Goal: Task Accomplishment & Management: Manage account settings

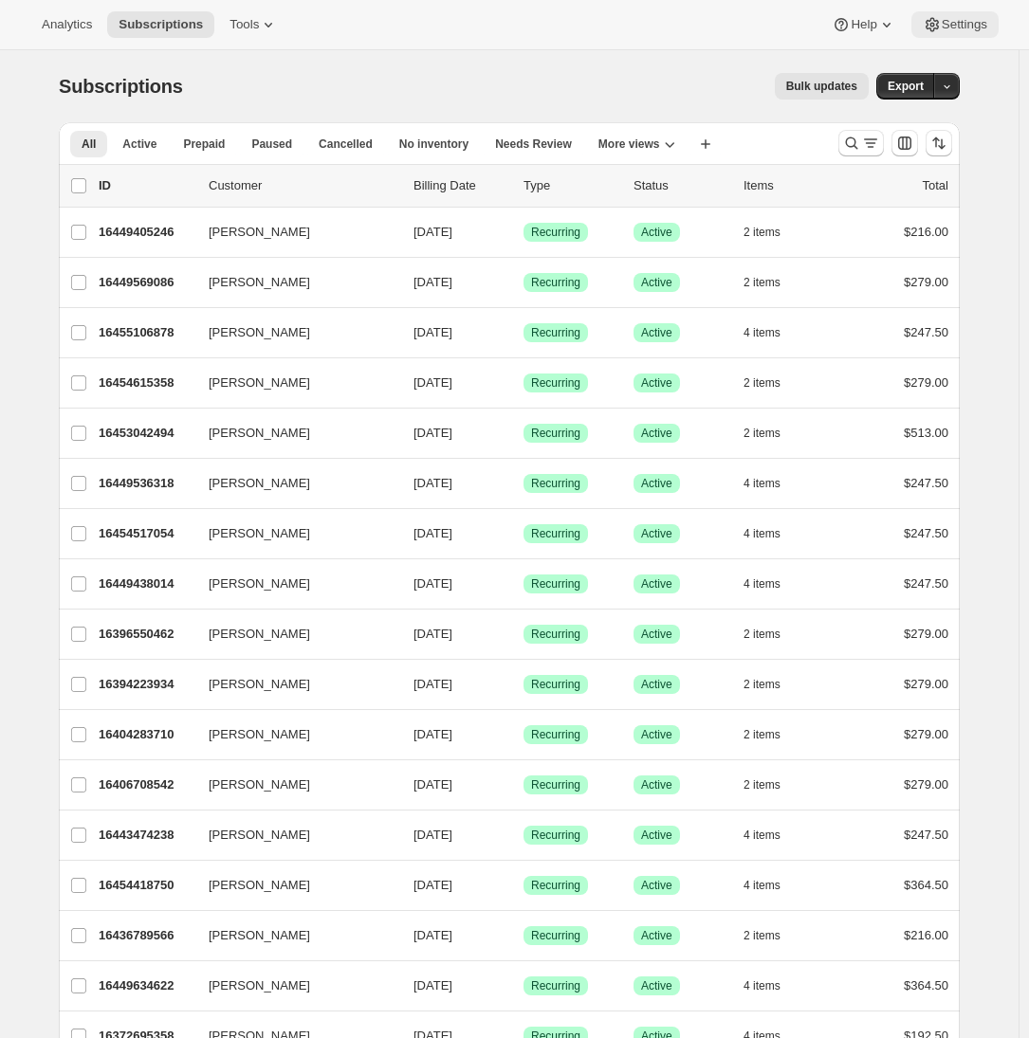
click at [940, 35] on button "Settings" at bounding box center [954, 24] width 87 height 27
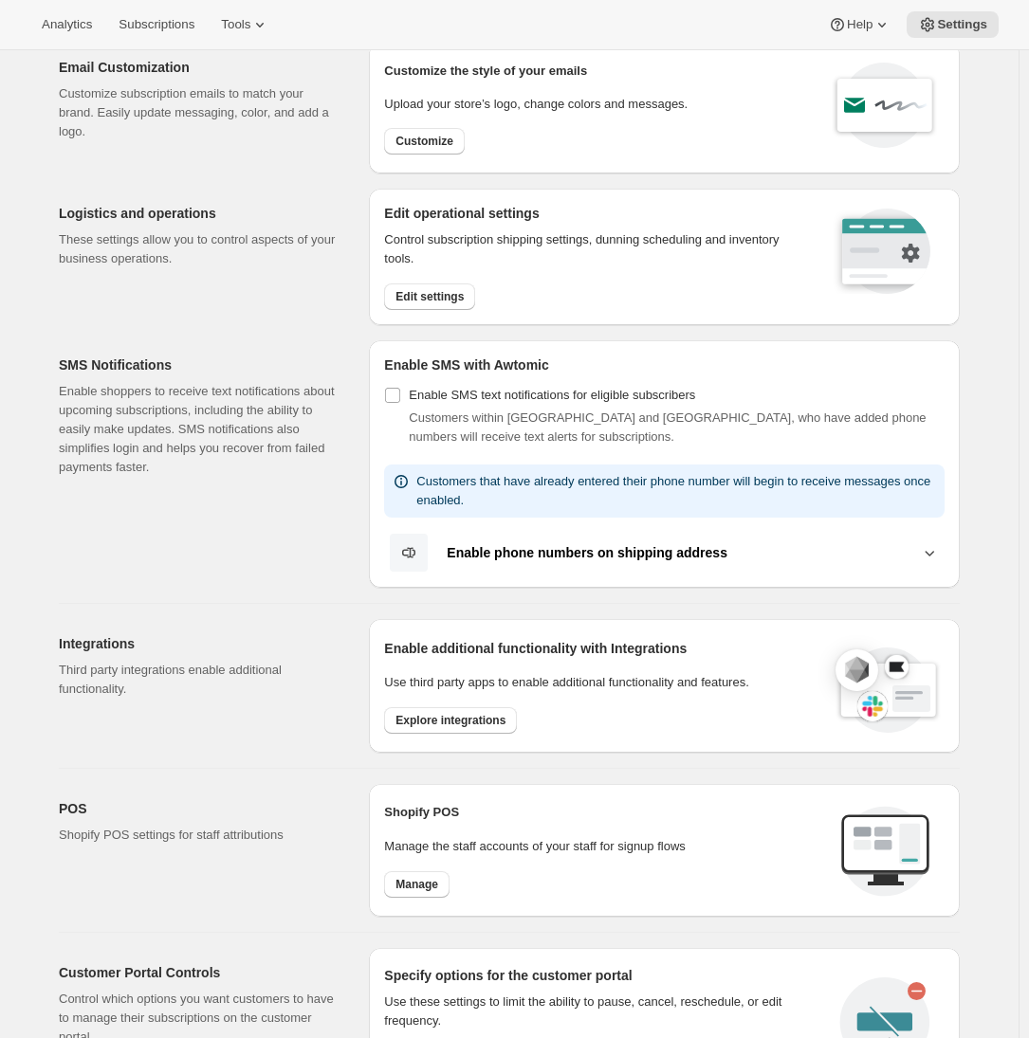
scroll to position [346, 0]
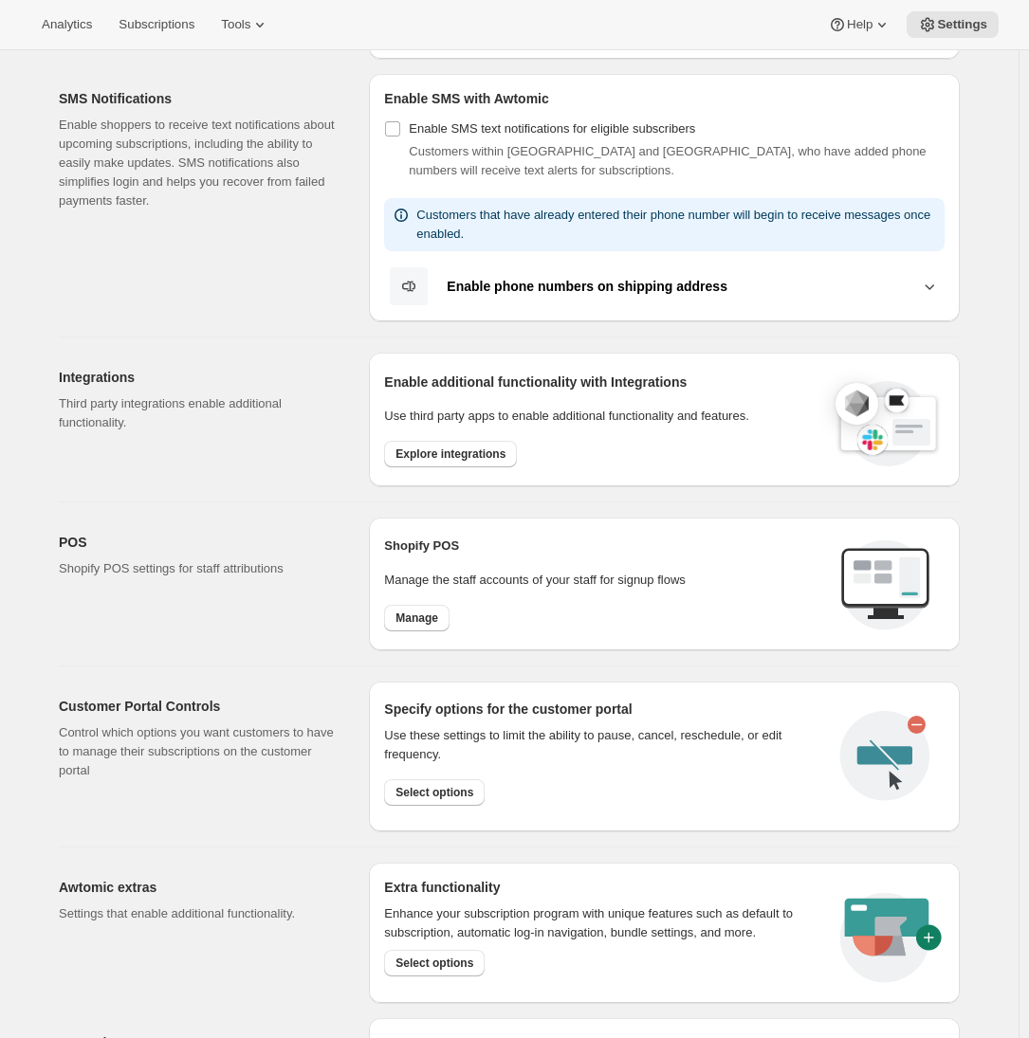
click at [34, 610] on div "Settings. This page is ready Settings Email Customization Customize subscriptio…" at bounding box center [509, 480] width 1019 height 1553
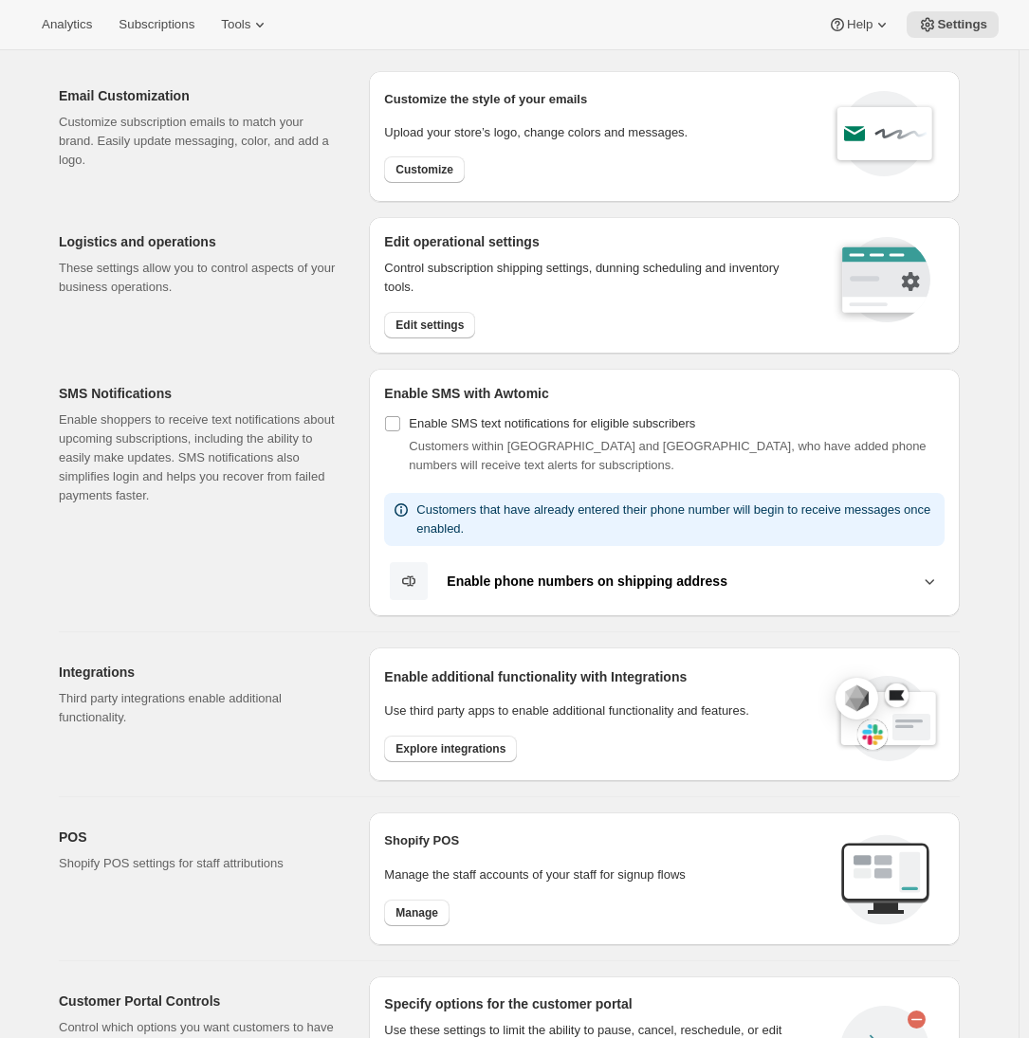
scroll to position [0, 0]
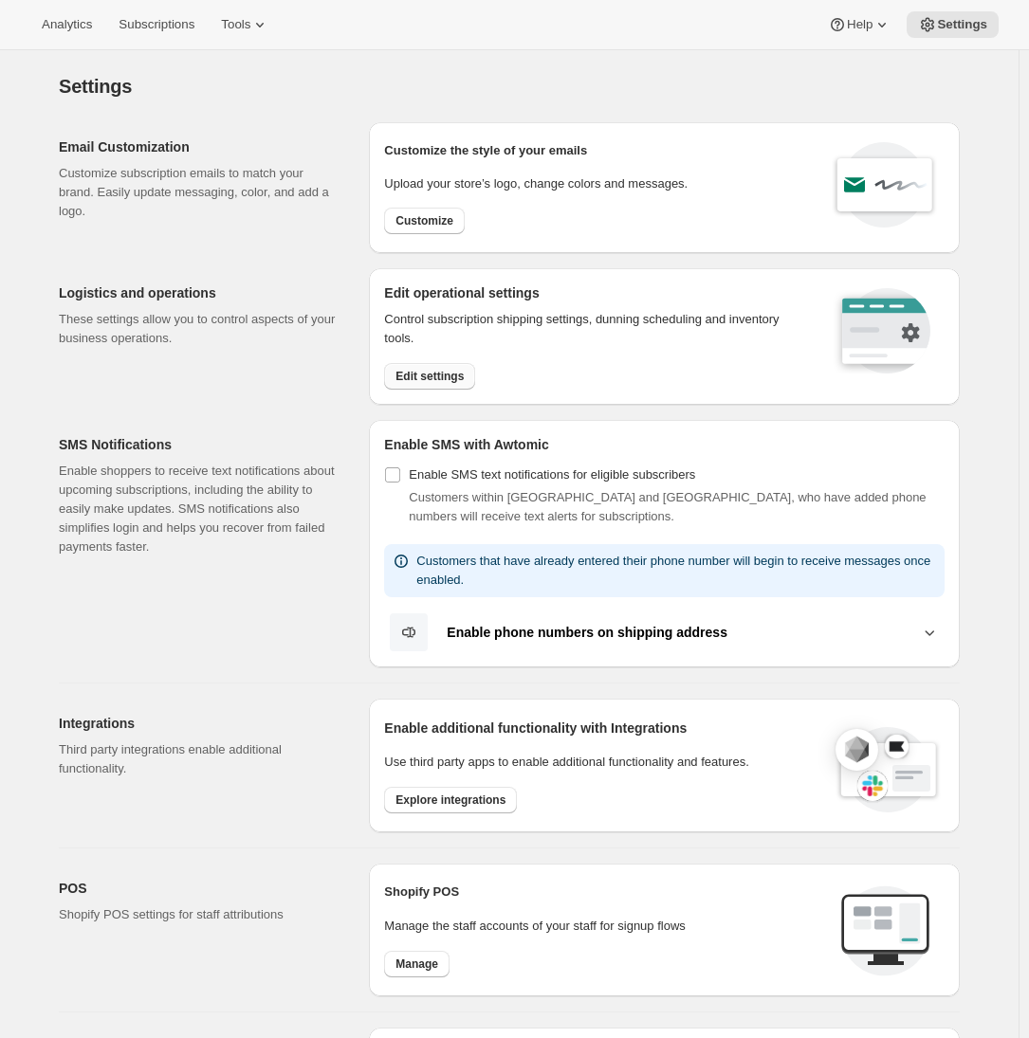
click at [426, 377] on span "Edit settings" at bounding box center [429, 376] width 68 height 15
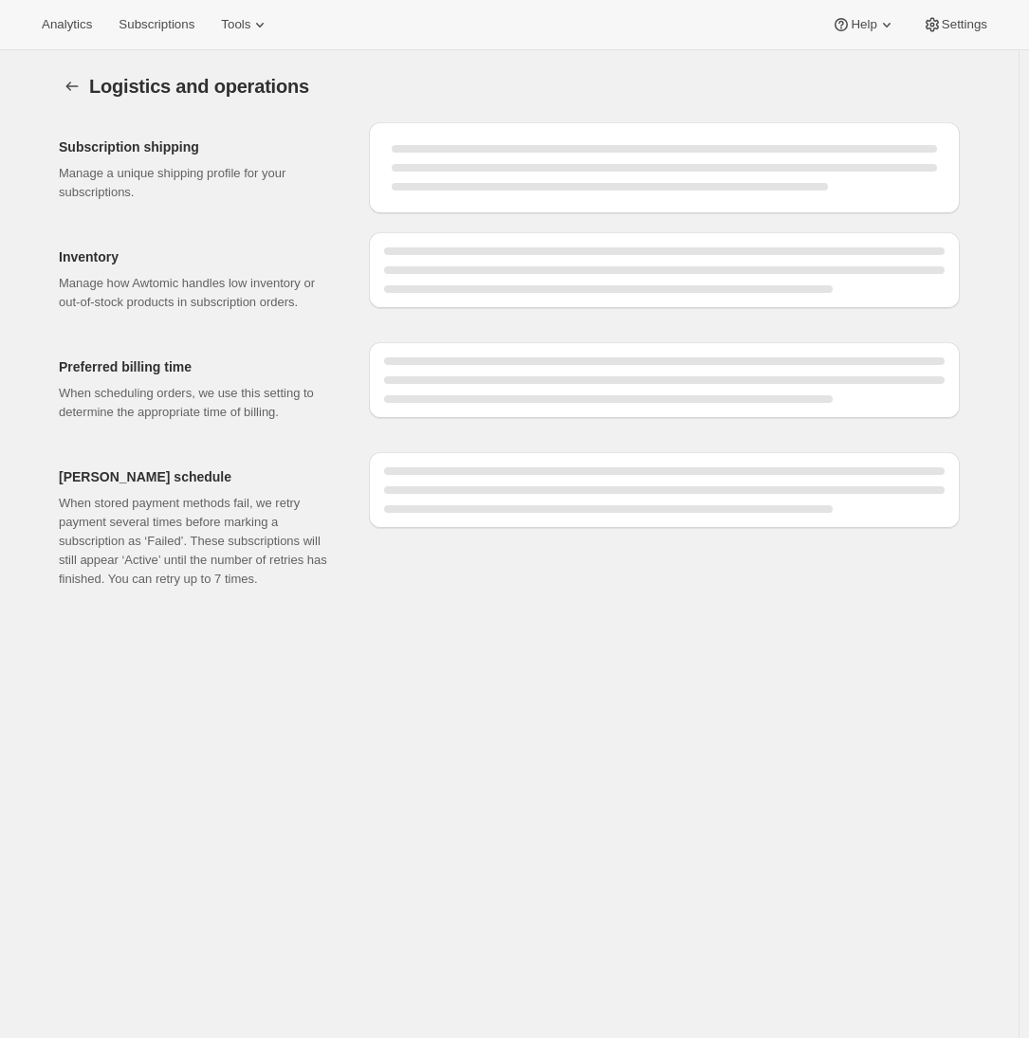
select select "09:00"
select select "DAY"
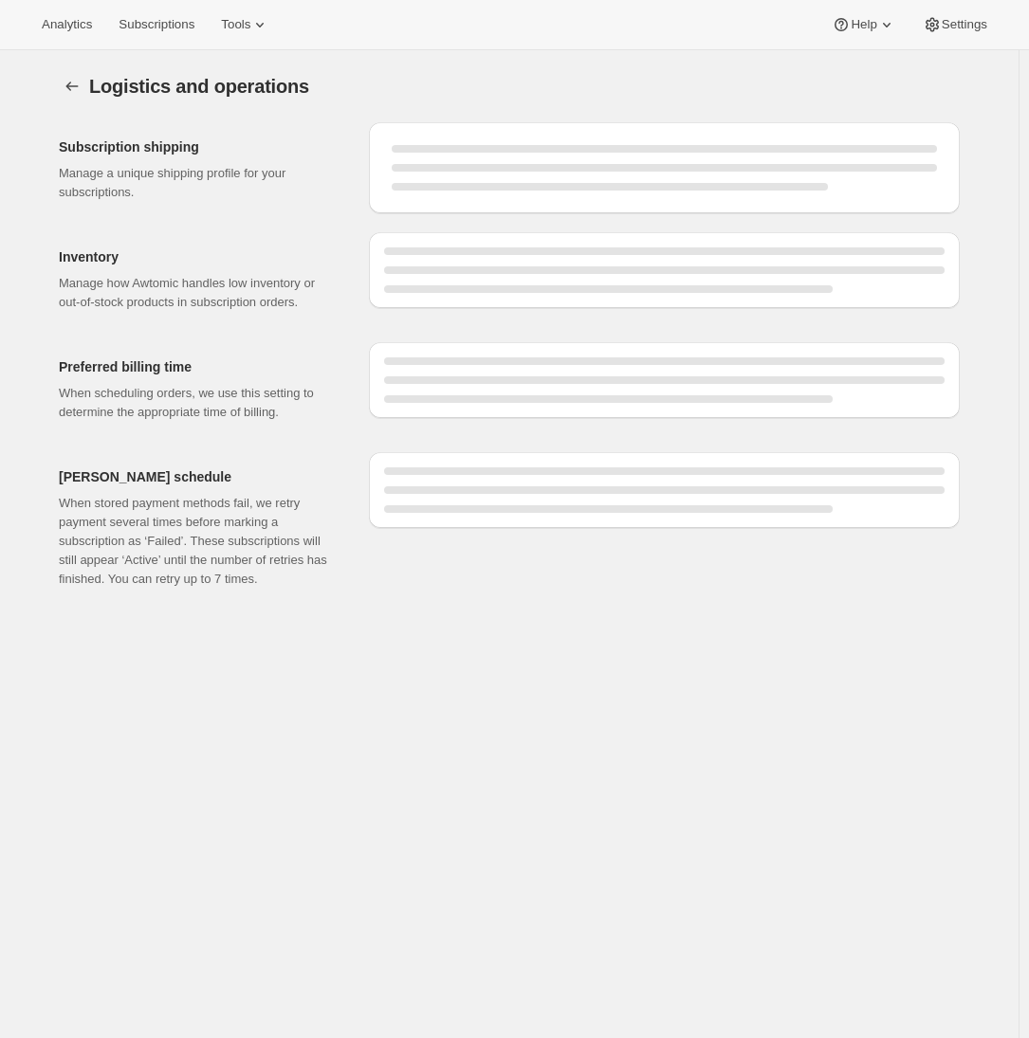
select select "DAY"
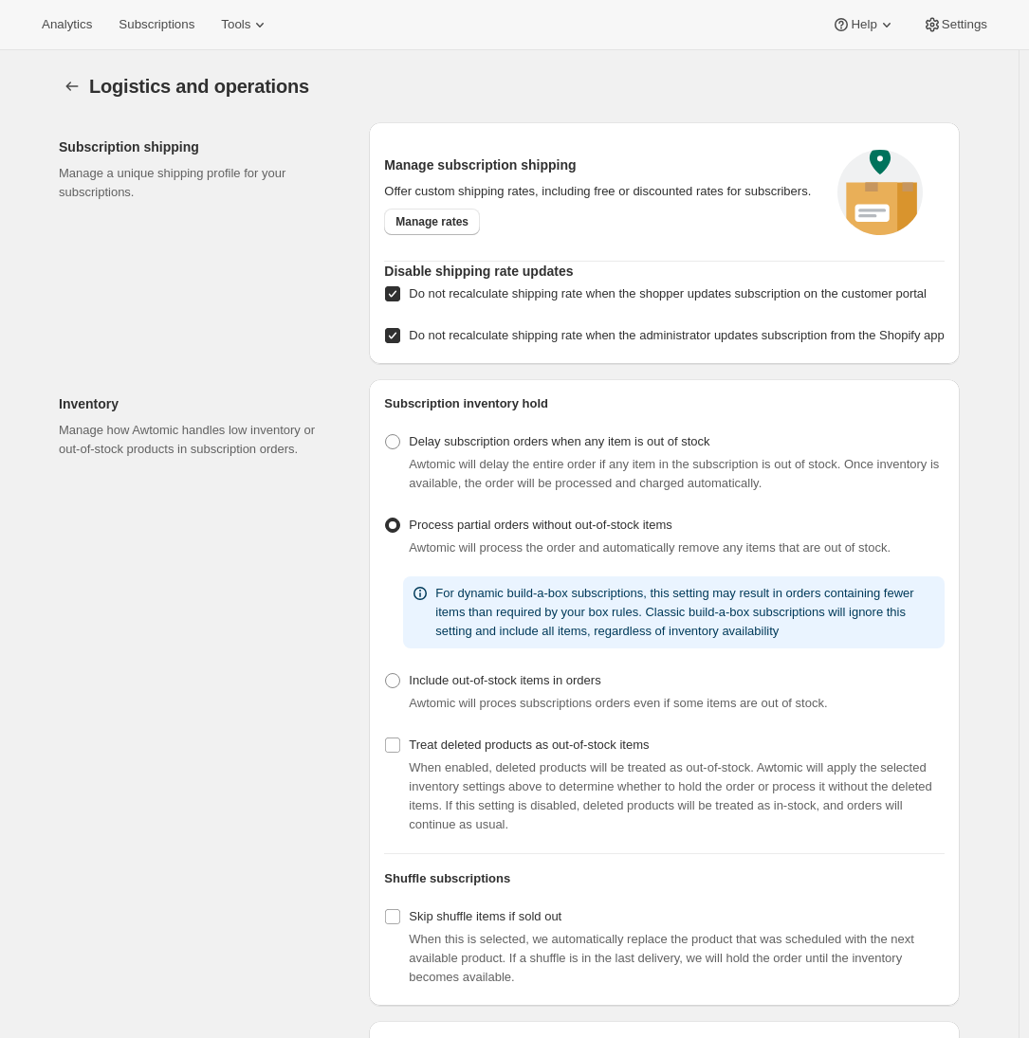
scroll to position [44, 0]
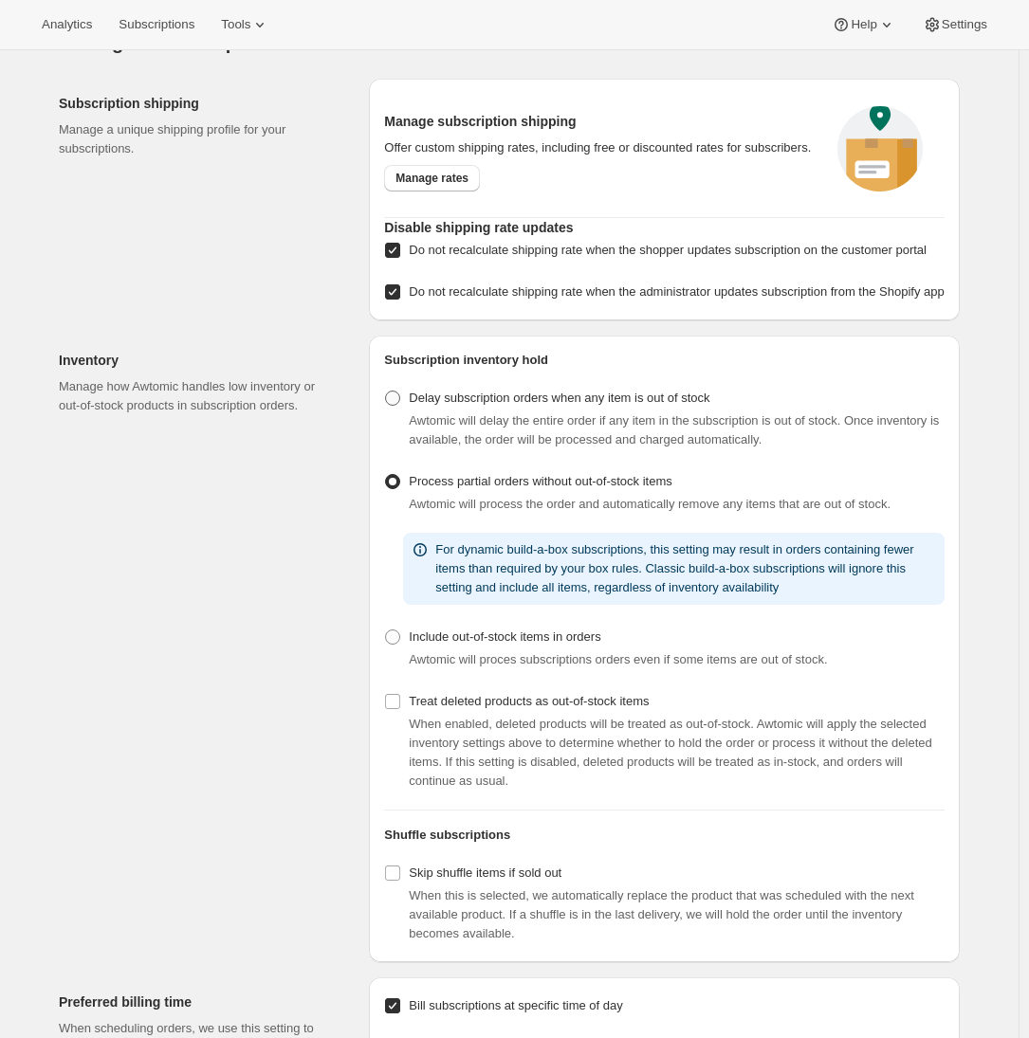
click at [474, 405] on span "Delay subscription orders when any item is out of stock" at bounding box center [559, 398] width 301 height 14
click at [386, 392] on input "Delay subscription orders when any item is out of stock" at bounding box center [385, 391] width 1 height 1
radio input "true"
click at [929, 30] on icon at bounding box center [932, 25] width 13 height 14
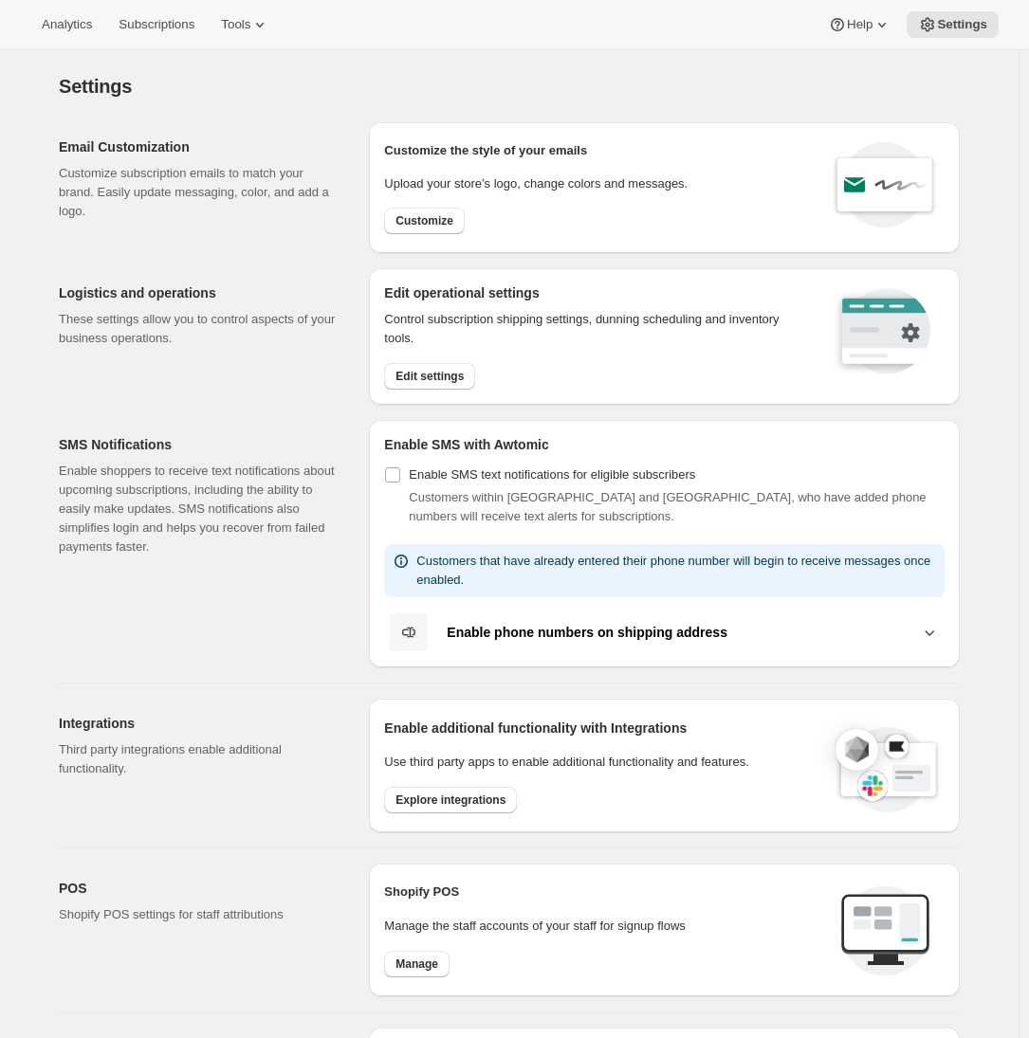
click at [87, 396] on div "Logistics and operations These settings allow you to control aspects of your bu…" at bounding box center [206, 336] width 295 height 137
click at [429, 817] on div "Enable additional functionality with Integrations Use third party apps to enabl…" at bounding box center [664, 765] width 560 height 103
click at [426, 804] on span "Explore integrations" at bounding box center [450, 800] width 110 height 15
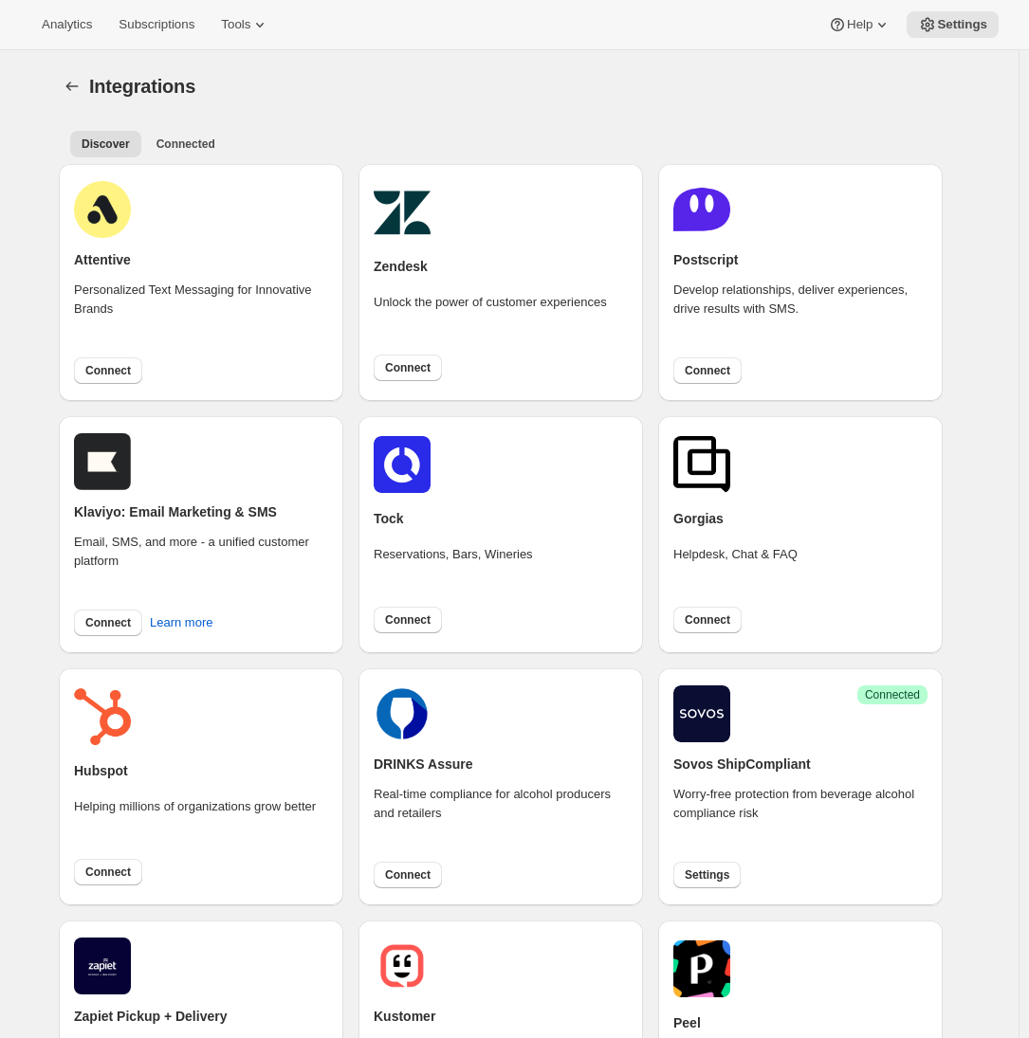
scroll to position [302, 0]
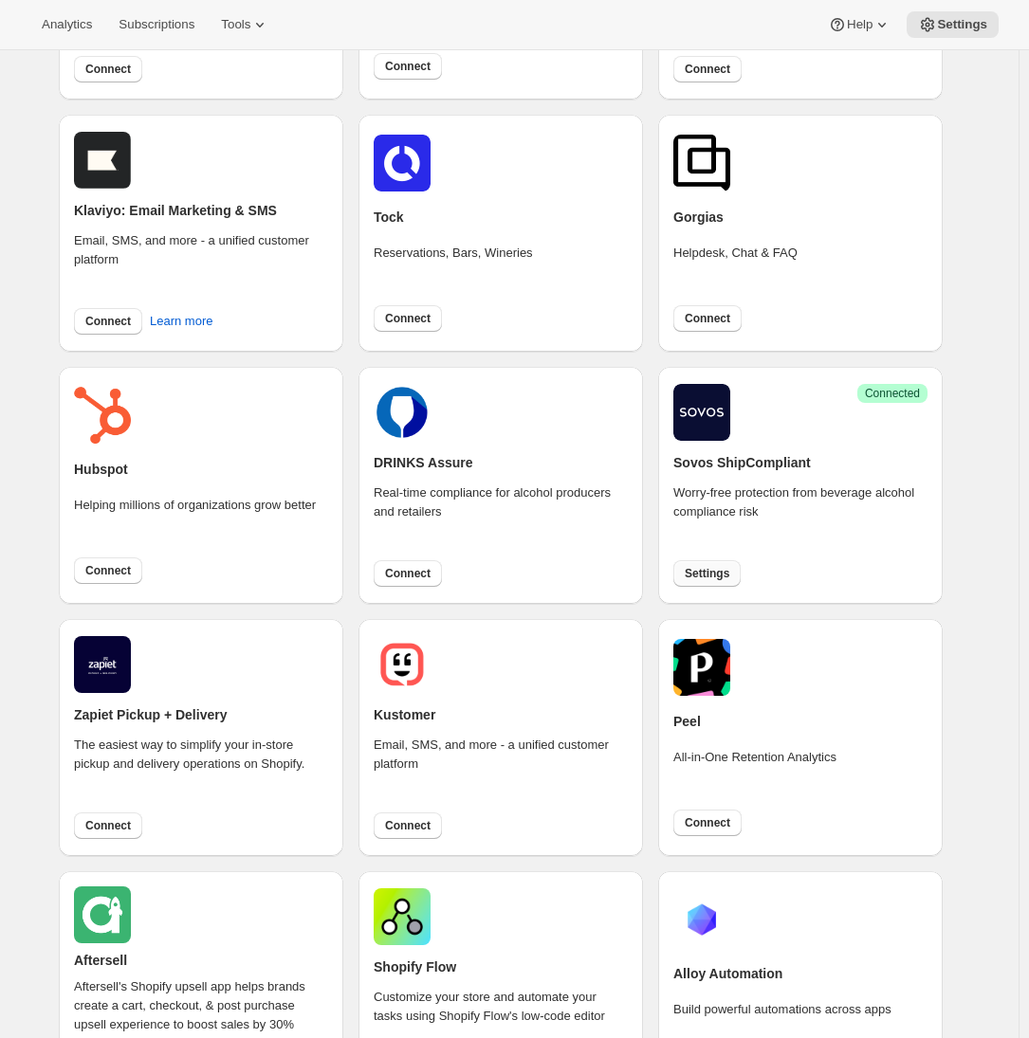
click at [727, 566] on span "Settings" at bounding box center [707, 573] width 45 height 15
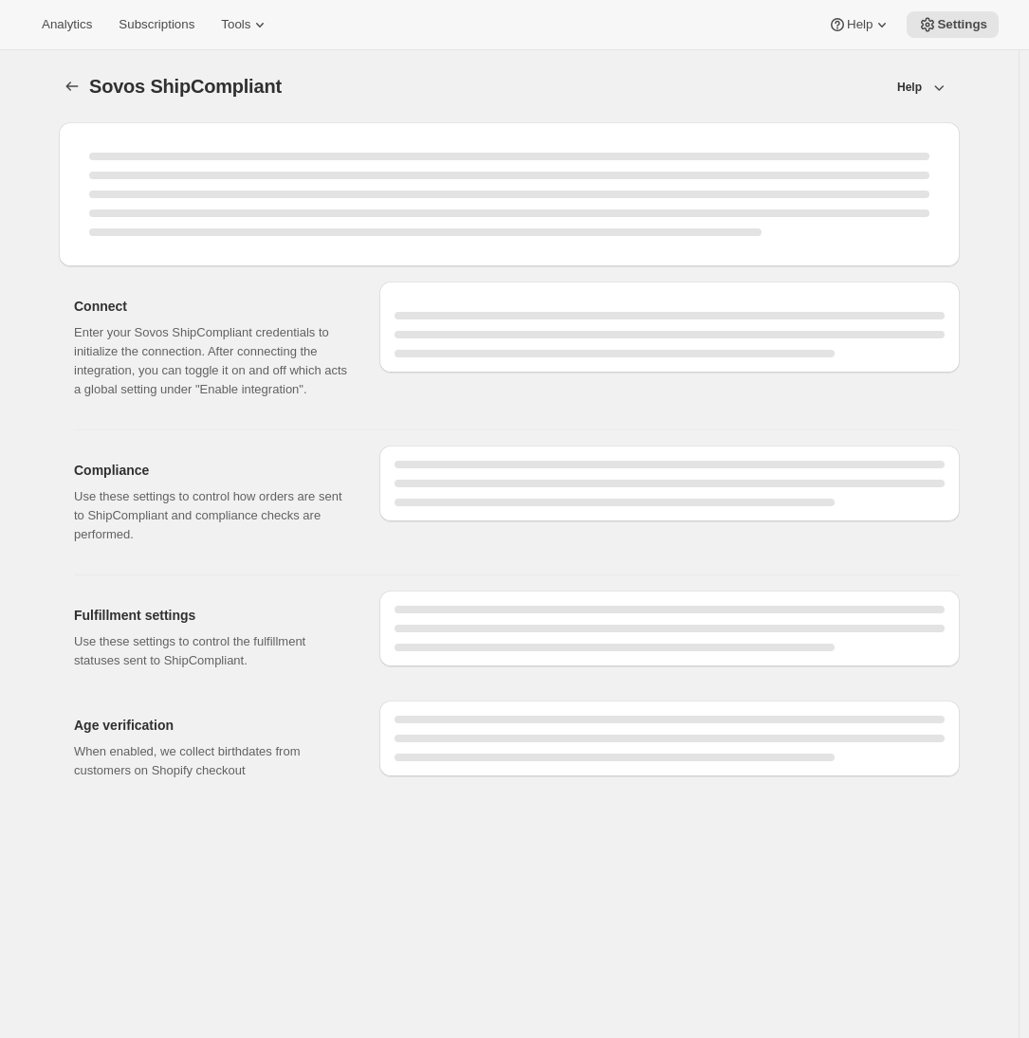
select select "WineShipping"
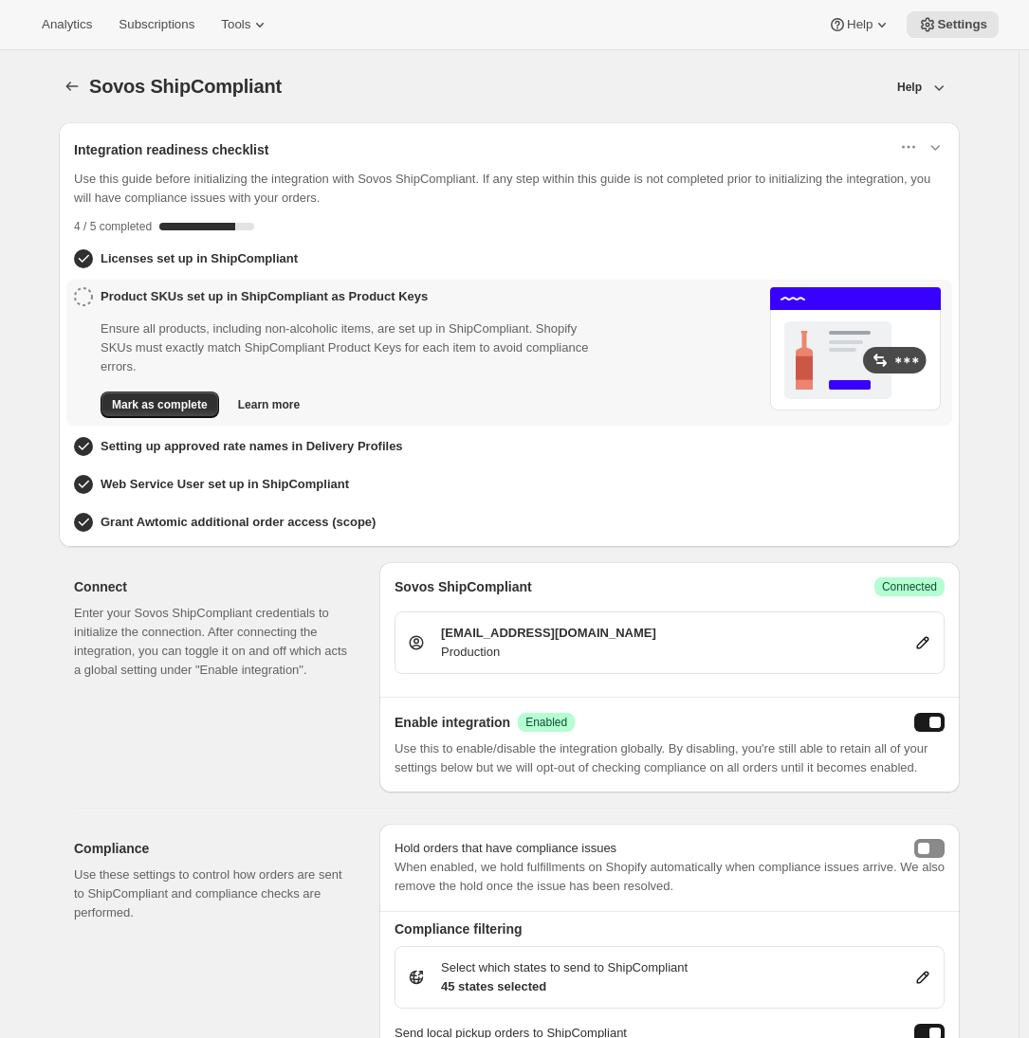
scroll to position [377, 0]
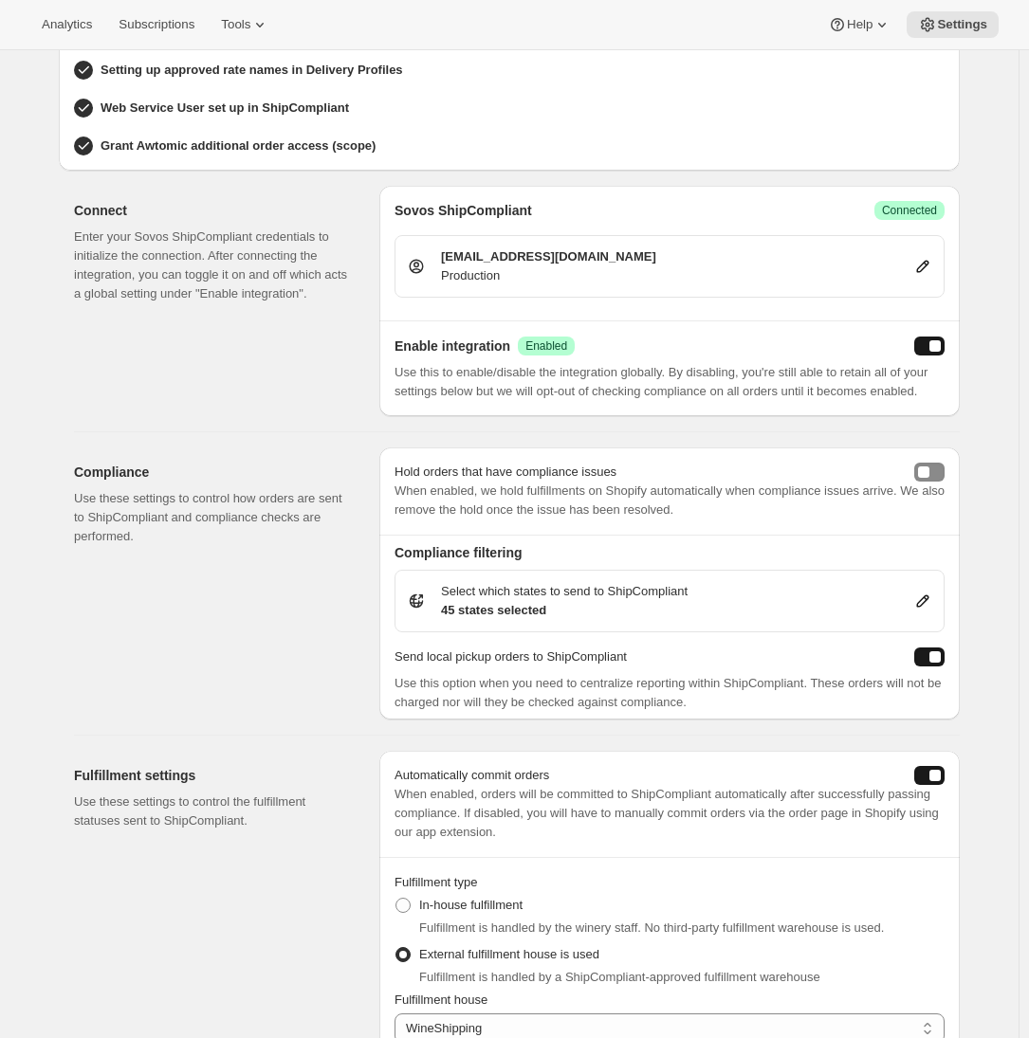
click at [927, 611] on icon at bounding box center [922, 601] width 19 height 19
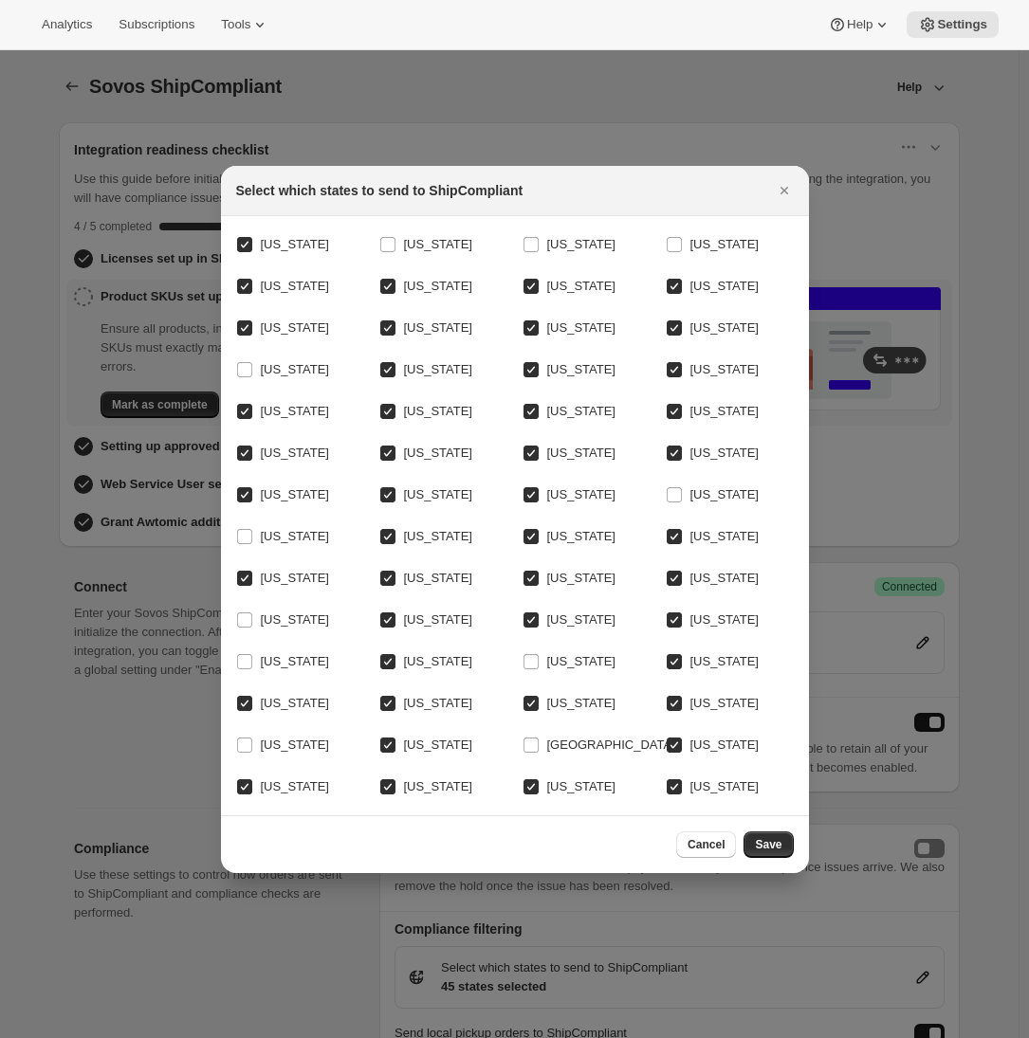
scroll to position [0, 0]
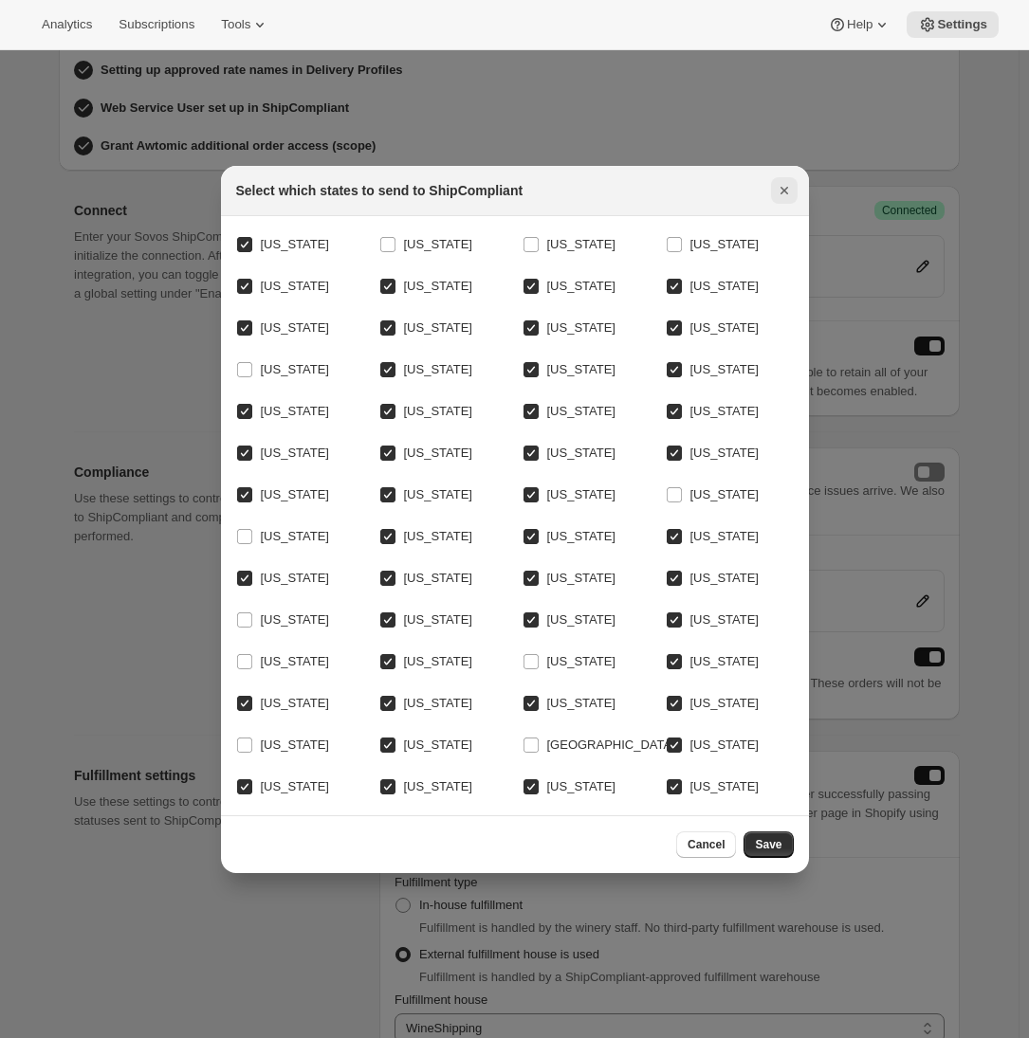
click at [780, 181] on icon "Close" at bounding box center [784, 190] width 19 height 19
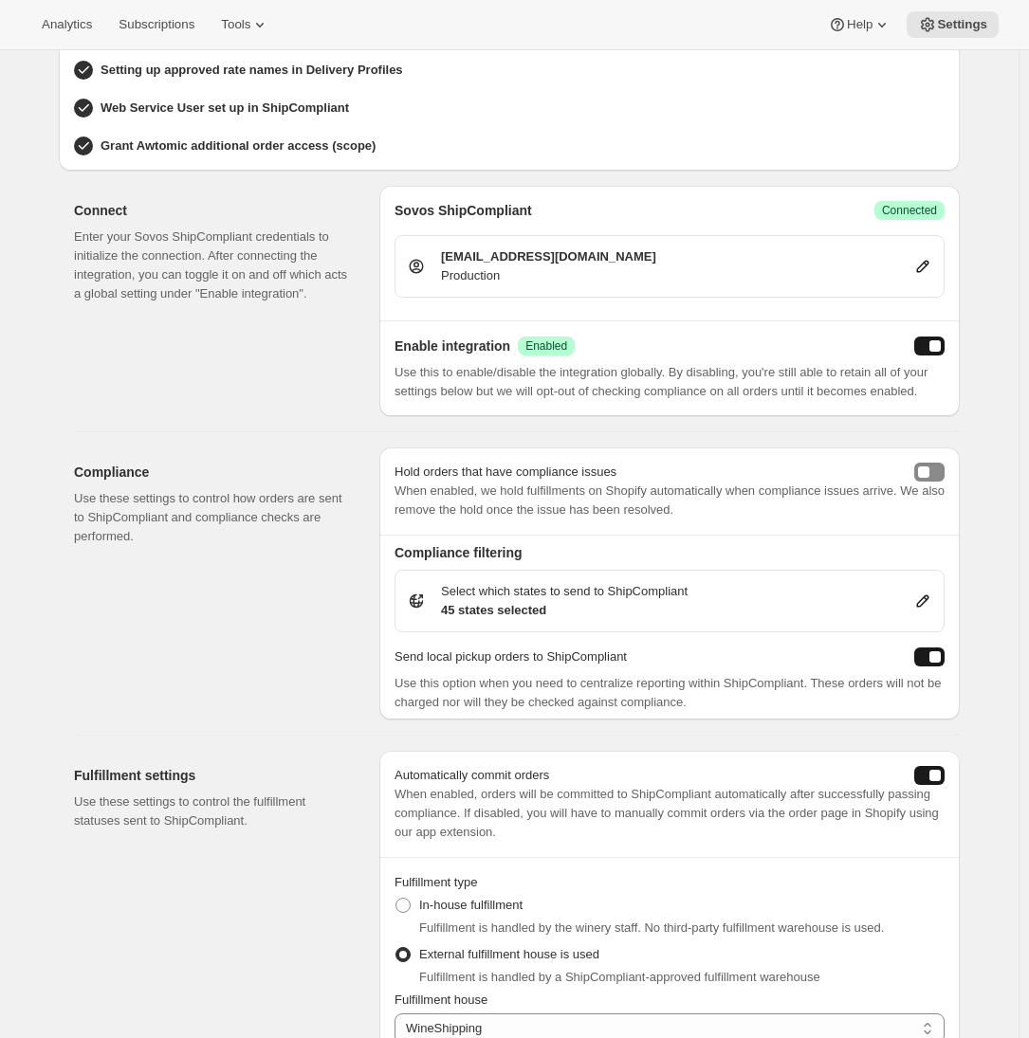
scroll to position [76, 0]
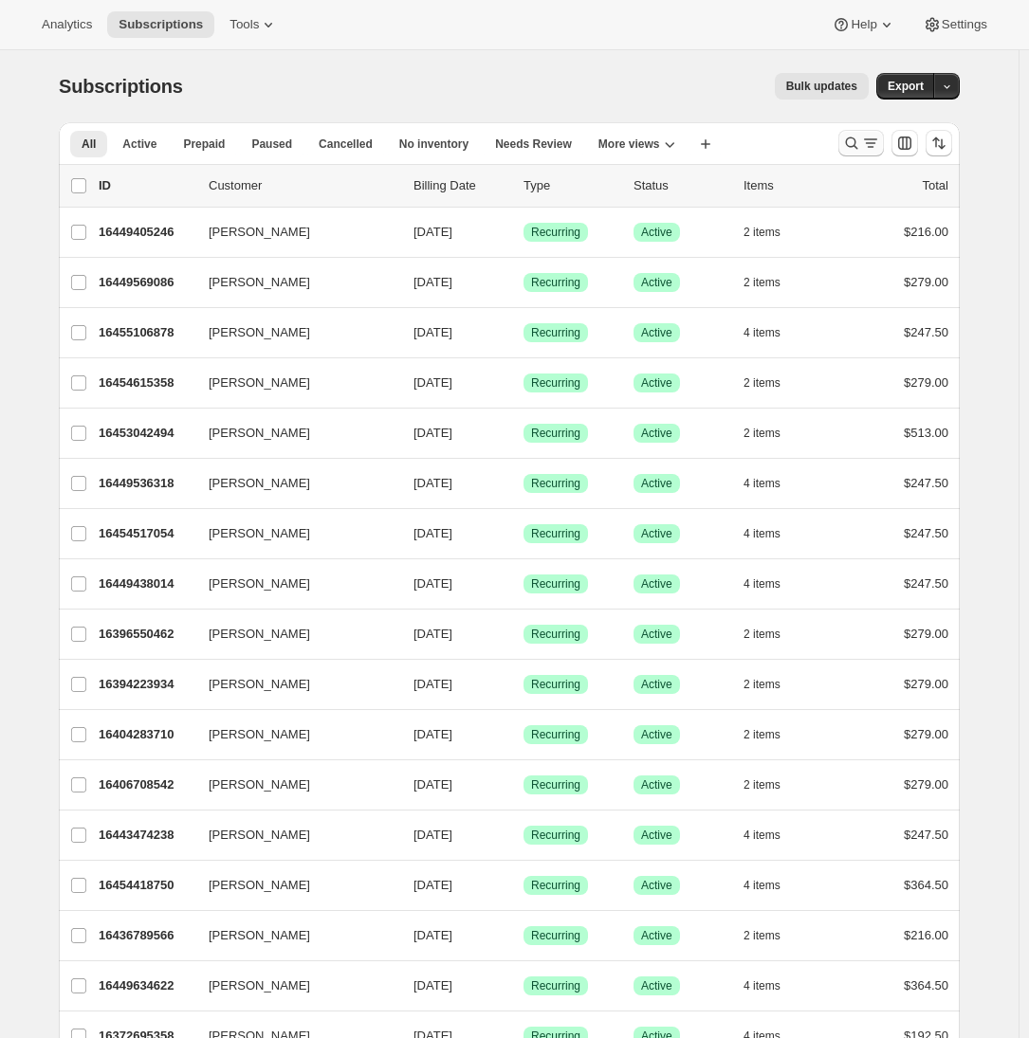
click at [877, 143] on icon "Search and filter results" at bounding box center [870, 143] width 19 height 19
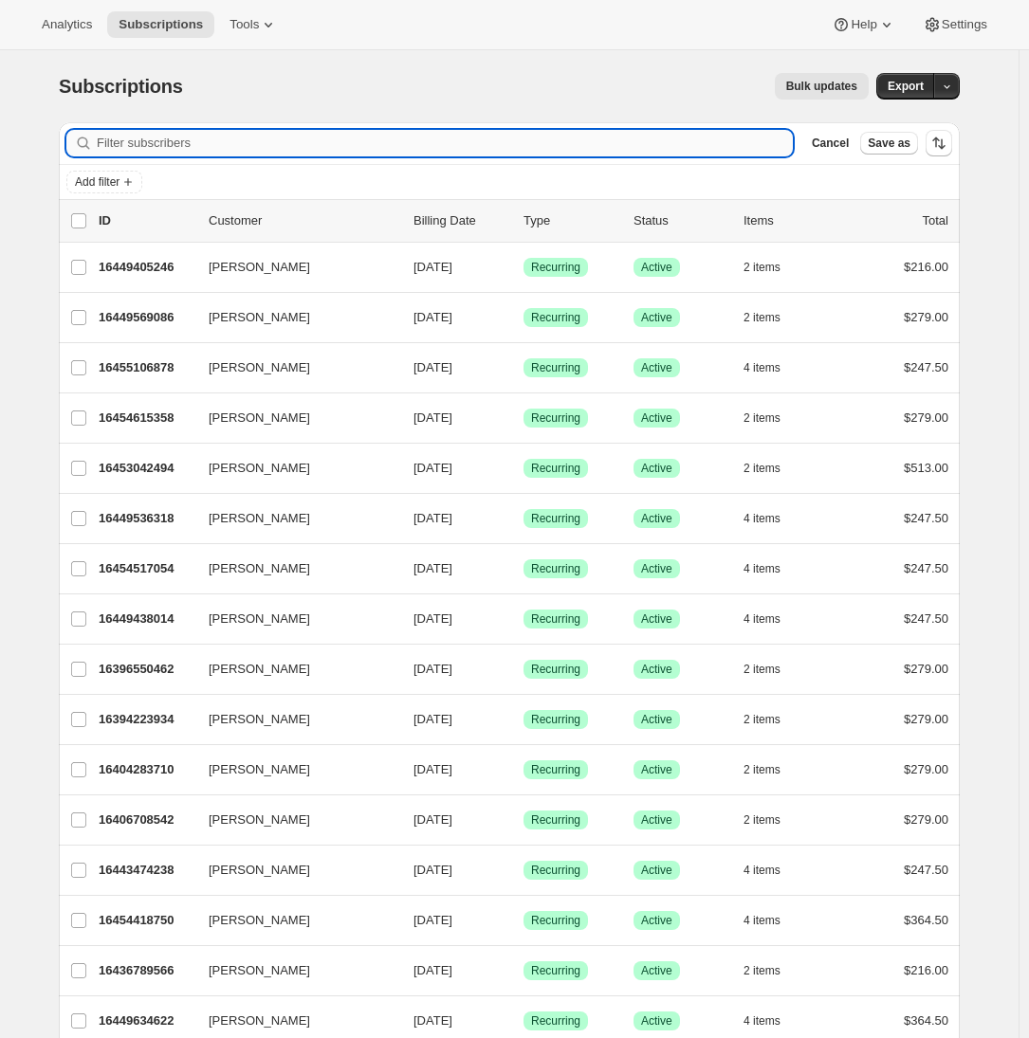
click at [212, 148] on input "Filter subscribers" at bounding box center [445, 143] width 696 height 27
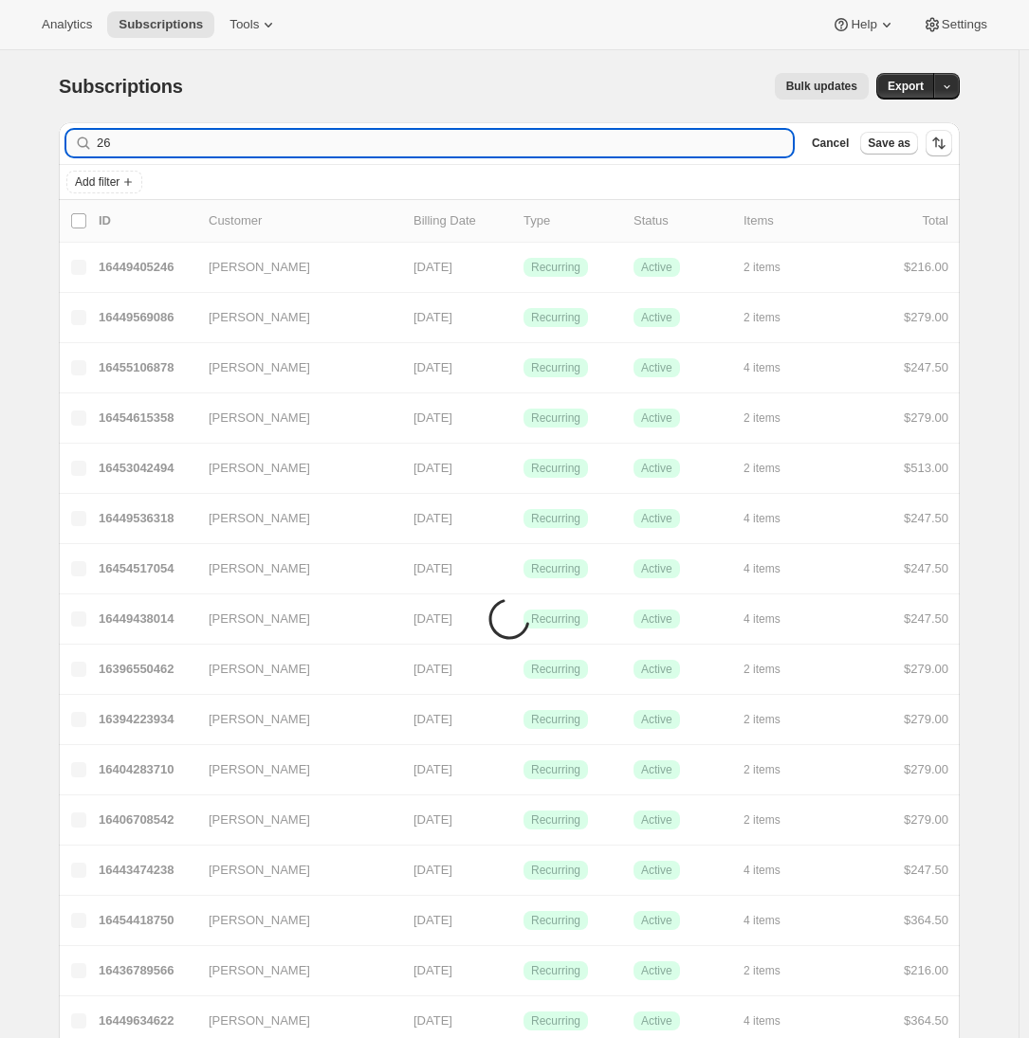
type input "2"
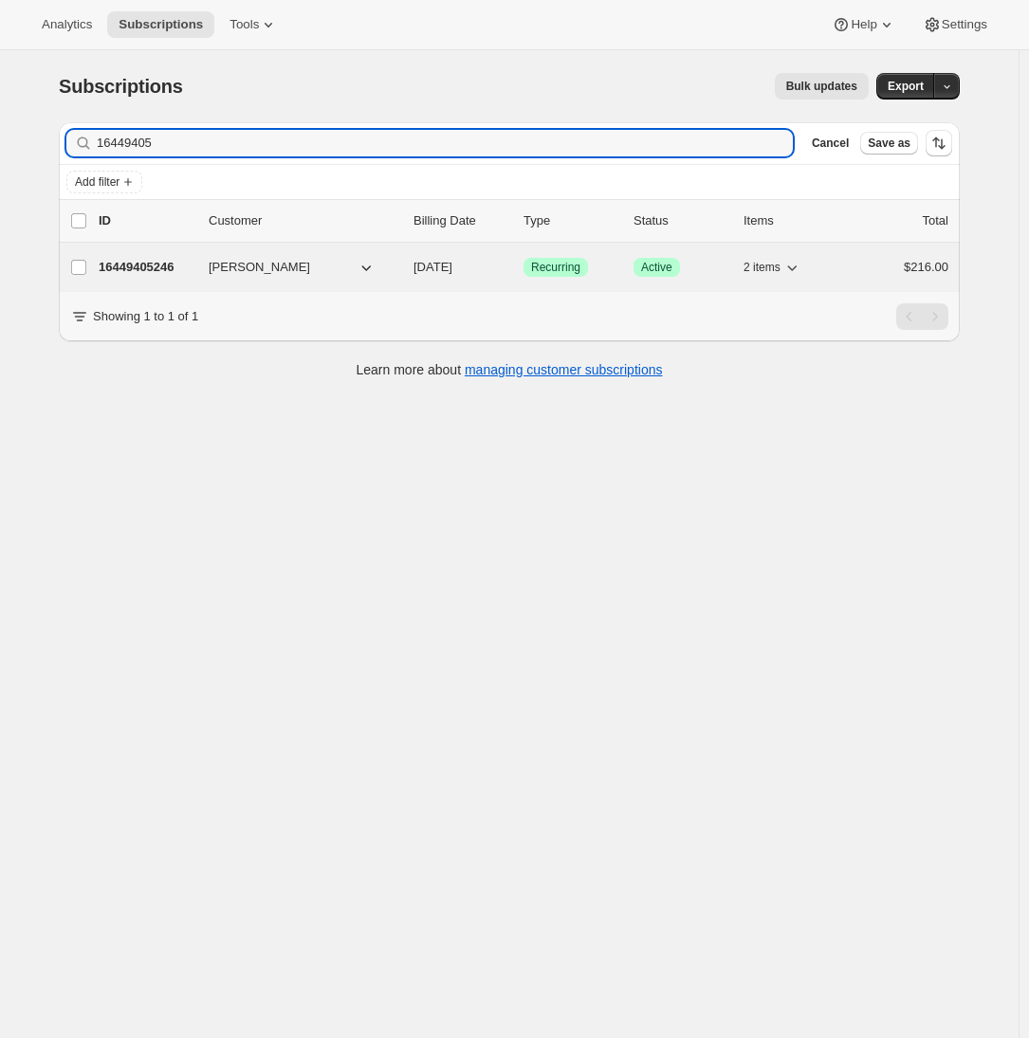
type input "16449405"
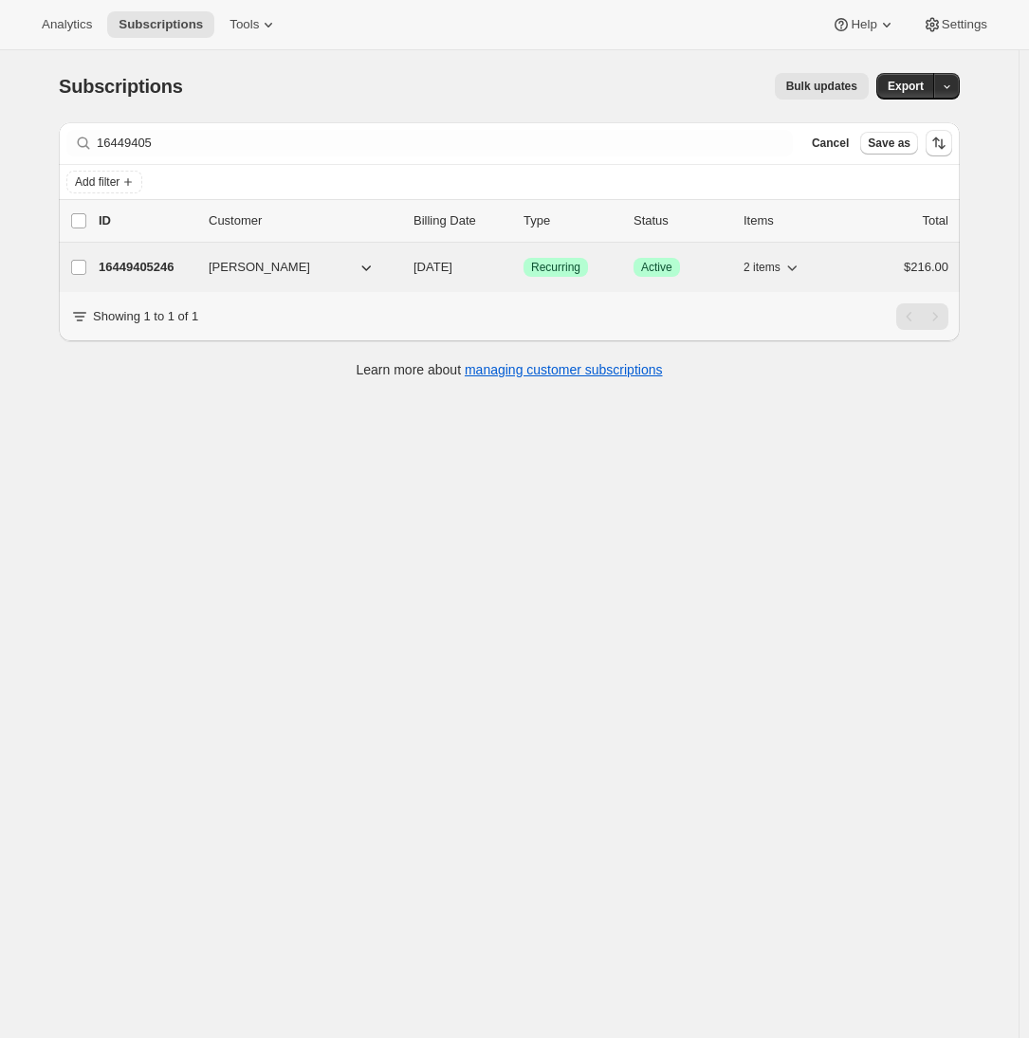
click at [147, 273] on p "16449405246" at bounding box center [146, 267] width 95 height 19
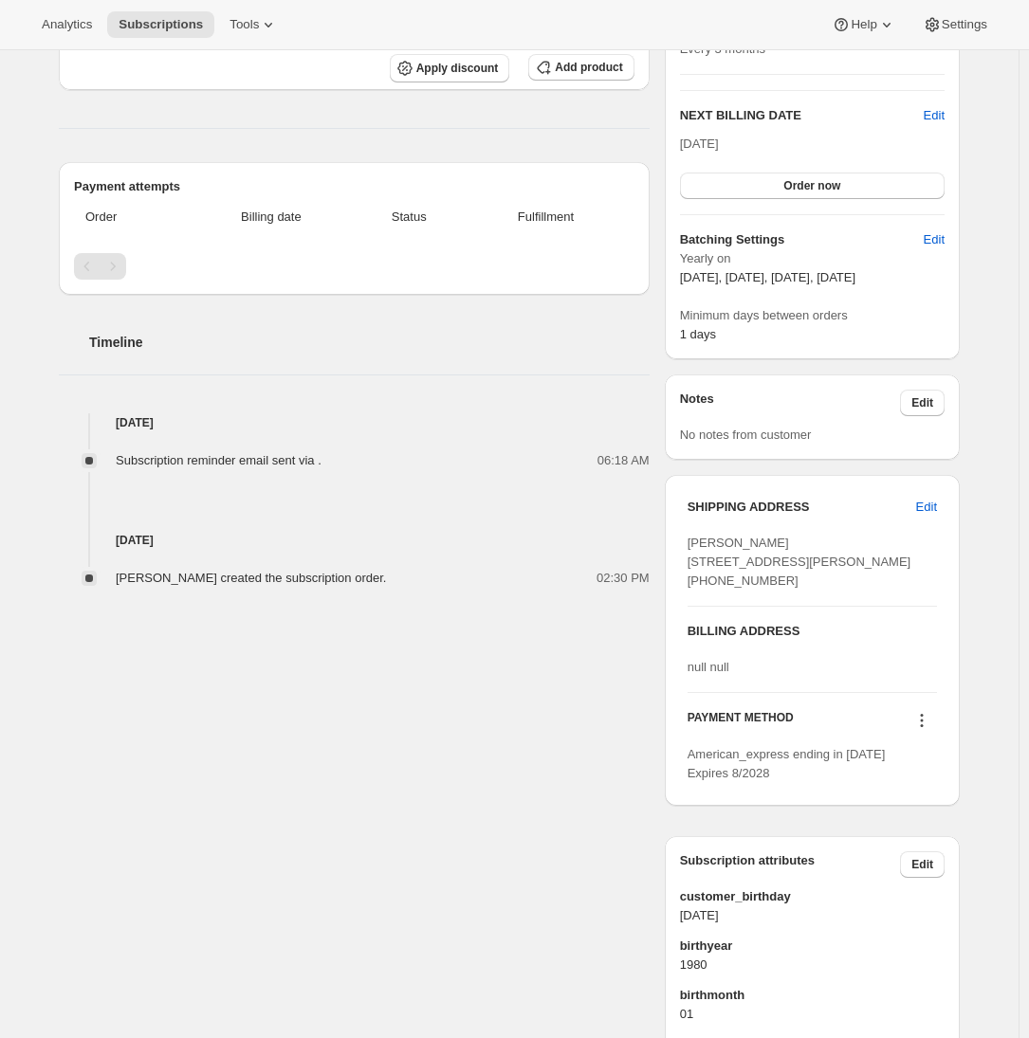
scroll to position [11, 0]
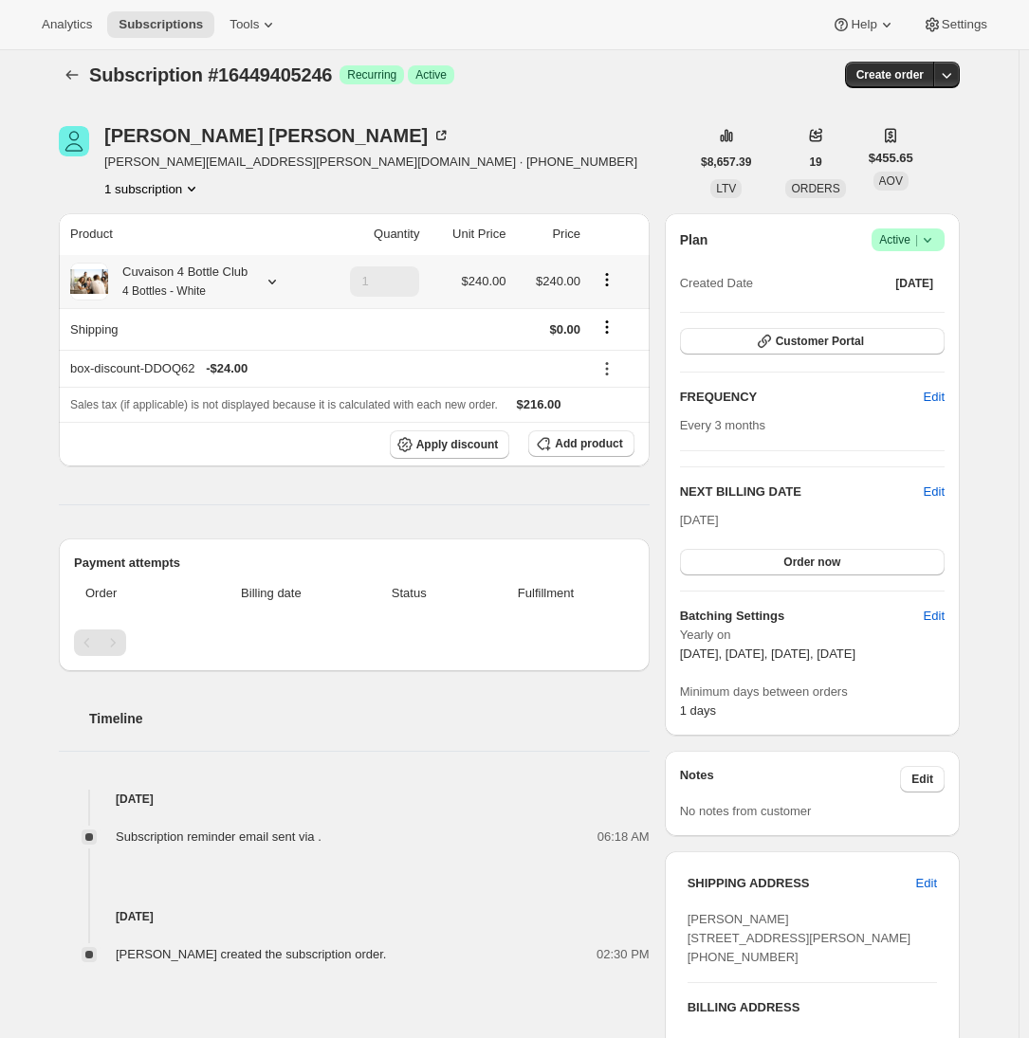
click at [263, 284] on div "Cuvaison 4 Bottle Club 4 Bottles - White" at bounding box center [191, 282] width 242 height 38
click at [279, 277] on icon at bounding box center [272, 281] width 19 height 19
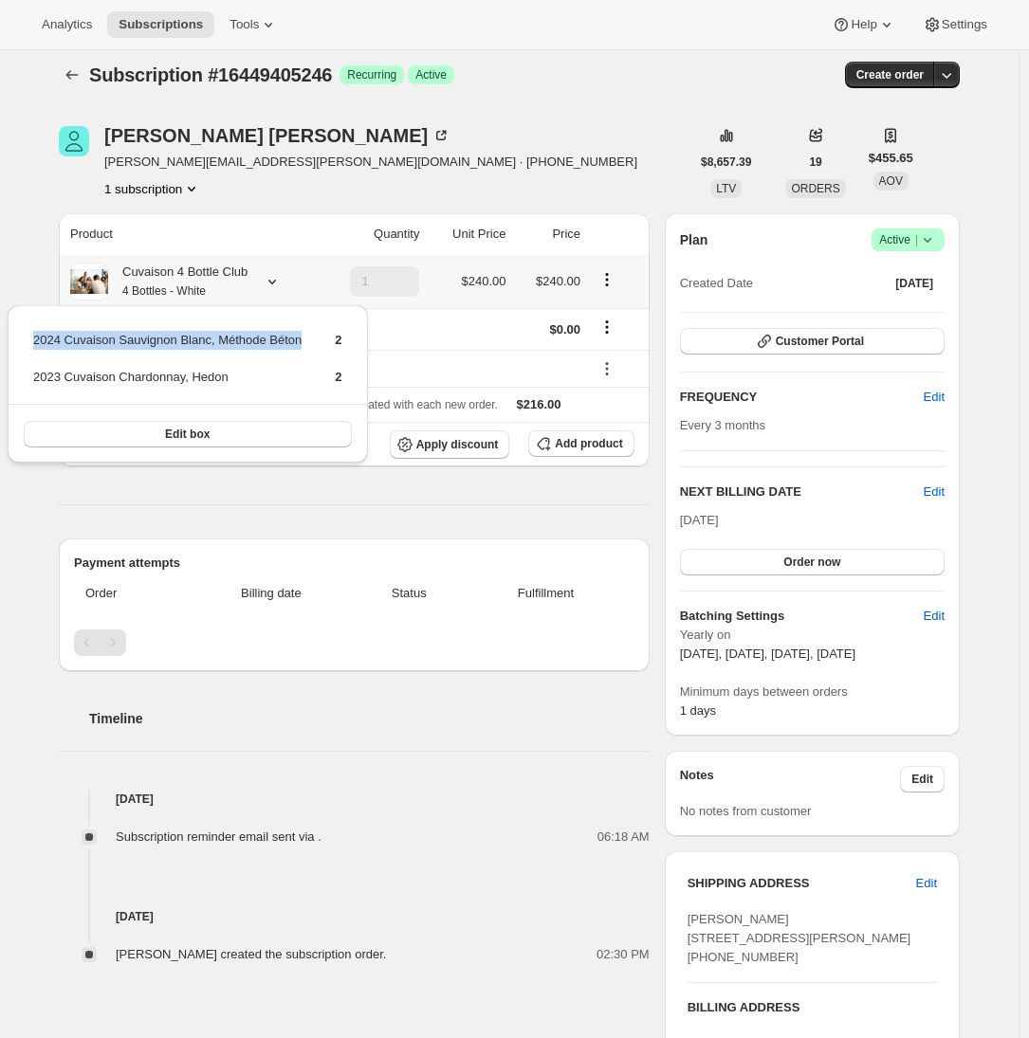
drag, startPoint x: 34, startPoint y: 339, endPoint x: 315, endPoint y: 335, distance: 280.7
click at [303, 335] on td "2024 Cuvaison Sauvignon Blanc, Méthode Béton" at bounding box center [167, 347] width 270 height 35
copy td "2024 Cuvaison Sauvignon Blanc, Méthode Béton"
drag, startPoint x: 236, startPoint y: 372, endPoint x: 33, endPoint y: 375, distance: 203.0
click at [33, 375] on td "2023 Cuvaison Chardonnay, Hedon" at bounding box center [167, 384] width 270 height 35
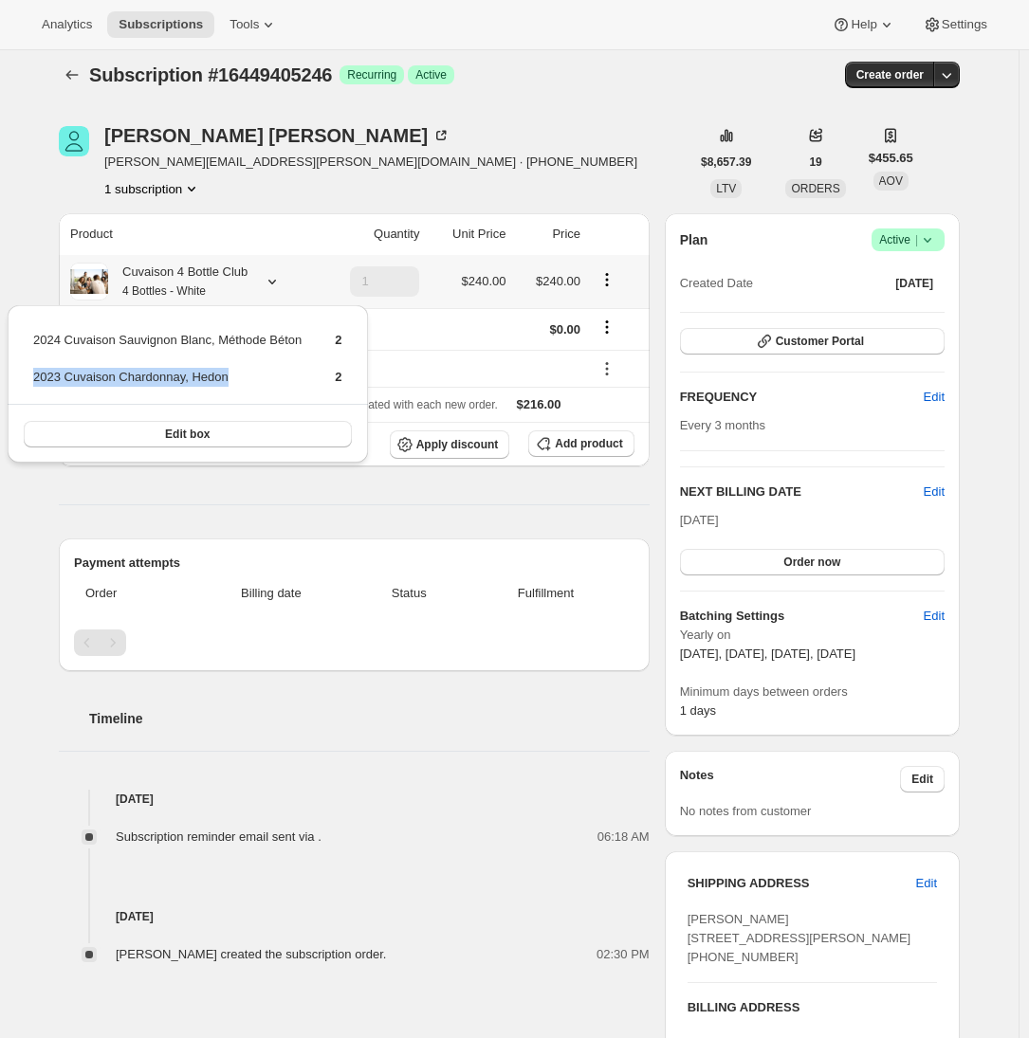
copy td "2023 Cuvaison Chardonnay, Hedon"
click at [1006, 339] on div "Subscription #16449405246. This page is ready Subscription #16449405246 Success…" at bounding box center [509, 830] width 1019 height 1582
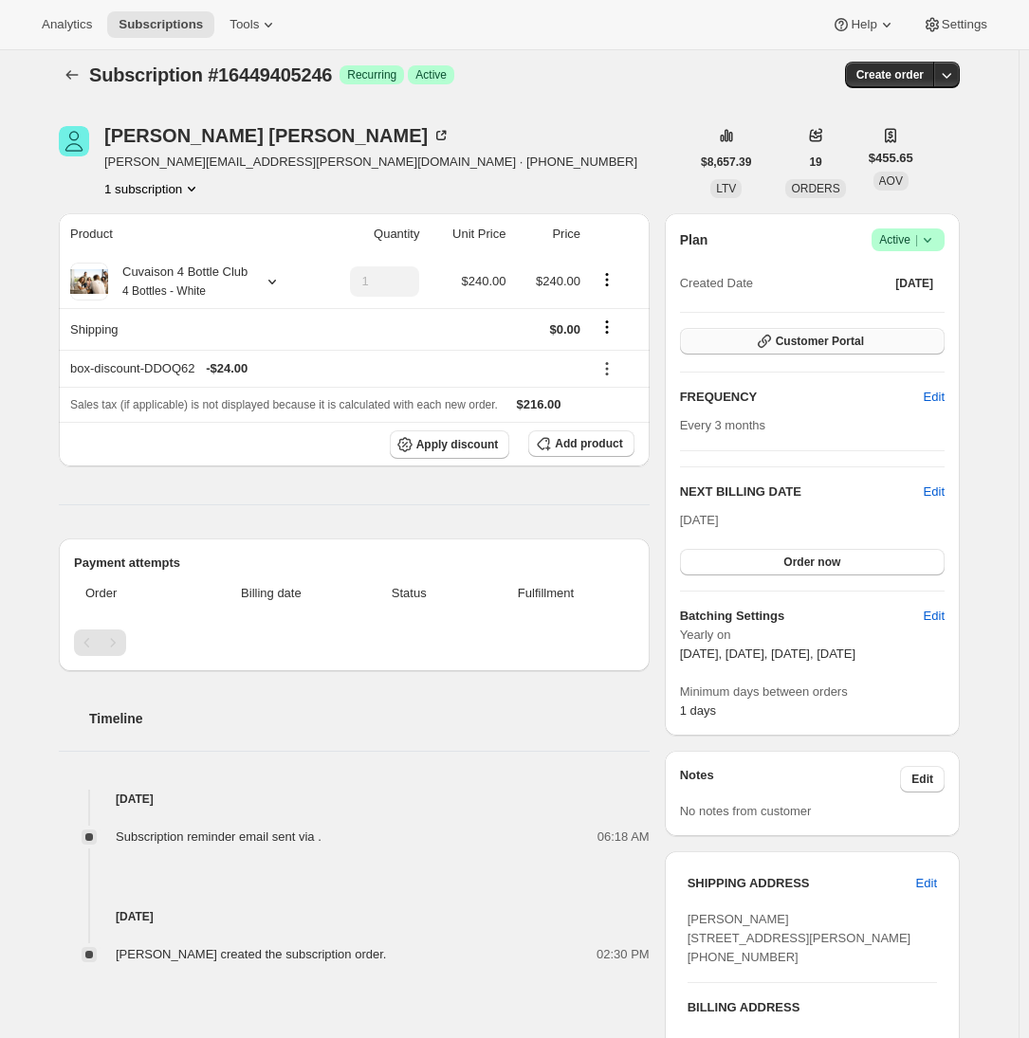
click at [888, 345] on button "Customer Portal" at bounding box center [812, 341] width 265 height 27
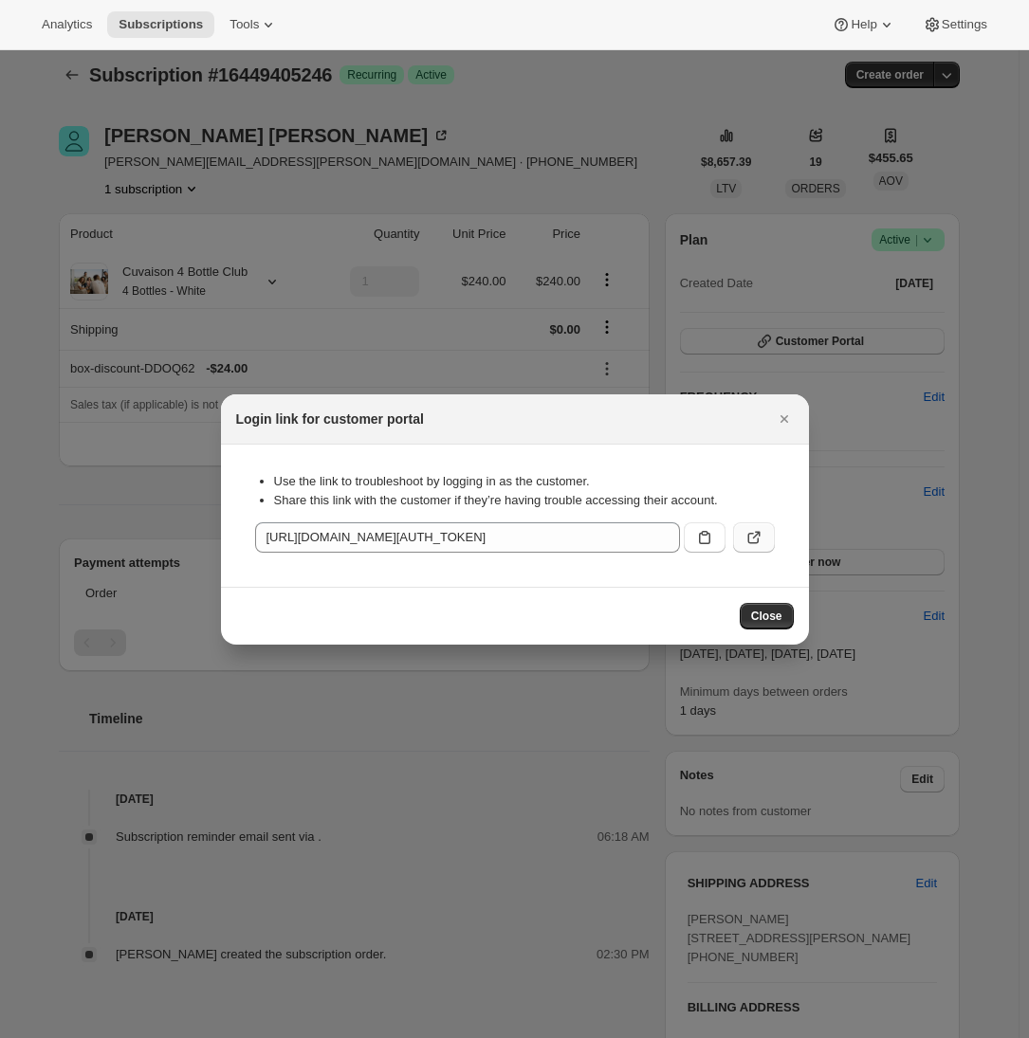
click at [755, 536] on icon ":rck:" at bounding box center [753, 537] width 19 height 19
click at [785, 414] on icon "Close" at bounding box center [784, 419] width 19 height 19
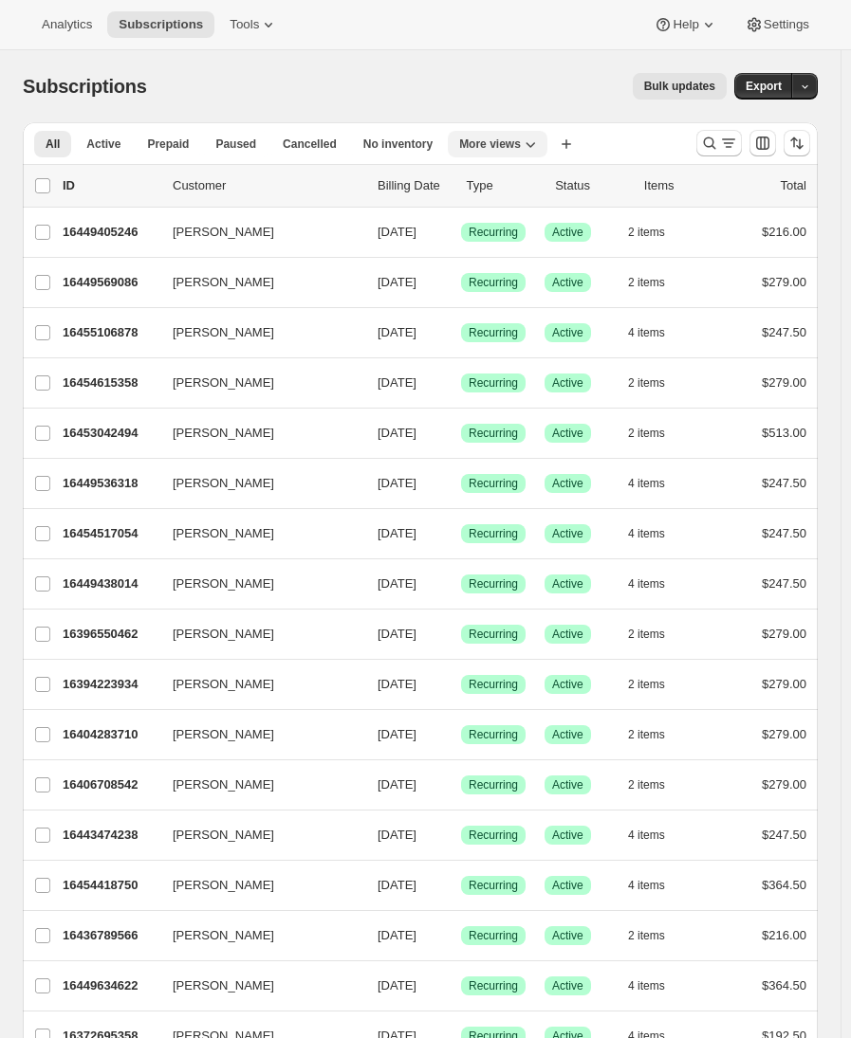
click at [524, 143] on icon "More views" at bounding box center [530, 144] width 19 height 19
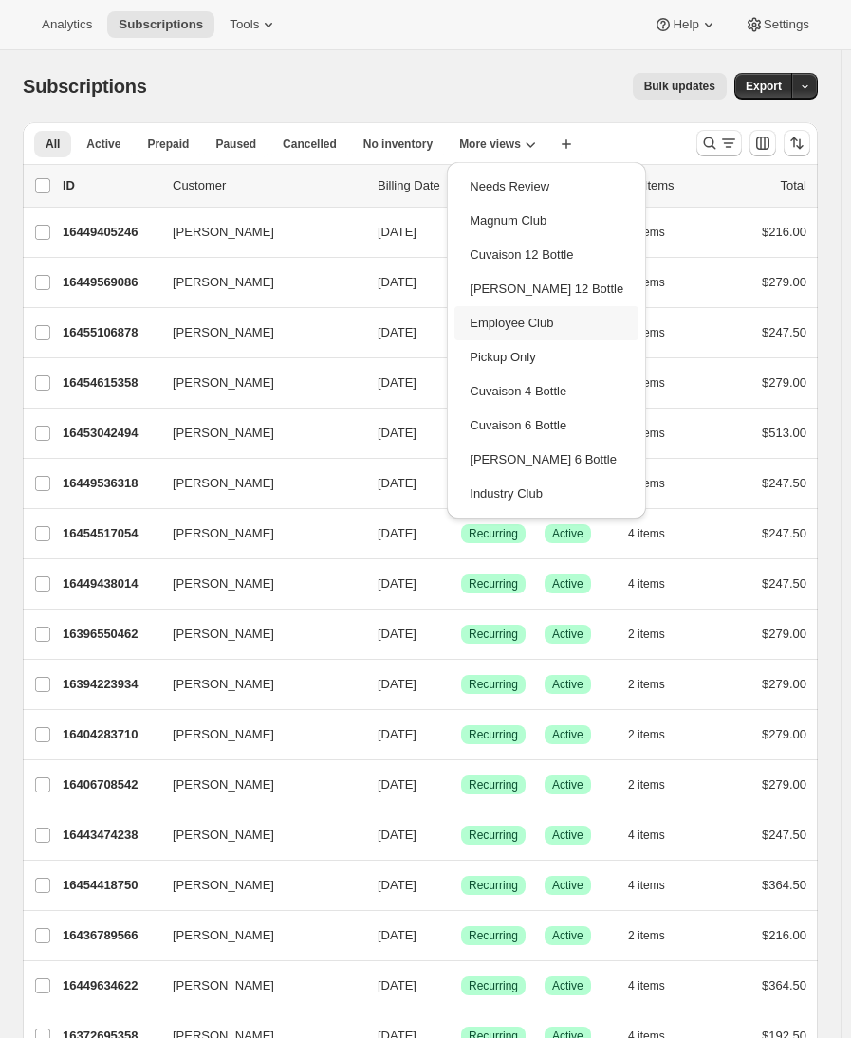
click at [510, 321] on button "Employee Club" at bounding box center [546, 323] width 184 height 34
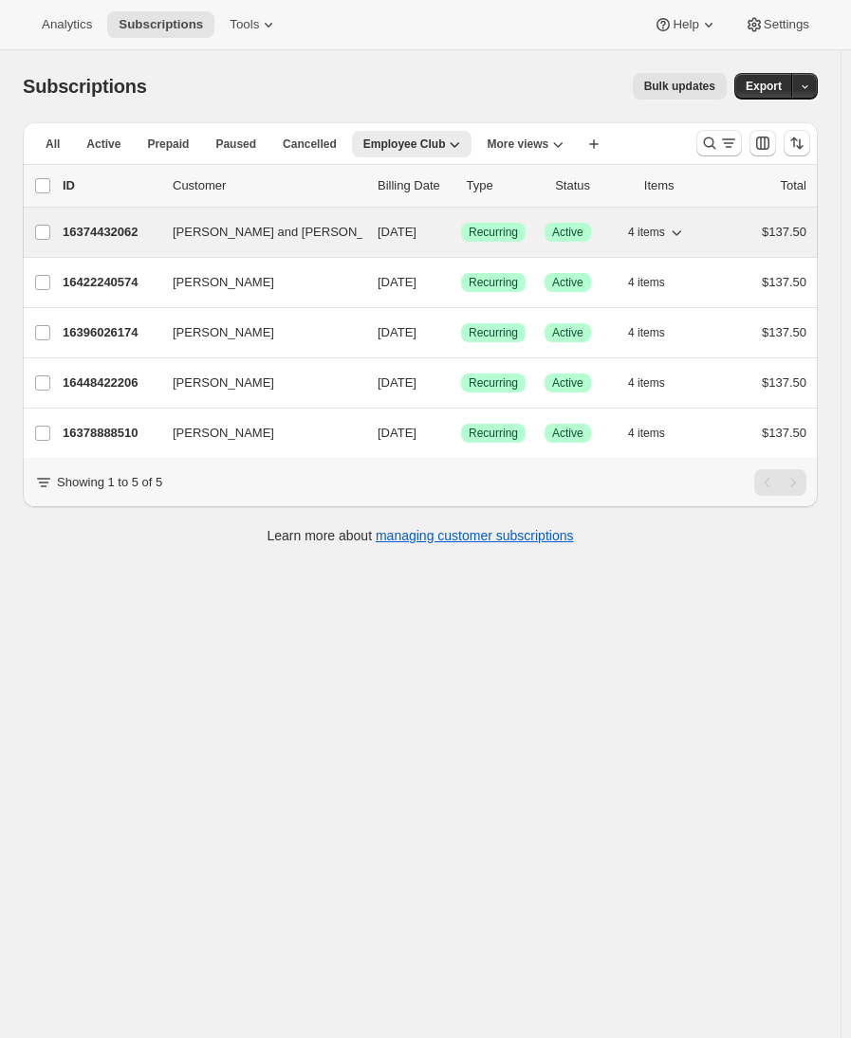
click at [111, 226] on p "16374432062" at bounding box center [110, 232] width 95 height 19
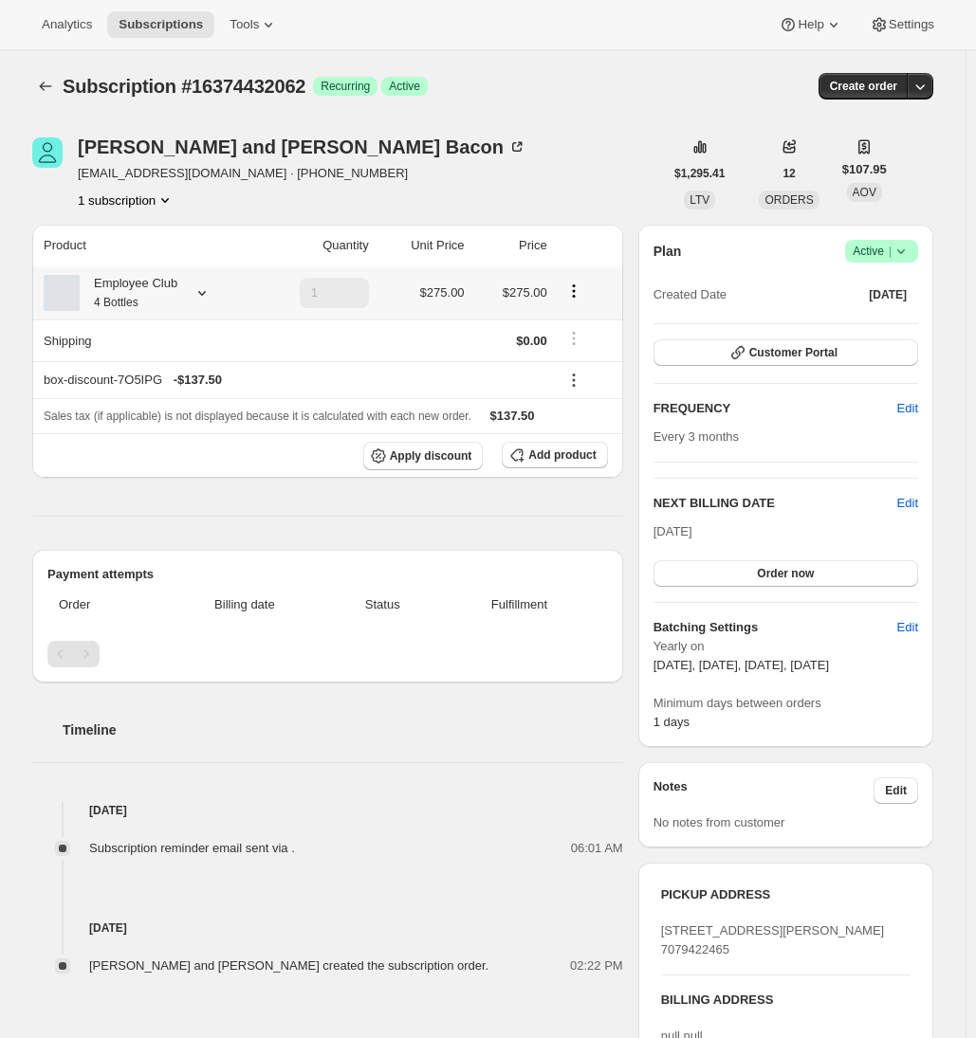
click at [156, 281] on div "Employee Club 4 Bottles" at bounding box center [129, 293] width 98 height 38
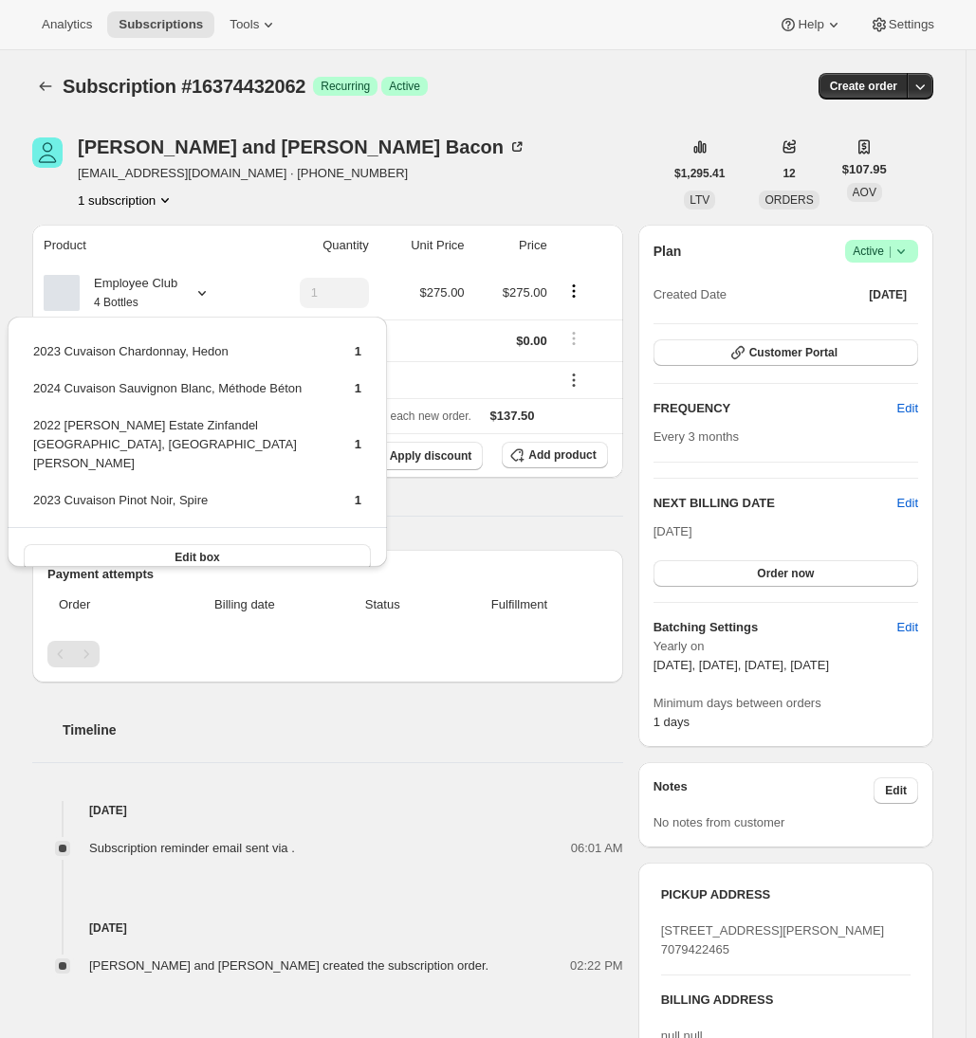
click at [59, 114] on div "Subscription #16374432062. This page is ready Subscription #16374432062 Success…" at bounding box center [482, 86] width 901 height 72
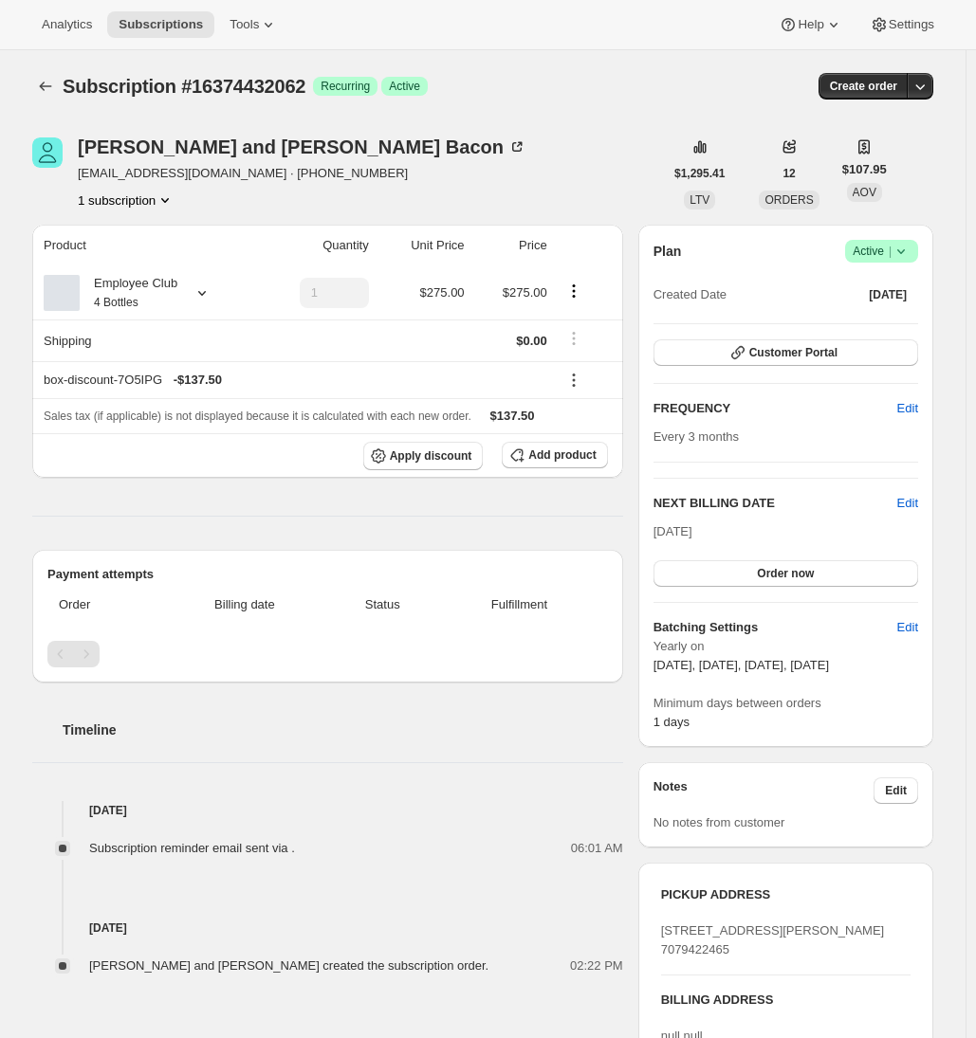
click at [31, 378] on div "Ray and Diana Bacon djbacon1953@gmail.com · +18054418604 1 subscription $1,295.…" at bounding box center [475, 831] width 916 height 1449
click at [188, 291] on div "Employee Club 4 Bottles" at bounding box center [147, 293] width 206 height 38
click at [202, 292] on icon at bounding box center [202, 293] width 19 height 19
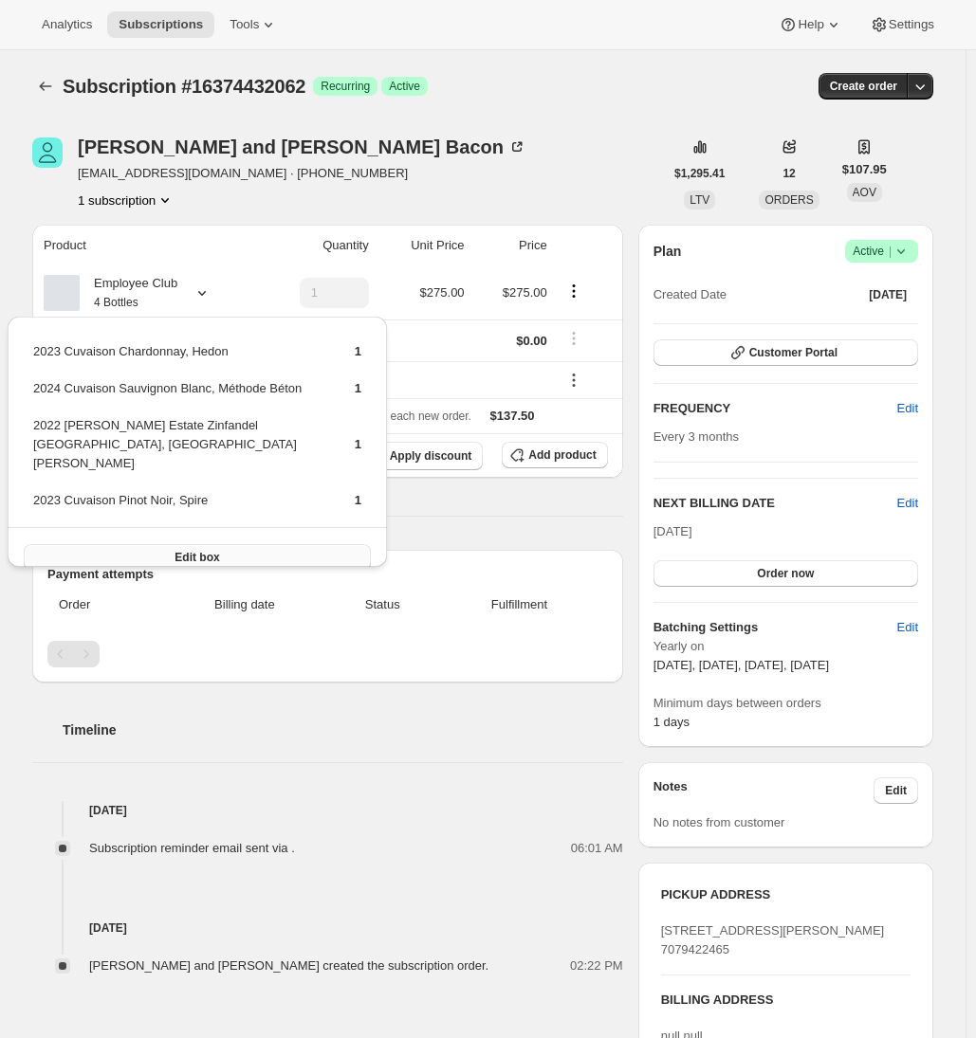
click at [148, 544] on button "Edit box" at bounding box center [197, 557] width 347 height 27
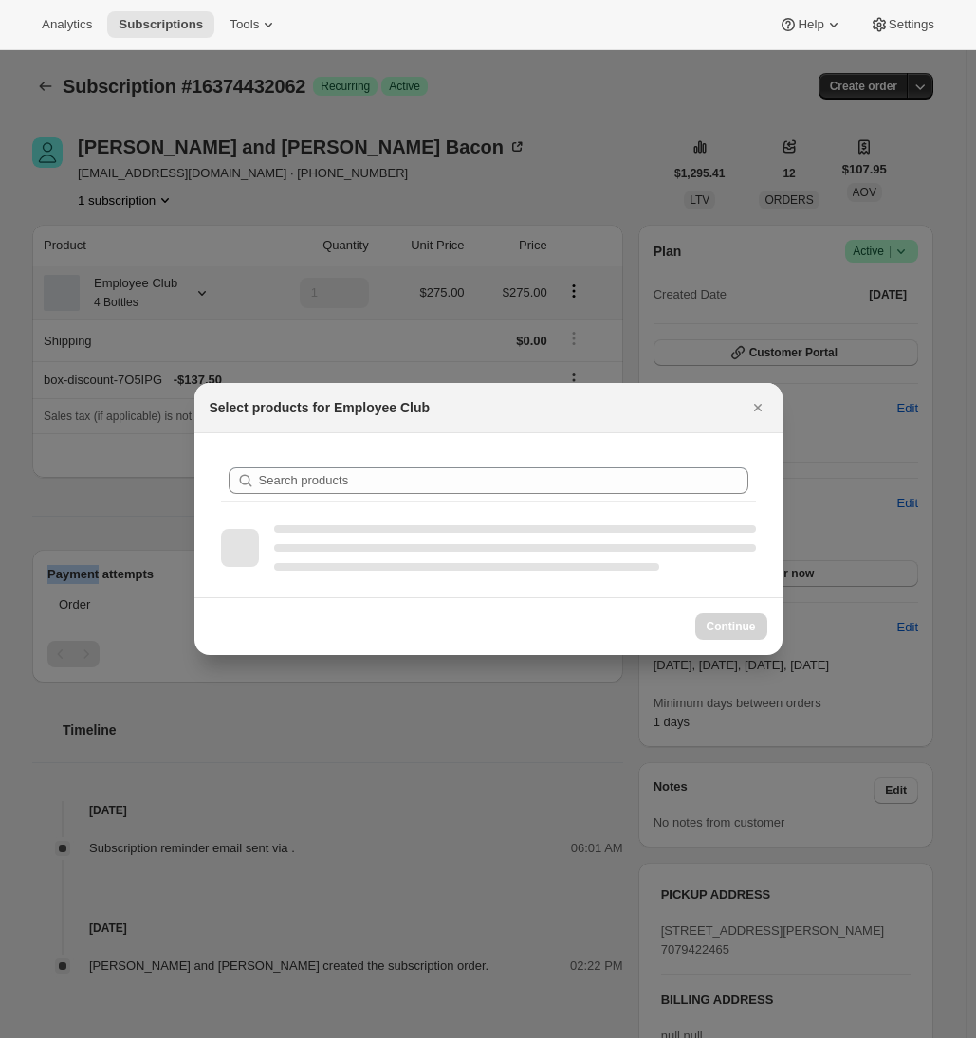
click at [148, 534] on div "Analytics Subscriptions Tools Help Settings Skip to content Subscription #16374…" at bounding box center [488, 519] width 976 height 1038
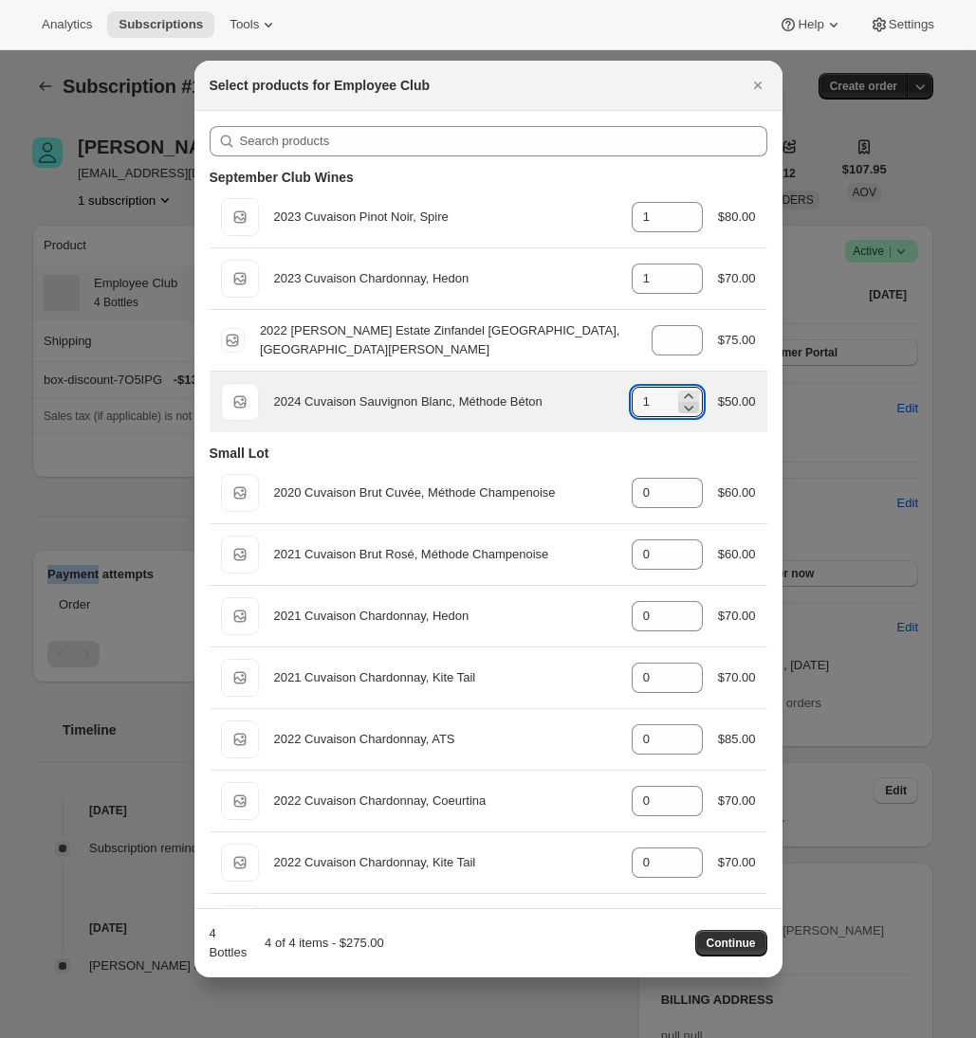
click at [679, 410] on icon ":rej:" at bounding box center [688, 407] width 19 height 19
type input "0"
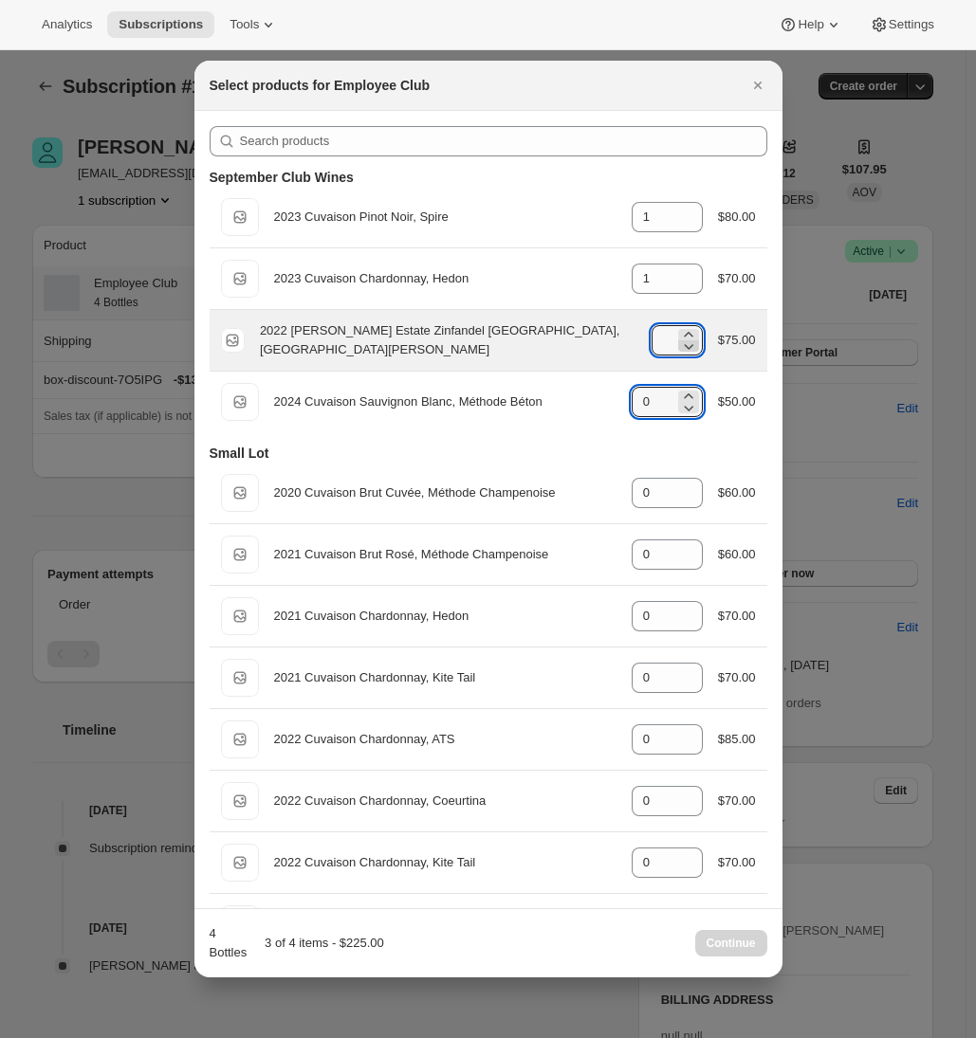
click at [684, 346] on icon ":rej:" at bounding box center [688, 347] width 9 height 6
type input "0"
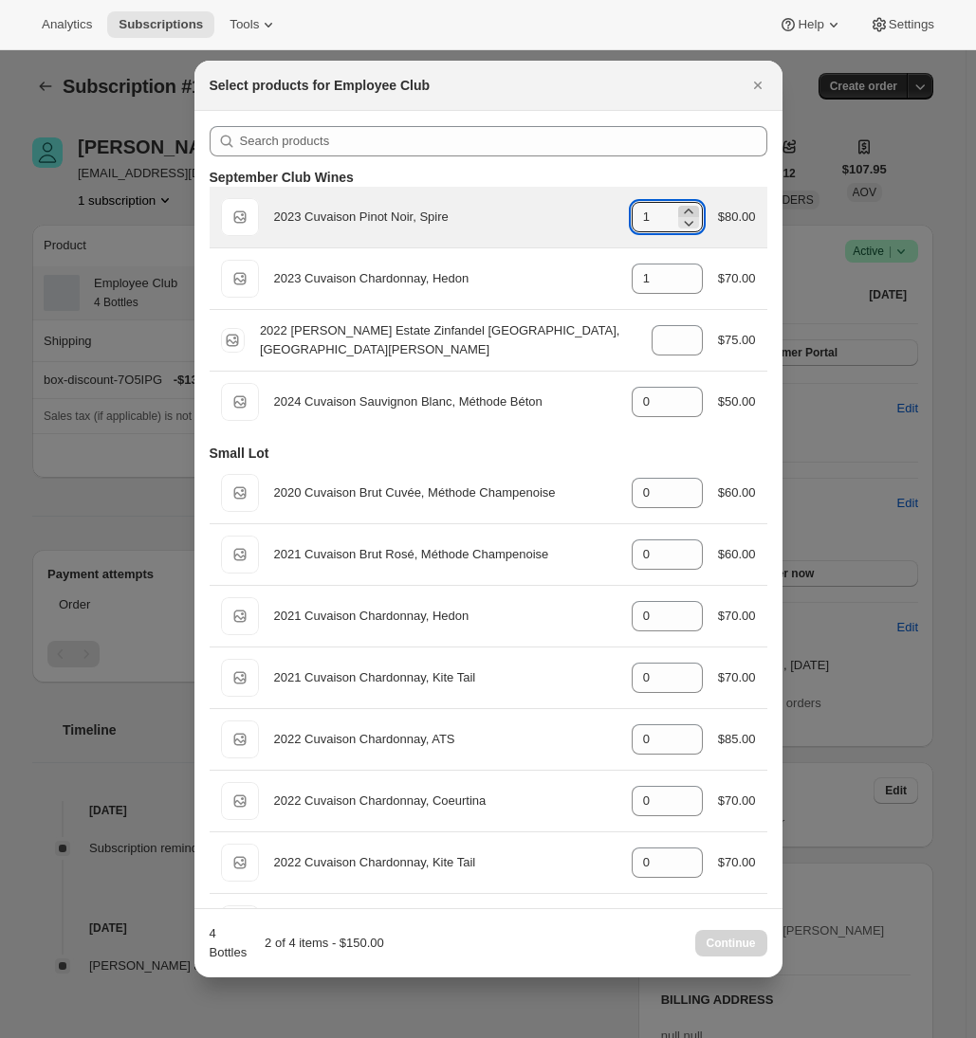
click at [679, 207] on icon ":rej:" at bounding box center [688, 211] width 19 height 19
type input "3"
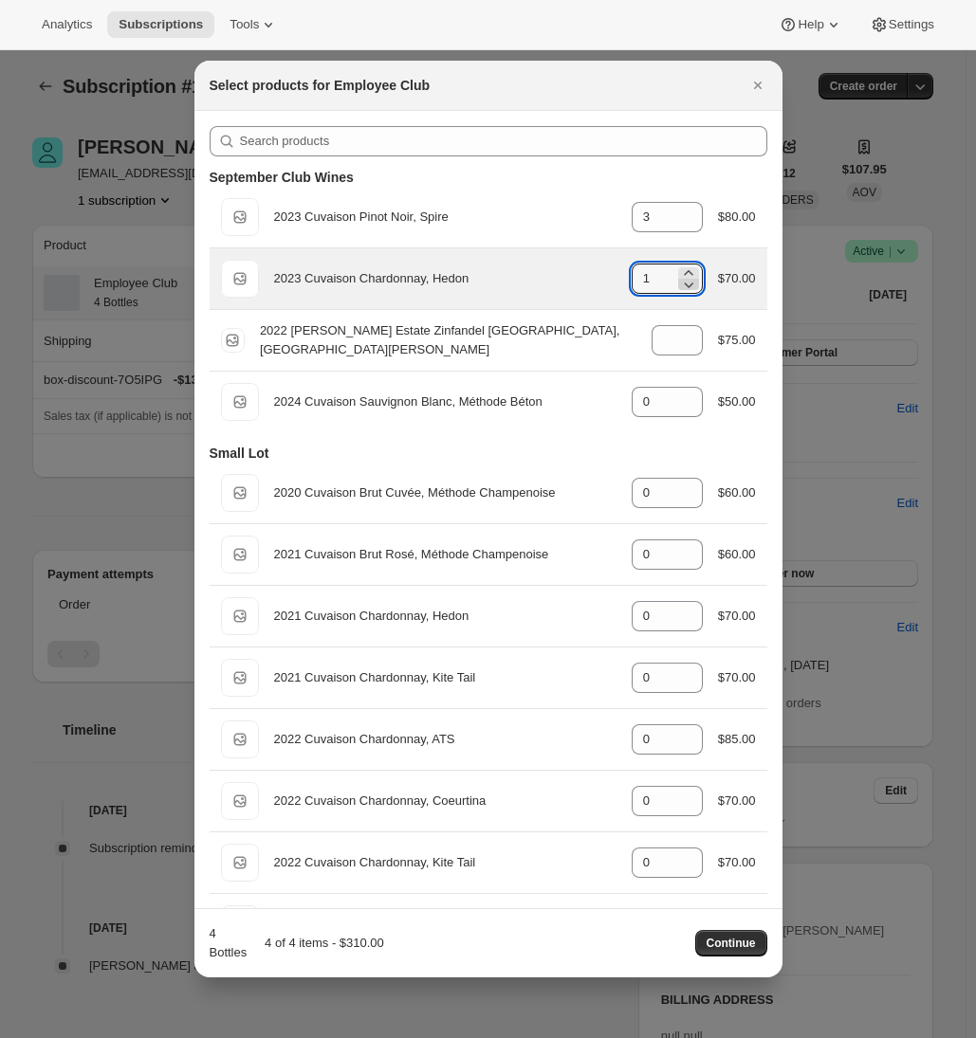
click at [679, 289] on icon ":rej:" at bounding box center [688, 284] width 19 height 19
type input "0"
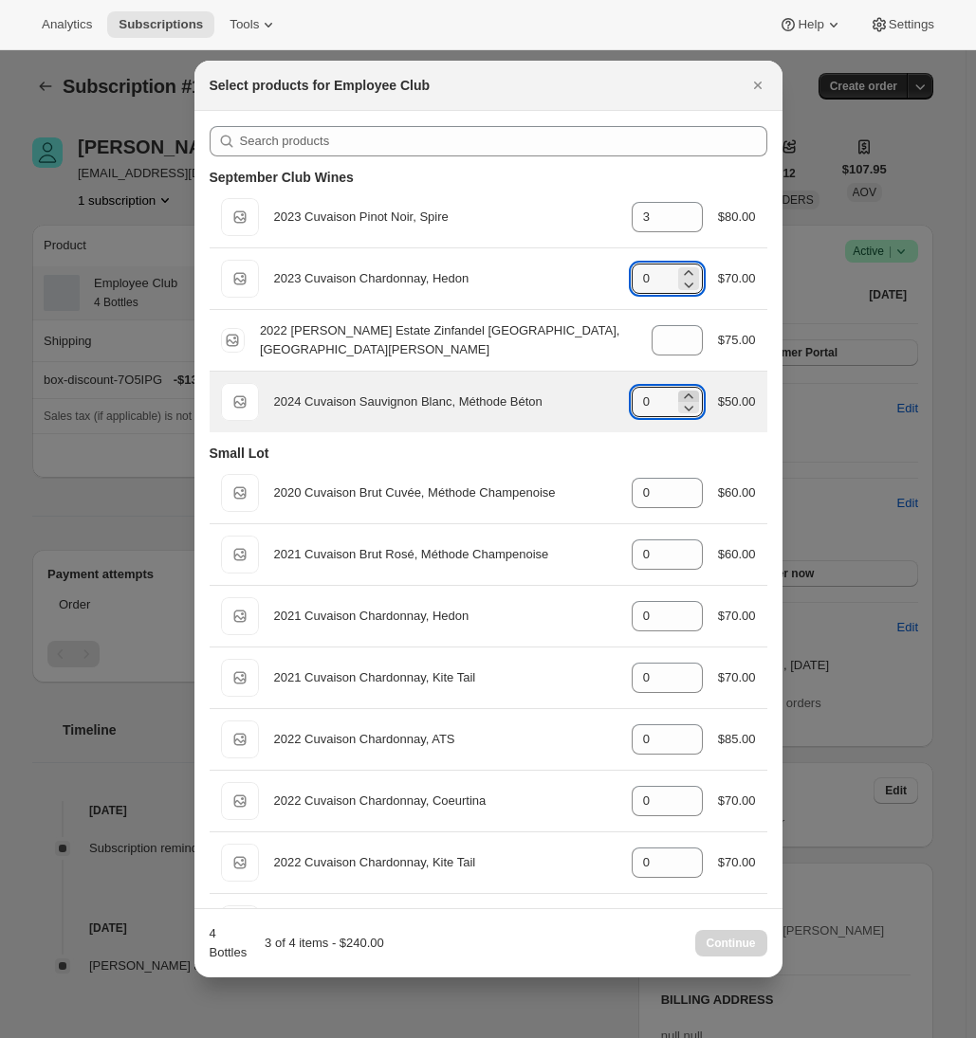
click at [679, 392] on icon ":rej:" at bounding box center [688, 396] width 19 height 19
click at [679, 393] on icon ":rej:" at bounding box center [688, 396] width 19 height 19
type input "2"
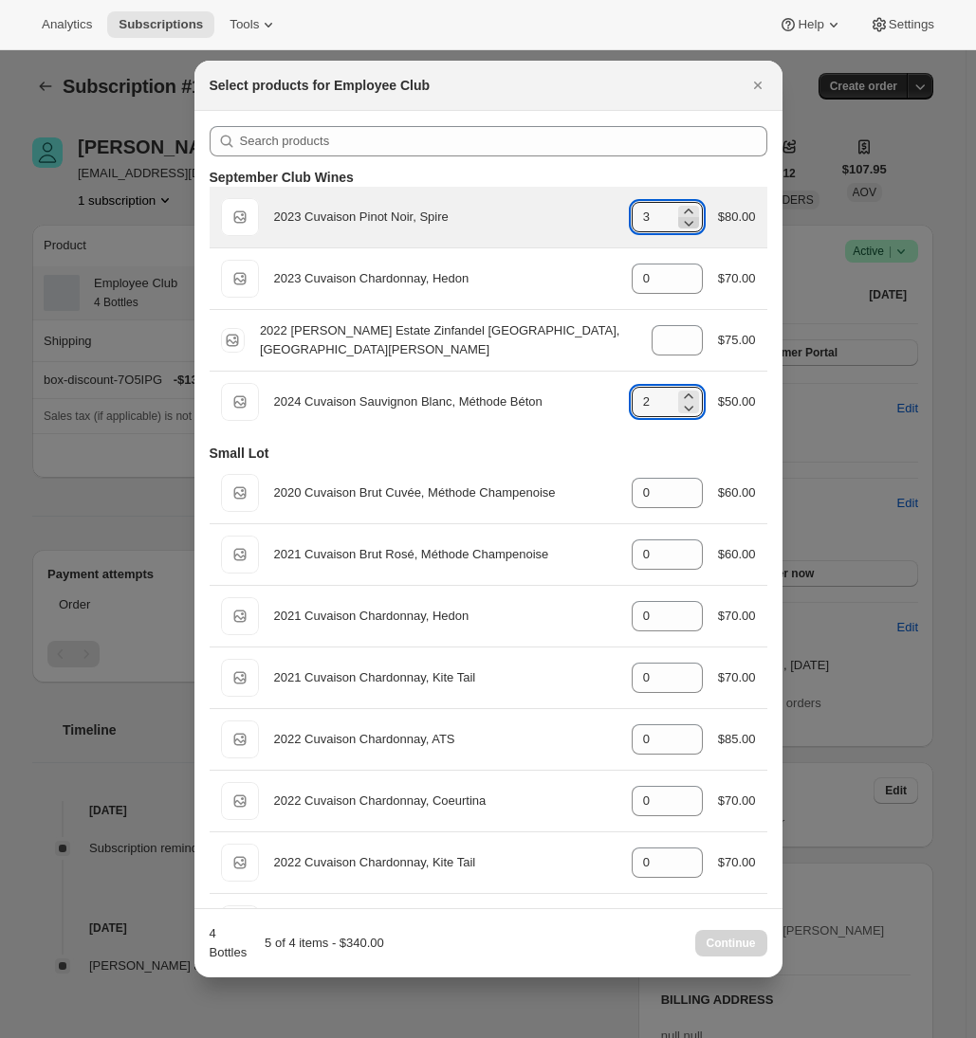
click at [679, 221] on icon ":rej:" at bounding box center [688, 222] width 19 height 19
type input "2"
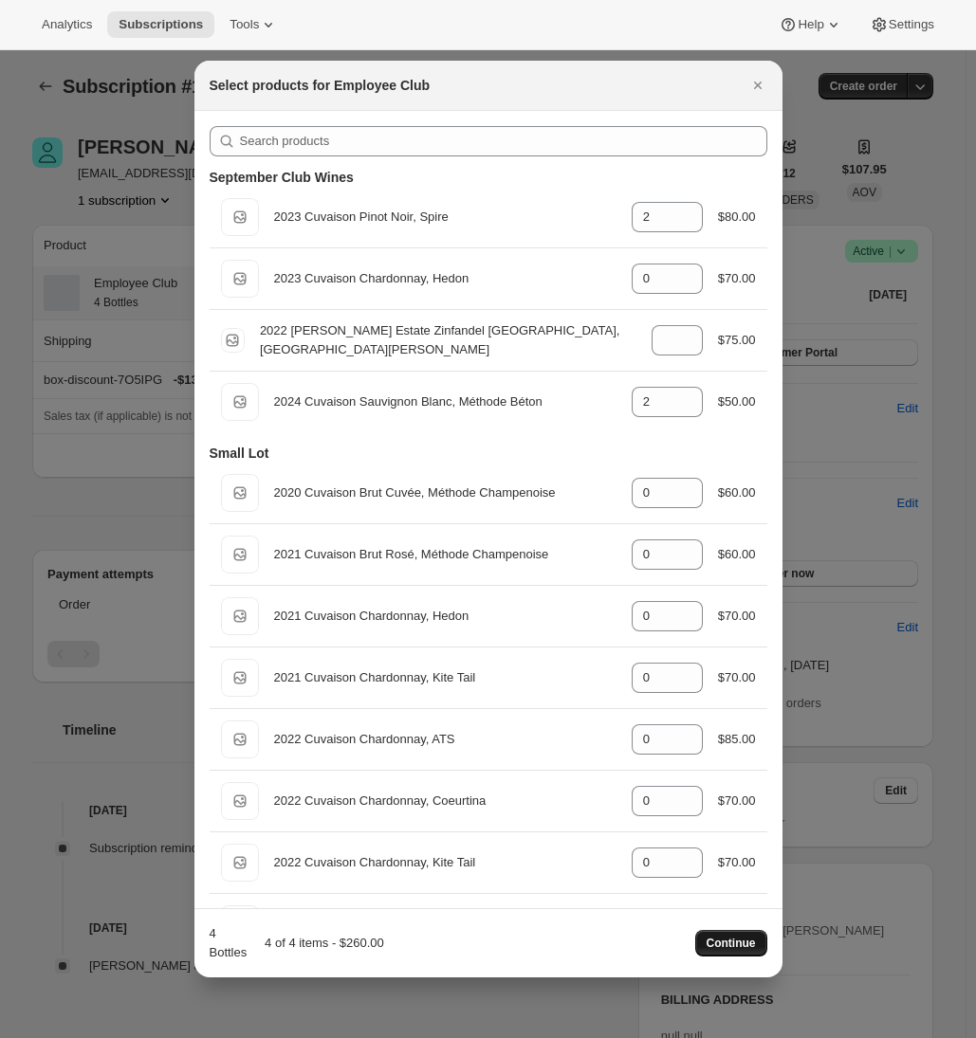
click at [711, 943] on span "Continue" at bounding box center [731, 943] width 49 height 15
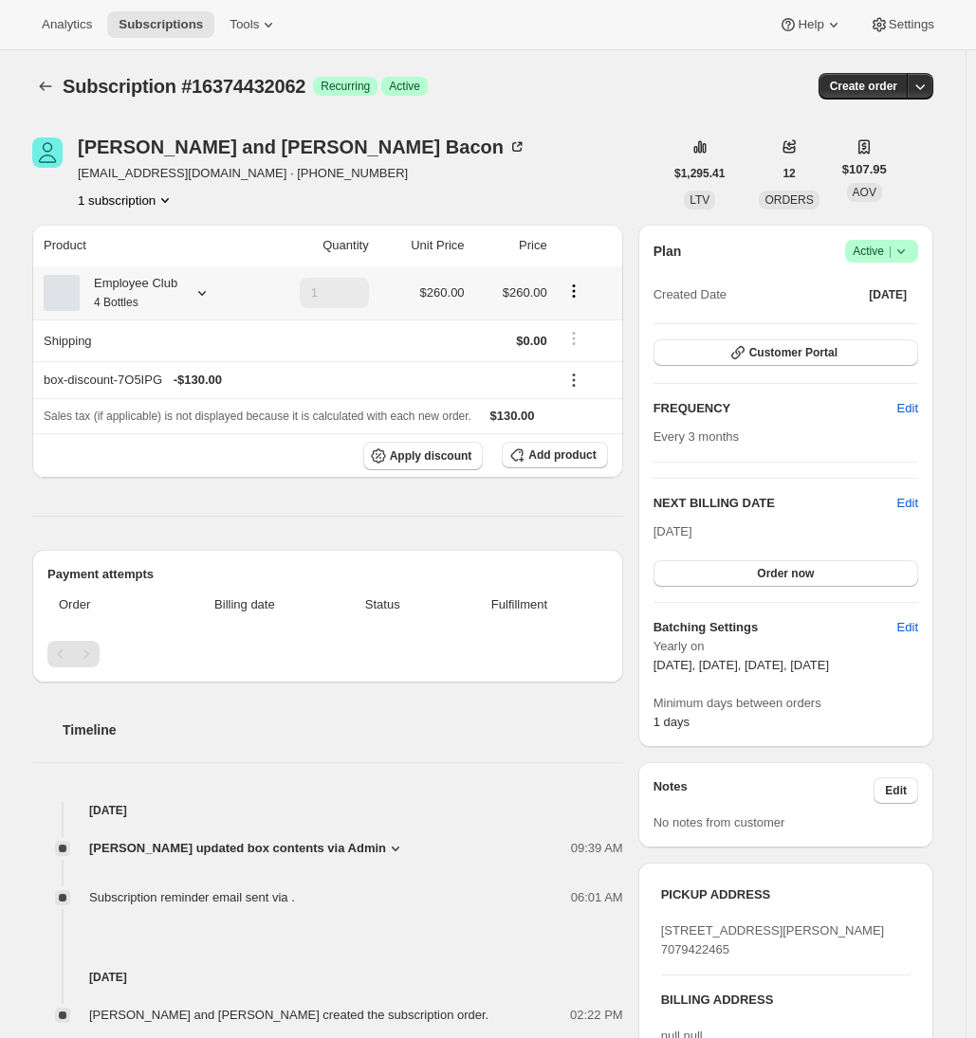
click at [206, 291] on icon at bounding box center [202, 293] width 8 height 5
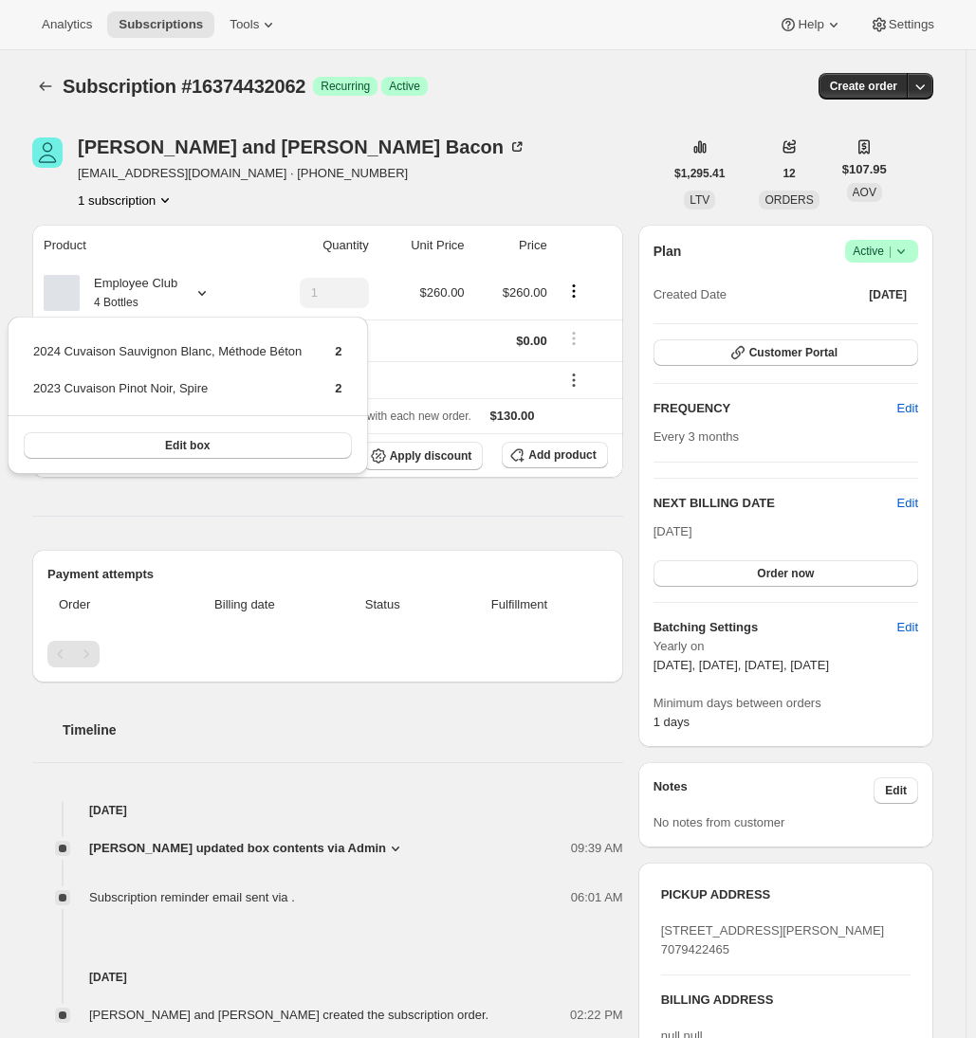
click at [22, 533] on div "[PERSON_NAME] and [PERSON_NAME] [EMAIL_ADDRESS][DOMAIN_NAME] · [PHONE_NUMBER] 1…" at bounding box center [475, 831] width 916 height 1449
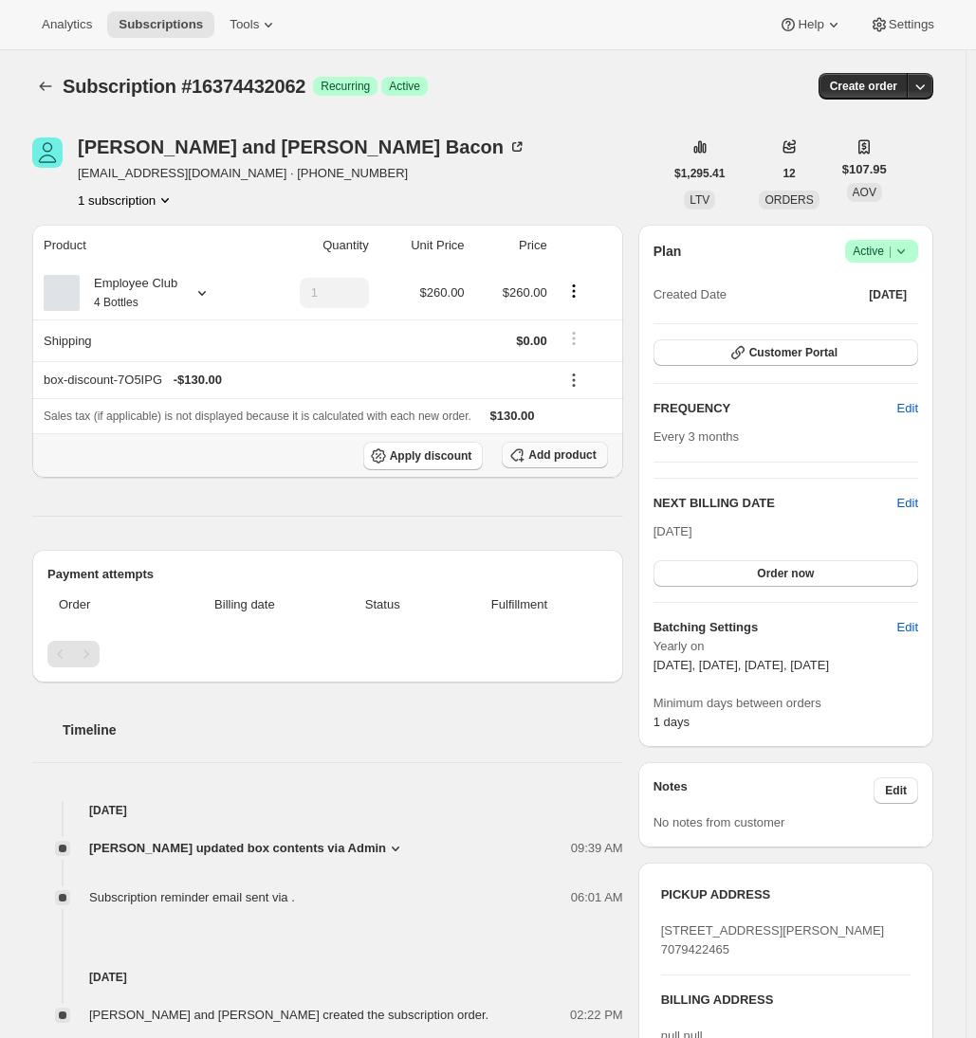
click at [588, 463] on button "Add product" at bounding box center [554, 455] width 105 height 27
click at [577, 459] on span "Add product" at bounding box center [561, 455] width 67 height 15
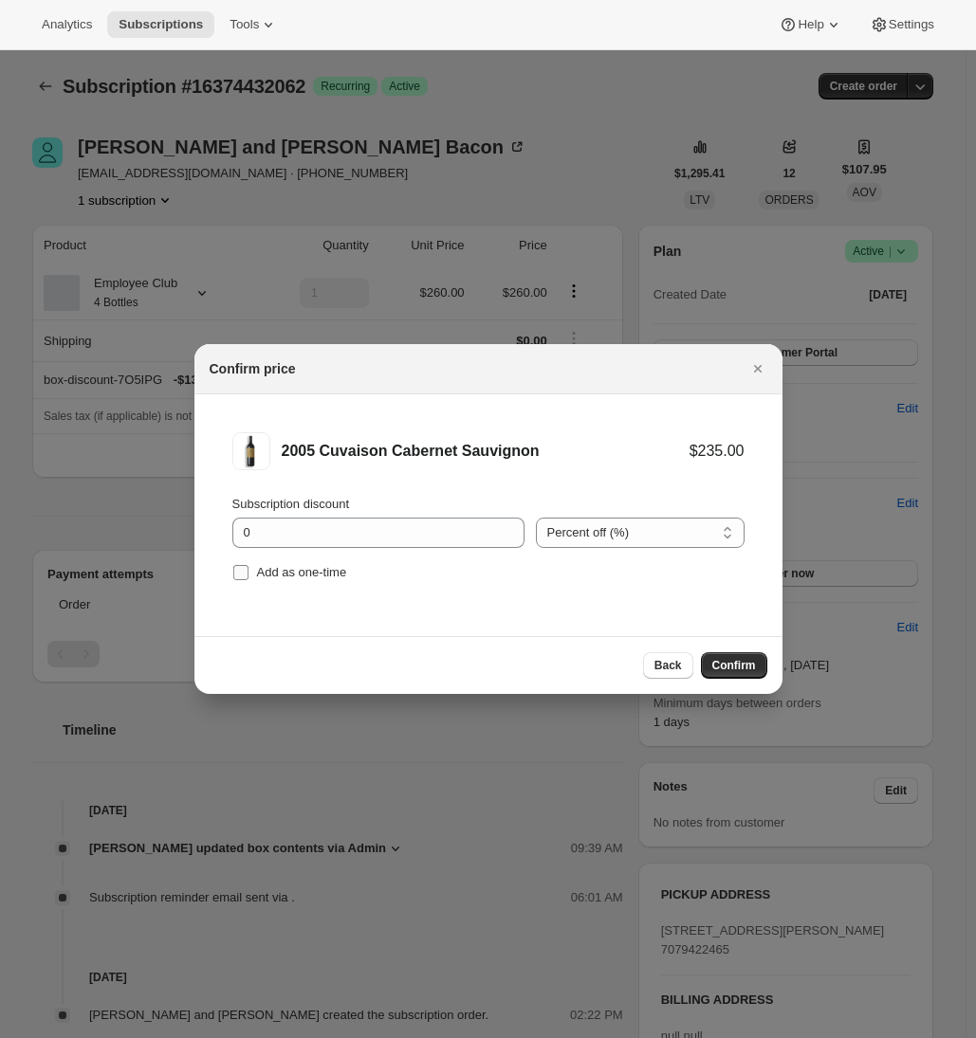
click at [243, 576] on input "Add as one-time" at bounding box center [240, 572] width 15 height 15
checkbox input "true"
click at [241, 530] on input "0" at bounding box center [364, 533] width 264 height 30
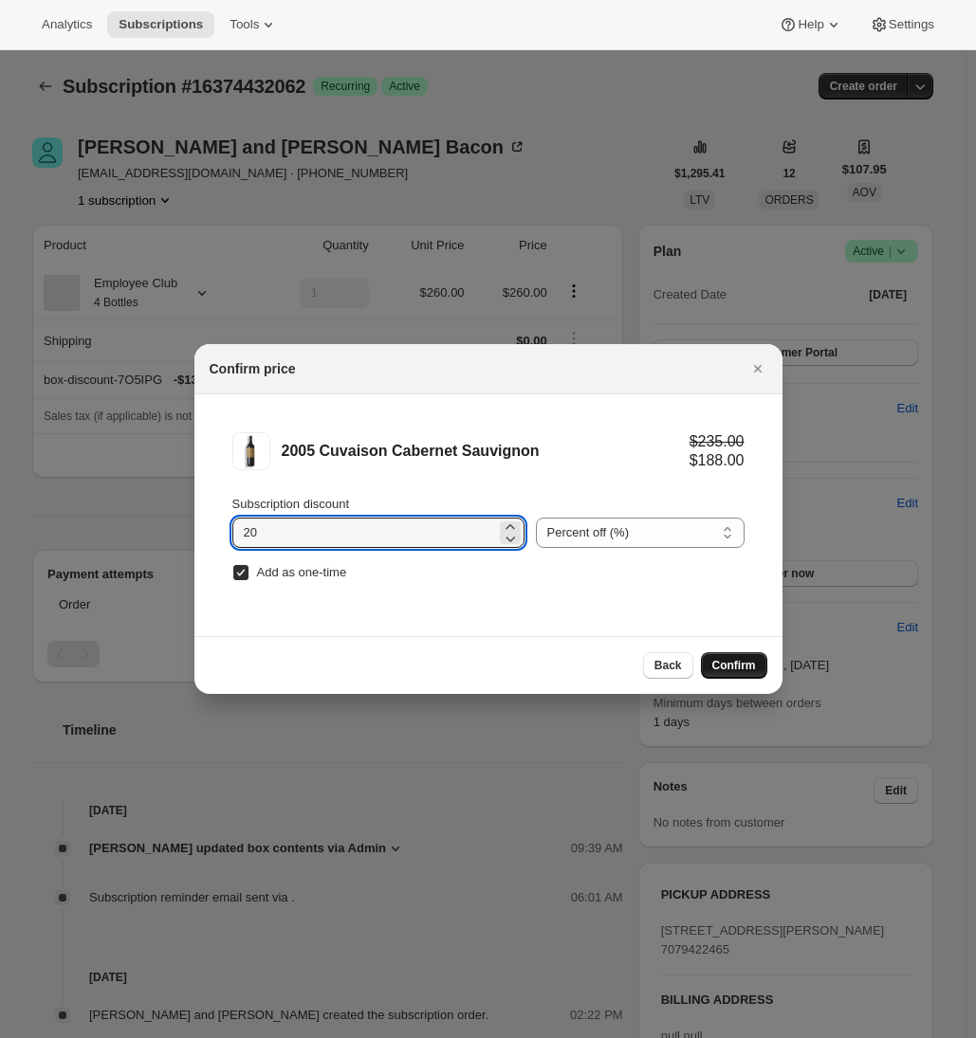
type input "20"
click at [743, 662] on span "Confirm" at bounding box center [734, 665] width 44 height 15
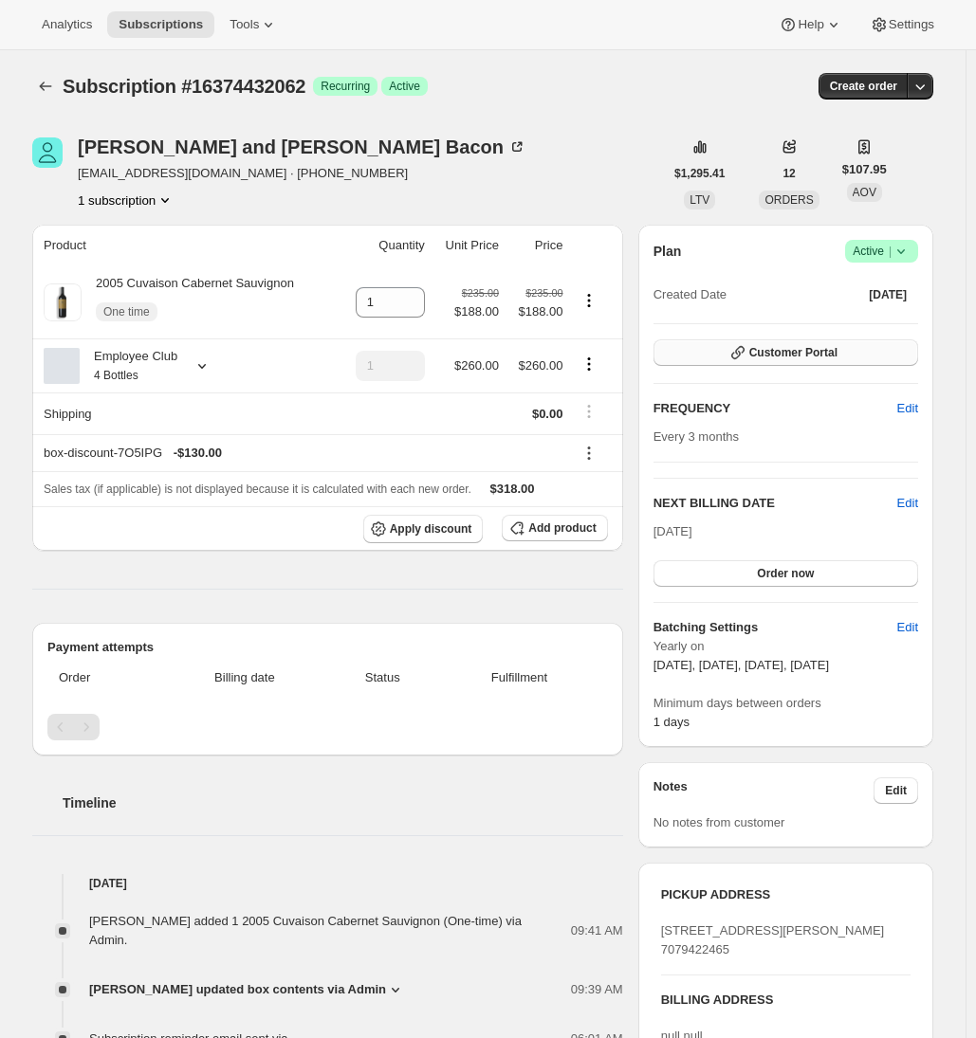
click at [806, 350] on span "Customer Portal" at bounding box center [793, 352] width 88 height 15
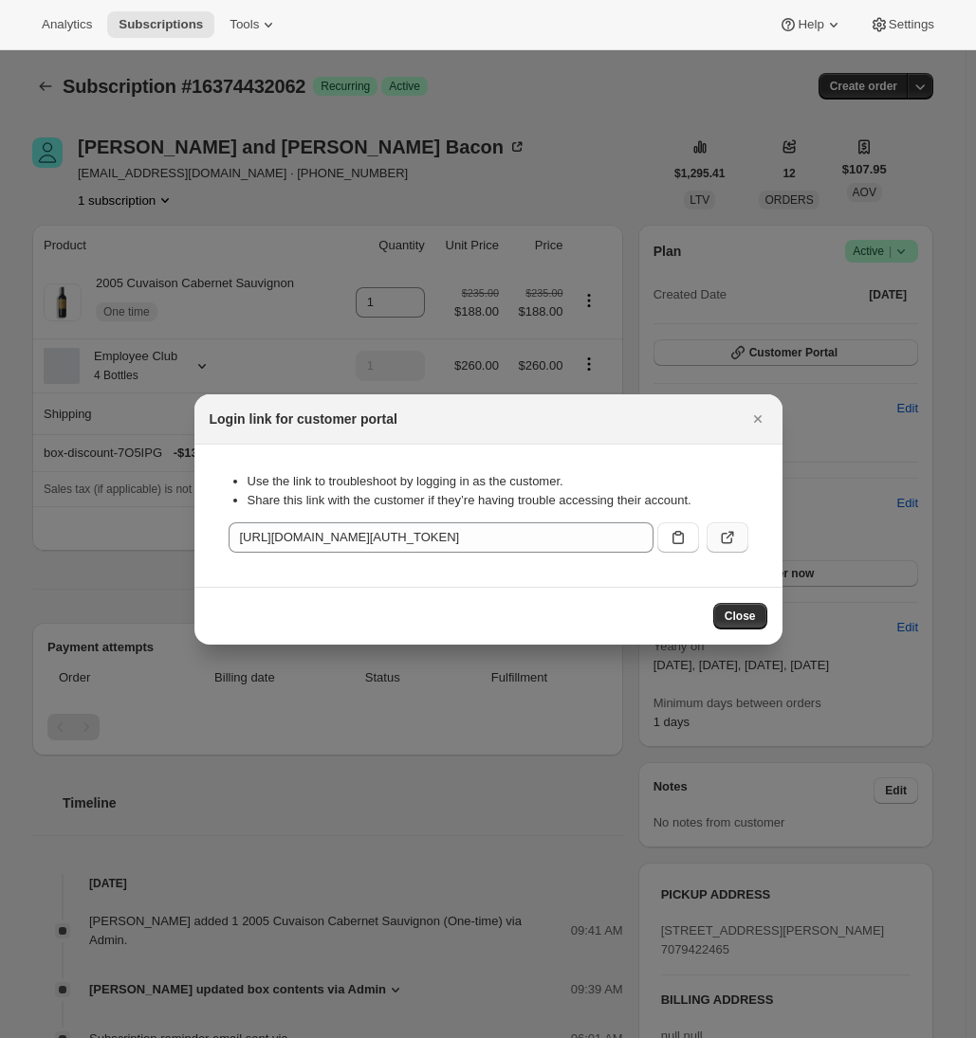
click at [740, 537] on button ":r5s:" at bounding box center [728, 538] width 42 height 30
click at [762, 426] on icon "Close" at bounding box center [757, 419] width 19 height 19
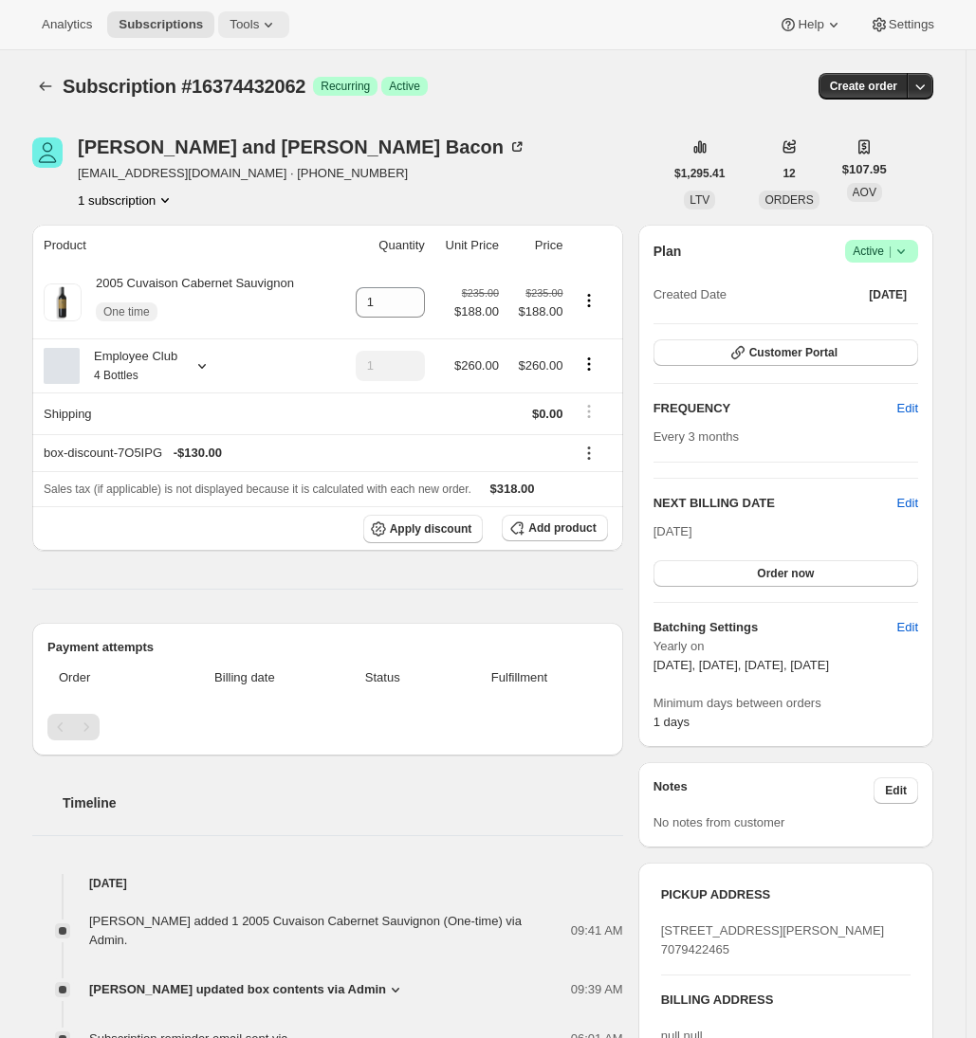
click at [273, 24] on icon at bounding box center [268, 24] width 19 height 19
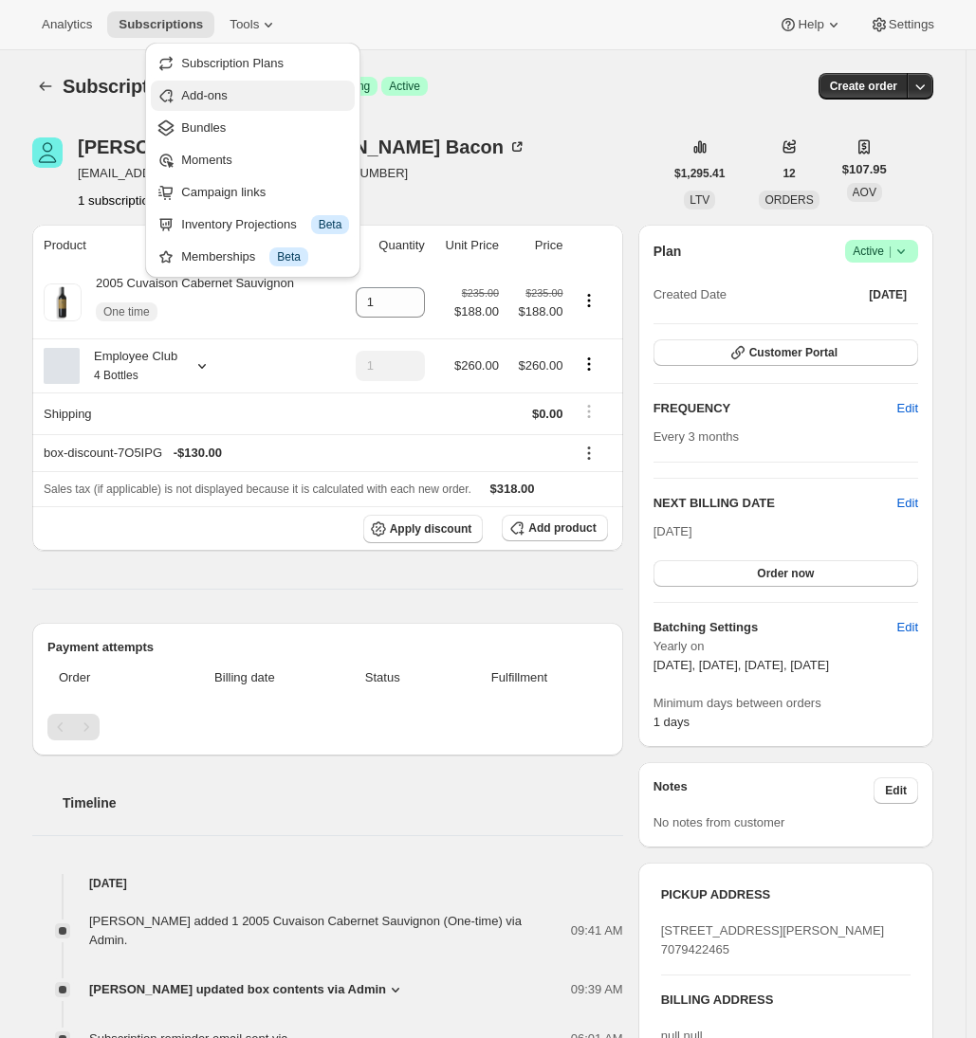
click at [267, 101] on span "Add-ons" at bounding box center [265, 95] width 168 height 19
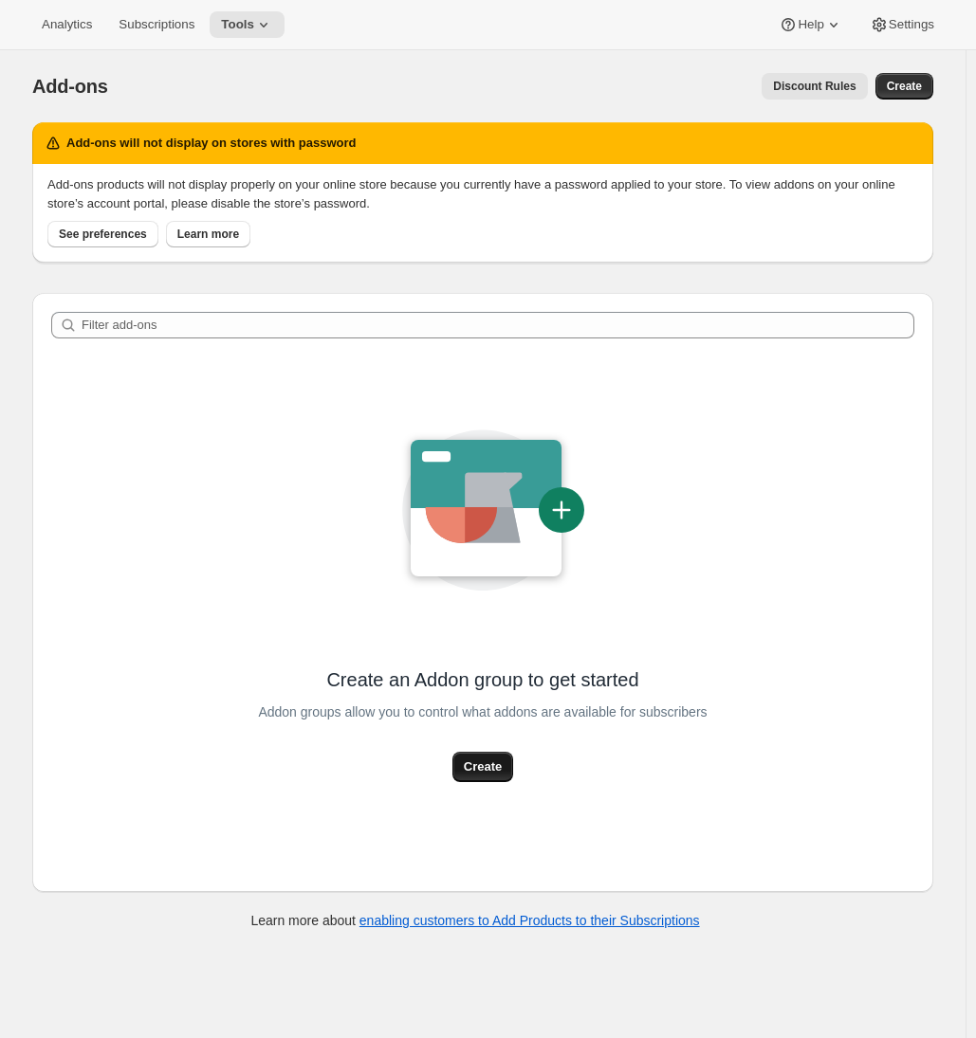
click at [484, 763] on span "Create" at bounding box center [483, 767] width 38 height 19
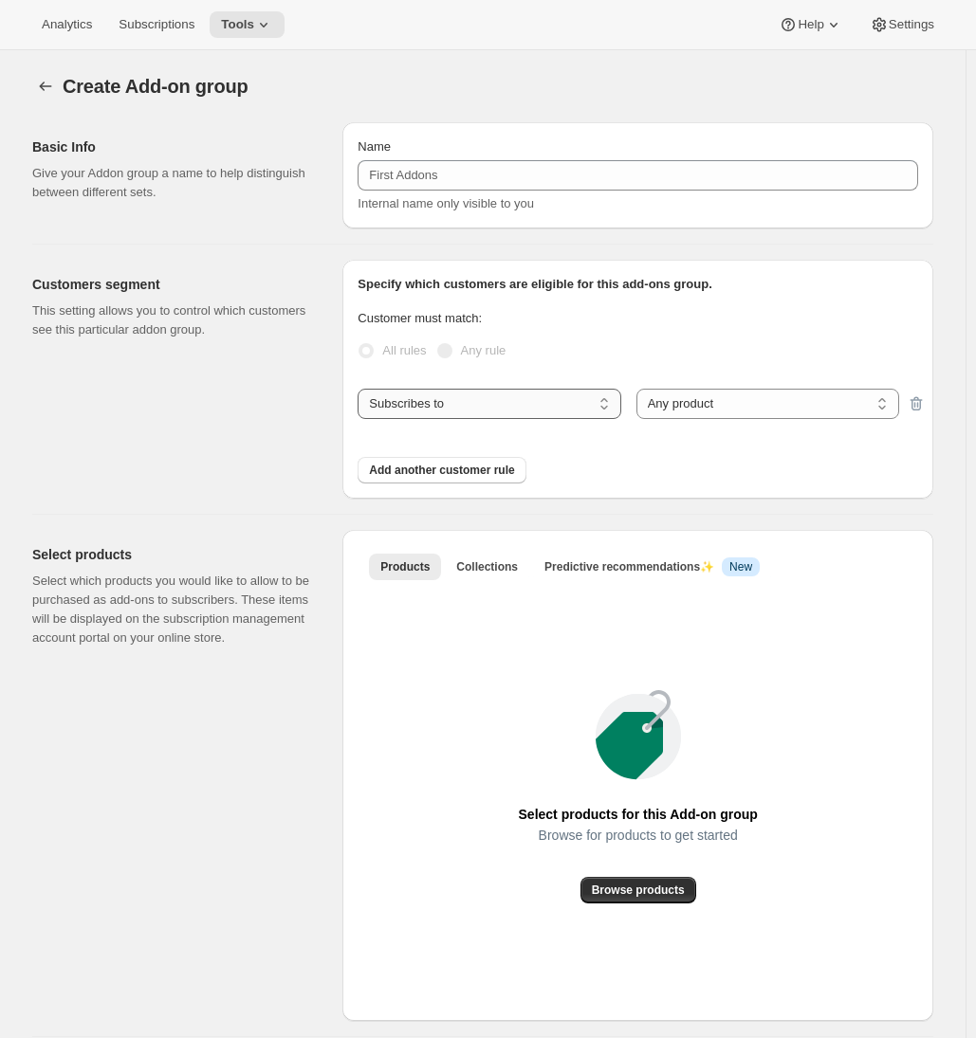
click at [459, 411] on select "Subscribes to Shipping address is Customer tags" at bounding box center [489, 404] width 263 height 30
click at [682, 408] on select "Any product Specific products Specific product variants" at bounding box center [767, 404] width 263 height 30
select select "selectedProducts"
click at [640, 389] on select "Any product Specific products Specific product variants" at bounding box center [767, 404] width 263 height 30
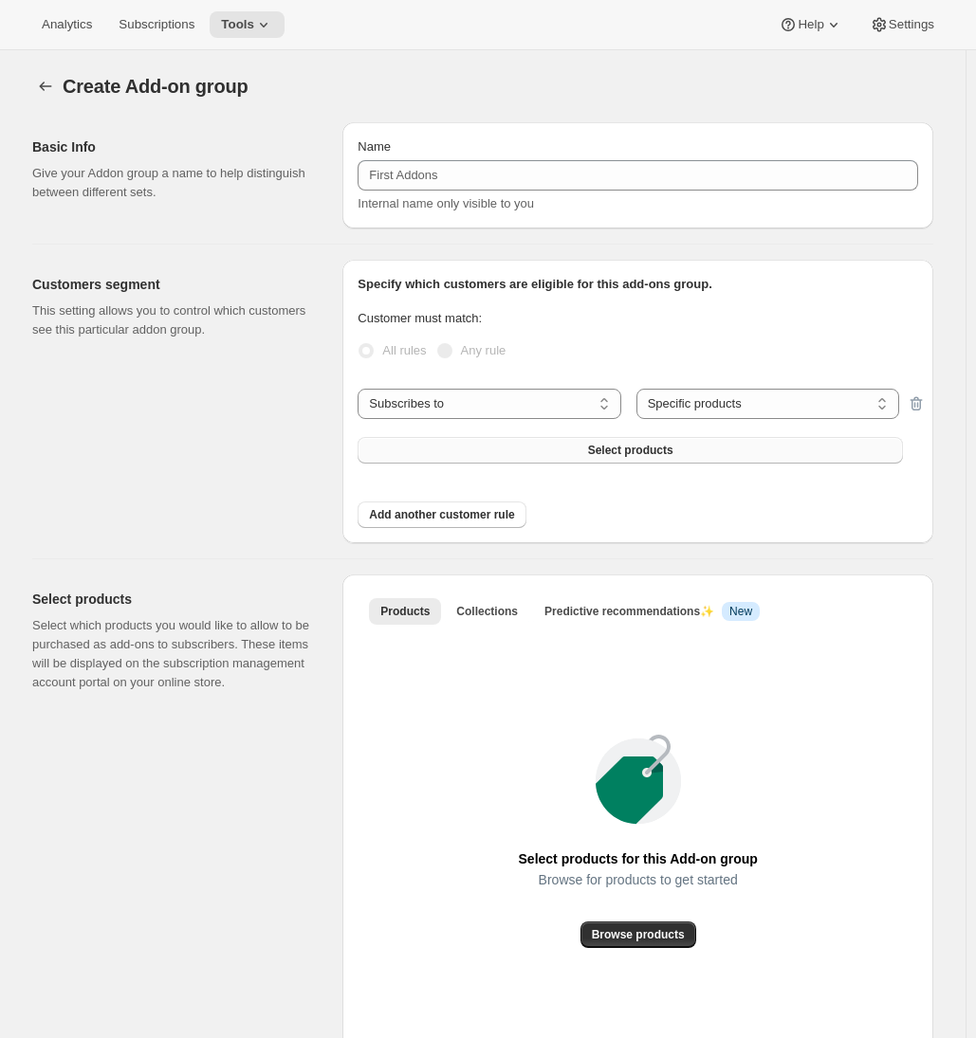
click at [646, 453] on span "Select products" at bounding box center [630, 450] width 85 height 15
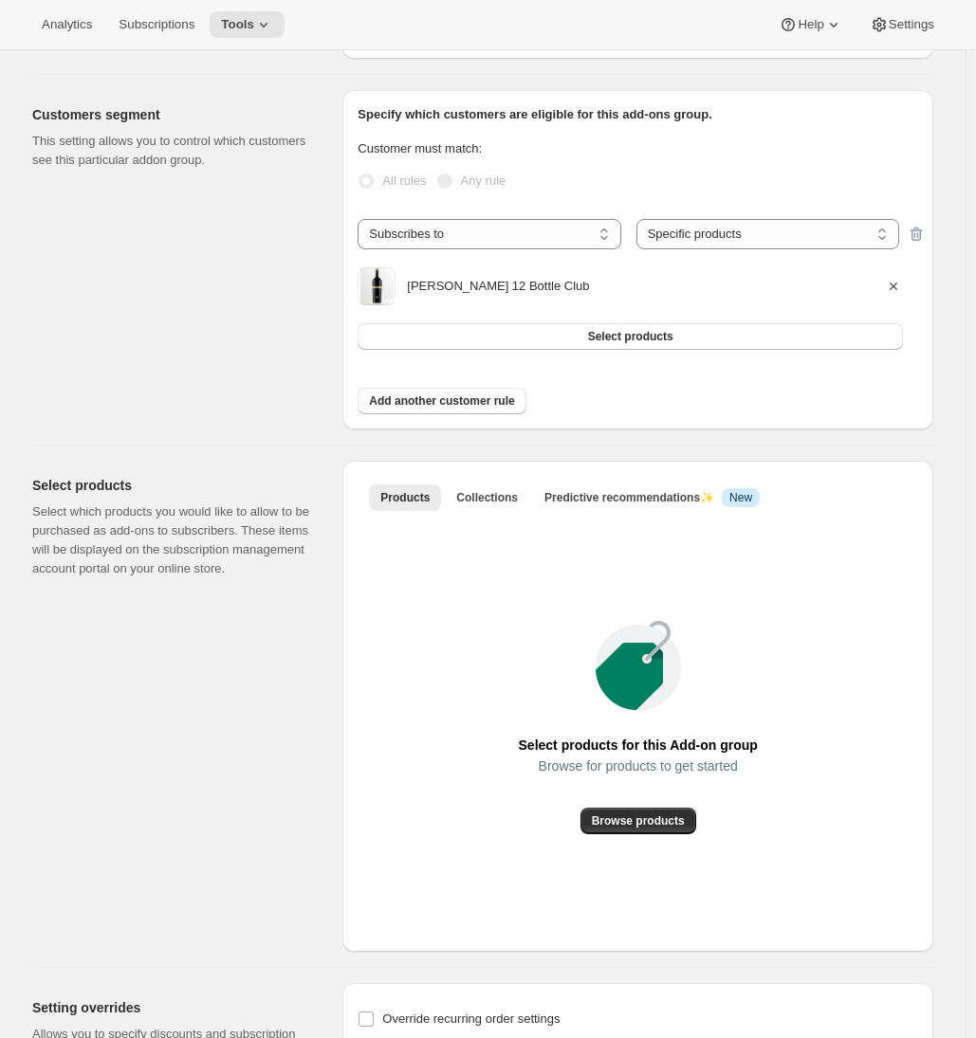
scroll to position [352, 0]
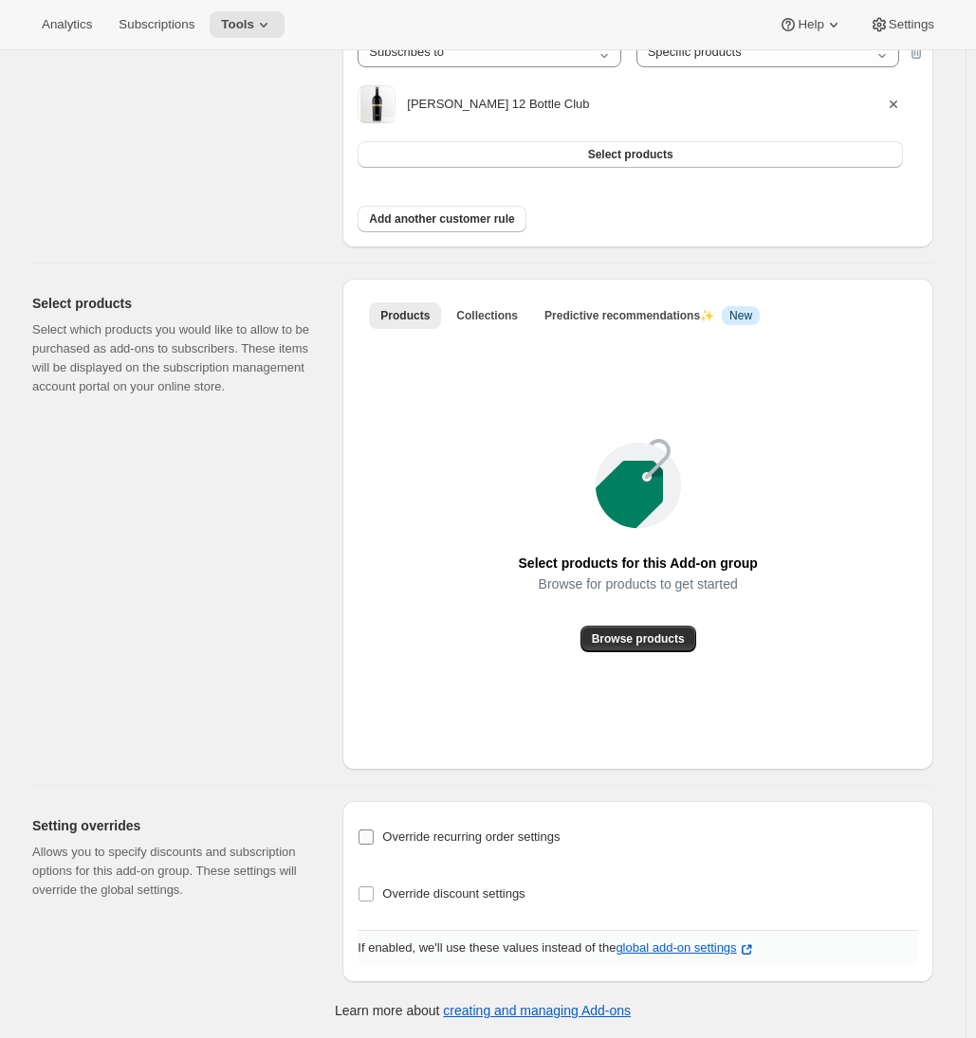
click at [368, 838] on input "Override recurring order settings" at bounding box center [365, 837] width 15 height 15
checkbox input "true"
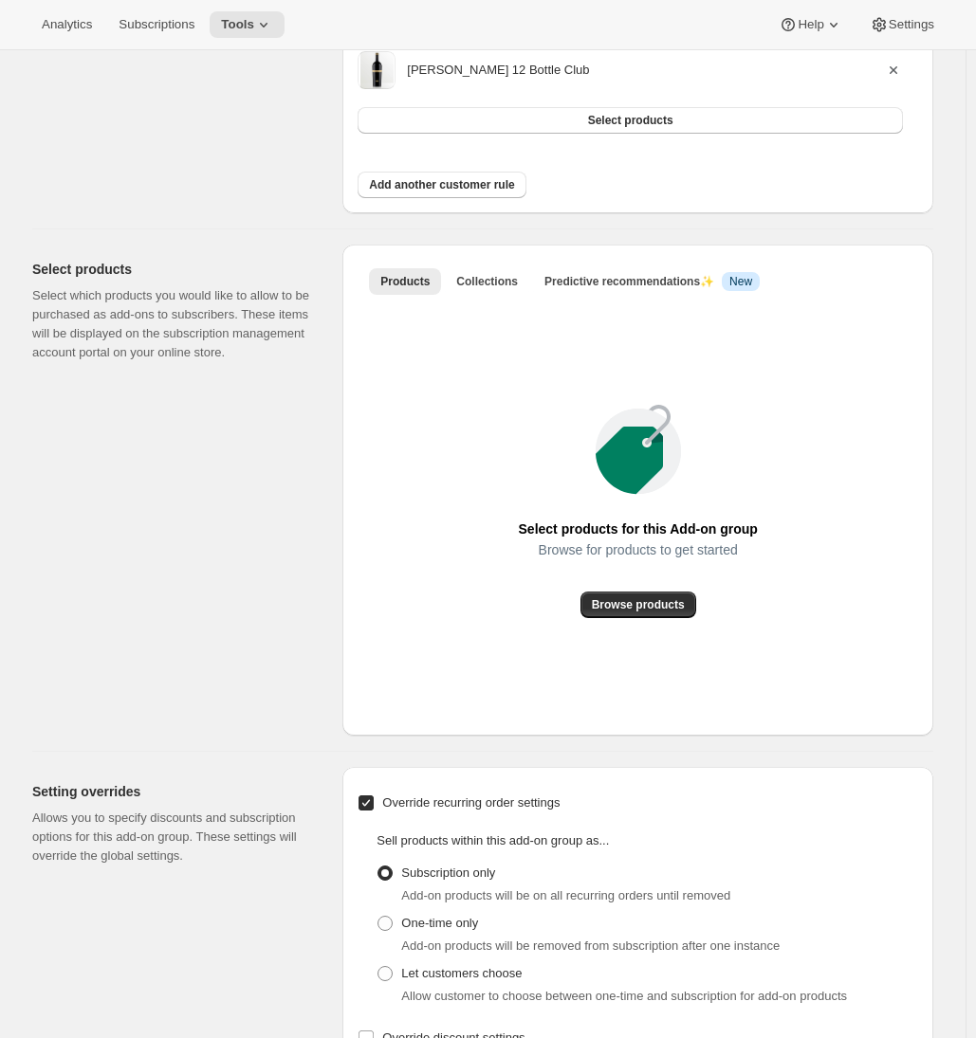
scroll to position [409, 0]
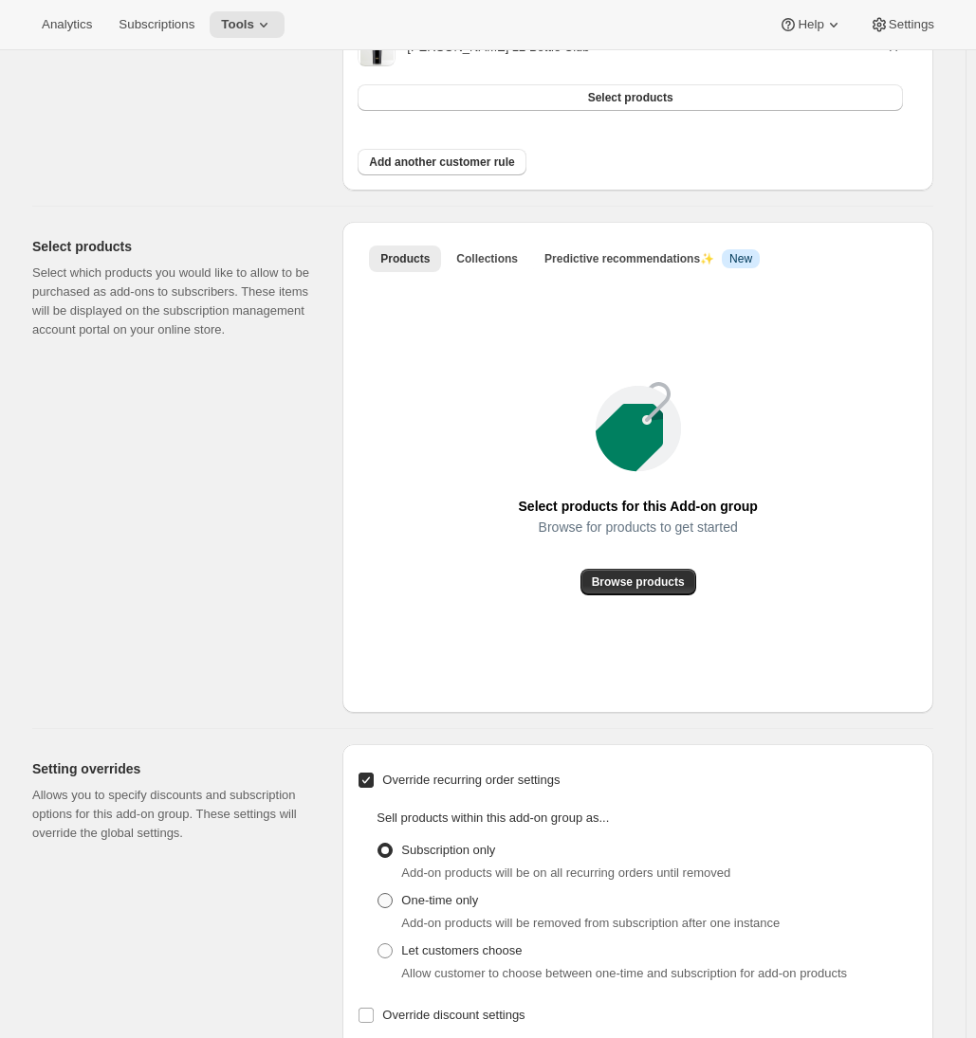
click at [393, 900] on span at bounding box center [384, 900] width 15 height 15
click at [378, 894] on input "One-time only" at bounding box center [377, 893] width 1 height 1
radio input "true"
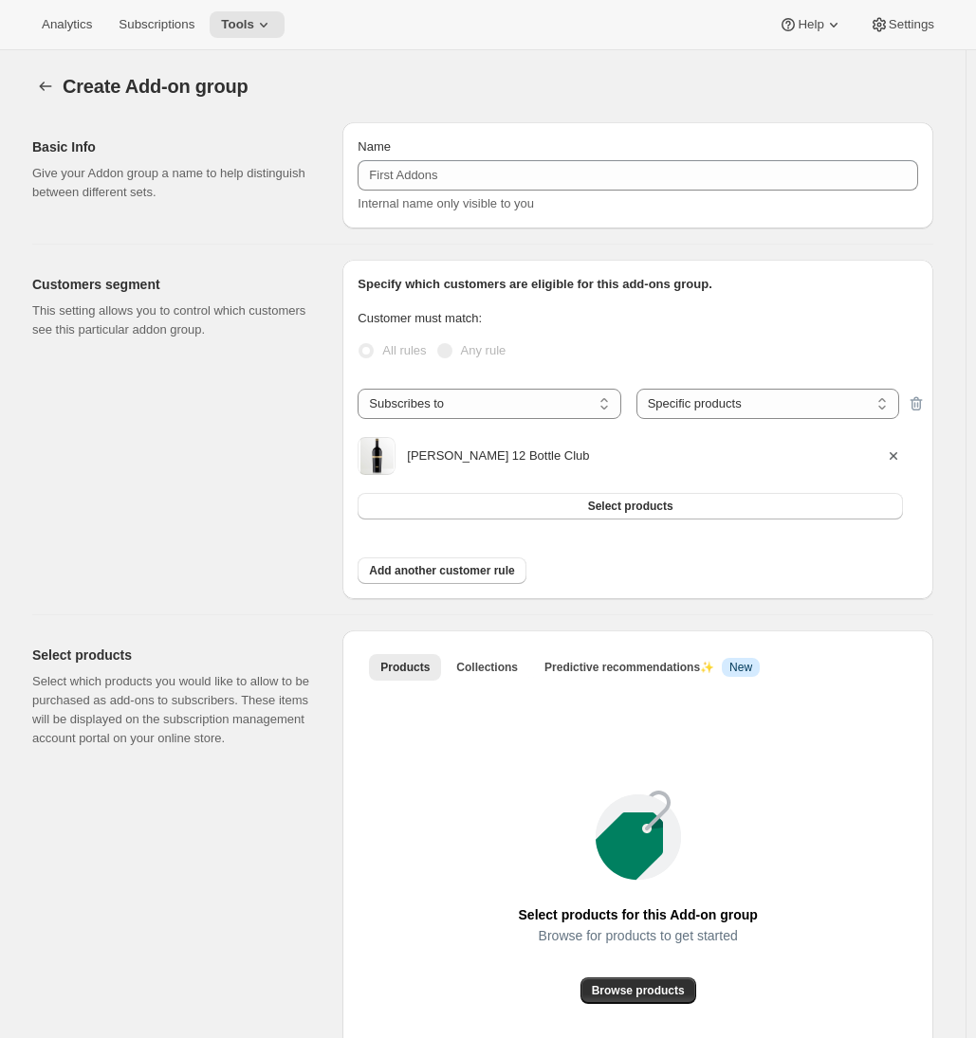
select select "all"
checkbox input "false"
radio input "true"
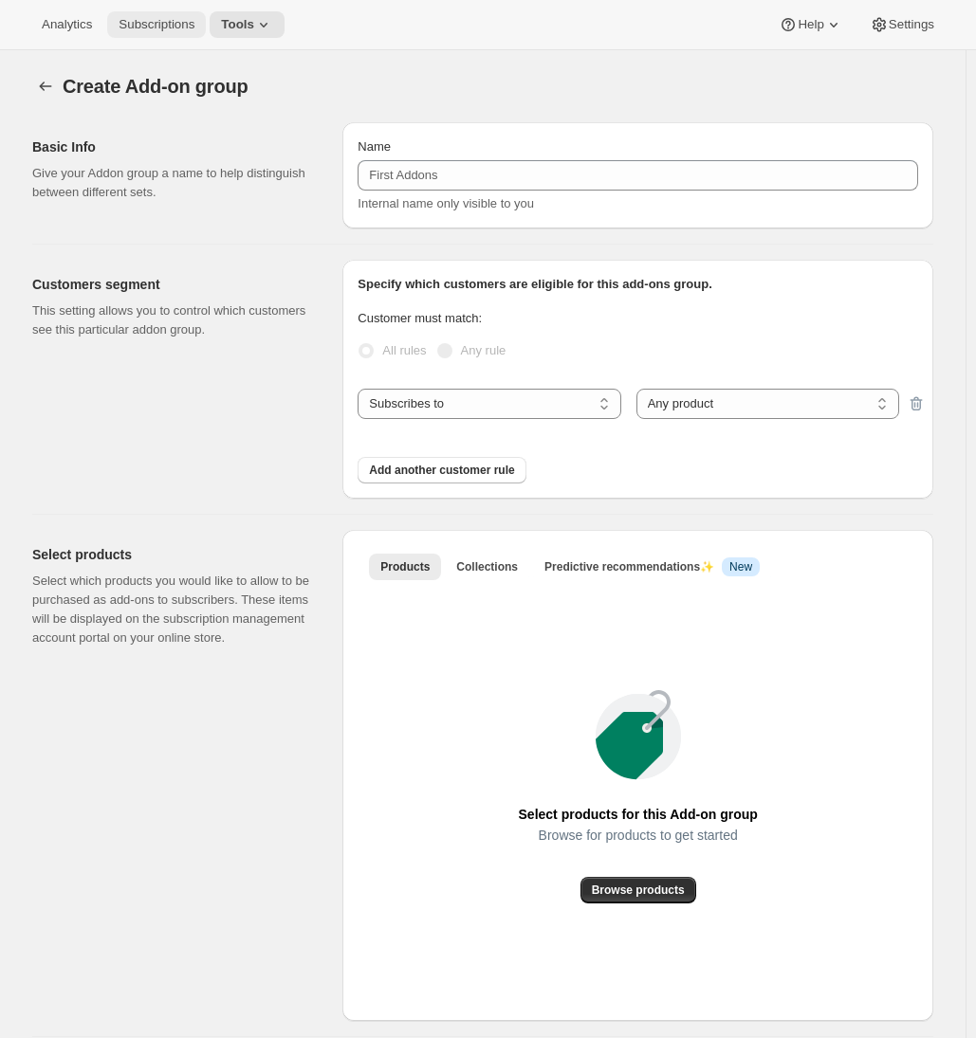
click at [164, 28] on span "Subscriptions" at bounding box center [157, 24] width 76 height 15
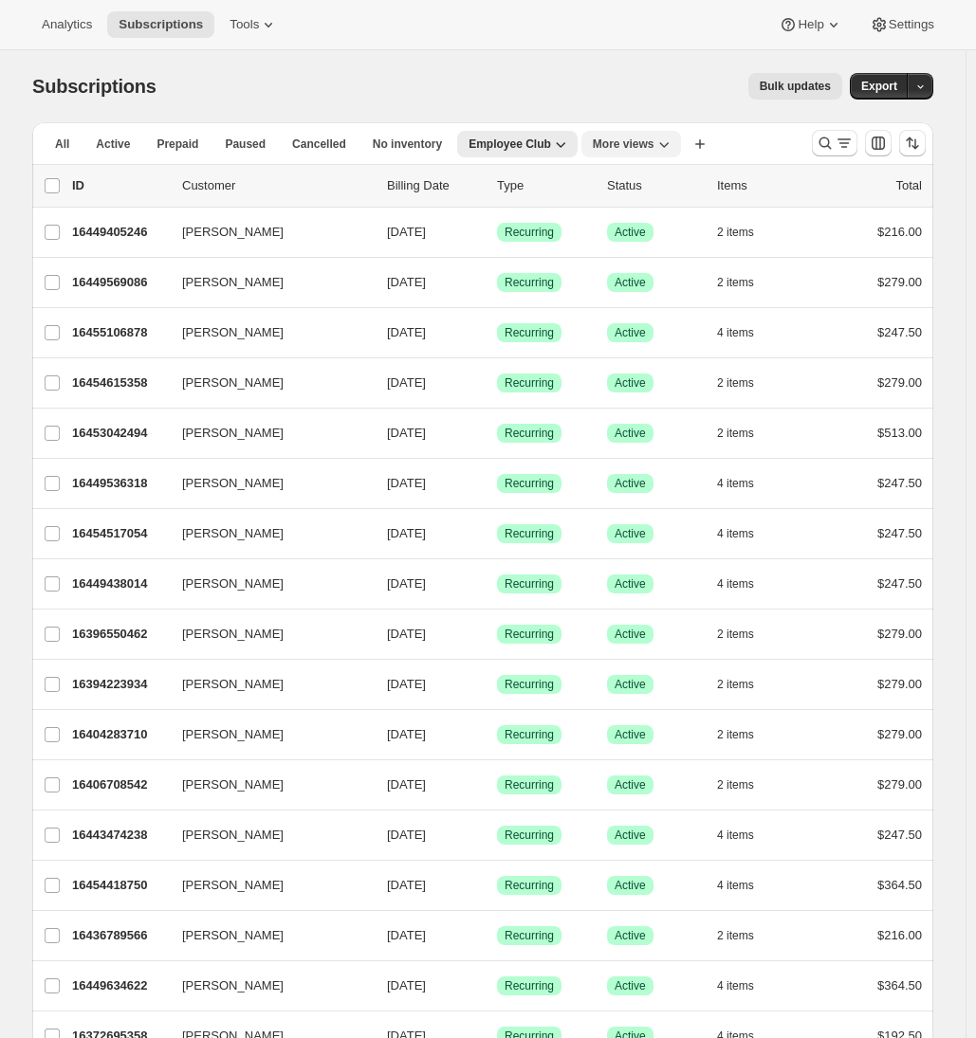
click at [634, 143] on span "More views" at bounding box center [624, 144] width 62 height 15
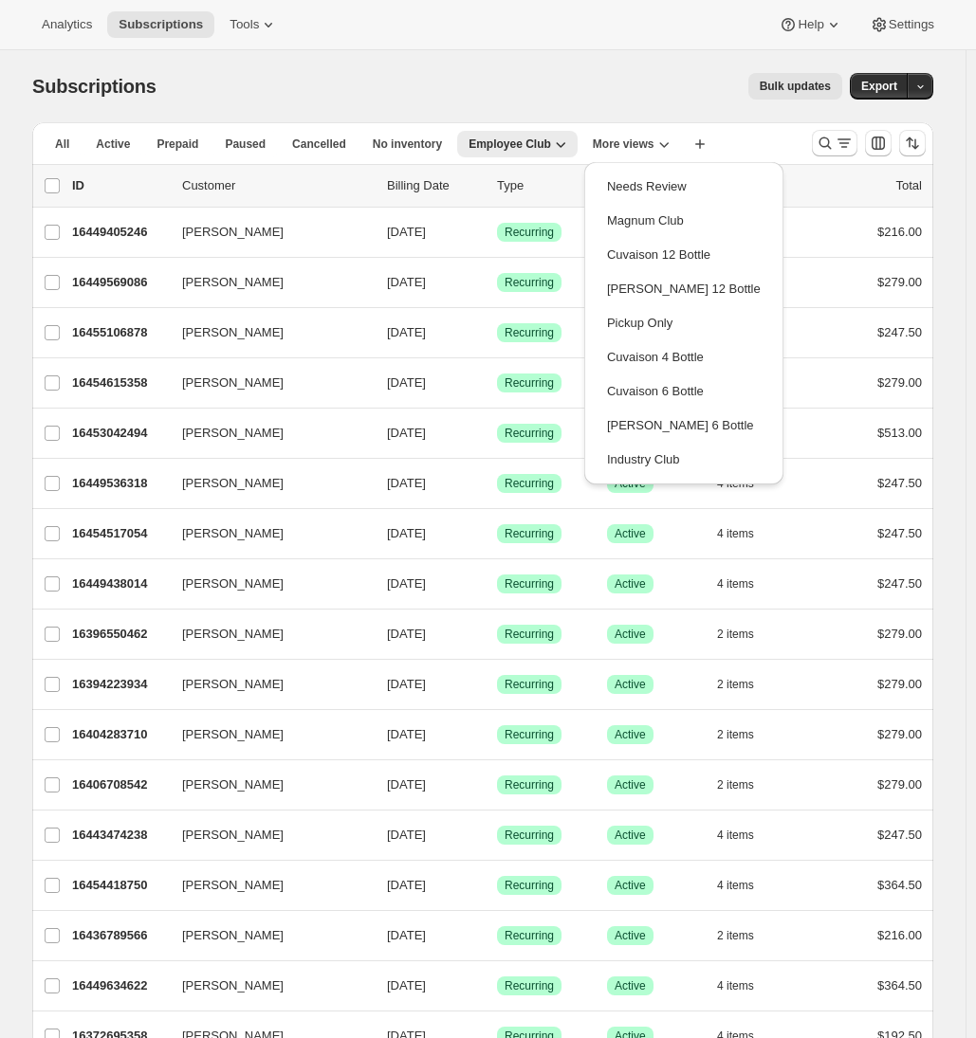
click at [524, 118] on div "Subscriptions. This page is ready Subscriptions Bulk updates More actions Bulk …" at bounding box center [482, 86] width 901 height 72
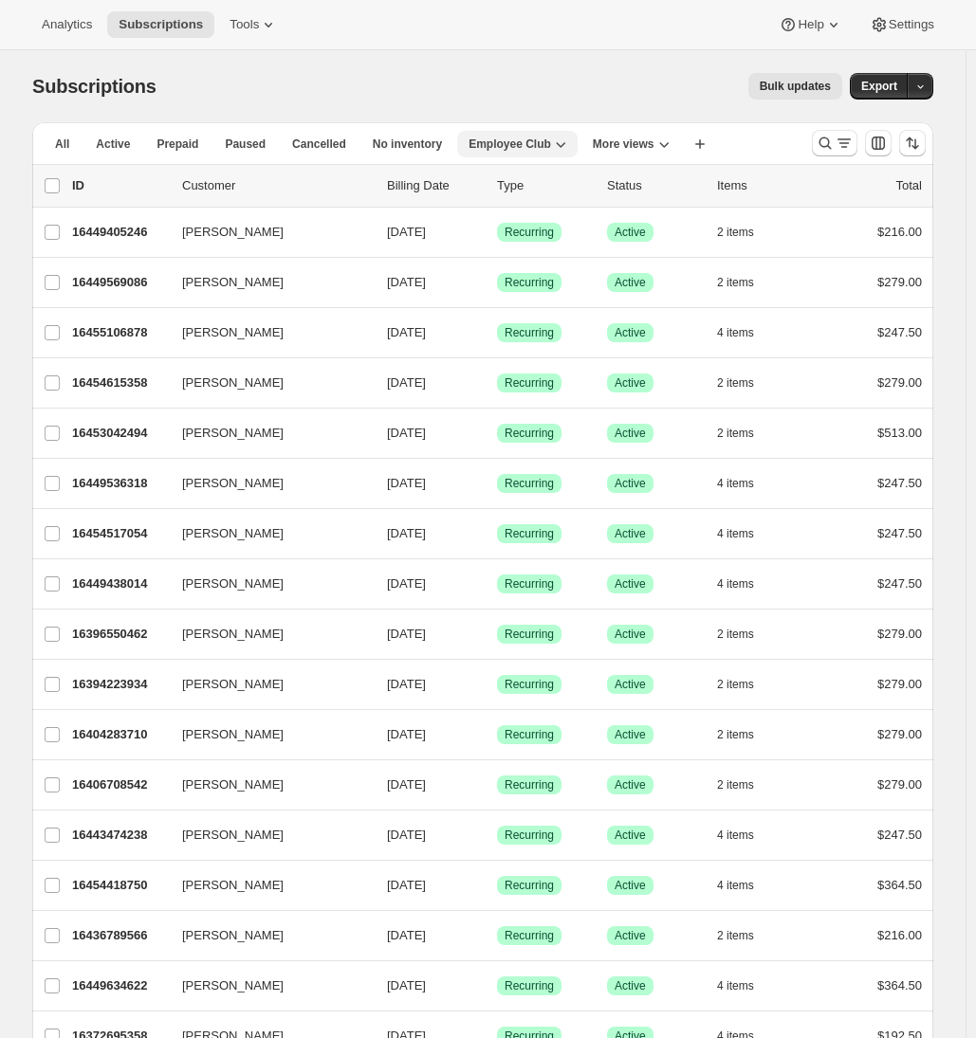
click at [522, 144] on span "Employee Club" at bounding box center [510, 144] width 83 height 15
click at [408, 144] on span "No inventory" at bounding box center [407, 144] width 69 height 15
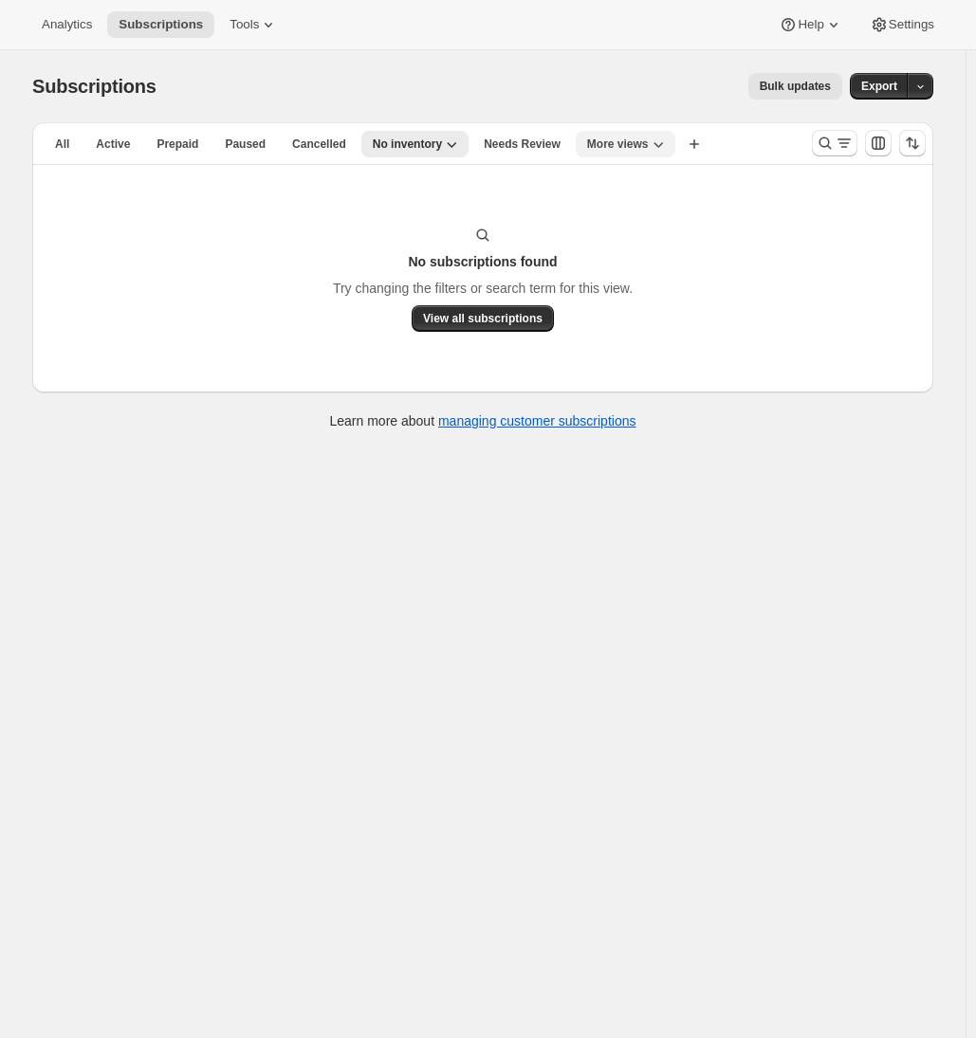
click at [634, 145] on span "More views" at bounding box center [618, 144] width 62 height 15
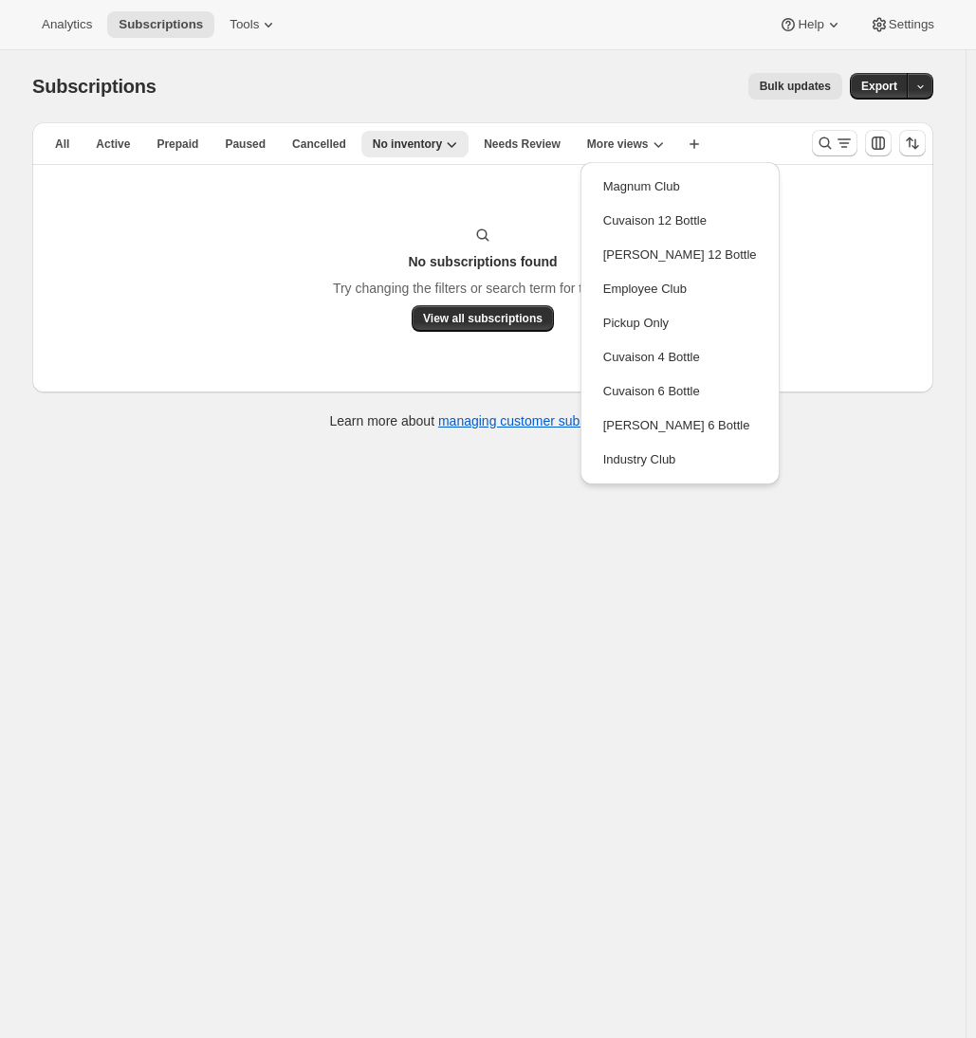
click at [648, 295] on button "Employee Club" at bounding box center [680, 289] width 184 height 34
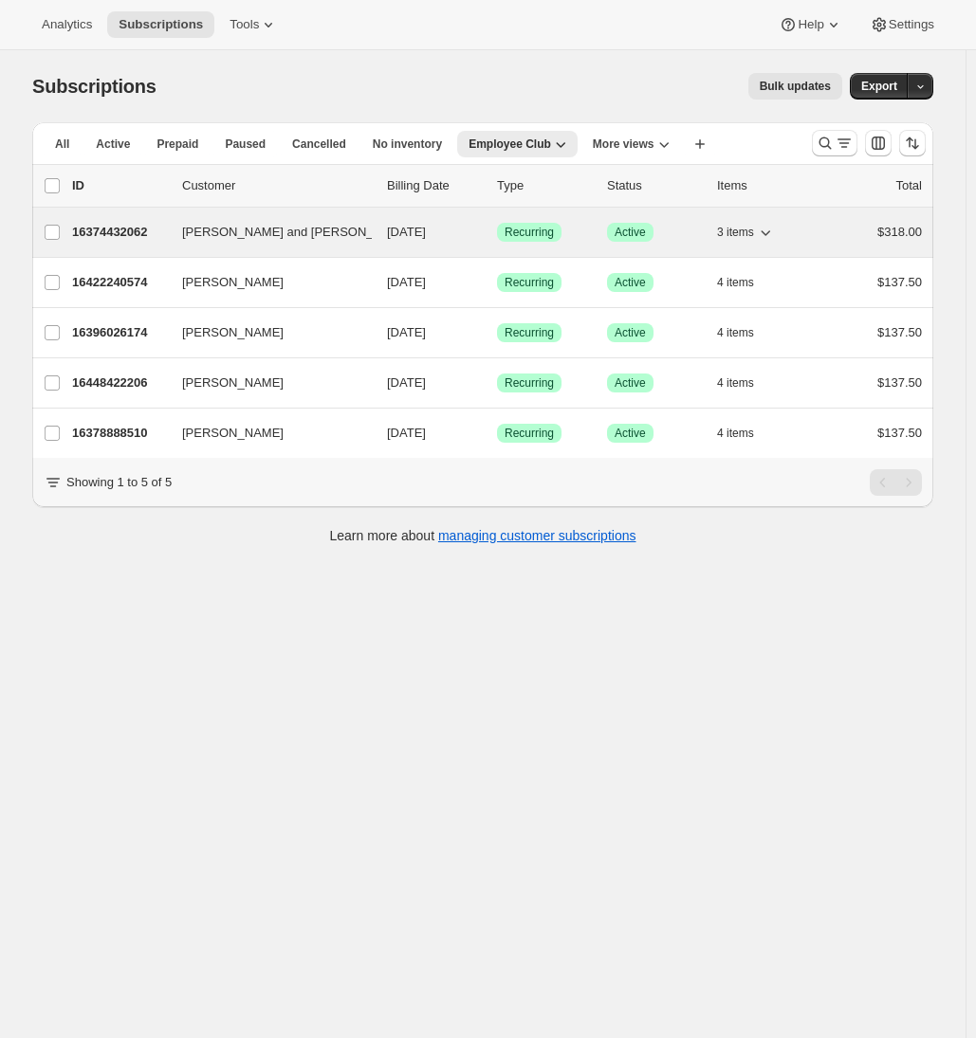
click at [110, 241] on p "16374432062" at bounding box center [119, 232] width 95 height 19
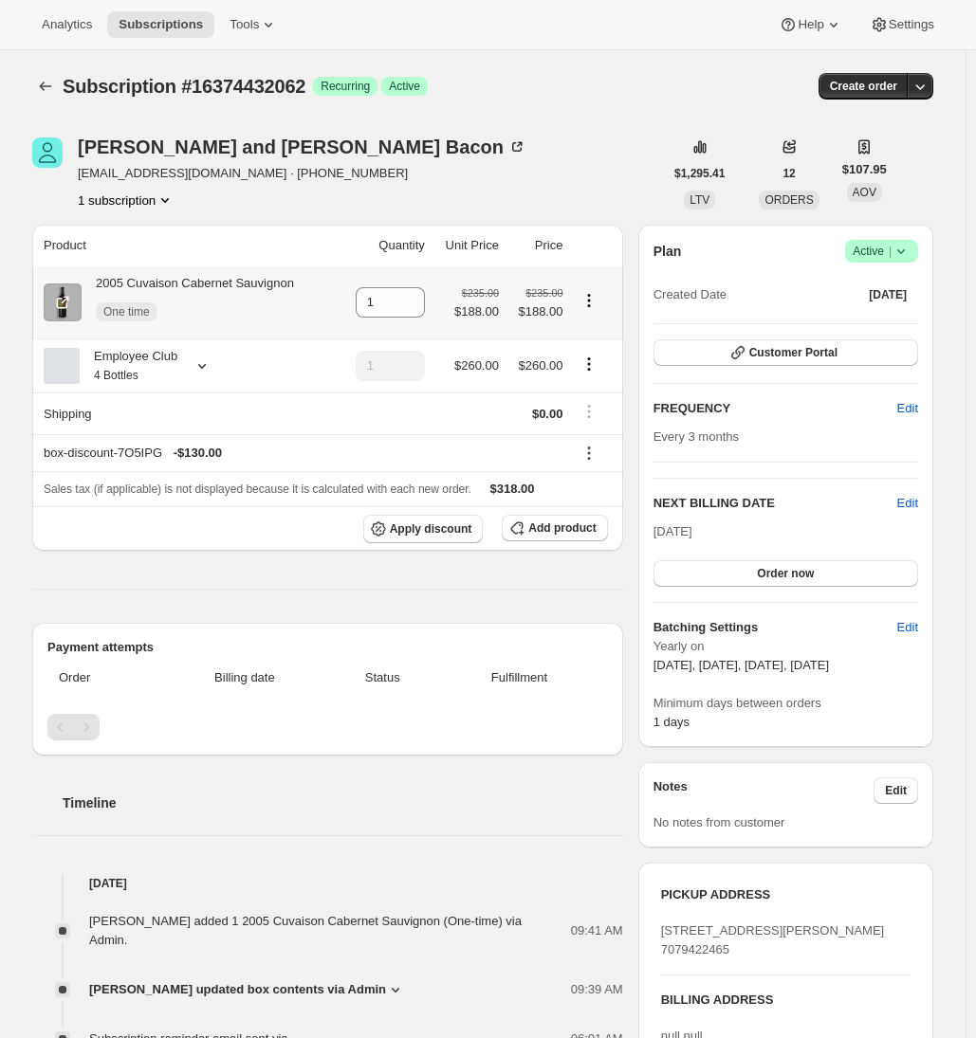
click at [595, 307] on icon "Product actions" at bounding box center [588, 300] width 19 height 19
click at [593, 341] on span "Remove" at bounding box center [582, 336] width 46 height 14
type input "0"
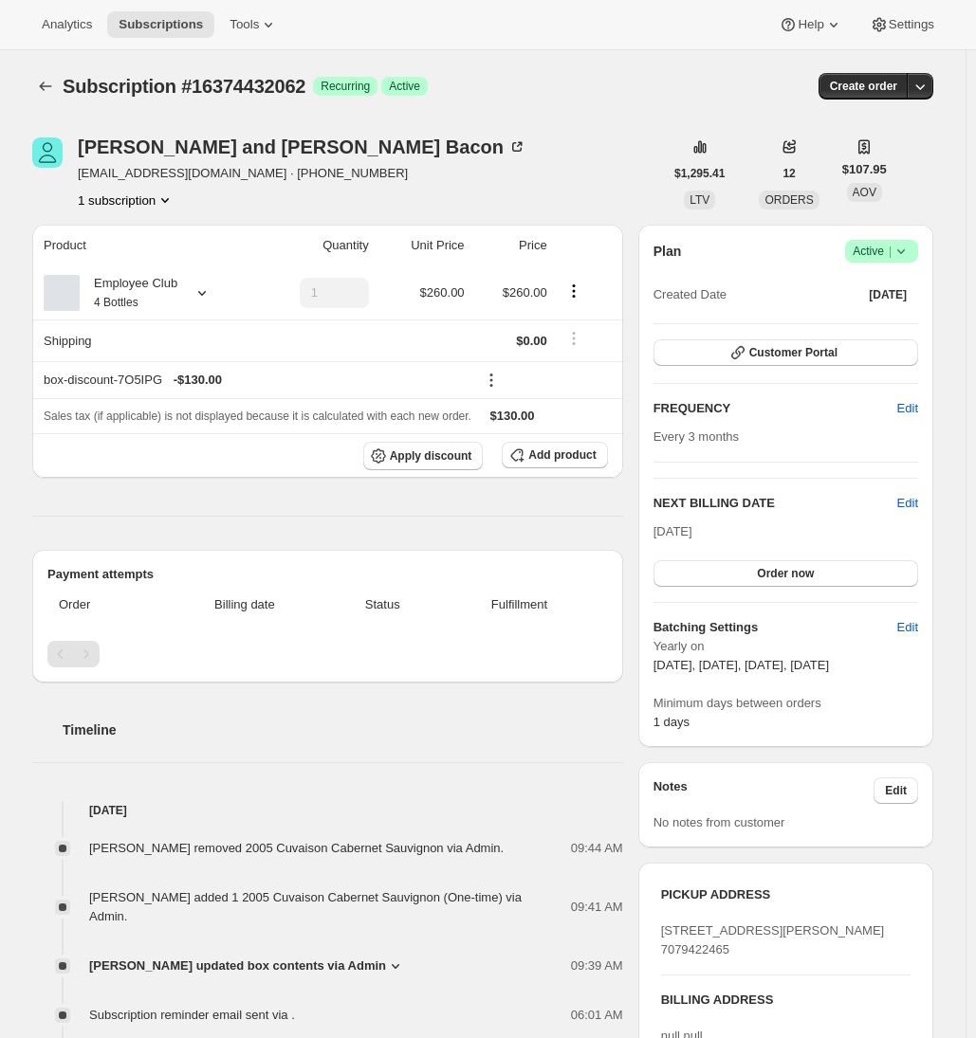
click at [566, 182] on div "Ray and Diana Bacon djbacon1953@gmail.com · +18054418604 1 subscription" at bounding box center [347, 174] width 631 height 72
click at [257, 28] on span "Tools" at bounding box center [244, 24] width 29 height 15
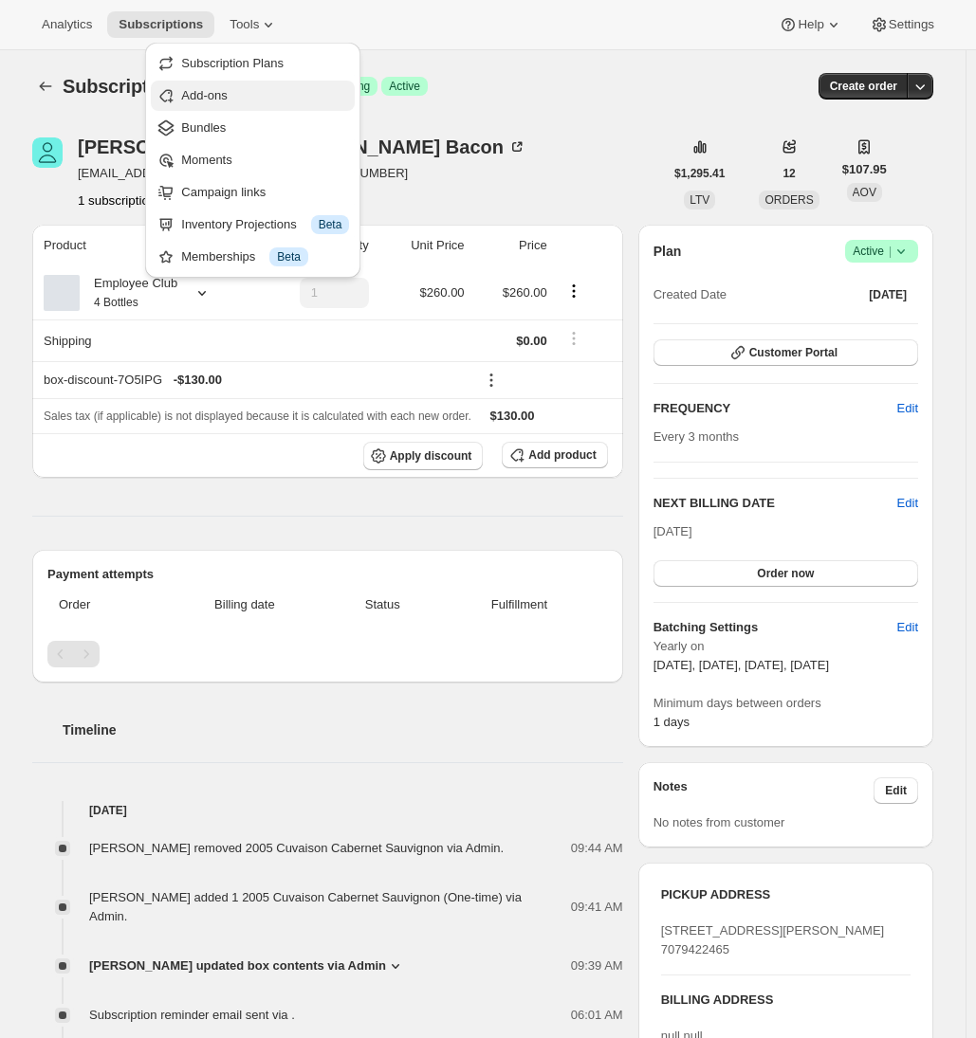
click at [250, 96] on span "Add-ons" at bounding box center [265, 95] width 168 height 19
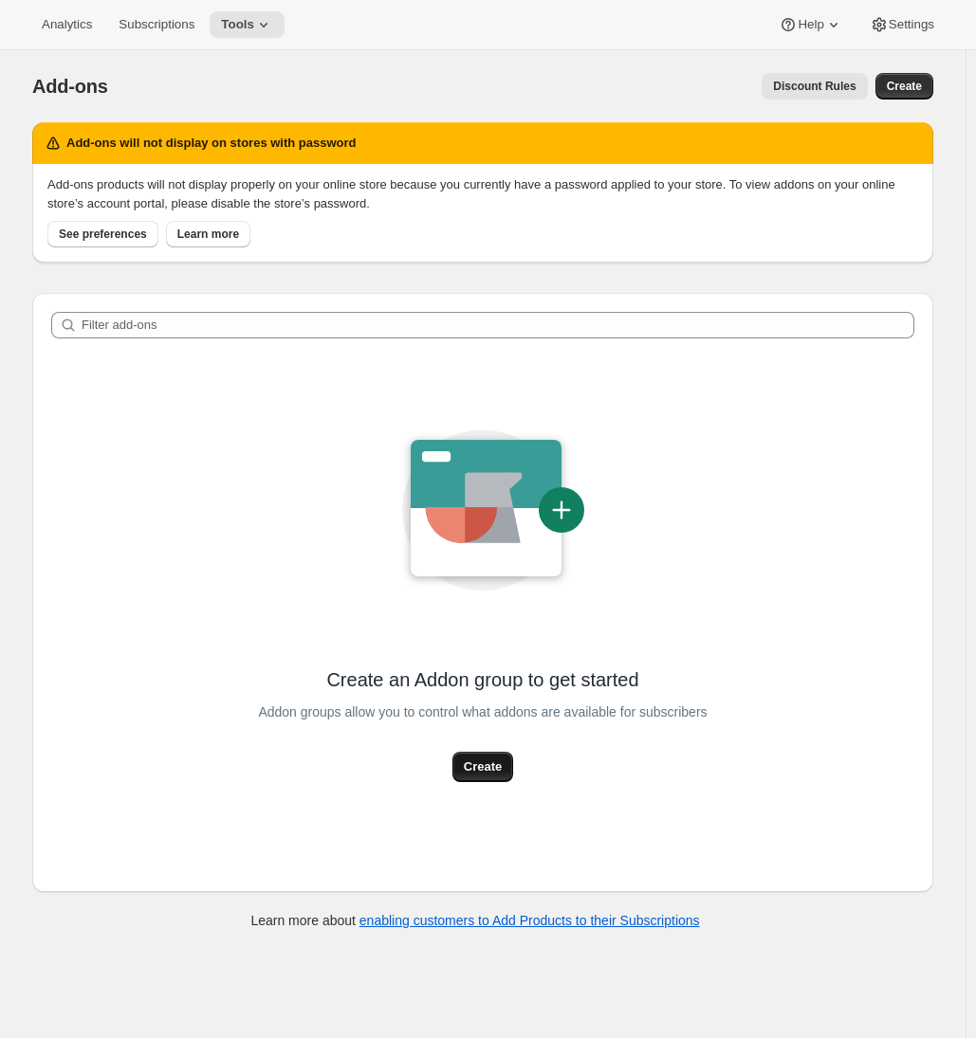
click at [479, 771] on span "Create" at bounding box center [483, 767] width 38 height 19
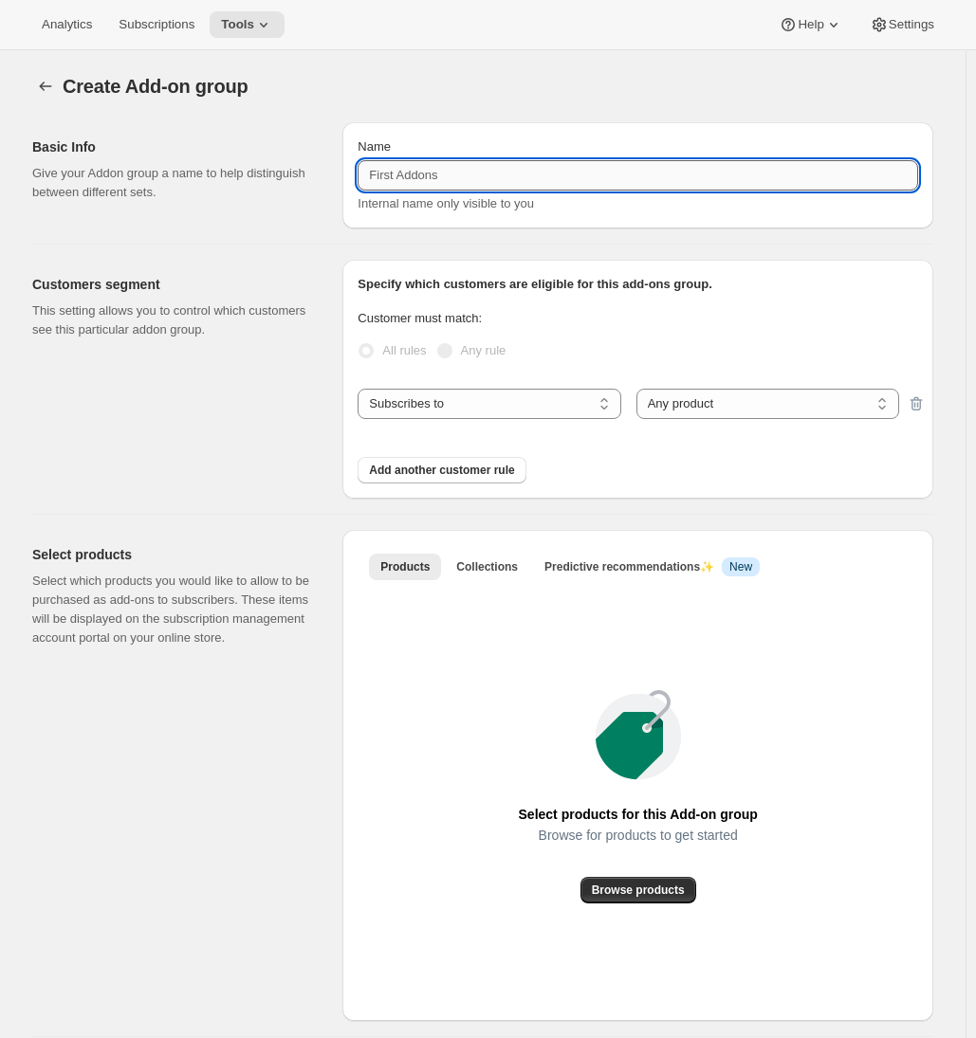
click at [493, 179] on input "Name" at bounding box center [638, 175] width 560 height 30
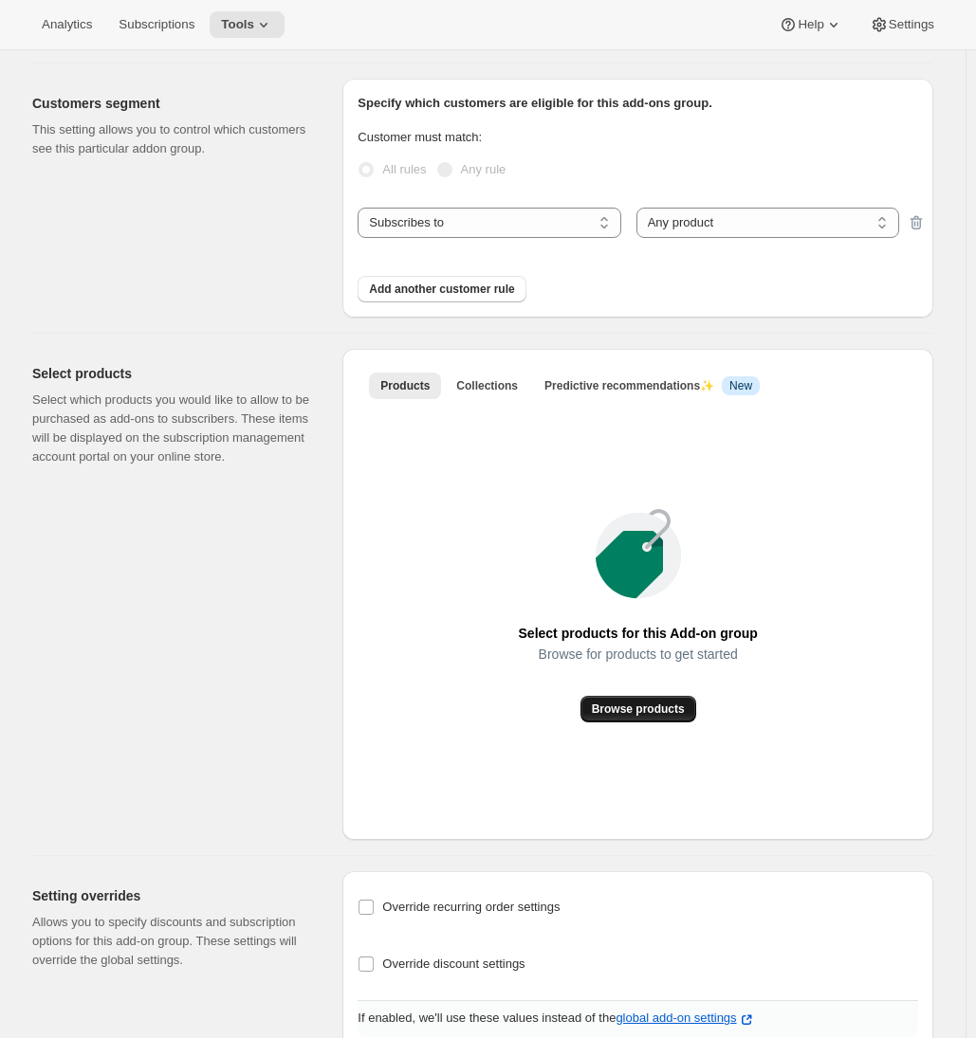
type input "Add-on wines"
click at [609, 709] on span "Browse products" at bounding box center [638, 709] width 93 height 15
click at [469, 395] on button "Collections" at bounding box center [487, 386] width 84 height 27
click at [642, 715] on span "Add collection" at bounding box center [637, 709] width 79 height 15
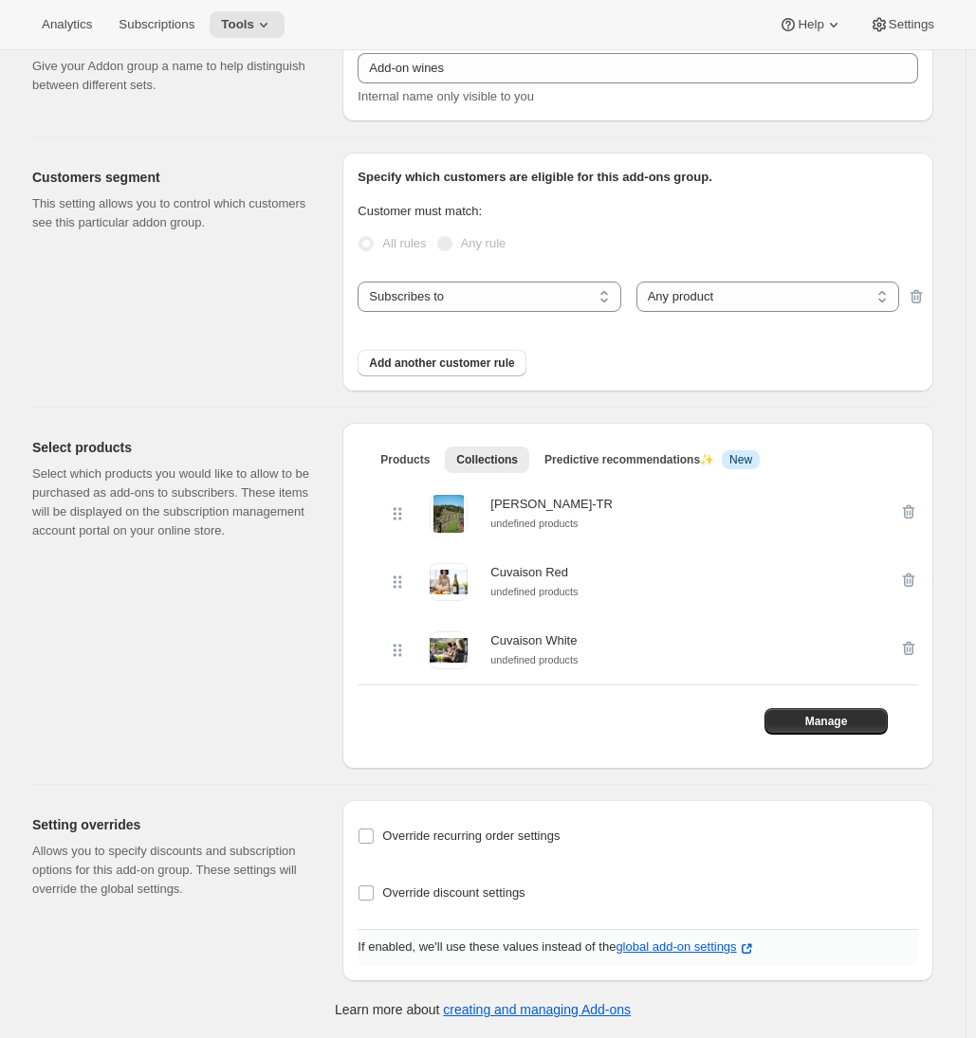
scroll to position [109, 0]
click at [381, 834] on label "Override recurring order settings" at bounding box center [459, 836] width 202 height 27
click at [374, 834] on input "Override recurring order settings" at bounding box center [365, 836] width 15 height 15
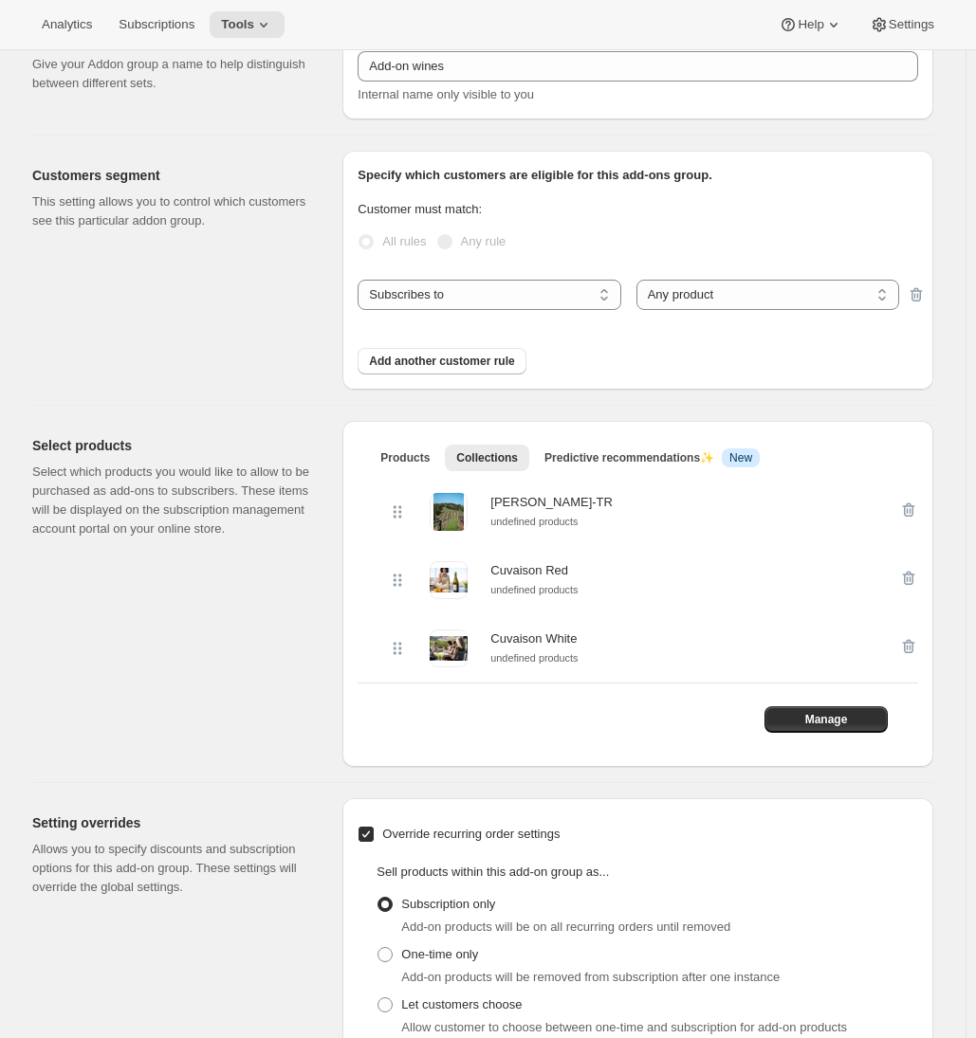
scroll to position [286, 0]
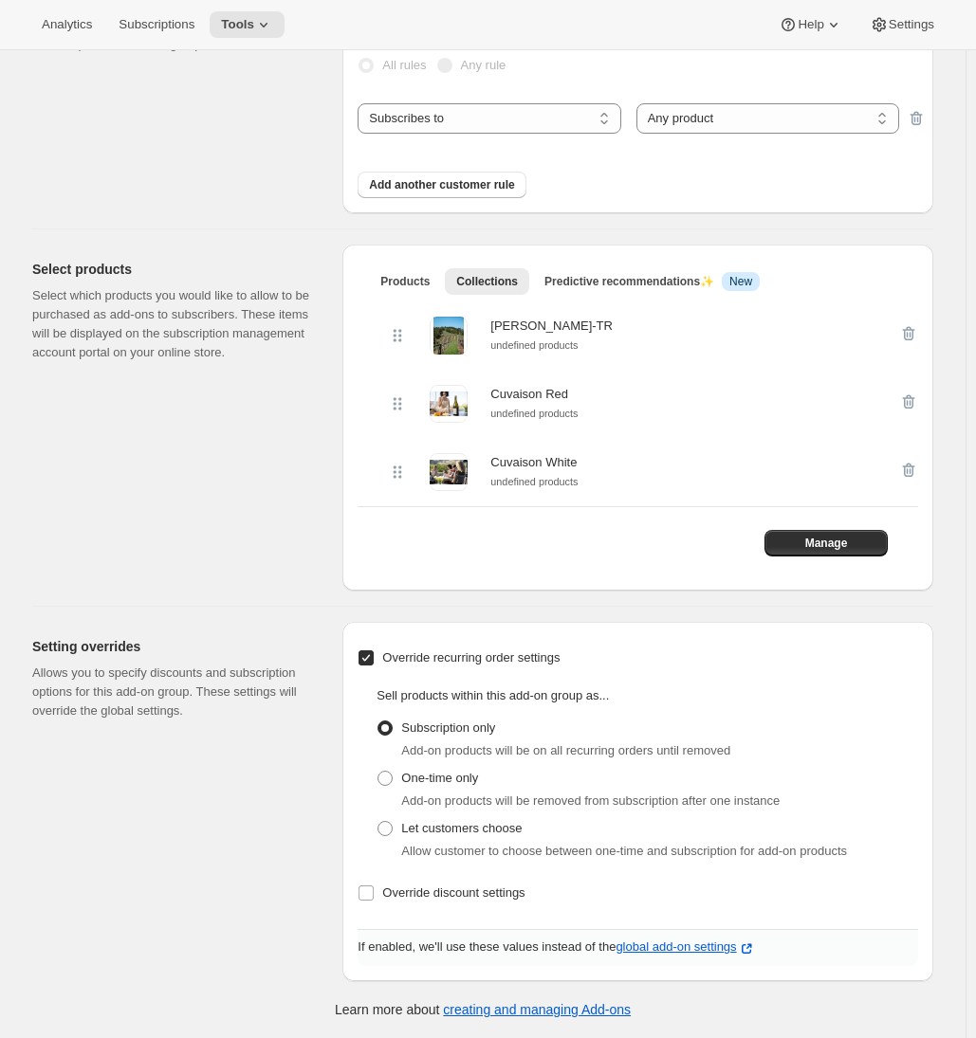
click at [373, 659] on input "Override recurring order settings" at bounding box center [365, 658] width 15 height 15
checkbox input "false"
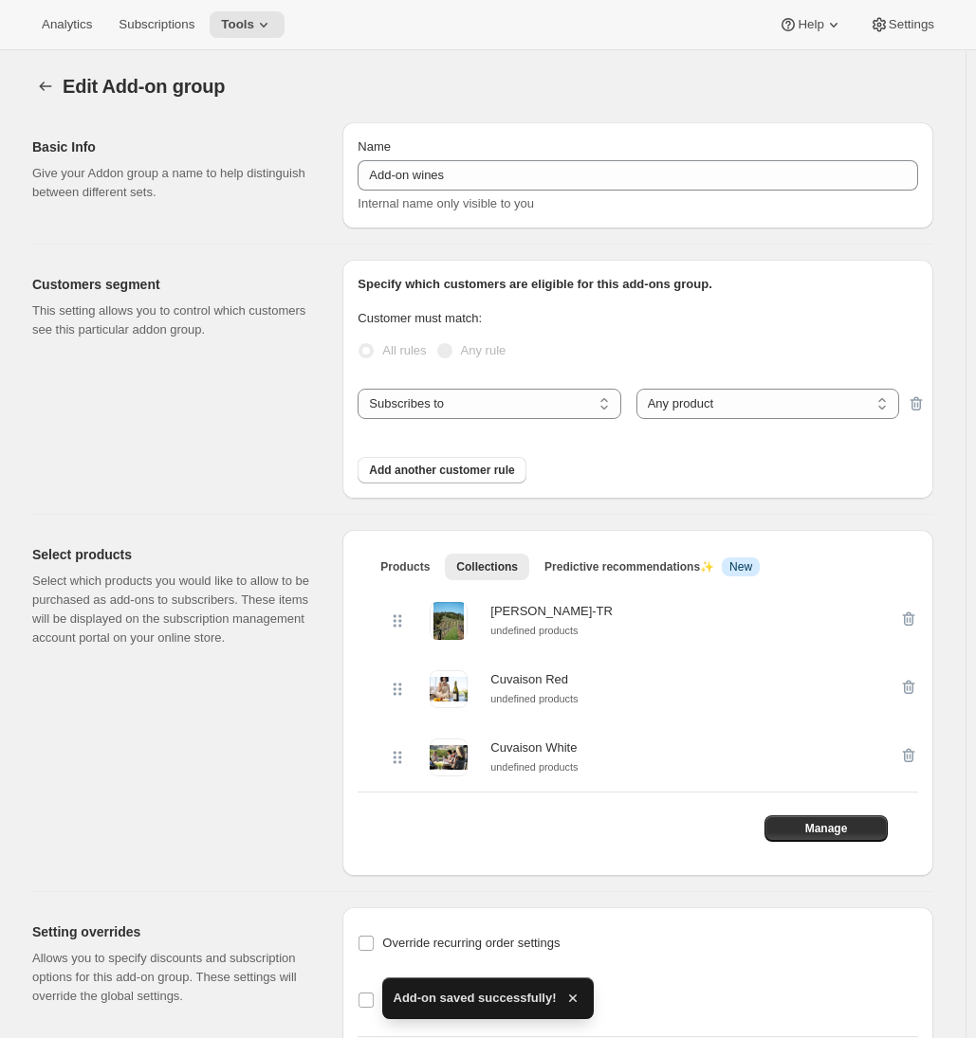
scroll to position [109, 0]
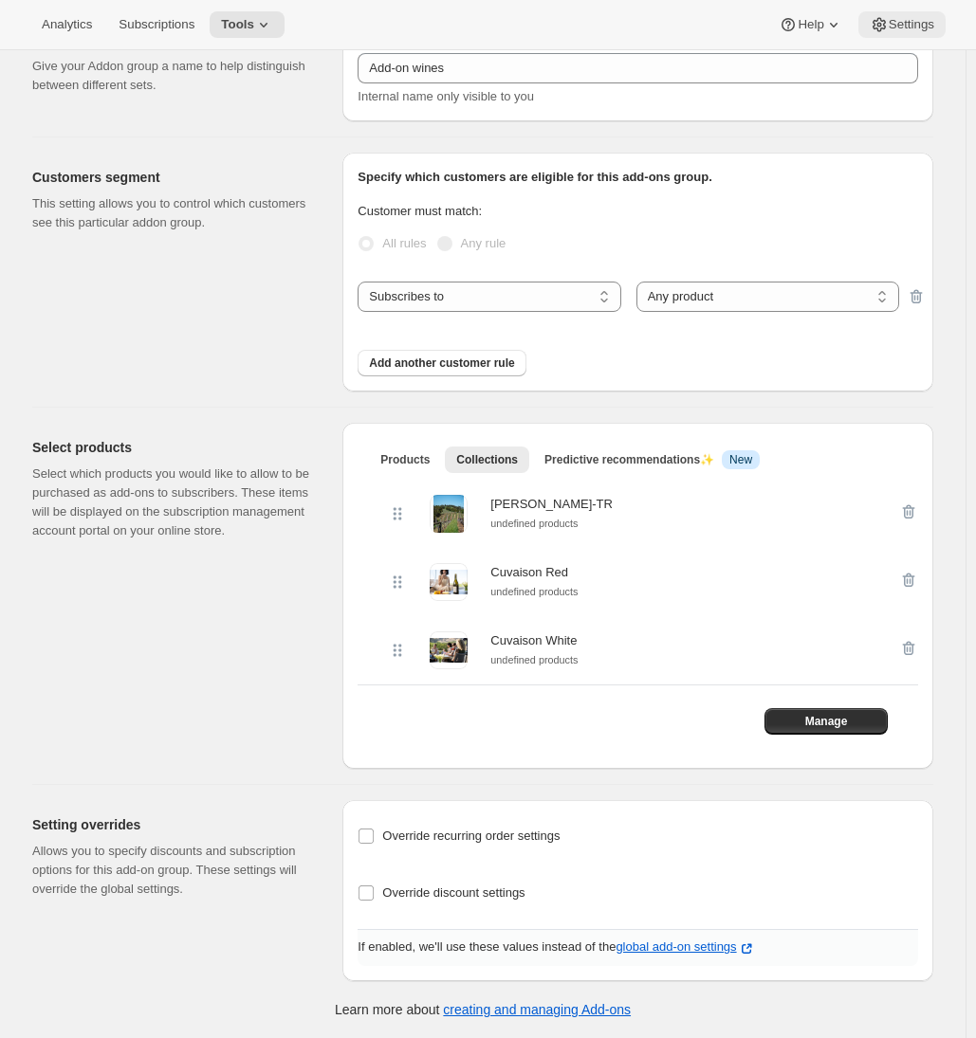
click at [906, 28] on span "Settings" at bounding box center [912, 24] width 46 height 15
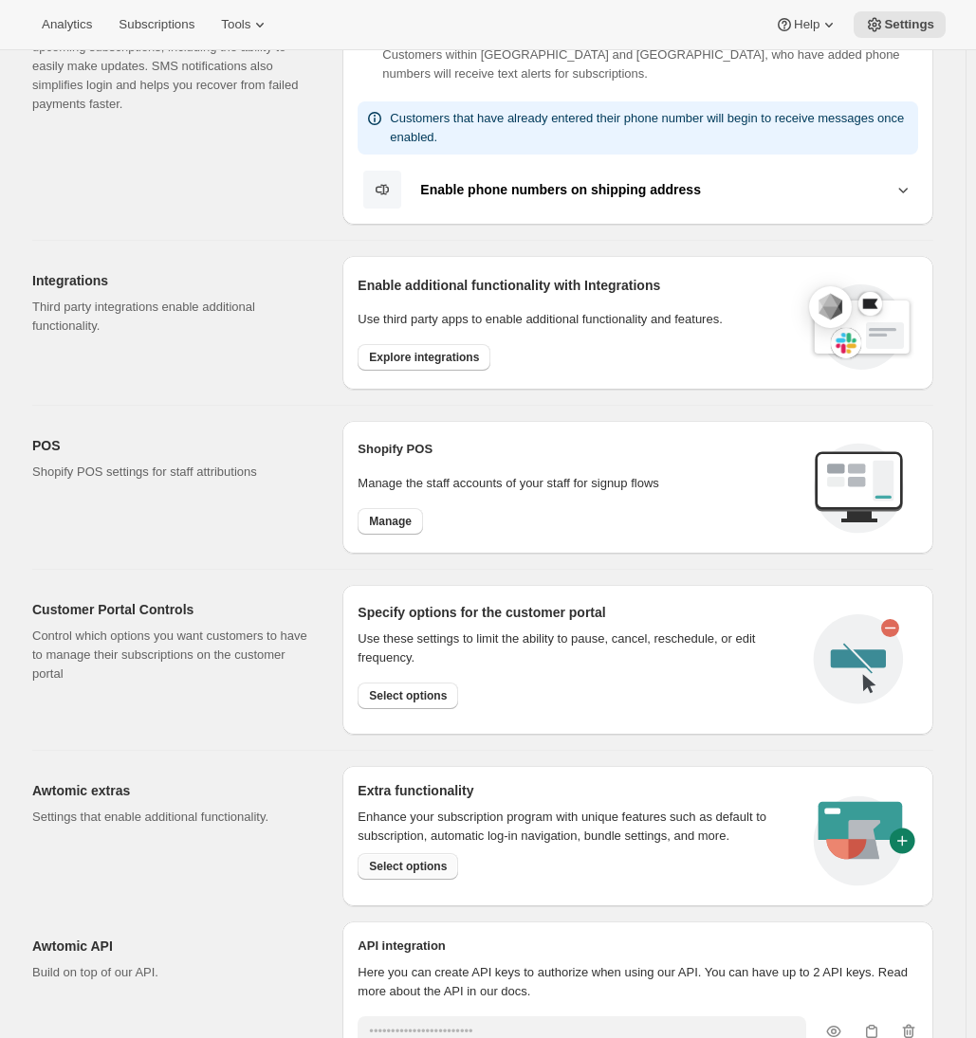
scroll to position [562, 0]
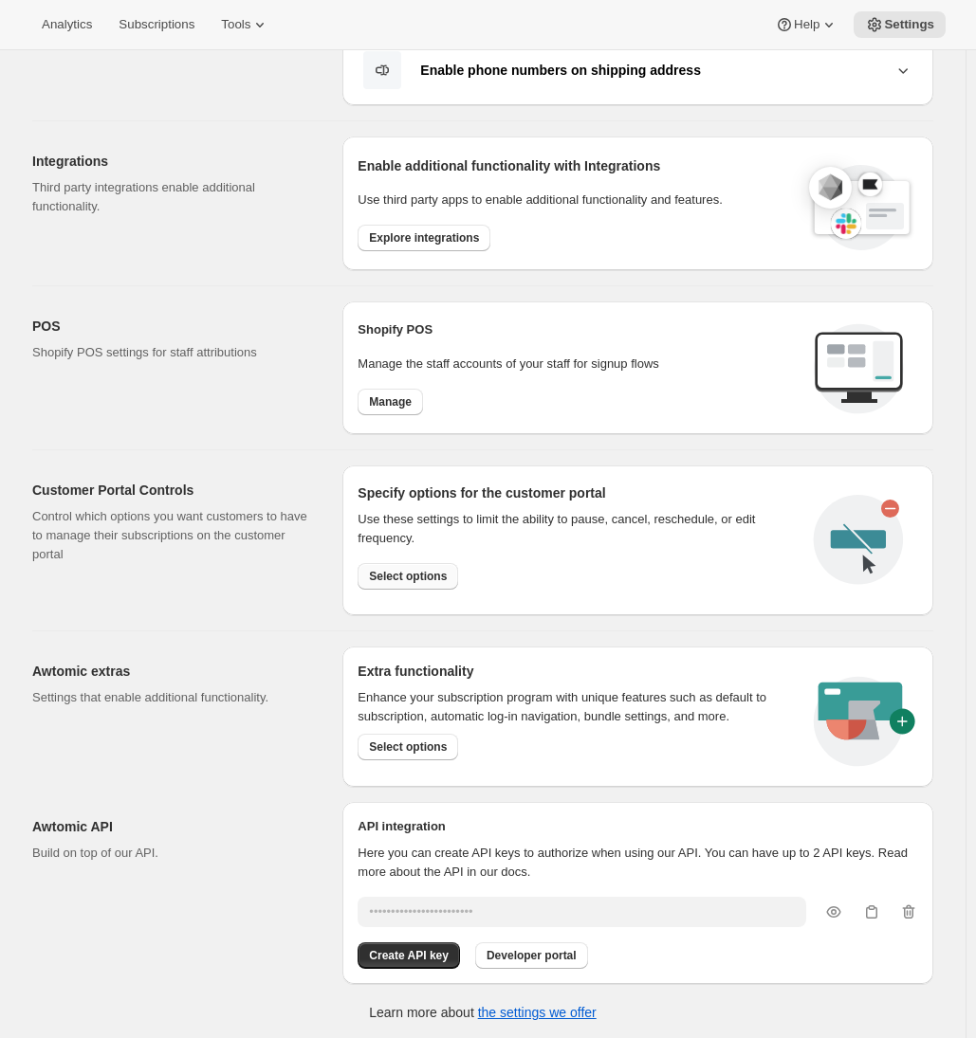
click at [397, 569] on span "Select options" at bounding box center [408, 576] width 78 height 15
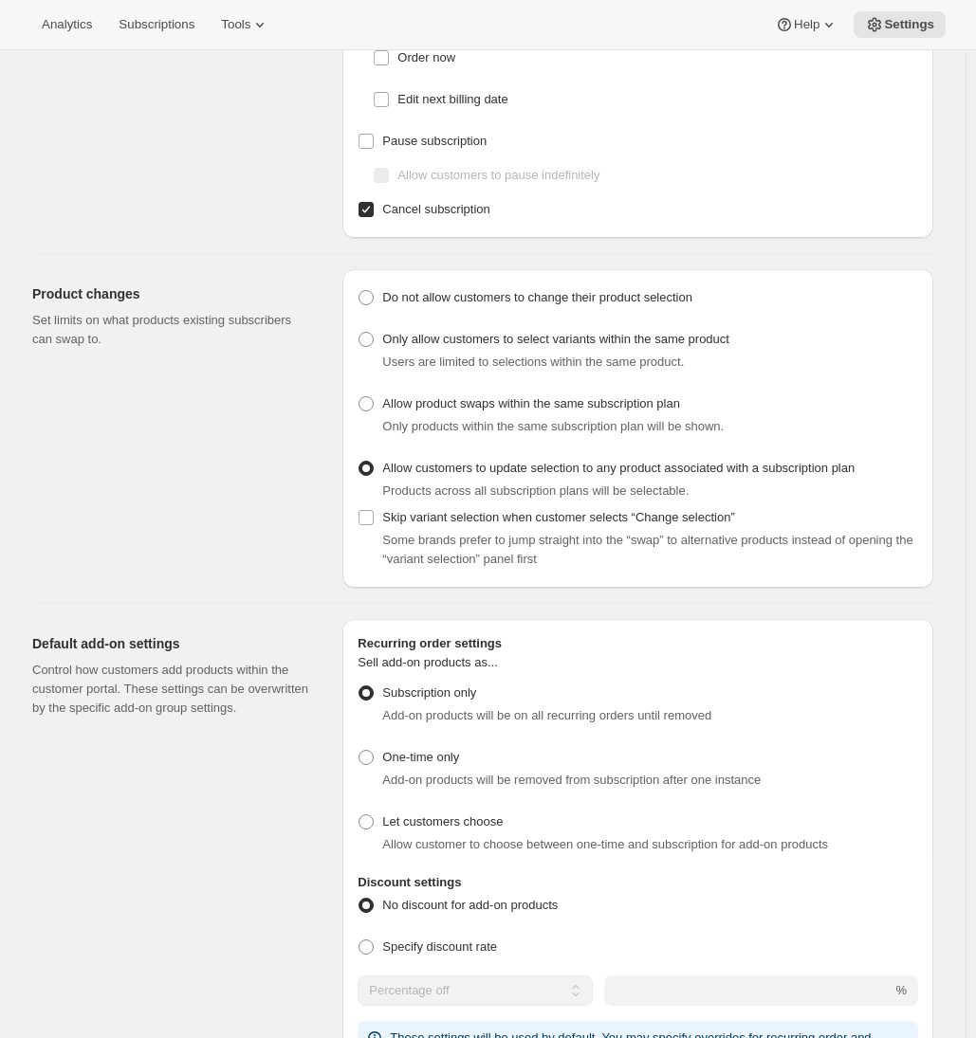
scroll to position [574, 0]
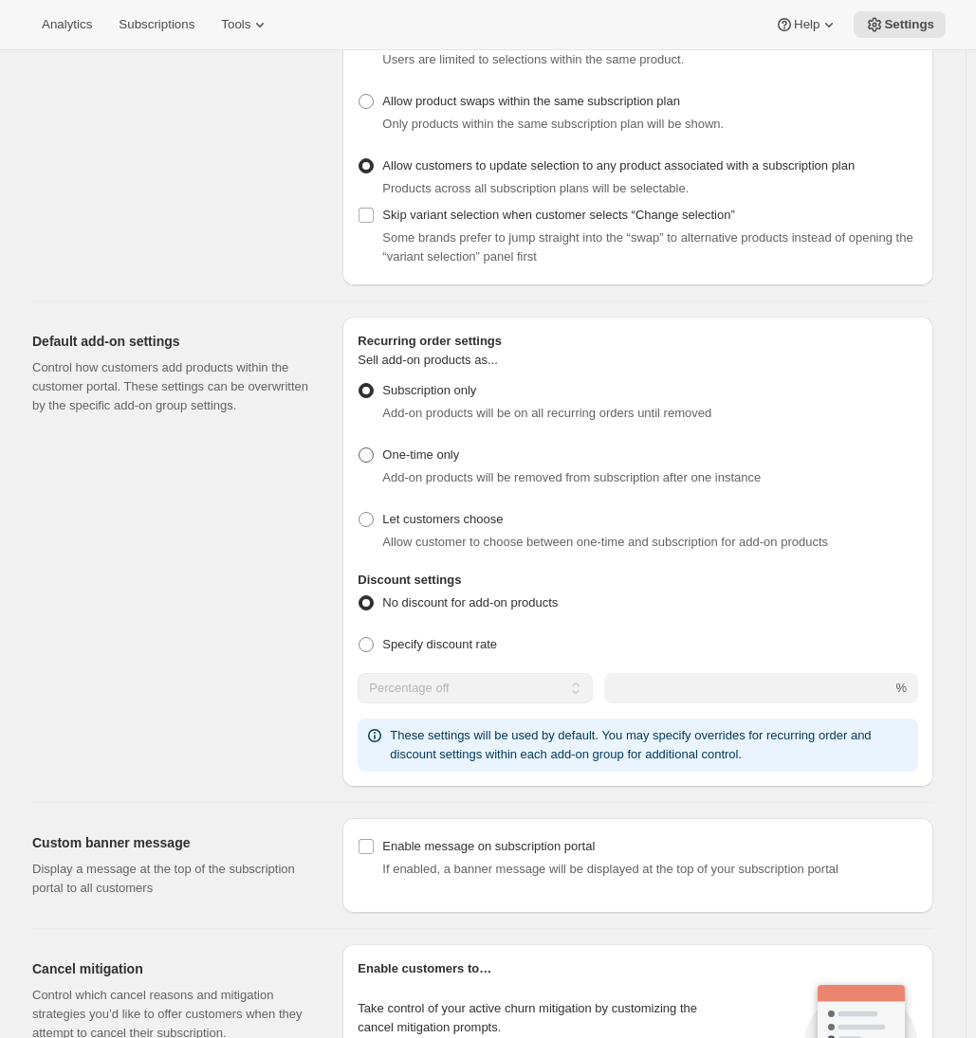
click at [374, 455] on span at bounding box center [365, 455] width 15 height 15
click at [359, 449] on input "One-time only" at bounding box center [358, 448] width 1 height 1
radio input "true"
click at [374, 643] on span at bounding box center [365, 644] width 15 height 15
click at [359, 638] on input "Specify discount rate" at bounding box center [358, 637] width 1 height 1
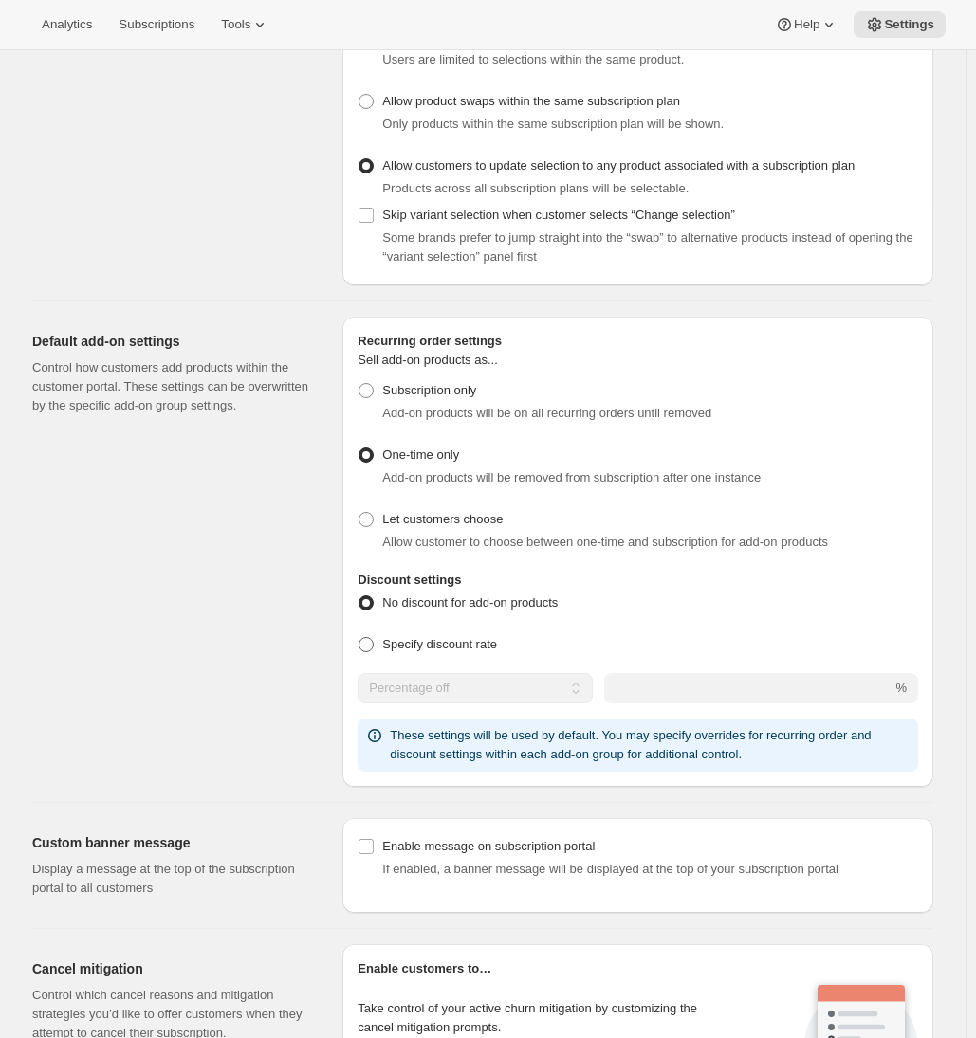
radio input "true"
click at [460, 601] on span "No discount for add-on products" at bounding box center [469, 603] width 175 height 14
click at [359, 597] on input "No discount for add-on products" at bounding box center [358, 596] width 1 height 1
radio input "true"
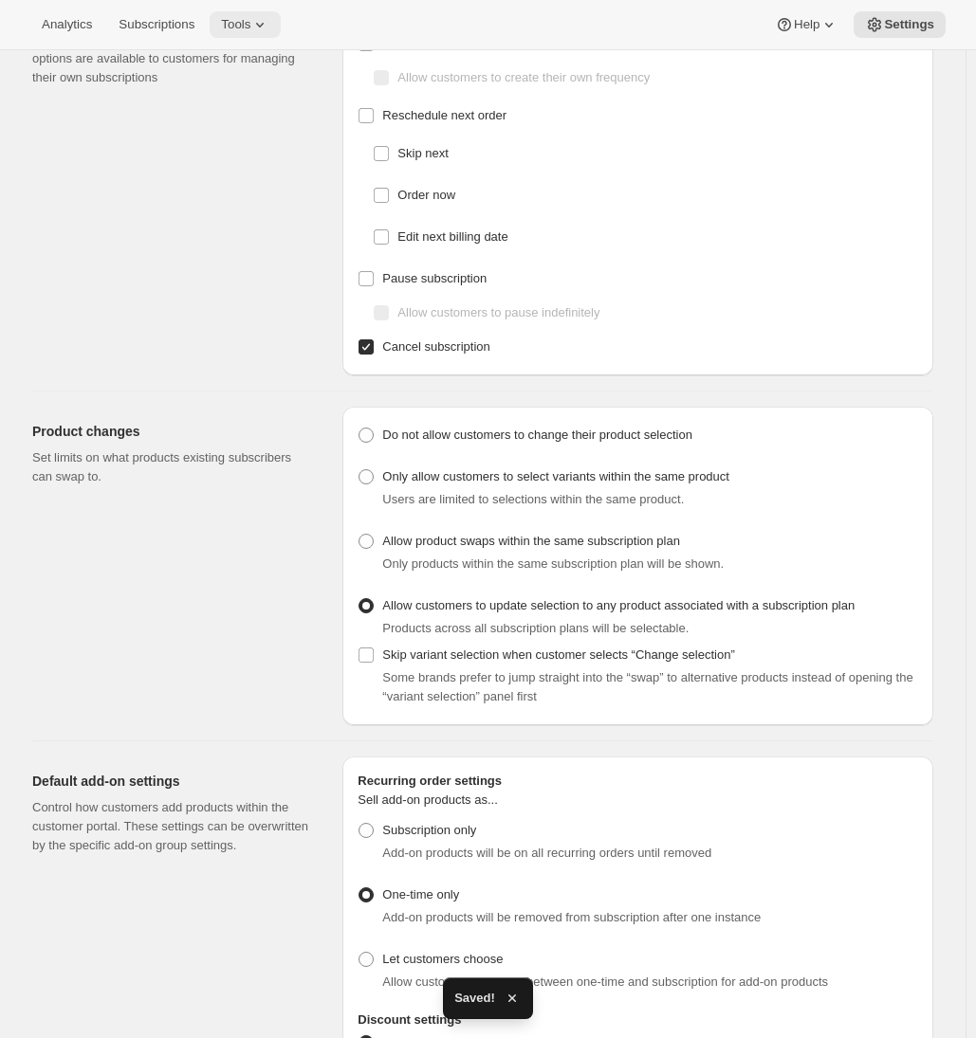
click at [250, 28] on span "Tools" at bounding box center [235, 24] width 29 height 15
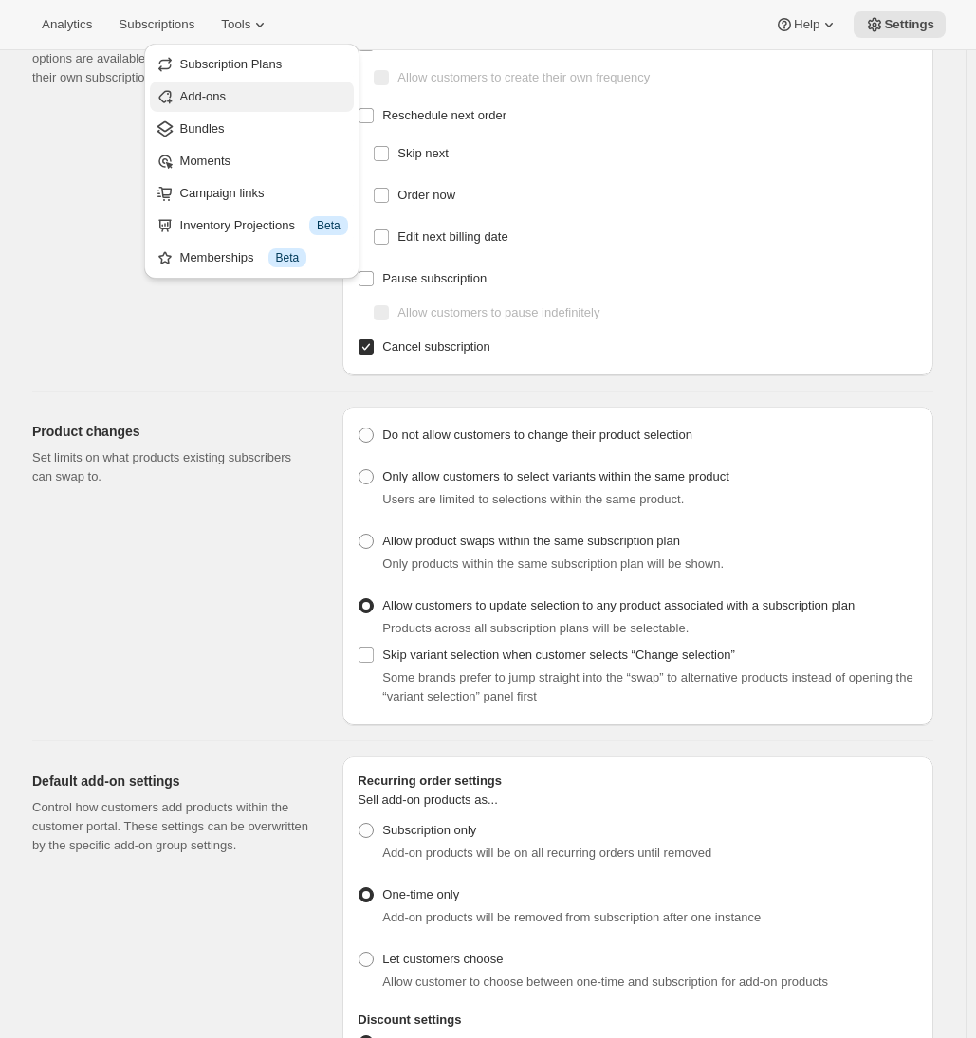
click at [237, 102] on span "Add-ons" at bounding box center [264, 96] width 168 height 19
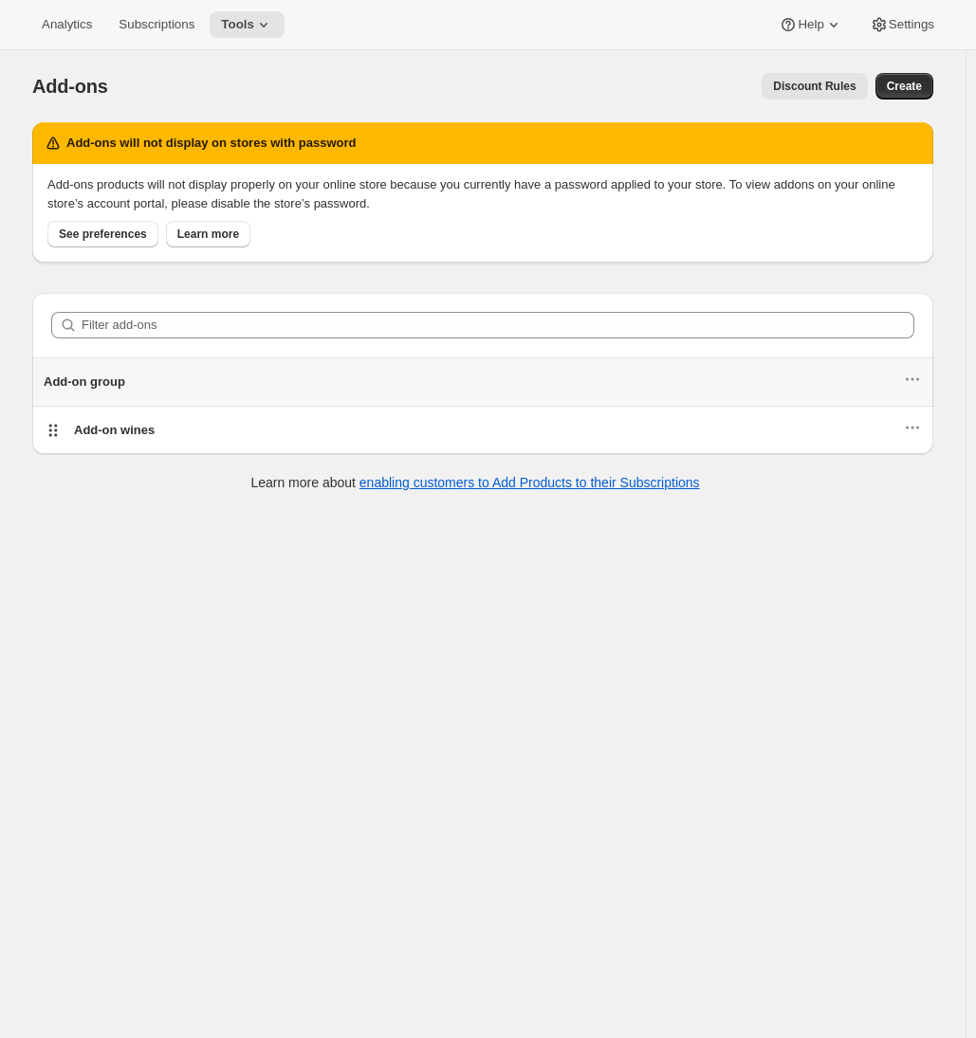
click at [161, 487] on div "Add-ons will not display on stores with password Add-ons products will not disp…" at bounding box center [475, 309] width 916 height 404
click at [266, 26] on icon at bounding box center [263, 24] width 19 height 19
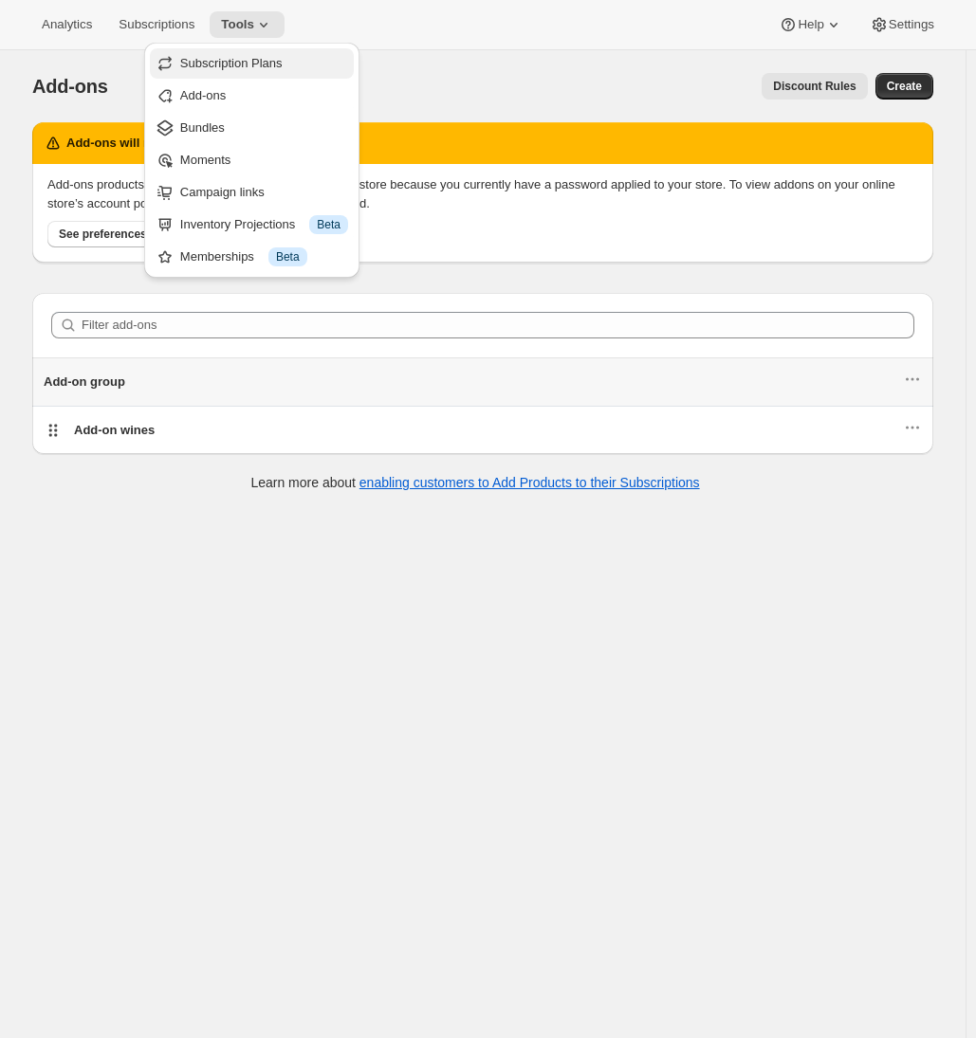
click at [261, 64] on span "Subscription Plans" at bounding box center [231, 63] width 102 height 14
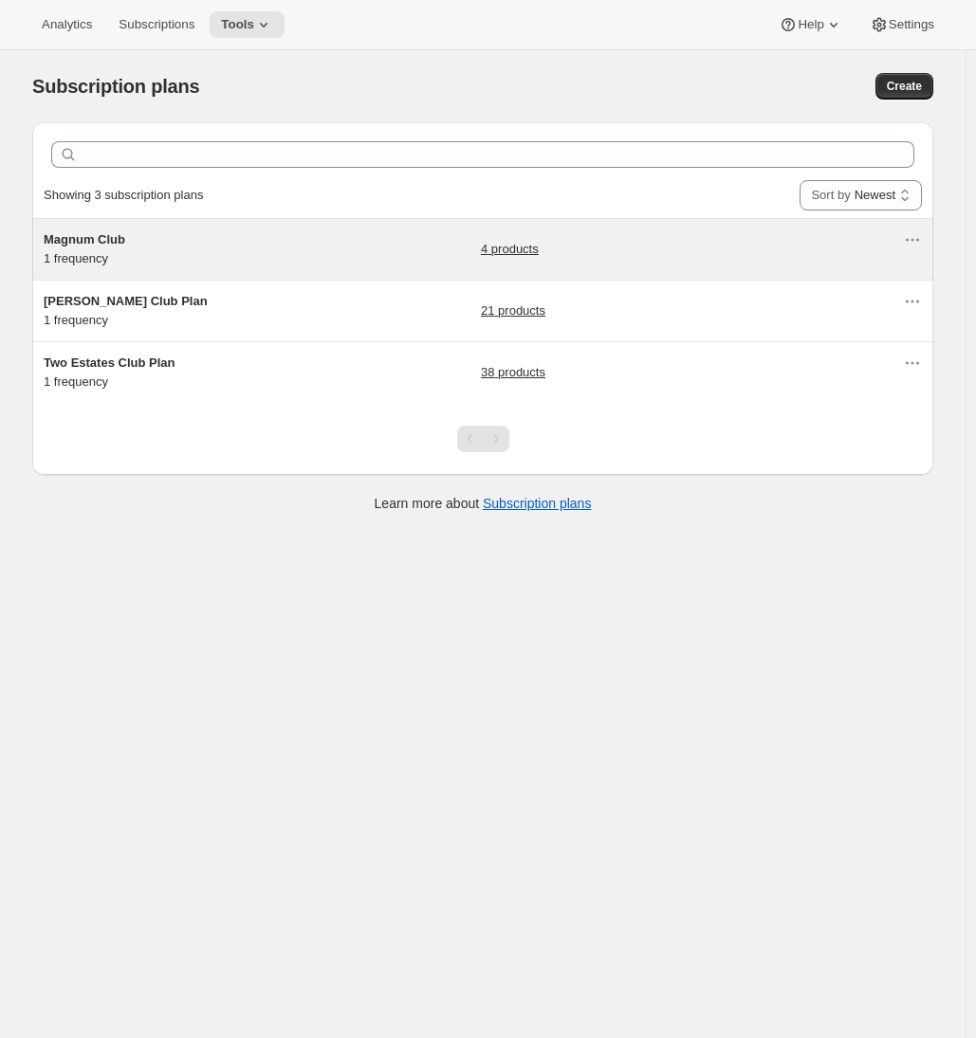
click at [244, 256] on div "Magnum Club 1 frequency" at bounding box center [162, 249] width 237 height 38
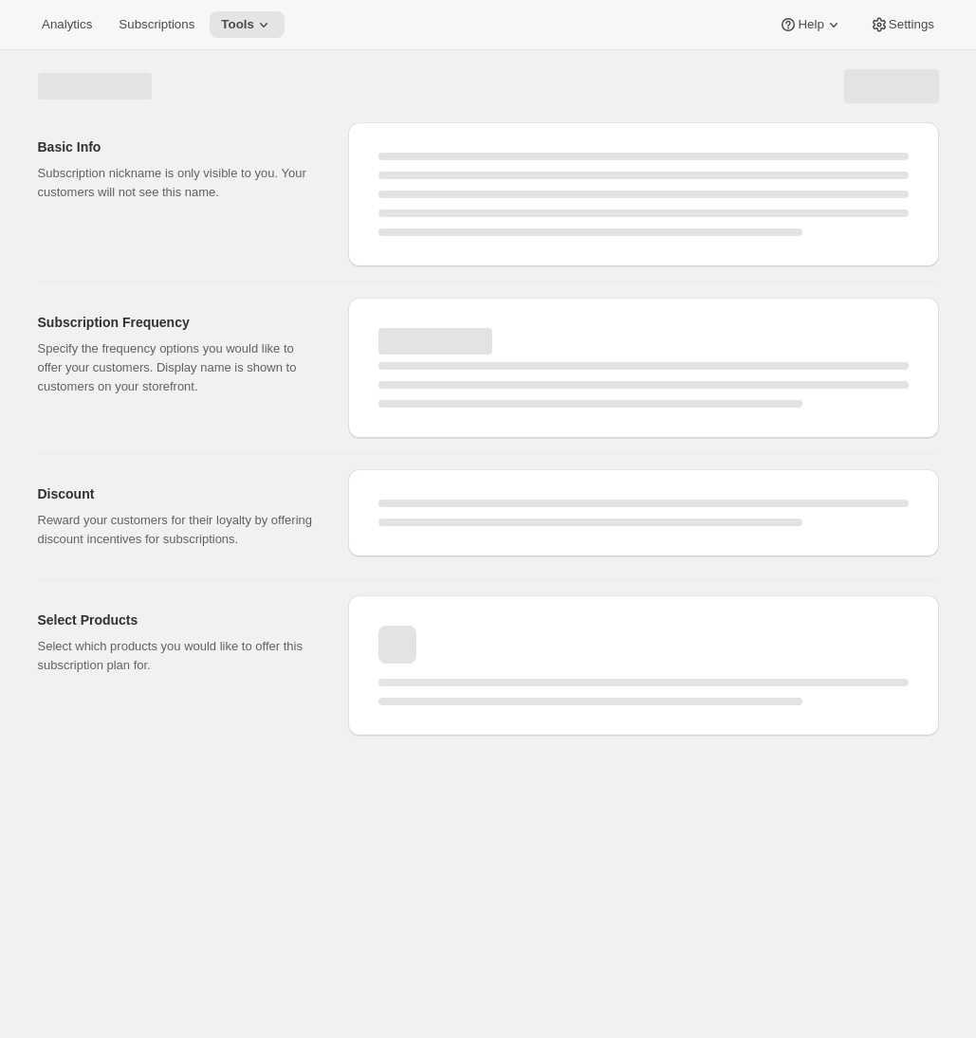
select select "WEEK"
select select "MONTH"
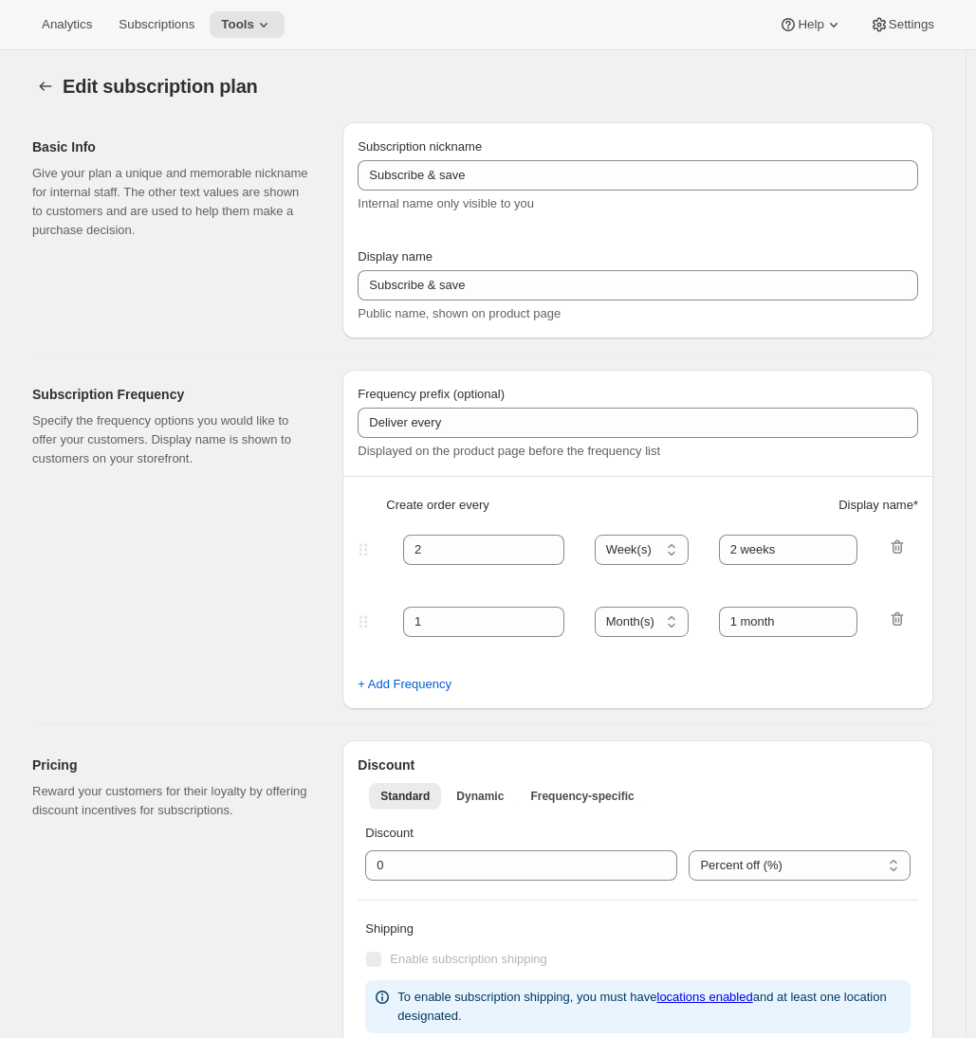
type input "Magnum Club"
type input "Join the Magnum Club"
type input "Delivers"
type input "1"
select select "YEAR"
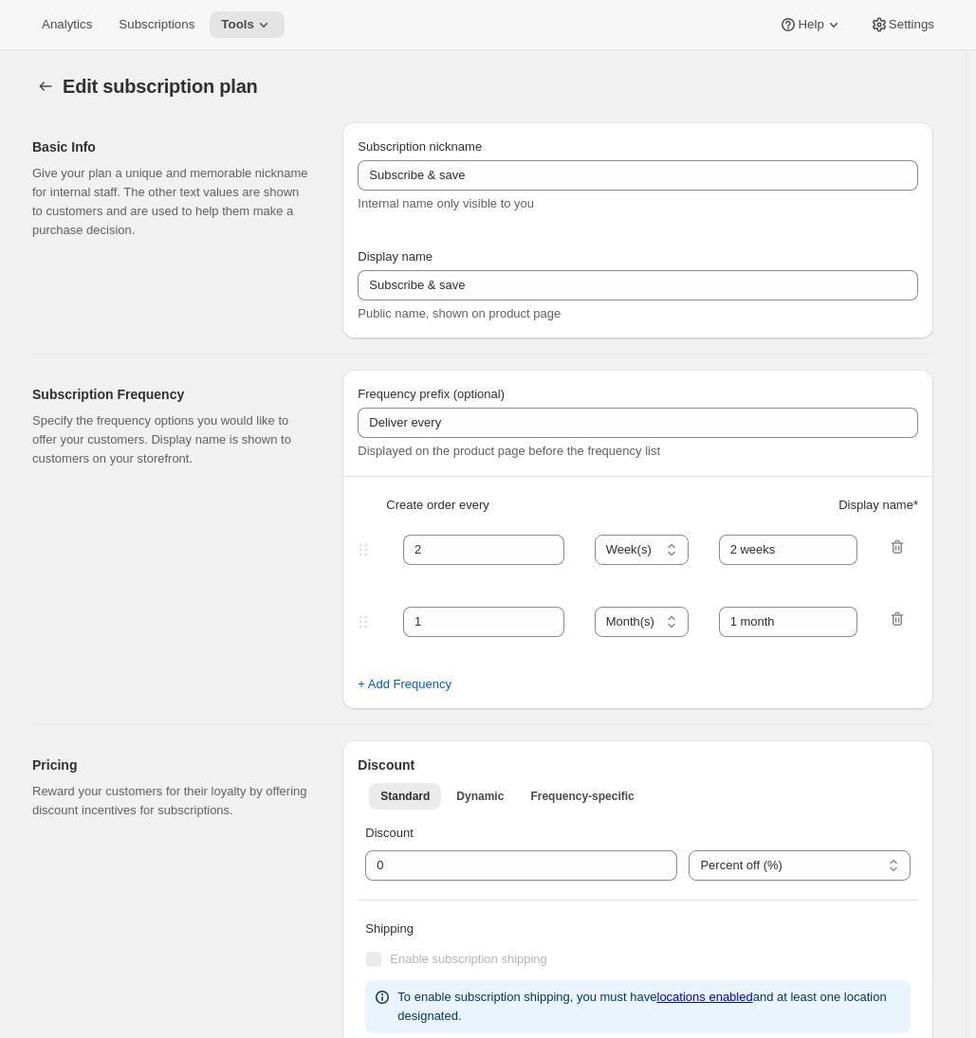
type input "yearly"
checkbox input "true"
select select "YEARDAY"
select select "12"
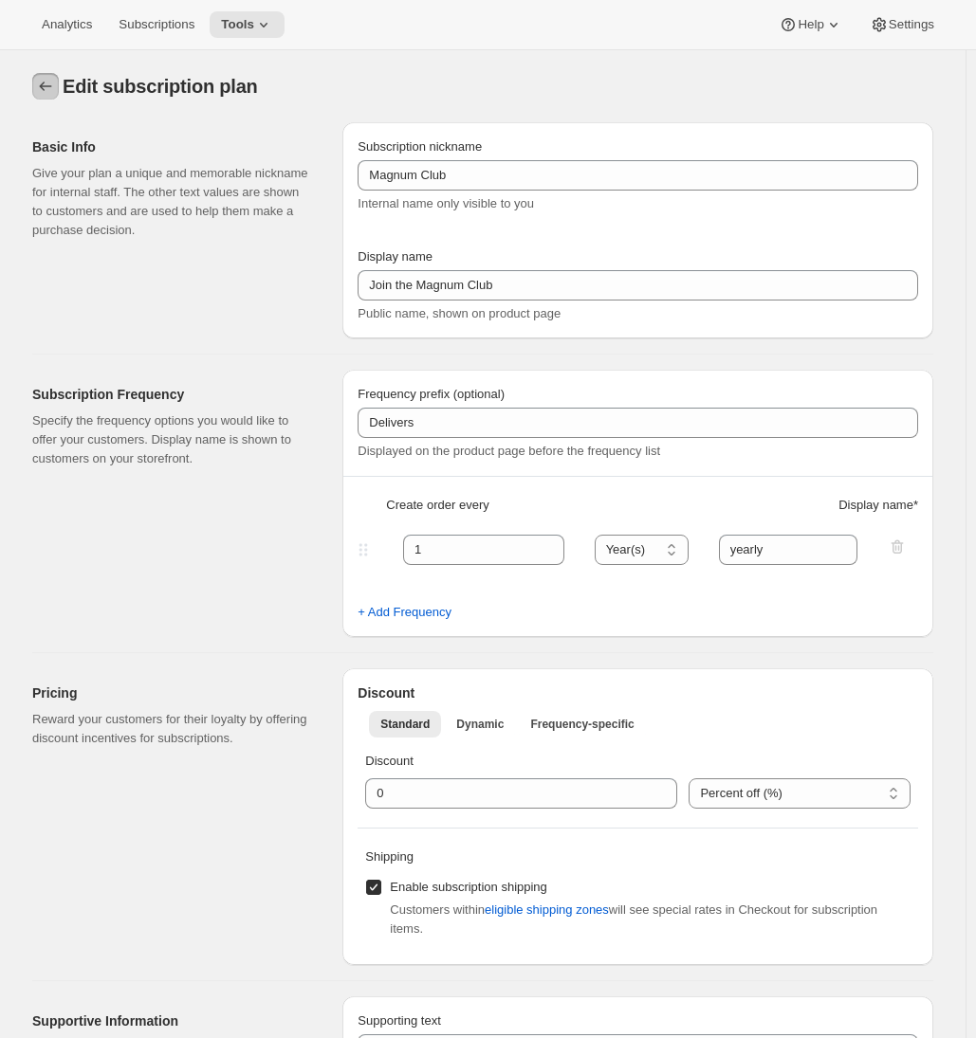
click at [52, 93] on icon "Subscription plans" at bounding box center [45, 86] width 19 height 19
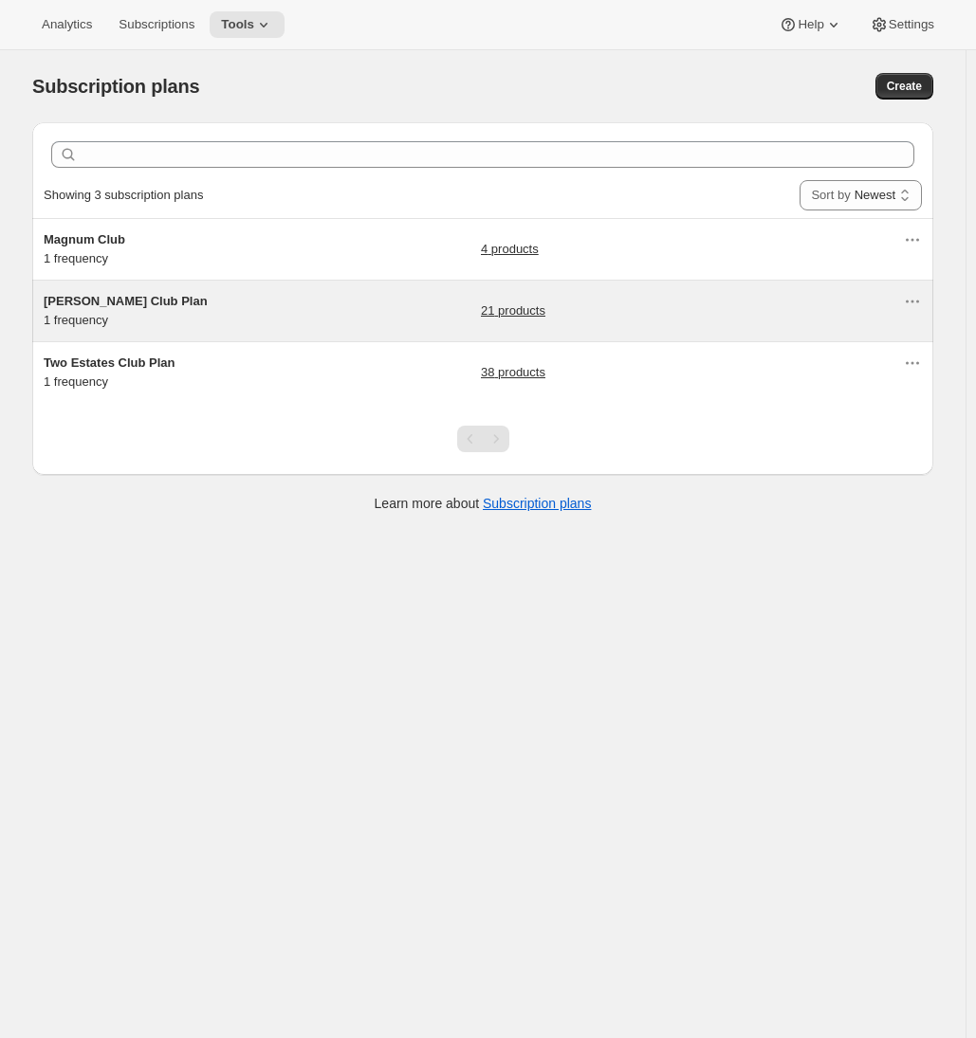
click at [218, 305] on h5 "Brandlin Club Plan" at bounding box center [162, 301] width 237 height 19
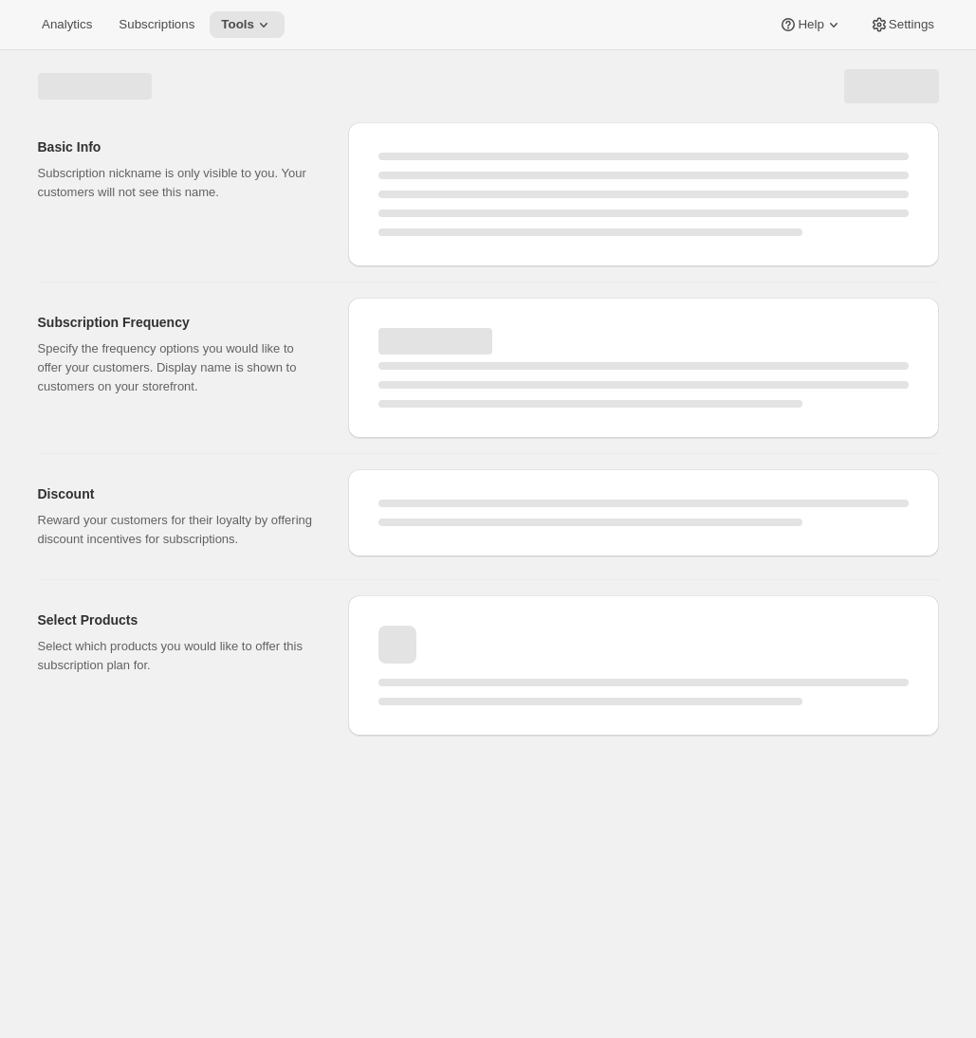
select select "WEEK"
select select "MONTH"
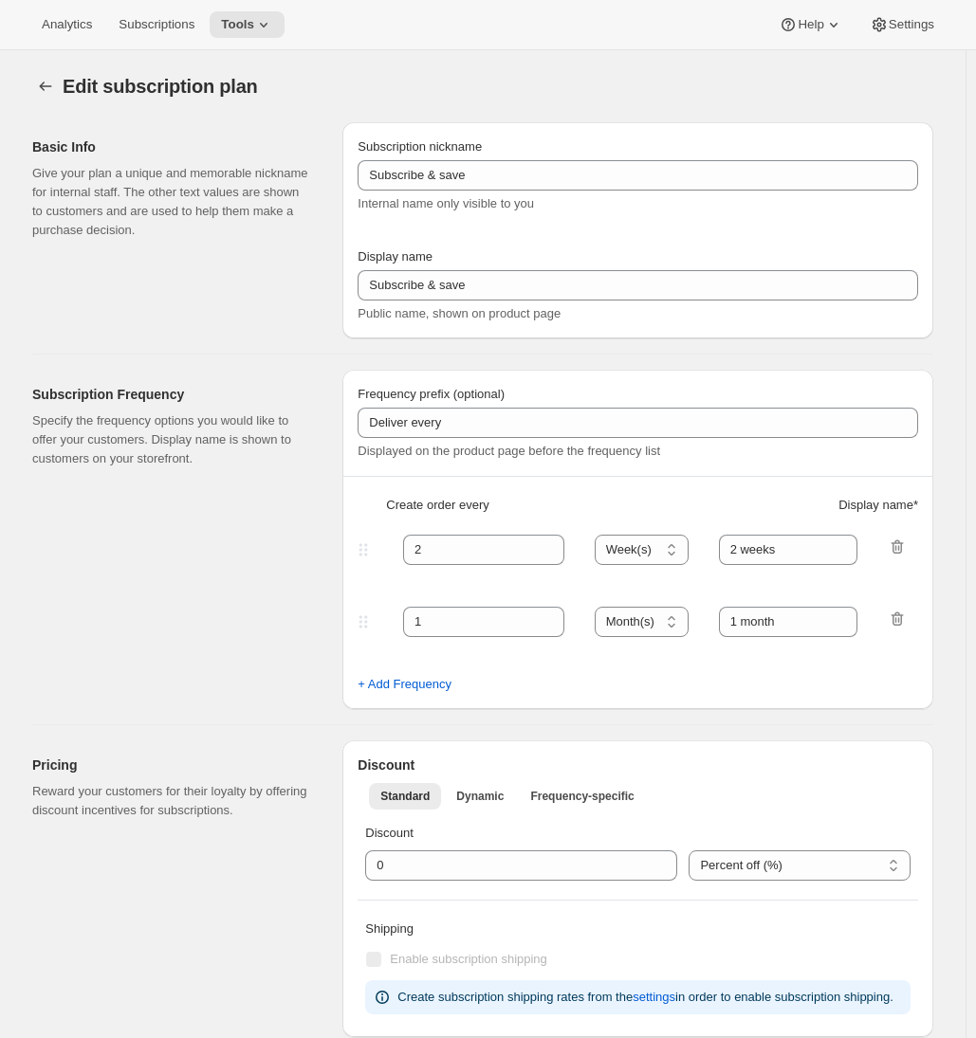
type input "Brandlin Club Plan"
type input "Join the Brandlin Club"
type input "4"
select select "MONTH"
type input "4 months"
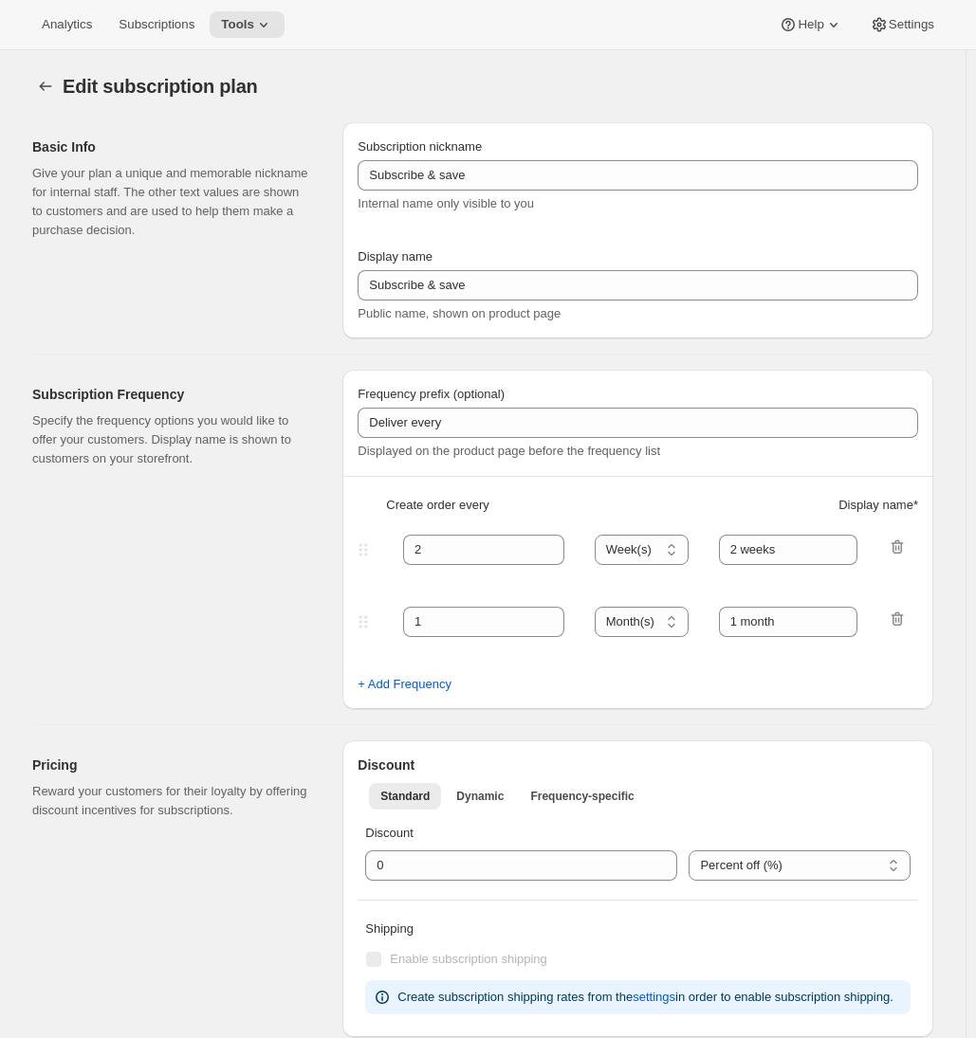
checkbox input "true"
select select "YEARDAY"
select select "4"
select select "9"
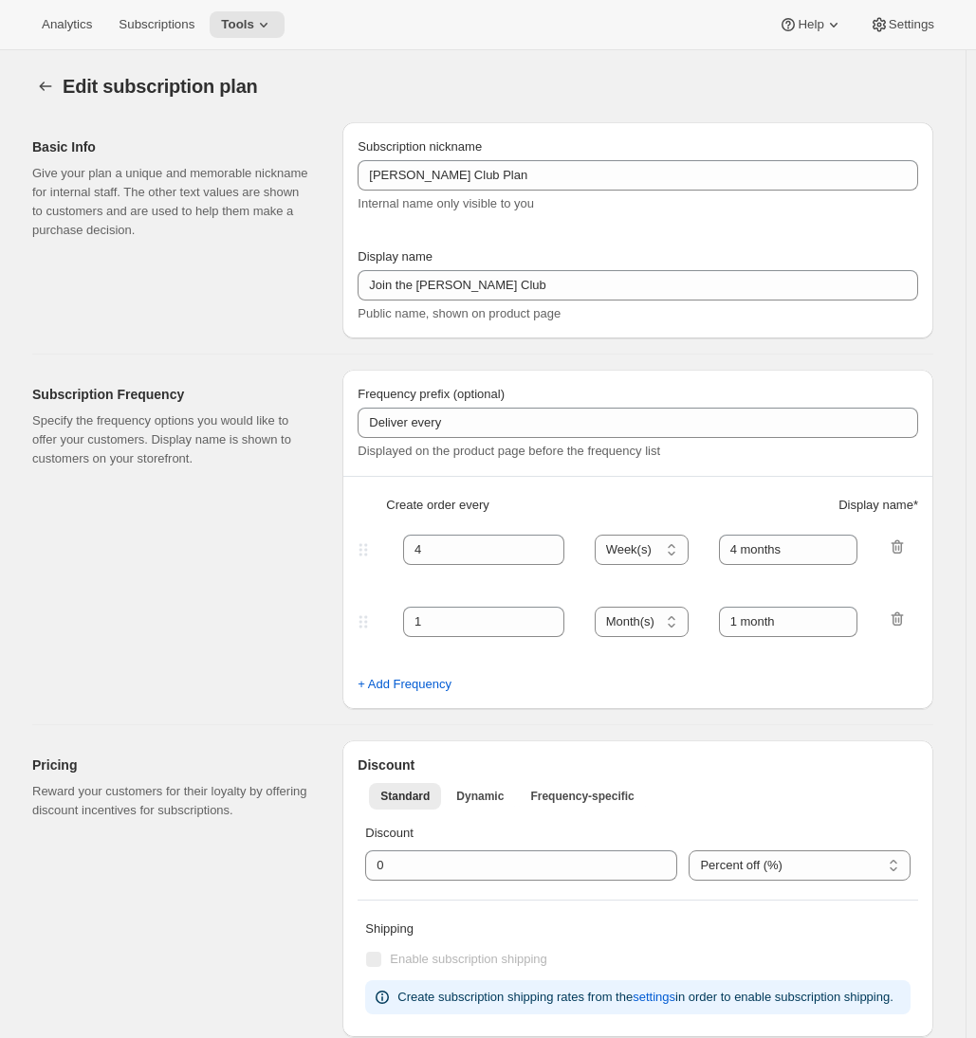
select select "11"
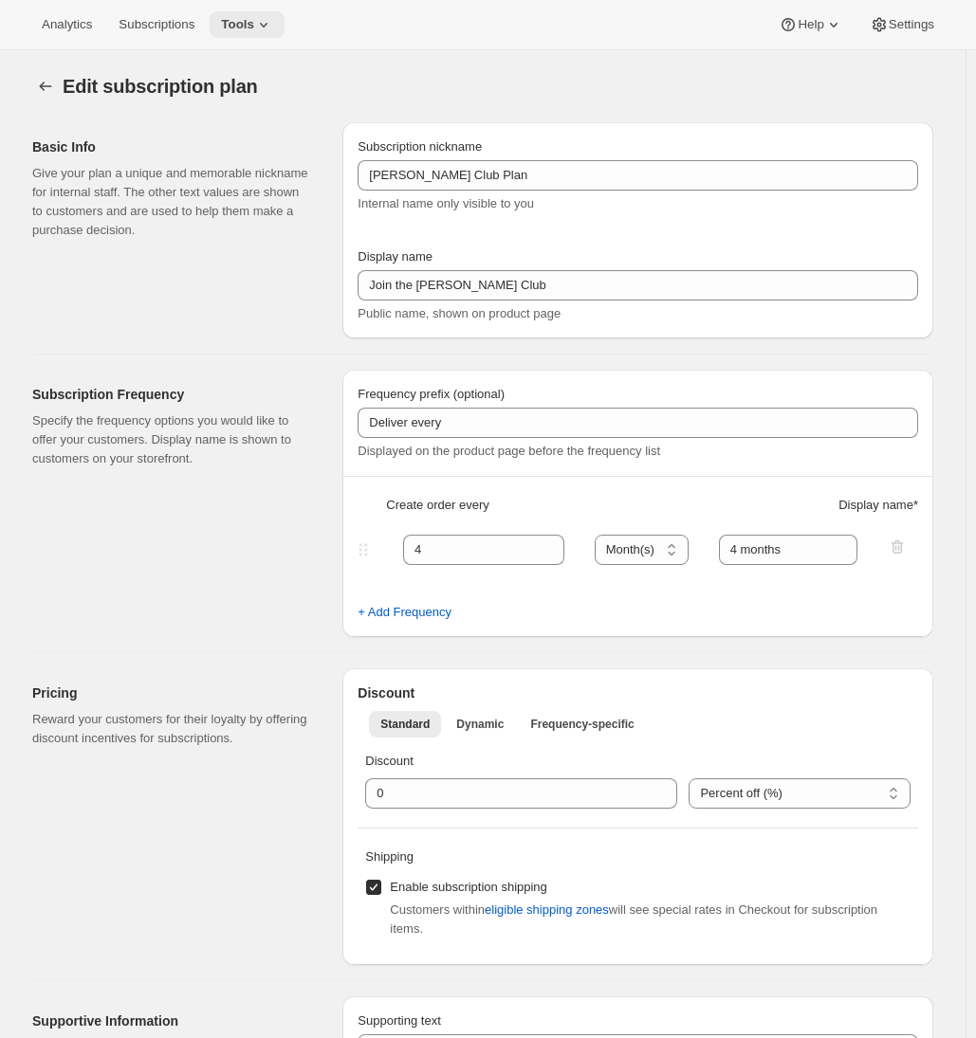
click at [254, 30] on span "Tools" at bounding box center [237, 24] width 33 height 15
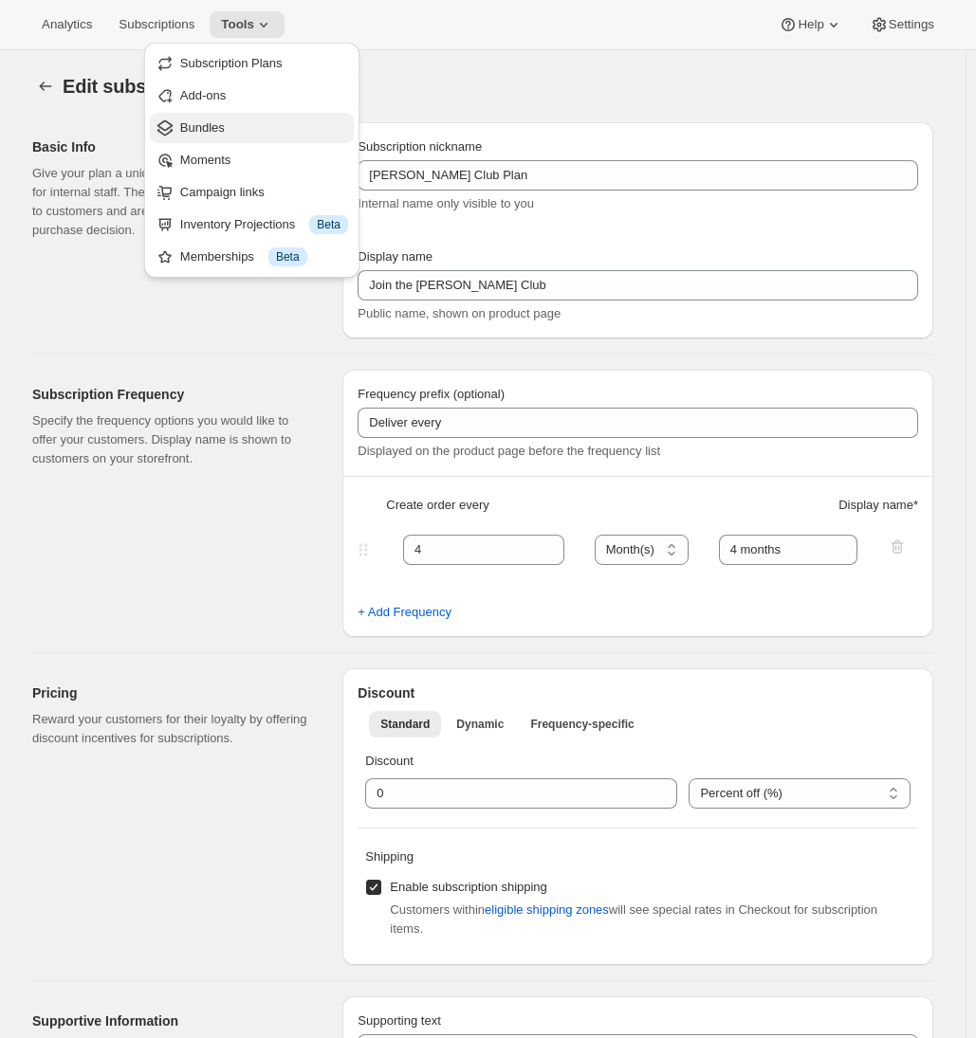
click at [227, 138] on button "Bundles" at bounding box center [252, 128] width 204 height 30
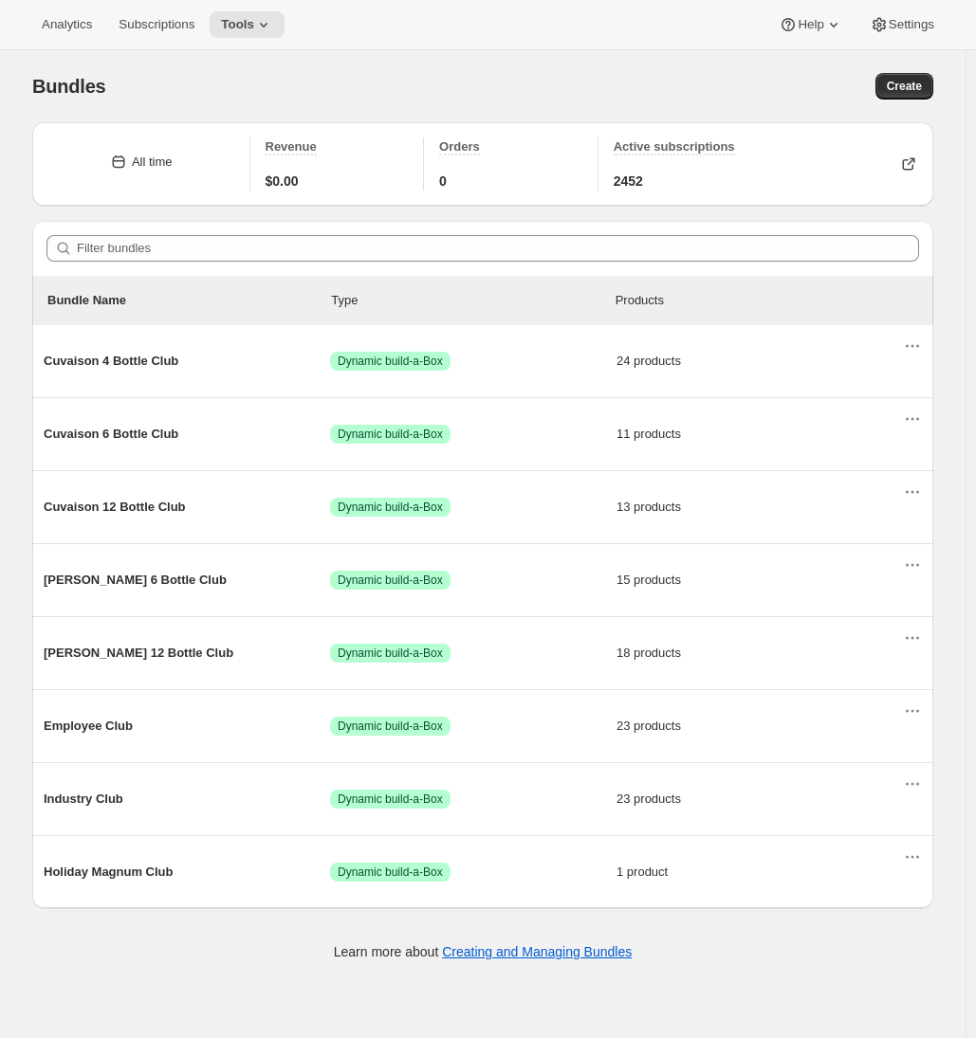
scroll to position [49, 0]
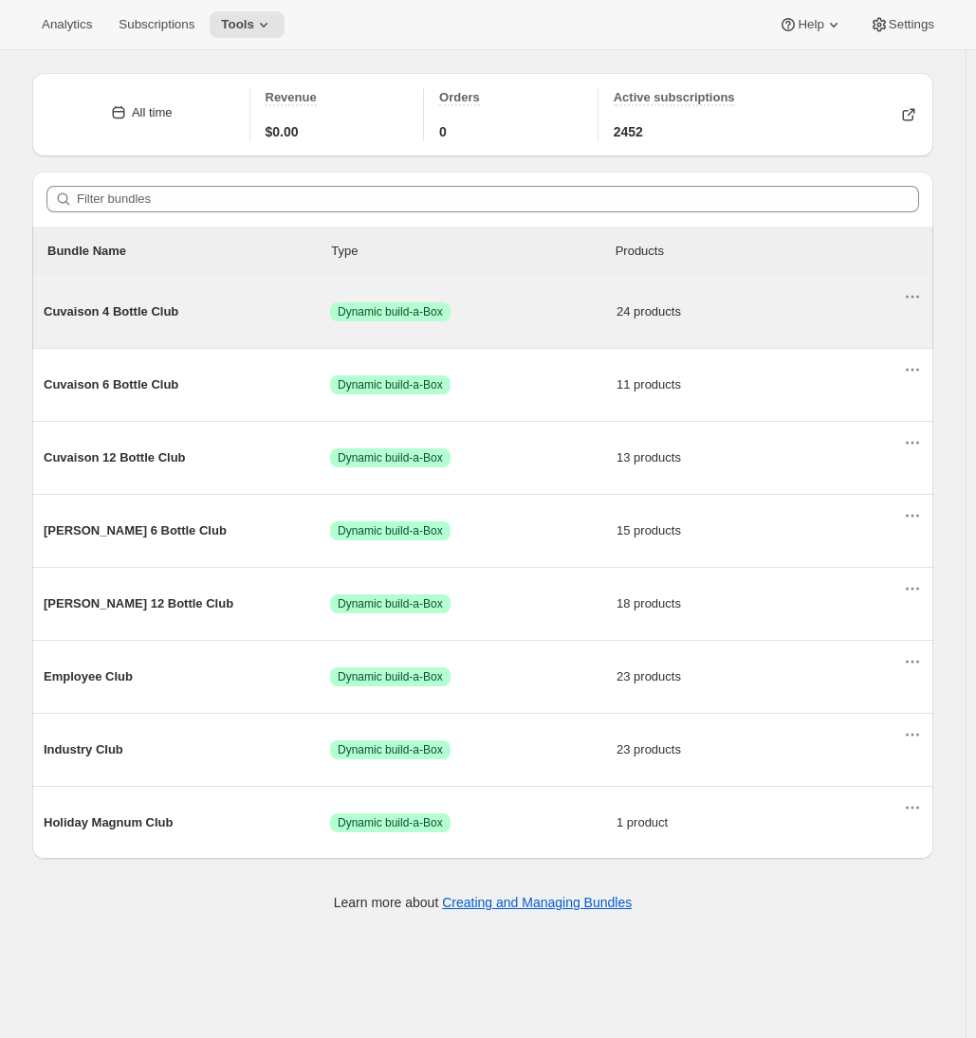
click at [166, 328] on div "Cuvaison 4 Bottle Club Success Dynamic build-a-Box 24 products" at bounding box center [473, 311] width 859 height 49
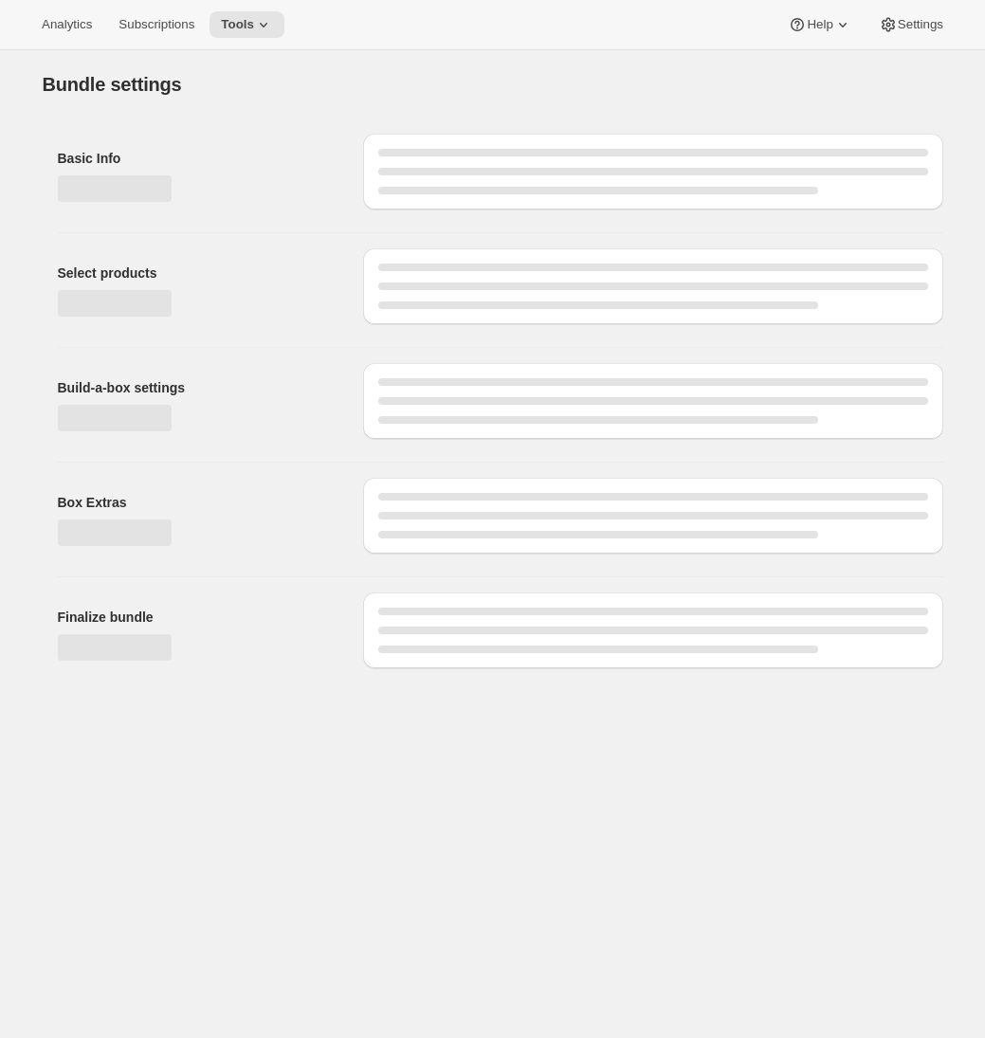
type input "Cuvaison 4 Bottle Club"
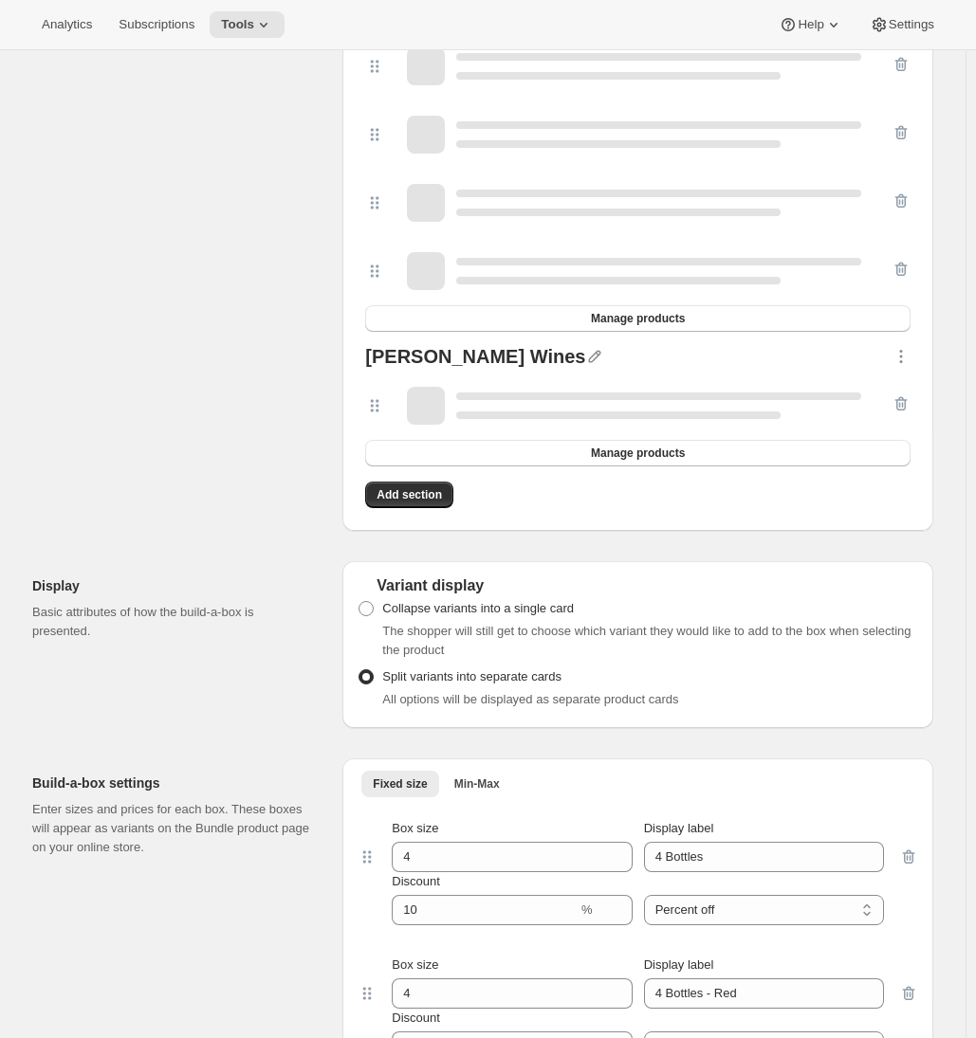
scroll to position [2241, 0]
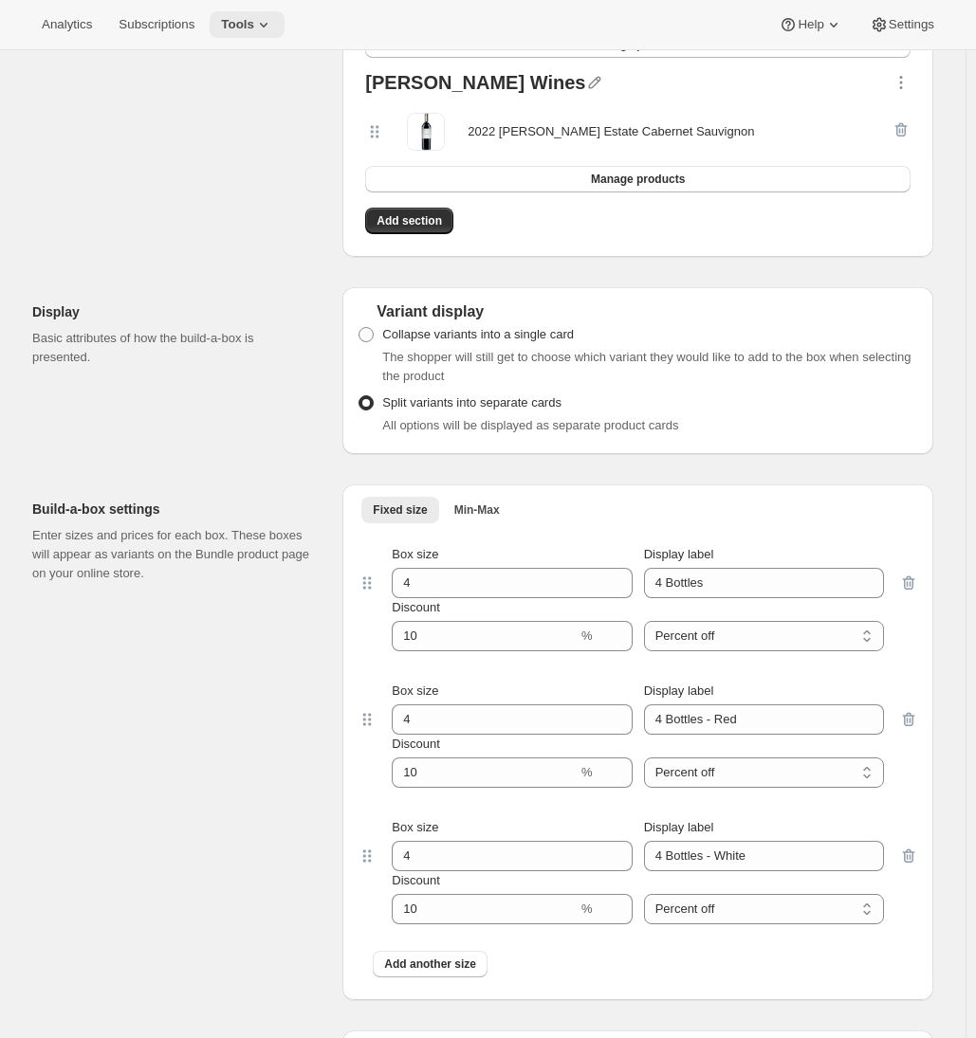
click at [266, 19] on icon at bounding box center [263, 24] width 19 height 19
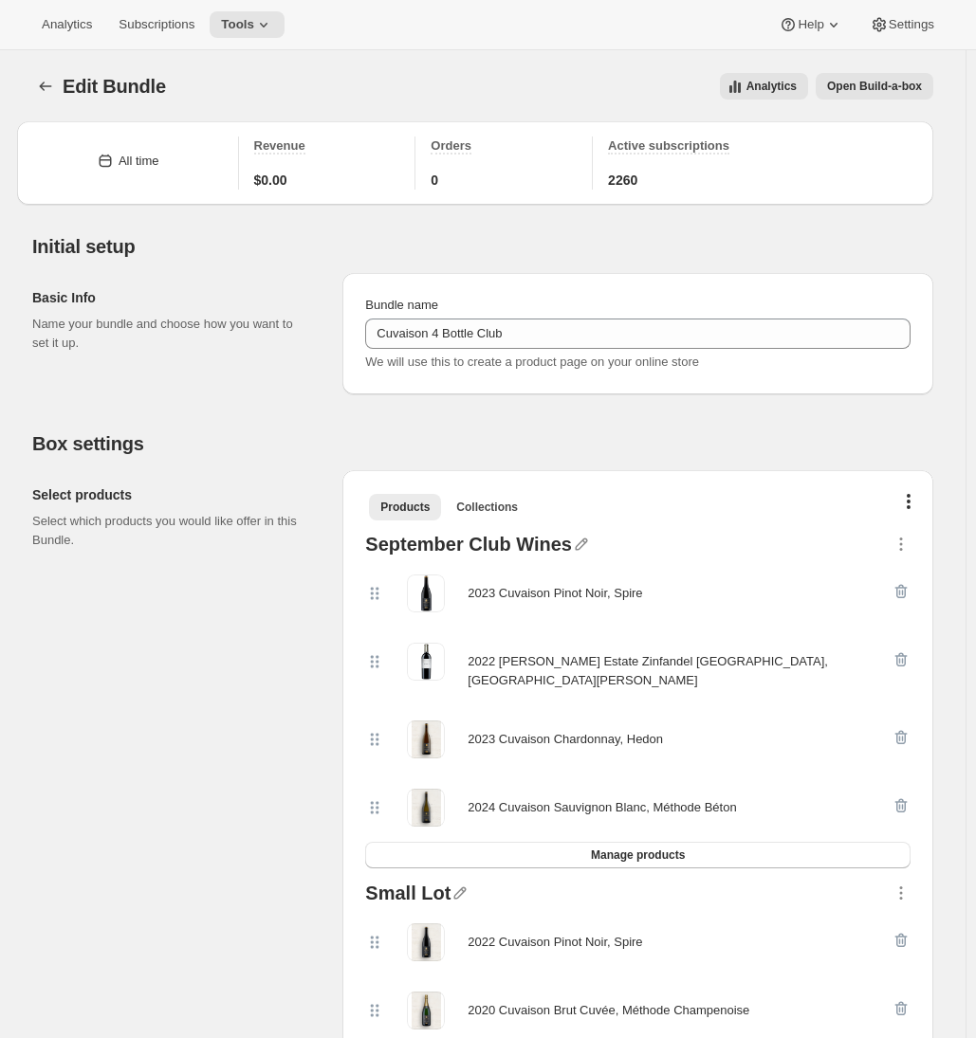
scroll to position [9, 0]
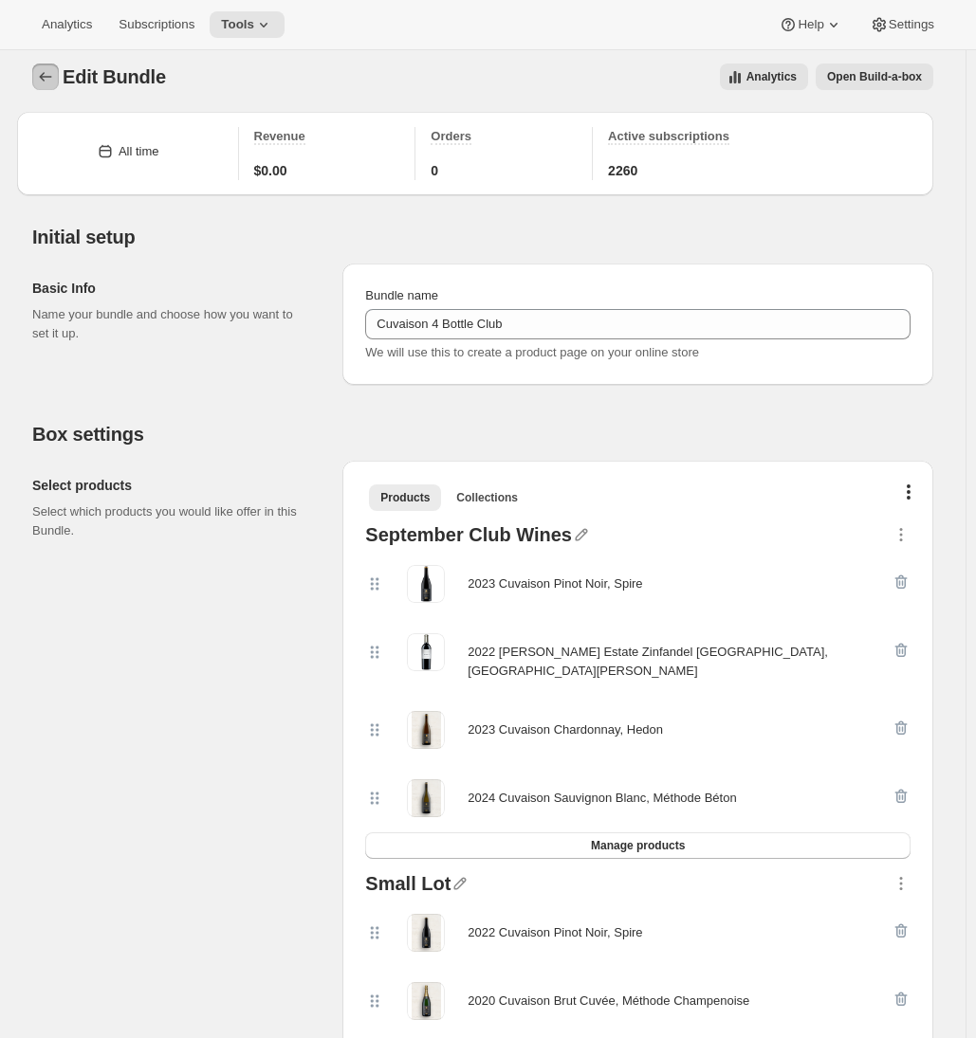
click at [55, 72] on icon "Bundles" at bounding box center [45, 76] width 19 height 19
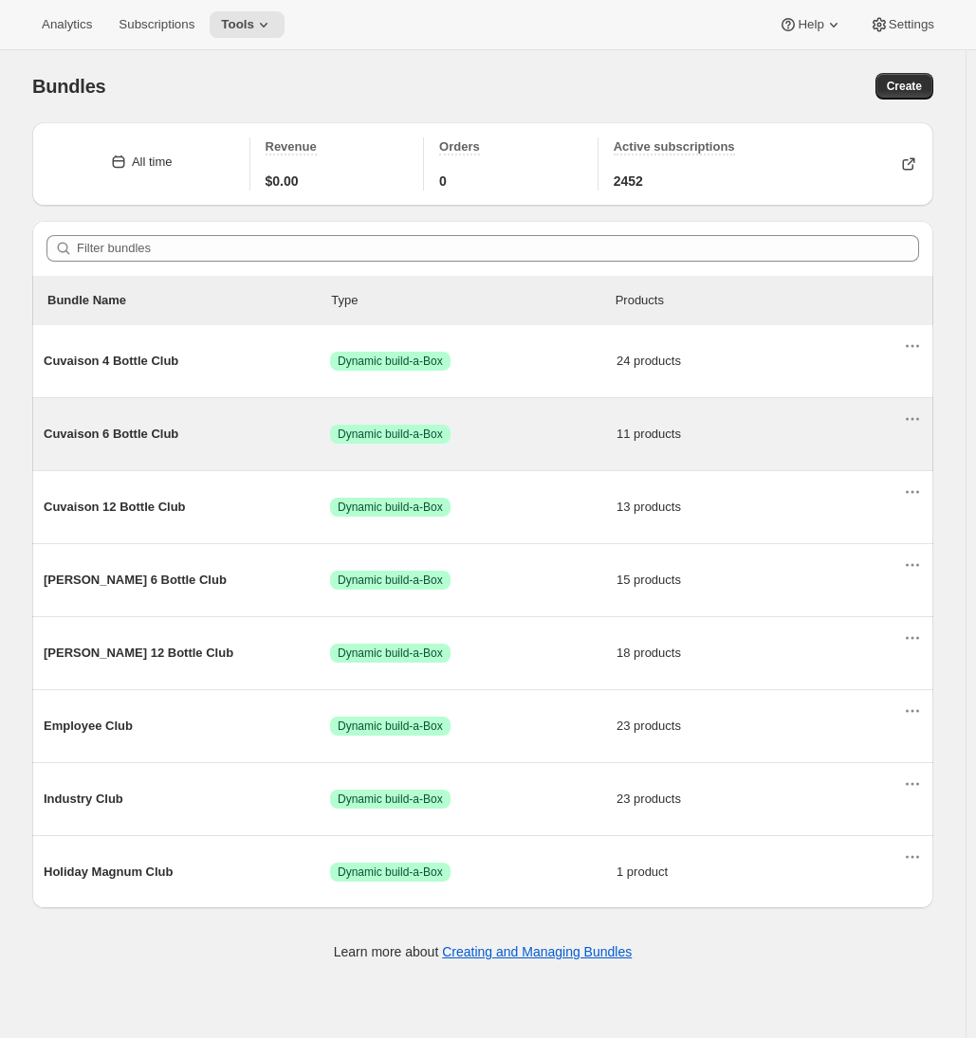
click at [206, 420] on div "Cuvaison 6 Bottle Club Success Dynamic build-a-Box 11 products" at bounding box center [473, 434] width 859 height 49
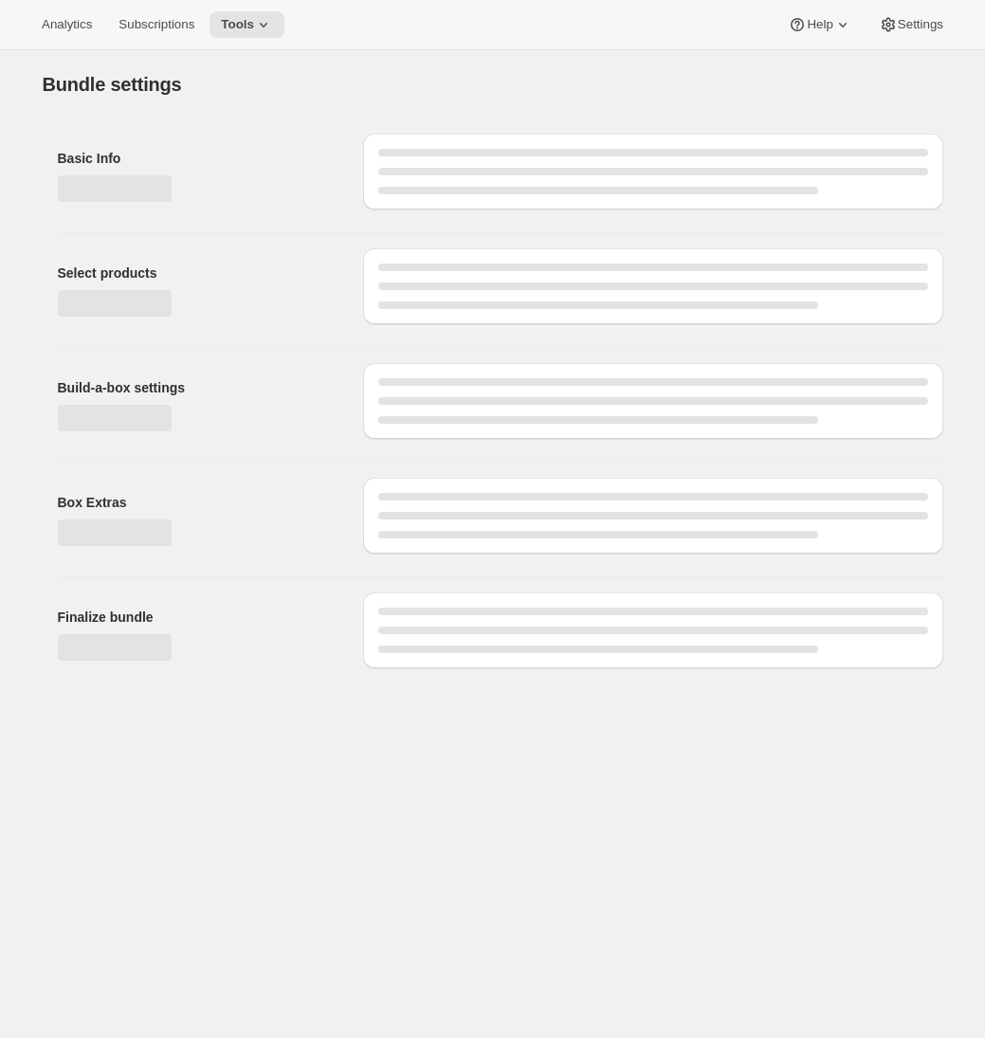
type input "Cuvaison 6 Bottle Club"
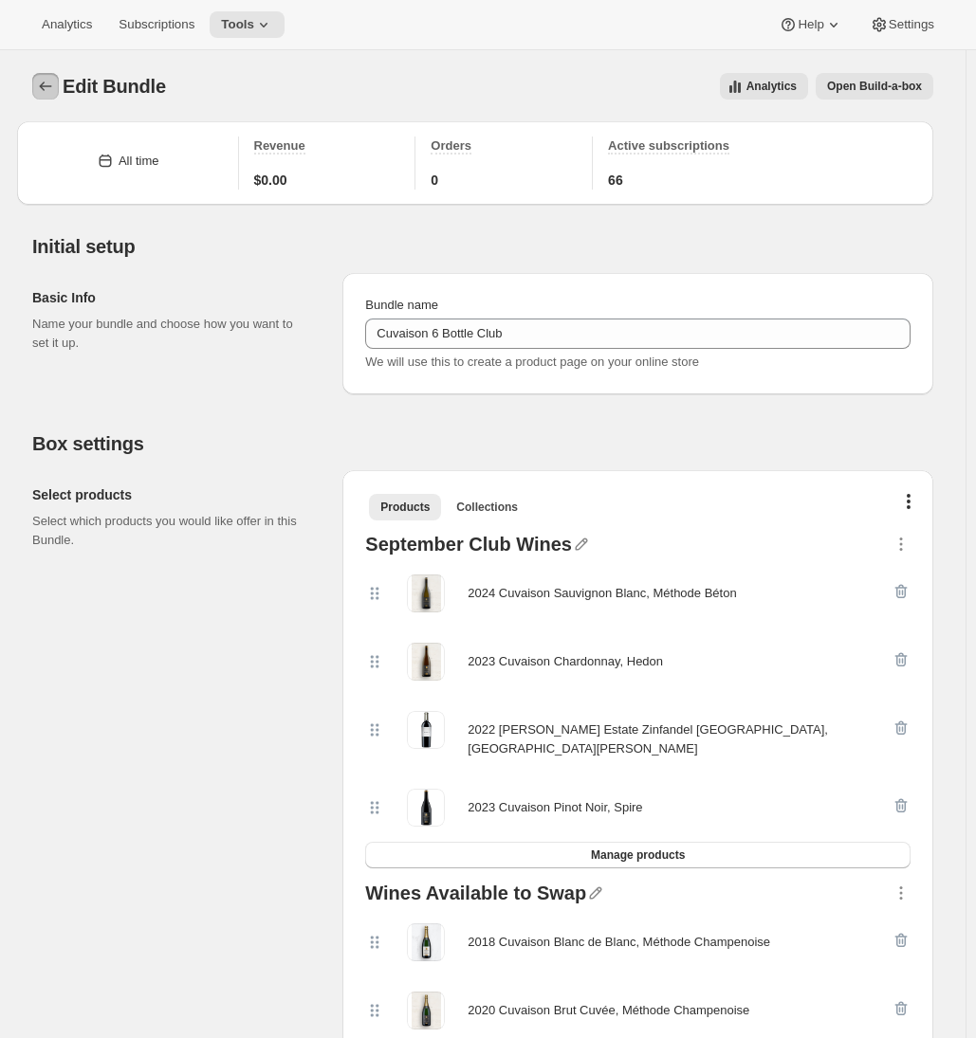
click at [54, 86] on icon "Bundles" at bounding box center [45, 86] width 19 height 19
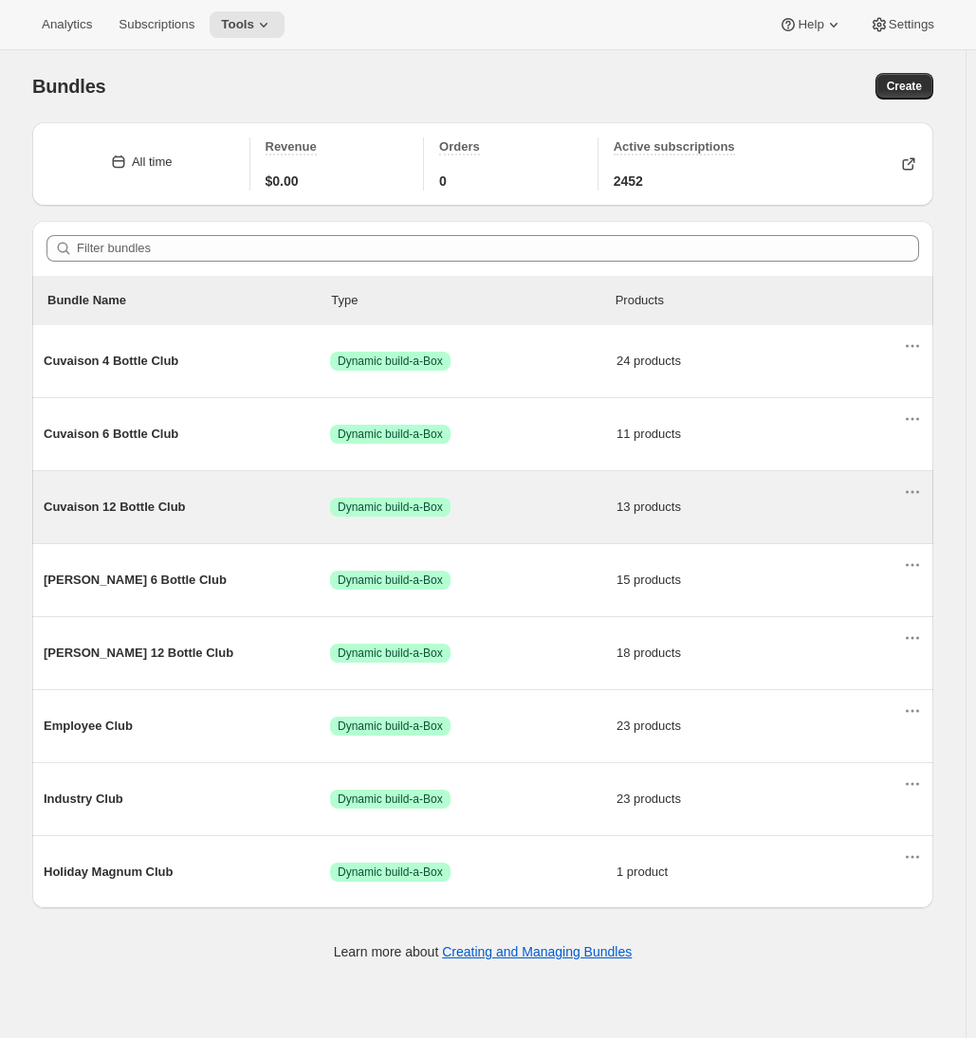
click at [97, 516] on span "Cuvaison 12 Bottle Club" at bounding box center [187, 507] width 286 height 19
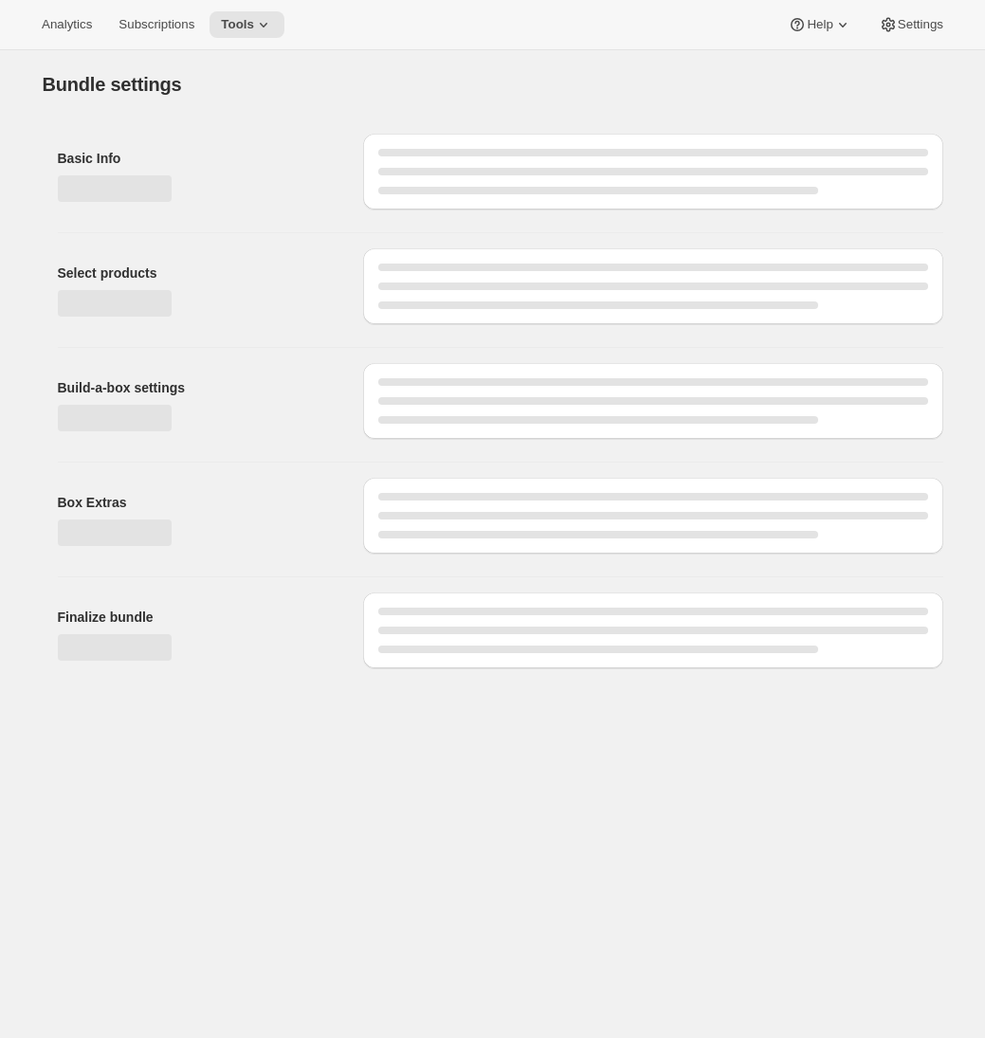
type input "Cuvaison 12 Bottle Club"
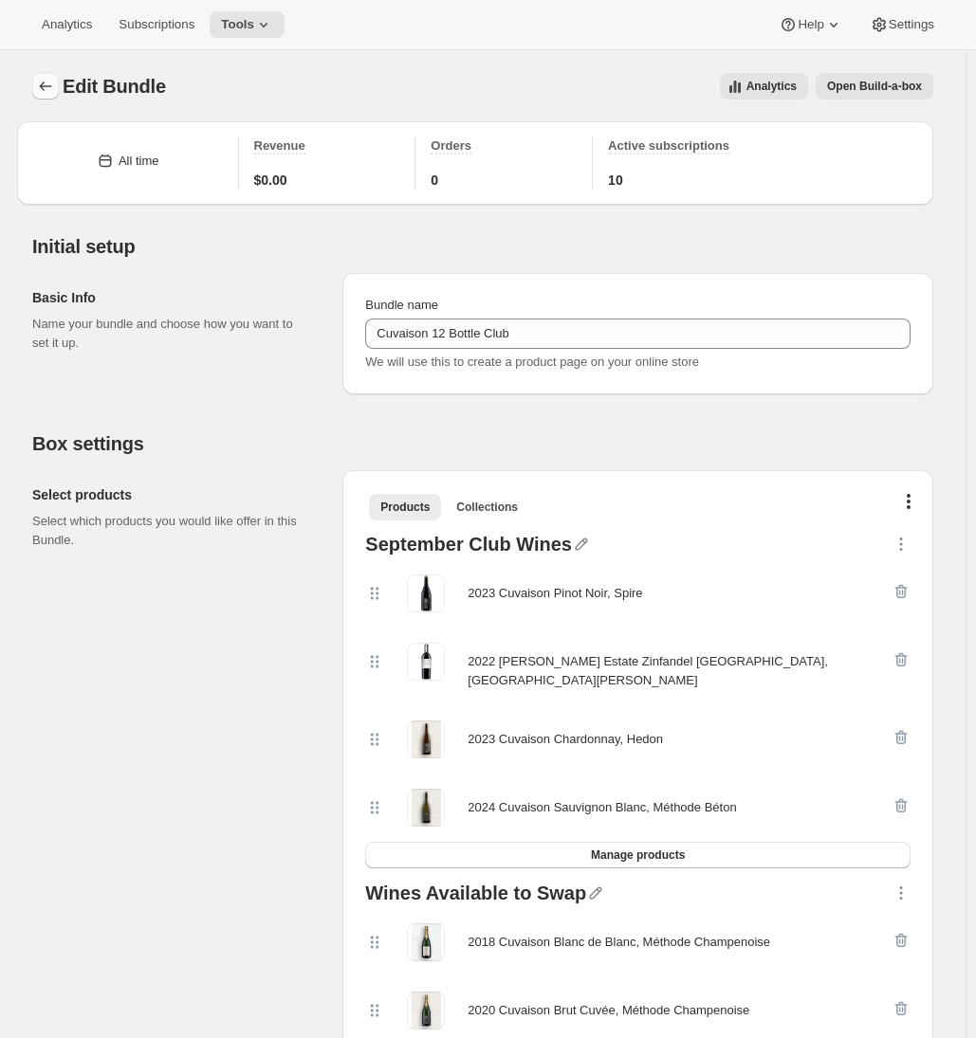
click at [53, 81] on icon "Bundles" at bounding box center [45, 86] width 19 height 19
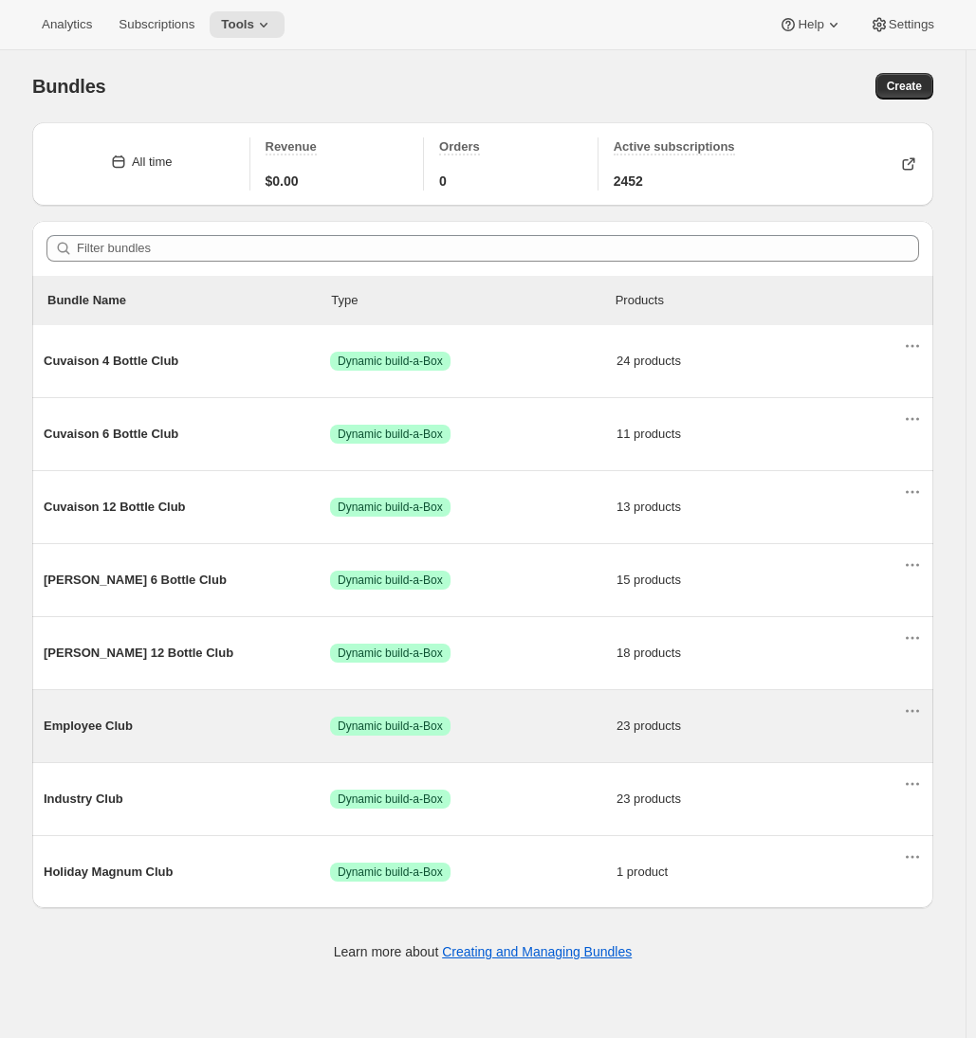
click at [149, 739] on div "Employee Club Success Dynamic build-a-Box 23 products" at bounding box center [473, 726] width 859 height 49
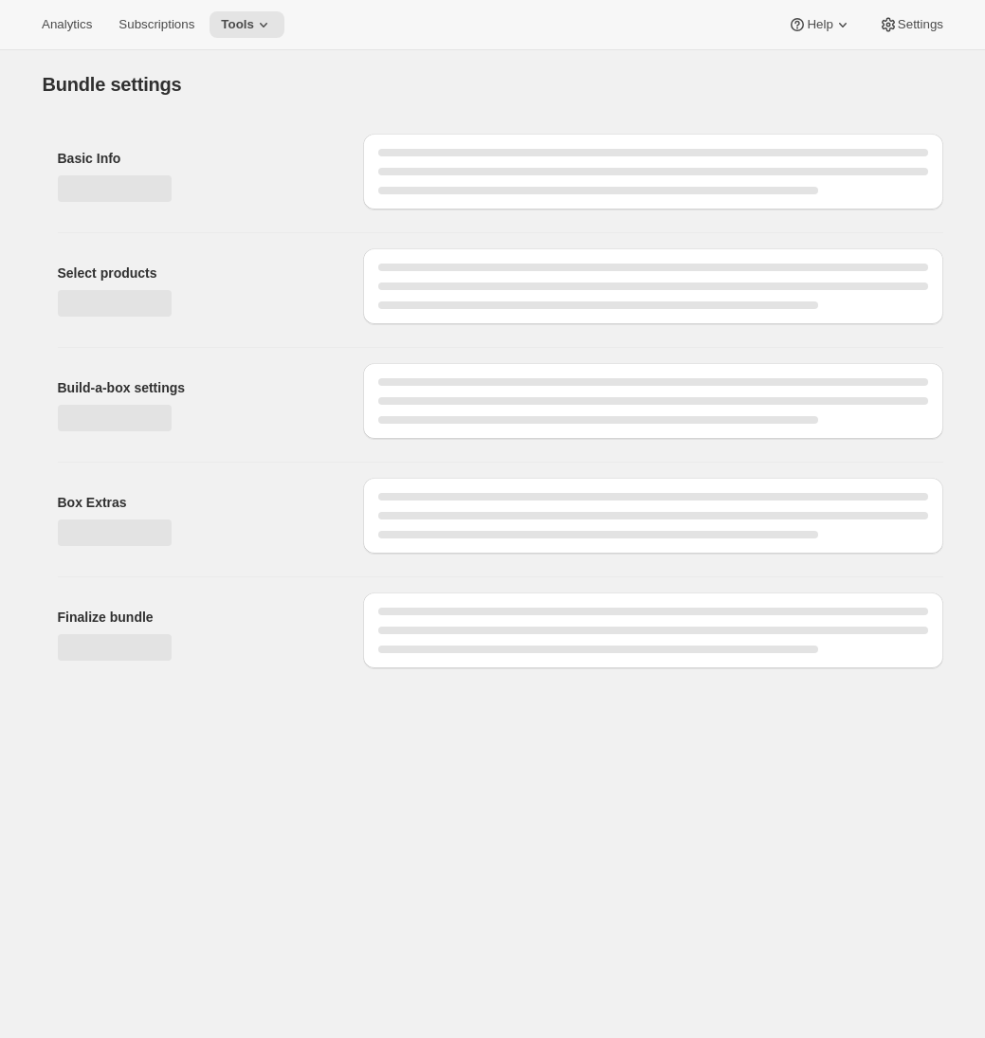
type input "Employee Club"
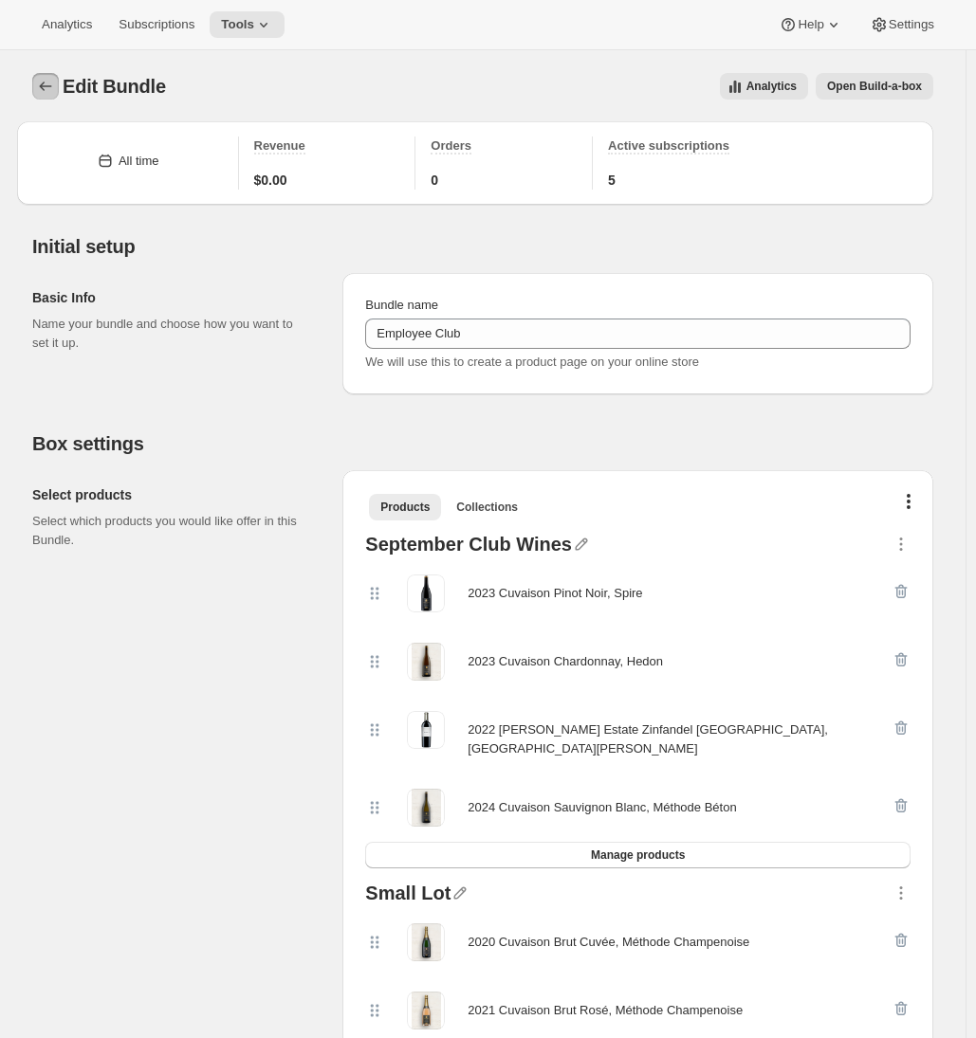
click at [55, 82] on icon "Bundles" at bounding box center [45, 86] width 19 height 19
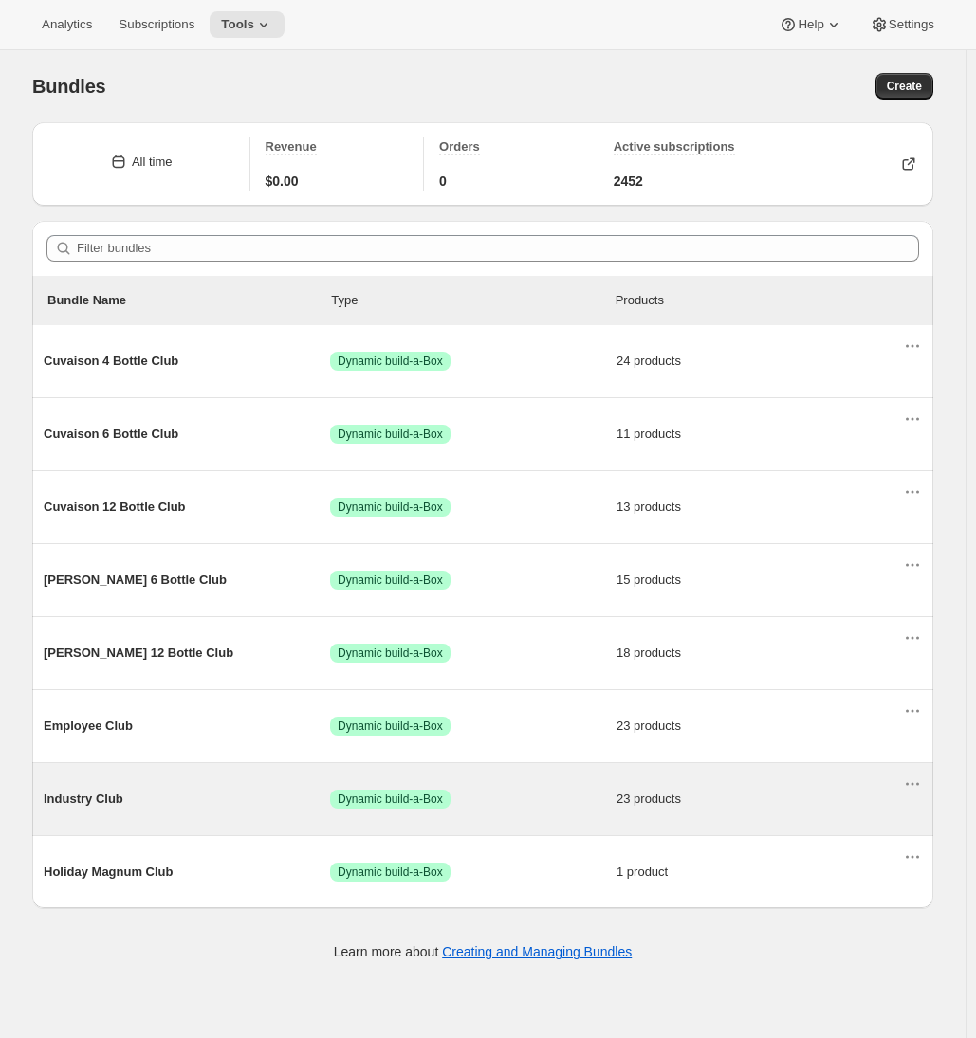
click at [63, 817] on div "Industry Club Success Dynamic build-a-Box 23 products" at bounding box center [473, 799] width 859 height 49
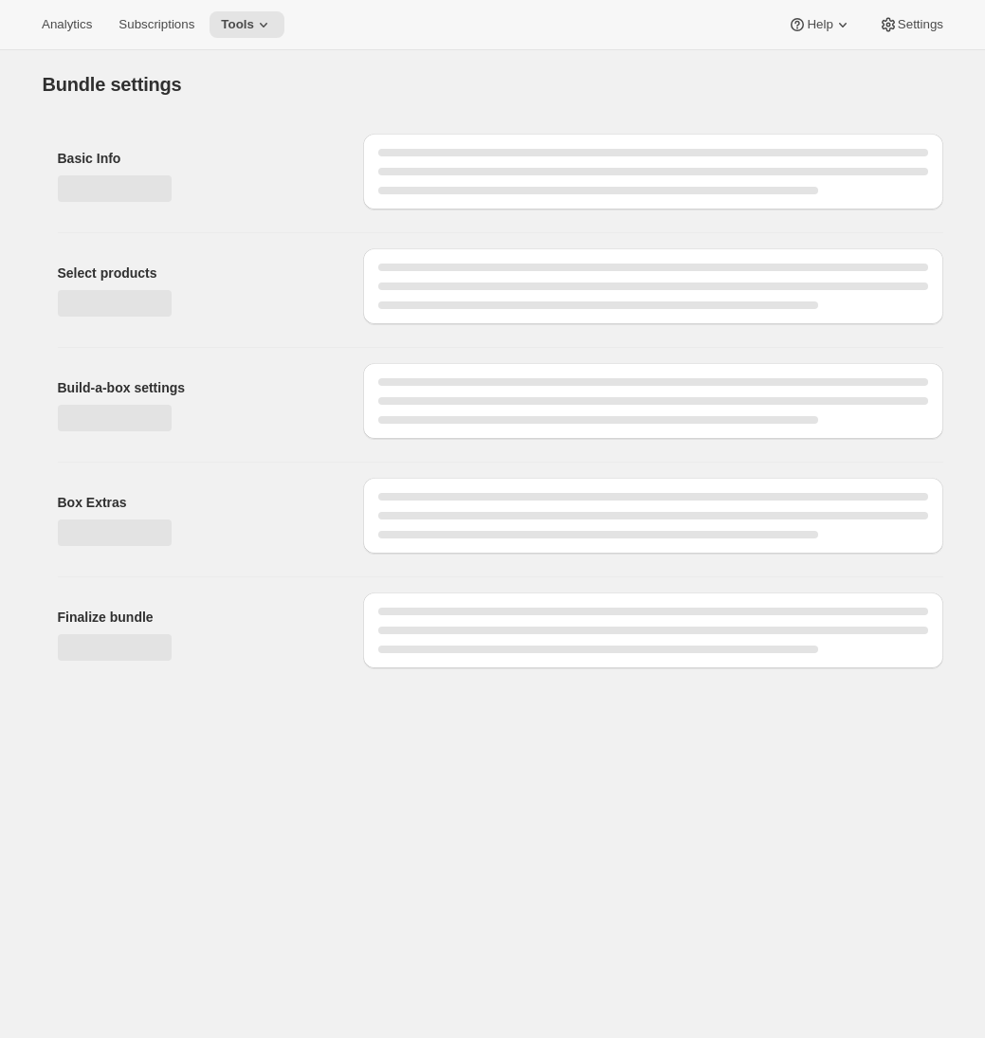
type input "Industry Club"
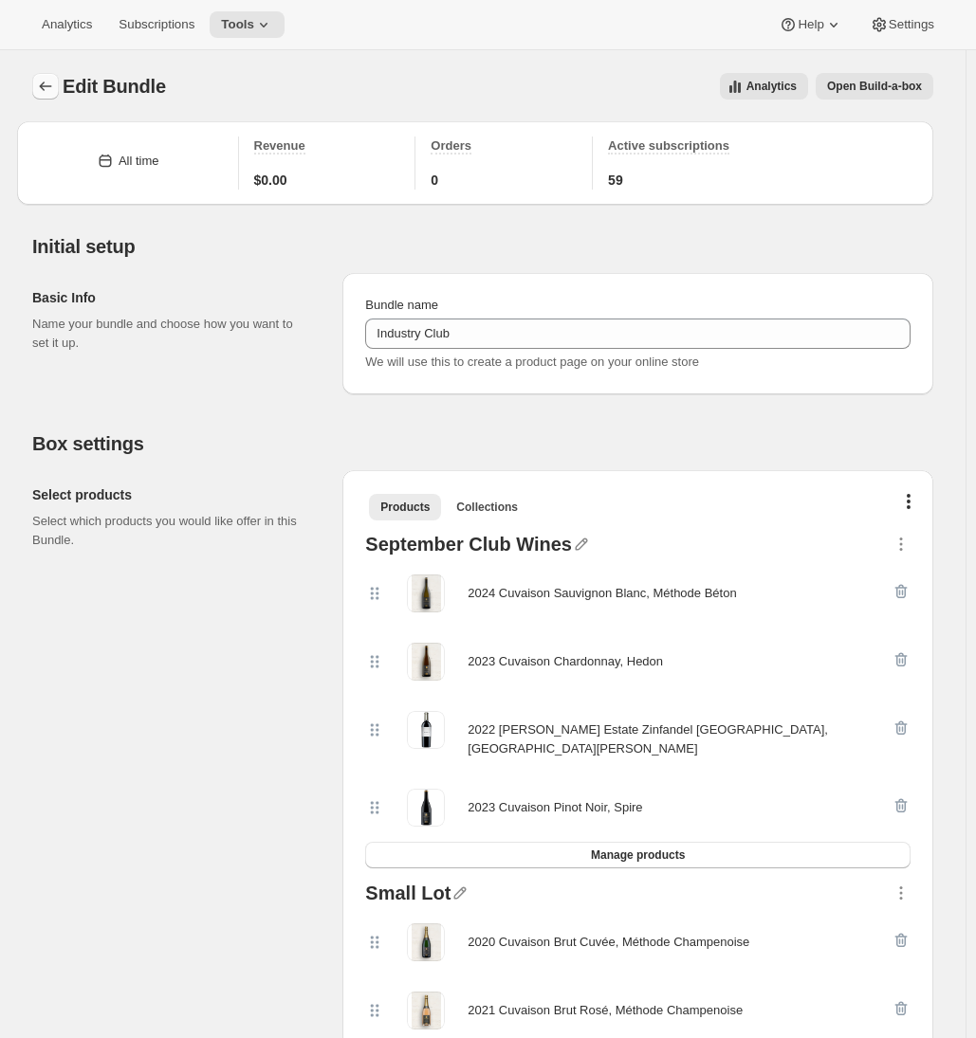
click at [54, 83] on icon "Bundles" at bounding box center [45, 86] width 19 height 19
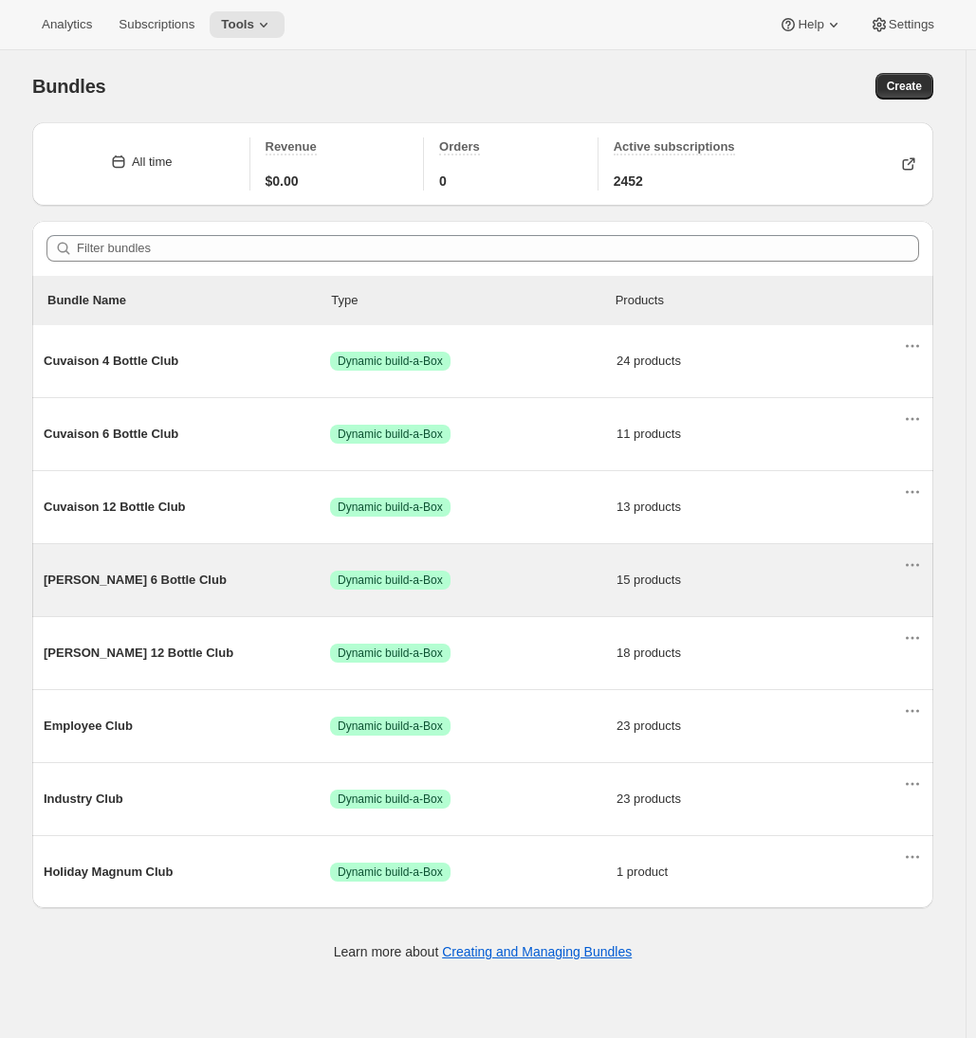
click at [157, 588] on span "Brandlin 6 Bottle Club" at bounding box center [187, 580] width 286 height 19
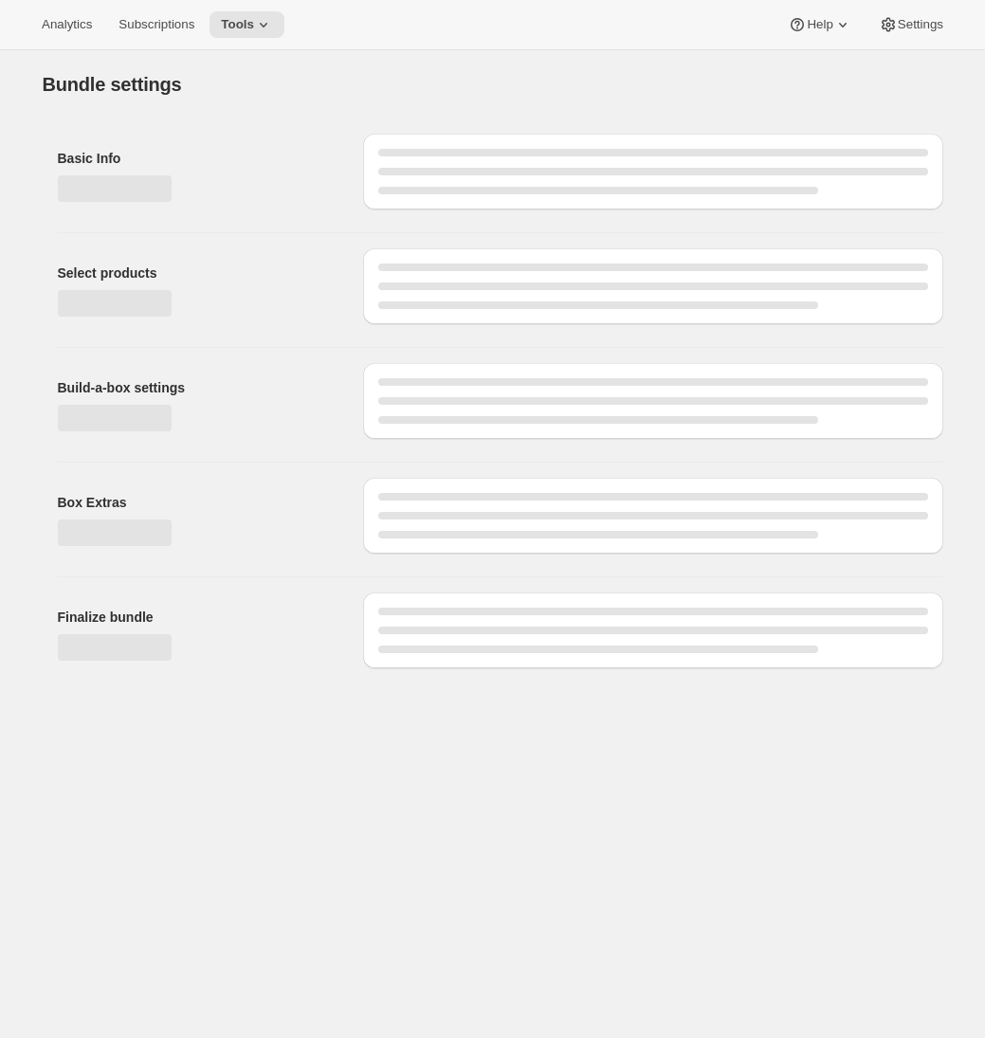
type input "Brandlin 6 Bottle Club"
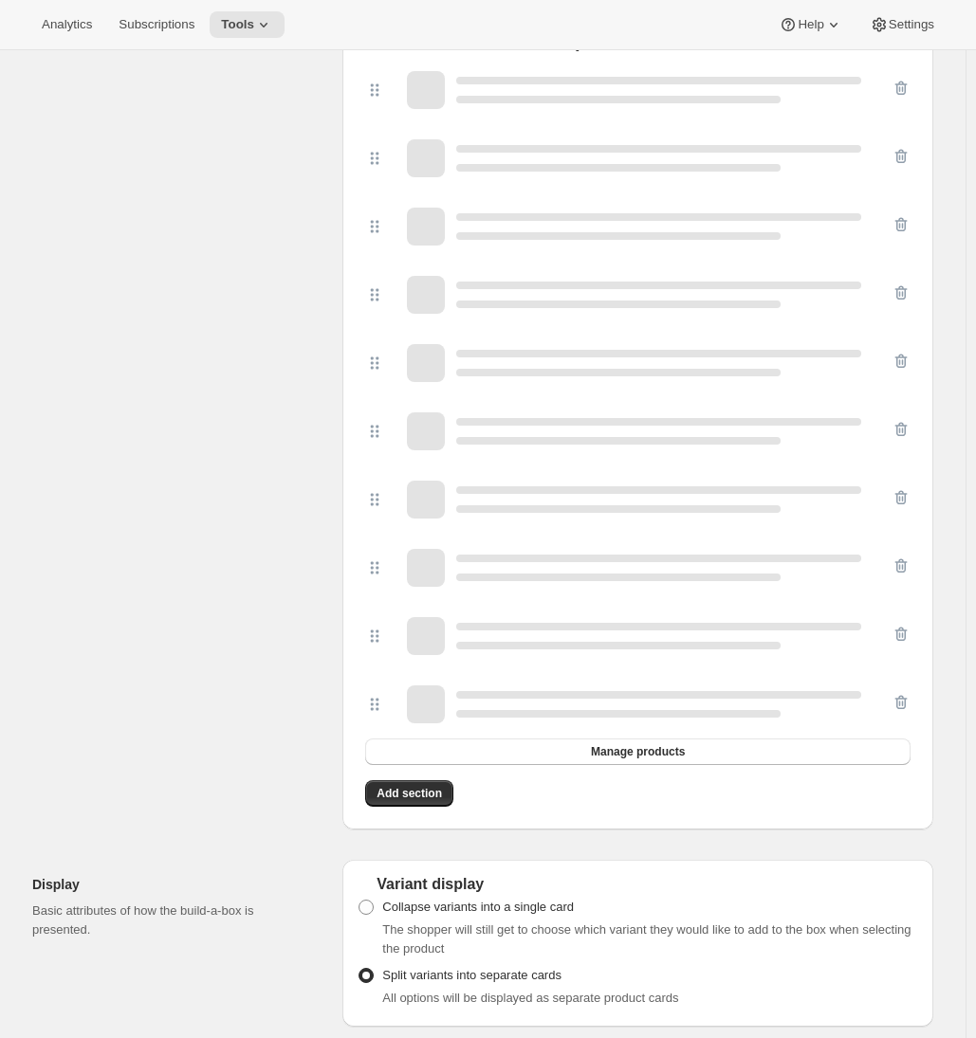
scroll to position [1367, 0]
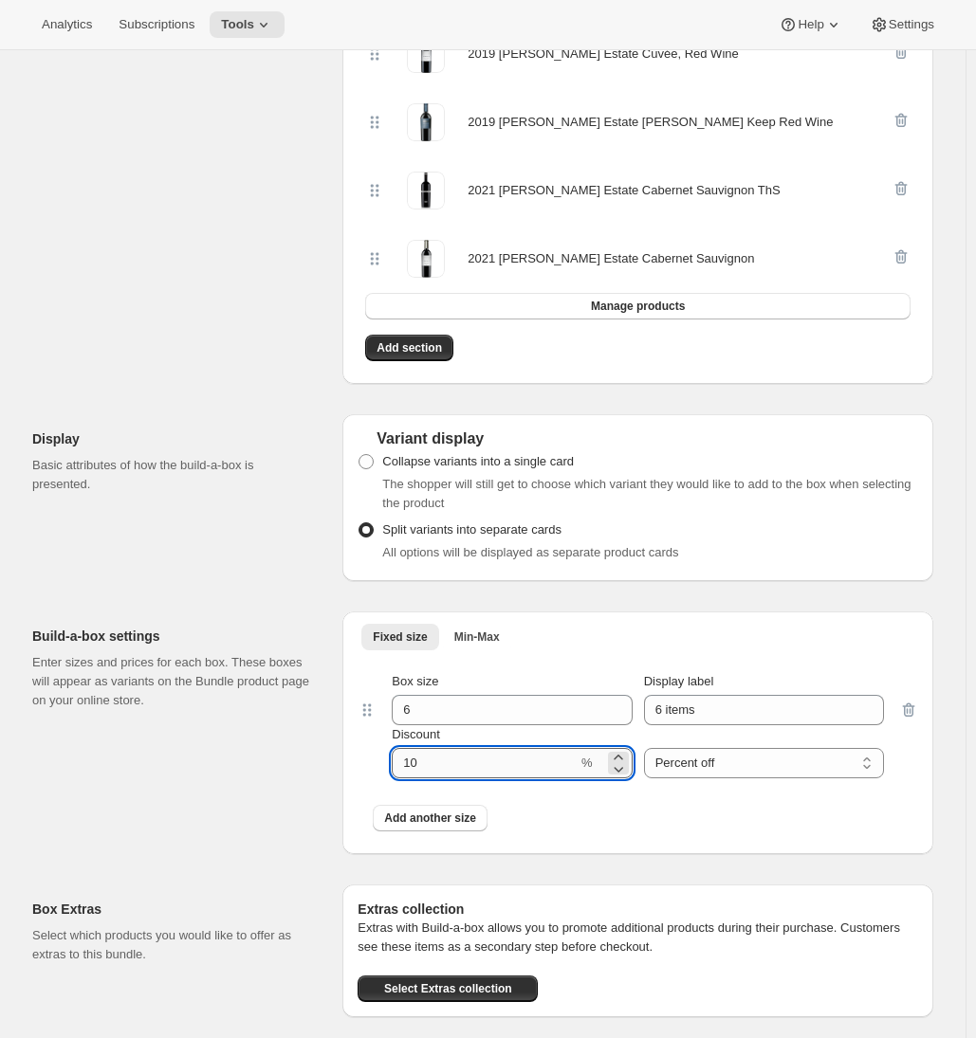
click at [421, 752] on input "Discount" at bounding box center [485, 763] width 186 height 30
type input "15"
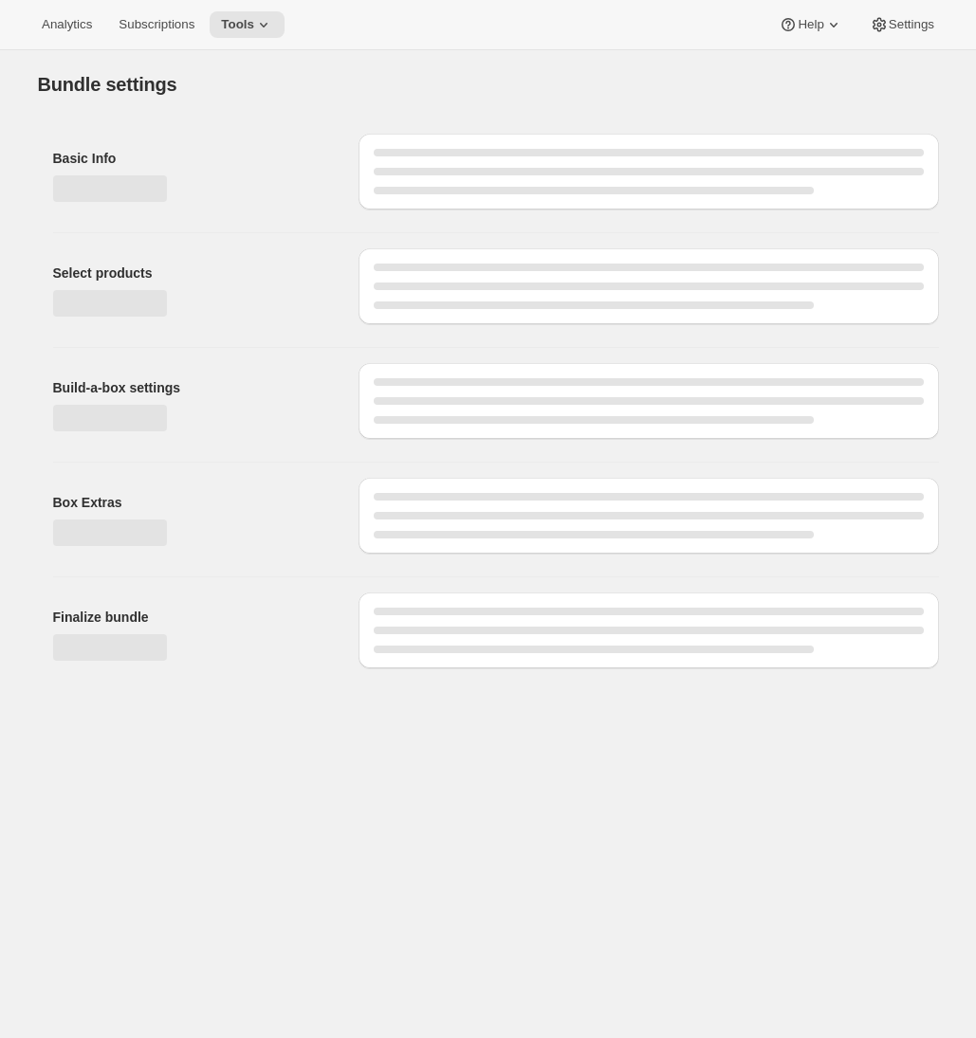
scroll to position [0, 0]
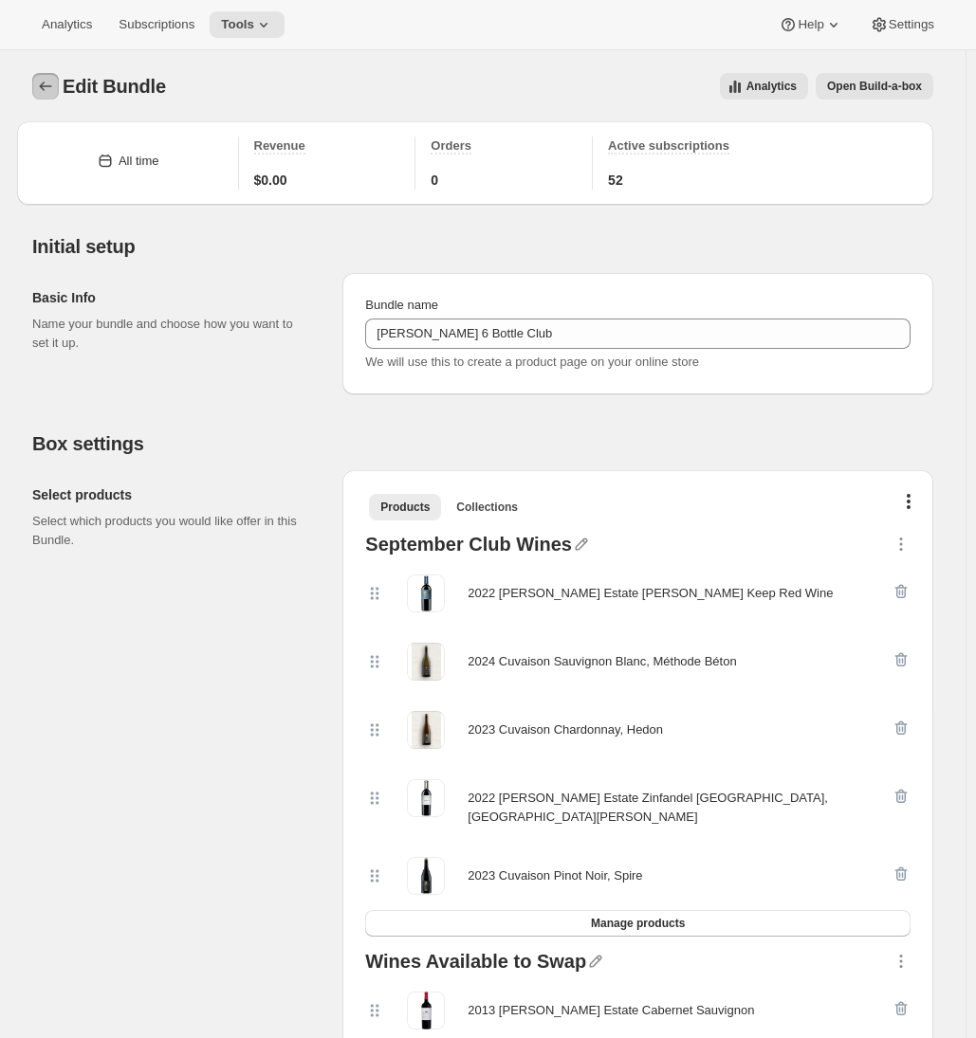
click at [54, 83] on icon "Bundles" at bounding box center [45, 86] width 19 height 19
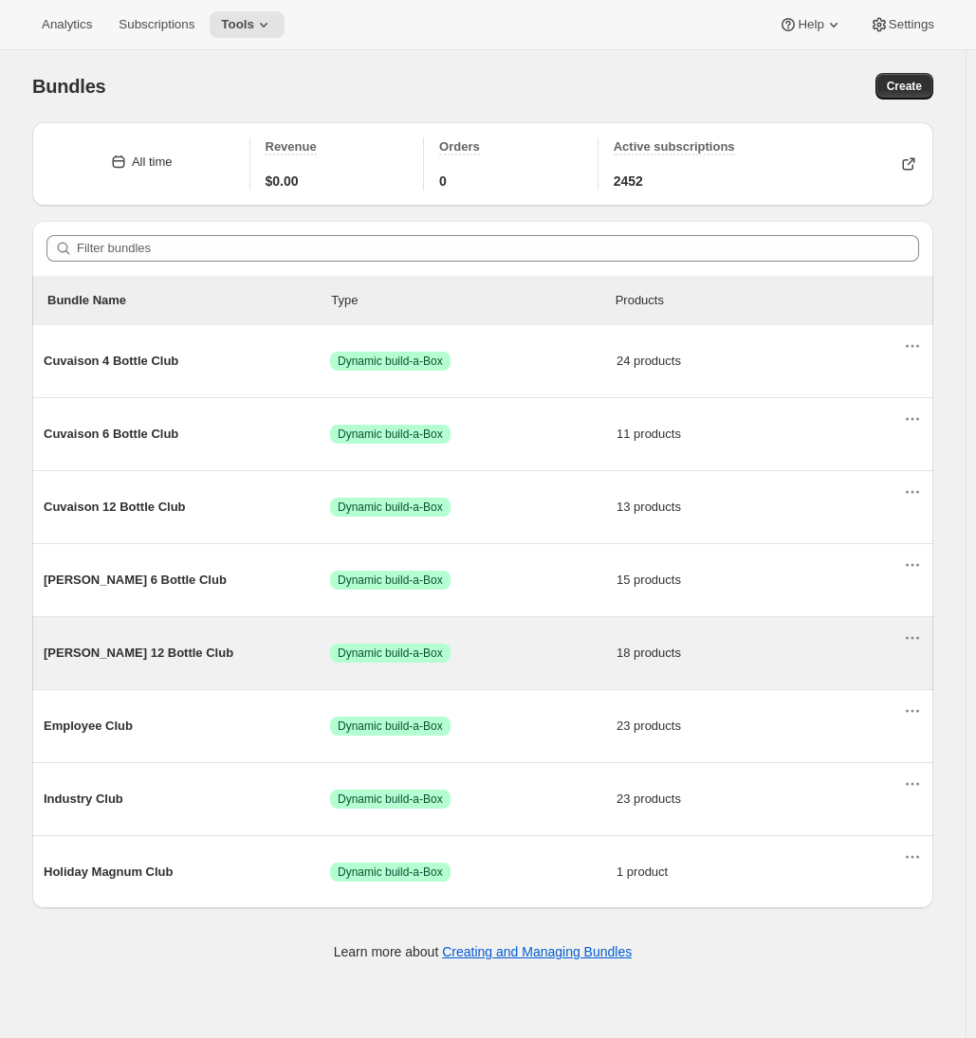
click at [194, 656] on span "Brandlin 12 Bottle Club" at bounding box center [187, 653] width 286 height 19
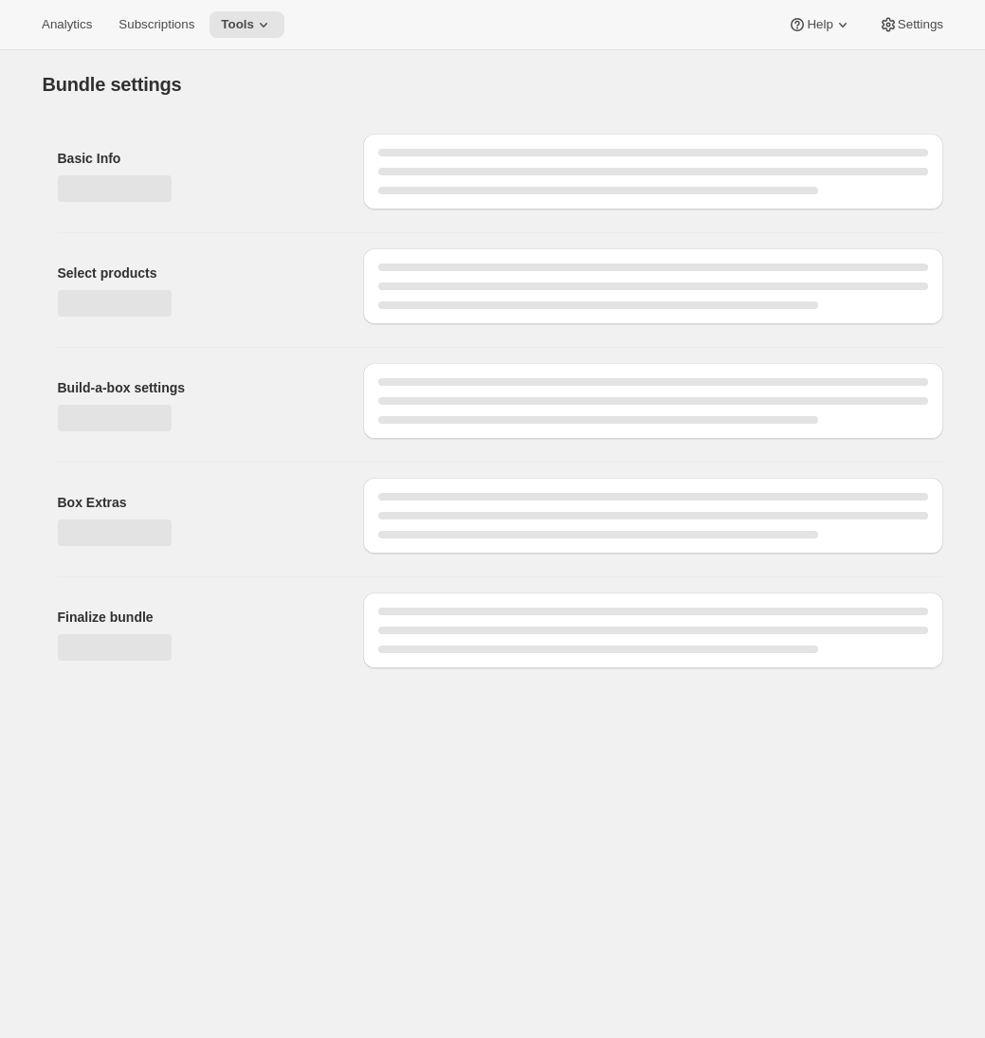
type input "Brandlin 12 Bottle Club"
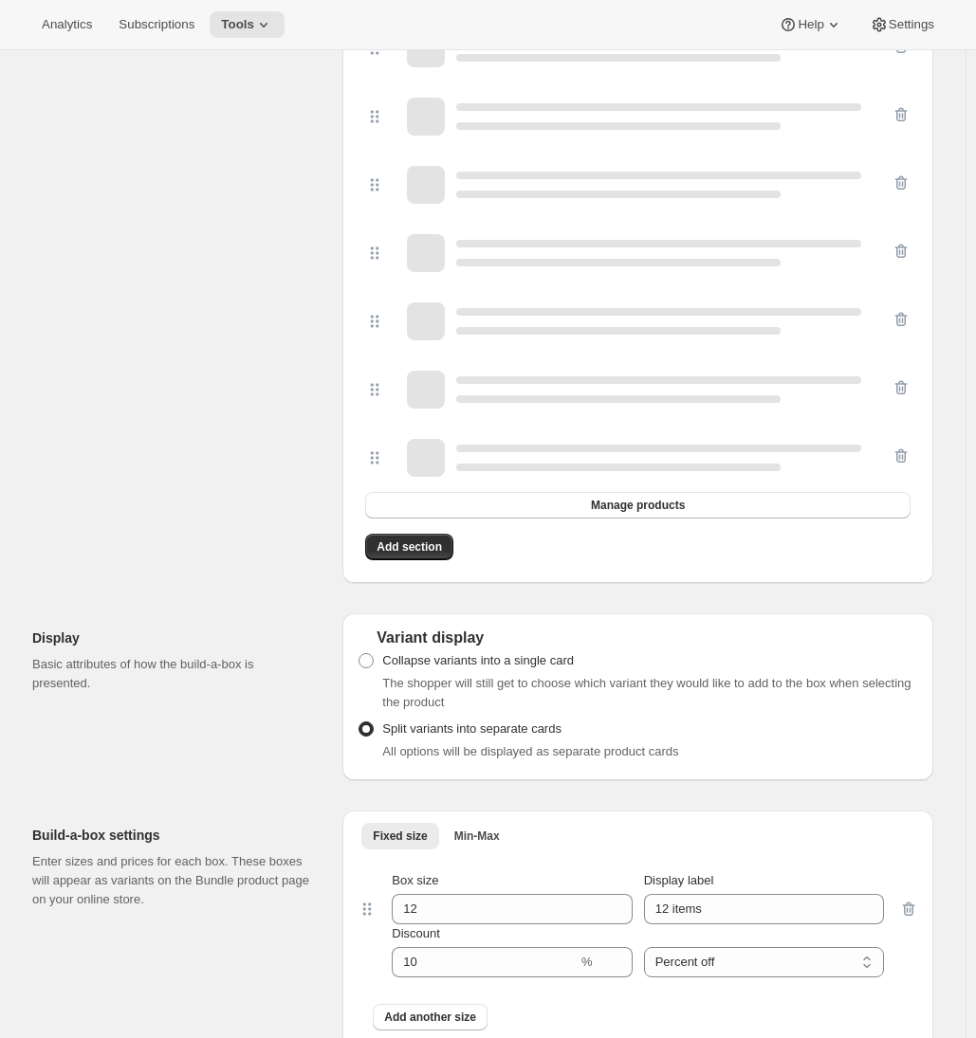
scroll to position [1827, 0]
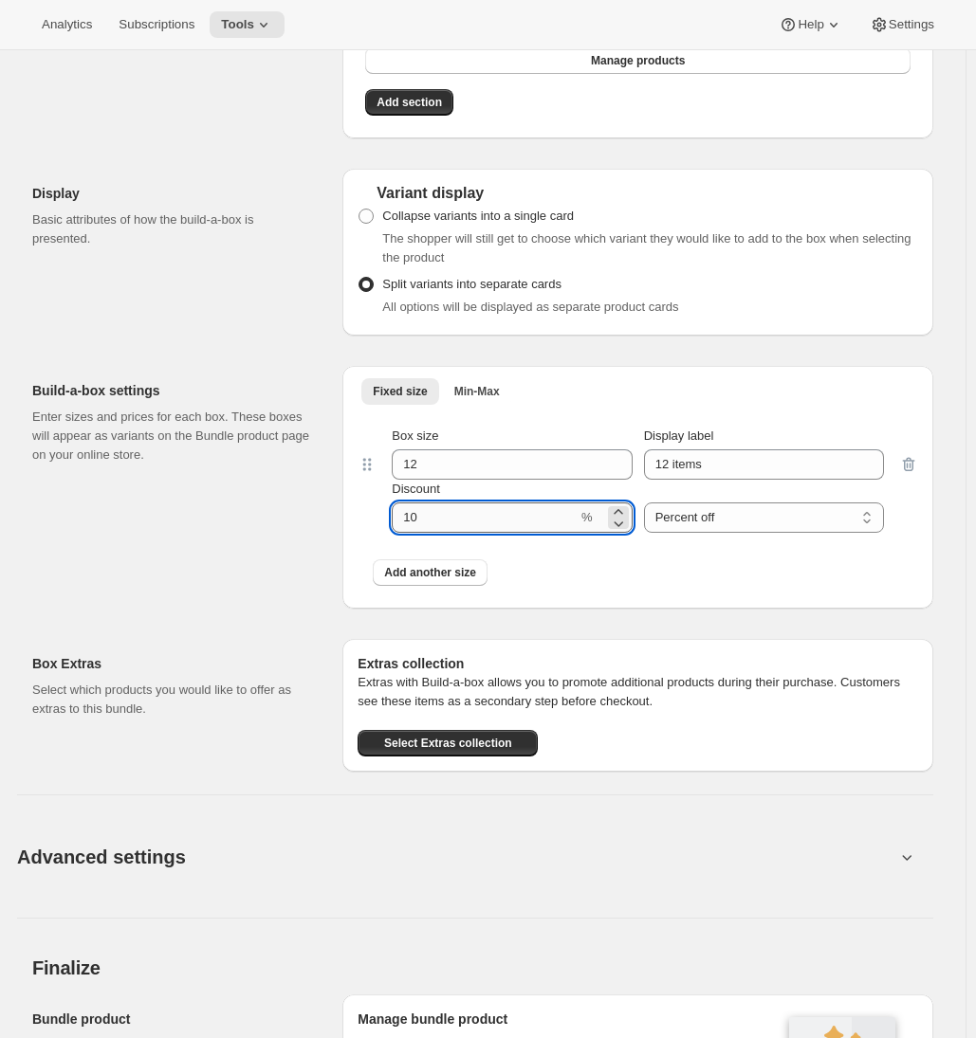
click at [453, 503] on input "Discount" at bounding box center [485, 518] width 186 height 30
type input "1"
type input "20"
click at [263, 515] on div "Build-a-box settings Enter sizes and prices for each box. These boxes will appe…" at bounding box center [179, 487] width 295 height 243
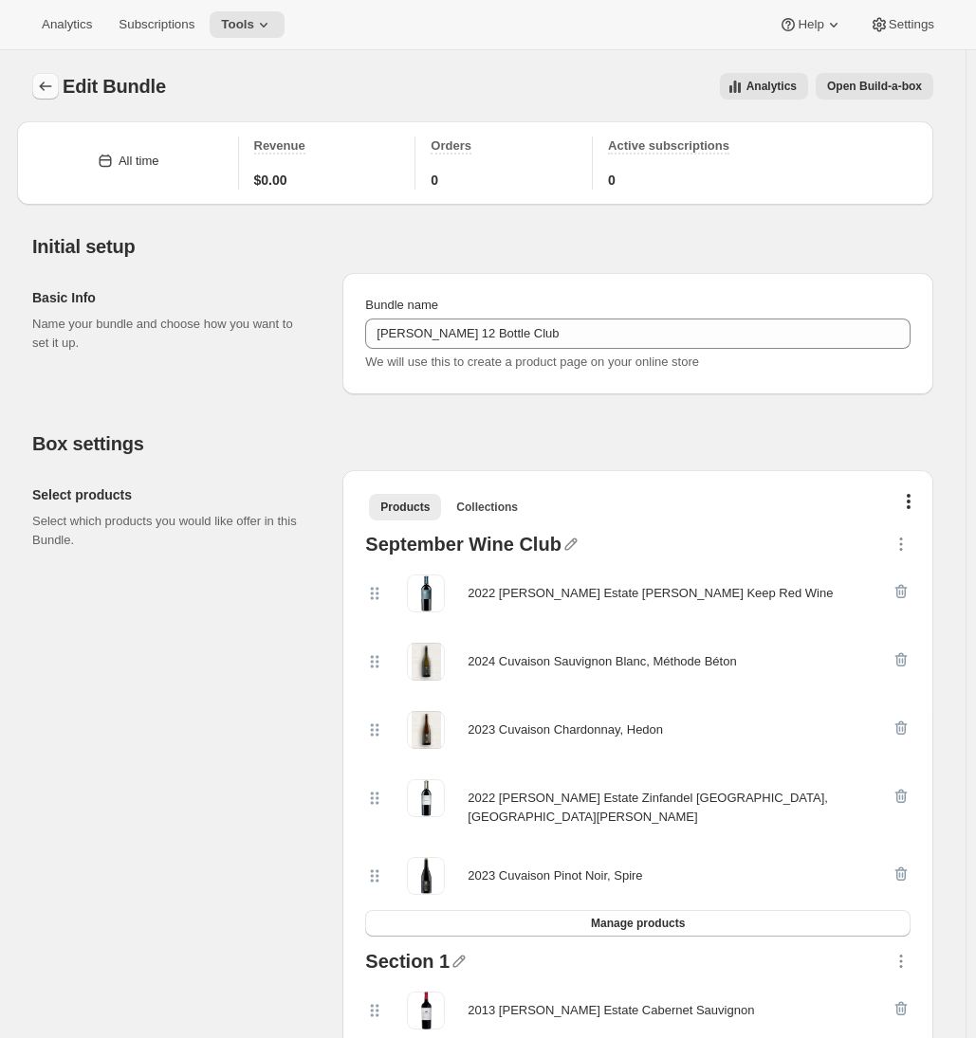
click at [54, 75] on button "Bundles" at bounding box center [45, 86] width 27 height 27
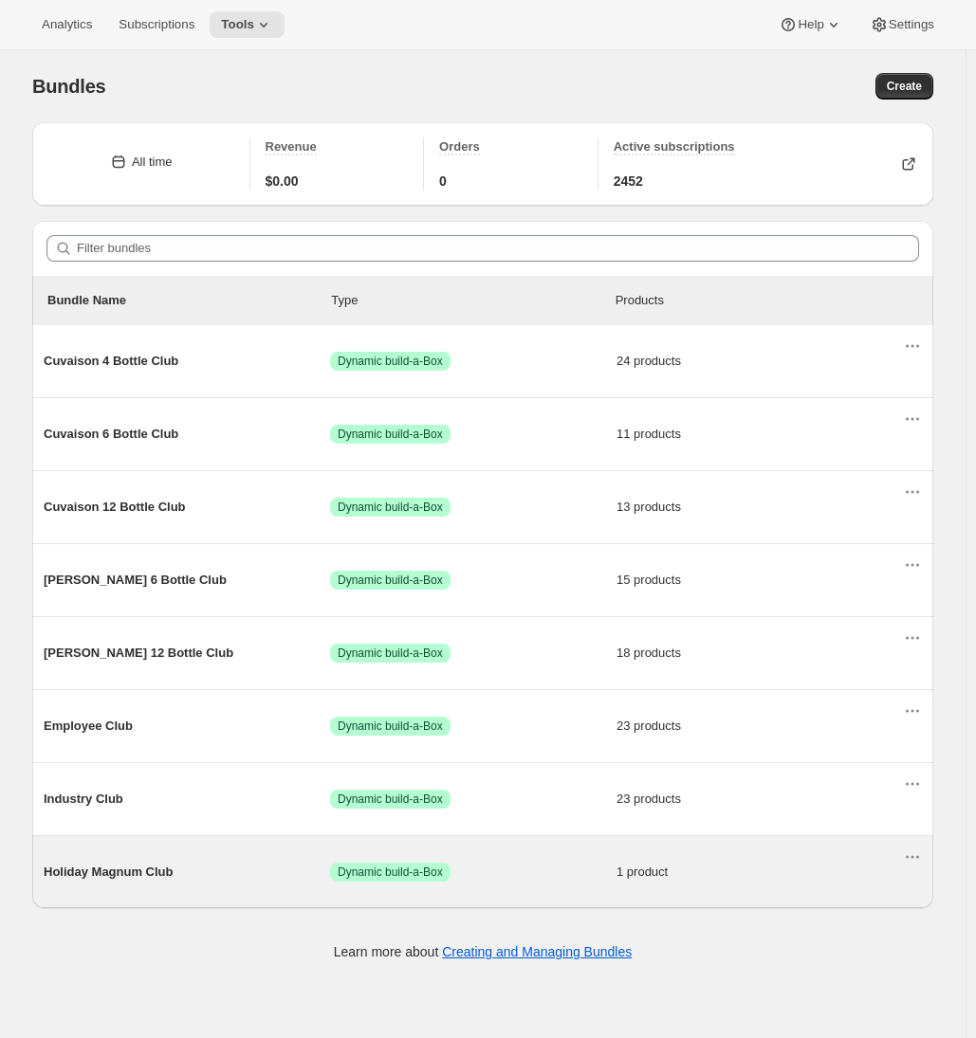
click at [156, 852] on div "Holiday Magnum Club Success Dynamic build-a-Box 1 product" at bounding box center [473, 872] width 859 height 49
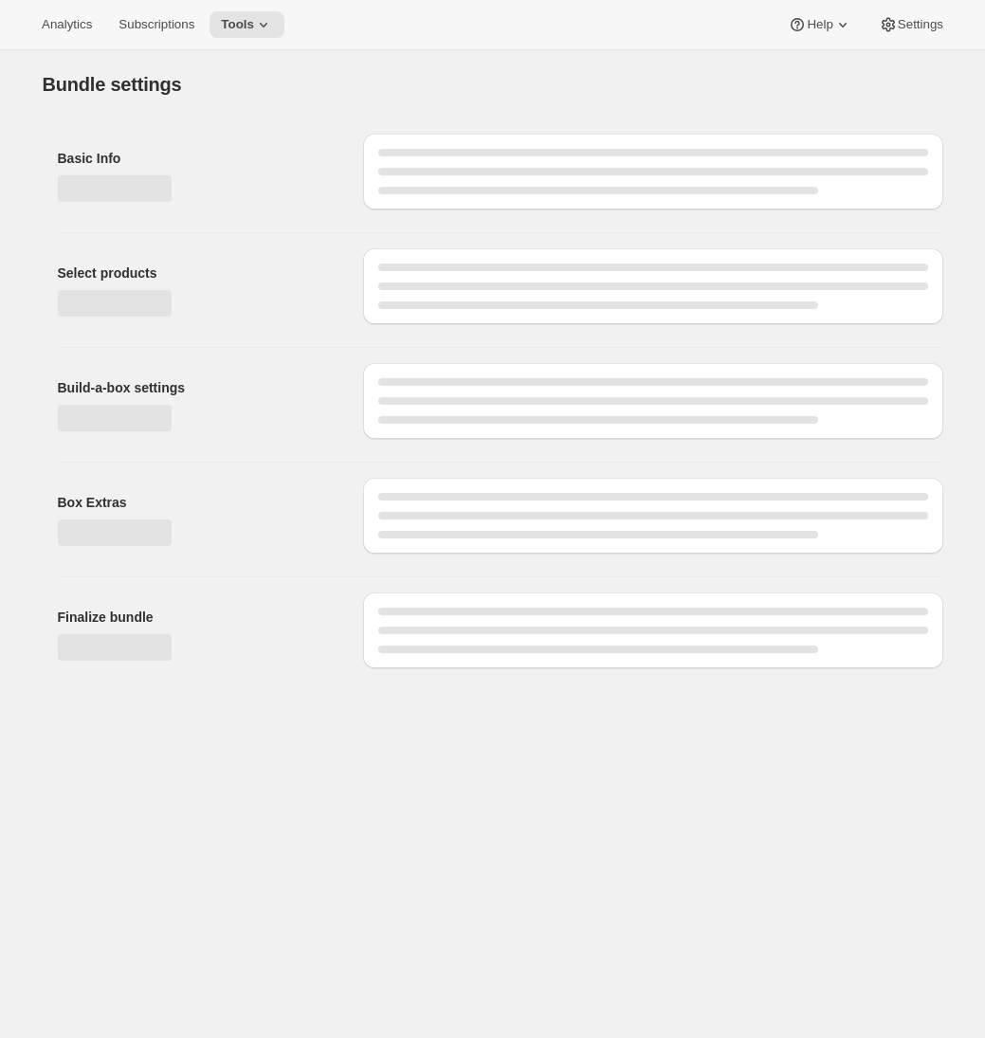
type input "Holiday Magnum Club"
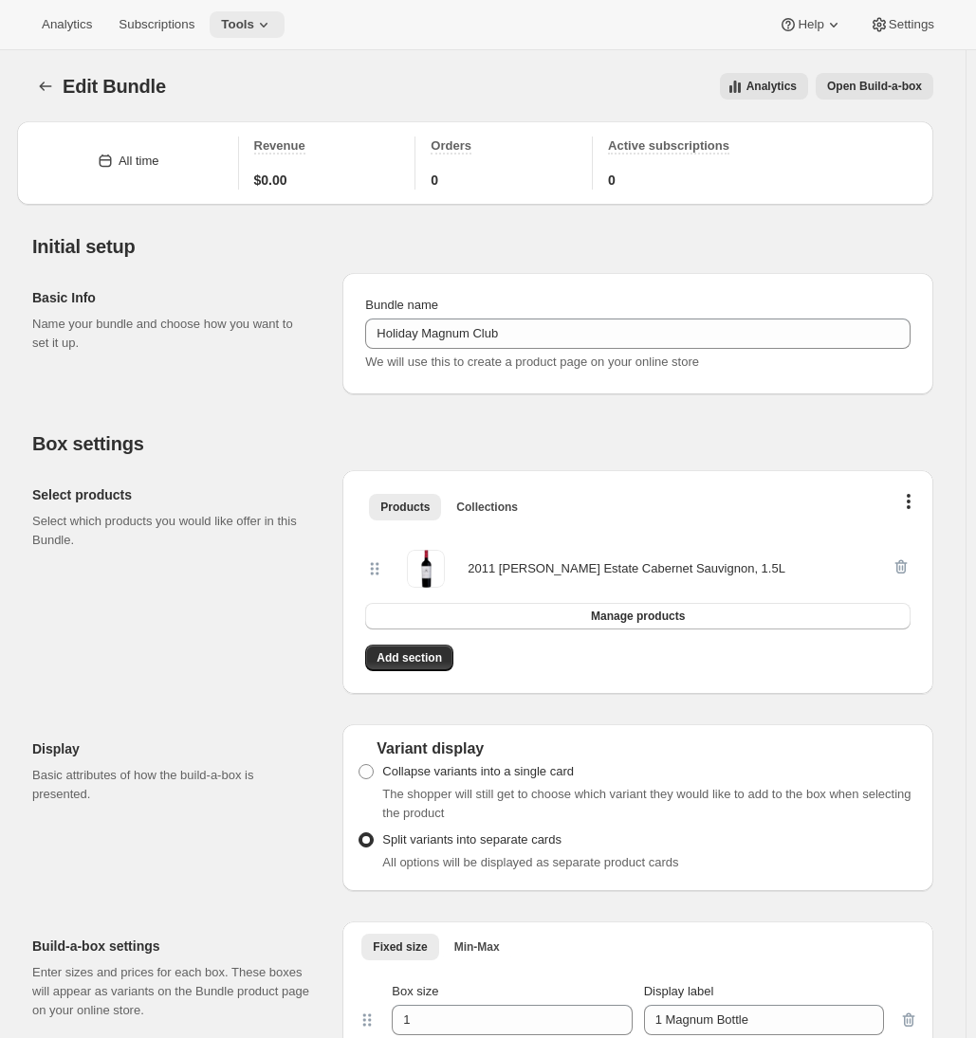
click at [266, 27] on icon at bounding box center [263, 24] width 19 height 19
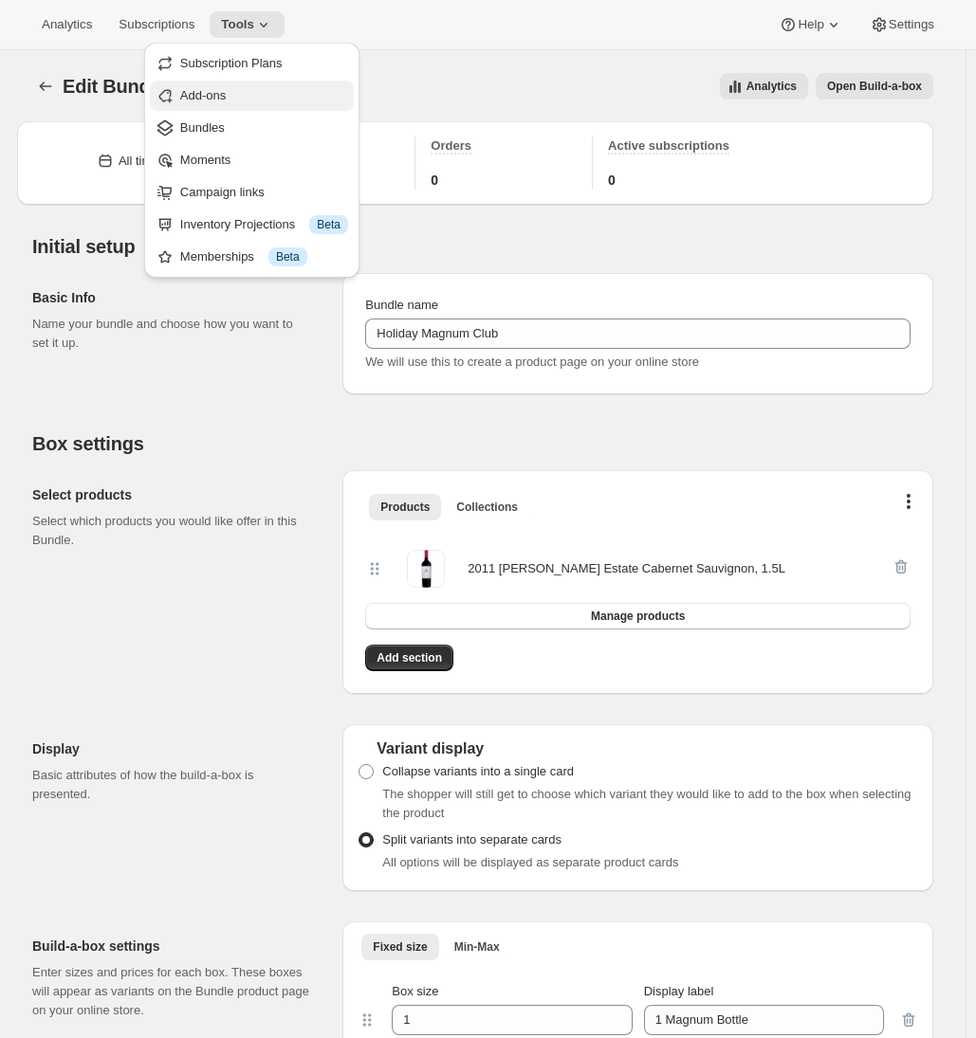
click at [250, 98] on span "Add-ons" at bounding box center [264, 95] width 168 height 19
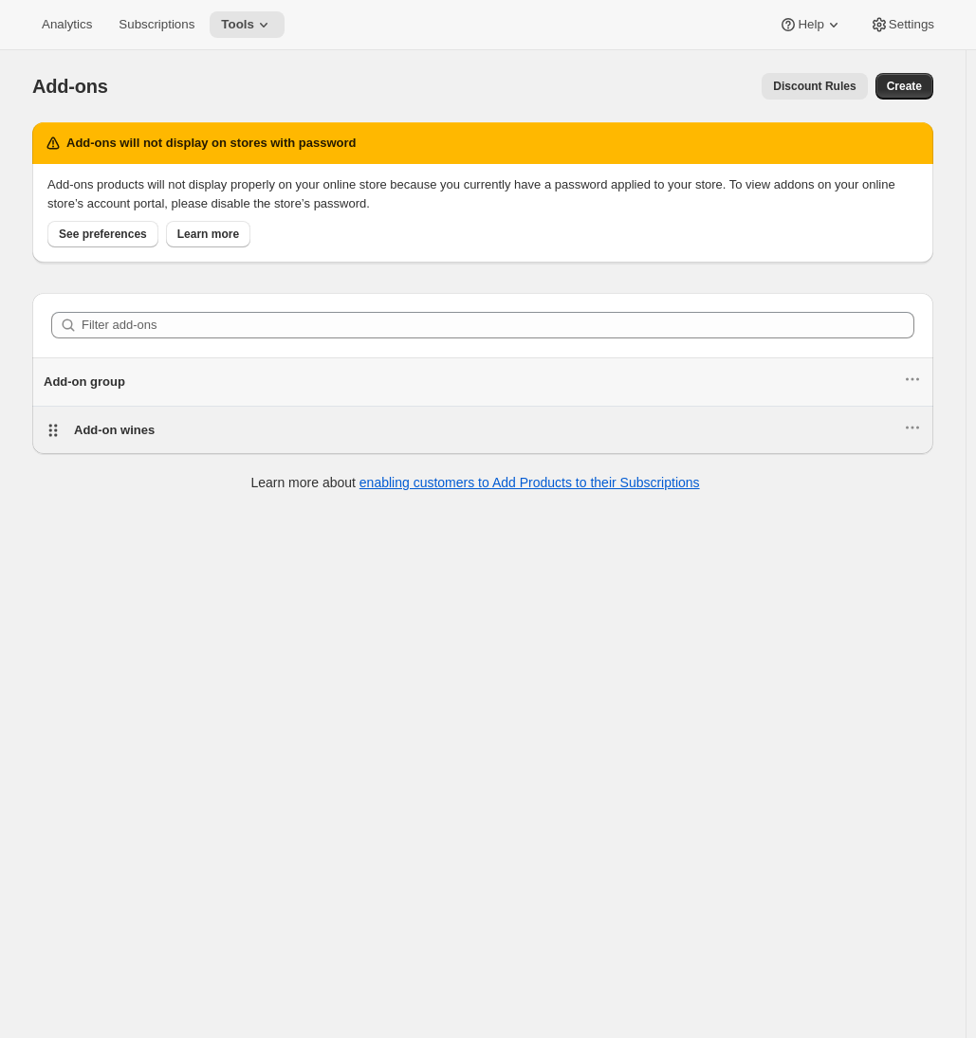
click at [197, 421] on div "Add-on wines" at bounding box center [488, 430] width 829 height 19
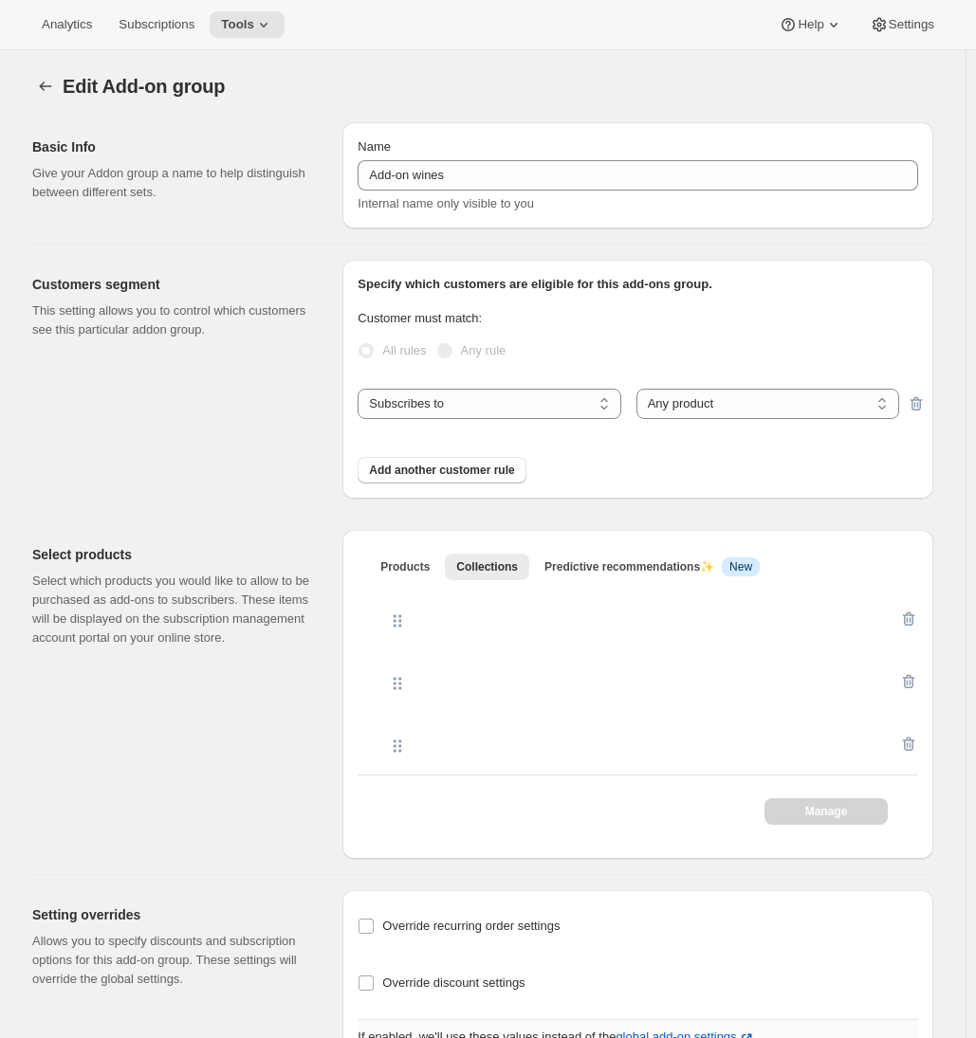
scroll to position [109, 0]
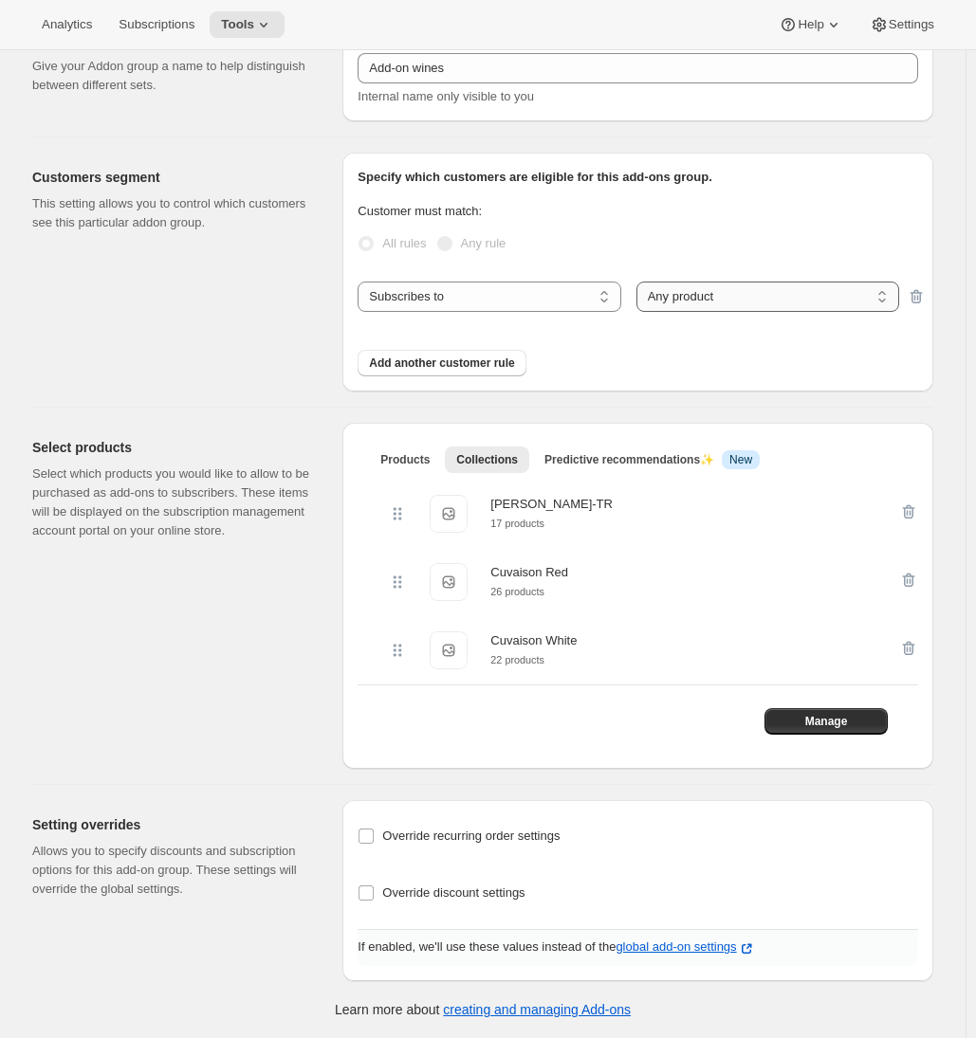
click at [700, 305] on select "Any product Specific products Specific product variants" at bounding box center [767, 297] width 263 height 30
select select "selectedVariants"
click at [640, 282] on select "Any product Specific products Specific product variants" at bounding box center [767, 297] width 263 height 30
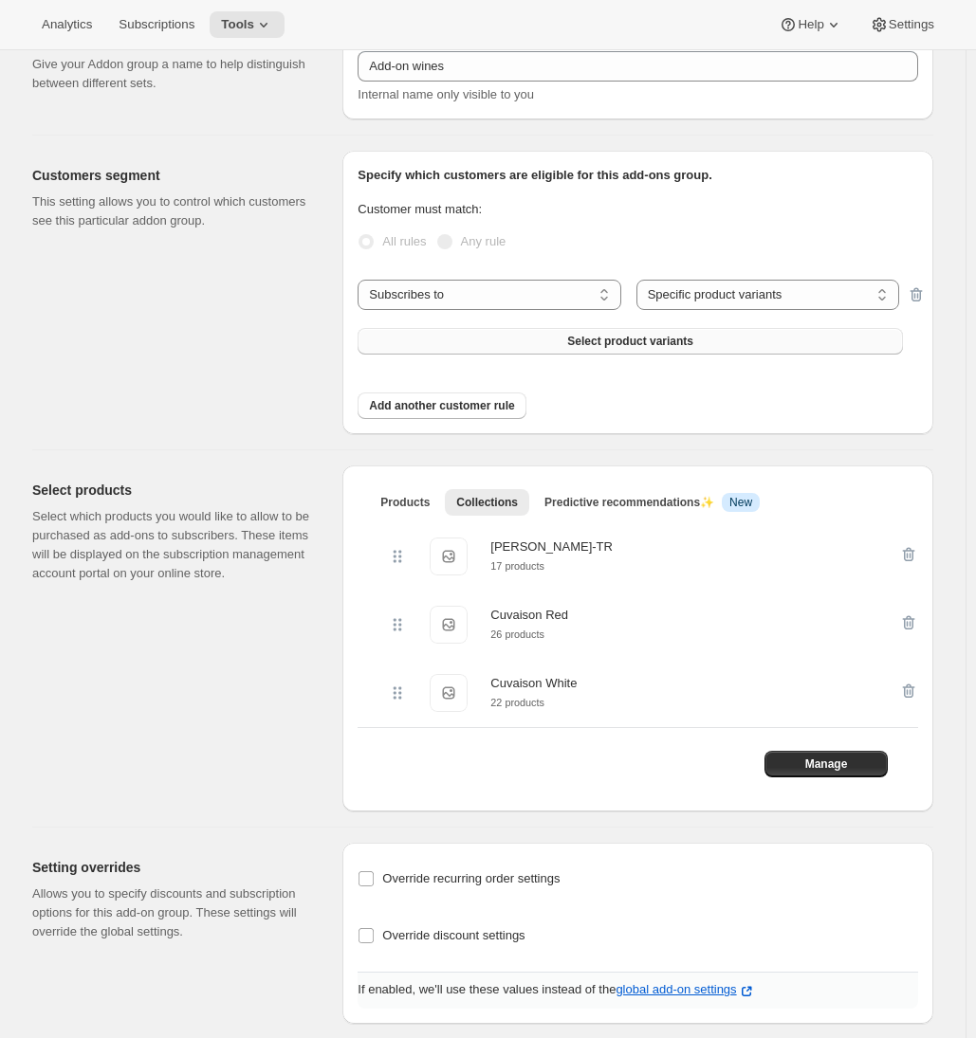
click at [573, 344] on span "Select product variants" at bounding box center [630, 341] width 126 height 15
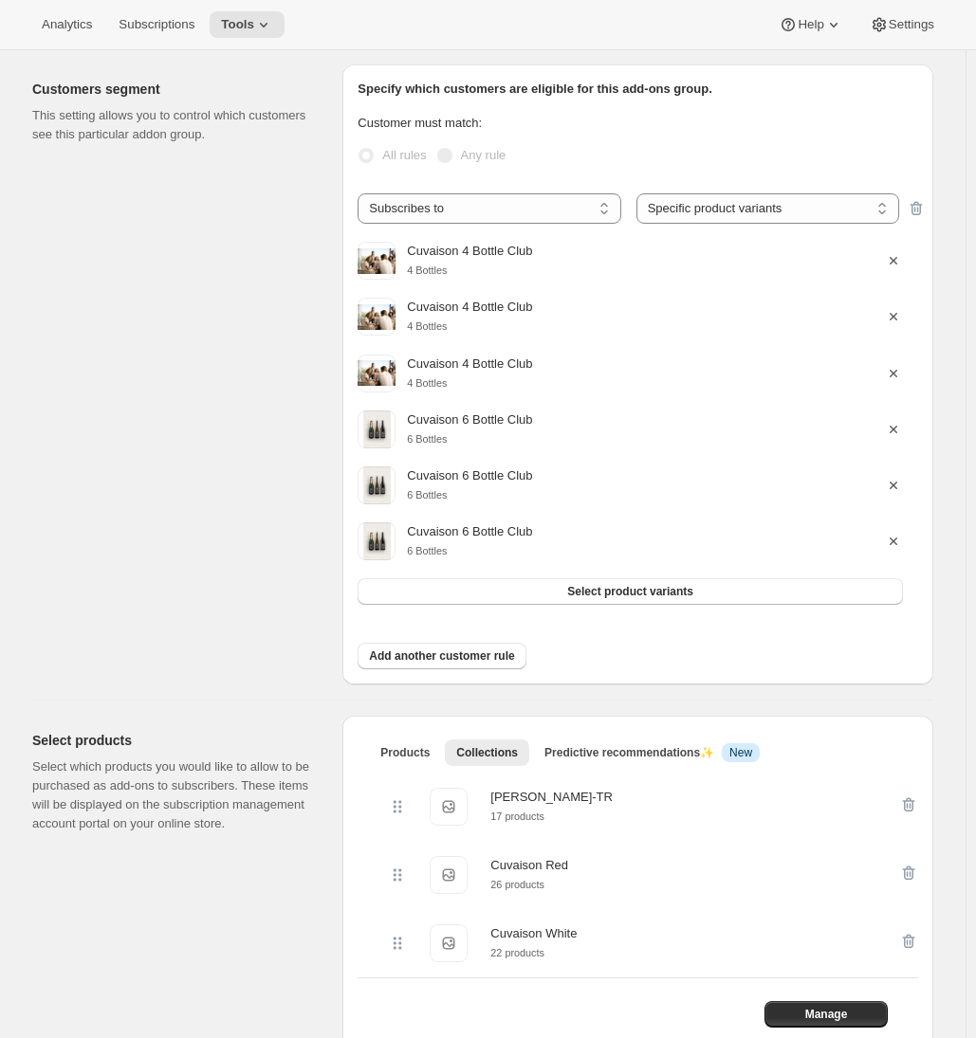
scroll to position [495, 0]
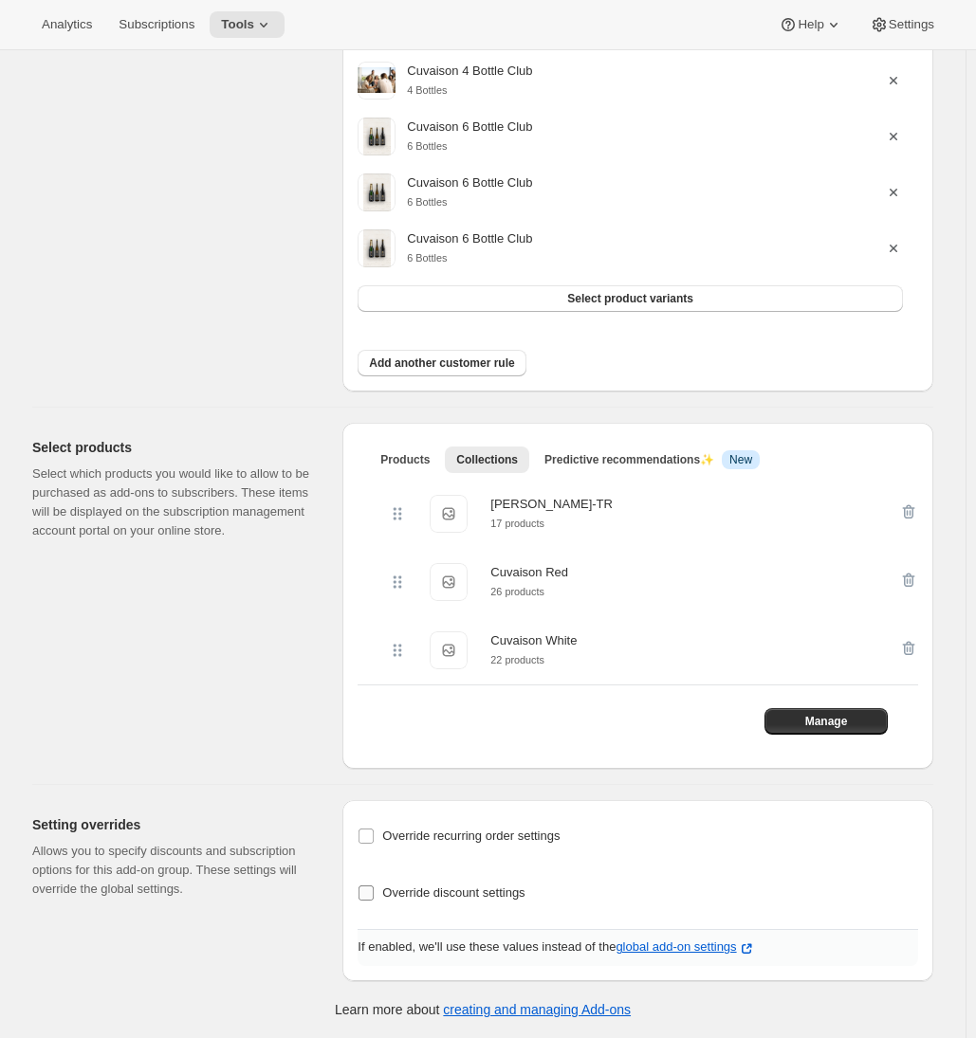
click at [450, 893] on span "Override discount settings" at bounding box center [453, 893] width 142 height 14
click at [374, 893] on input "Override discount settings" at bounding box center [365, 893] width 15 height 15
checkbox input "true"
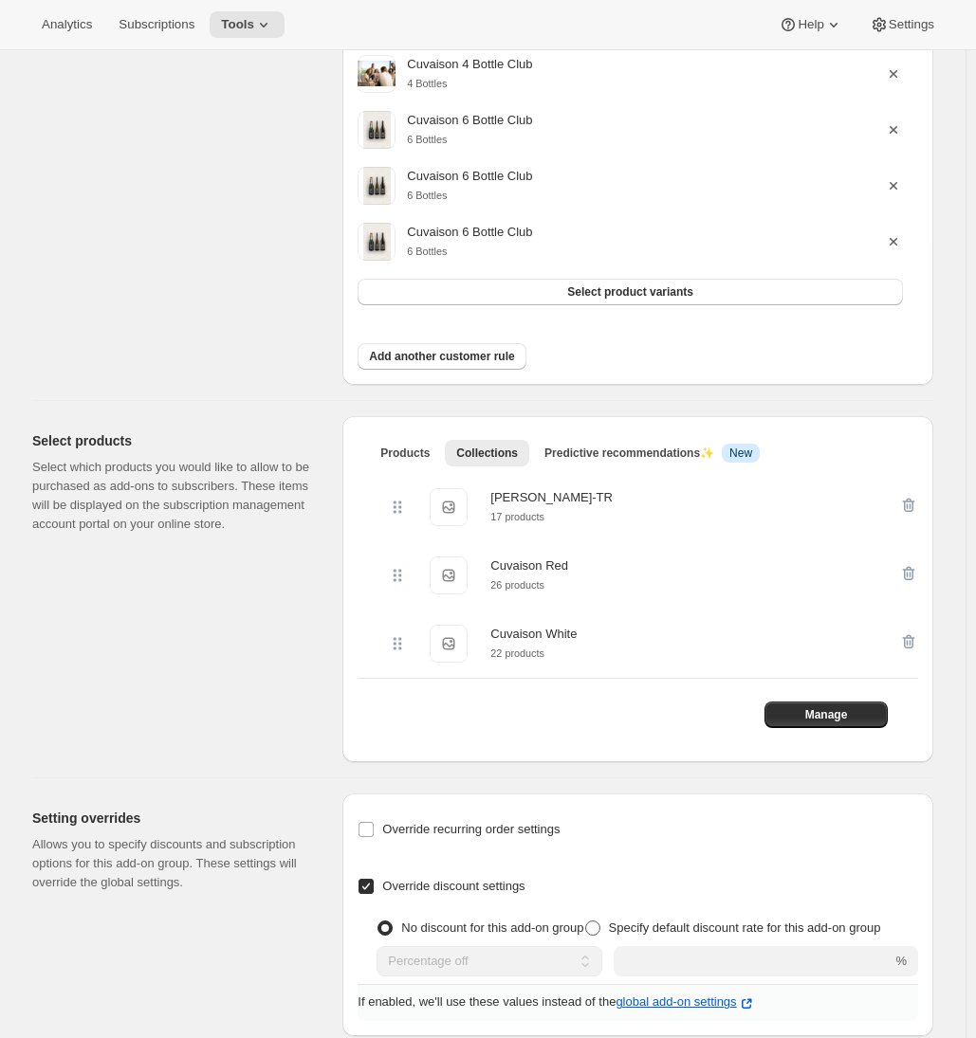
scroll to position [588, 0]
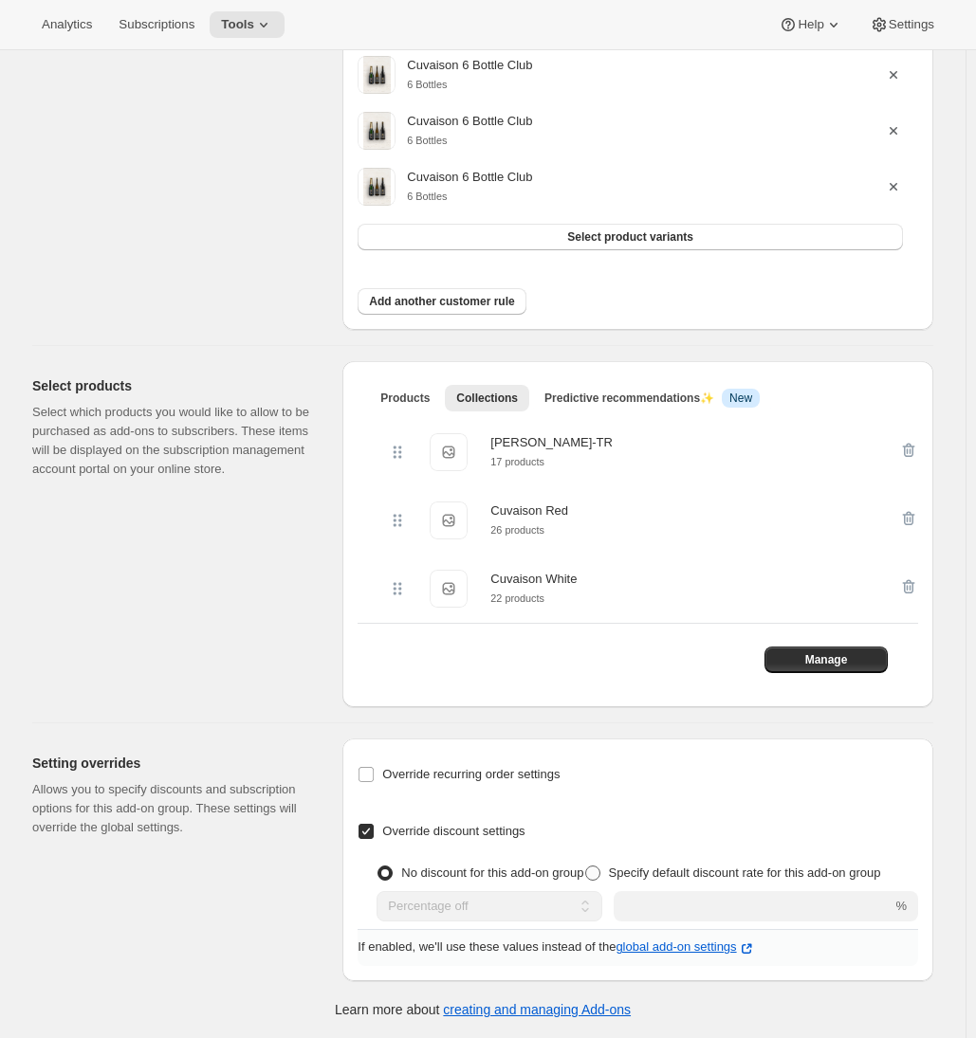
click at [609, 873] on span "Specify default discount rate for this add-on group" at bounding box center [745, 873] width 272 height 14
click at [585, 867] on input "Specify default discount rate for this add-on group" at bounding box center [585, 866] width 1 height 1
radio input "true"
click at [674, 903] on input "number" at bounding box center [731, 906] width 264 height 30
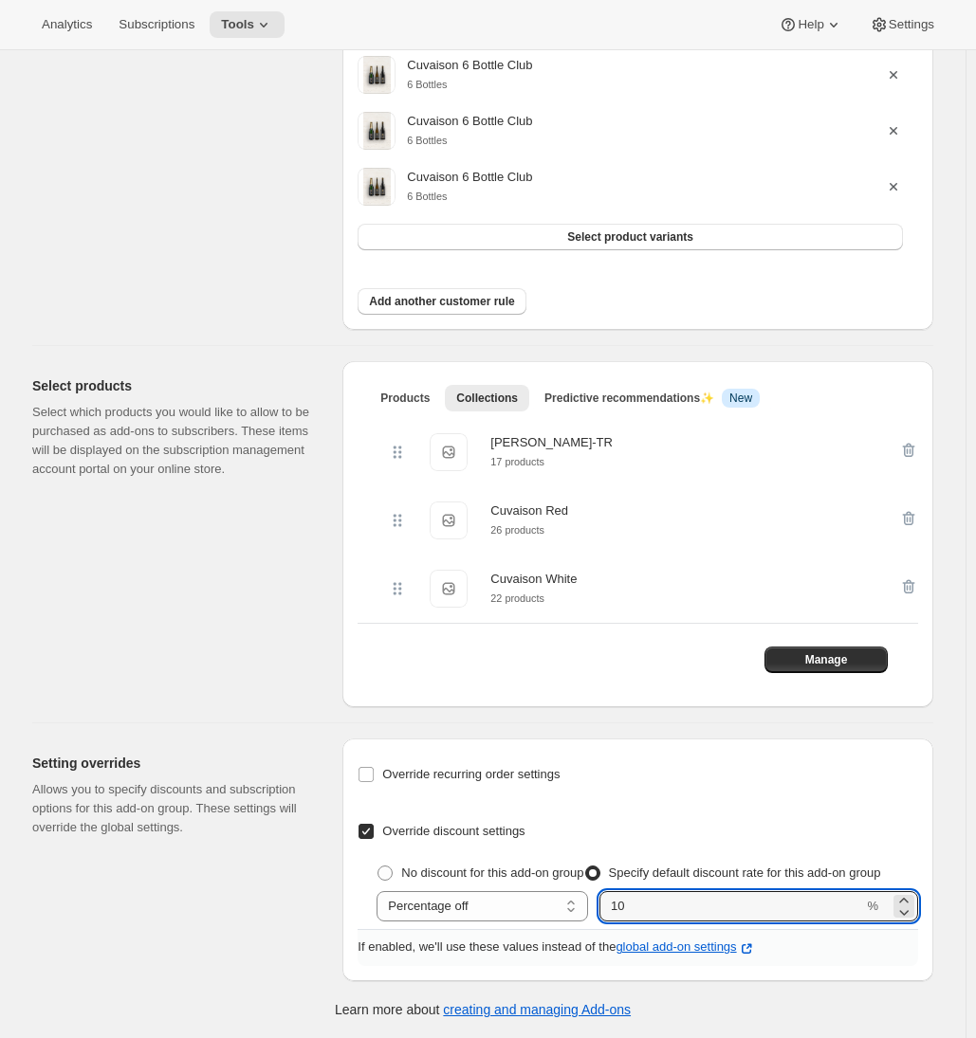
type input "10"
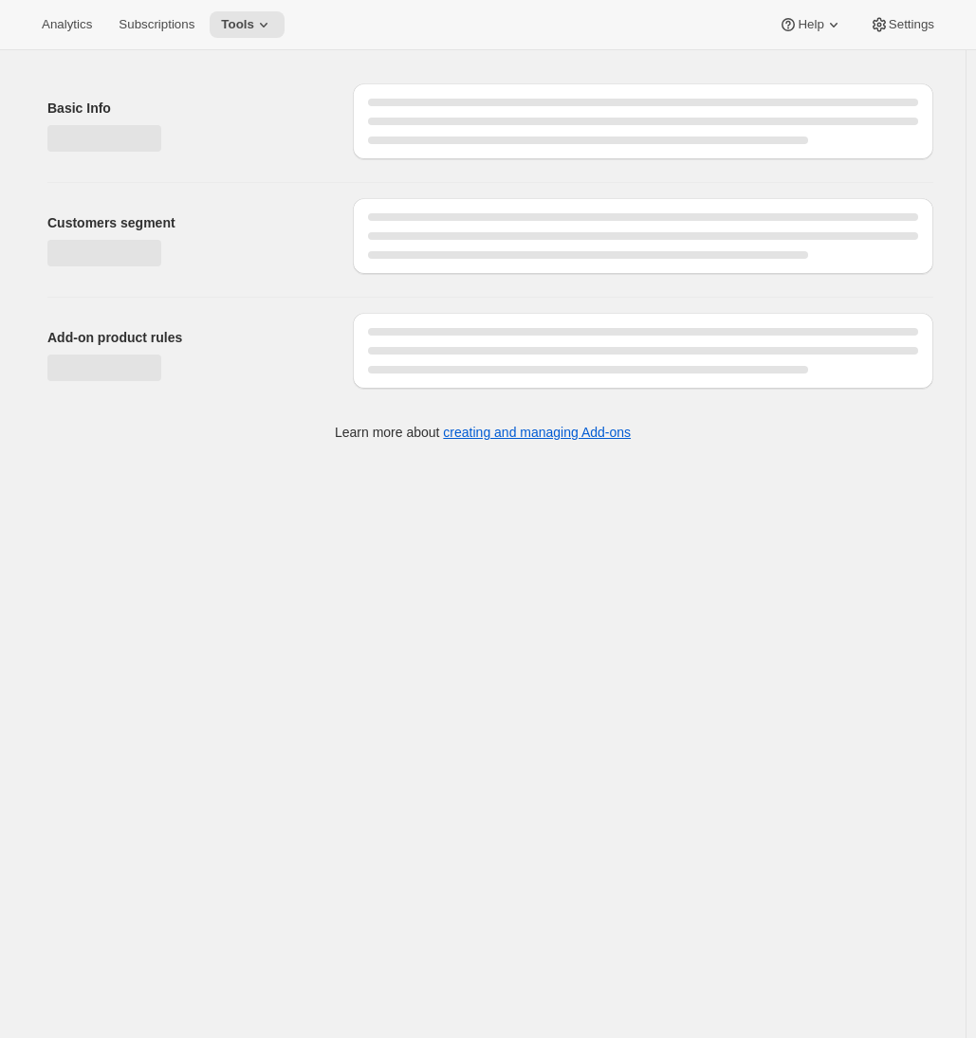
scroll to position [0, 0]
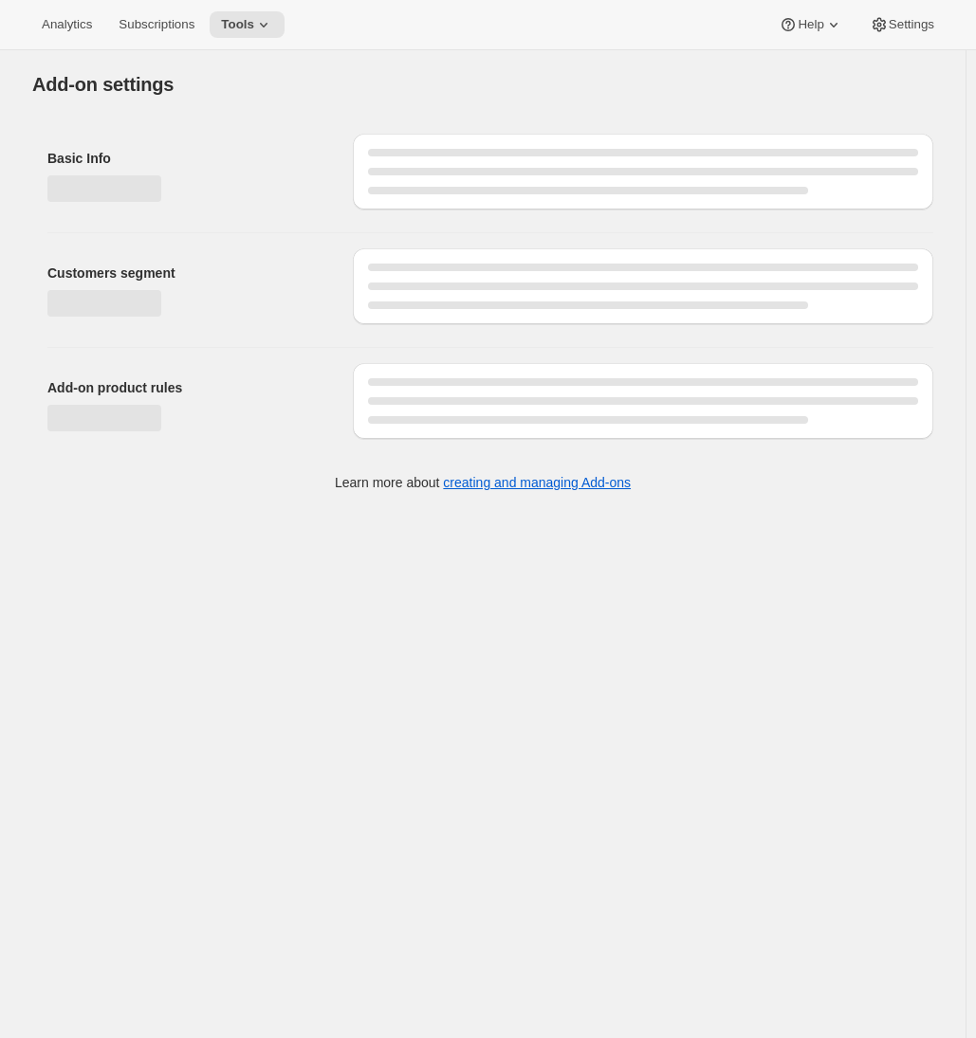
select select "selectedVariants"
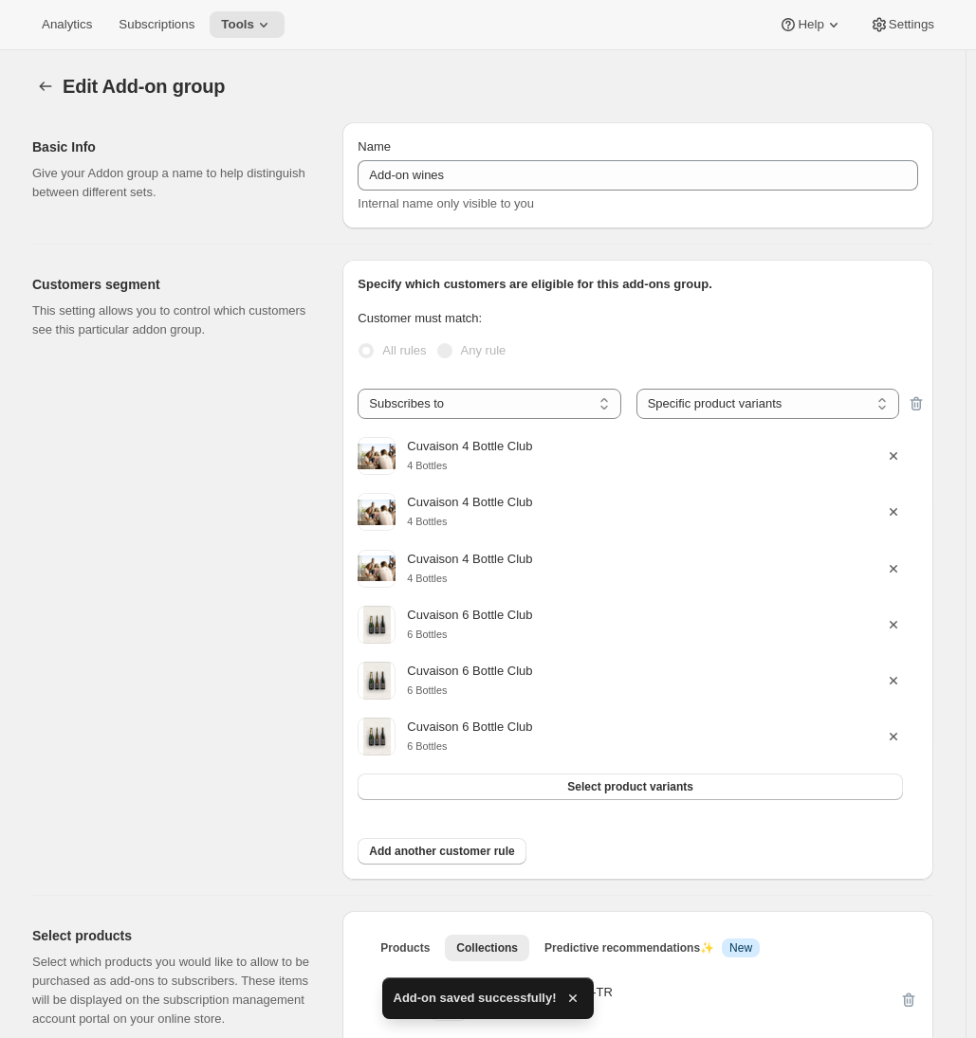
click at [283, 465] on div "Customers segment This setting allows you to control which customers see this p…" at bounding box center [179, 570] width 295 height 620
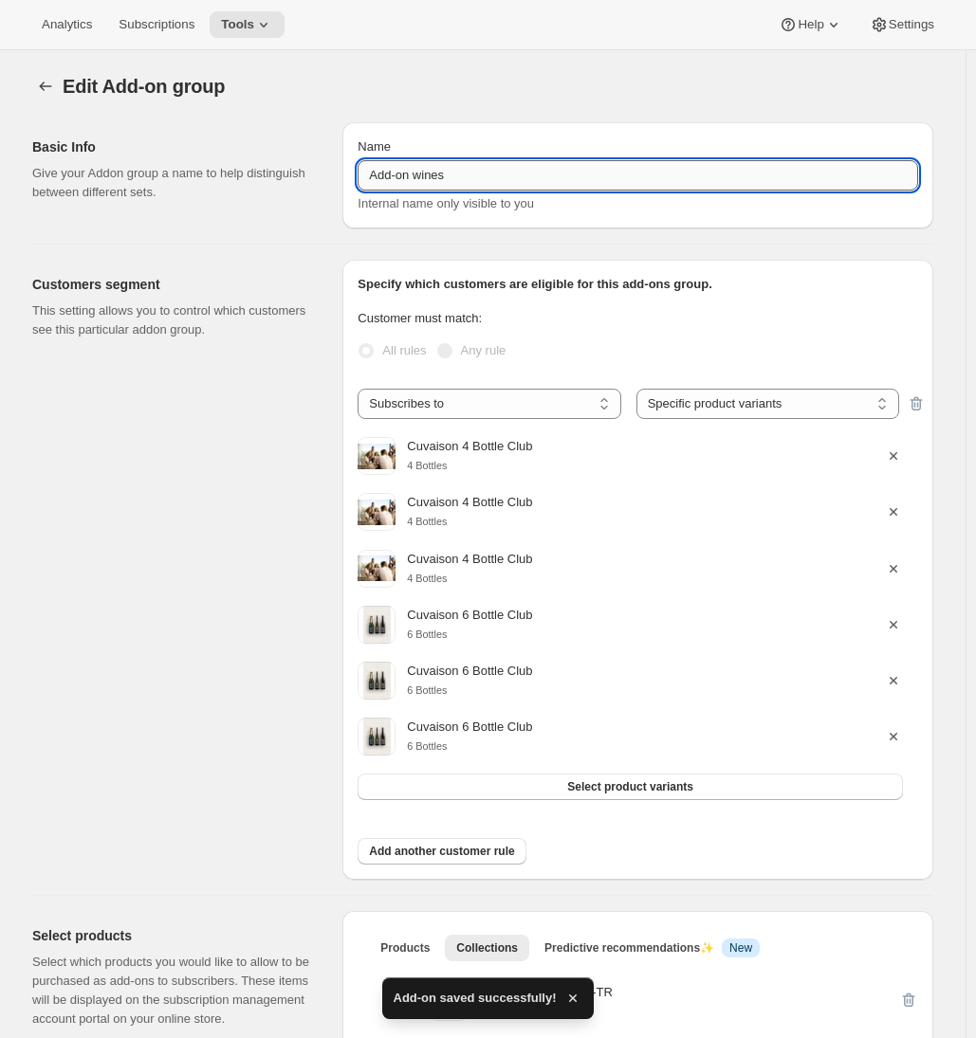
click at [419, 181] on input "Add-on wines" at bounding box center [638, 175] width 560 height 30
type input "Cuvaison 4 & 6 clubs"
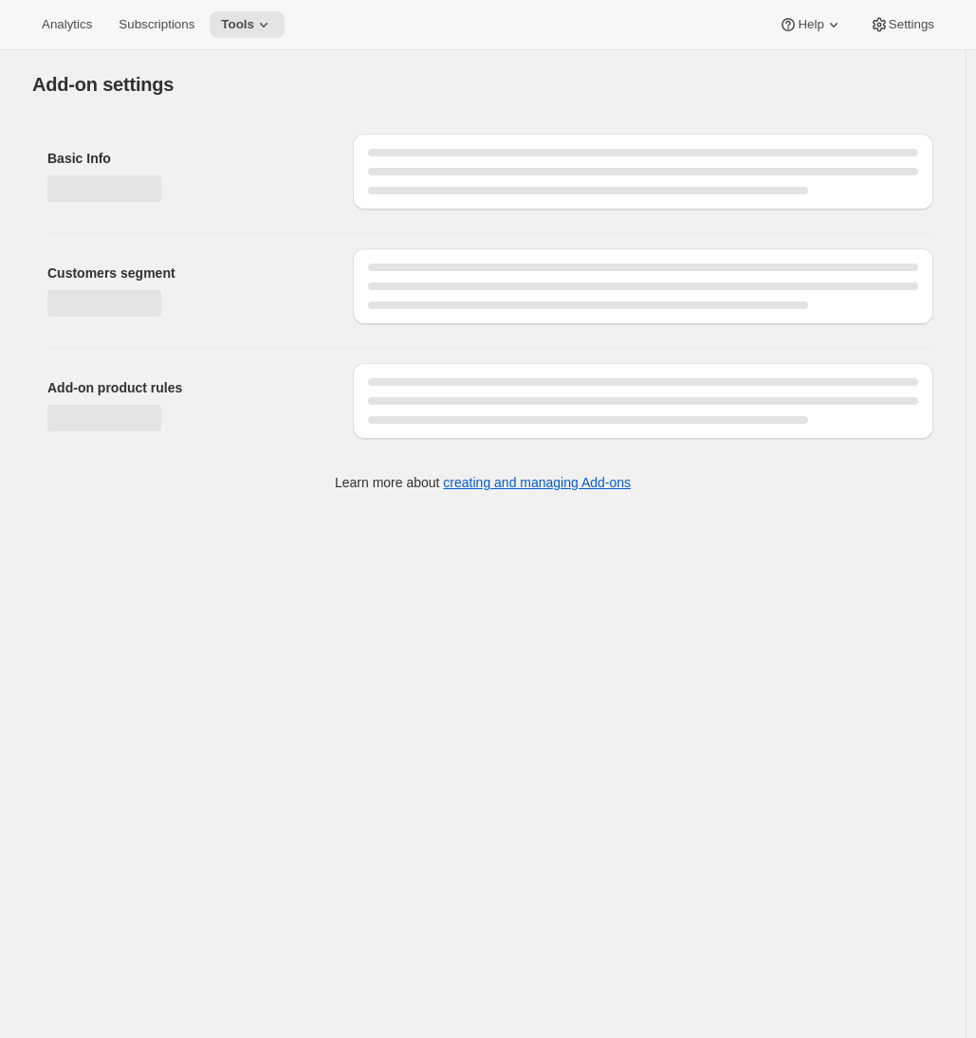
select select "selectedVariants"
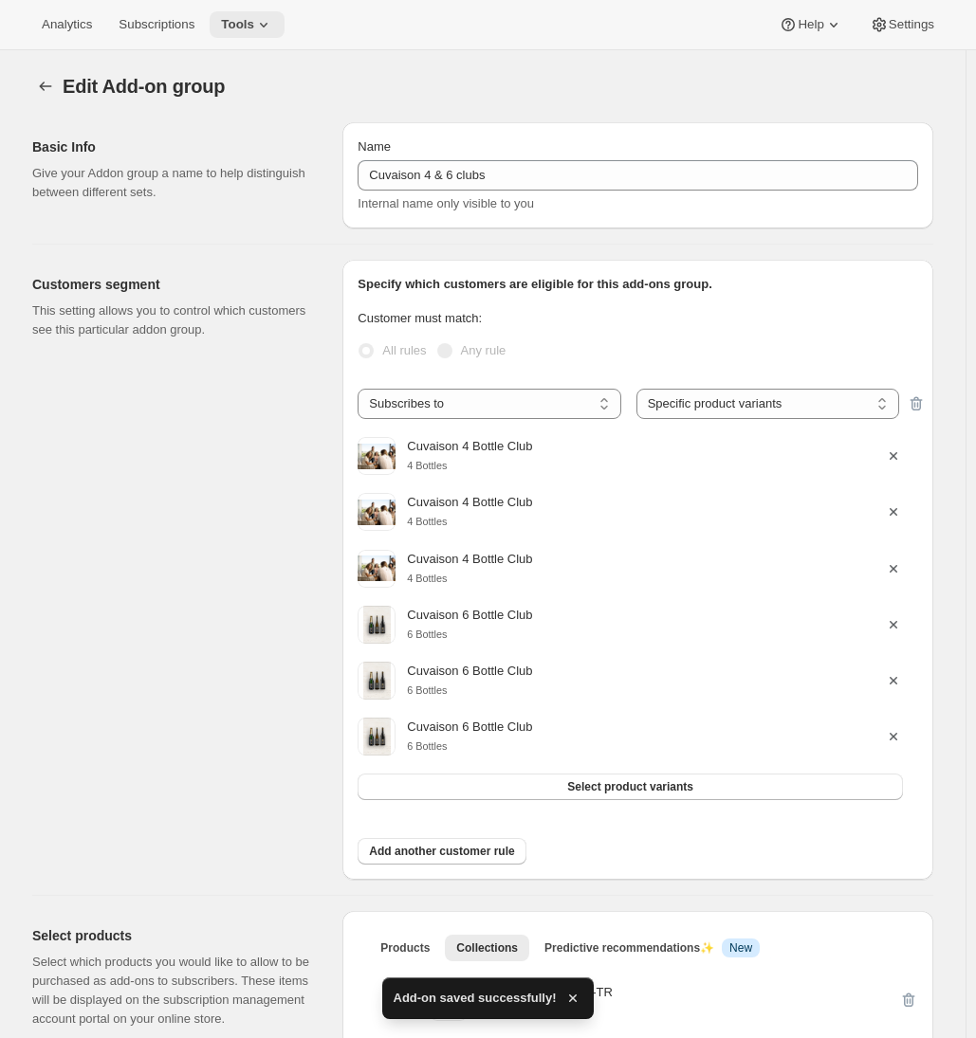
click at [254, 24] on span "Tools" at bounding box center [237, 24] width 33 height 15
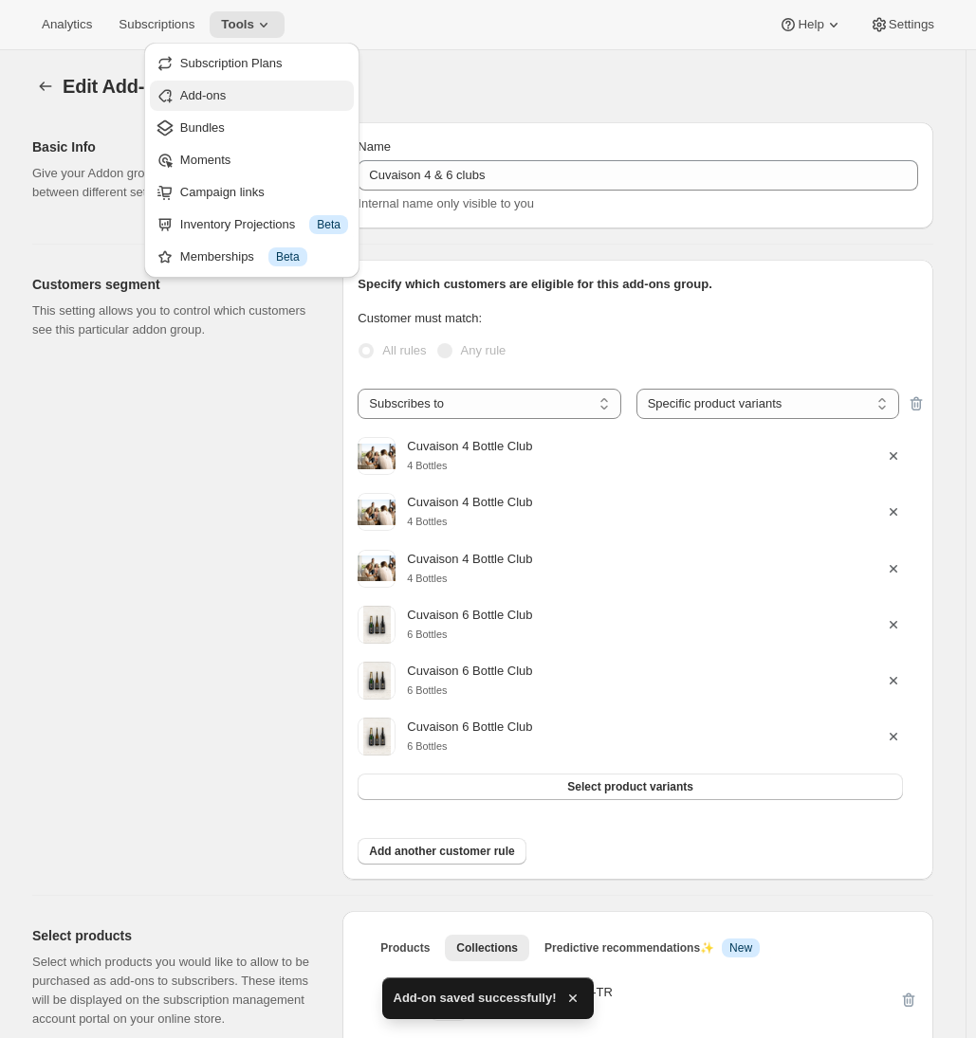
click at [248, 101] on span "Add-ons" at bounding box center [264, 95] width 168 height 19
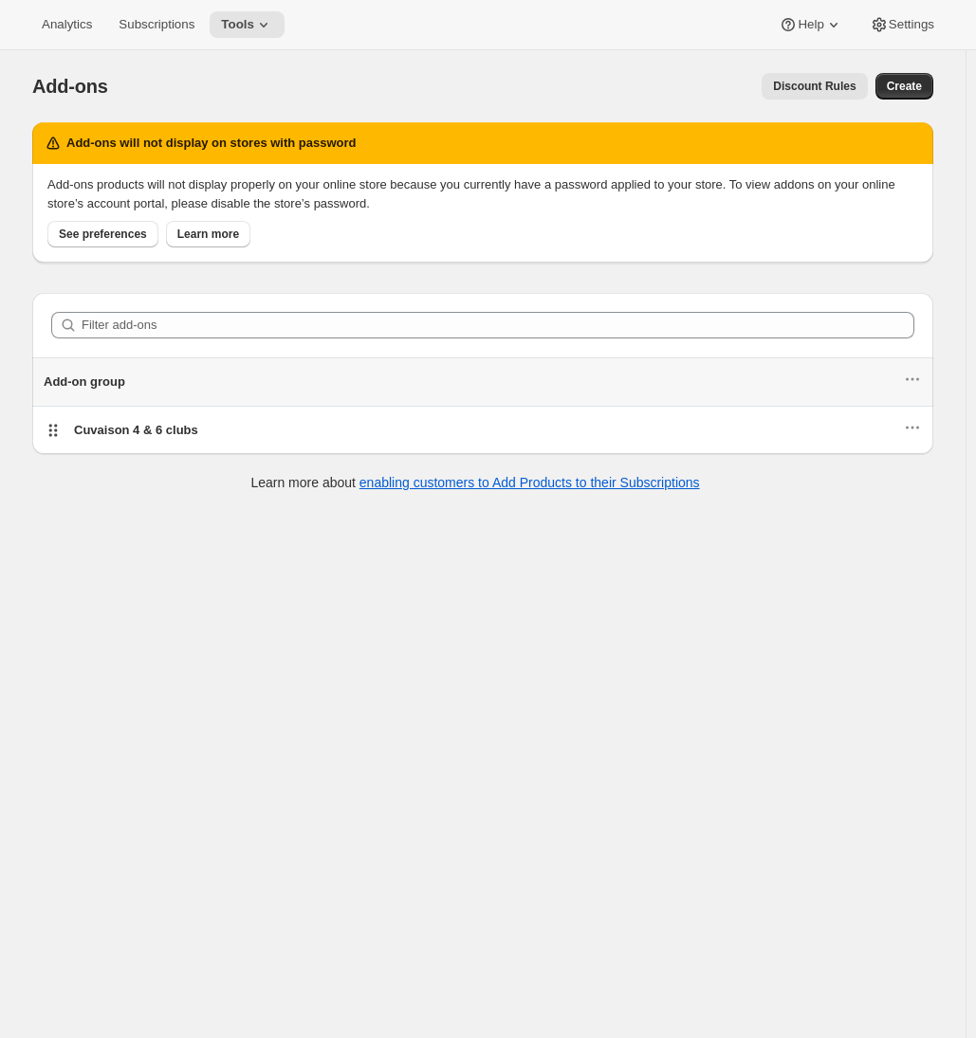
click at [132, 579] on div "Add-ons. This page is ready Add-ons Discount Rules More actions Discount Rules …" at bounding box center [482, 569] width 965 height 1038
click at [451, 79] on div "Discount Rules" at bounding box center [499, 86] width 737 height 27
click at [254, 22] on span "Tools" at bounding box center [237, 24] width 33 height 15
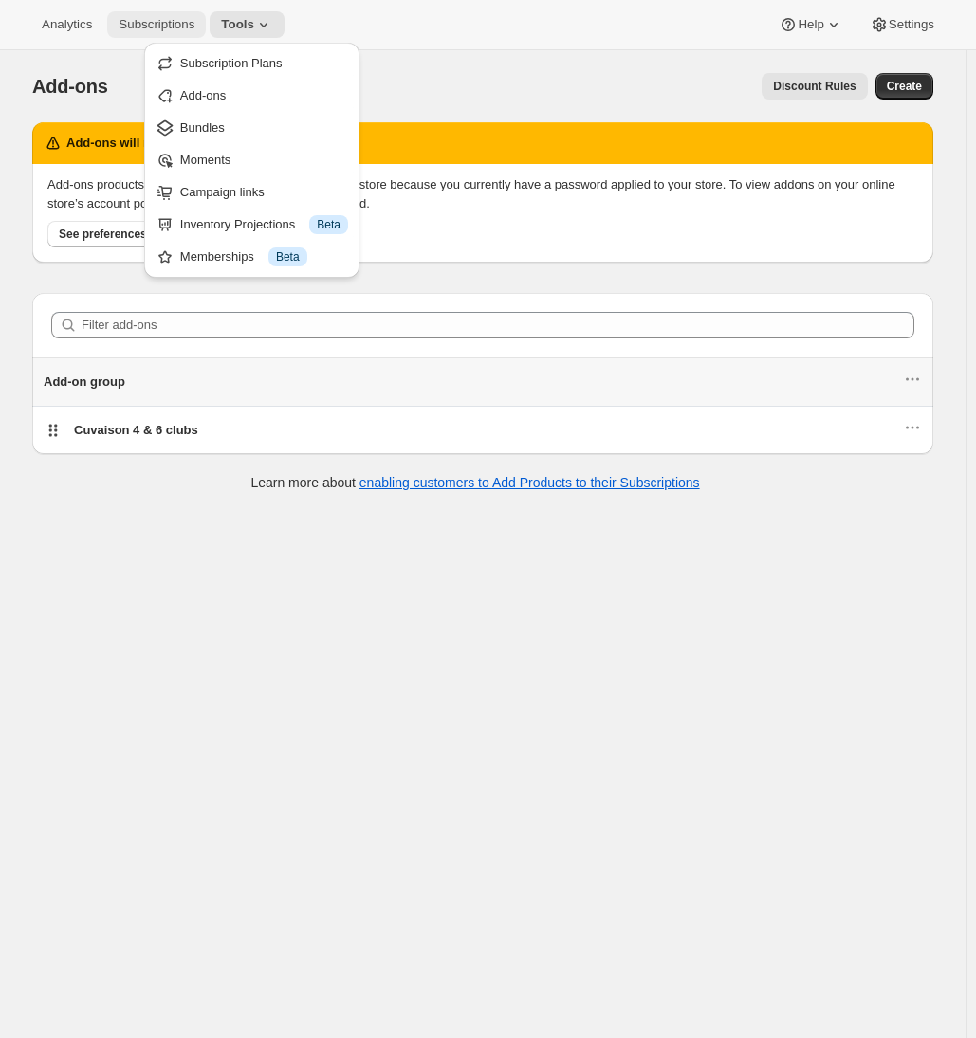
click at [185, 28] on span "Subscriptions" at bounding box center [157, 24] width 76 height 15
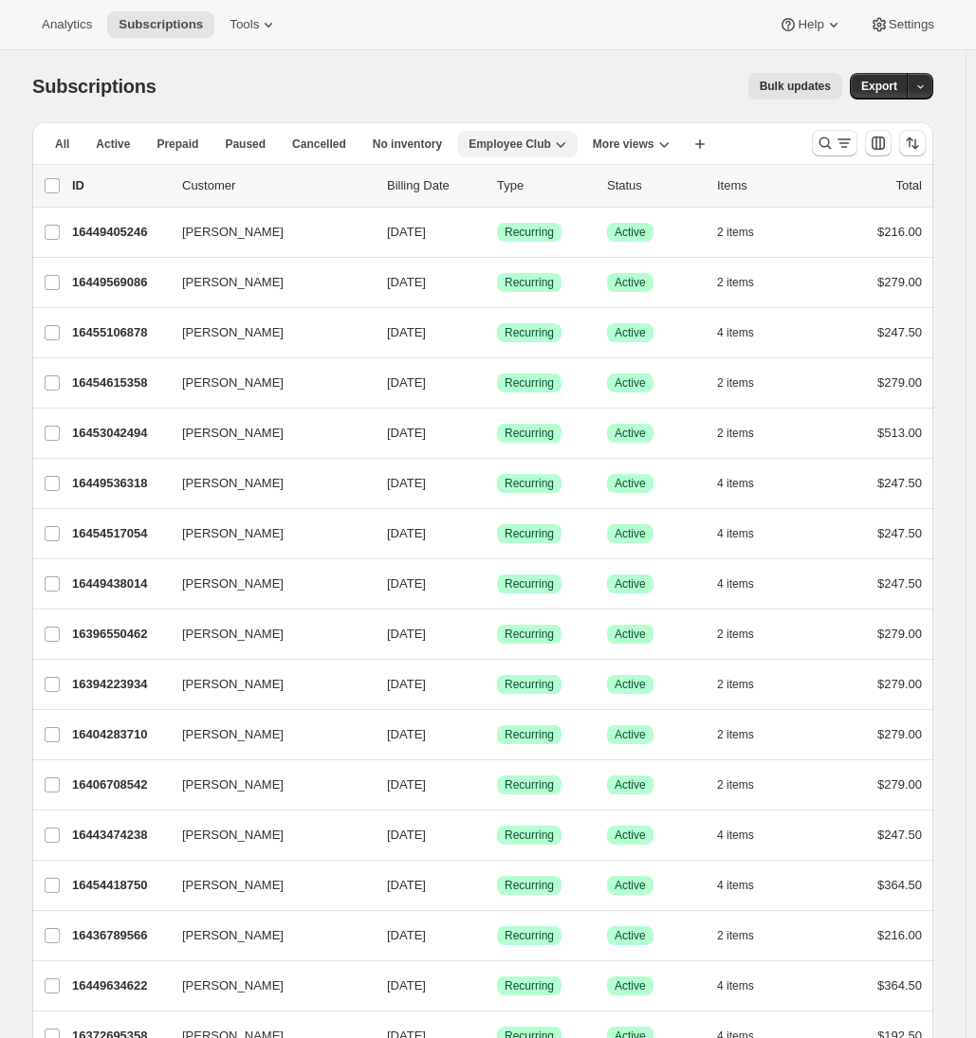
click at [529, 143] on span "Employee Club" at bounding box center [510, 144] width 83 height 15
click at [81, 139] on button "All" at bounding box center [62, 144] width 37 height 27
click at [641, 143] on icon "More views" at bounding box center [643, 144] width 19 height 19
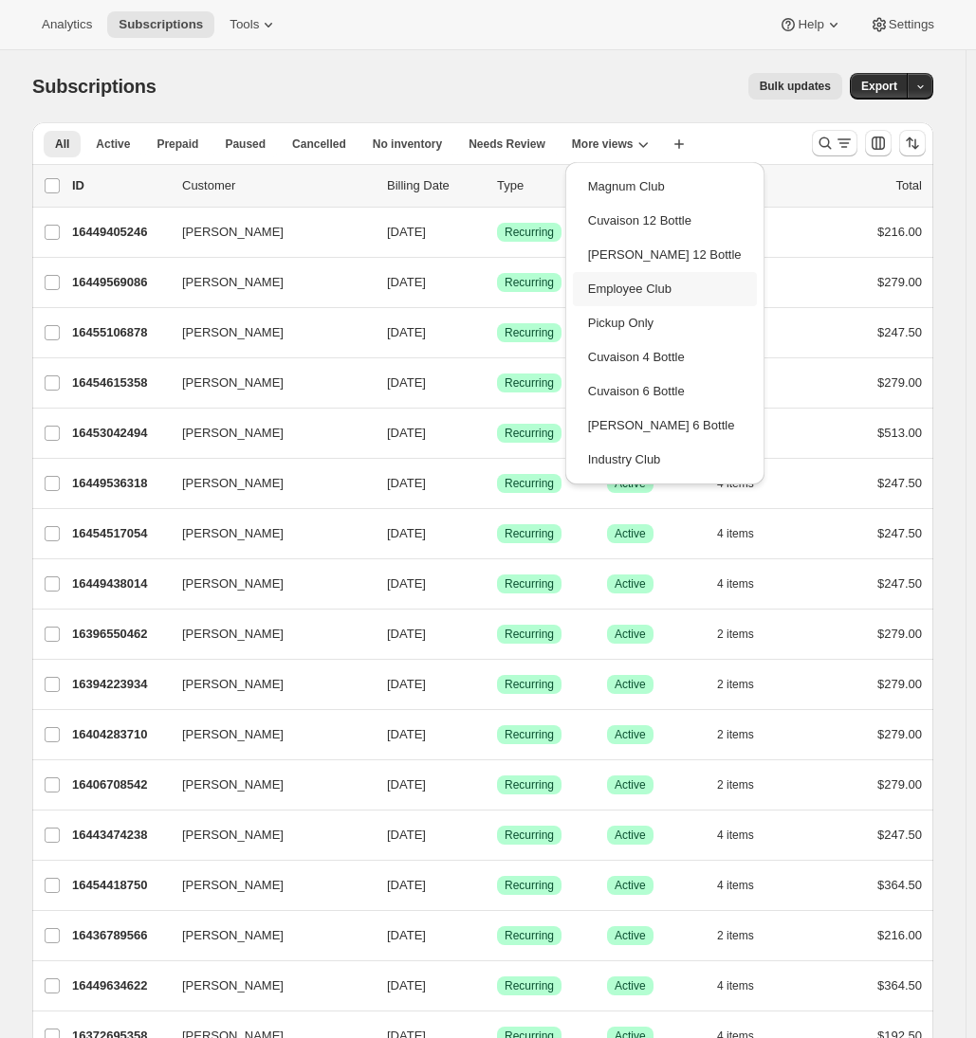
click at [643, 282] on button "Employee Club" at bounding box center [665, 289] width 184 height 34
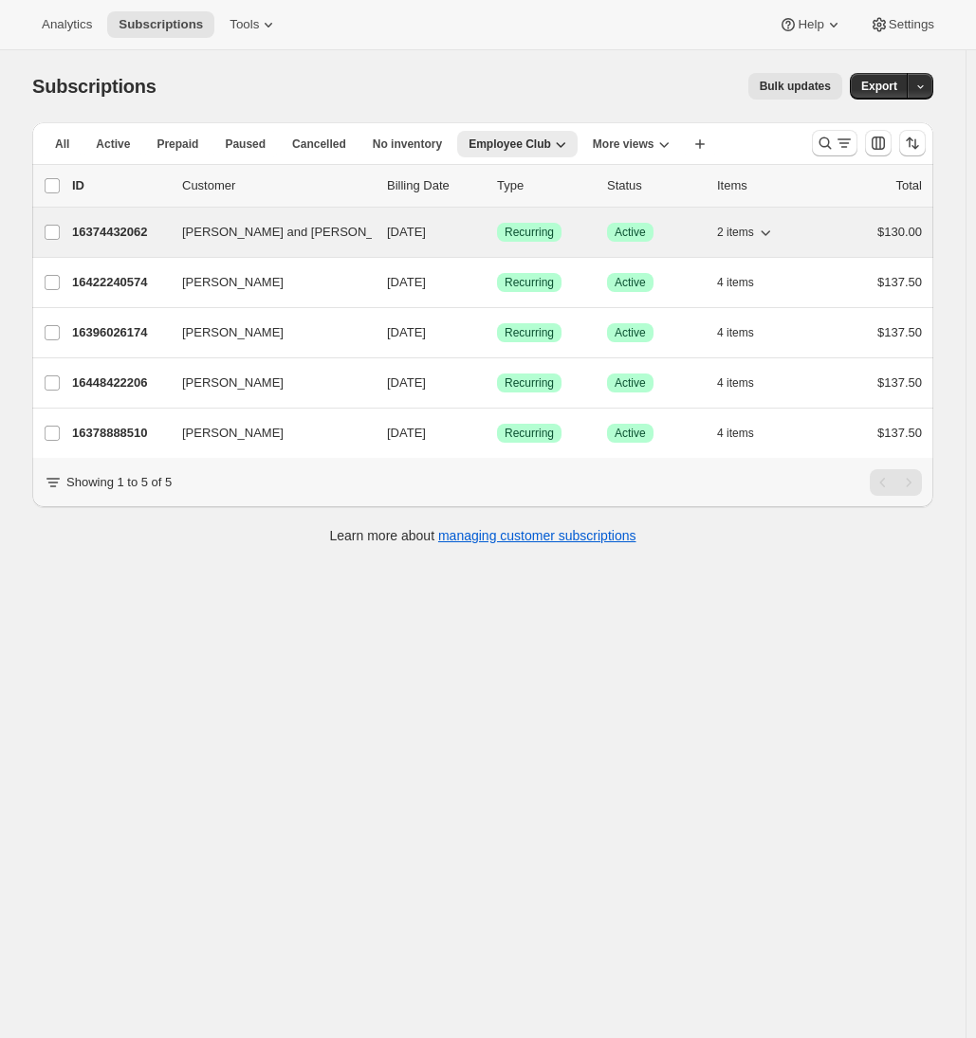
click at [130, 240] on p "16374432062" at bounding box center [119, 232] width 95 height 19
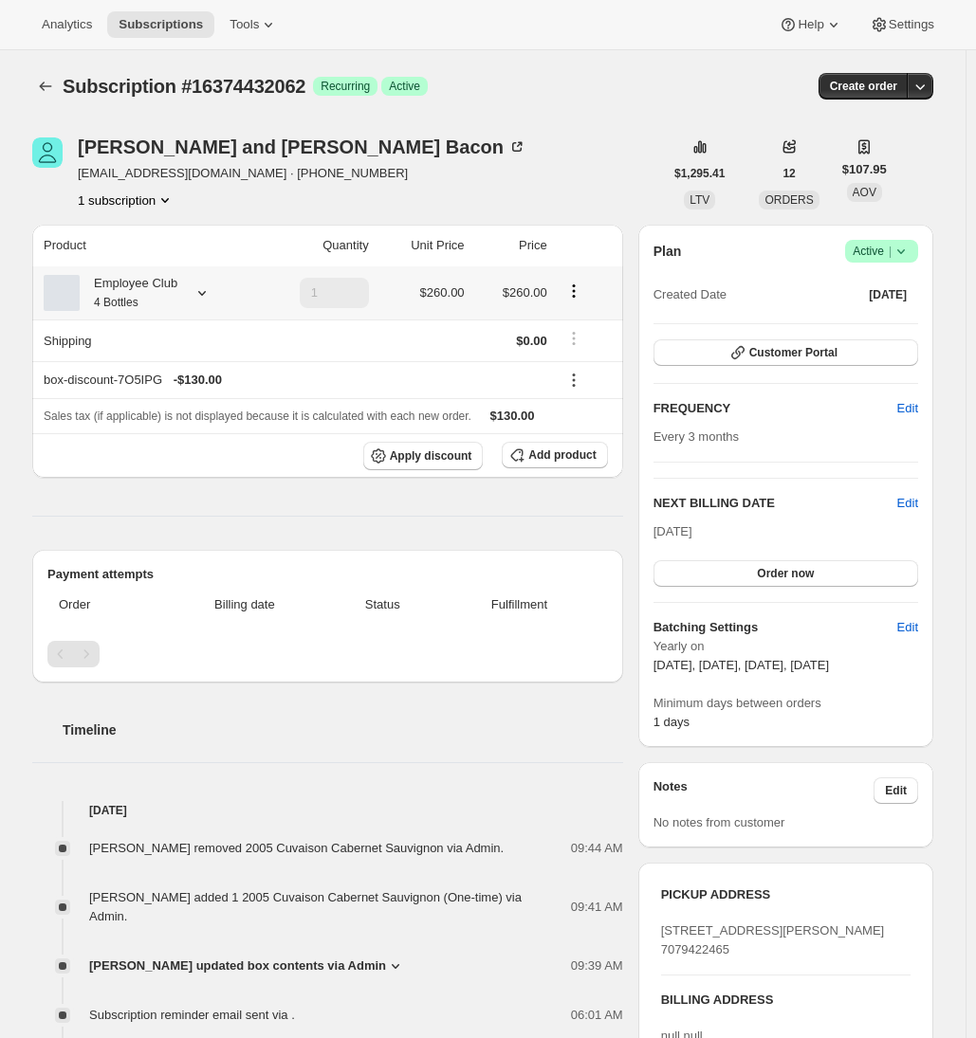
click at [201, 290] on icon at bounding box center [202, 293] width 19 height 19
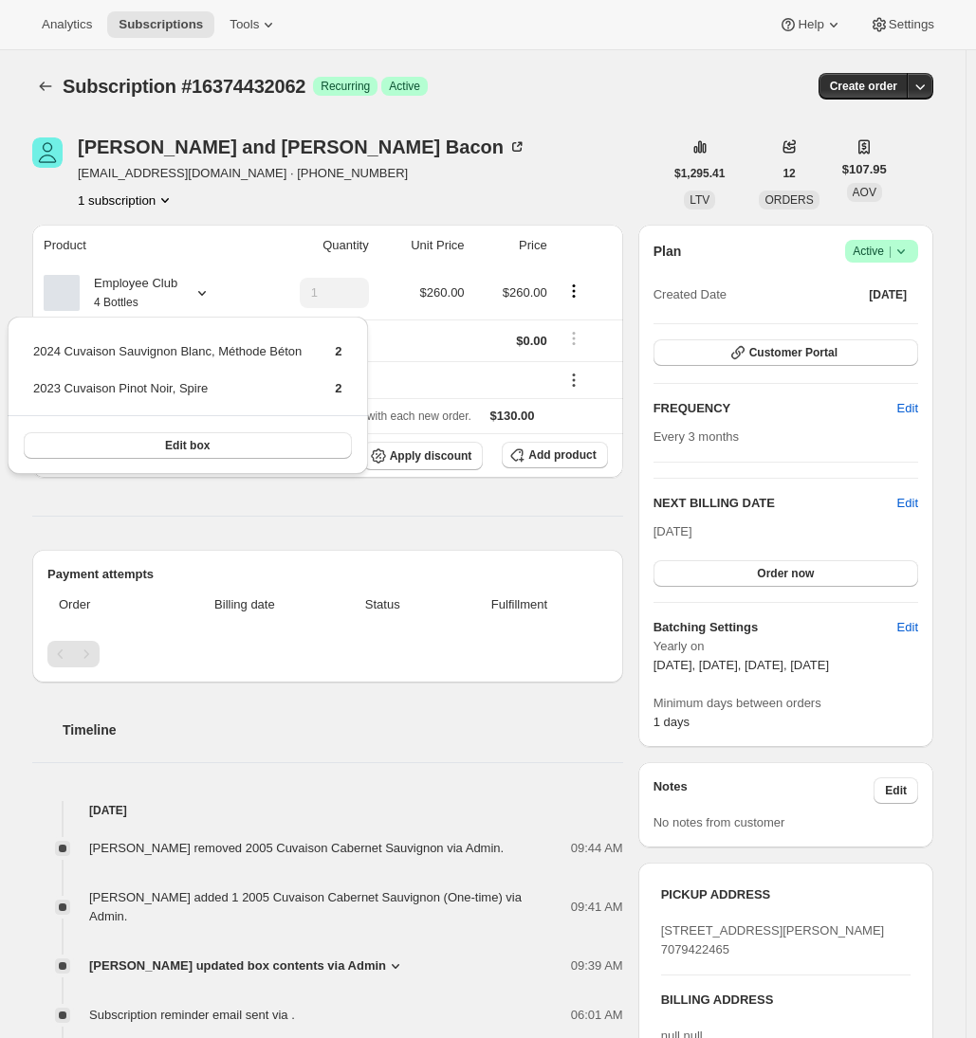
click at [37, 239] on th "Product" at bounding box center [143, 246] width 223 height 42
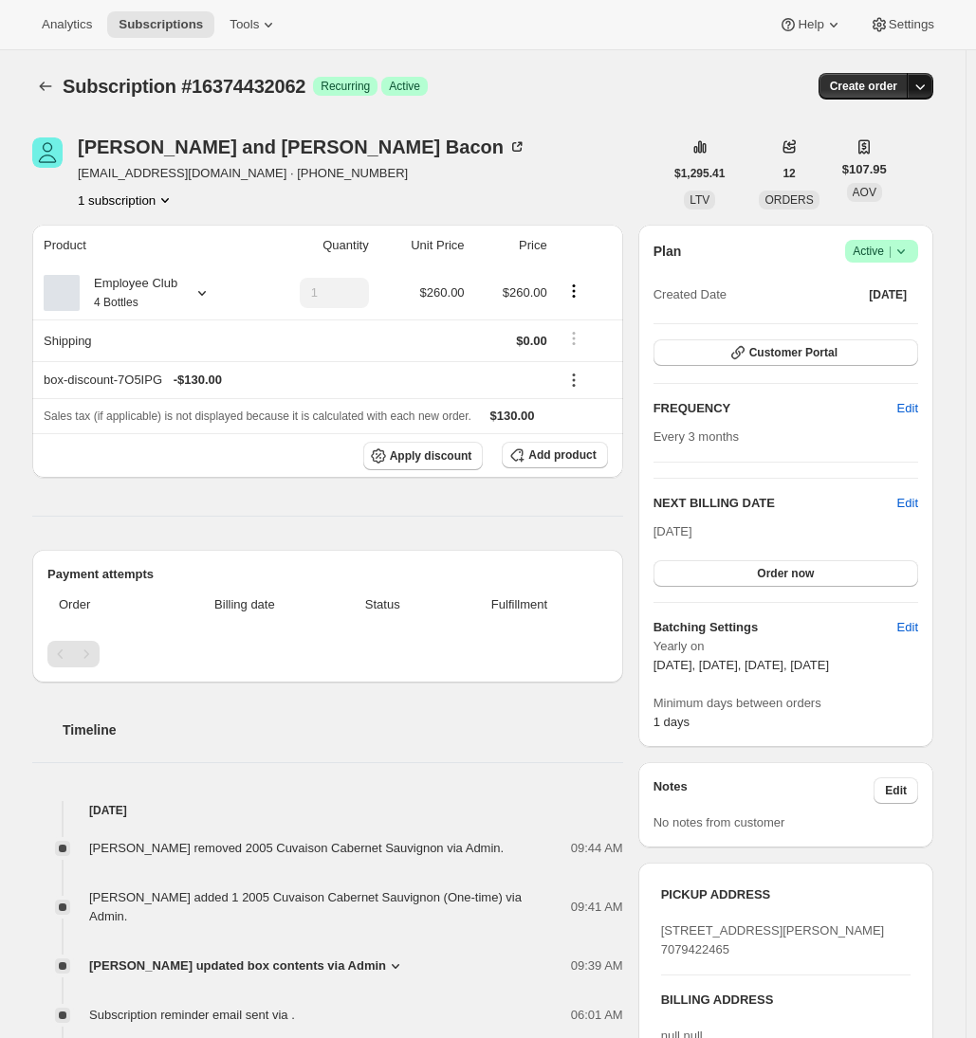
click at [929, 81] on icon "button" at bounding box center [919, 86] width 19 height 19
click at [636, 584] on div "Ray and Diana Bacon djbacon1953@gmail.com · +18054418604 1 subscription $1,295.…" at bounding box center [475, 831] width 916 height 1449
click at [718, 580] on button "Order now" at bounding box center [785, 573] width 265 height 27
click at [718, 580] on button "Click to confirm" at bounding box center [785, 573] width 265 height 27
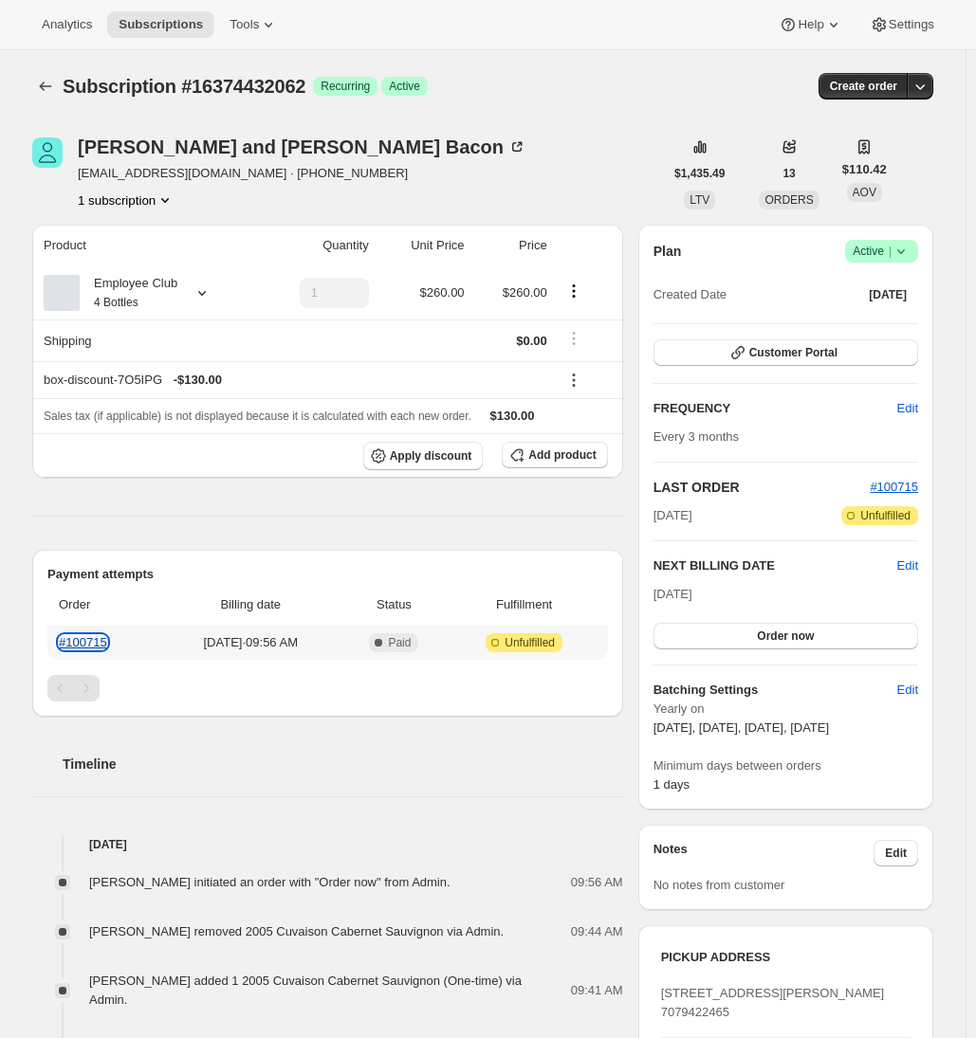
click at [84, 638] on link "#100715" at bounding box center [83, 642] width 48 height 14
click at [102, 645] on link "#100715" at bounding box center [83, 642] width 48 height 14
click at [156, 31] on span "Subscriptions" at bounding box center [161, 24] width 84 height 15
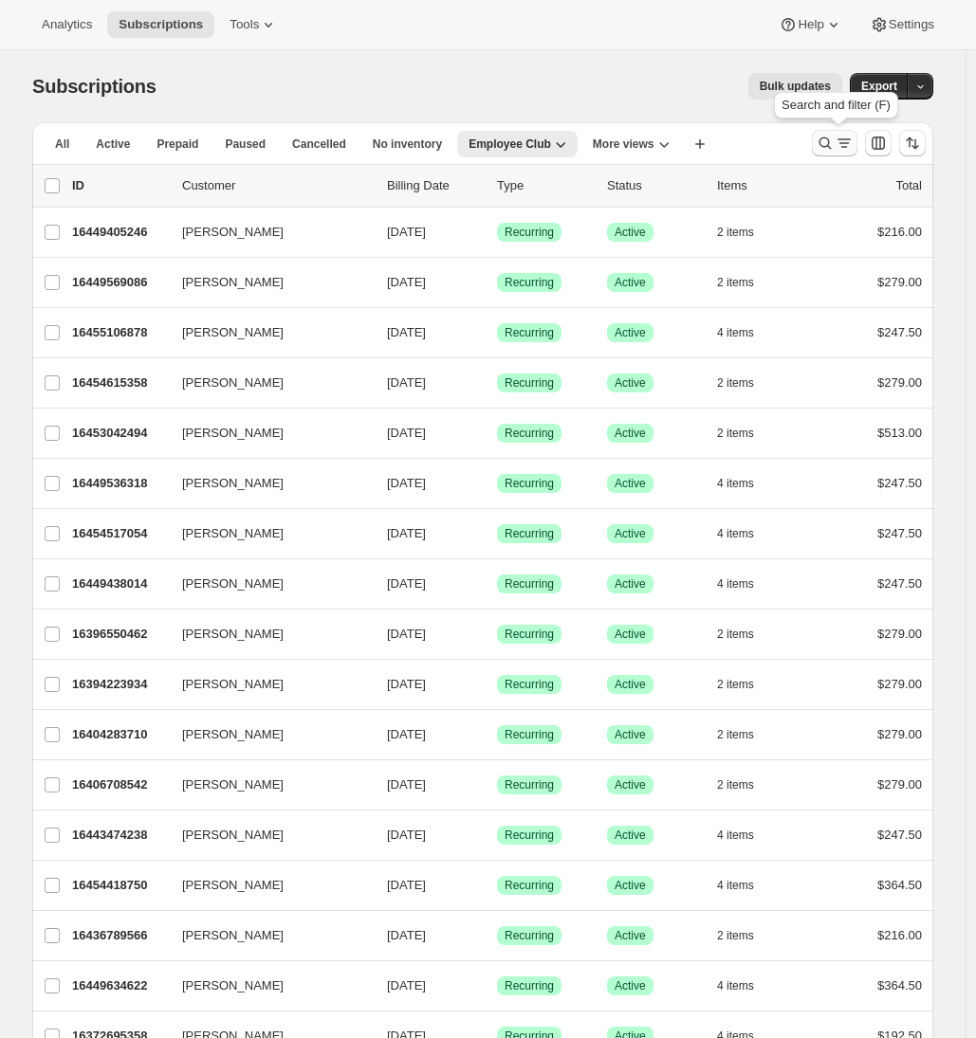
click at [832, 142] on icon "Search and filter results" at bounding box center [825, 143] width 19 height 19
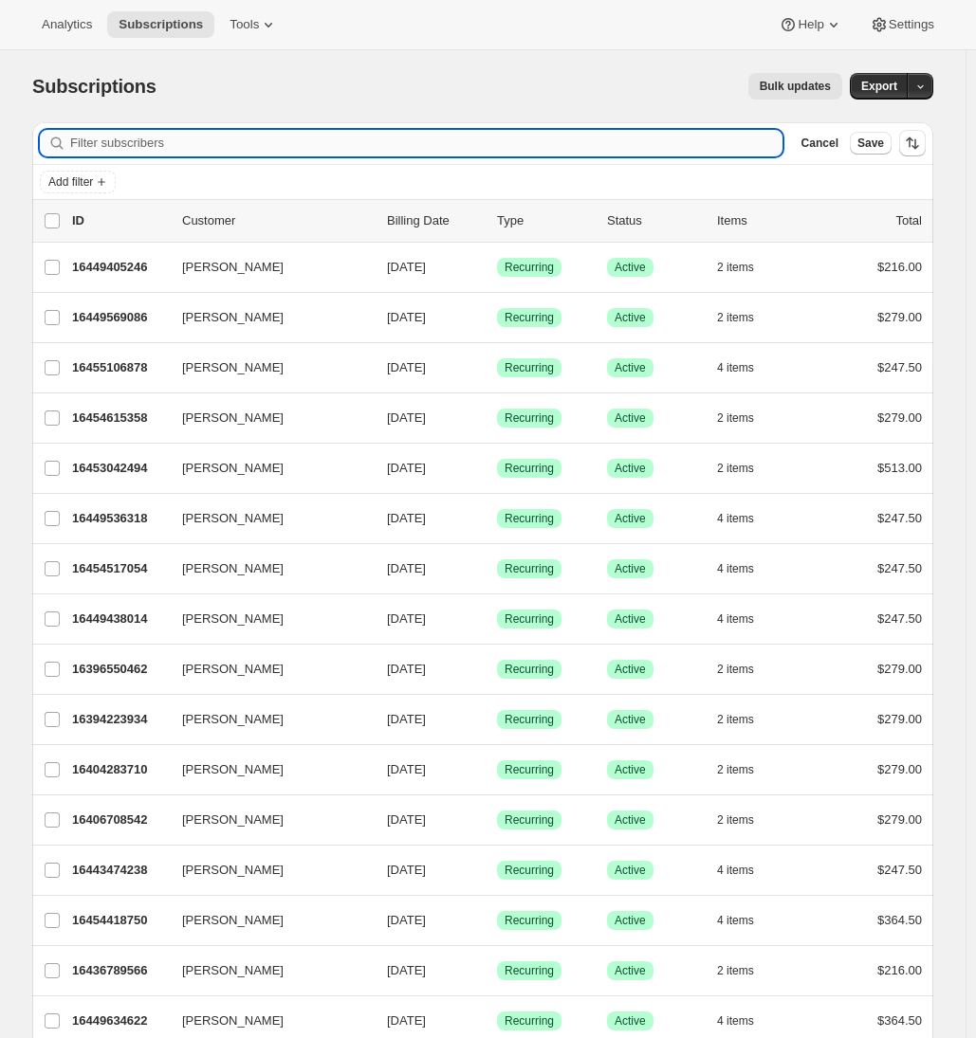
click at [345, 145] on input "Filter subscribers" at bounding box center [426, 143] width 712 height 27
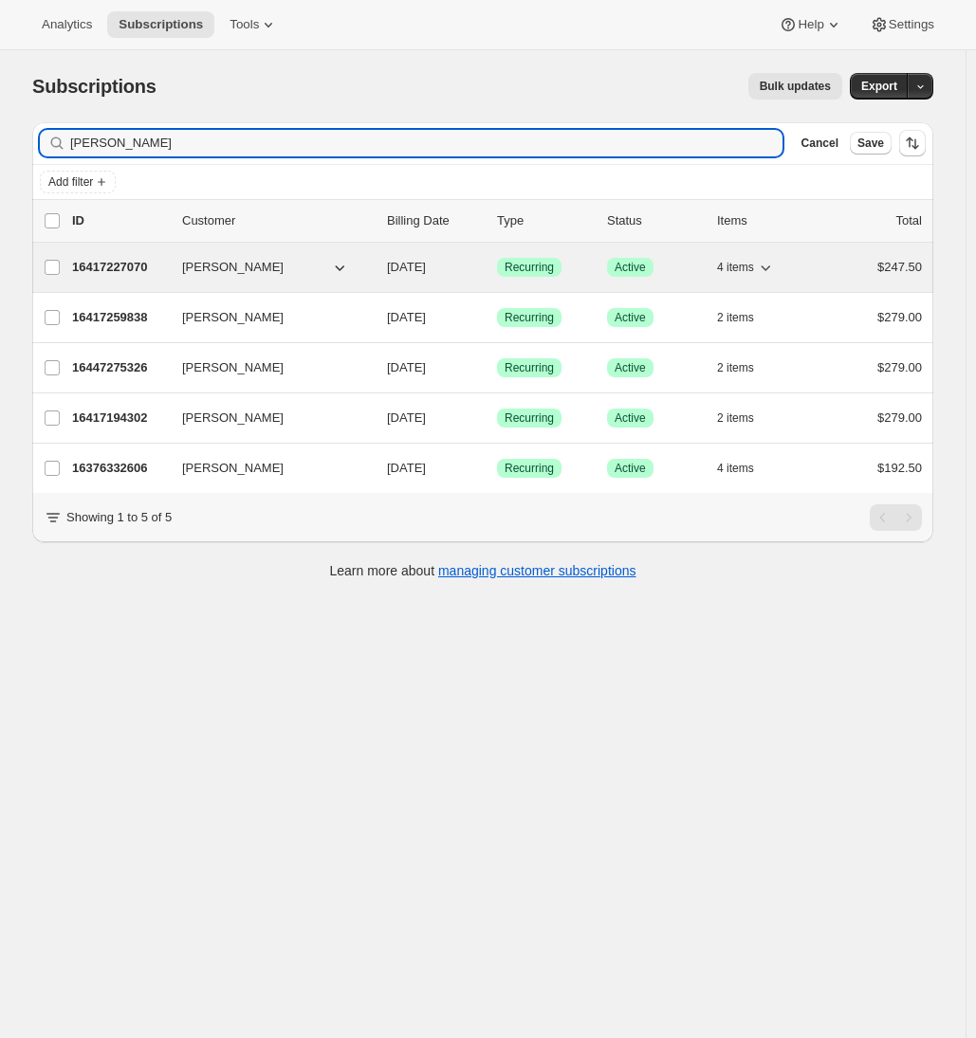
type input "[PERSON_NAME]"
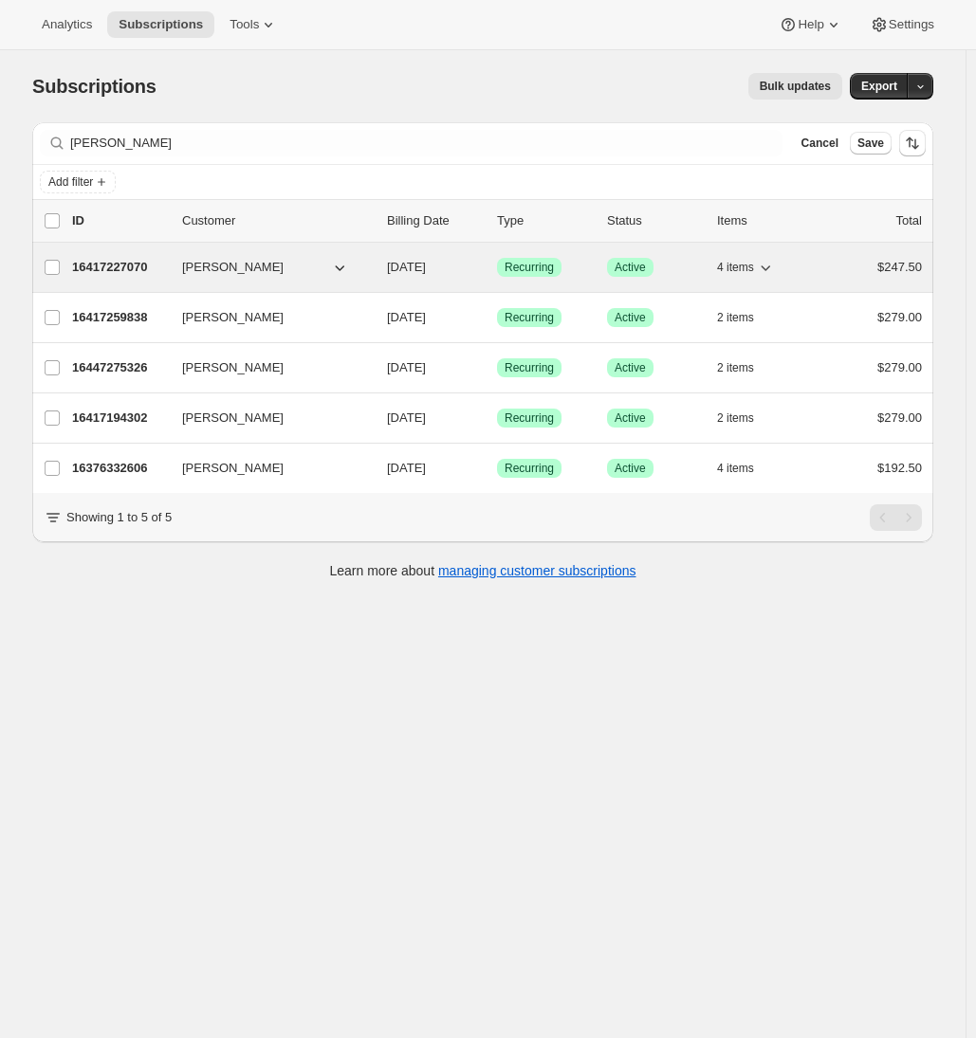
click at [121, 273] on p "16417227070" at bounding box center [119, 267] width 95 height 19
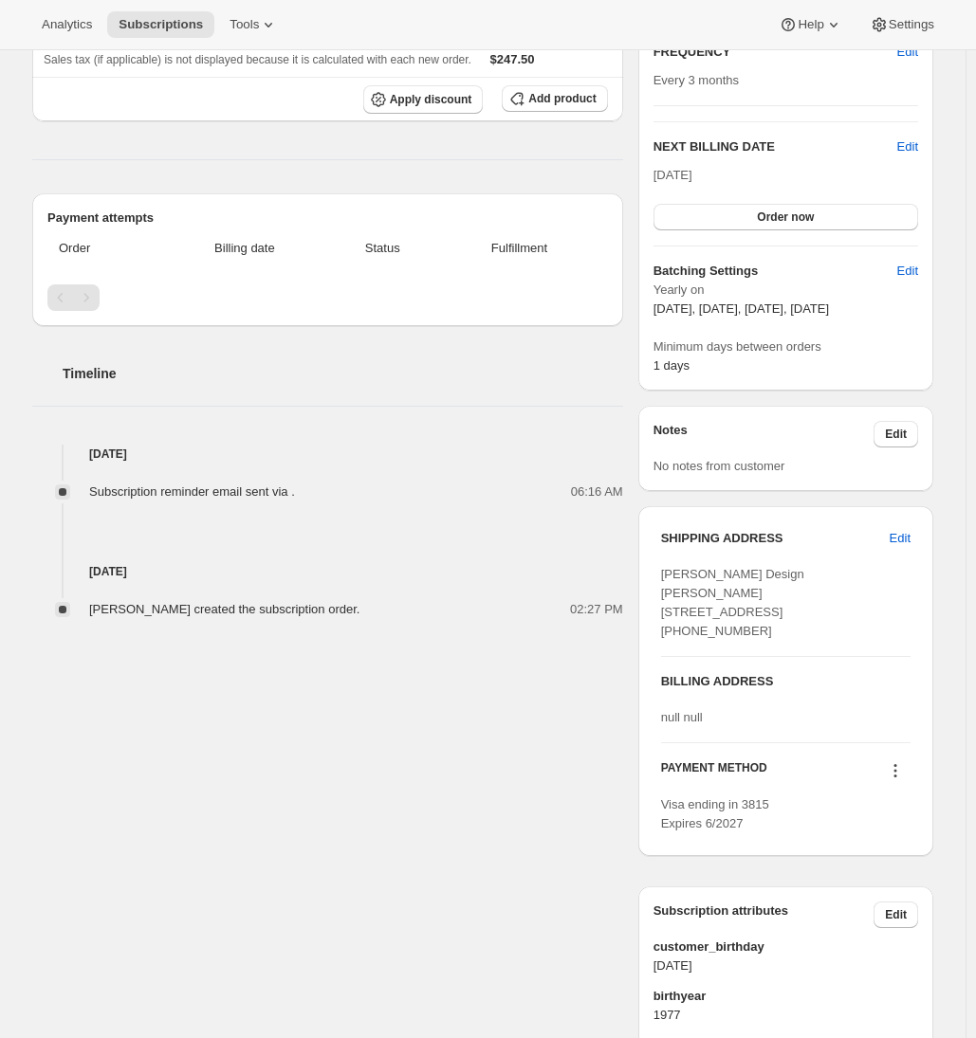
scroll to position [55, 0]
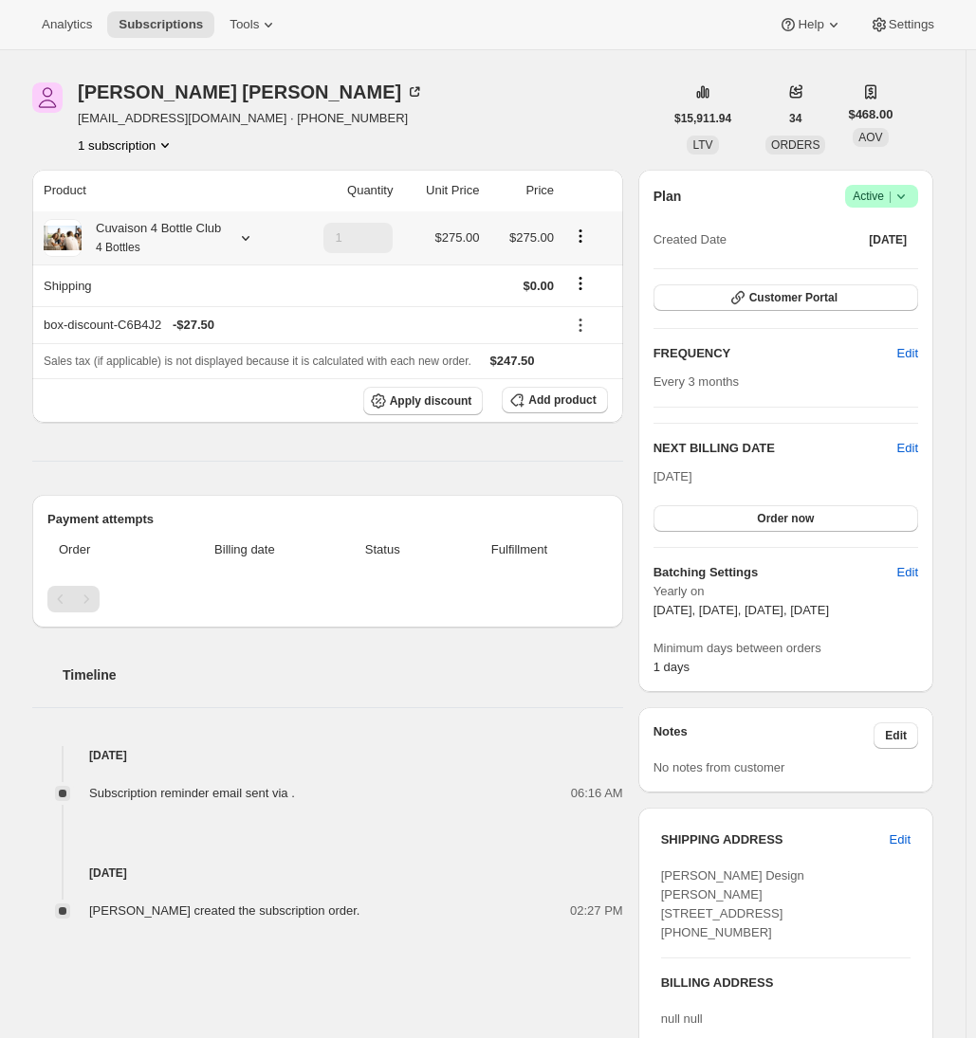
click at [191, 237] on div "Cuvaison 4 Bottle Club 4 Bottles" at bounding box center [151, 238] width 139 height 38
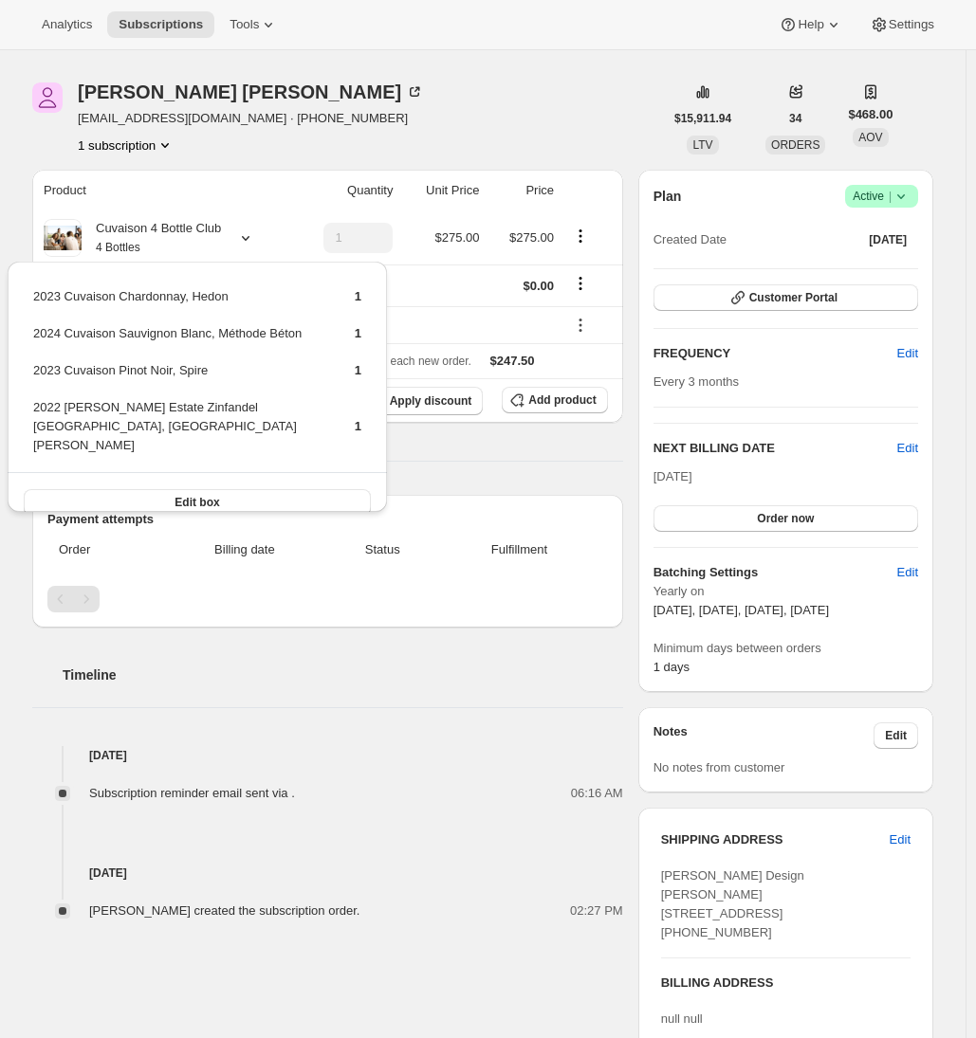
drag, startPoint x: 482, startPoint y: 89, endPoint x: 559, endPoint y: 153, distance: 99.7
click at [482, 90] on div "[PERSON_NAME] [EMAIL_ADDRESS][DOMAIN_NAME] · [PHONE_NUMBER] 1 subscription" at bounding box center [347, 119] width 631 height 72
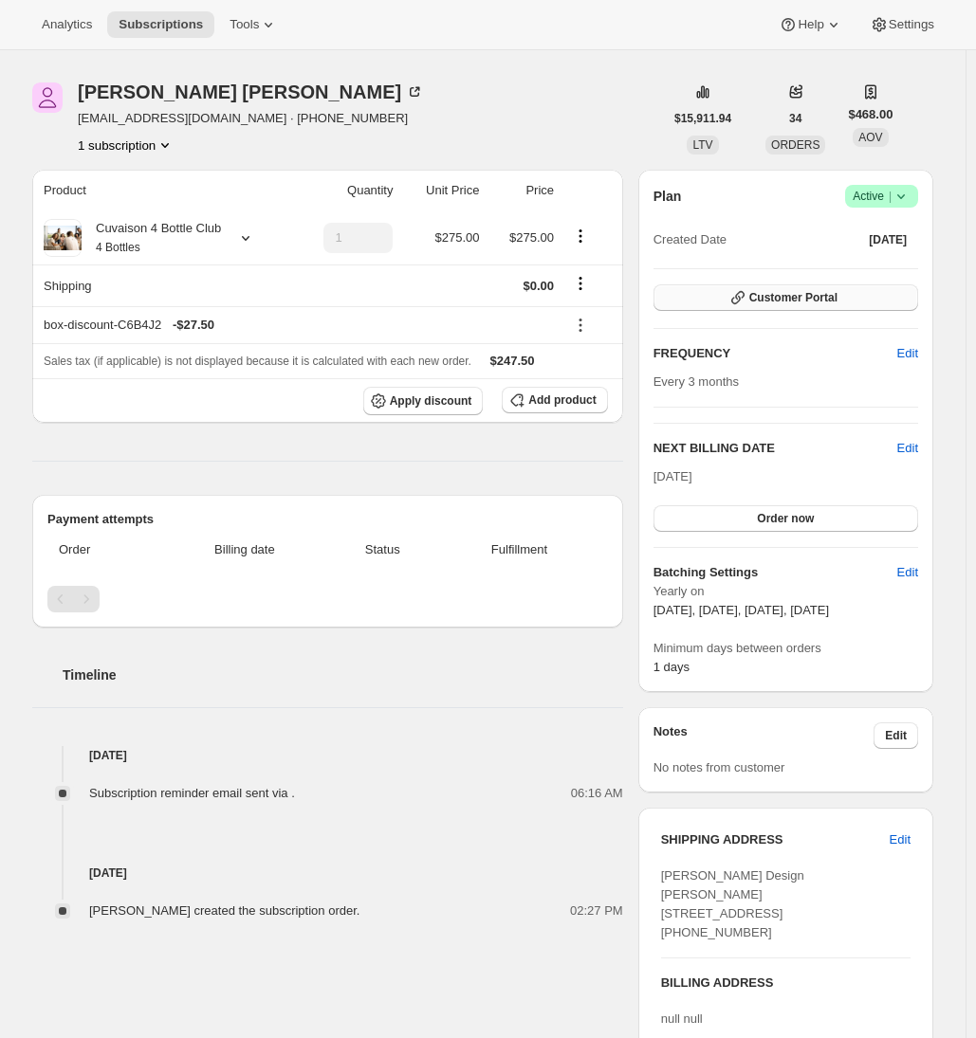
click at [798, 302] on span "Customer Portal" at bounding box center [793, 297] width 88 height 15
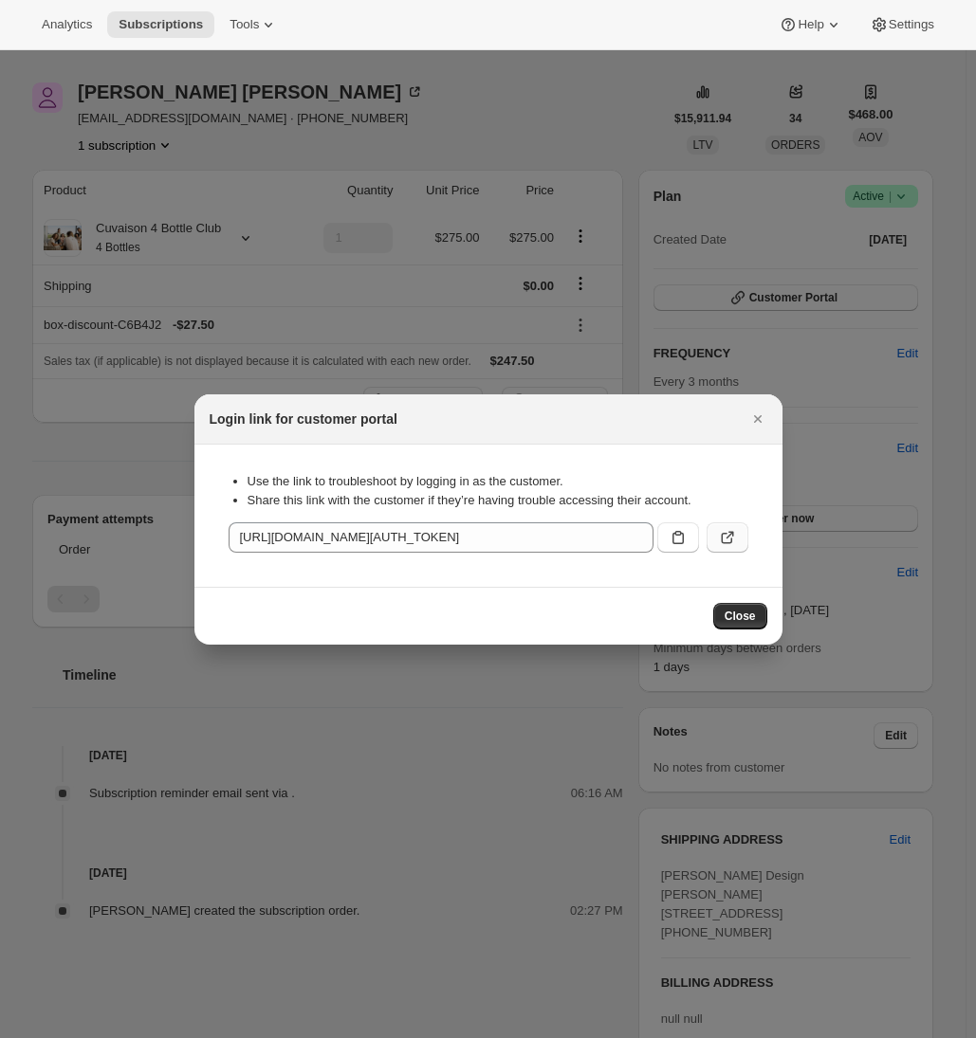
click at [738, 535] on button ":rfj:" at bounding box center [728, 538] width 42 height 30
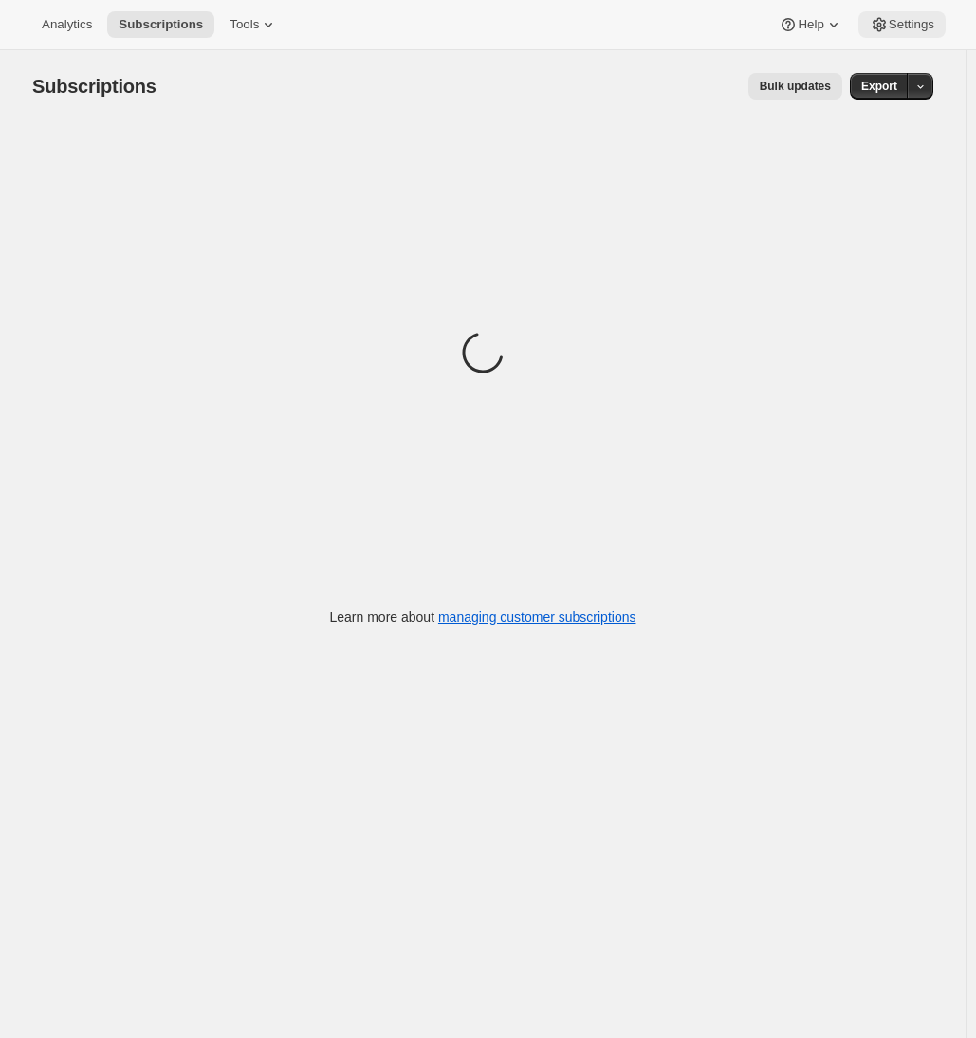
click at [923, 23] on span "Settings" at bounding box center [912, 24] width 46 height 15
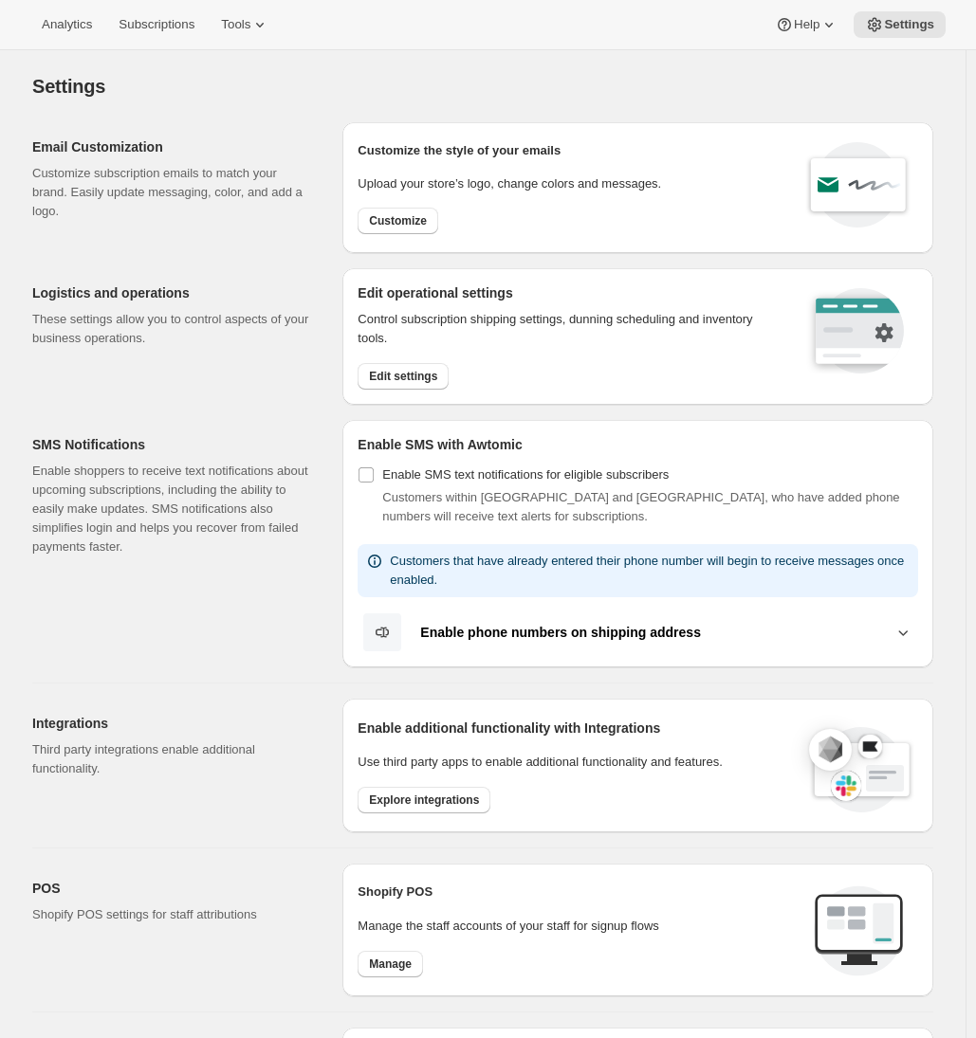
click at [246, 376] on div "Logistics and operations These settings allow you to control aspects of your bu…" at bounding box center [179, 336] width 295 height 137
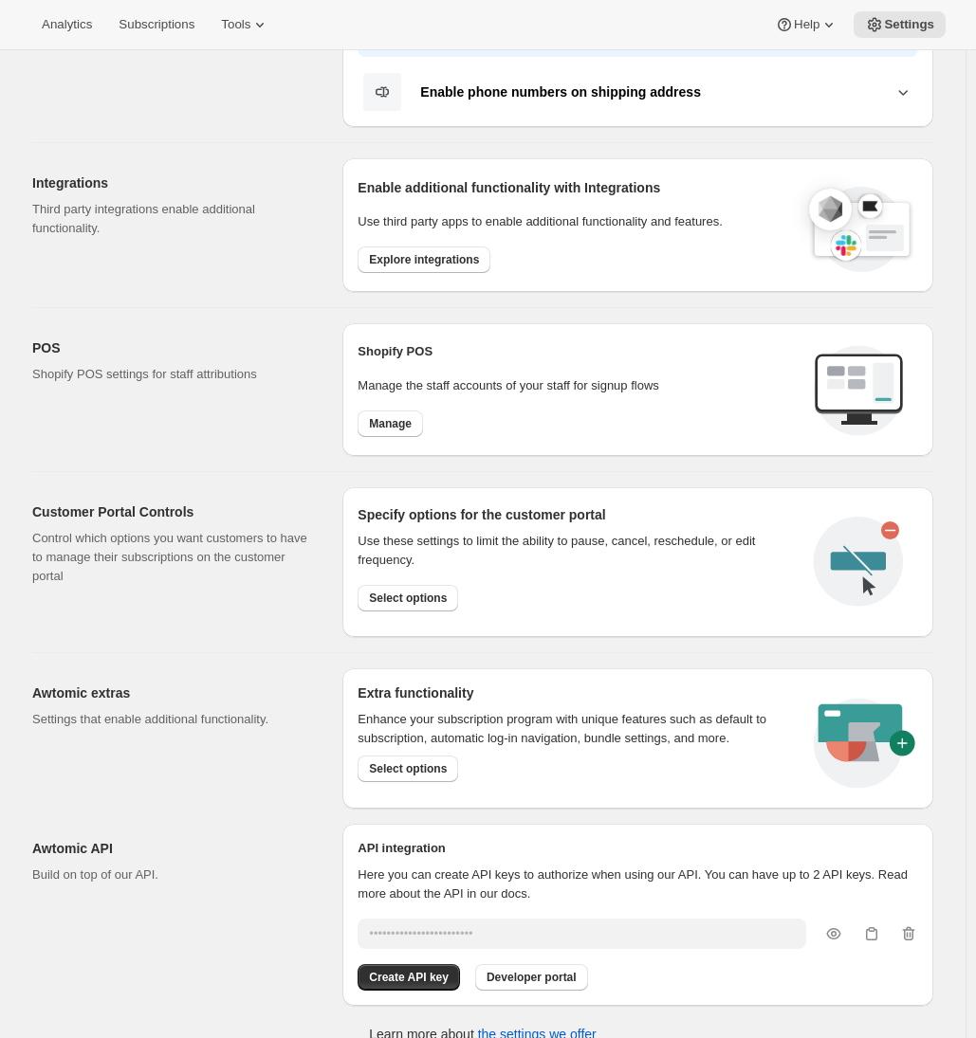
scroll to position [552, 0]
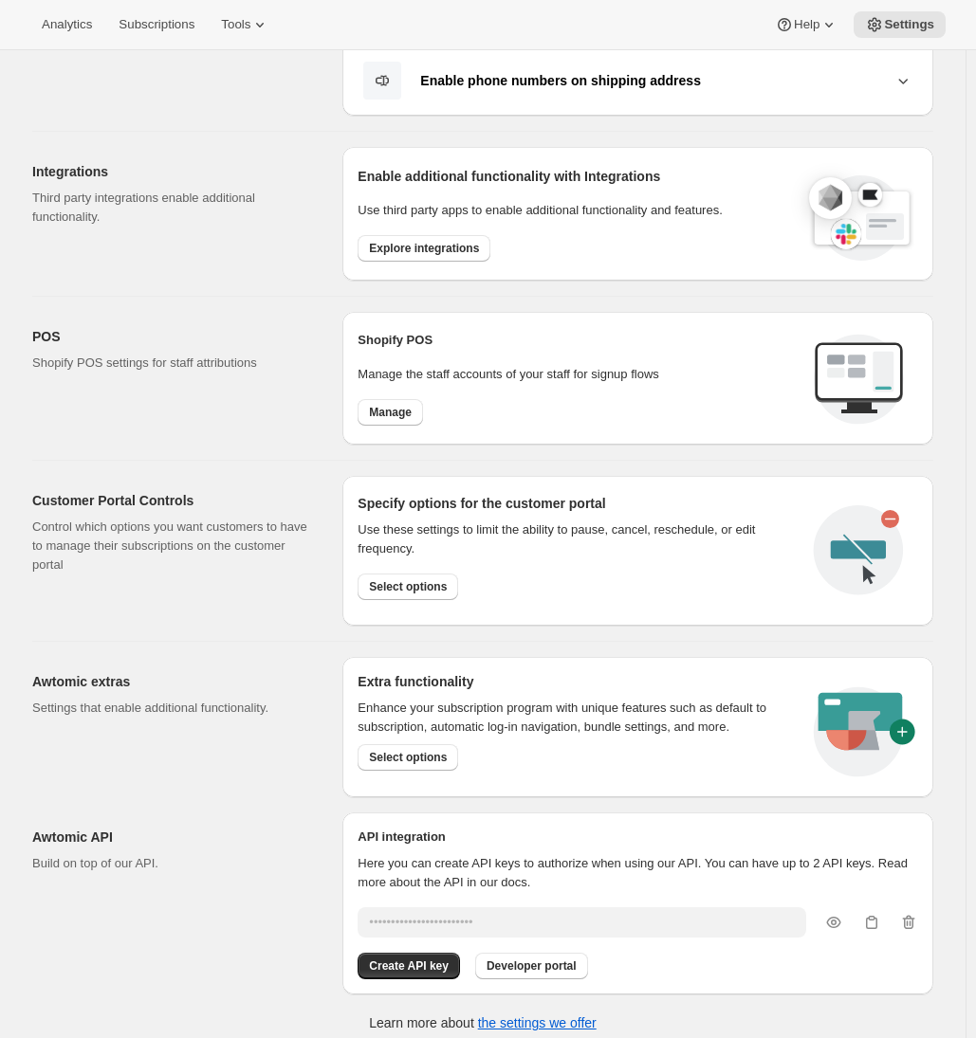
click at [236, 703] on p "Settings that enable additional functionality." at bounding box center [172, 708] width 280 height 19
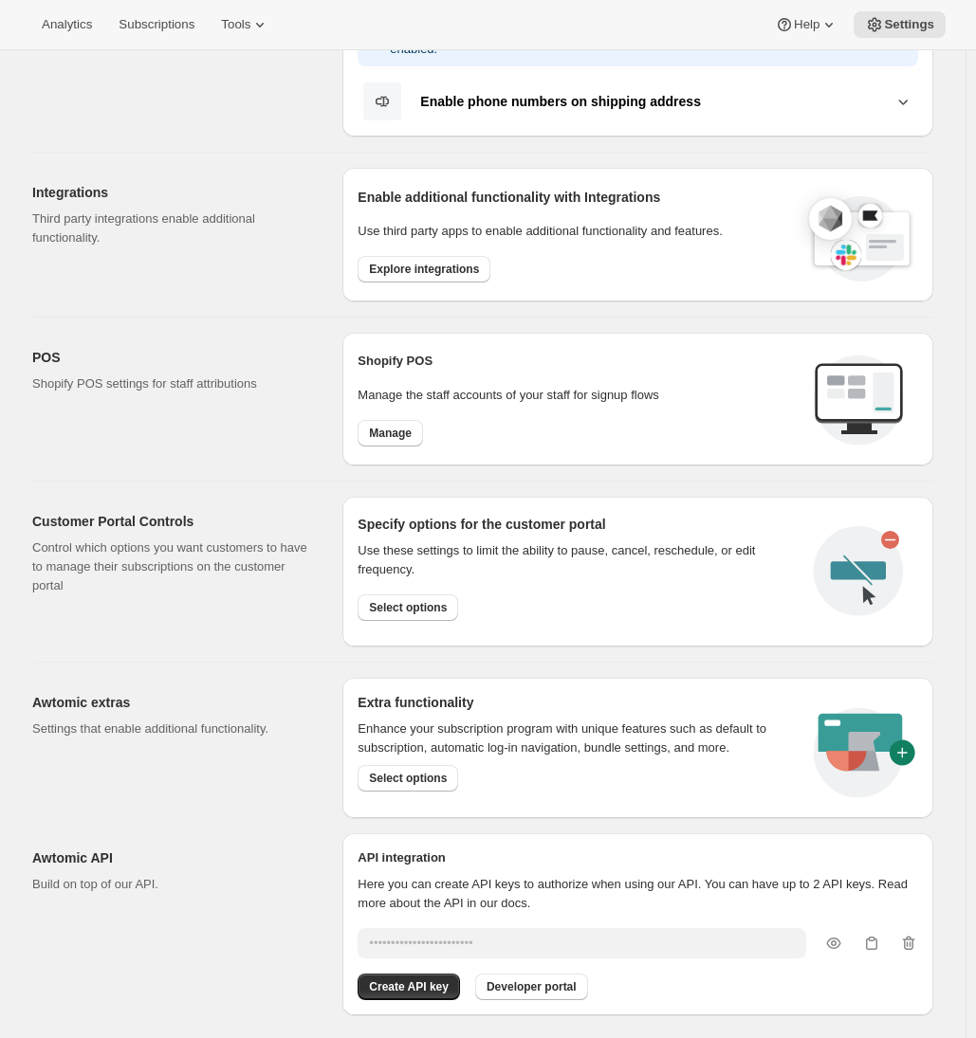
scroll to position [508, 0]
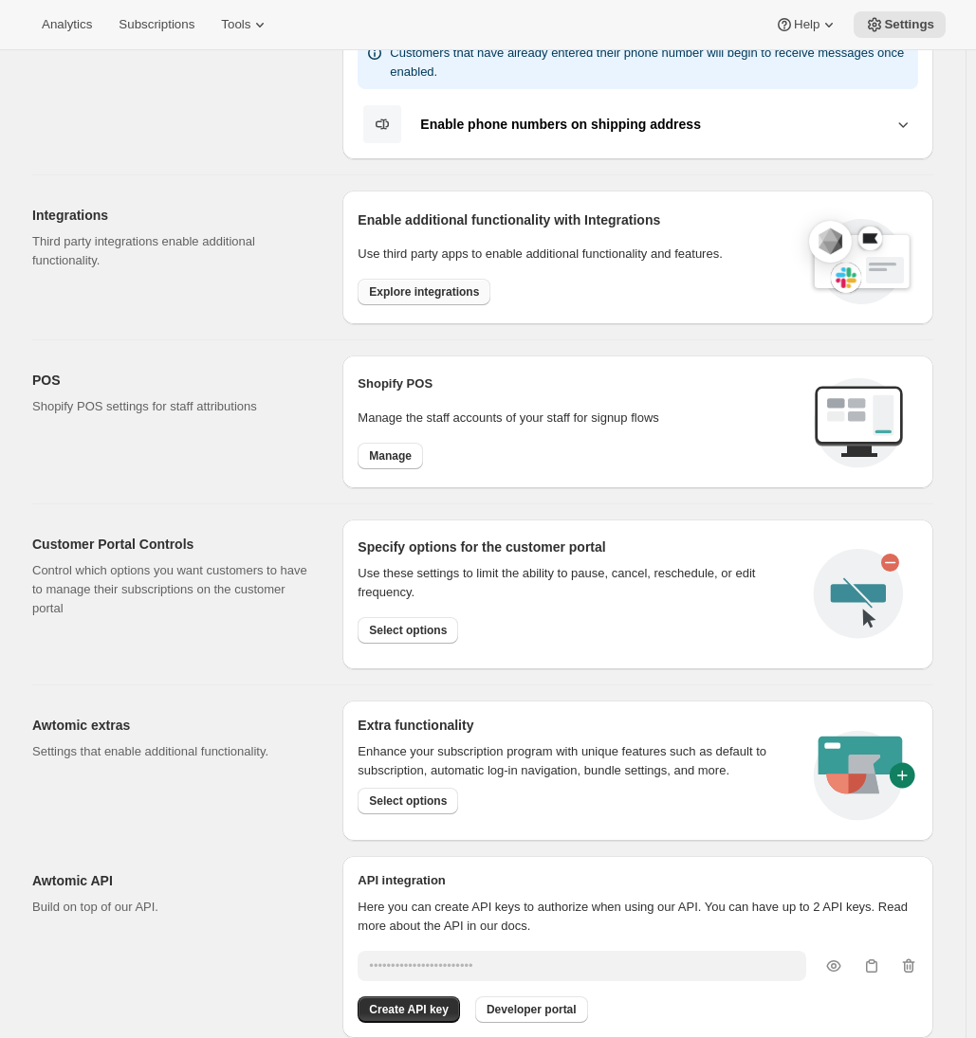
click at [404, 293] on span "Explore integrations" at bounding box center [424, 292] width 110 height 15
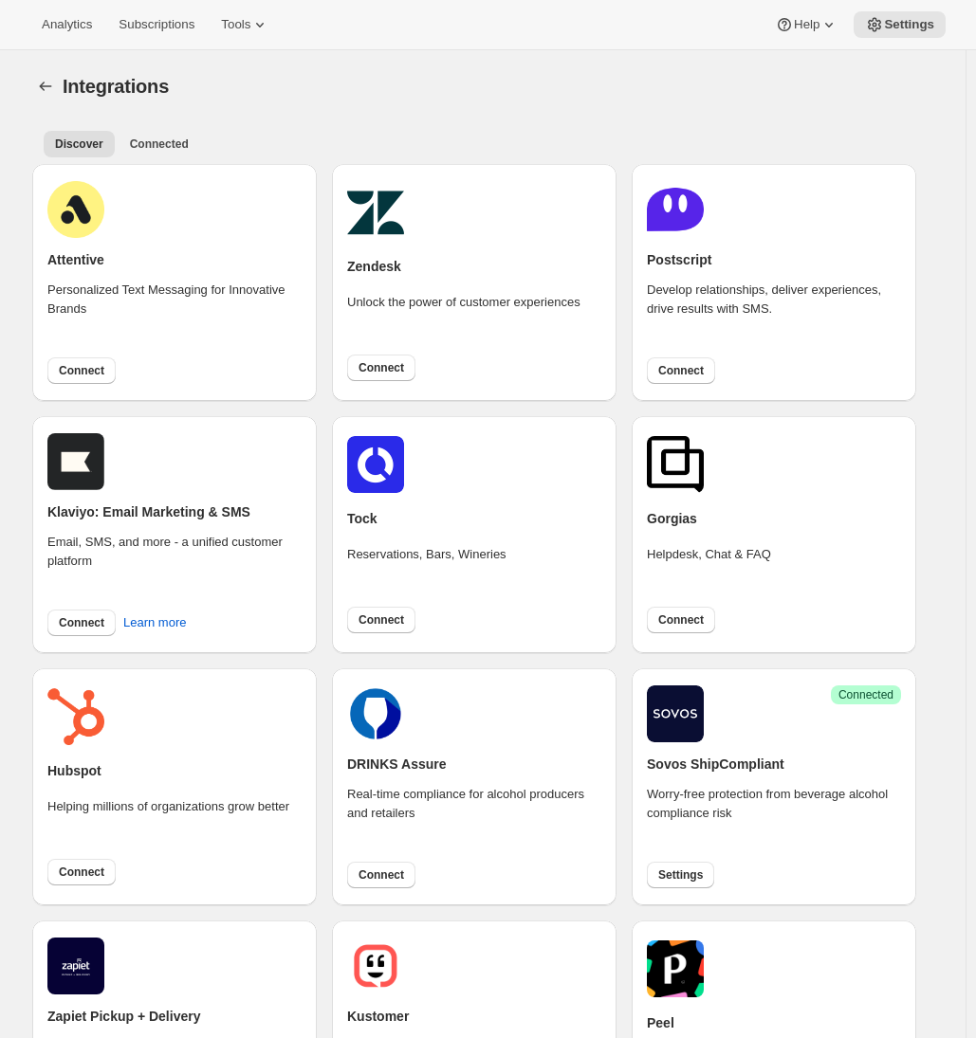
scroll to position [149, 0]
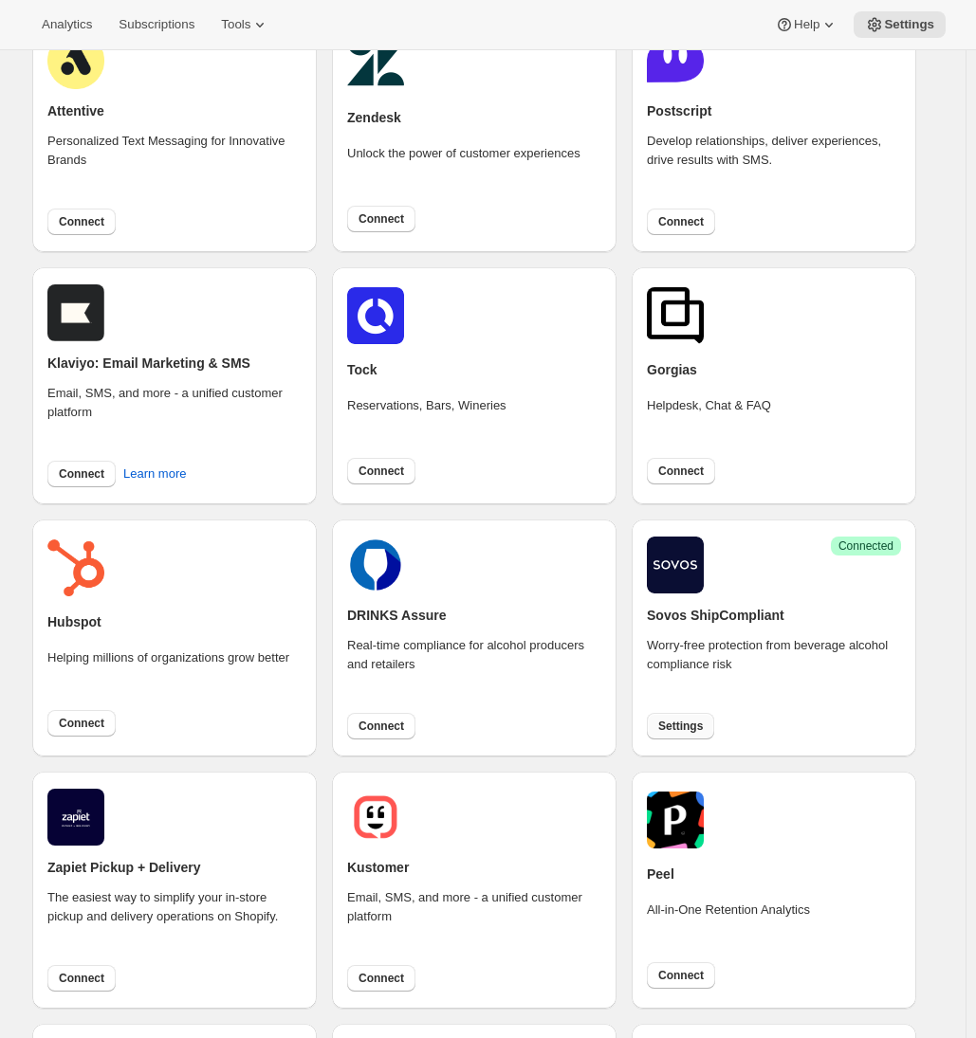
click at [694, 730] on span "Settings" at bounding box center [680, 726] width 45 height 15
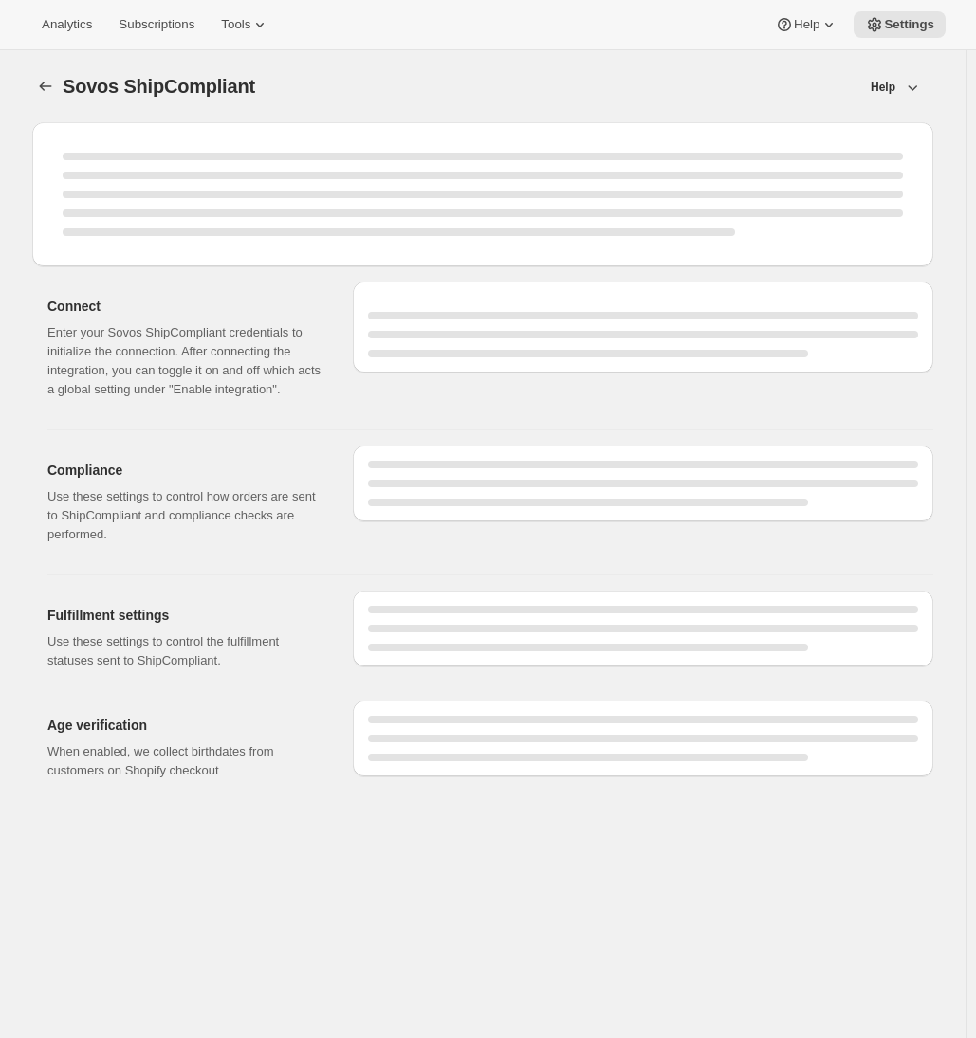
select select "WineShipping"
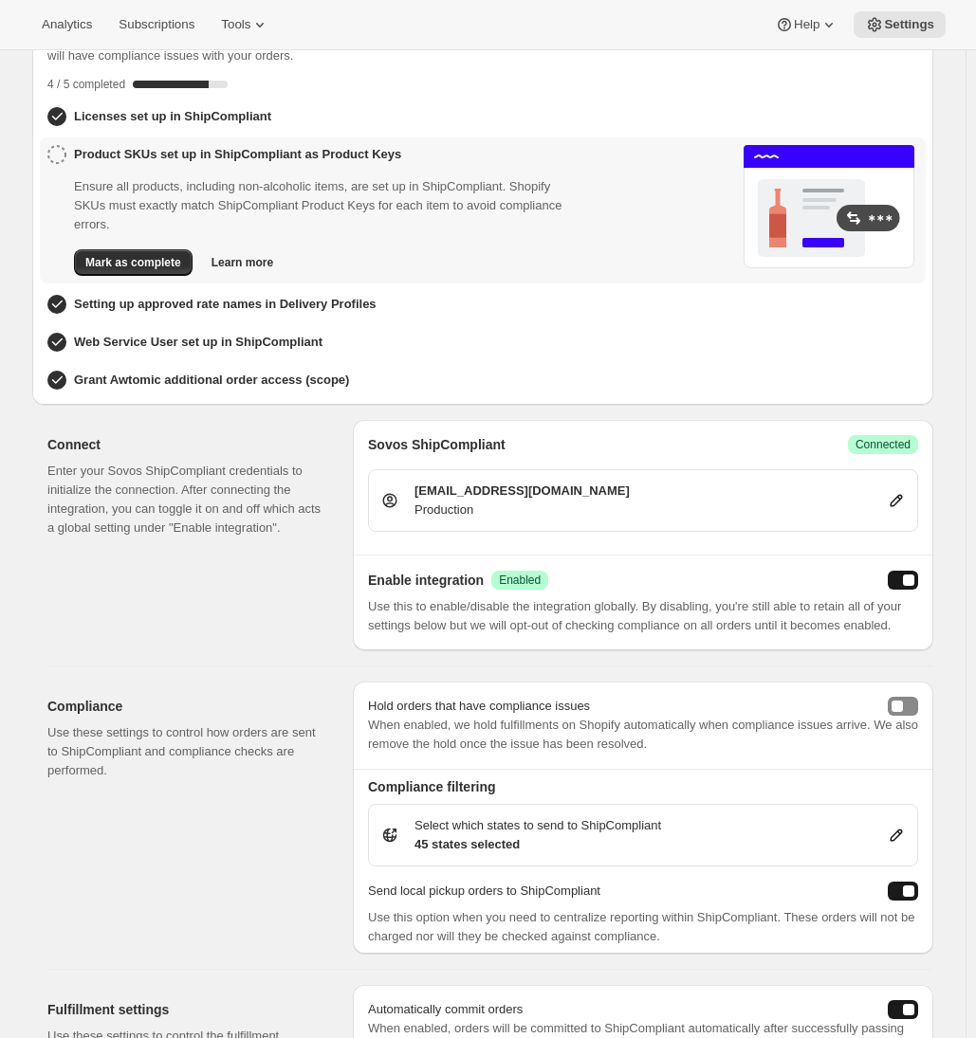
scroll to position [169, 0]
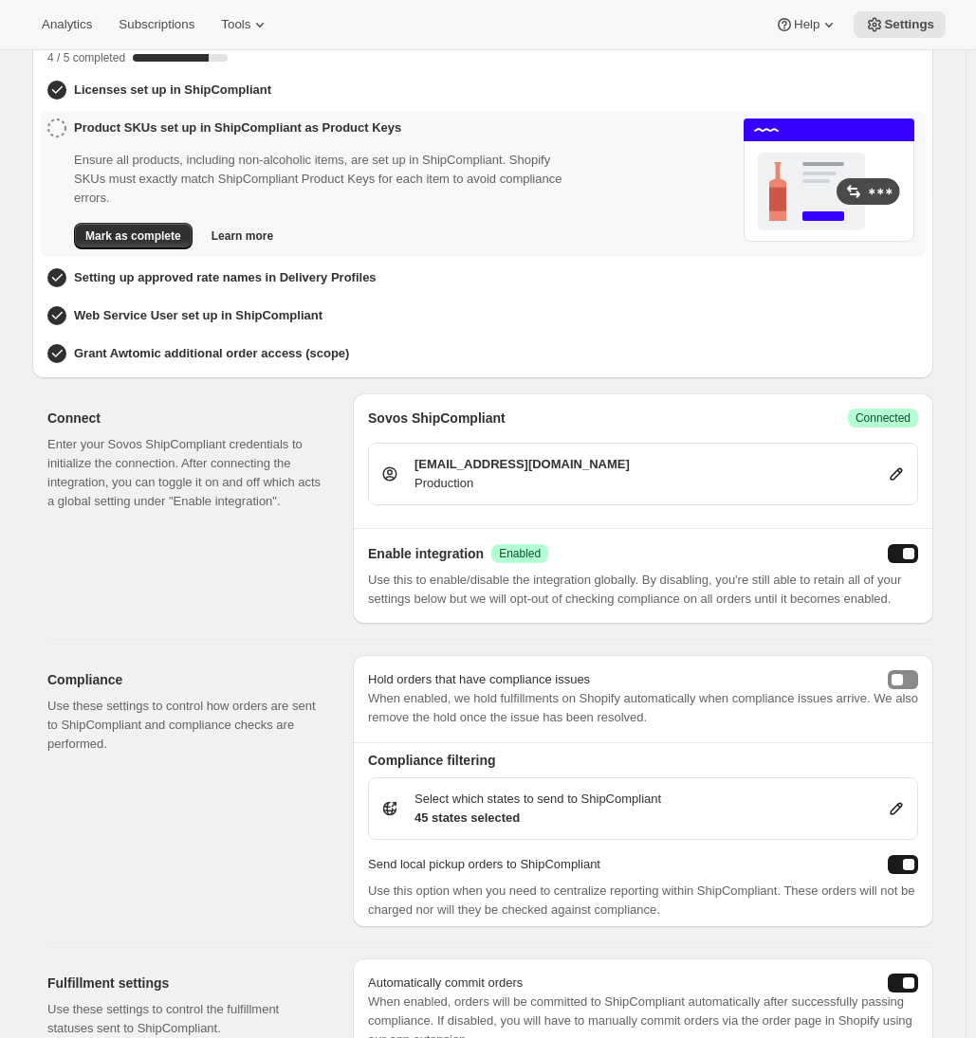
click at [821, 475] on div "[EMAIL_ADDRESS][DOMAIN_NAME] Production" at bounding box center [642, 474] width 525 height 38
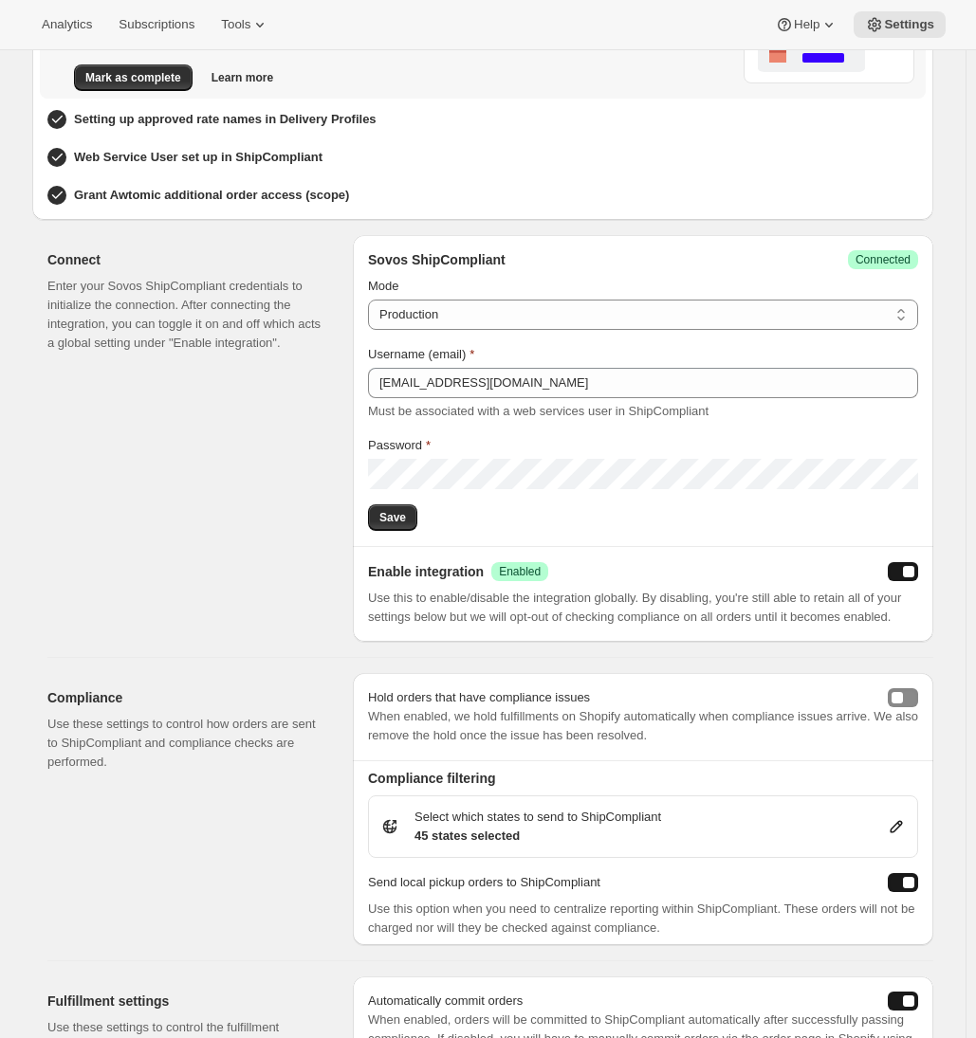
scroll to position [129, 0]
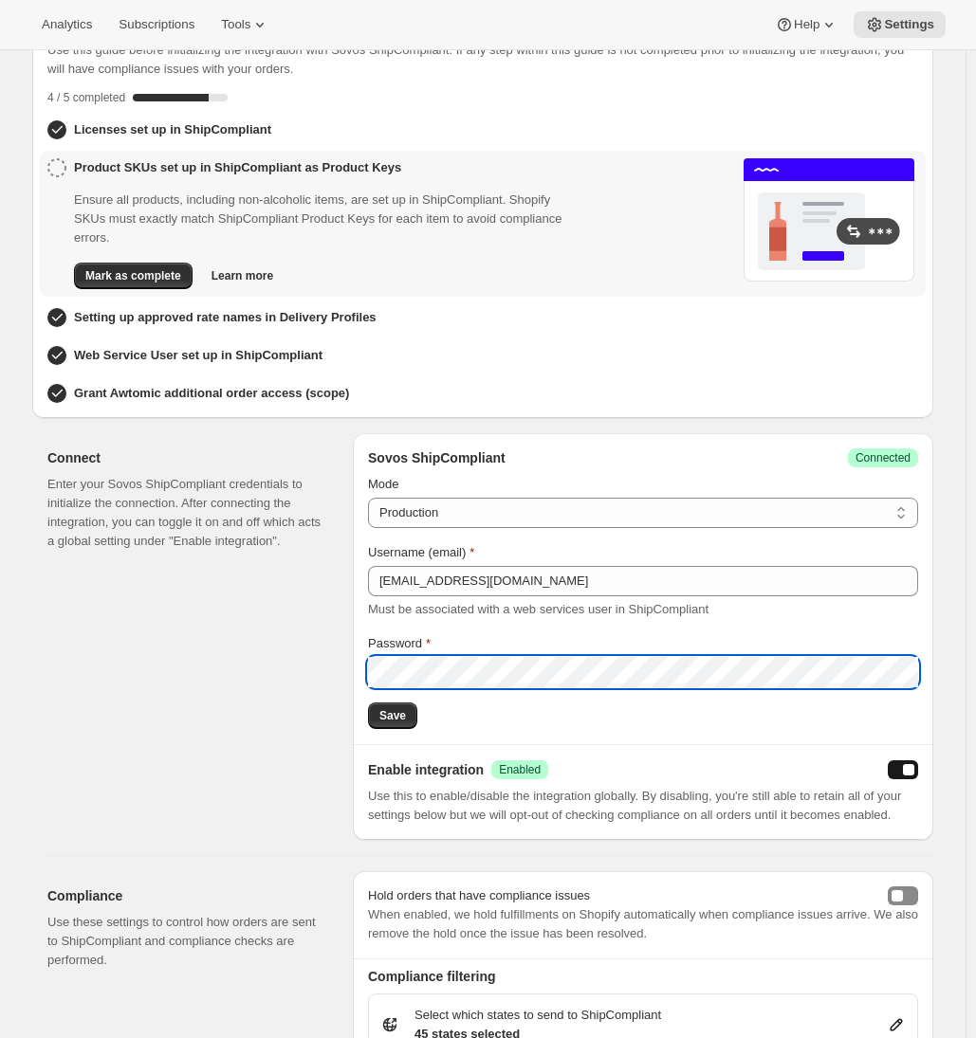
click at [271, 695] on div "Connect Enter your Sovos ShipCompliant credentials to initialize the connection…" at bounding box center [192, 636] width 290 height 407
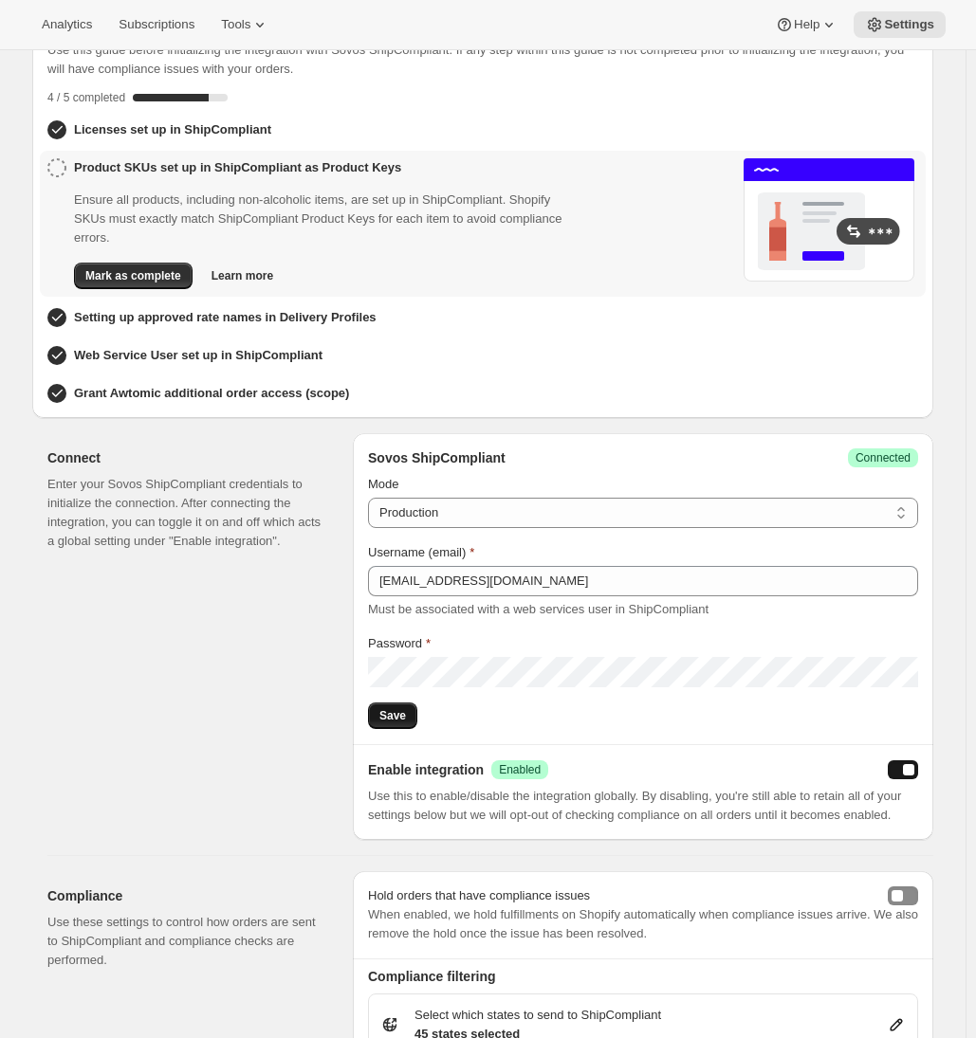
click at [390, 712] on span "Save" at bounding box center [392, 715] width 27 height 15
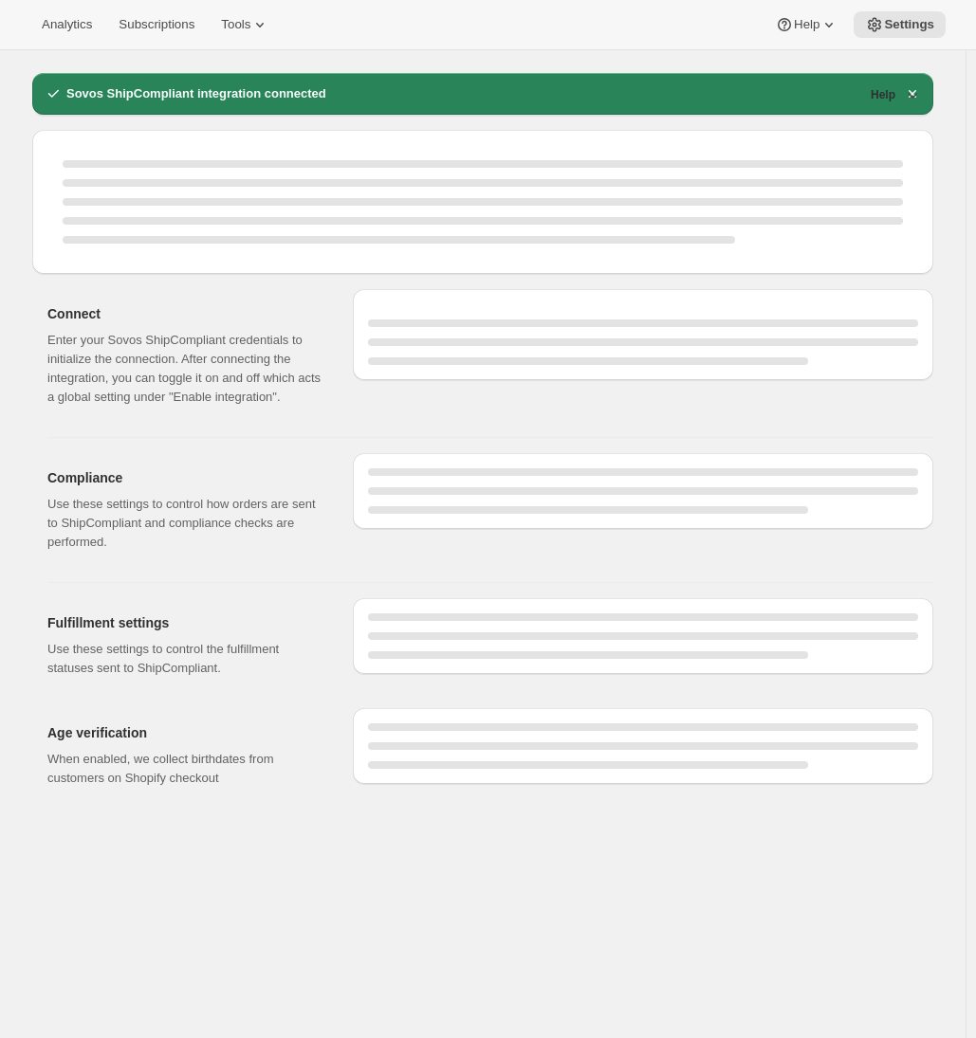
scroll to position [186, 0]
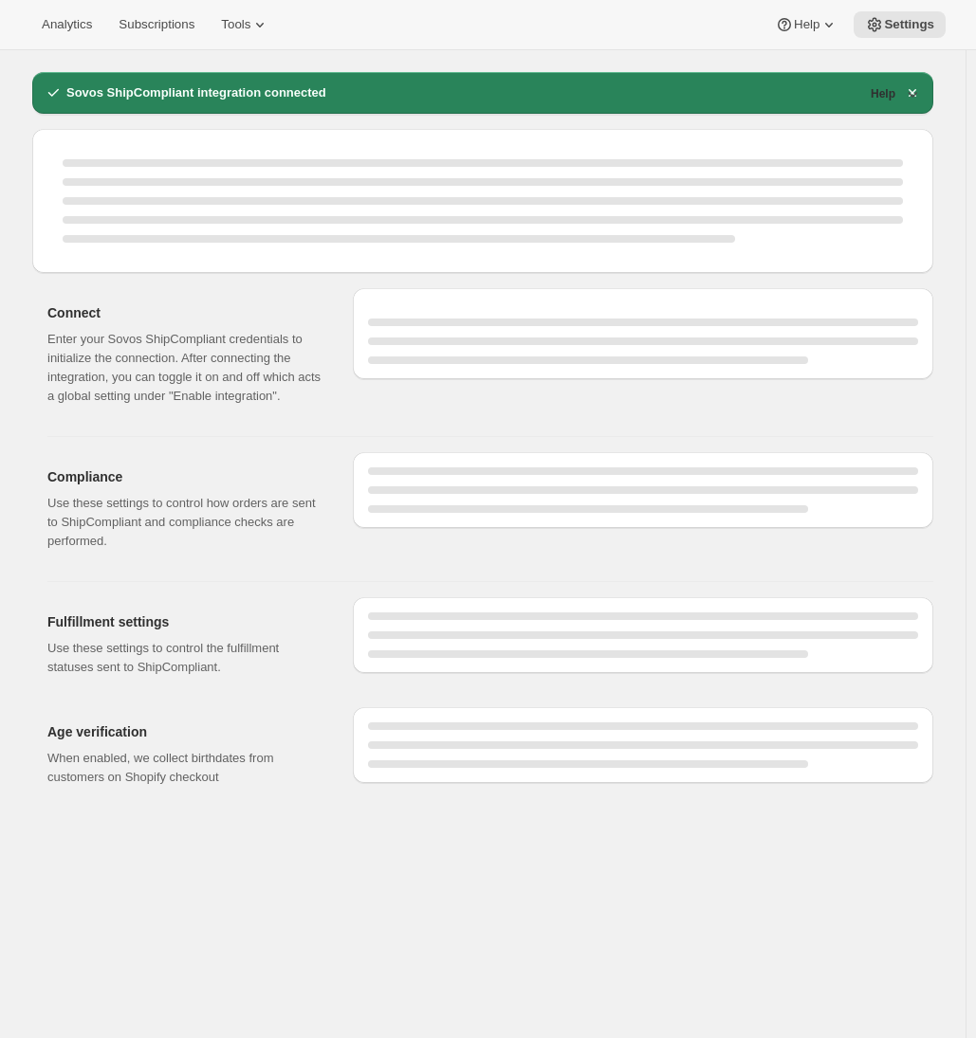
select select "WineShipping"
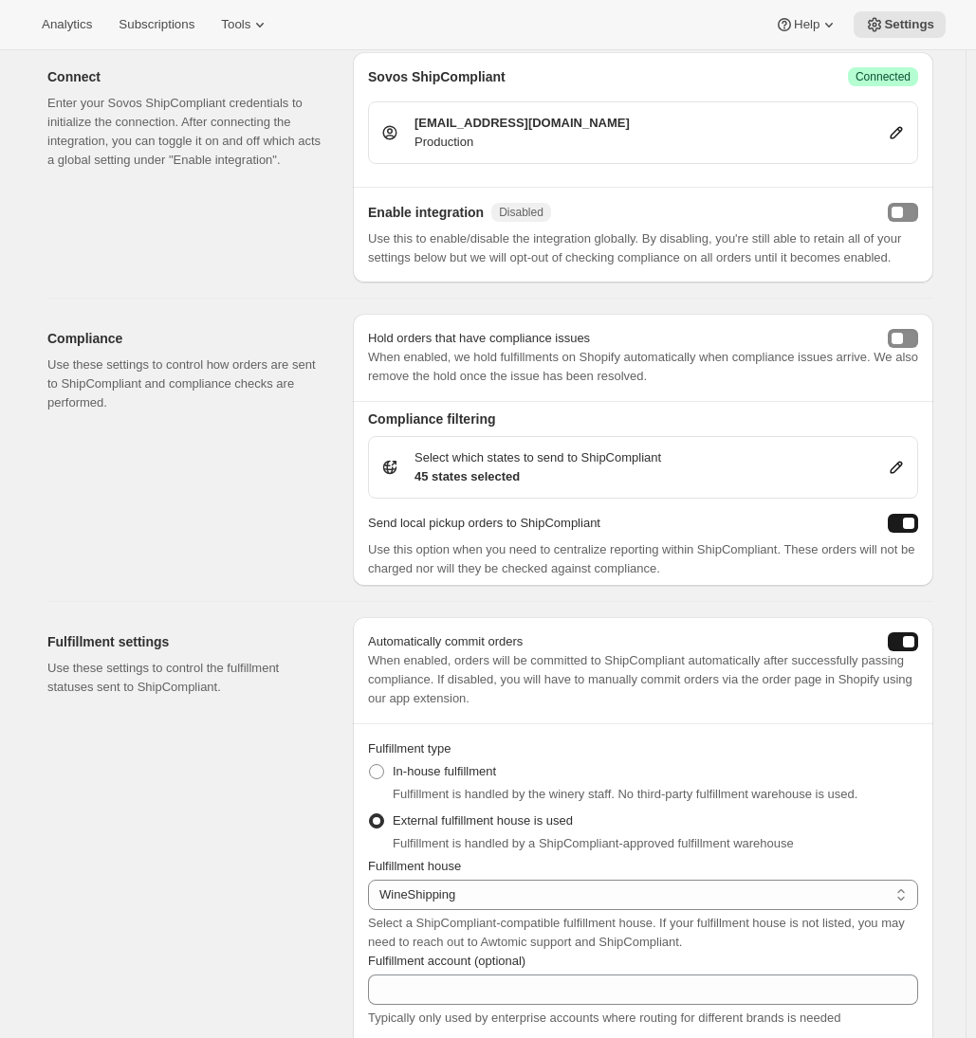
scroll to position [634, 0]
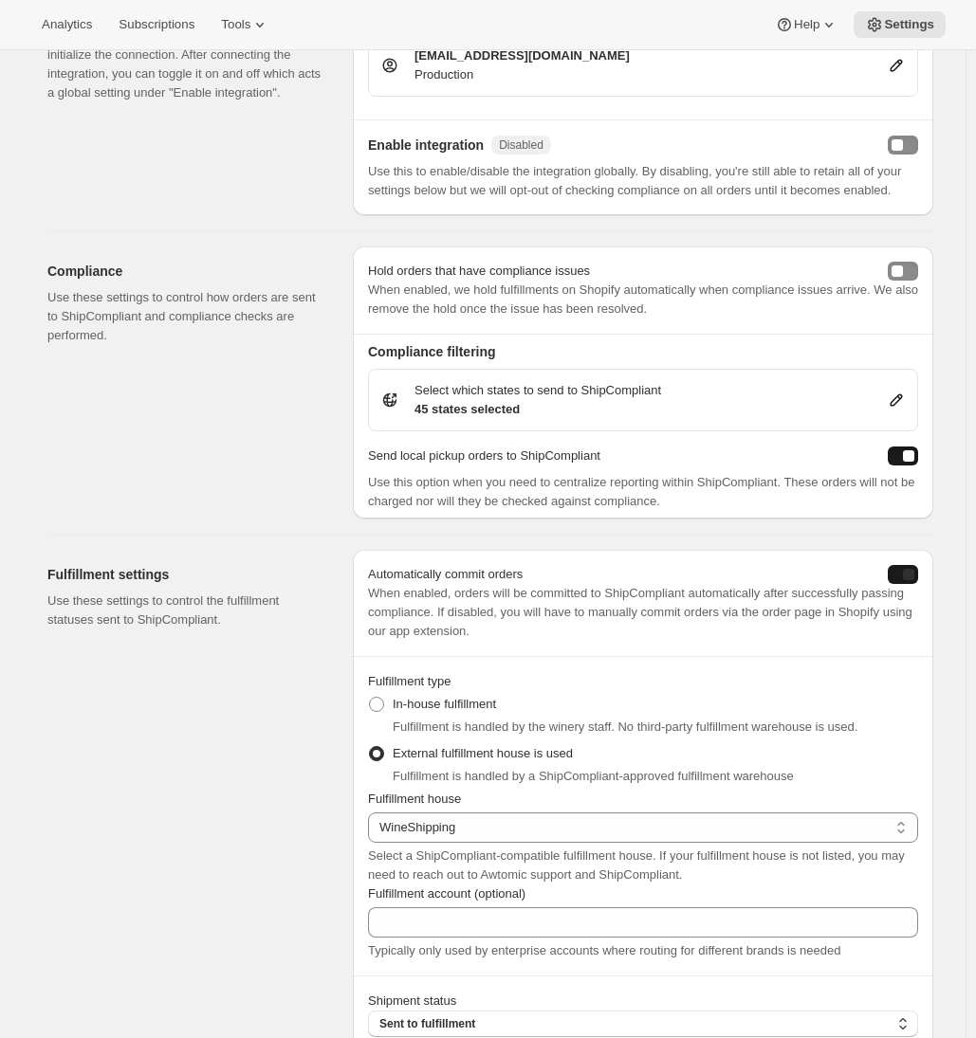
click at [909, 580] on div "autoCommit" at bounding box center [908, 574] width 11 height 11
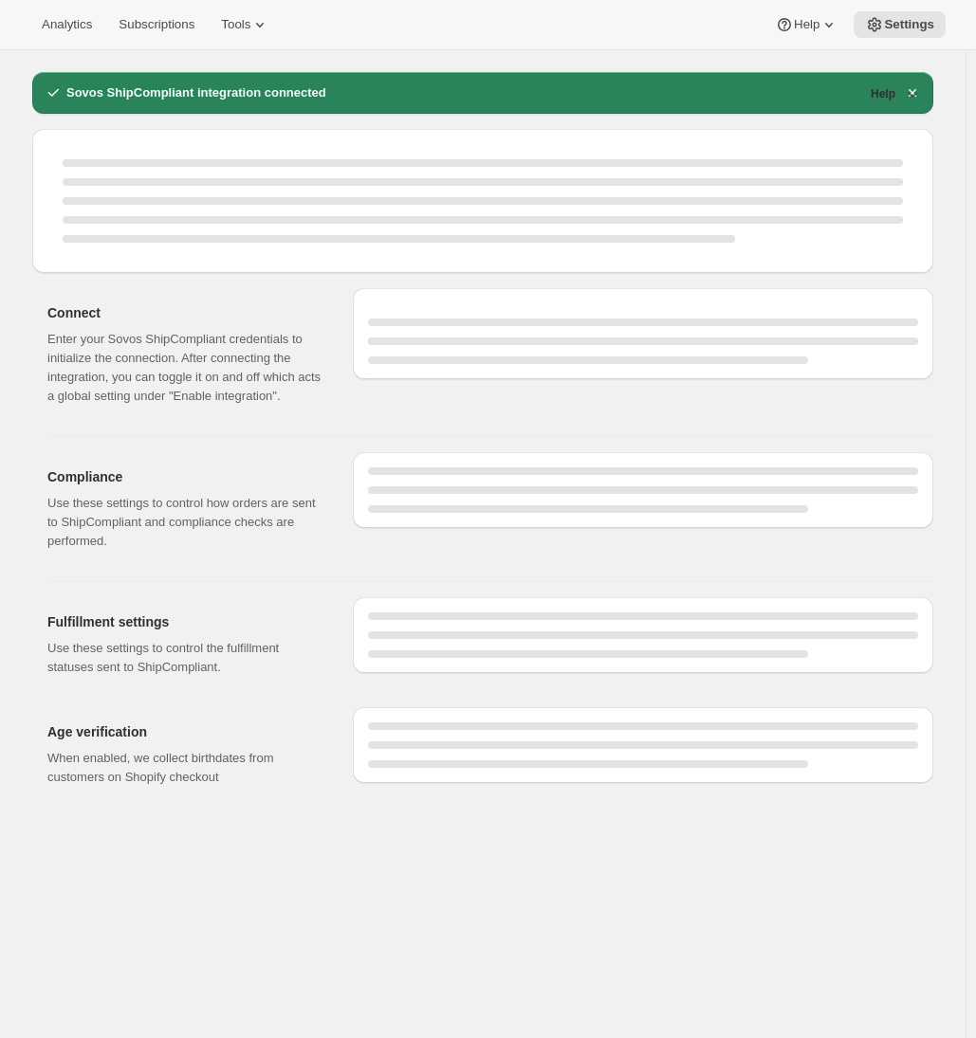
select select "WineShipping"
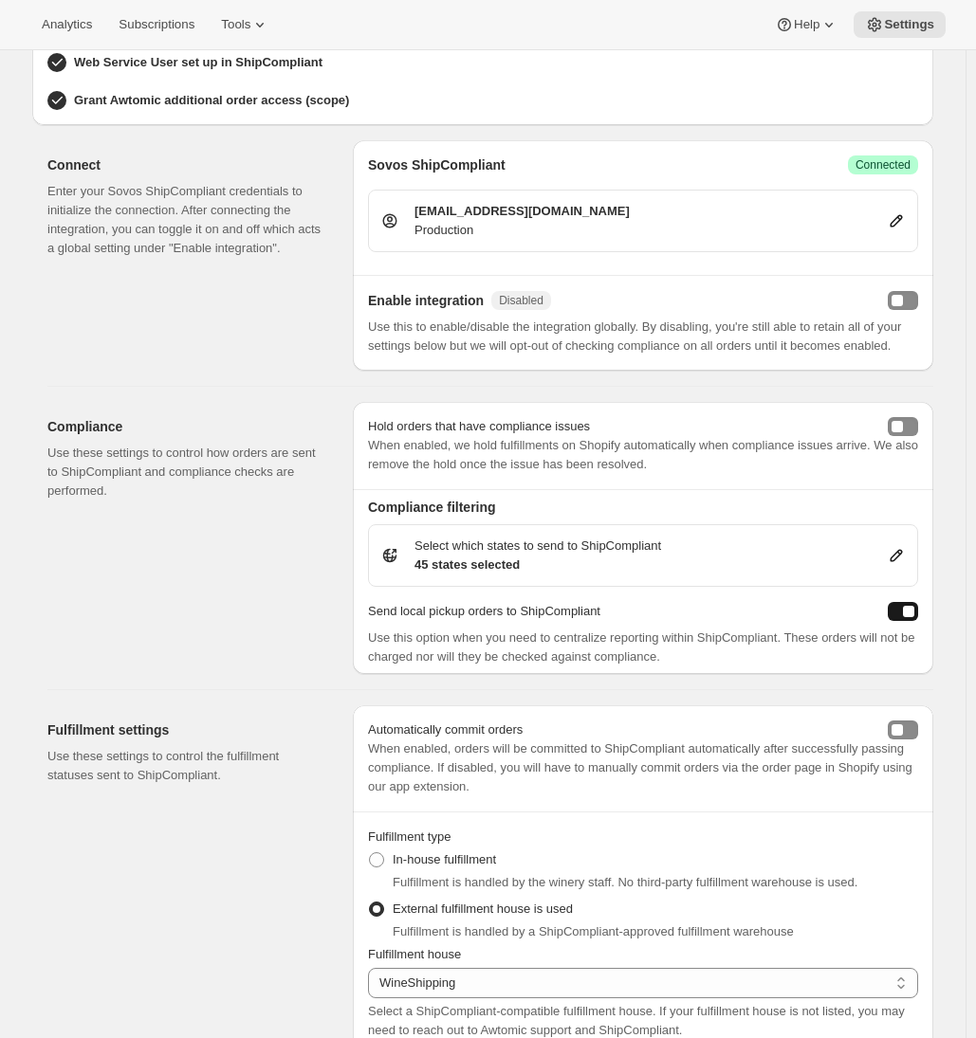
scroll to position [390, 0]
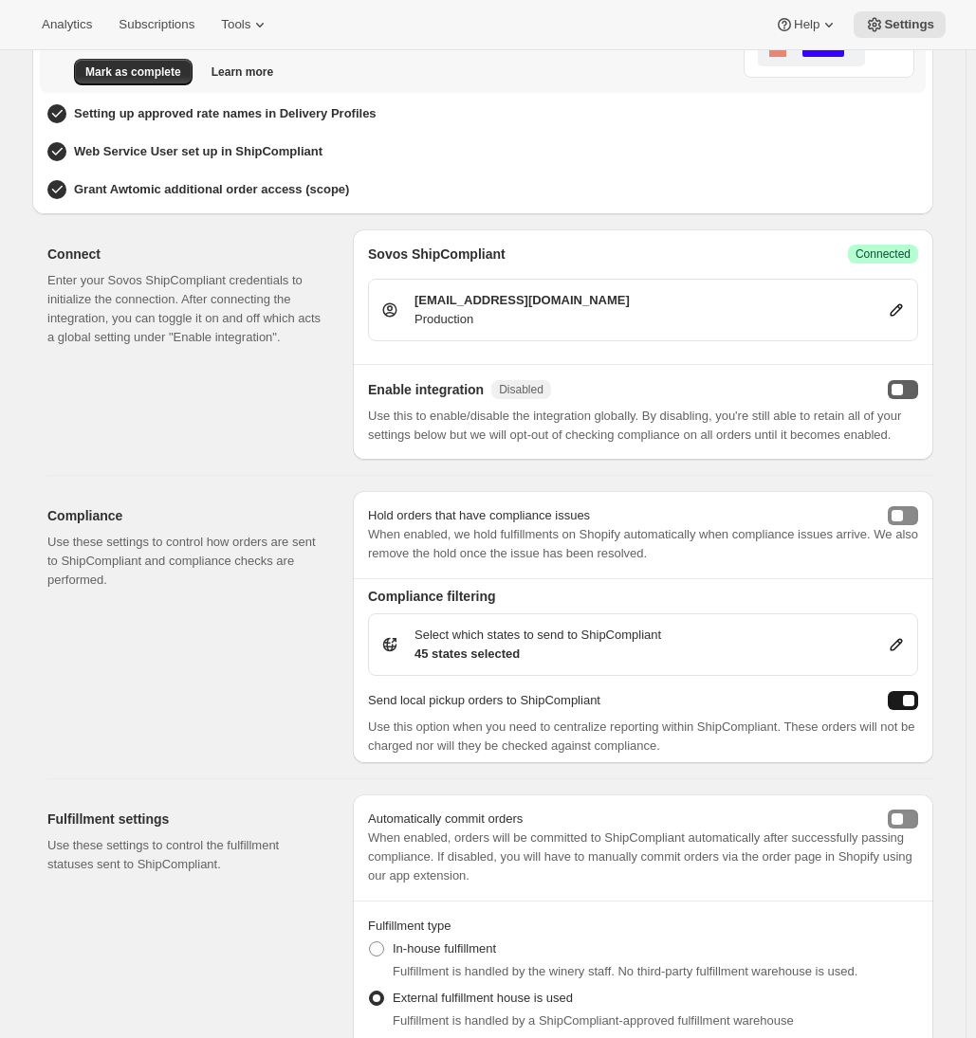
click at [903, 384] on div "enabled" at bounding box center [896, 389] width 11 height 11
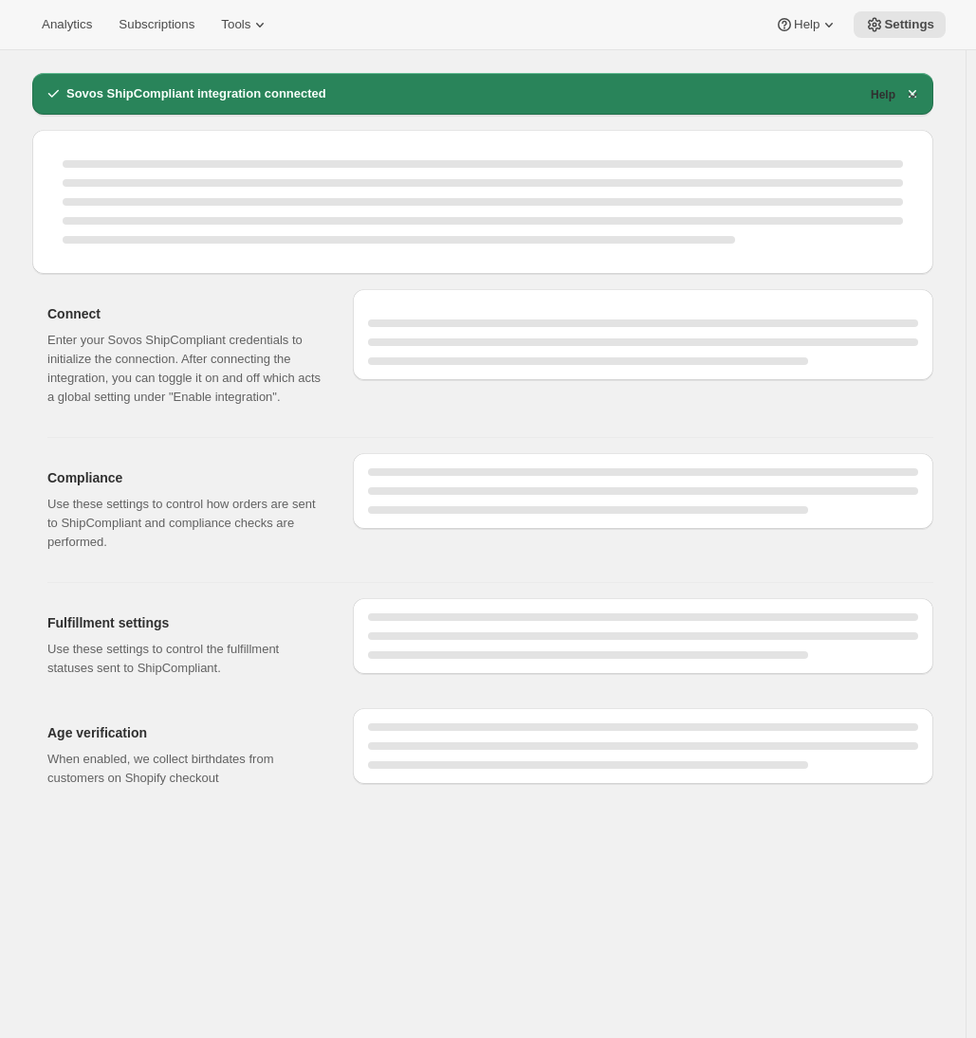
select select "WineShipping"
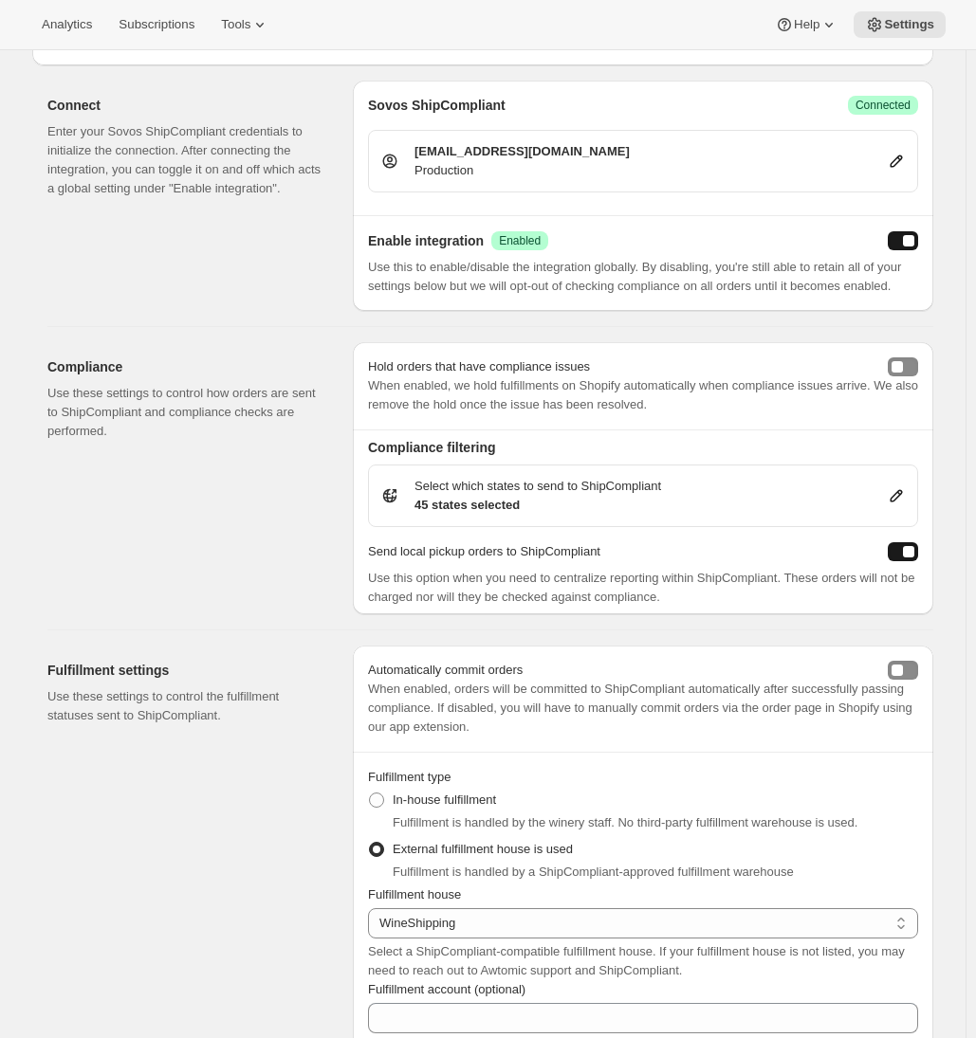
scroll to position [450, 0]
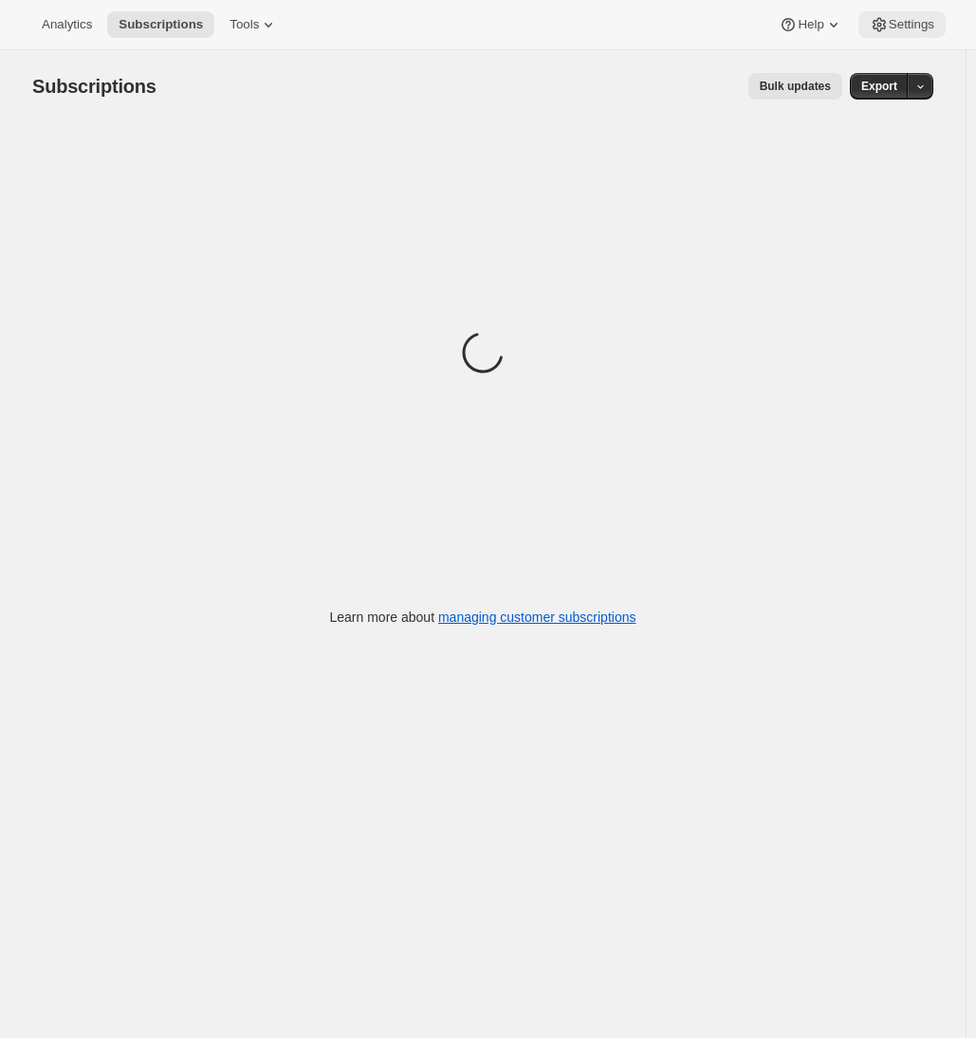
click at [889, 25] on span "Settings" at bounding box center [912, 24] width 46 height 15
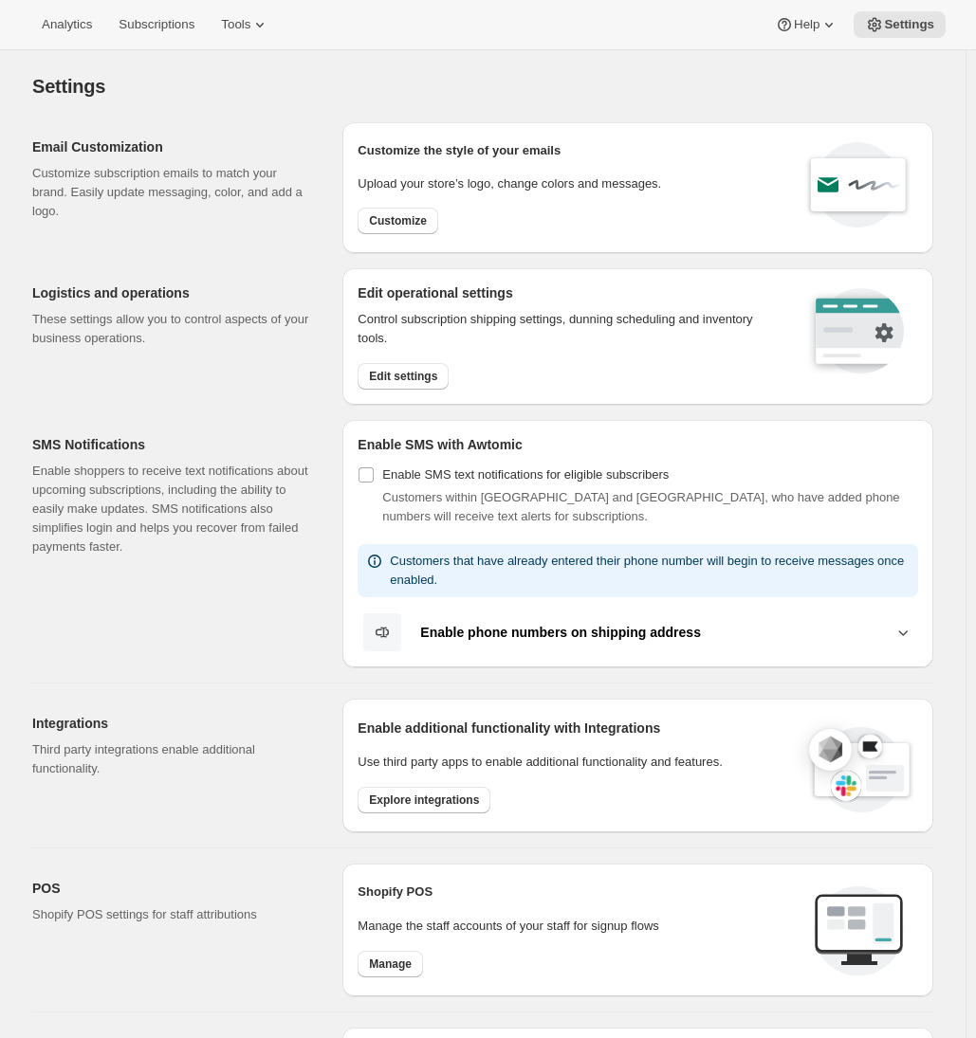
click at [126, 440] on h2 "SMS Notifications" at bounding box center [172, 444] width 280 height 19
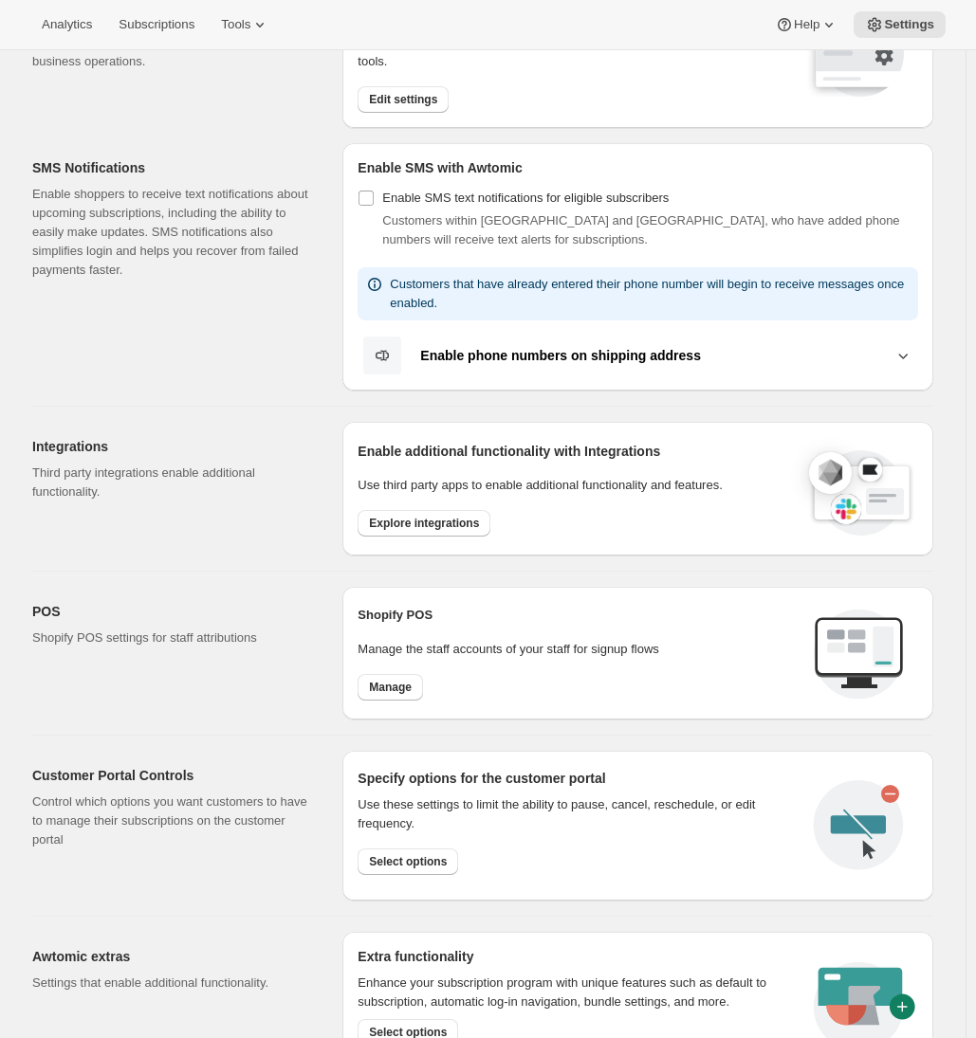
scroll to position [562, 0]
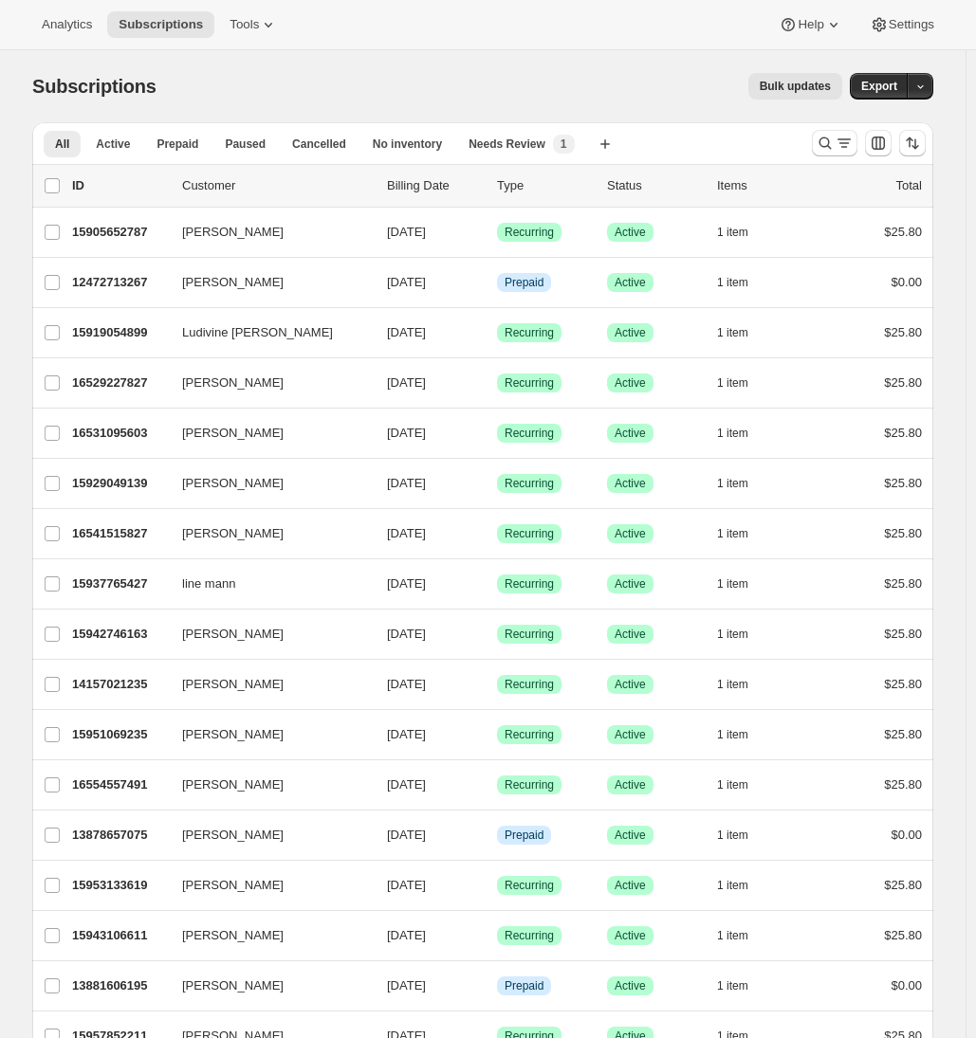
click at [811, 91] on span "Bulk updates" at bounding box center [795, 86] width 71 height 15
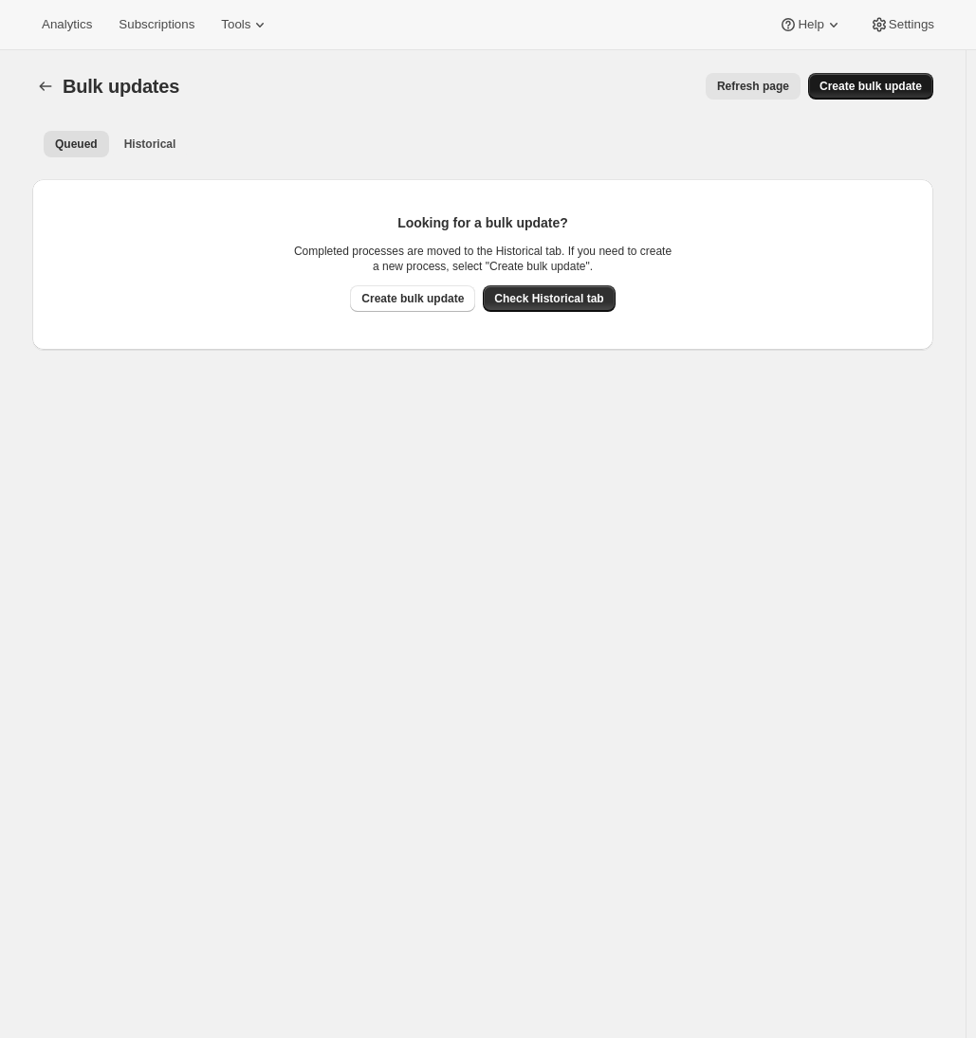
click at [907, 85] on span "Create bulk update" at bounding box center [870, 86] width 102 height 15
select select "14"
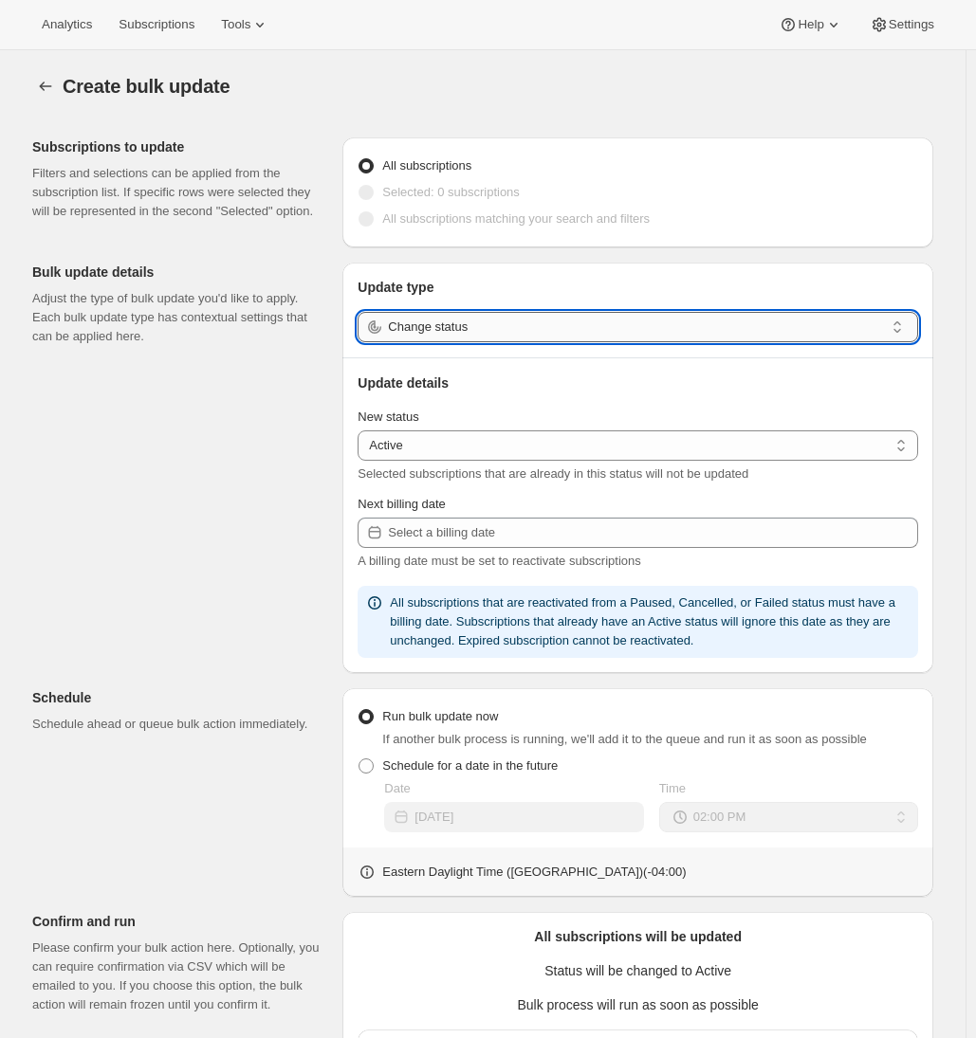
drag, startPoint x: 470, startPoint y: 316, endPoint x: 478, endPoint y: 330, distance: 16.1
click at [470, 317] on input "Change status" at bounding box center [636, 327] width 496 height 30
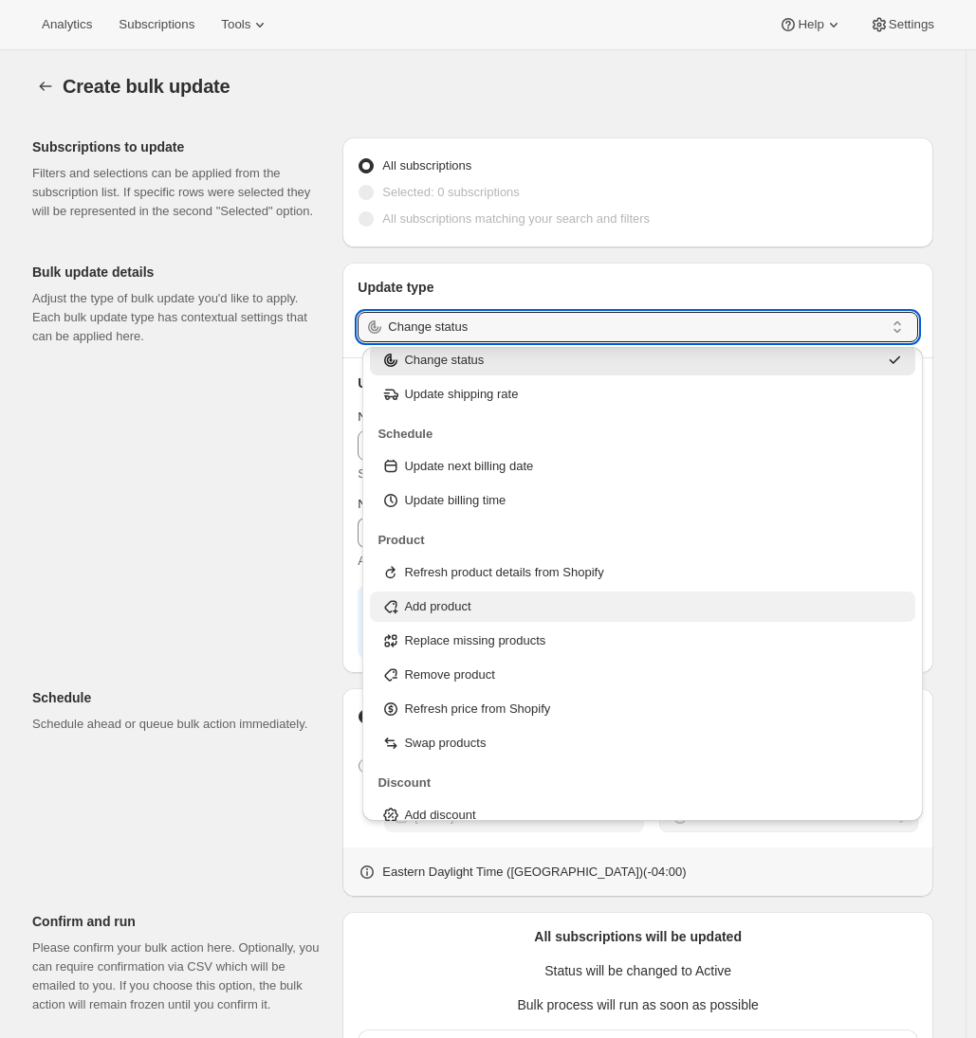
scroll to position [60, 0]
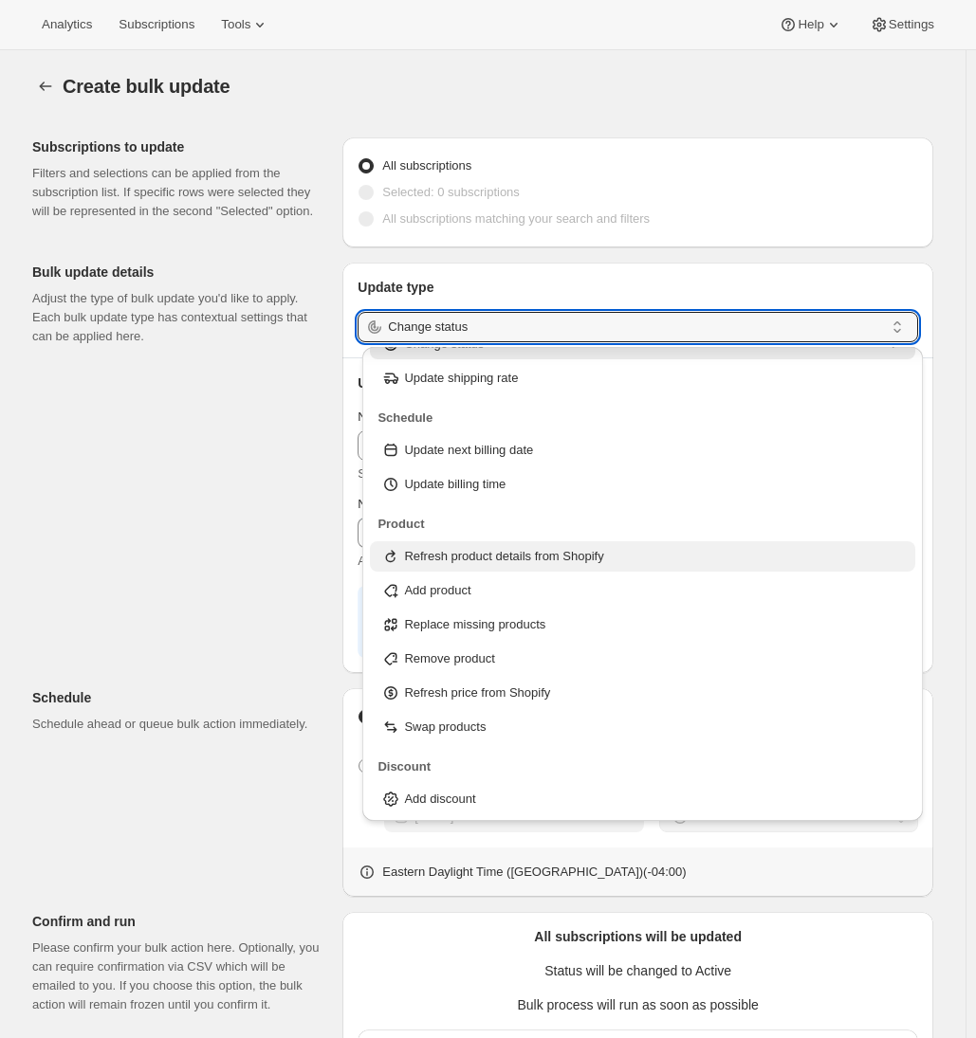
click at [446, 555] on p "Refresh product details from Shopify" at bounding box center [503, 556] width 199 height 19
type input "Refresh product details from Shopify"
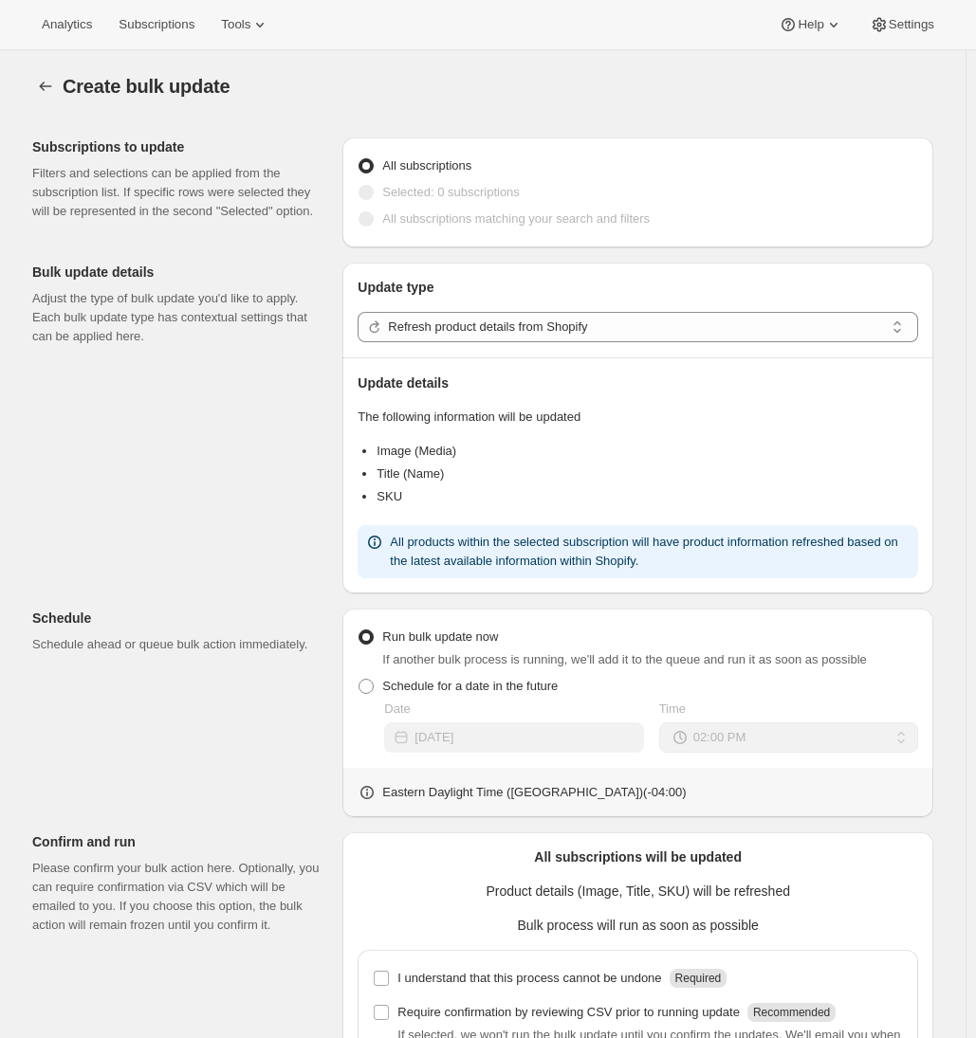
click at [244, 645] on p "Schedule ahead or queue bulk action immediately." at bounding box center [179, 644] width 295 height 19
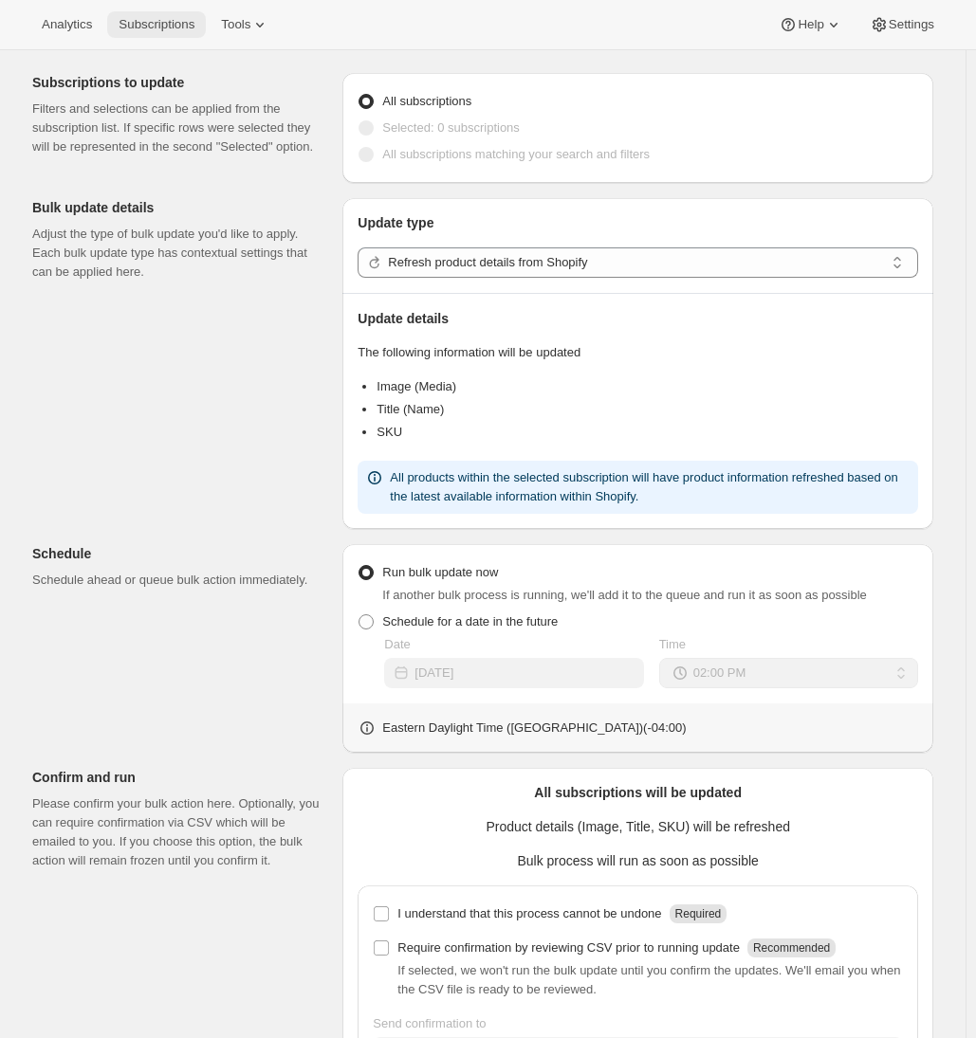
click at [142, 31] on span "Subscriptions" at bounding box center [157, 24] width 76 height 15
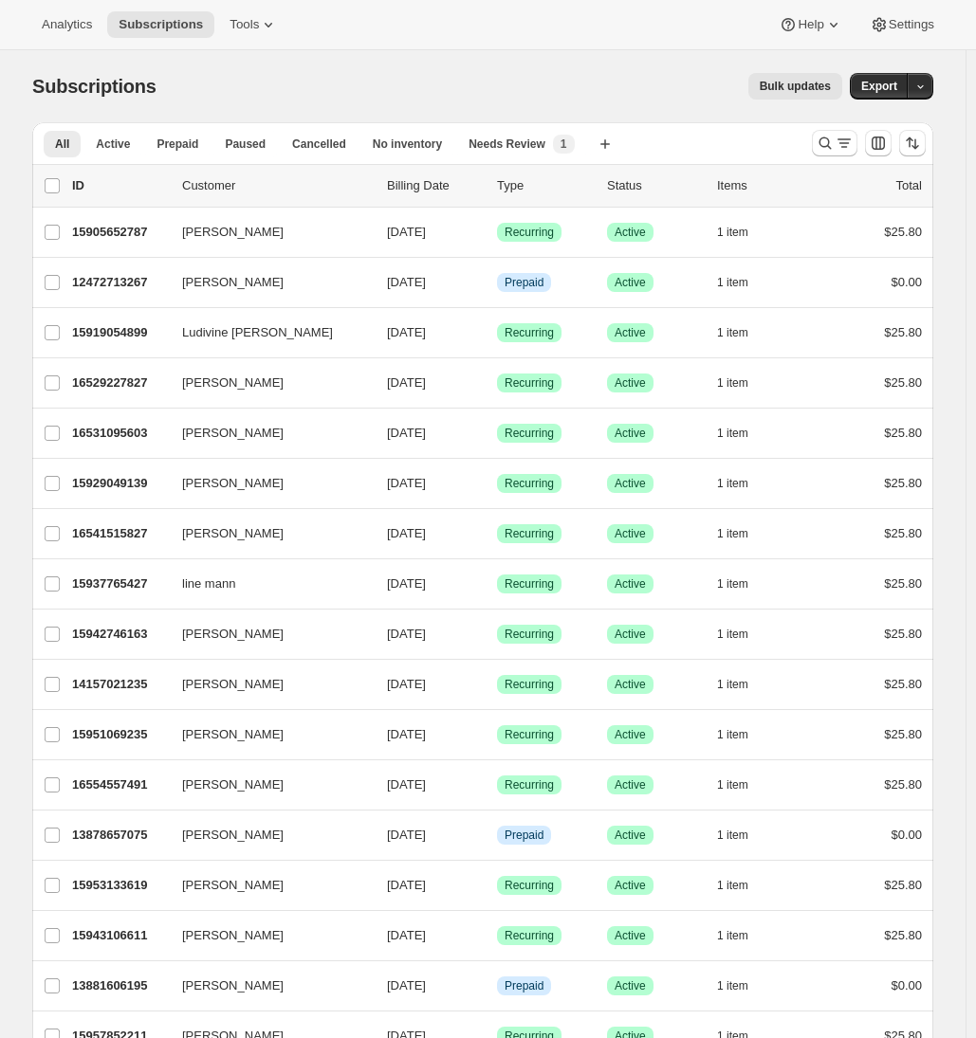
click at [649, 75] on div "Bulk updates" at bounding box center [510, 86] width 663 height 27
click at [925, 85] on icon "button" at bounding box center [920, 87] width 12 height 12
click at [690, 78] on div "Bulk updates" at bounding box center [510, 86] width 663 height 27
click at [896, 84] on span "Export" at bounding box center [879, 86] width 36 height 15
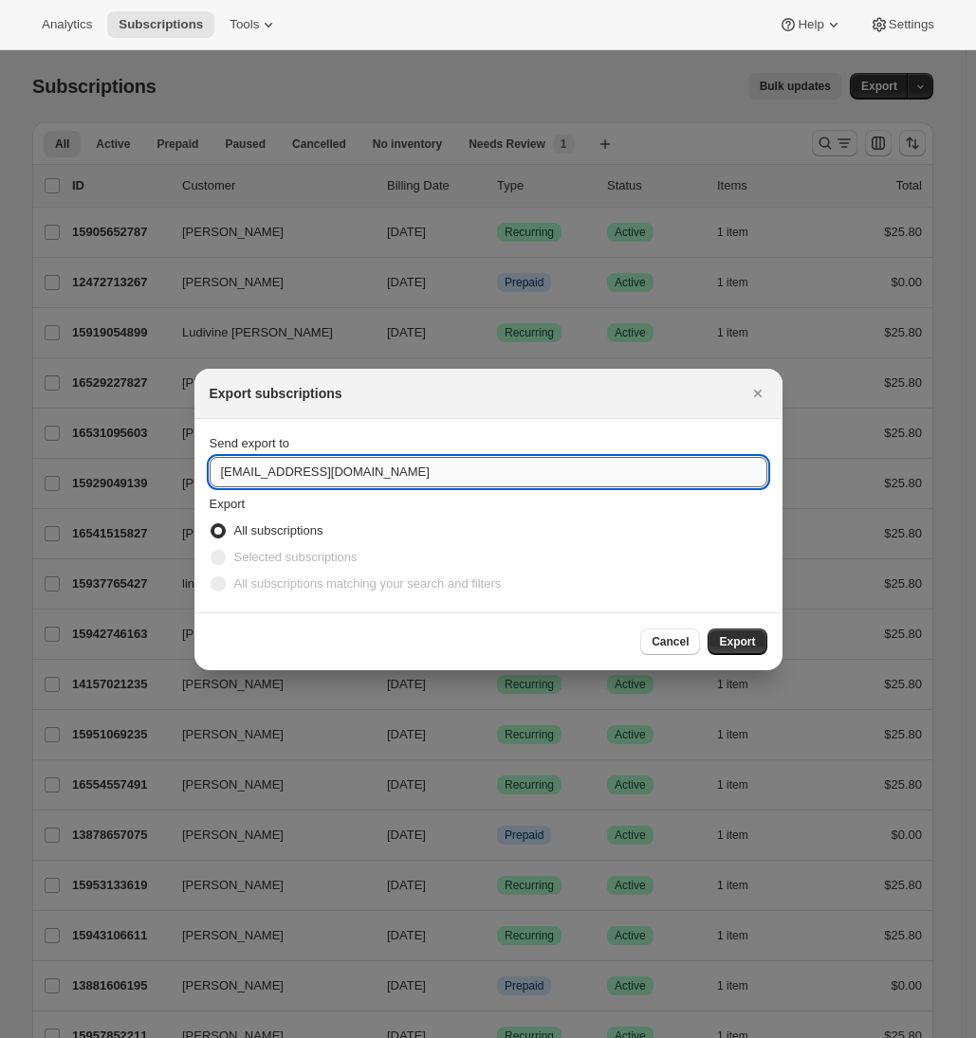
click at [287, 484] on input "hello@tokidos.com" at bounding box center [489, 472] width 558 height 30
type input "adrian@awtomic.com"
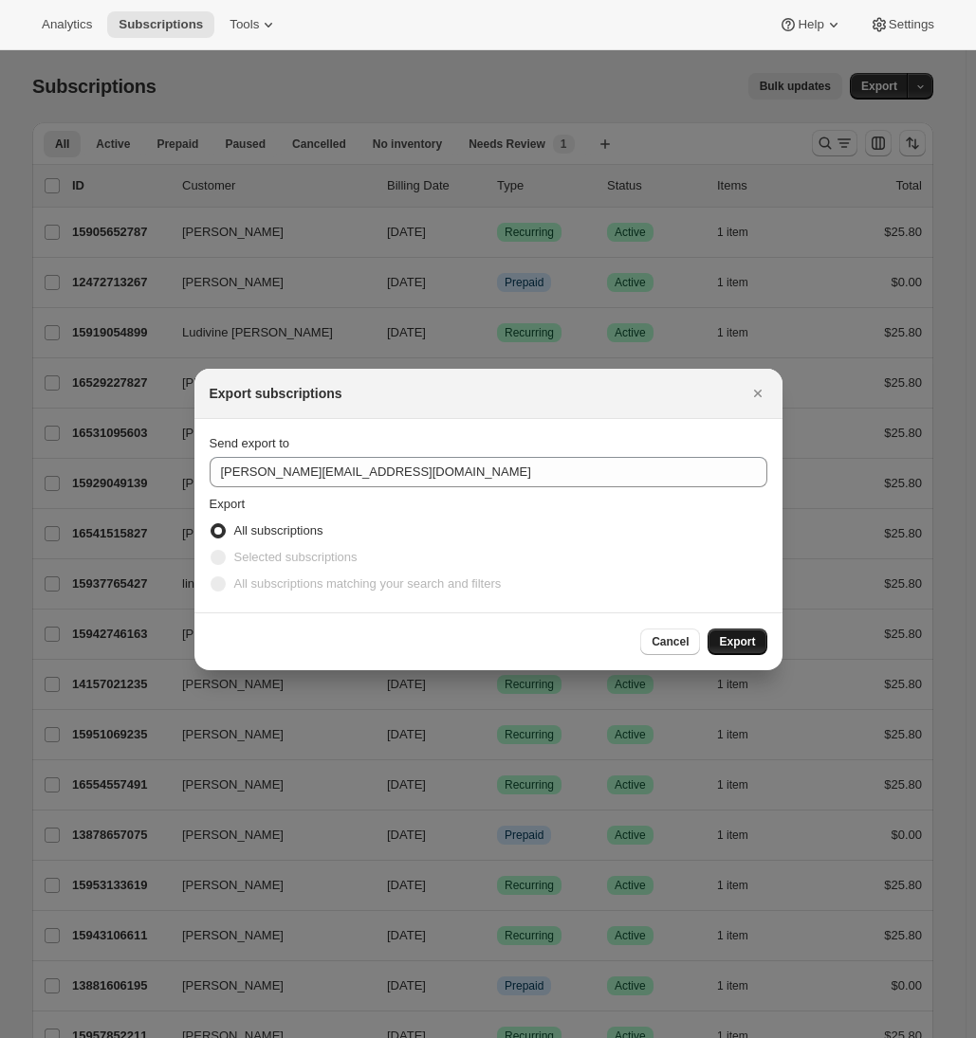
click at [755, 637] on span "Export" at bounding box center [737, 641] width 36 height 15
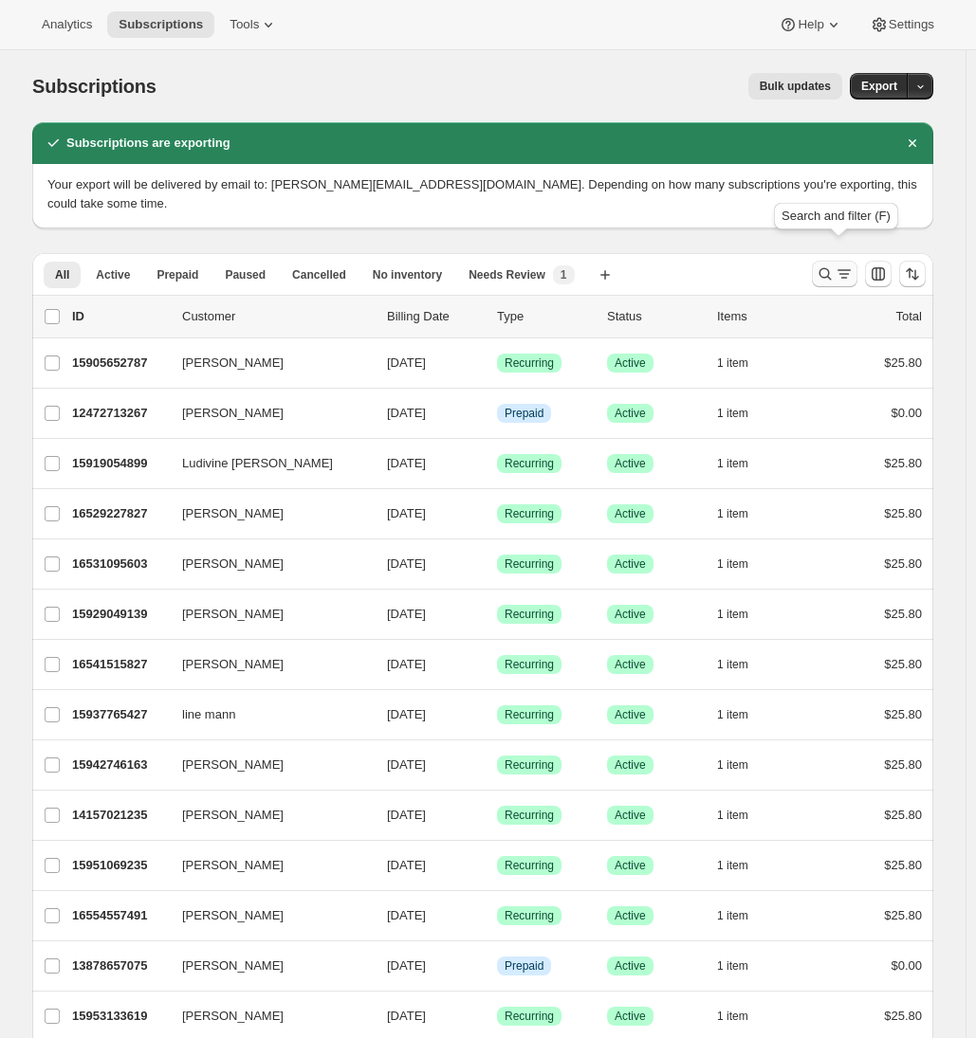
click at [832, 267] on icon "Search and filter results" at bounding box center [825, 273] width 12 height 12
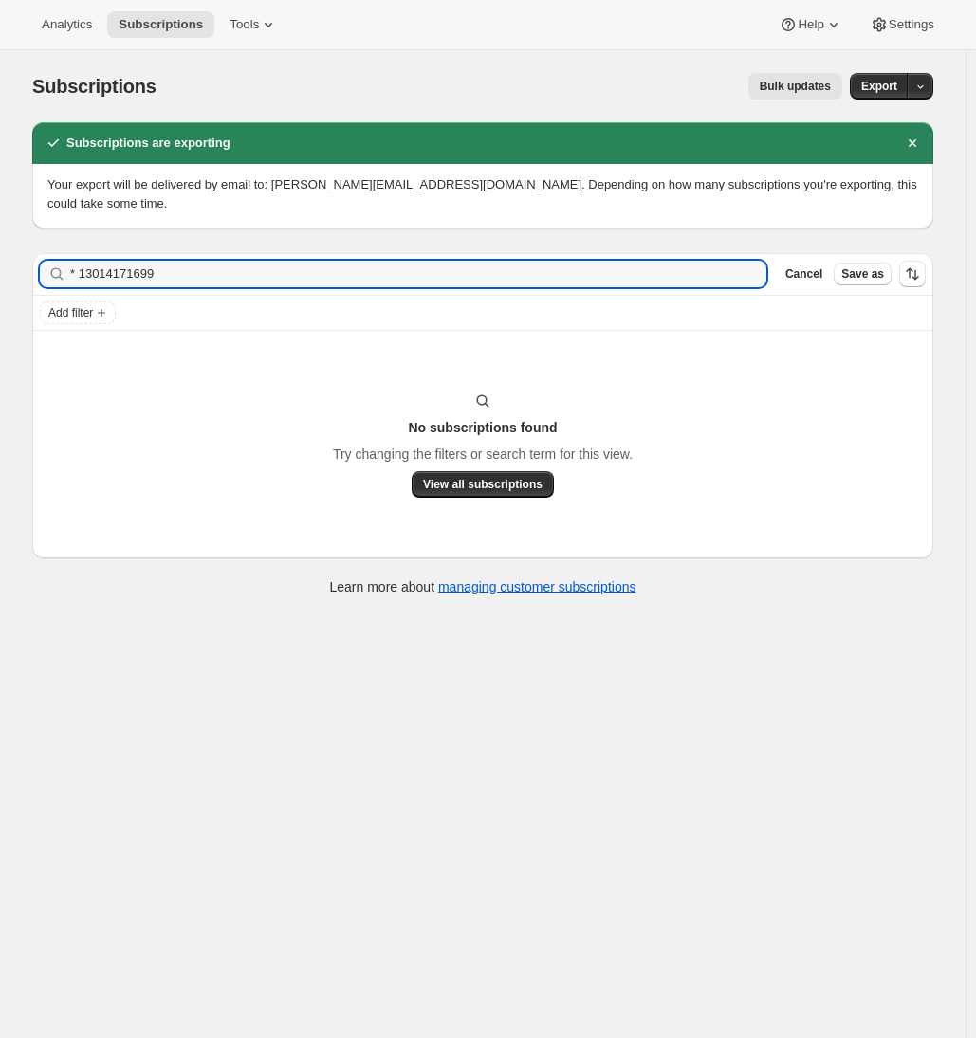
drag, startPoint x: 86, startPoint y: 248, endPoint x: 10, endPoint y: 248, distance: 75.9
click at [11, 248] on div "Subscriptions. This page is ready Subscriptions Bulk updates More actions Bulk …" at bounding box center [482, 569] width 965 height 1038
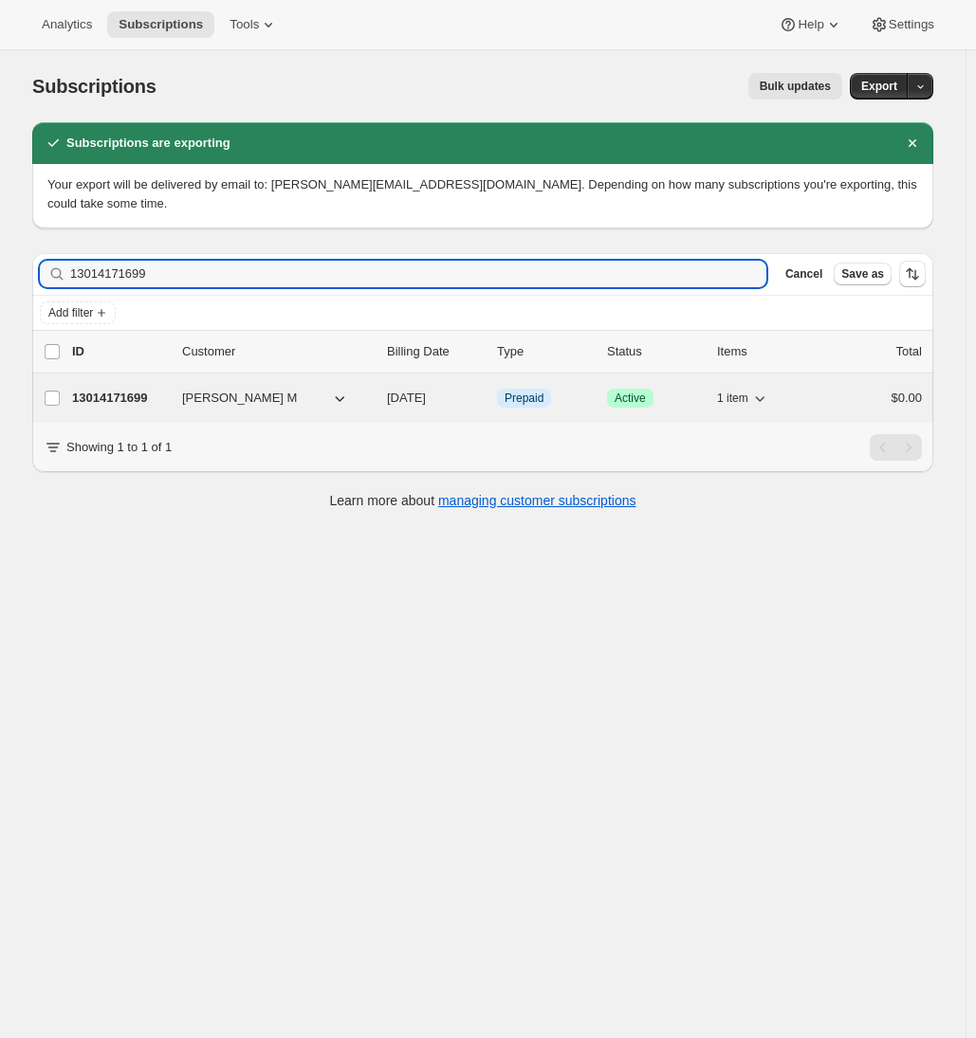
type input "13014171699"
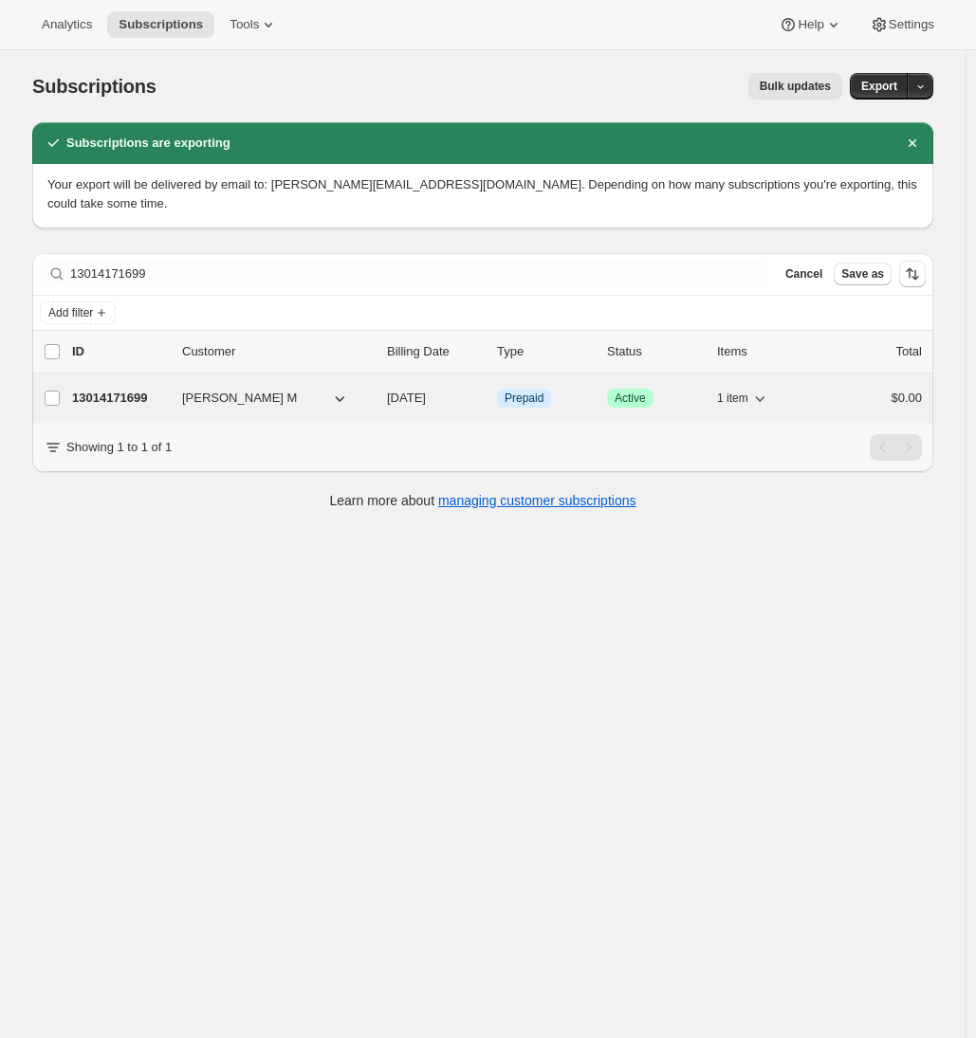
click at [111, 389] on p "13014171699" at bounding box center [119, 398] width 95 height 19
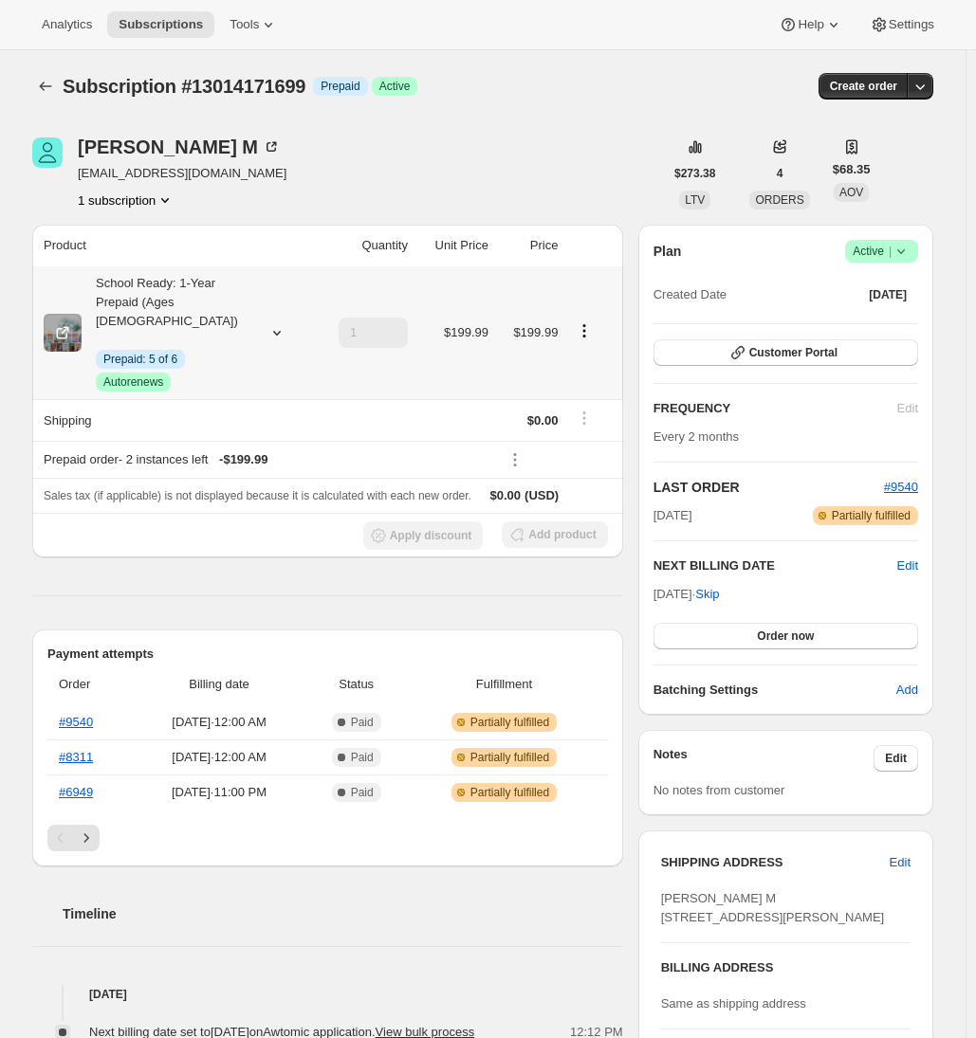
click at [274, 323] on icon at bounding box center [276, 332] width 19 height 19
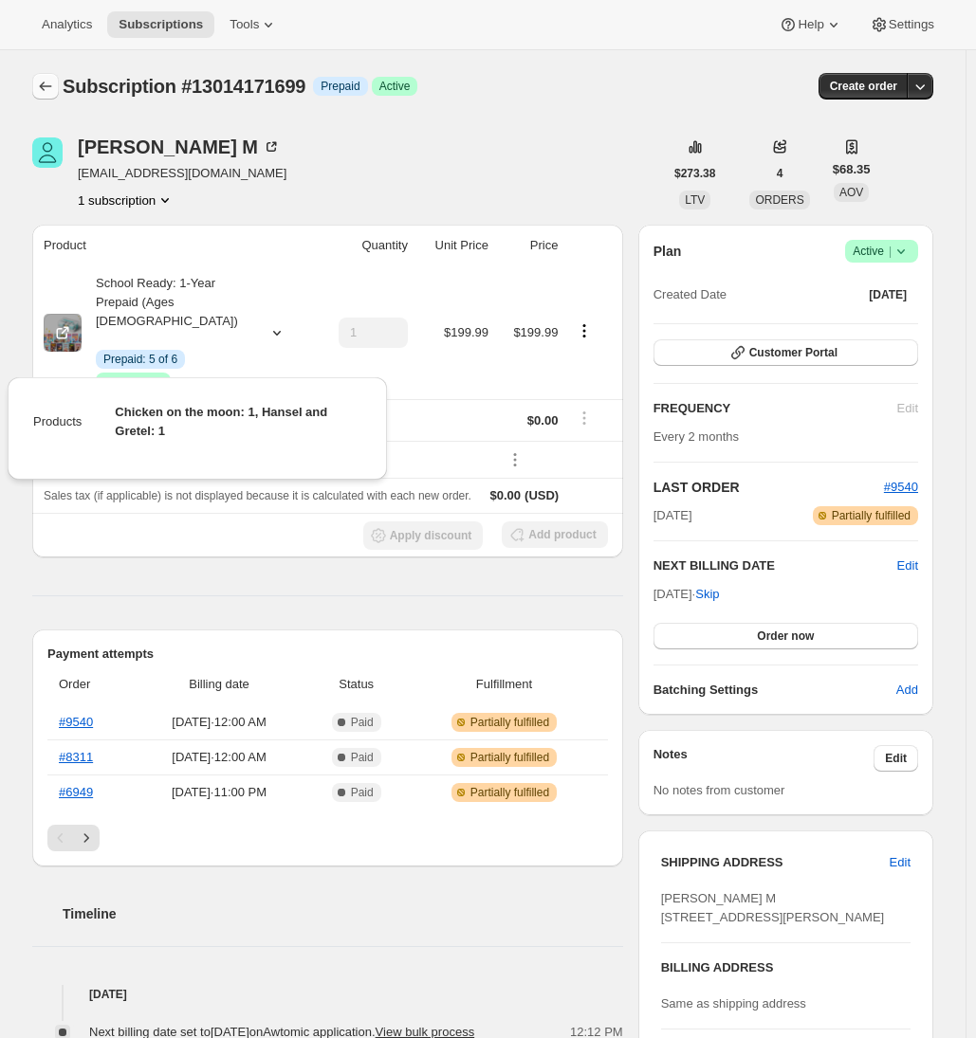
click at [43, 82] on icon "Subscriptions" at bounding box center [45, 86] width 19 height 19
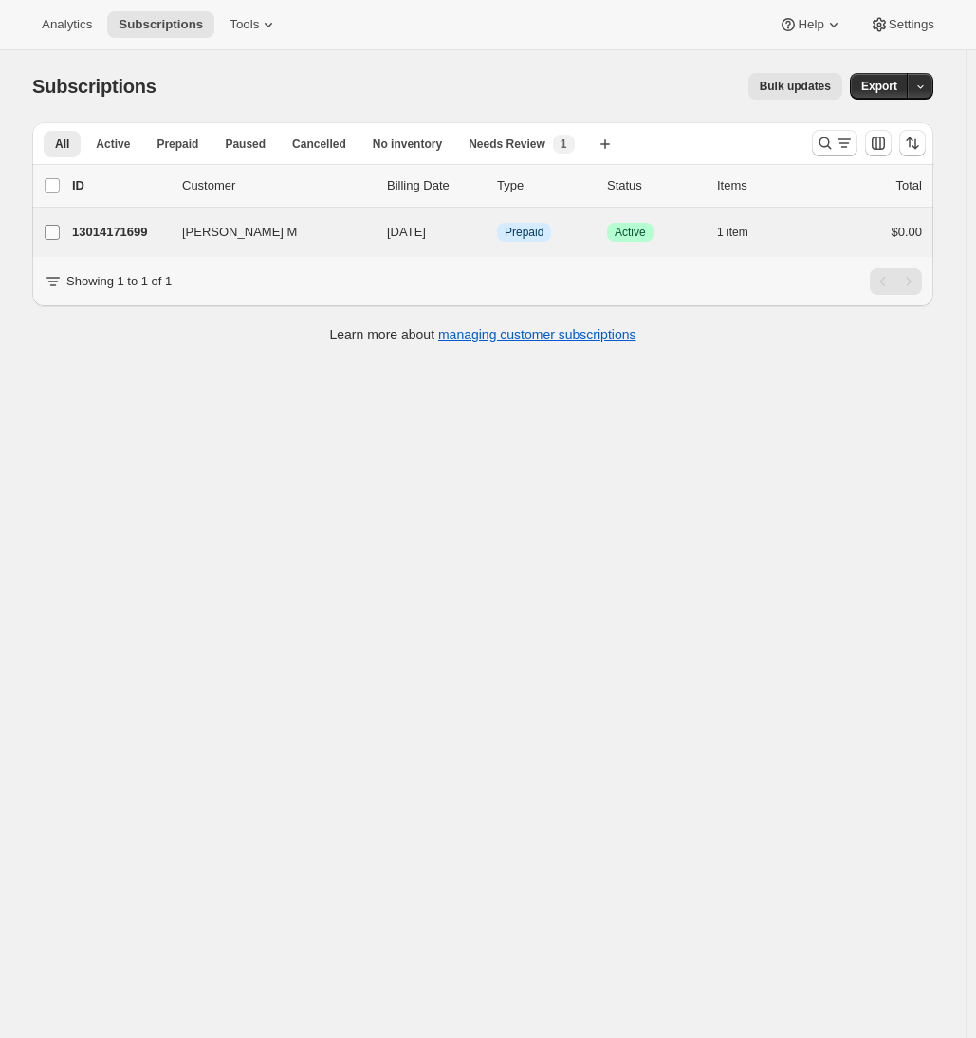
click at [60, 234] on input "Moises M" at bounding box center [52, 232] width 15 height 15
checkbox input "true"
click at [800, 89] on span "Bulk updates" at bounding box center [795, 86] width 71 height 15
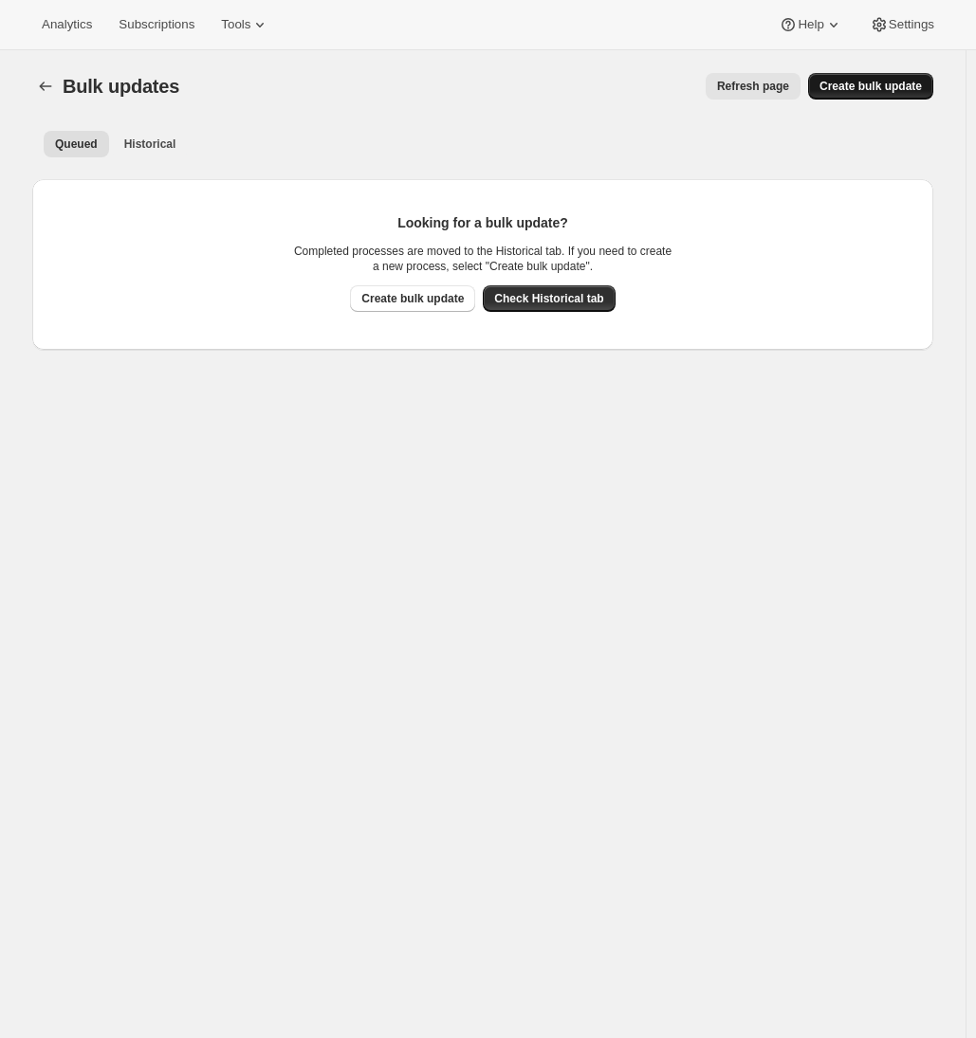
click at [825, 94] on button "Create bulk update" at bounding box center [870, 86] width 125 height 27
select select "14"
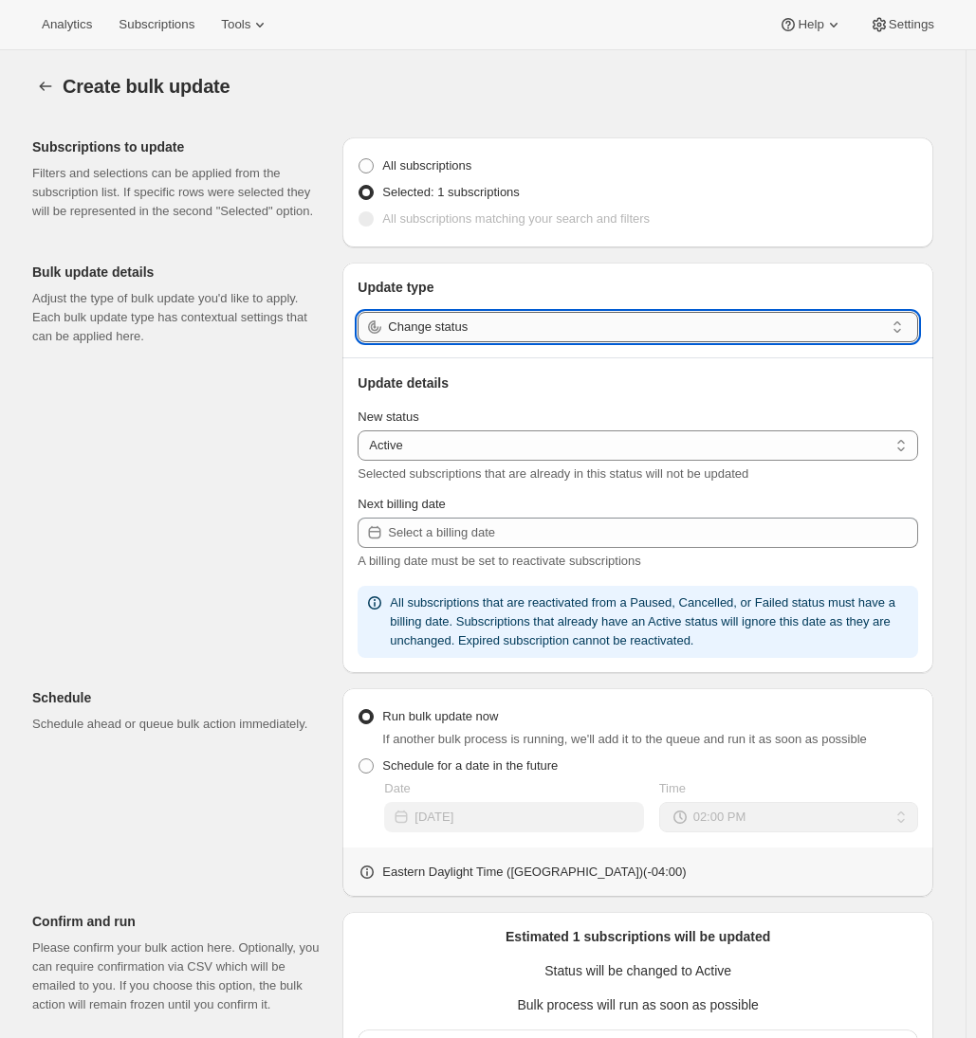
click at [424, 335] on input "Change status" at bounding box center [636, 327] width 496 height 30
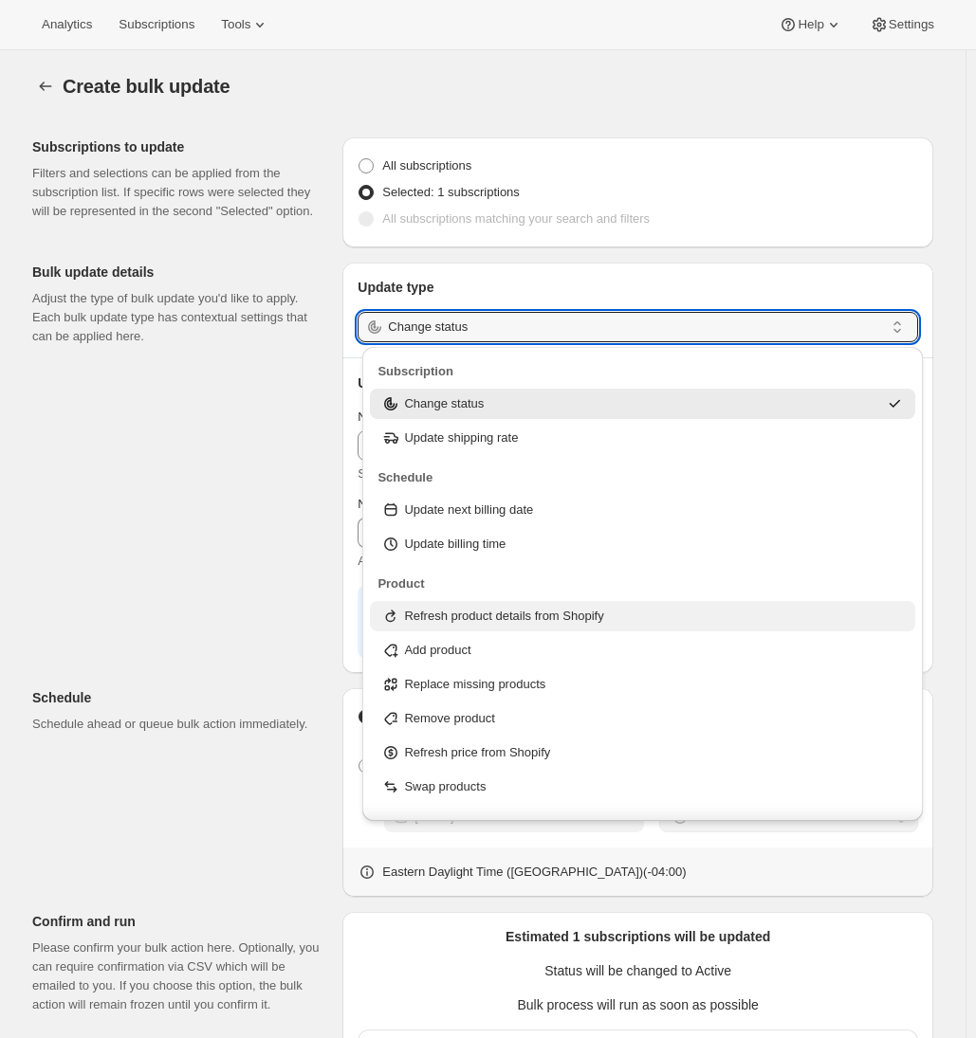
click at [455, 613] on p "Refresh product details from Shopify" at bounding box center [503, 616] width 199 height 19
type input "Refresh product details from Shopify"
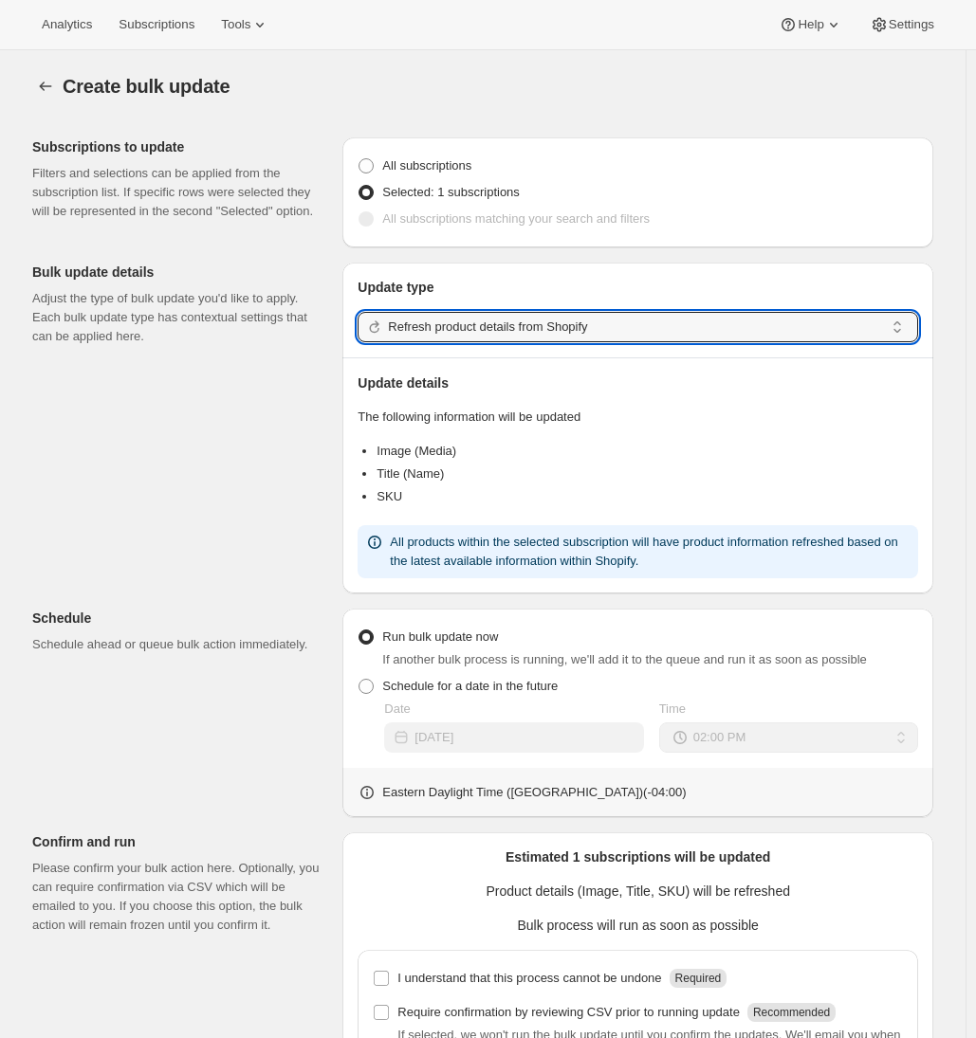
click at [240, 583] on div "Subscriptions to update Filters and selections can be applied from the subscrip…" at bounding box center [475, 671] width 916 height 1098
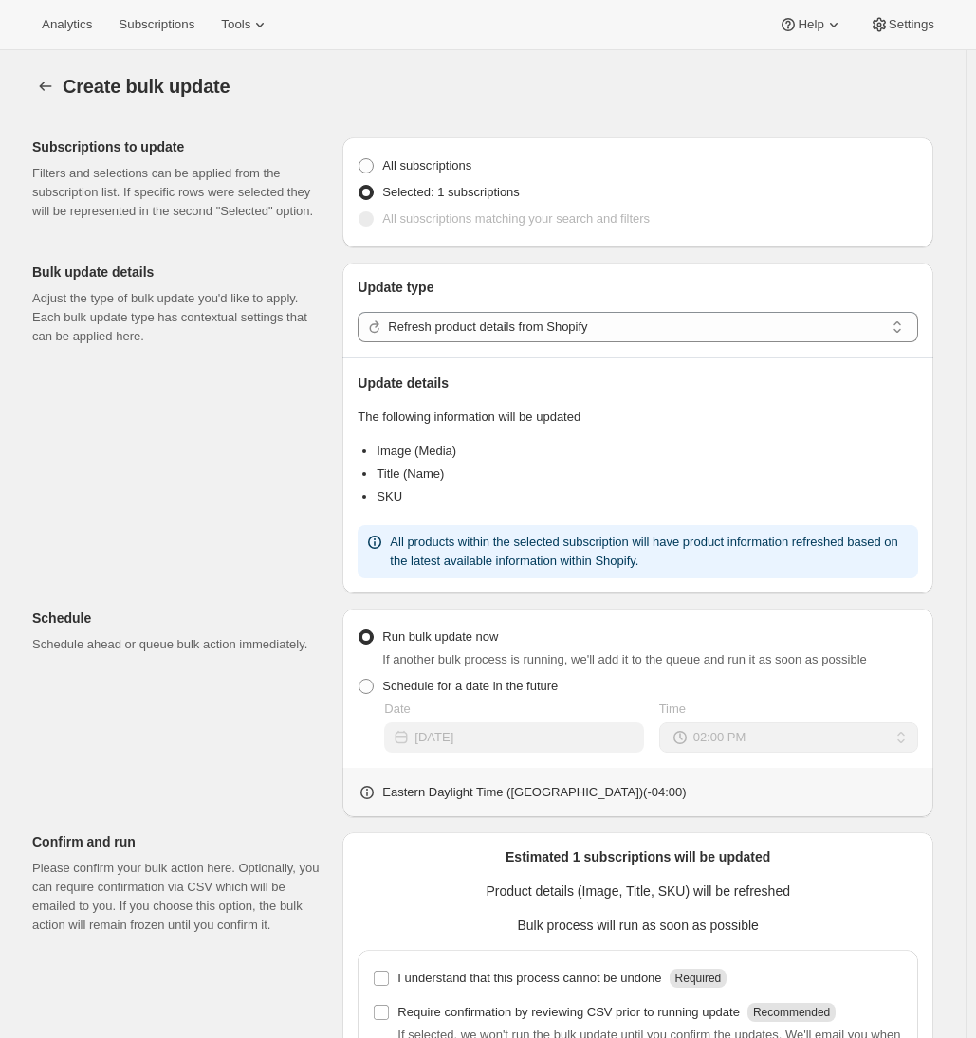
scroll to position [175, 0]
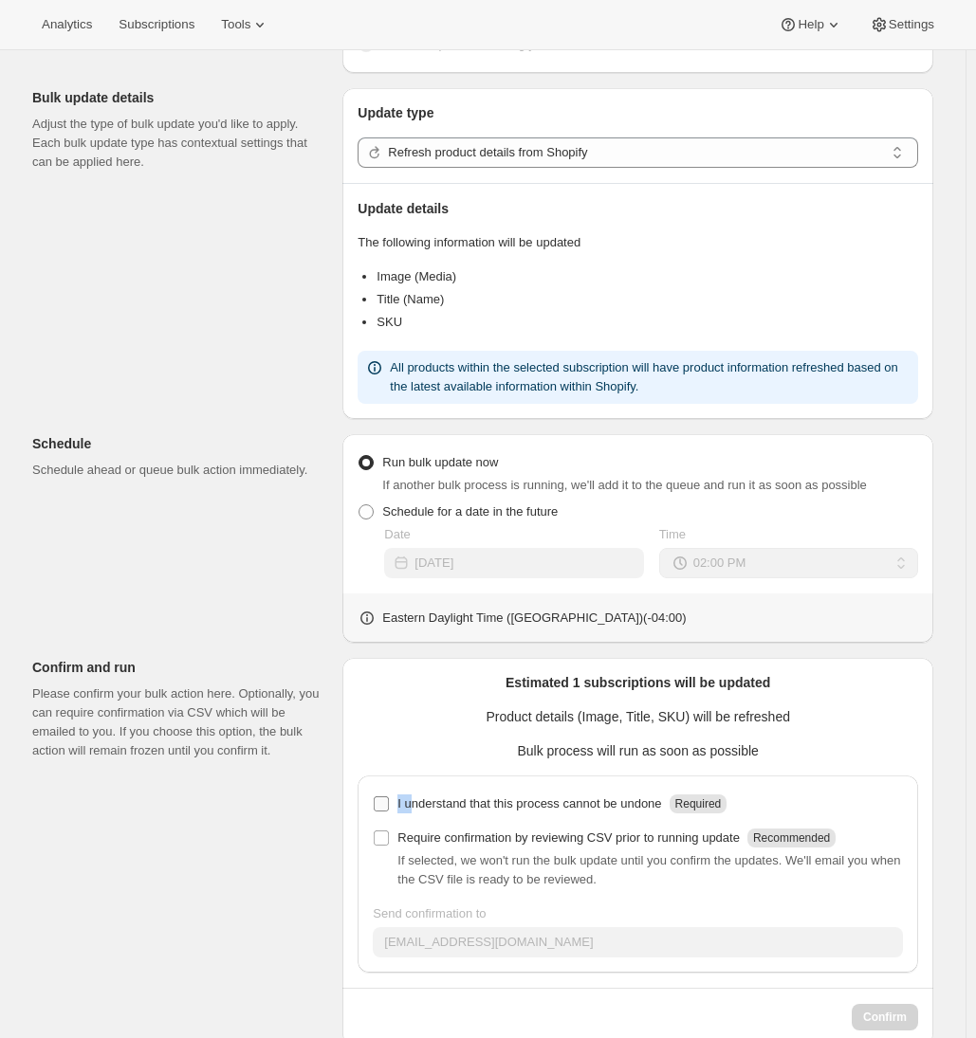
click at [413, 797] on label "I understand that this process cannot be undone Required" at bounding box center [550, 804] width 354 height 27
click at [377, 801] on div "I understand that this process cannot be undone Required Require confirmation b…" at bounding box center [638, 874] width 560 height 197
click at [389, 807] on input "I understand that this process cannot be undone Required" at bounding box center [381, 804] width 15 height 15
checkbox input "true"
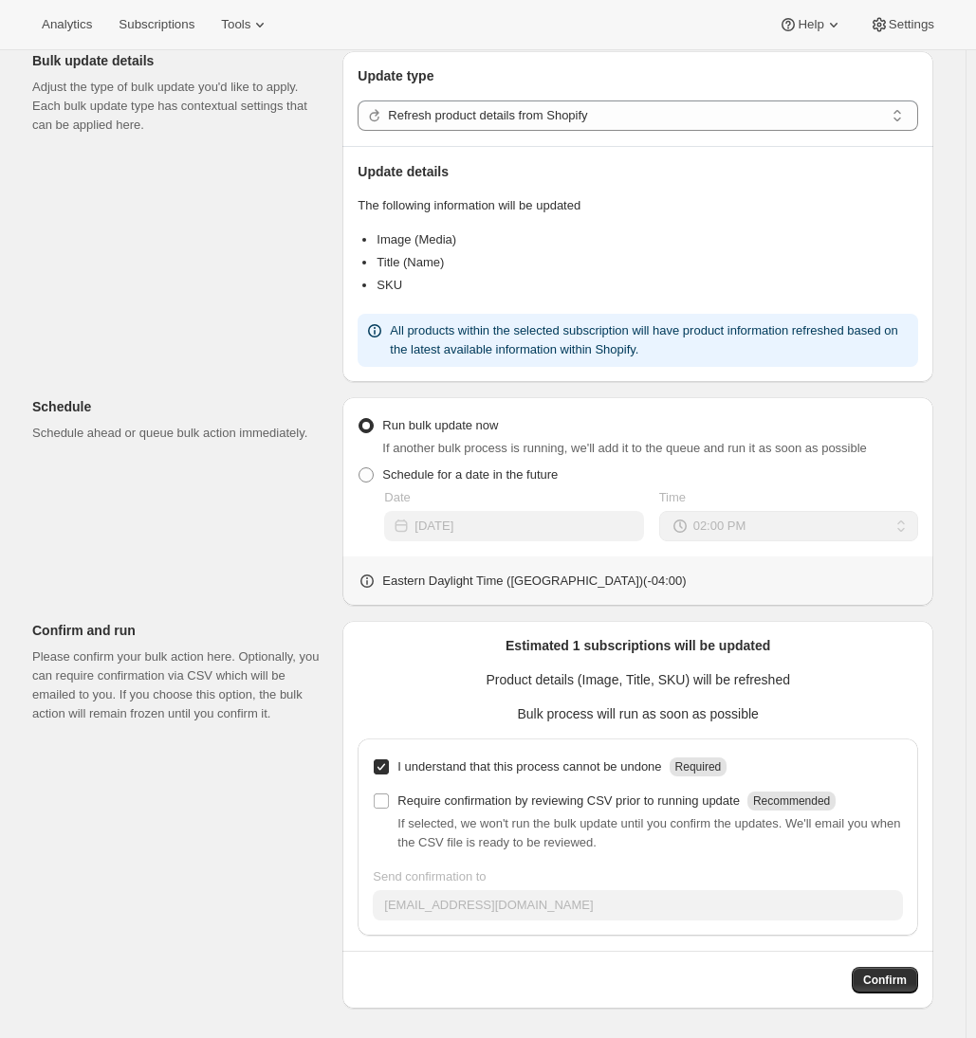
click at [873, 987] on button "Confirm" at bounding box center [885, 980] width 66 height 27
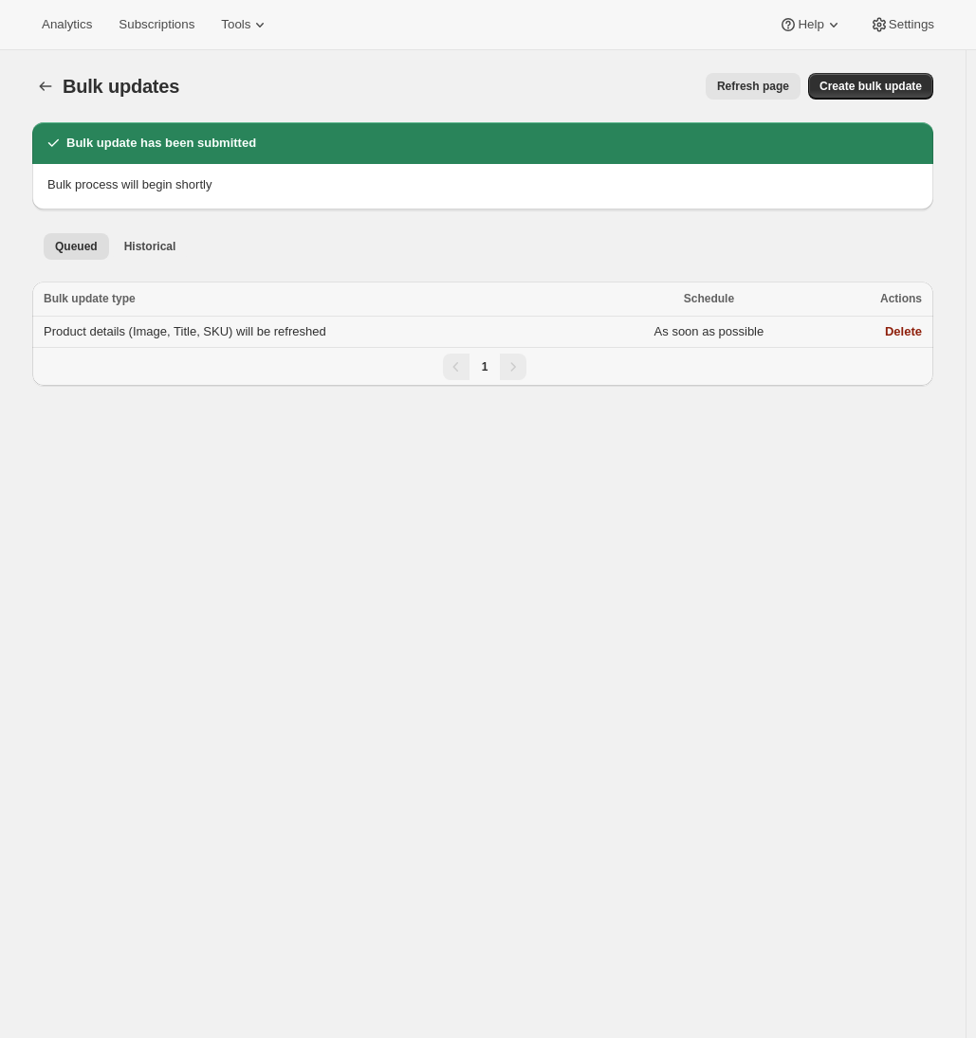
click at [247, 337] on span "Product details (Image, Title, SKU) will be refreshed" at bounding box center [185, 331] width 283 height 14
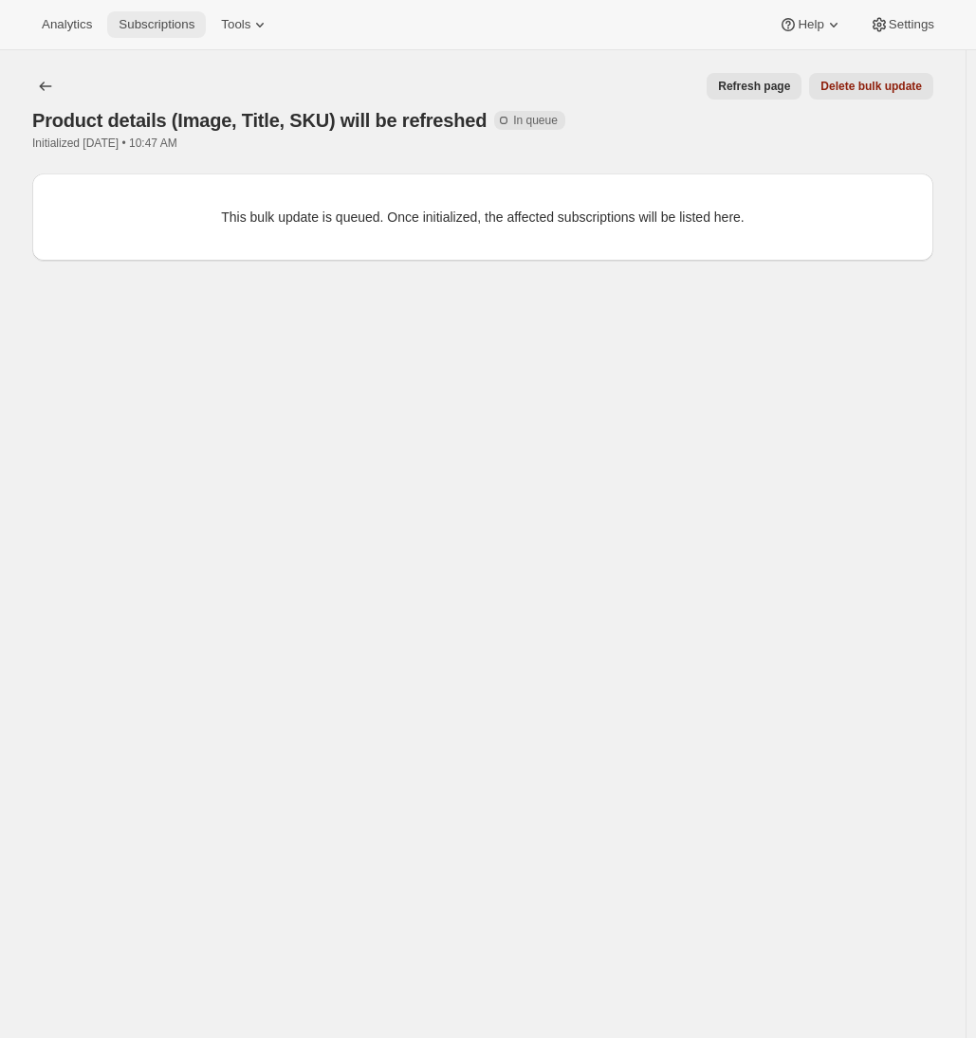
click at [156, 30] on span "Subscriptions" at bounding box center [157, 24] width 76 height 15
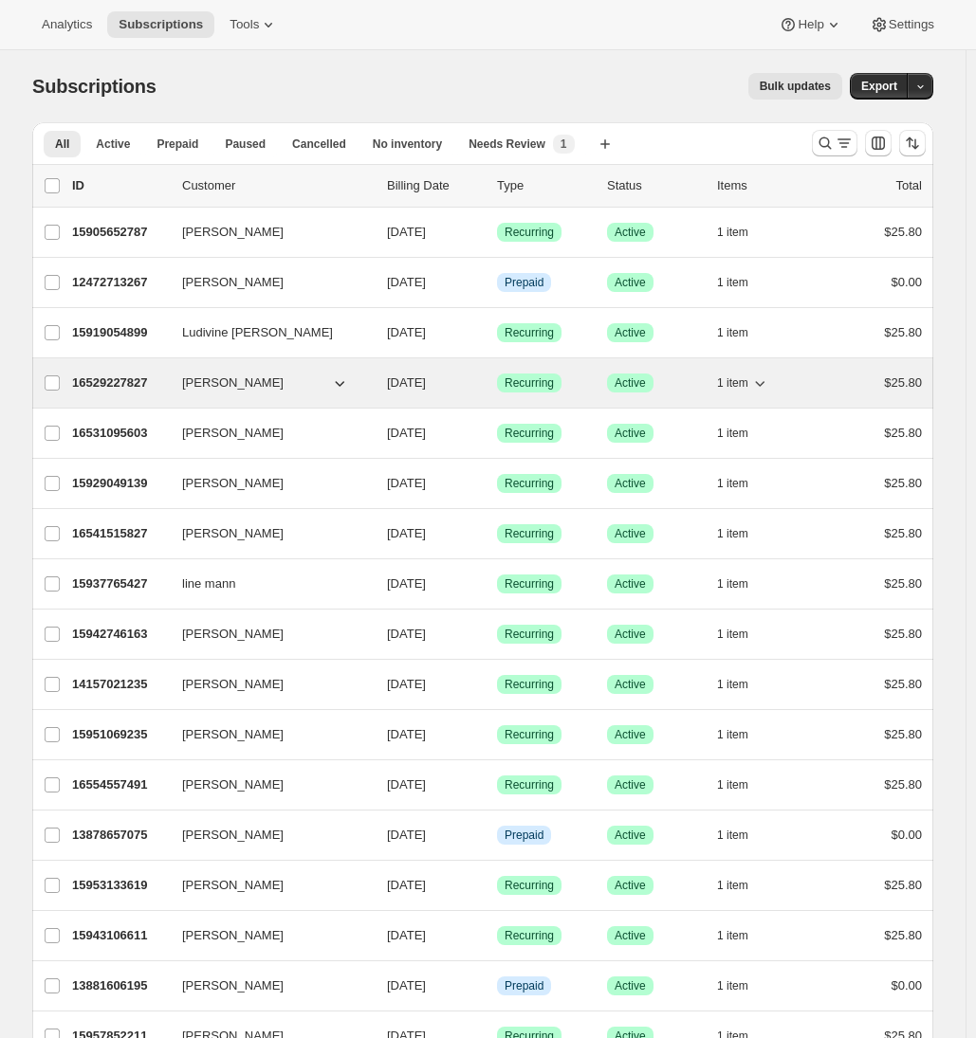
click at [101, 384] on p "16529227827" at bounding box center [119, 383] width 95 height 19
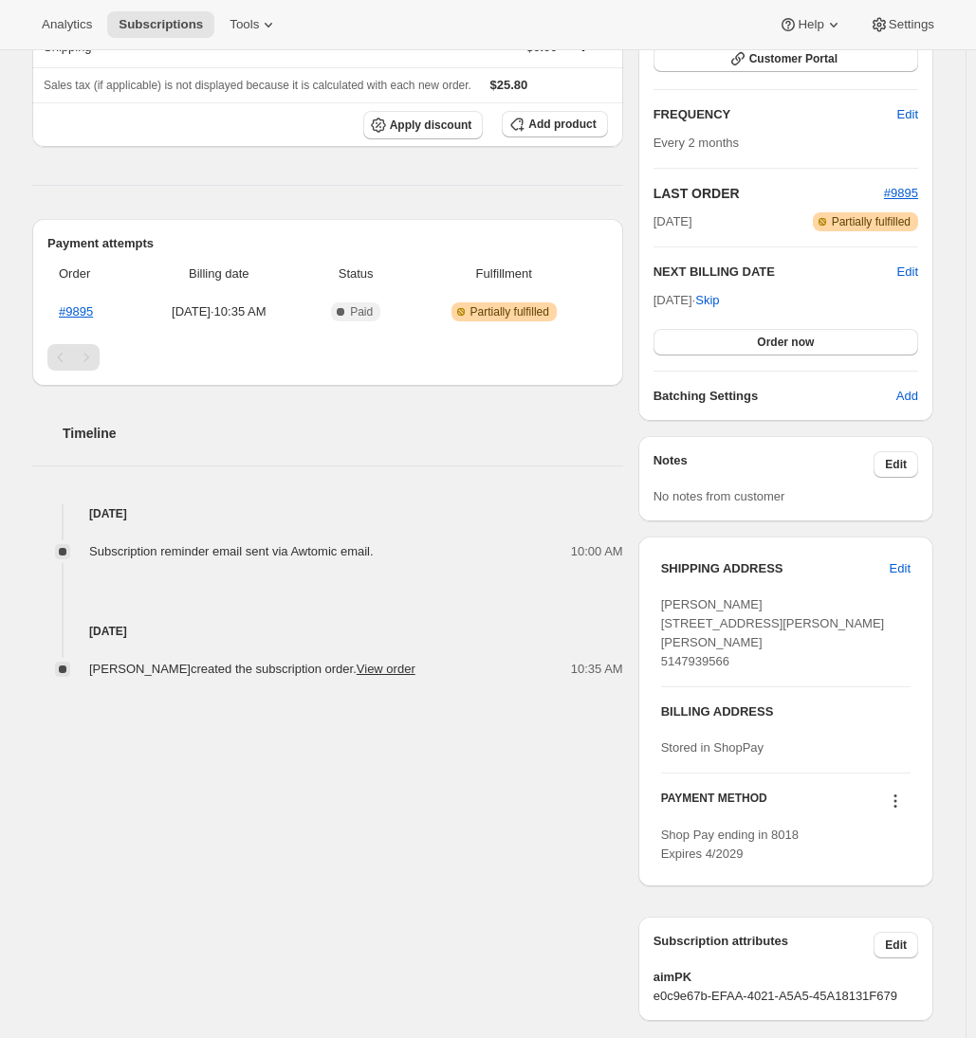
scroll to position [351, 0]
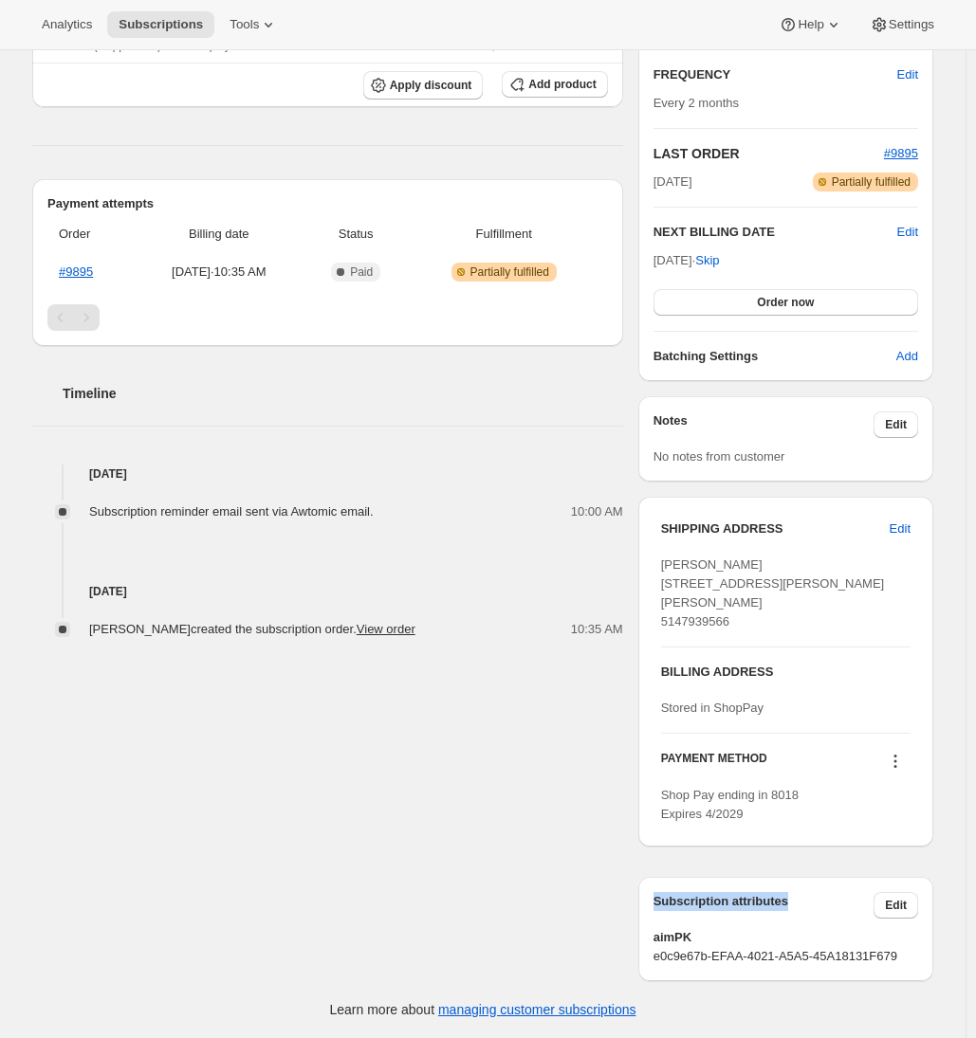
drag, startPoint x: 824, startPoint y: 900, endPoint x: 659, endPoint y: 897, distance: 165.0
click at [659, 897] on h3 "Subscription attributes" at bounding box center [763, 905] width 221 height 27
click at [487, 869] on div "Amelie Turgeon amelie_turgeon@outlook.com · +15147939566 1 subscription $148.32…" at bounding box center [475, 377] width 916 height 1208
click at [79, 265] on link "#9895" at bounding box center [76, 272] width 34 height 14
click at [531, 538] on div "Jul 6, 2025 Amelie Turgeon created the subscription order. View order 10:35 AM" at bounding box center [327, 581] width 591 height 118
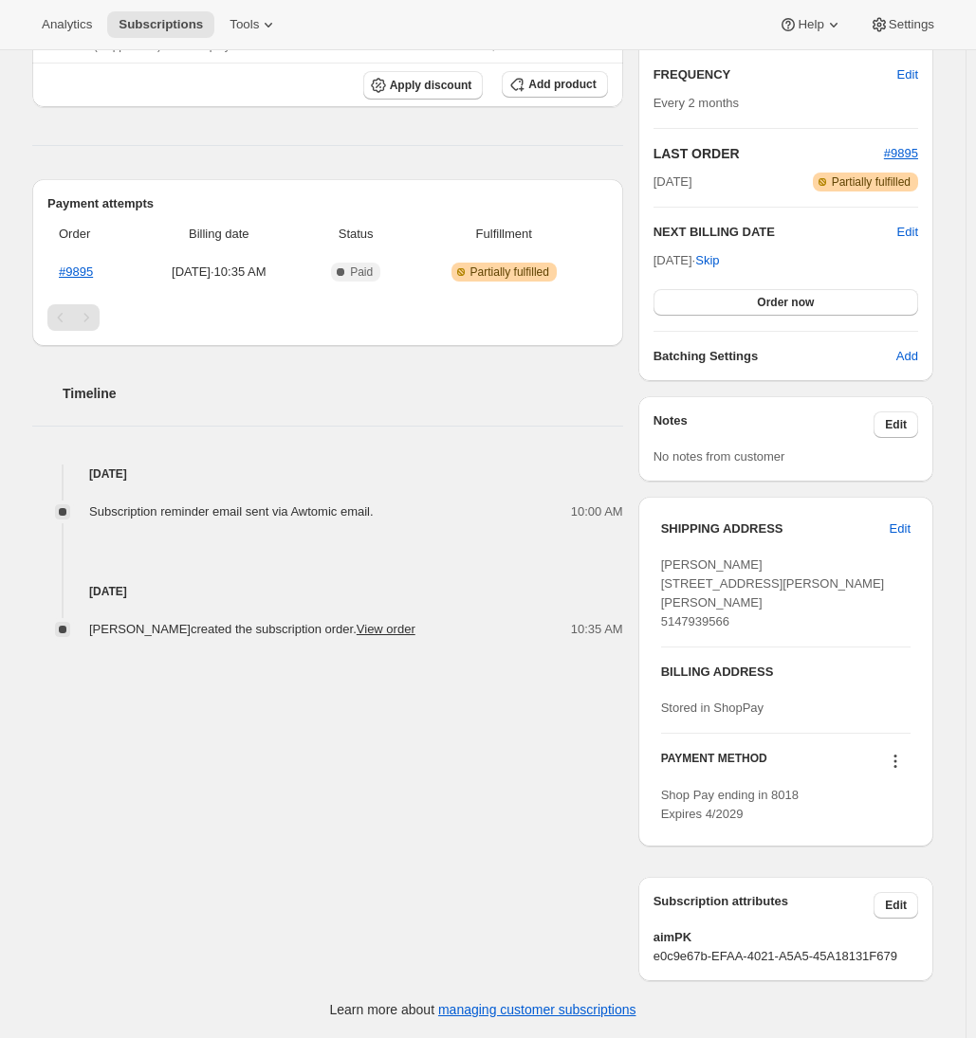
scroll to position [0, 0]
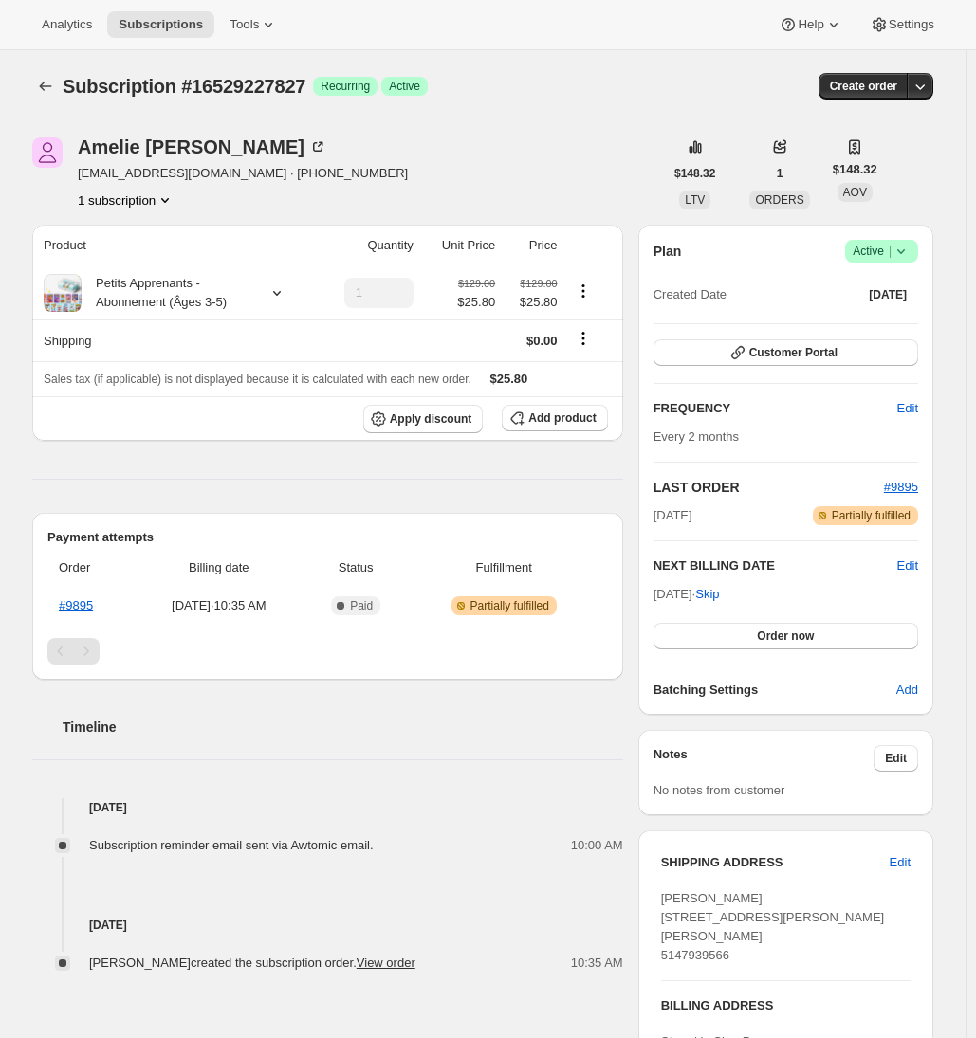
click at [554, 163] on div "Amelie Turgeon amelie_turgeon@outlook.com · +15147939566 1 subscription" at bounding box center [347, 174] width 631 height 72
click at [177, 26] on span "Subscriptions" at bounding box center [161, 24] width 84 height 15
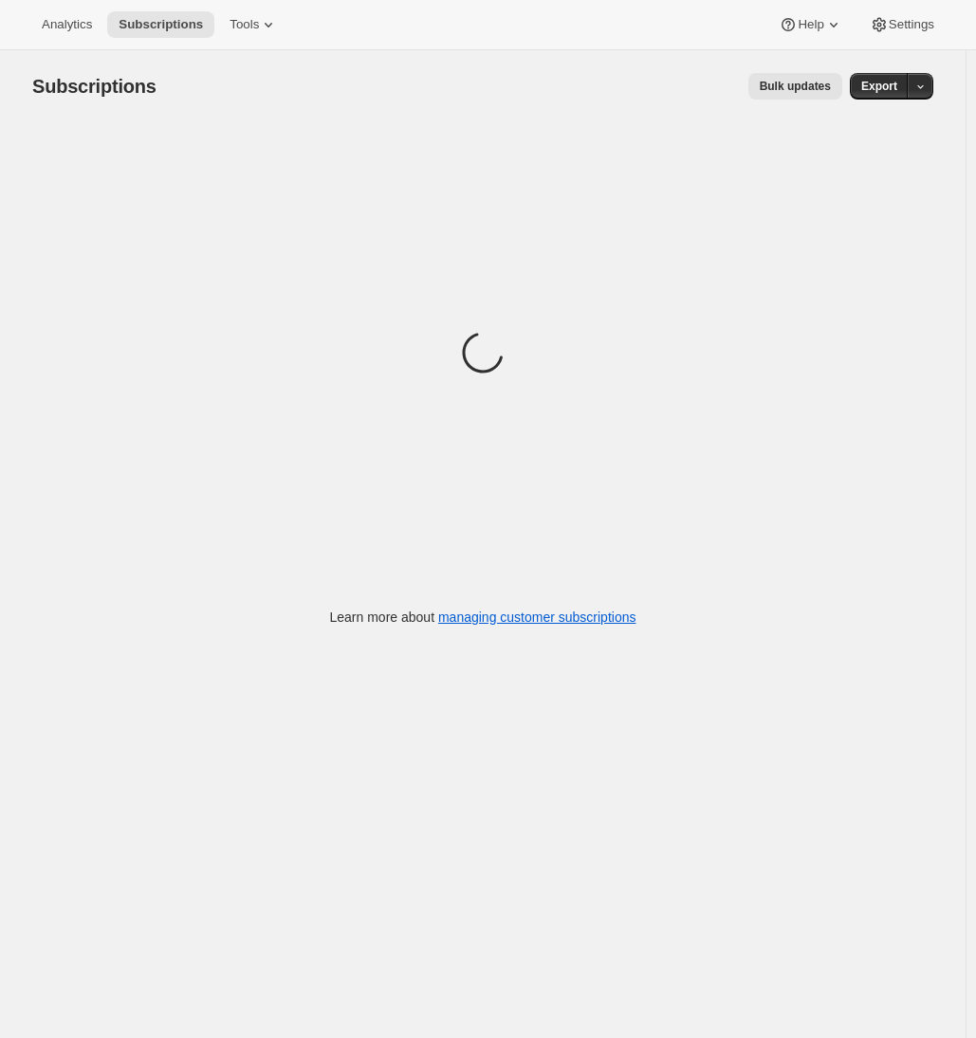
click at [825, 93] on span "Bulk updates" at bounding box center [795, 86] width 71 height 15
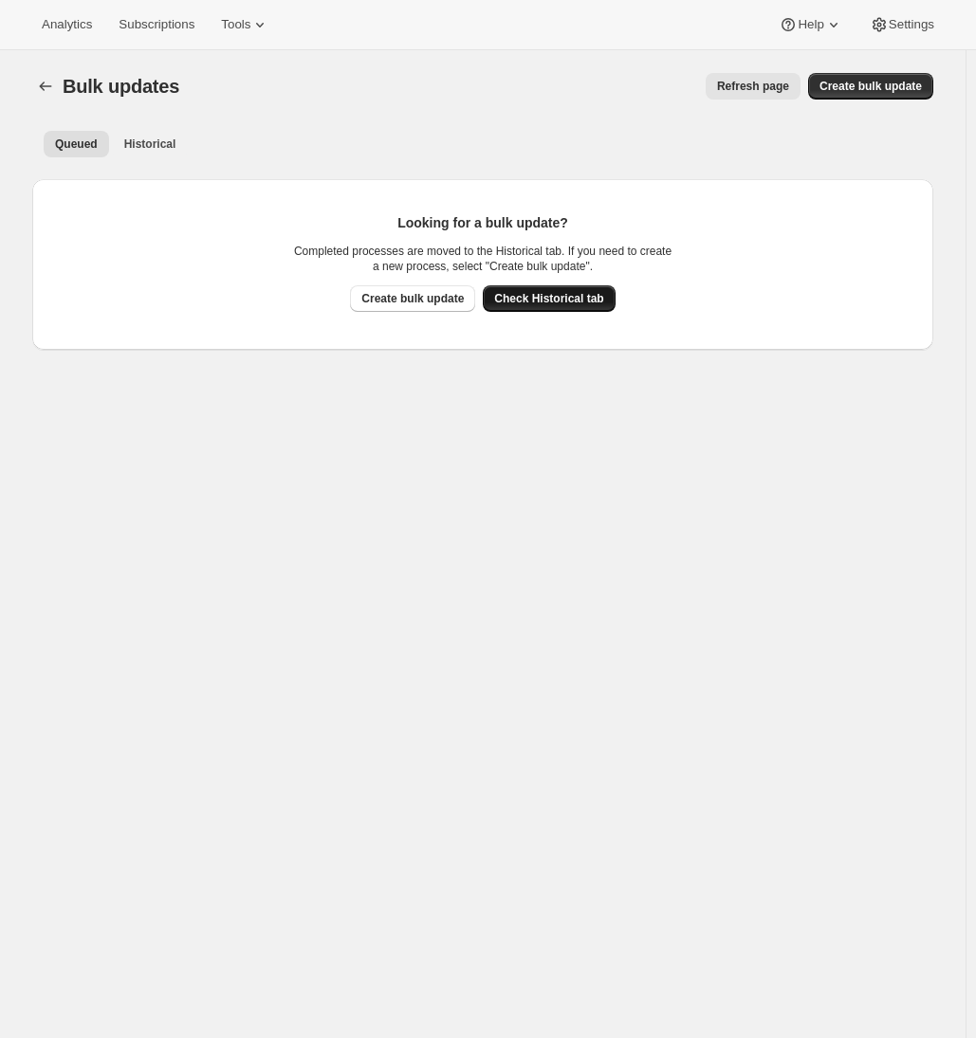
click at [583, 299] on span "Check Historical tab" at bounding box center [548, 298] width 109 height 15
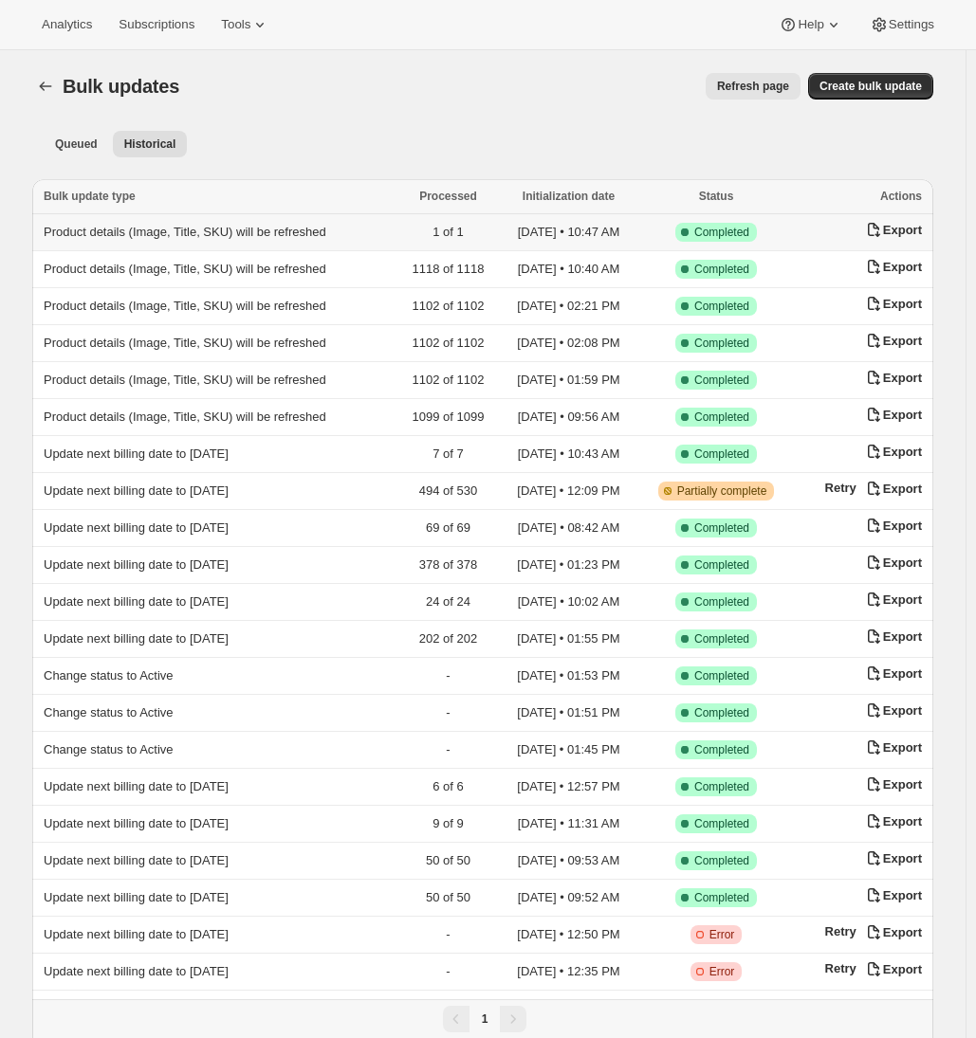
click at [143, 230] on span "Product details (Image, Title, SKU) will be refreshed" at bounding box center [185, 232] width 283 height 14
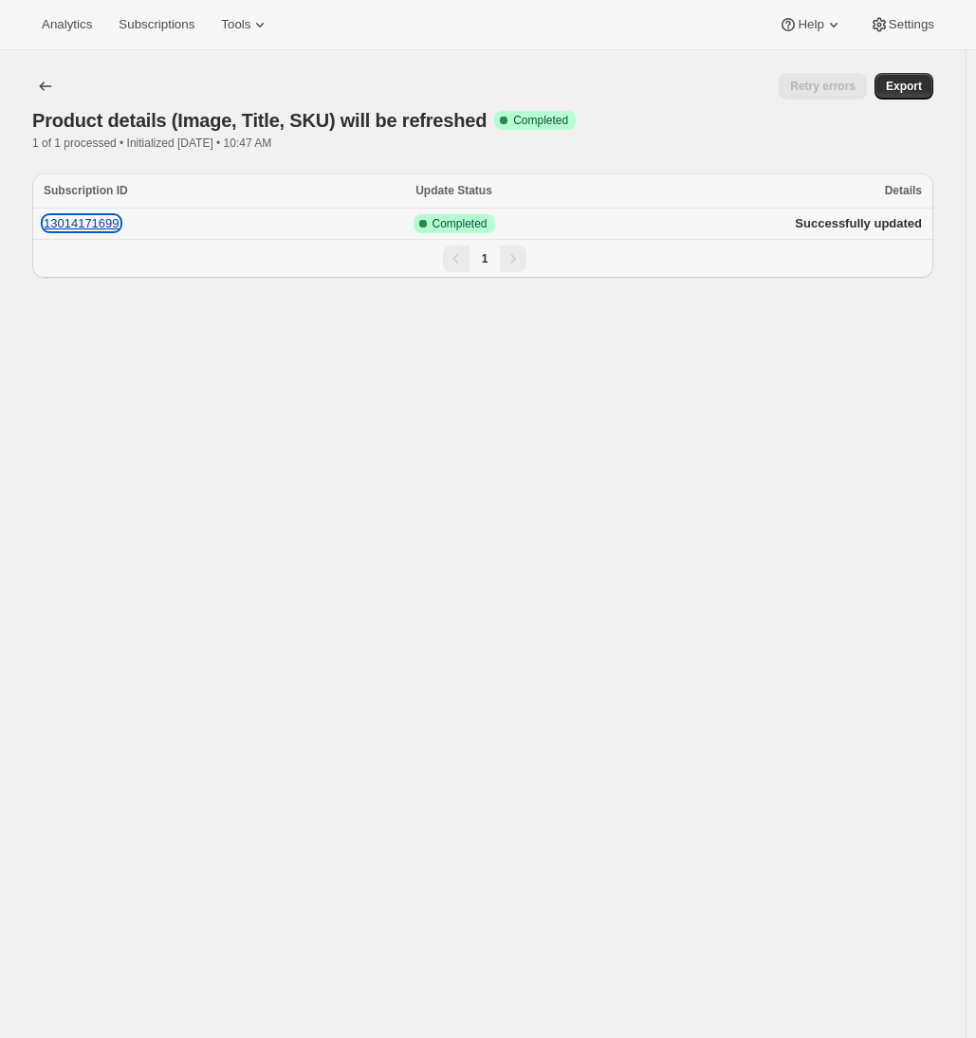
click at [110, 223] on button "13014171699" at bounding box center [82, 223] width 76 height 14
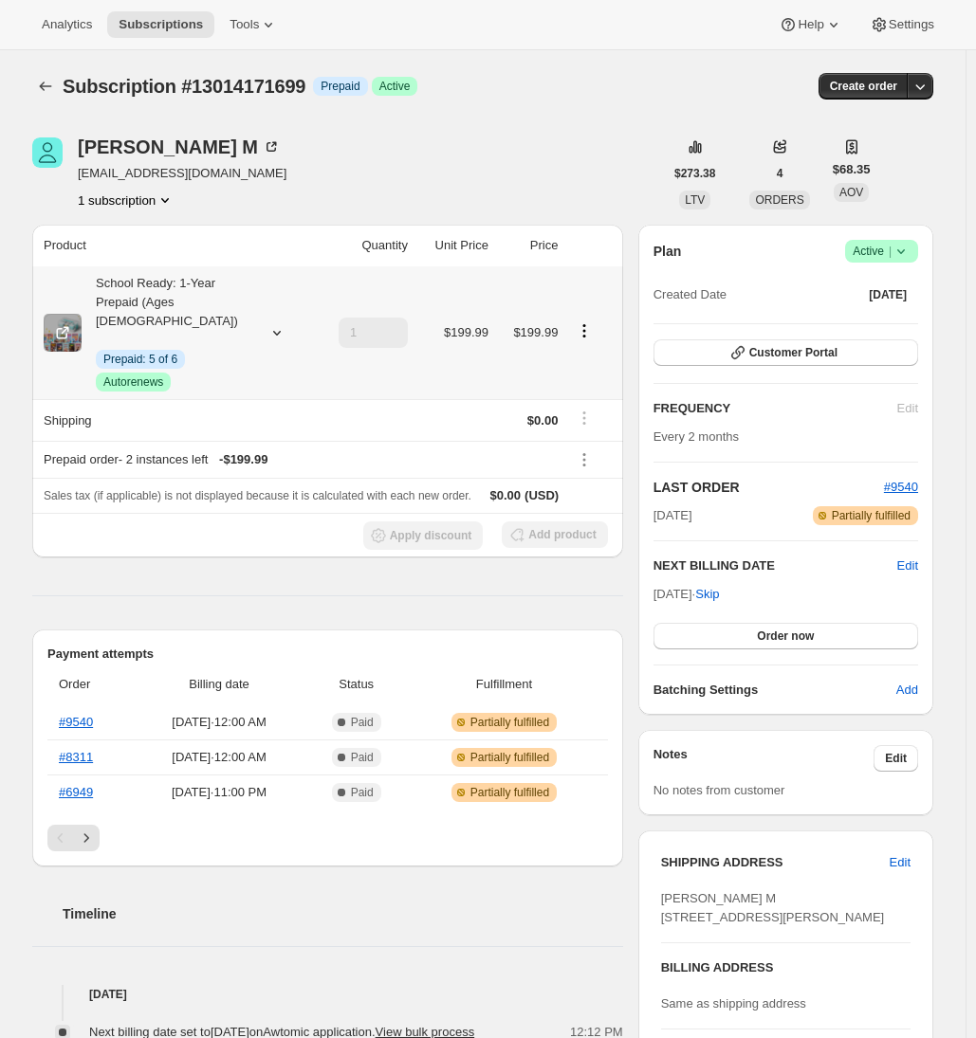
click at [282, 323] on icon at bounding box center [276, 332] width 19 height 19
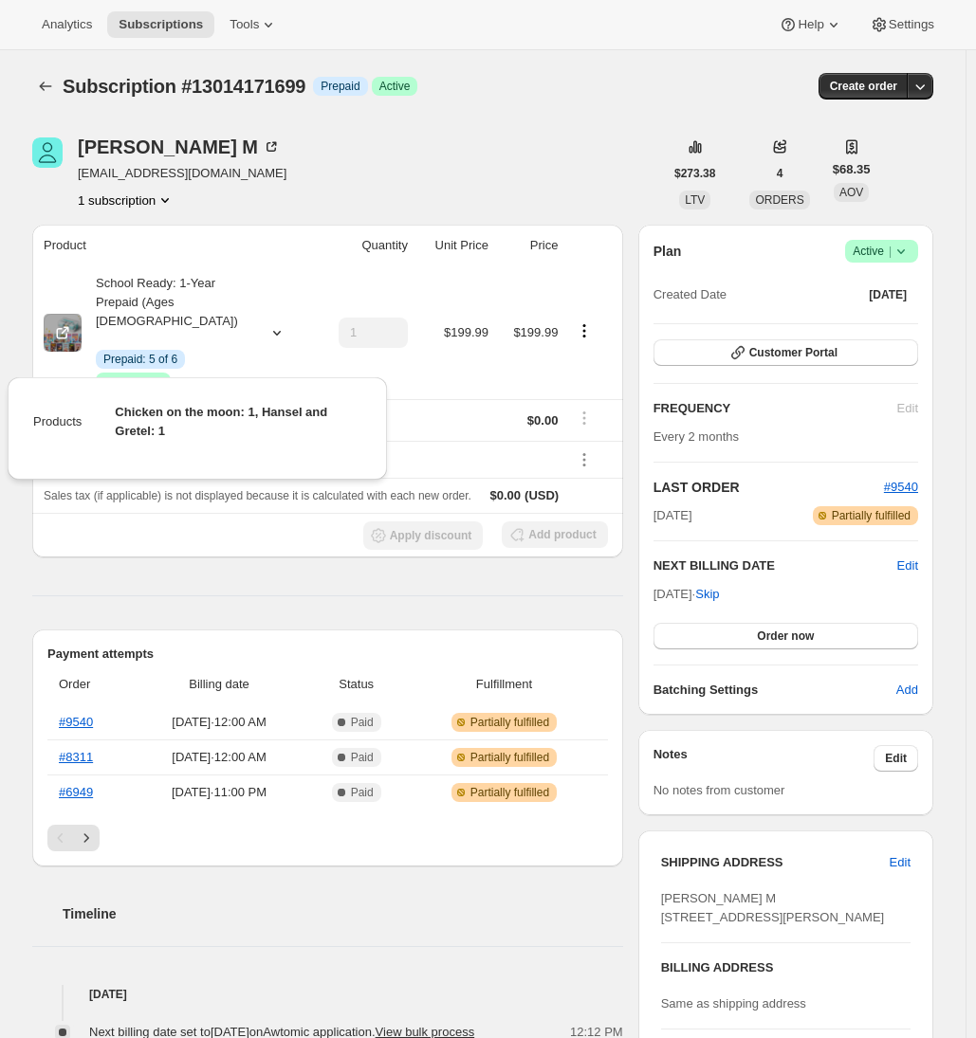
click at [331, 155] on div "[PERSON_NAME] M [EMAIL_ADDRESS][DOMAIN_NAME] 1 subscription" at bounding box center [347, 174] width 631 height 72
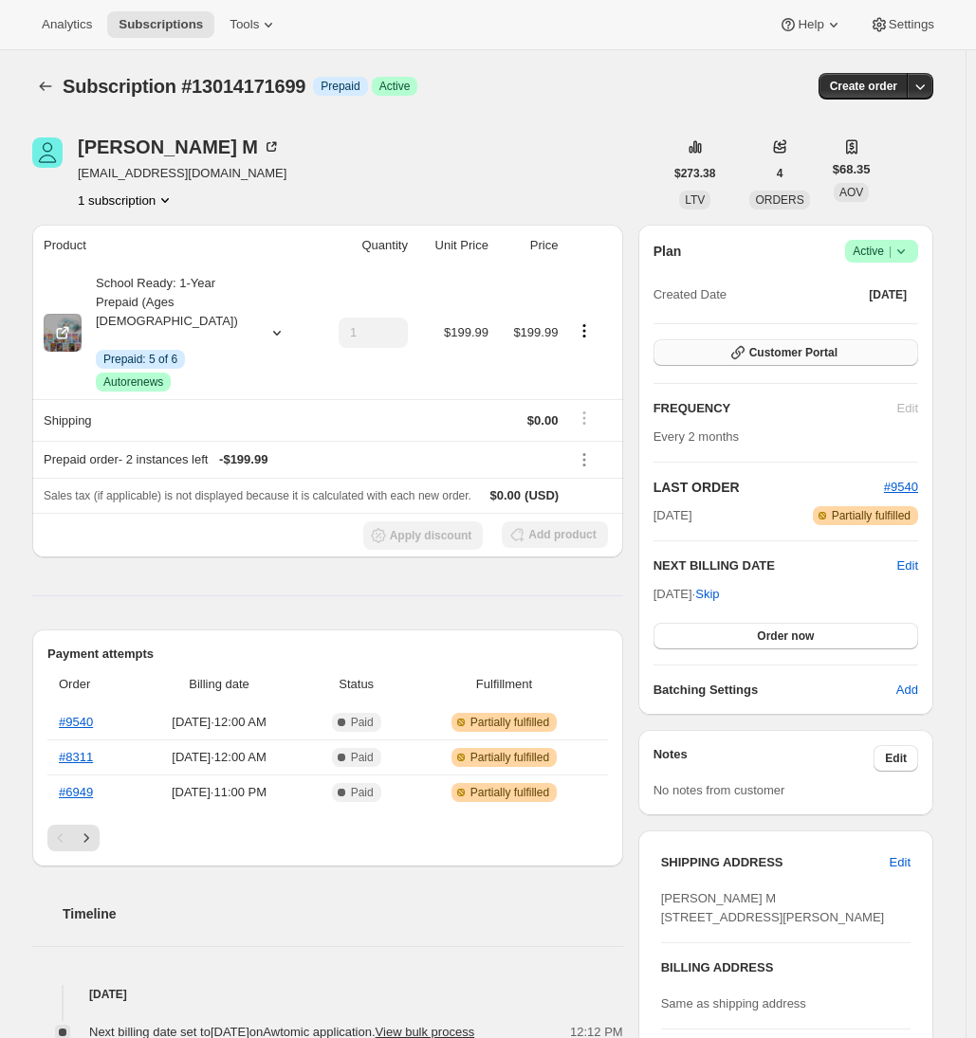
click at [863, 355] on button "Customer Portal" at bounding box center [785, 353] width 265 height 27
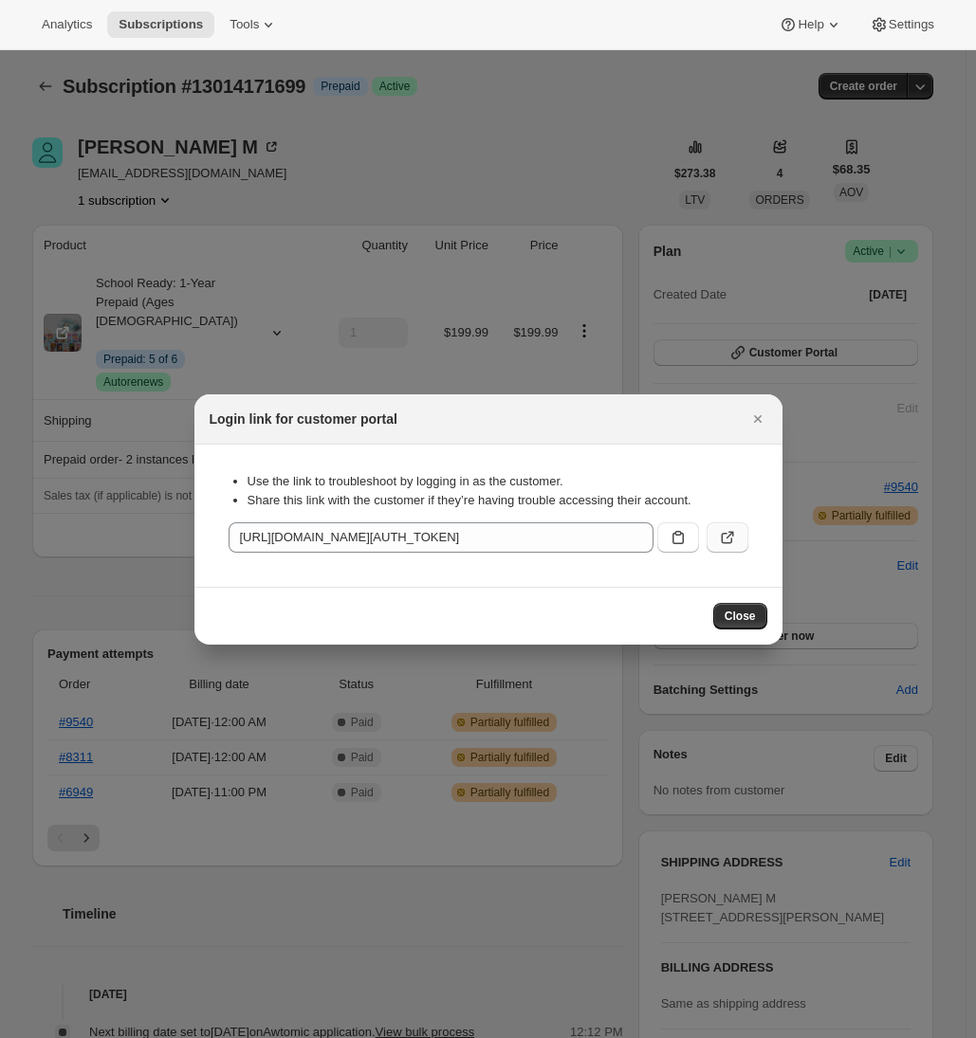
click at [725, 536] on icon ":r1k:" at bounding box center [727, 537] width 19 height 19
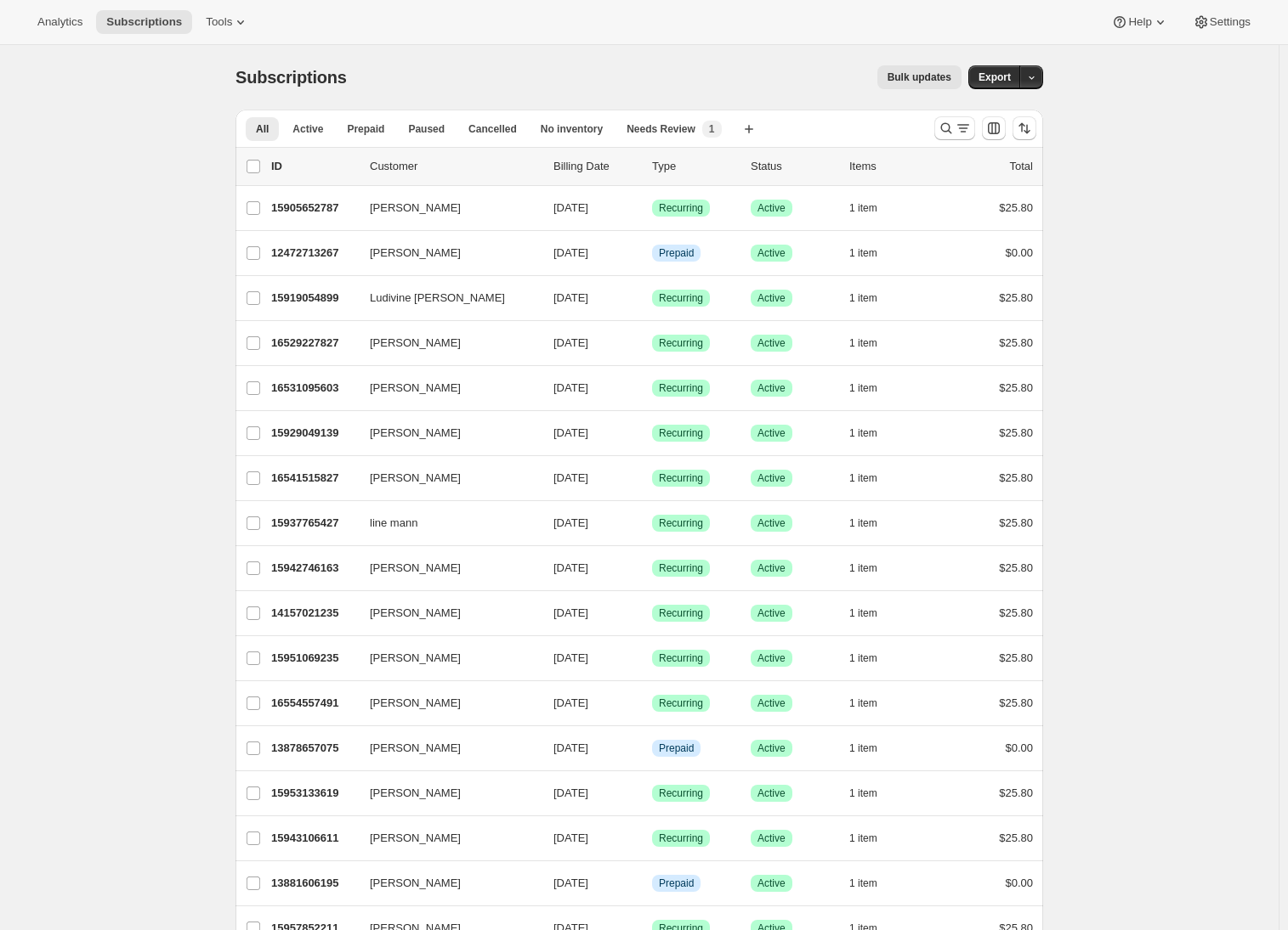
click at [910, 81] on span "Bulk updates" at bounding box center [919, 77] width 64 height 13
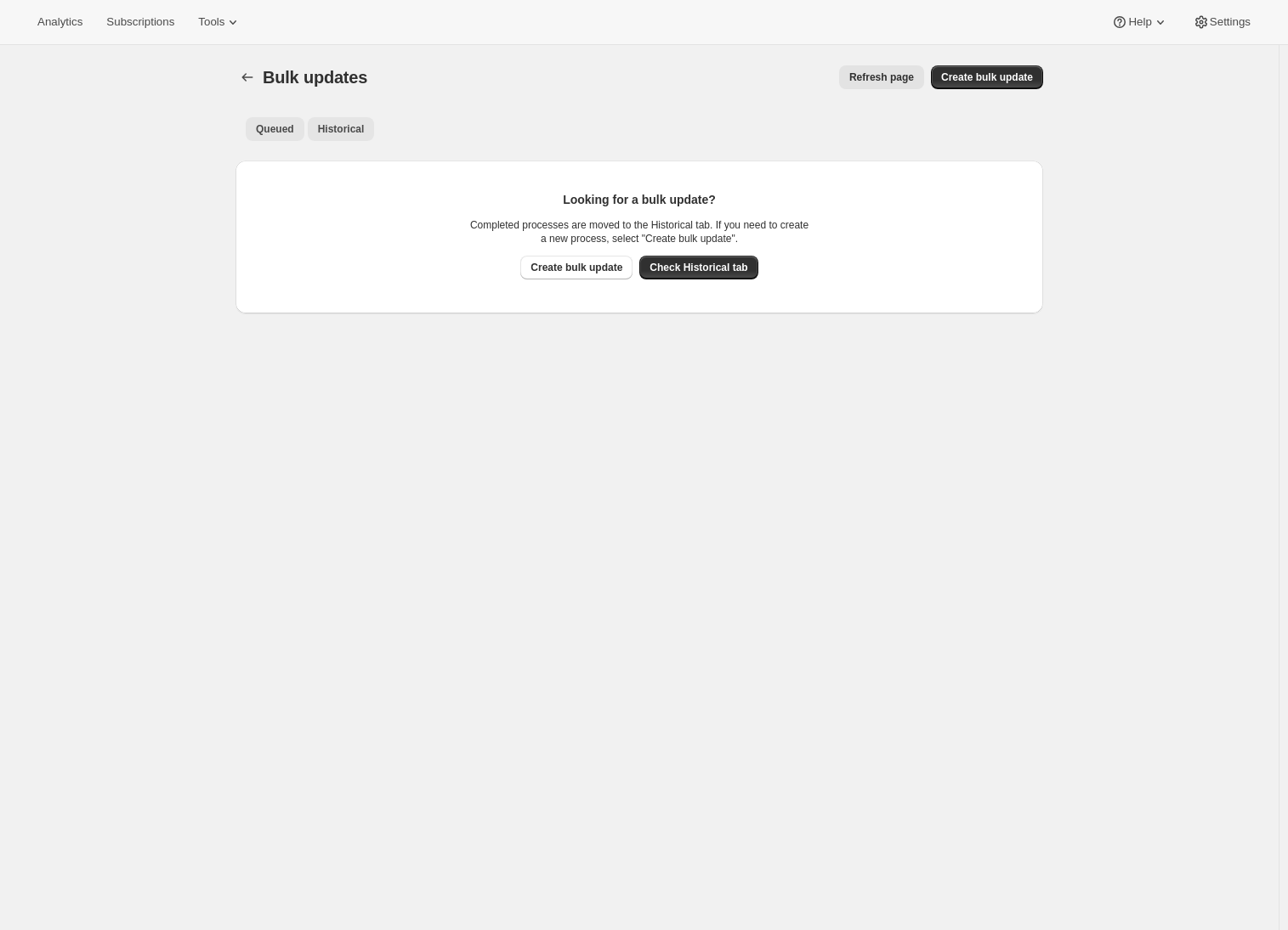
click at [360, 132] on span "Historical" at bounding box center [341, 129] width 47 height 13
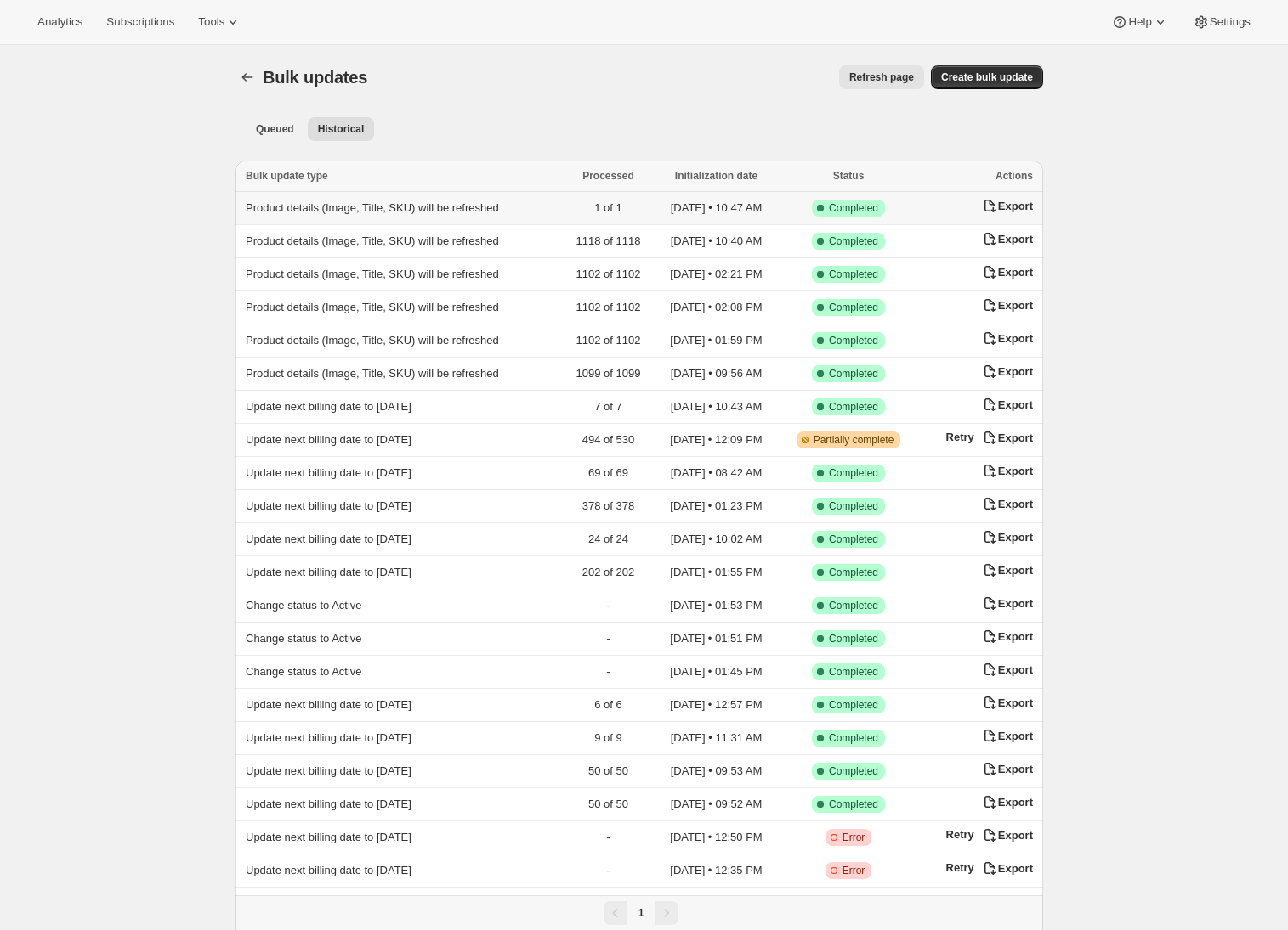
click at [339, 206] on span "Product details (Image, Title, SKU) will be refreshed" at bounding box center [372, 208] width 254 height 13
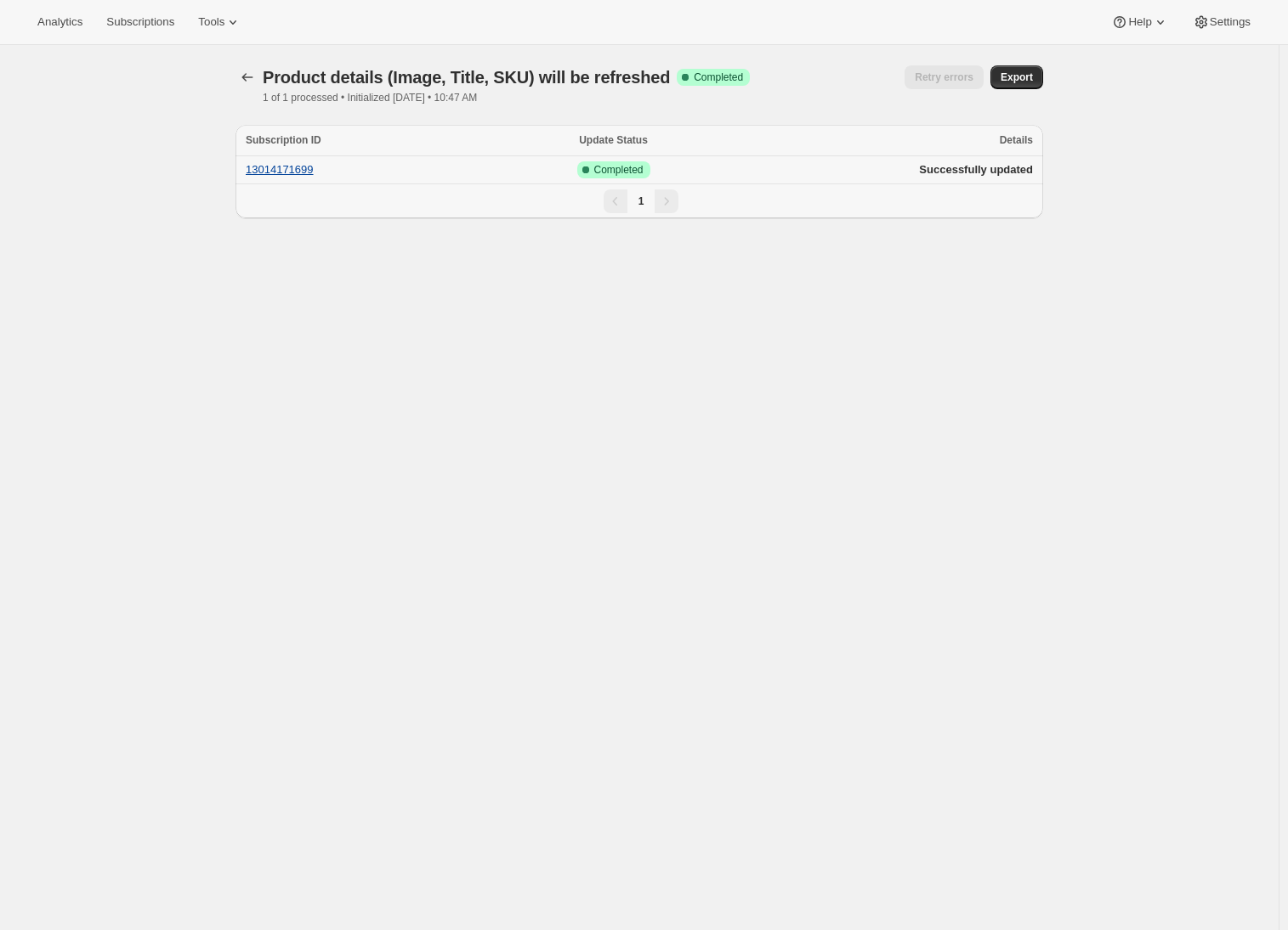
click at [266, 167] on button "13014171699" at bounding box center [280, 169] width 68 height 13
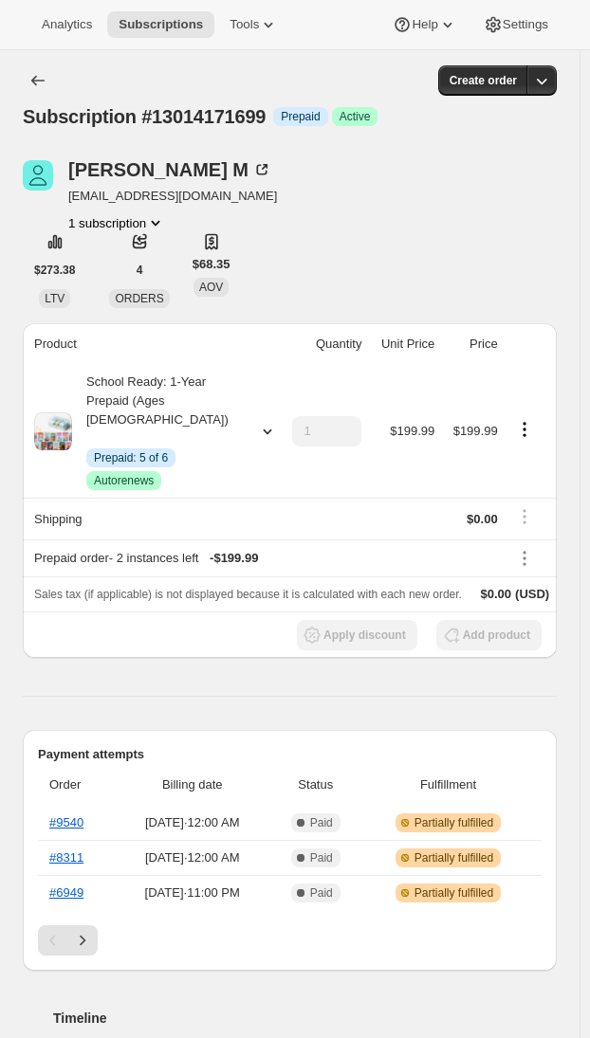
drag, startPoint x: 333, startPoint y: 243, endPoint x: 280, endPoint y: 243, distance: 53.1
click at [333, 244] on div "[PERSON_NAME] M [EMAIL_ADDRESS][DOMAIN_NAME] 1 subscription $273.38 LTV 4 ORDER…" at bounding box center [290, 234] width 534 height 148
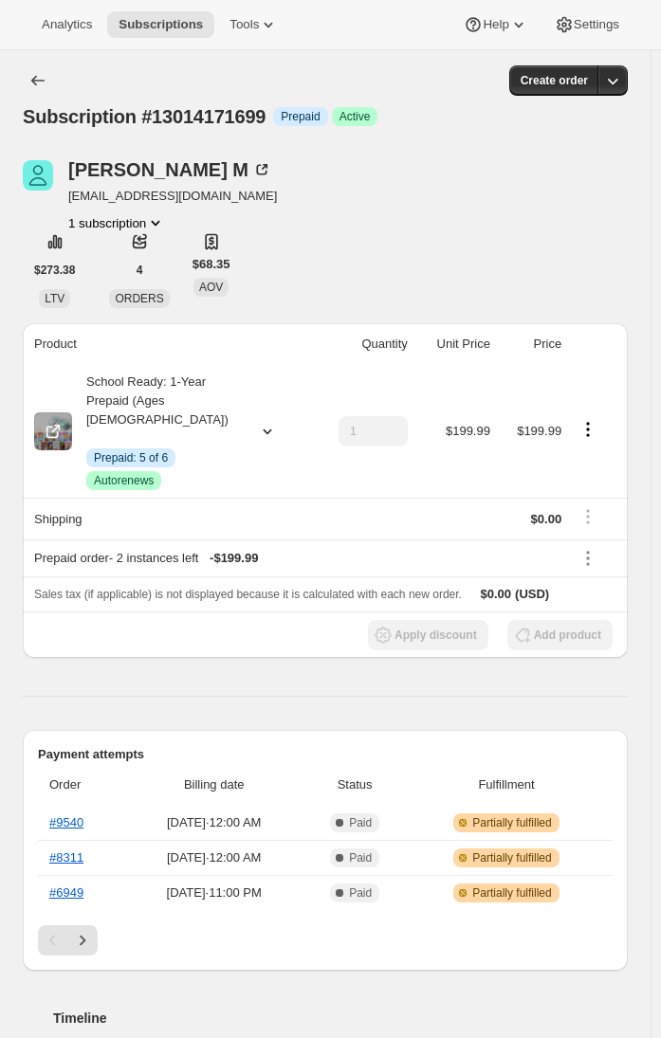
click at [263, 422] on icon at bounding box center [267, 431] width 19 height 19
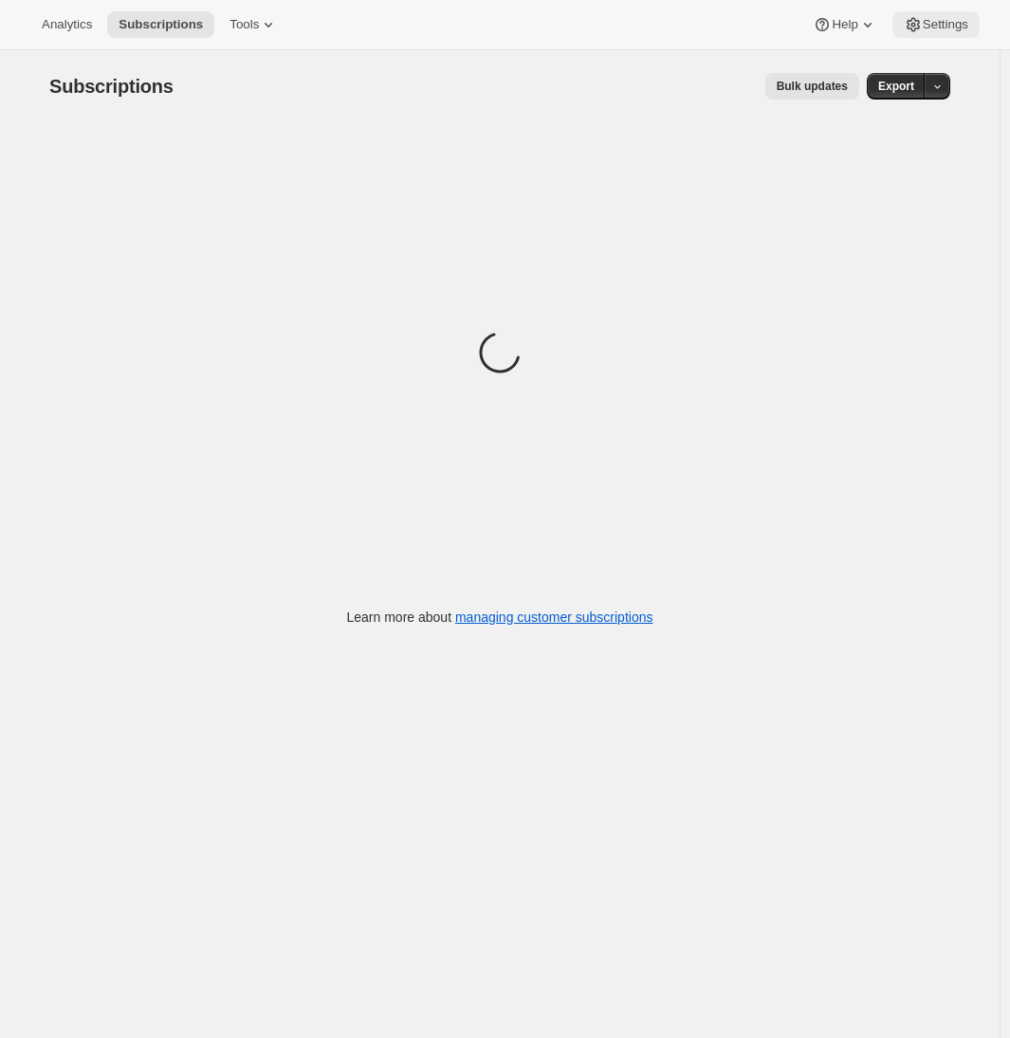
click at [915, 25] on icon at bounding box center [913, 24] width 19 height 19
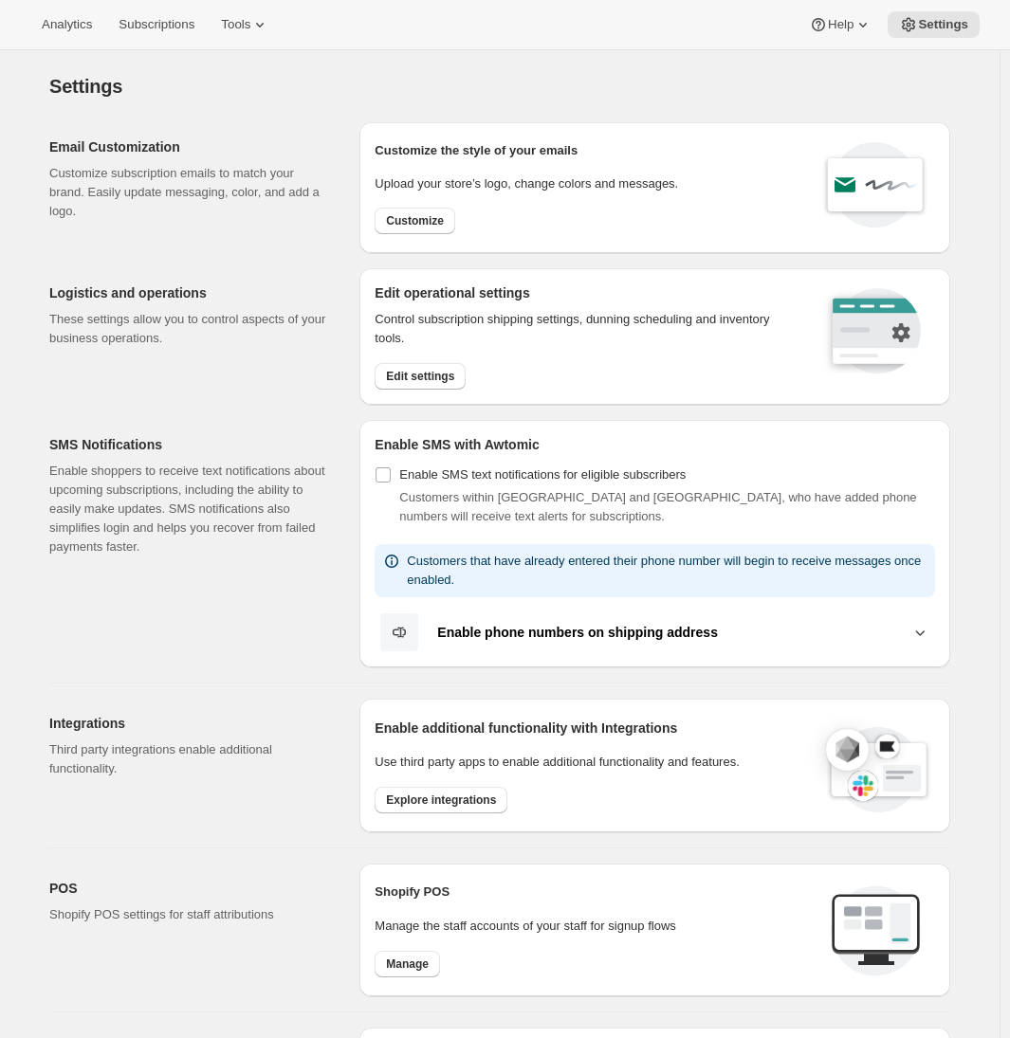
scroll to position [188, 0]
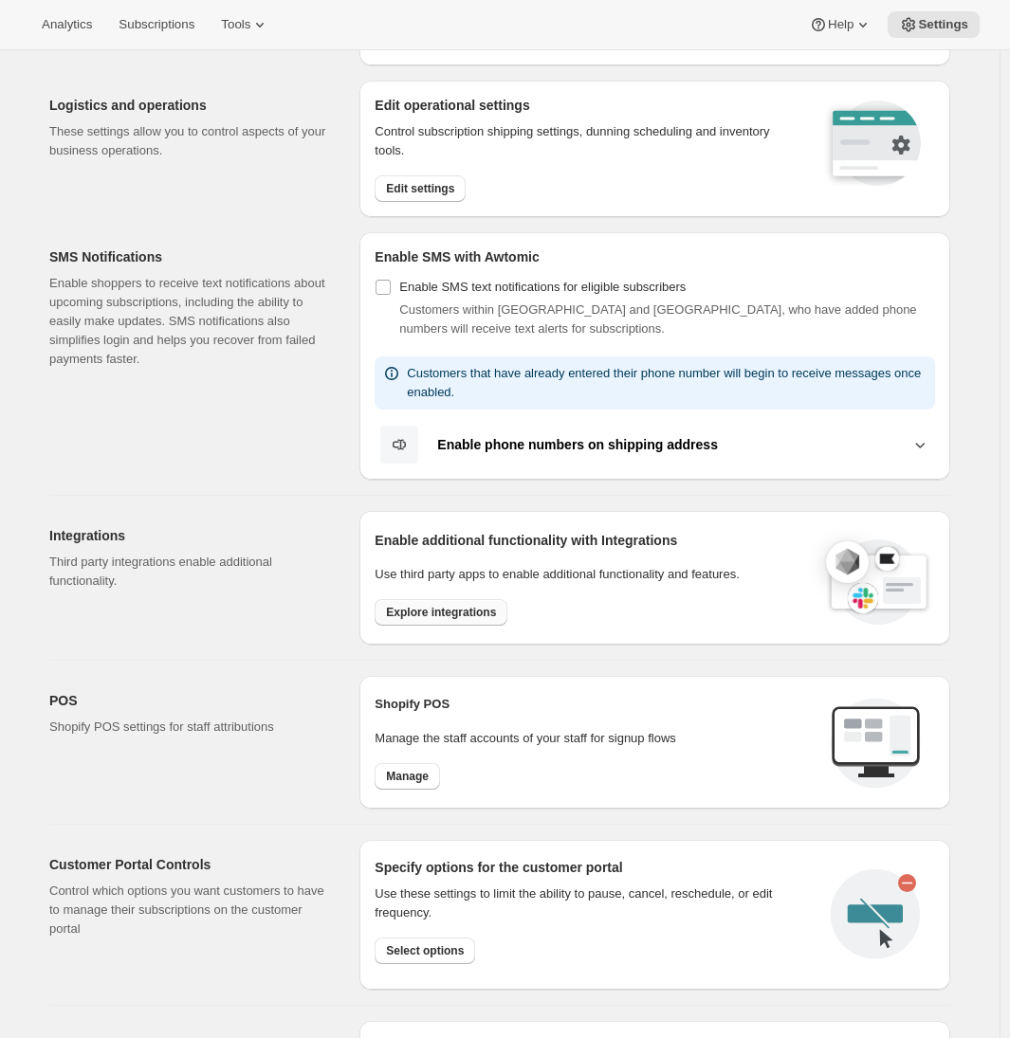
click at [462, 609] on span "Explore integrations" at bounding box center [441, 612] width 110 height 15
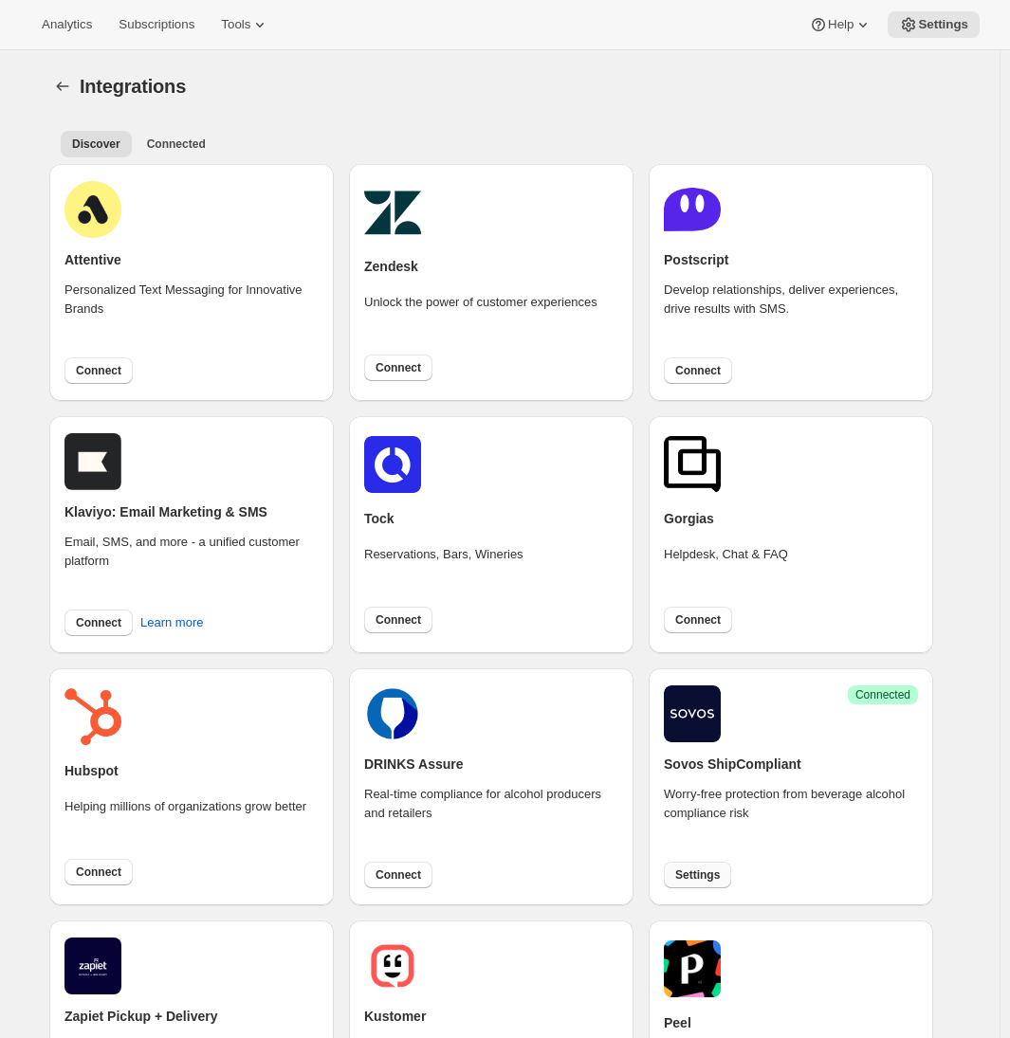
click at [698, 881] on span "Settings" at bounding box center [697, 875] width 45 height 15
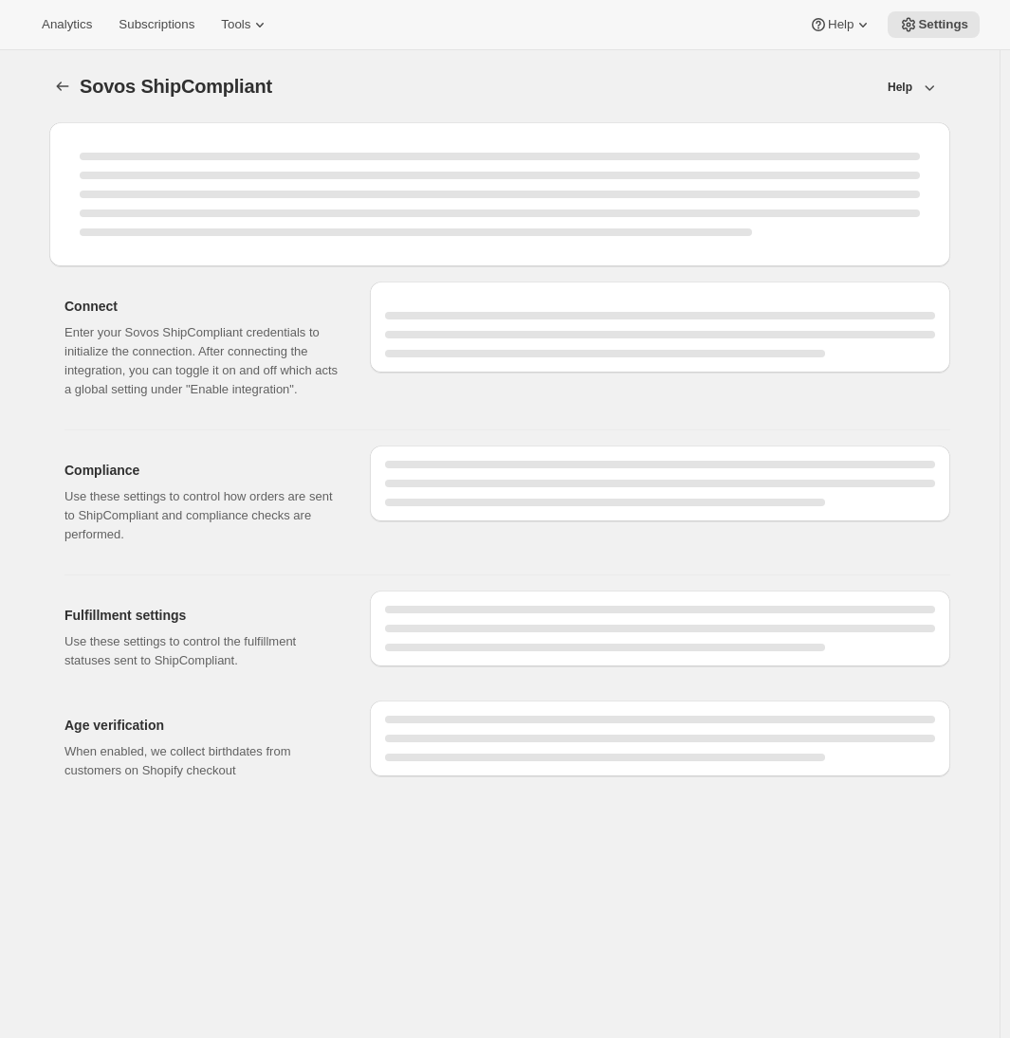
select select "WineShipping"
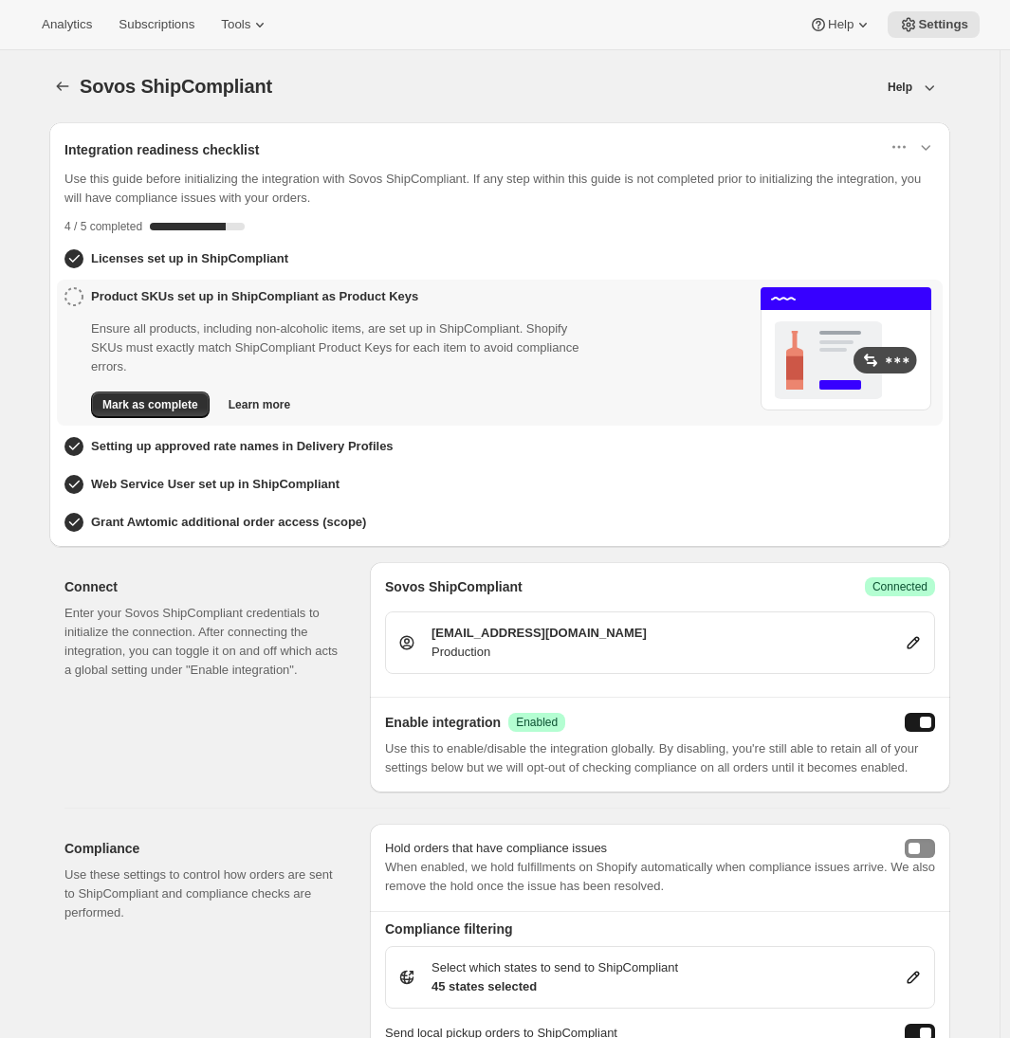
click at [905, 643] on div "[EMAIL_ADDRESS][DOMAIN_NAME] Production" at bounding box center [659, 643] width 525 height 38
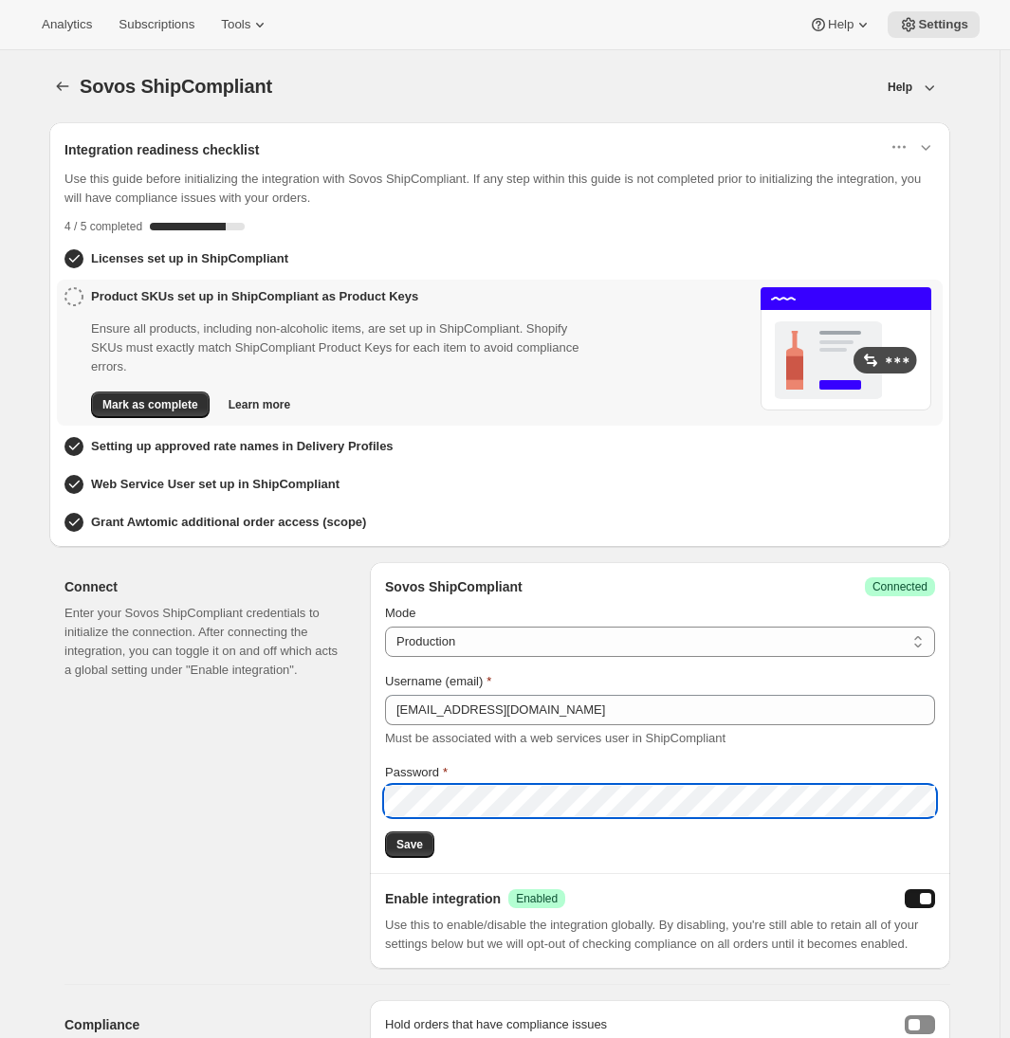
click at [238, 814] on div "Connect Enter your Sovos ShipCompliant credentials to initialize the connection…" at bounding box center [209, 765] width 290 height 407
click at [423, 841] on span "Save" at bounding box center [409, 844] width 27 height 15
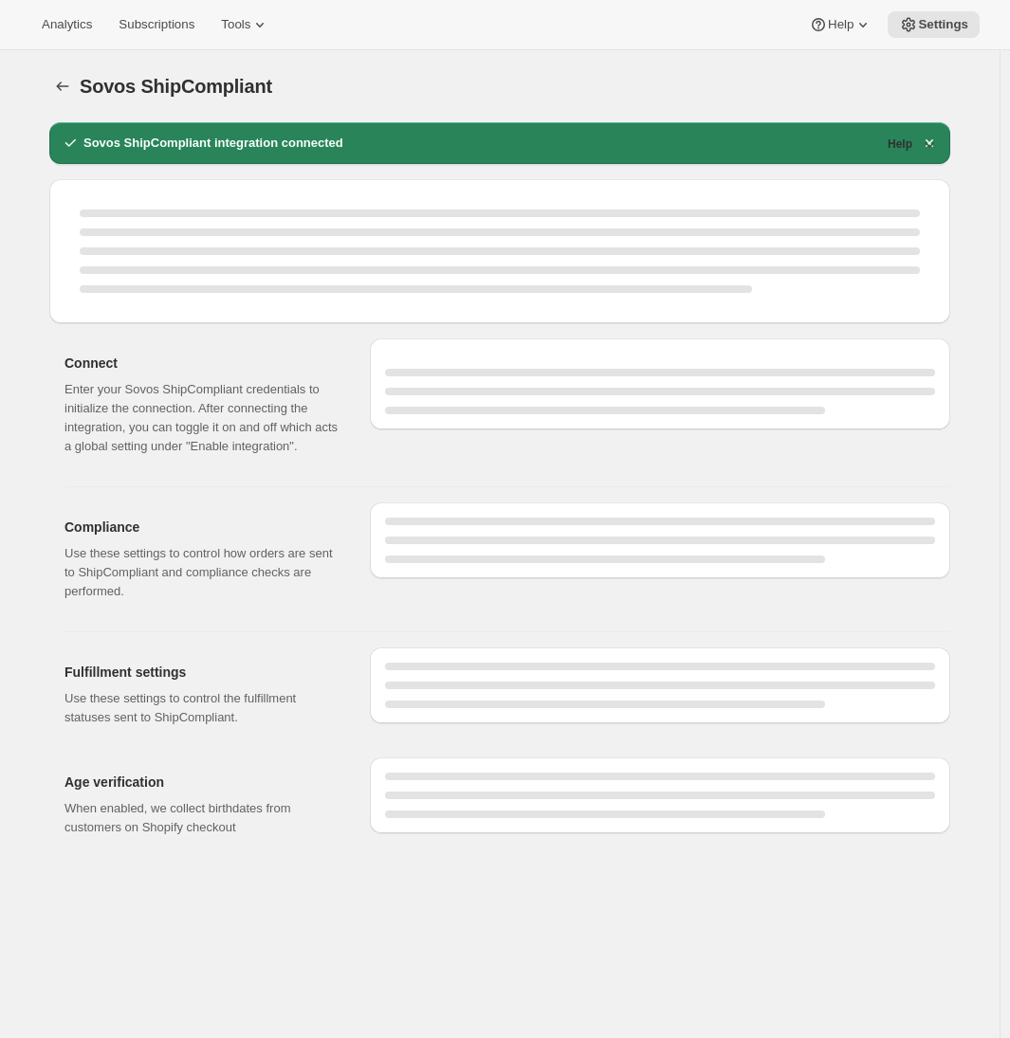
select select "WineShipping"
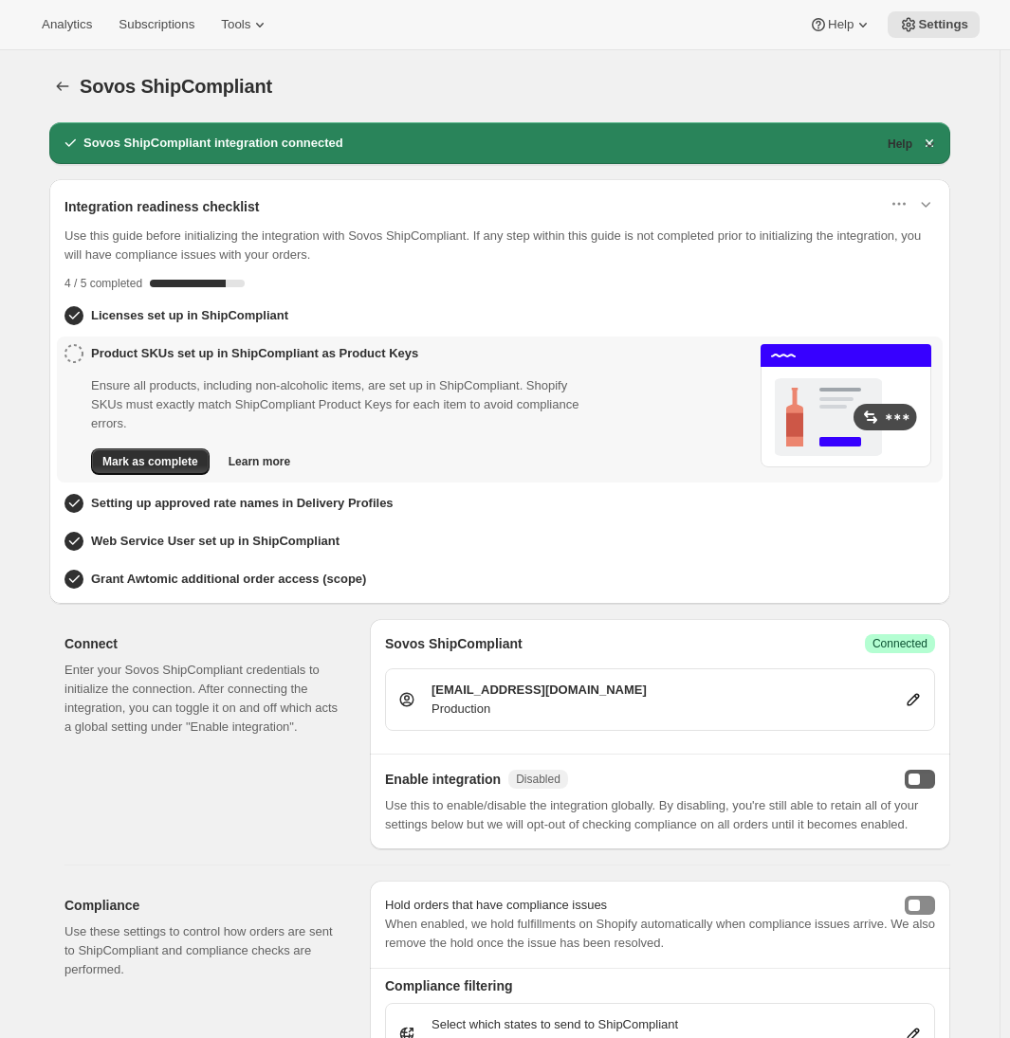
click at [927, 777] on button "enabled" at bounding box center [920, 779] width 30 height 19
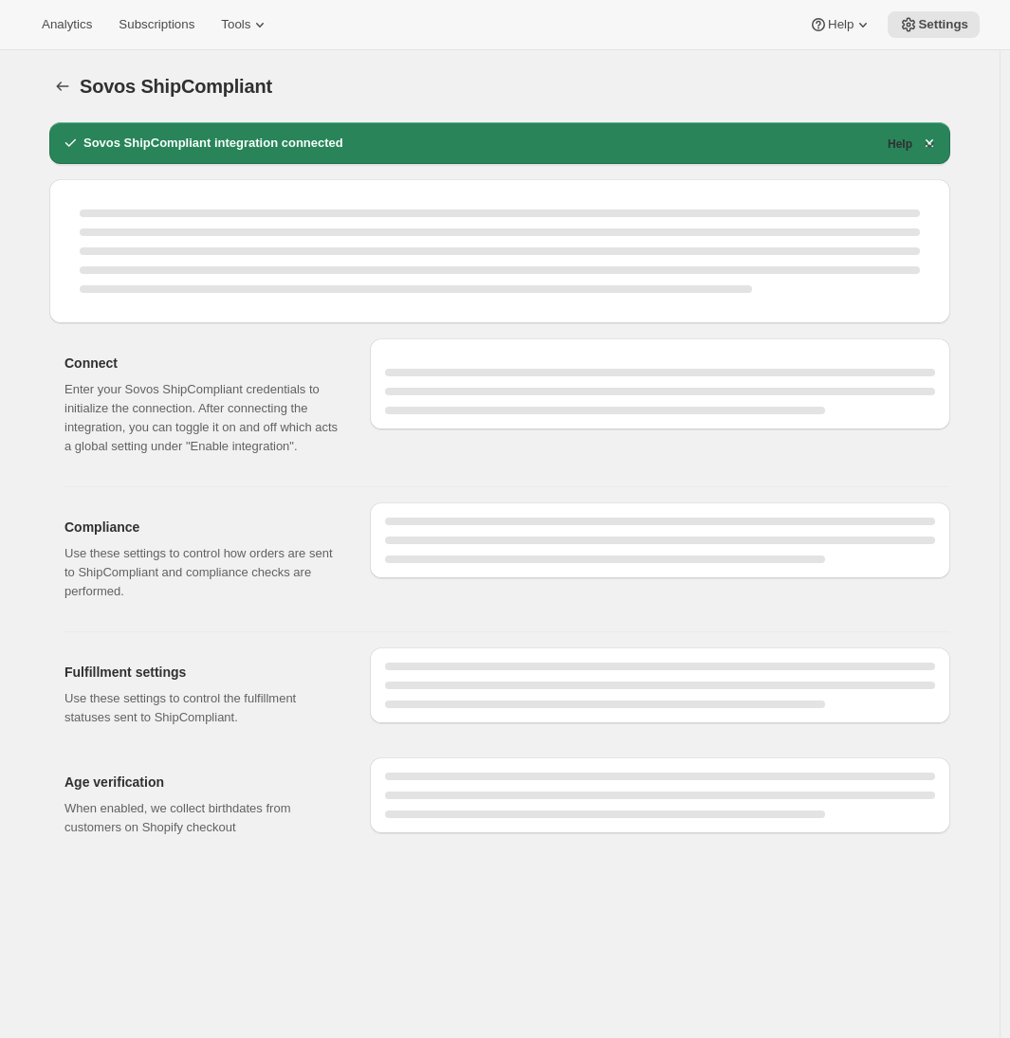
select select "WineShipping"
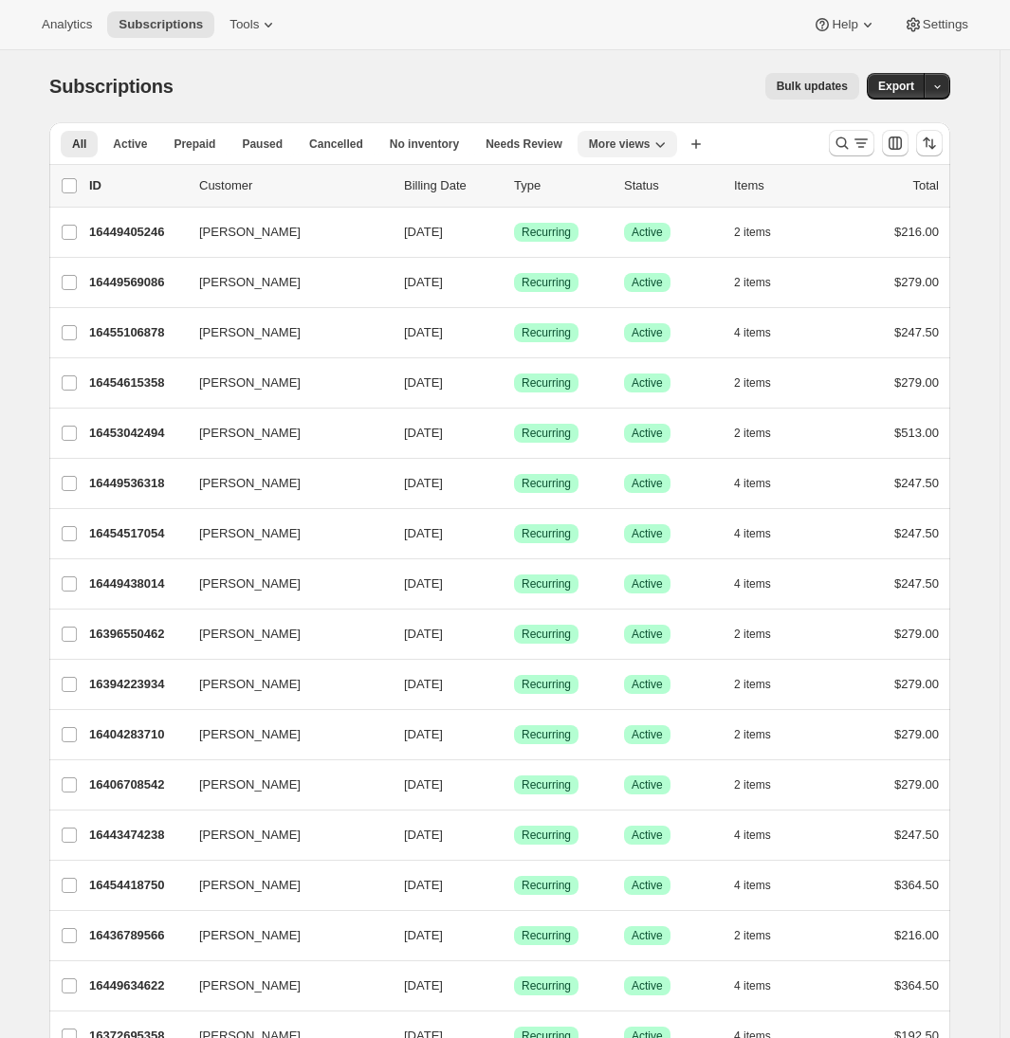
click at [651, 147] on span "More views" at bounding box center [620, 144] width 62 height 15
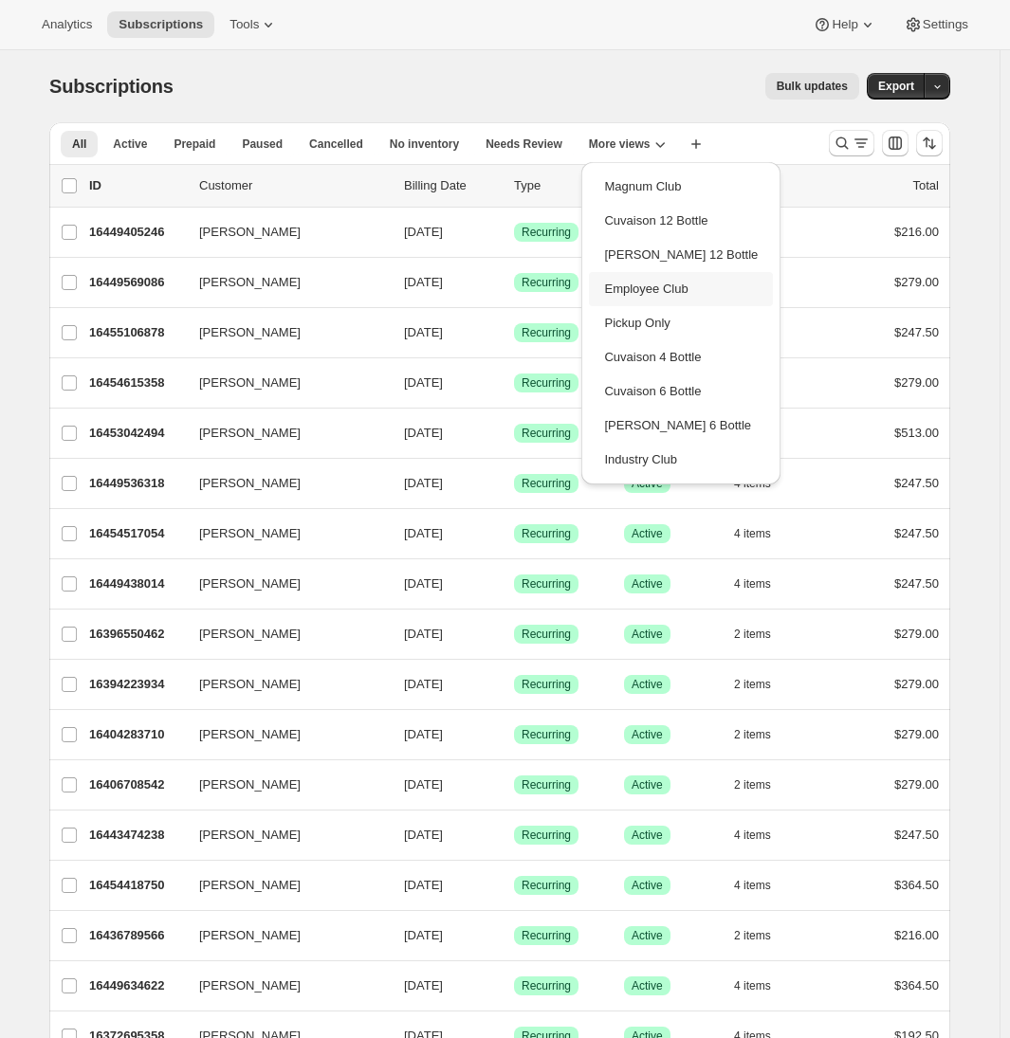
click at [656, 284] on button "Employee Club" at bounding box center [681, 289] width 184 height 34
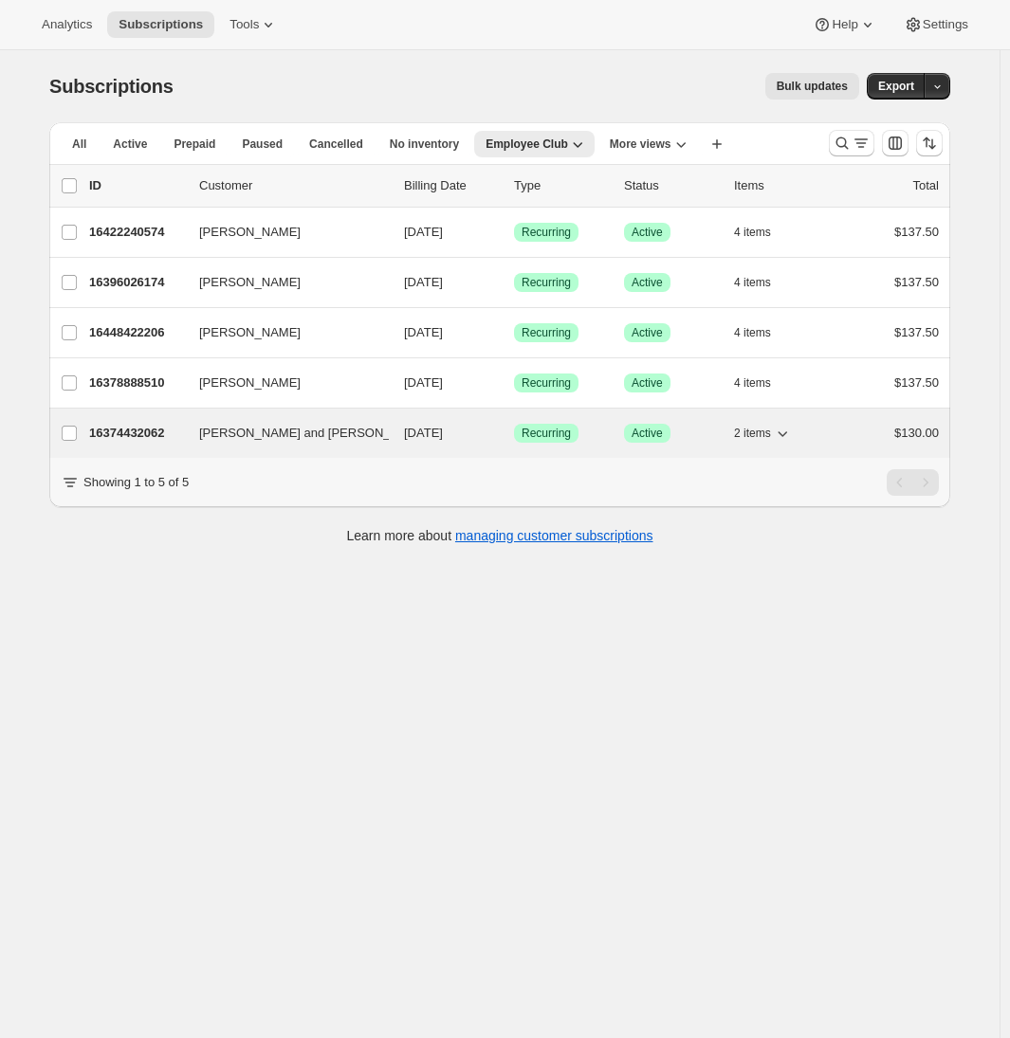
click at [151, 431] on p "16374432062" at bounding box center [136, 433] width 95 height 19
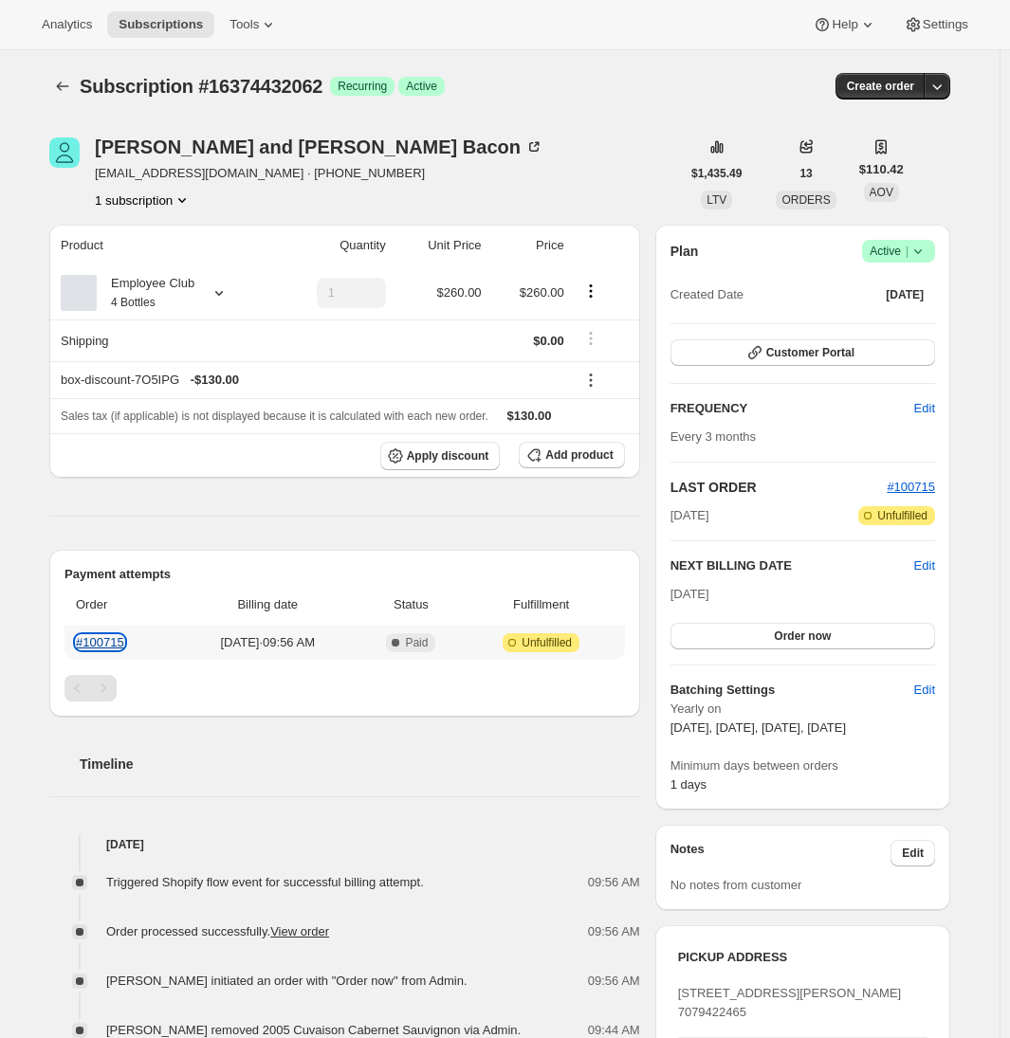
click at [107, 643] on link "#100715" at bounding box center [100, 642] width 48 height 14
drag, startPoint x: 268, startPoint y: 23, endPoint x: 269, endPoint y: 36, distance: 13.3
click at [268, 25] on icon at bounding box center [268, 24] width 19 height 19
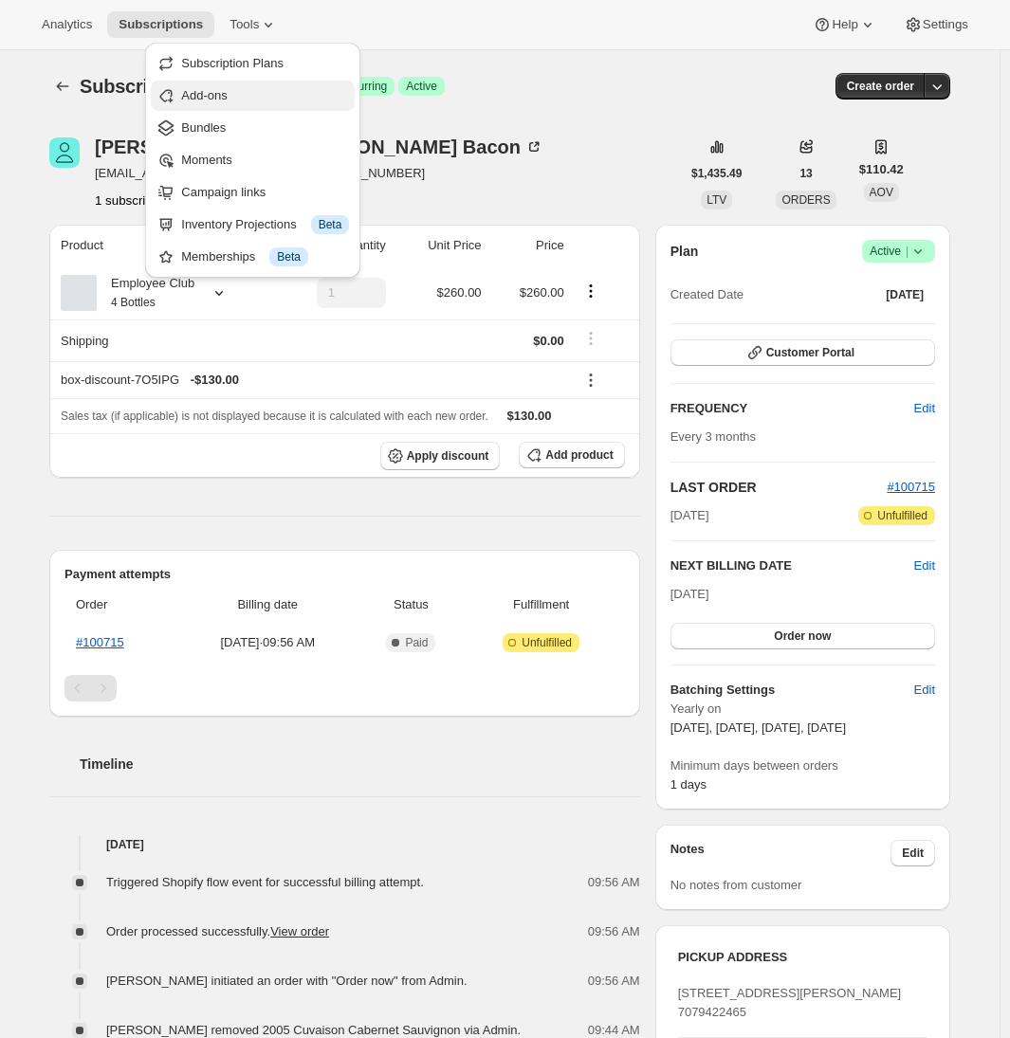
click at [248, 97] on span "Add-ons" at bounding box center [265, 95] width 168 height 19
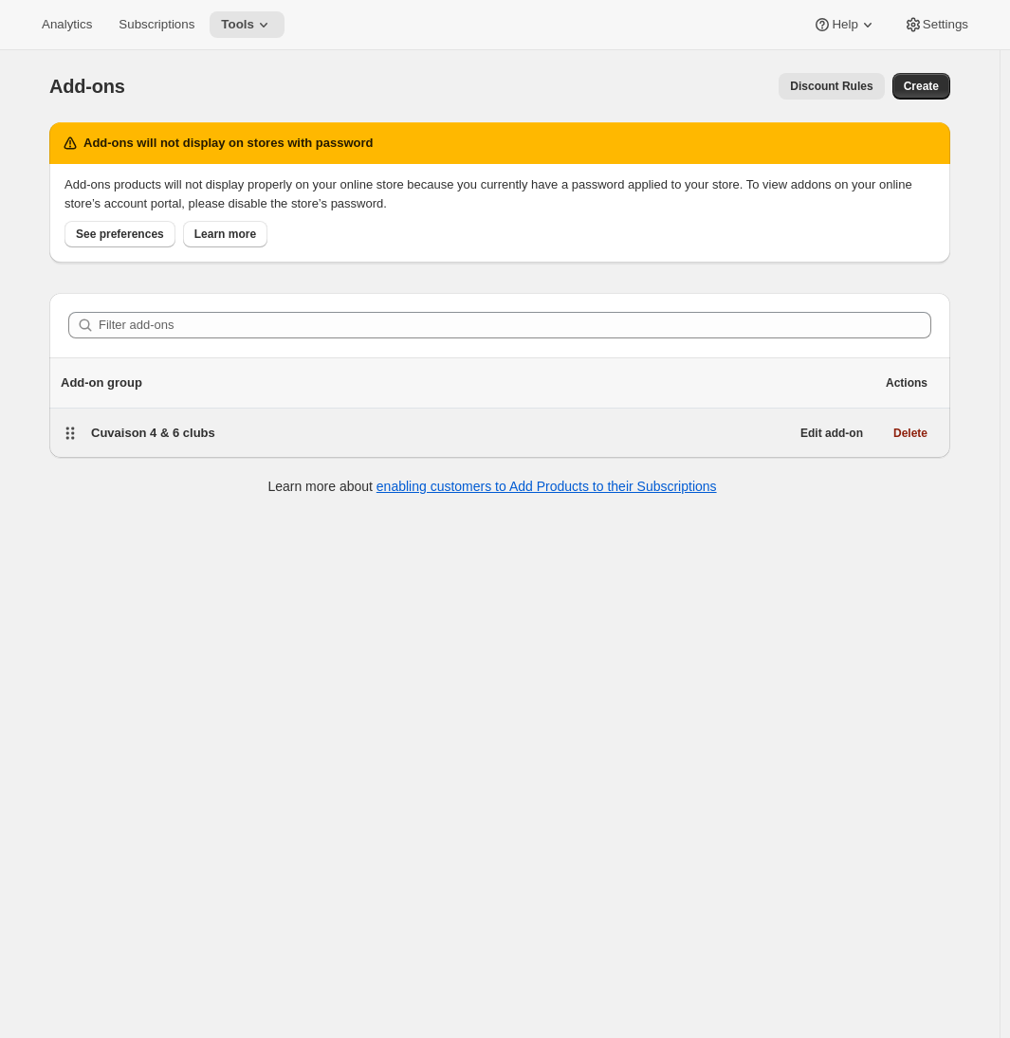
click at [288, 420] on div "Cuvaison 4 & 6 clubs" at bounding box center [440, 433] width 698 height 27
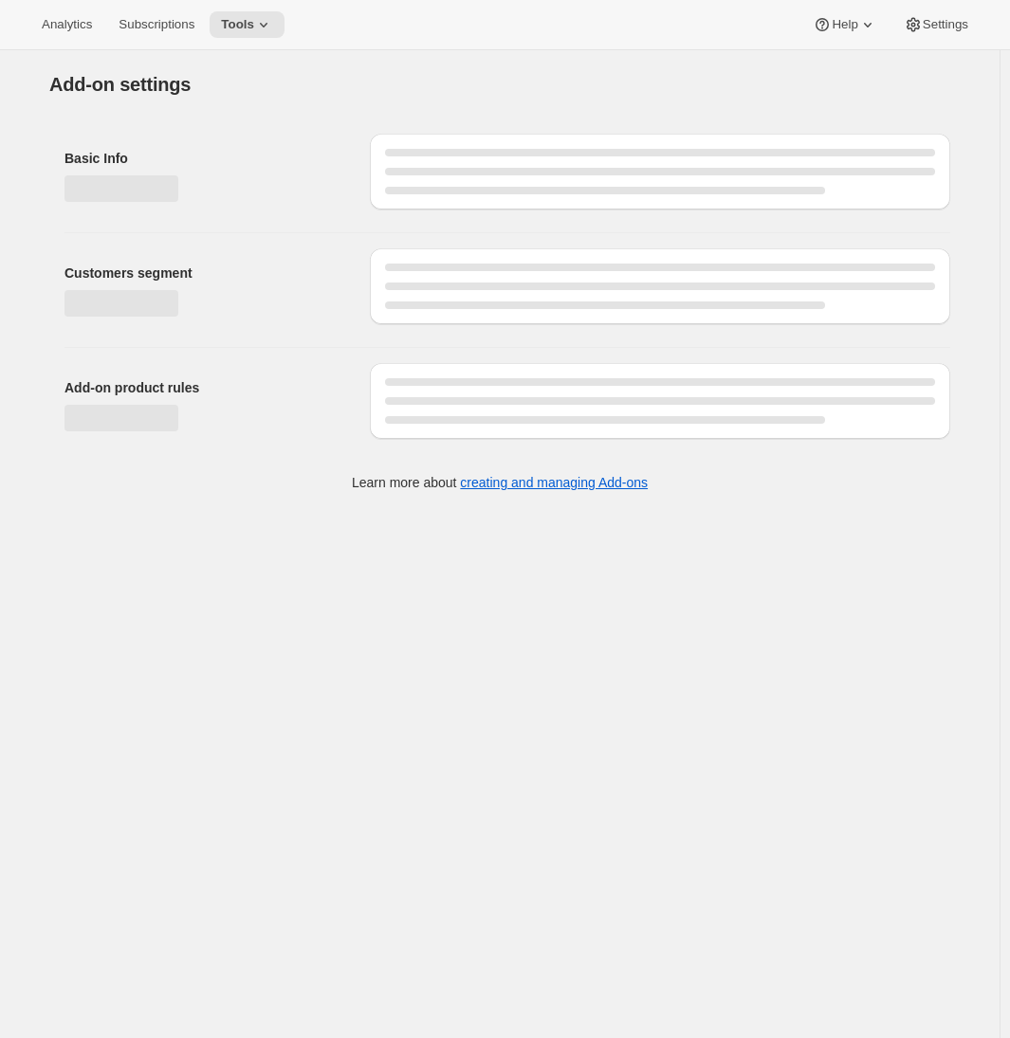
select select "selectedVariants"
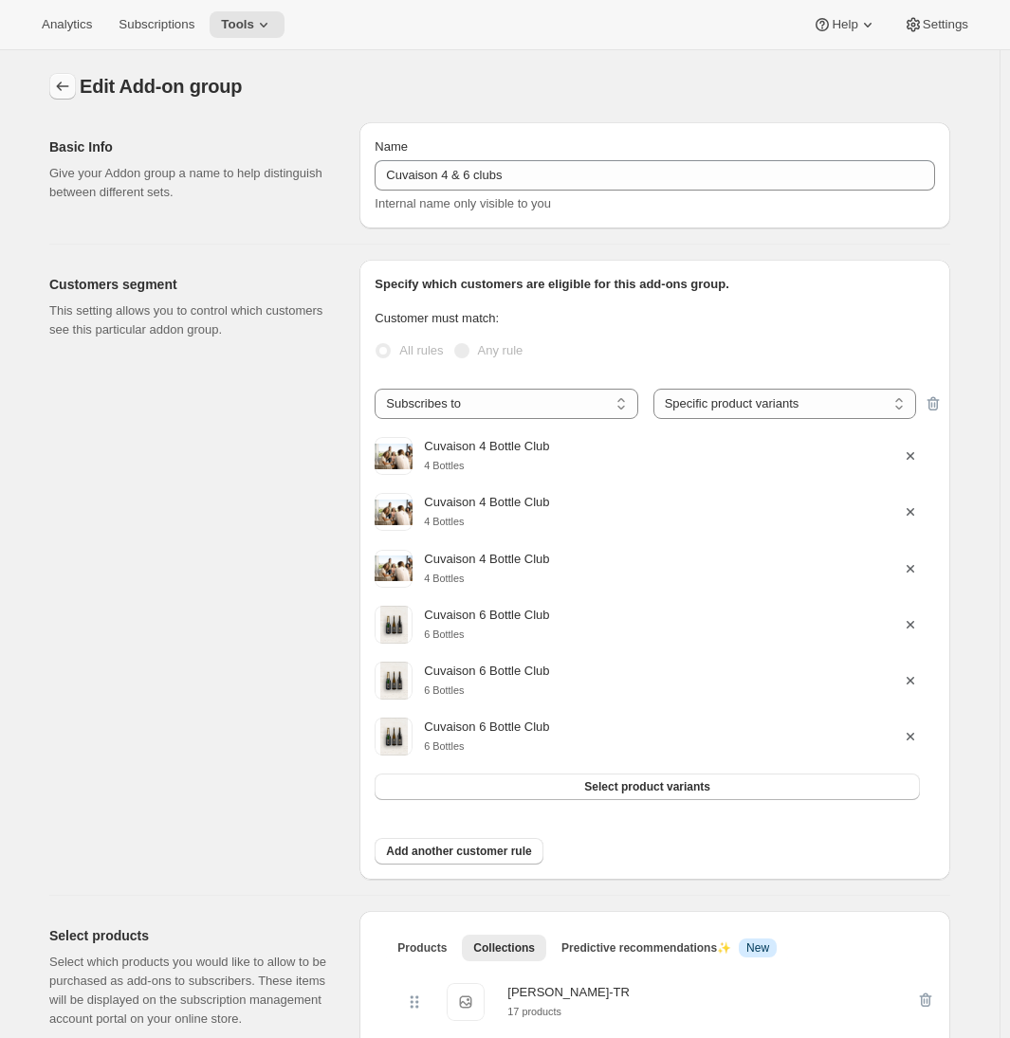
click at [63, 85] on icon "Addon groups" at bounding box center [63, 86] width 12 height 9
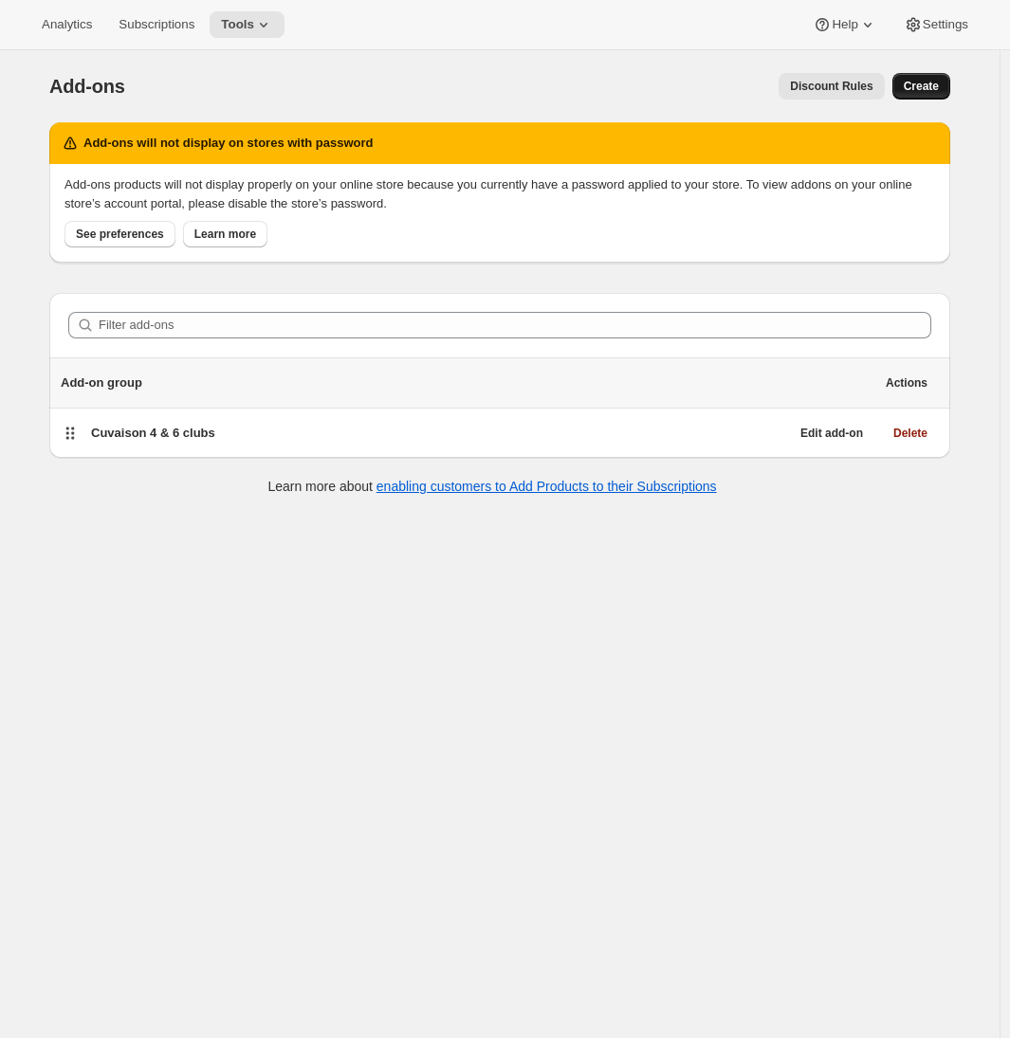
click at [930, 93] on span "Create" at bounding box center [921, 86] width 35 height 15
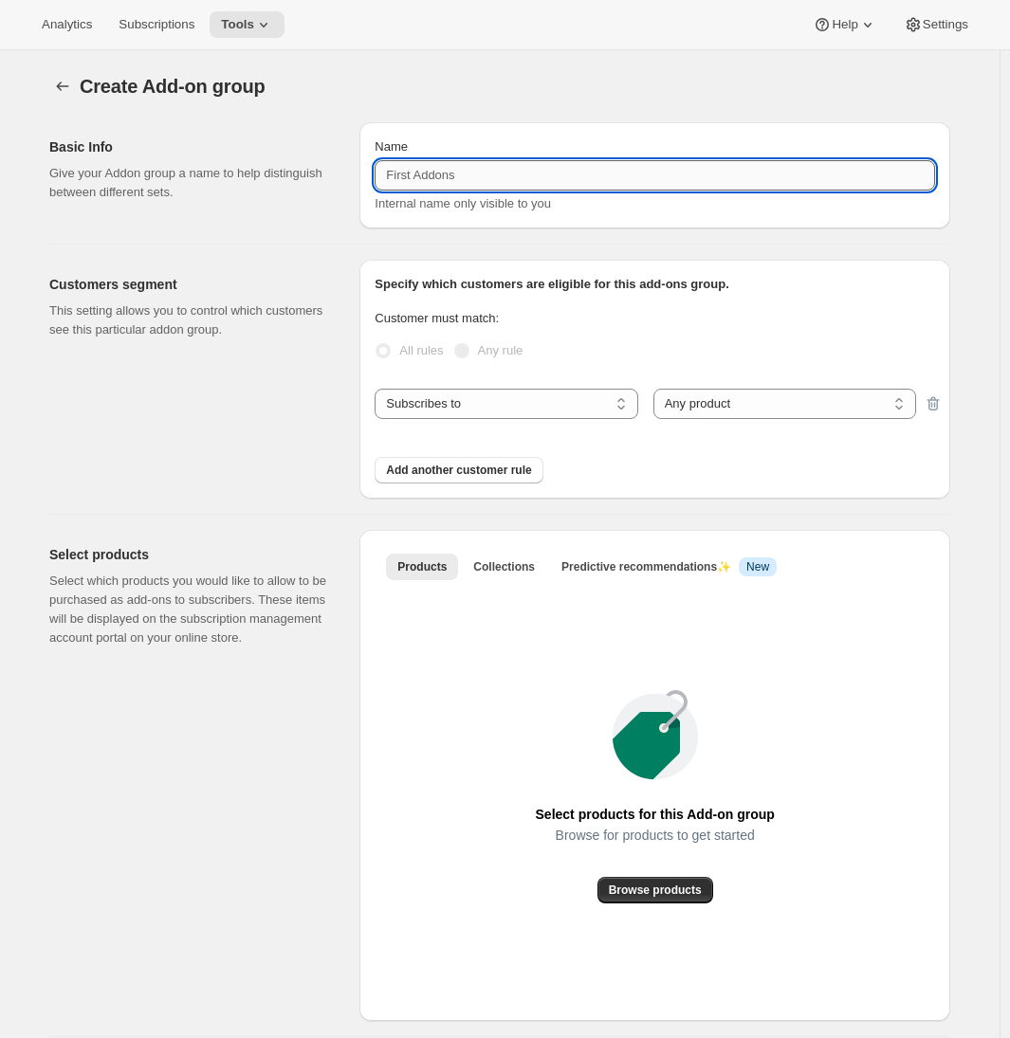
click at [431, 182] on input "Name" at bounding box center [655, 175] width 560 height 30
type input "[PERSON_NAME] 6 Bottle Club"
click at [740, 402] on select "Any product Specific products Specific product variants" at bounding box center [784, 404] width 263 height 30
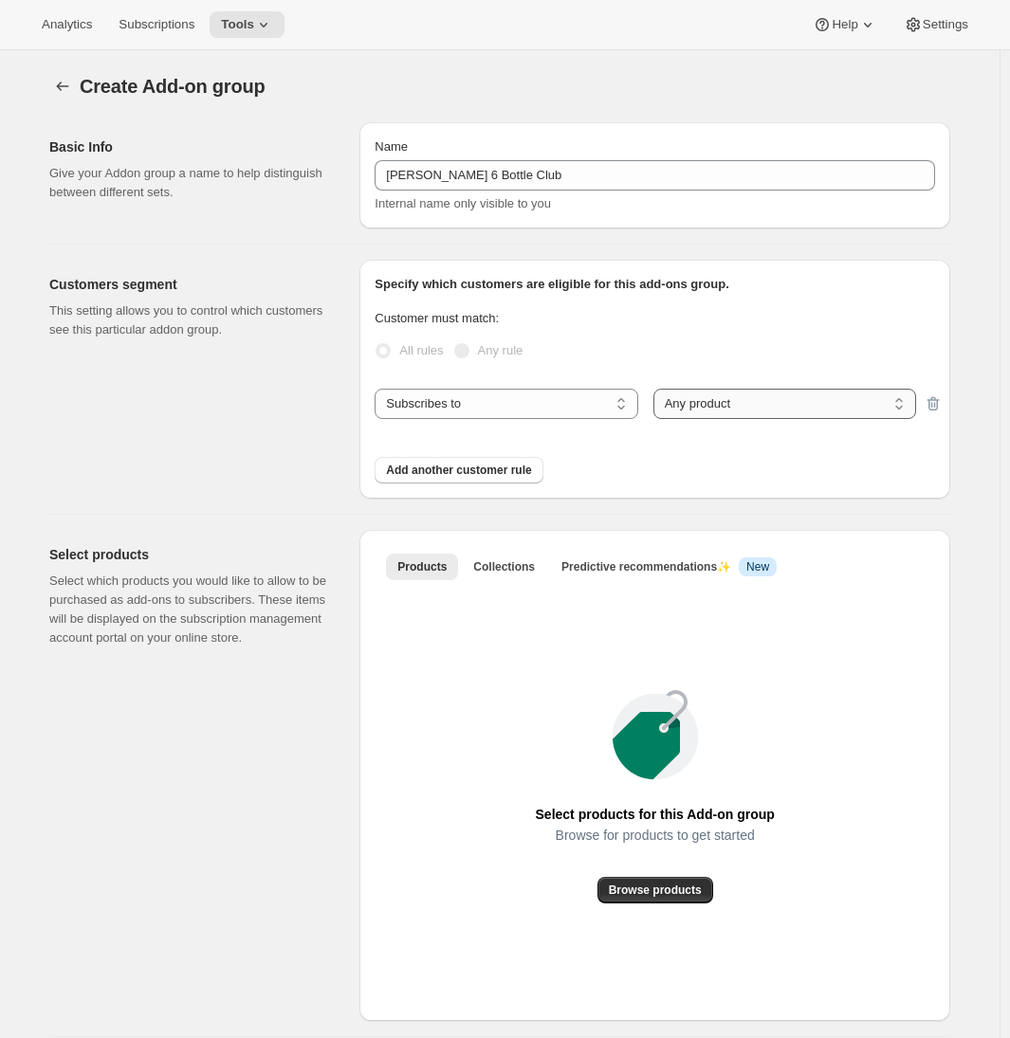
select select "selectedVariants"
click at [657, 389] on select "Any product Specific products Specific product variants" at bounding box center [784, 404] width 263 height 30
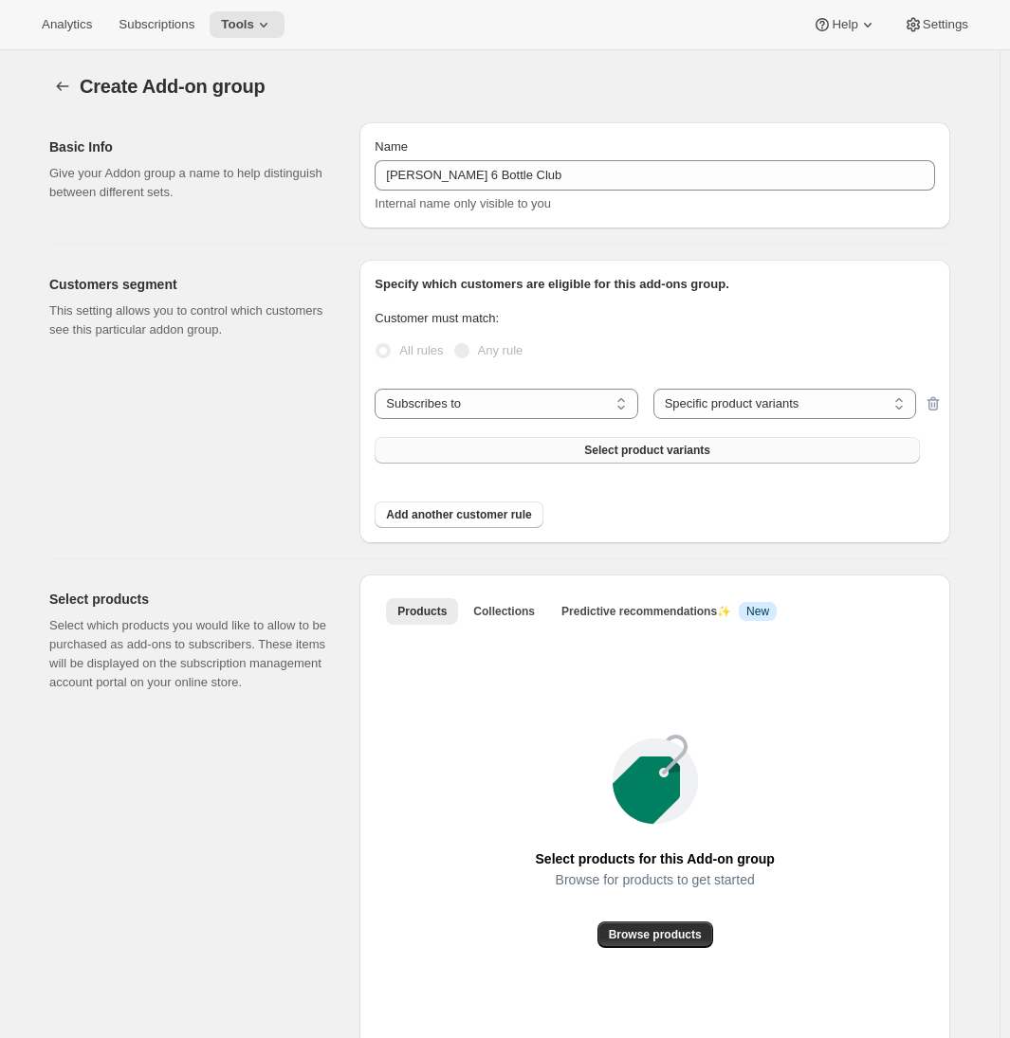
click at [589, 450] on span "Select product variants" at bounding box center [647, 450] width 126 height 15
select select "all"
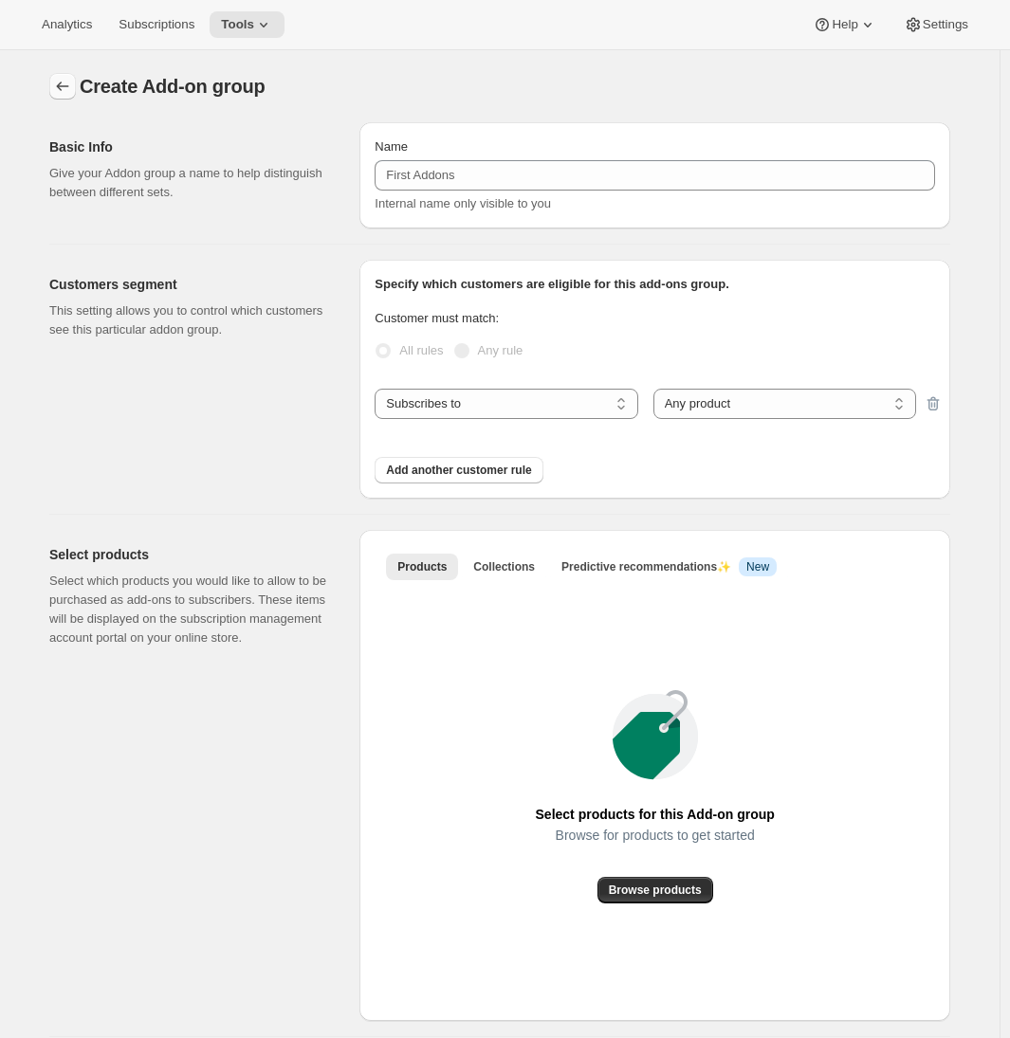
click at [60, 88] on icon "Addon groups" at bounding box center [62, 86] width 19 height 19
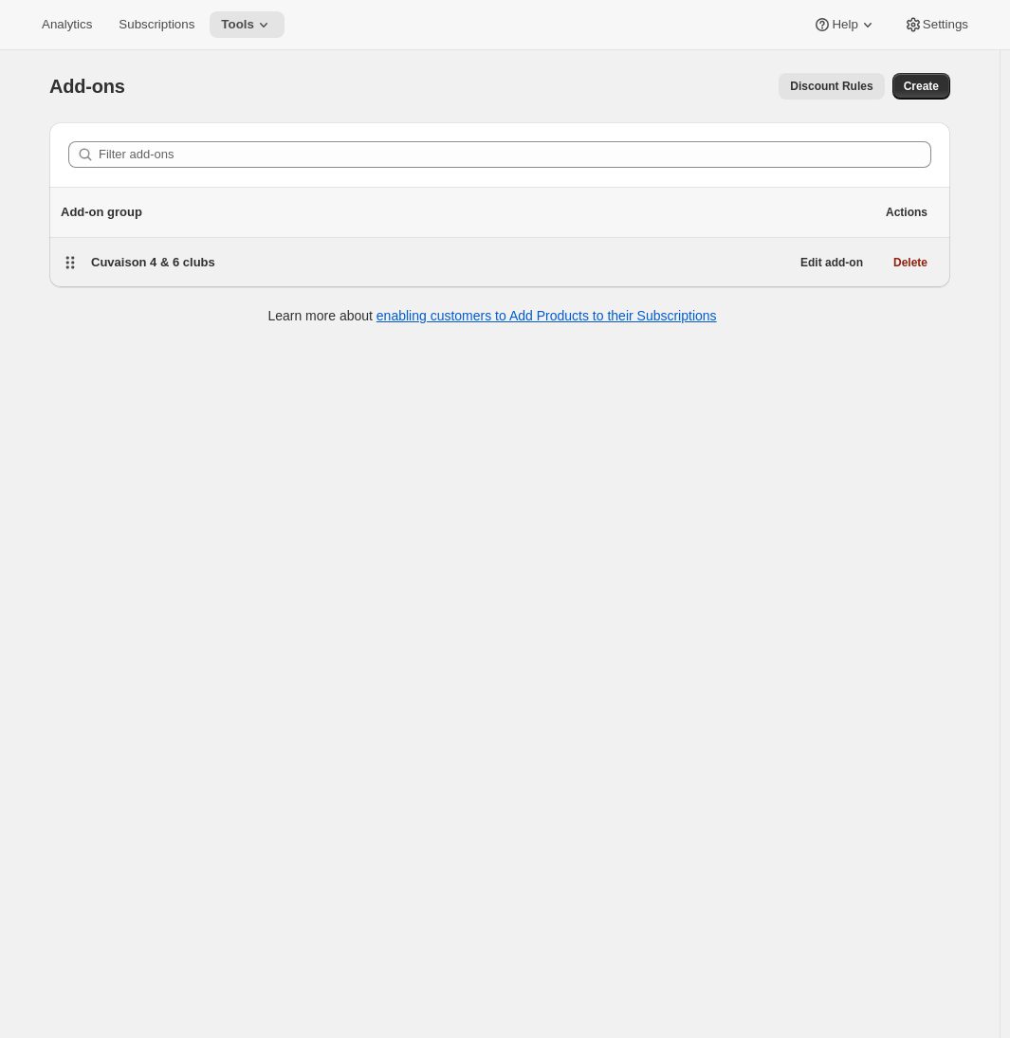
click at [270, 270] on div "Filter add-ons Add-on group Actions Cuvaison 4 & 6 clubs Edit add-on Delete Lea…" at bounding box center [492, 225] width 916 height 237
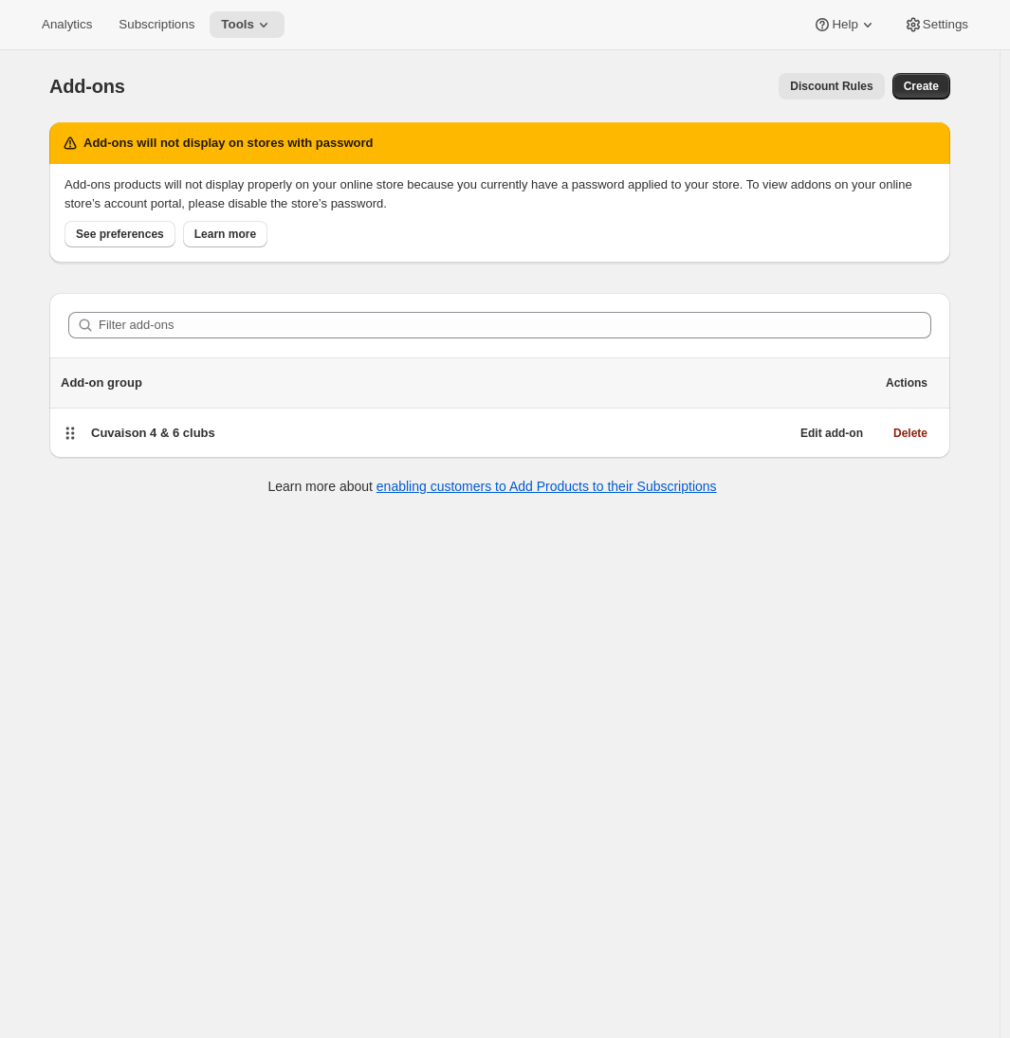
click at [294, 407] on div "Add-on group Actions" at bounding box center [499, 382] width 901 height 49
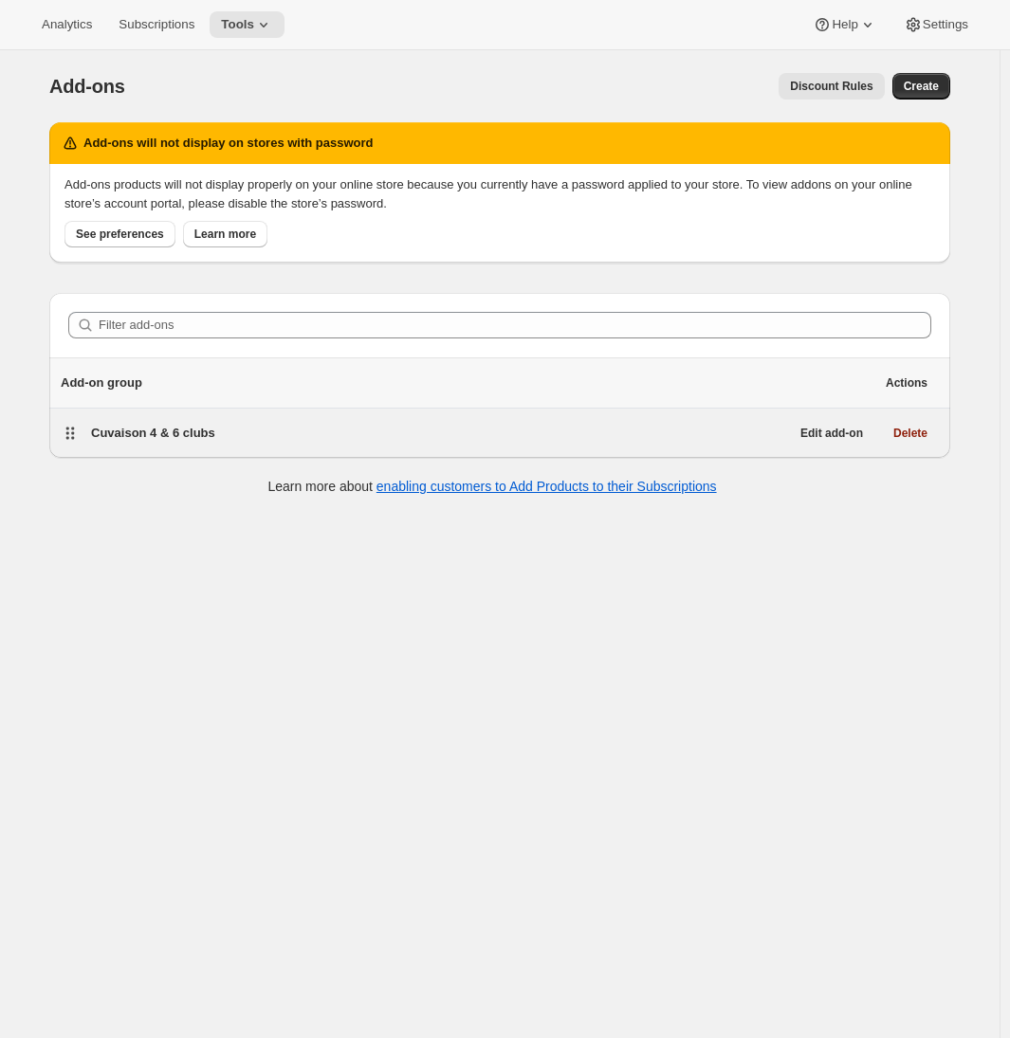
click at [299, 422] on div "Cuvaison 4 & 6 clubs" at bounding box center [440, 433] width 698 height 27
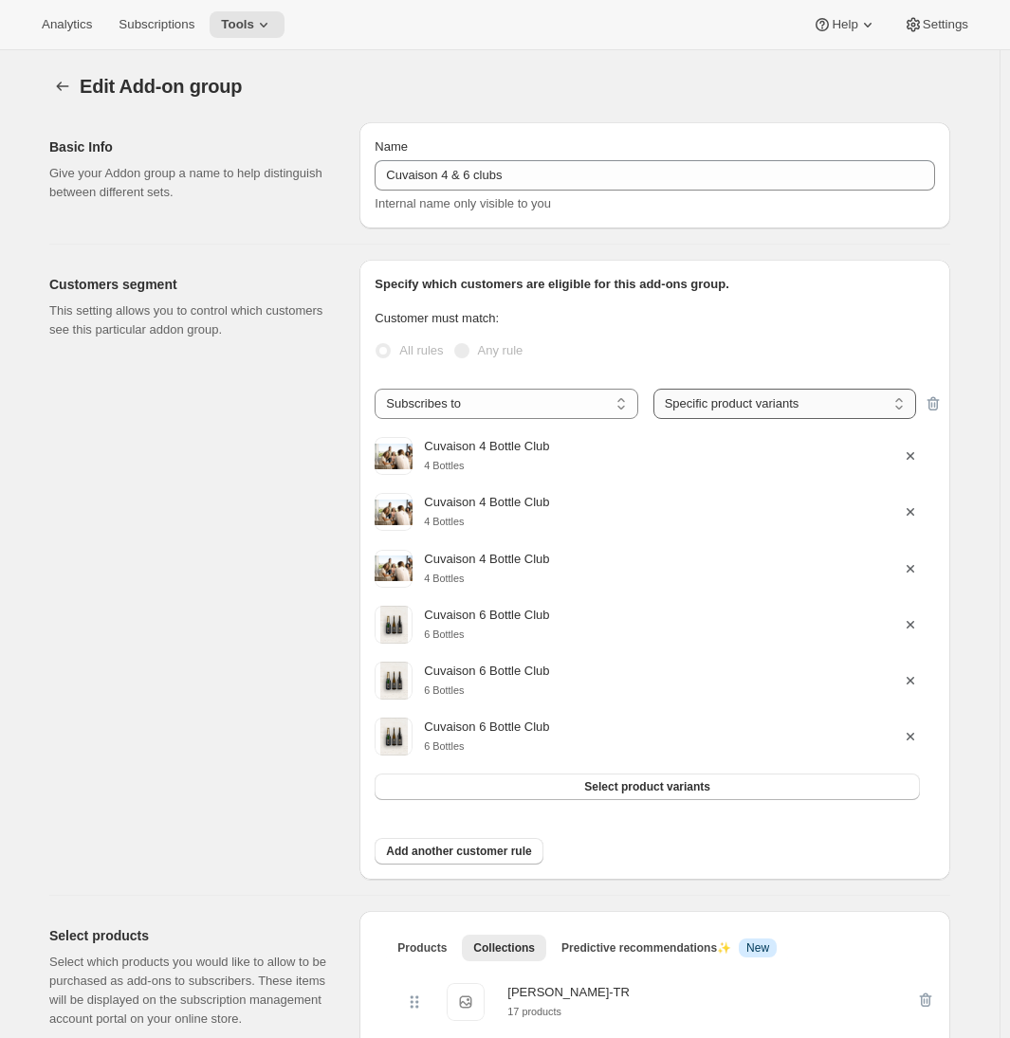
click at [857, 410] on select "Any product Specific products Specific product variants" at bounding box center [784, 404] width 263 height 30
select select "selectedProducts"
click at [657, 389] on select "Any product Specific products Specific product variants" at bounding box center [784, 404] width 263 height 30
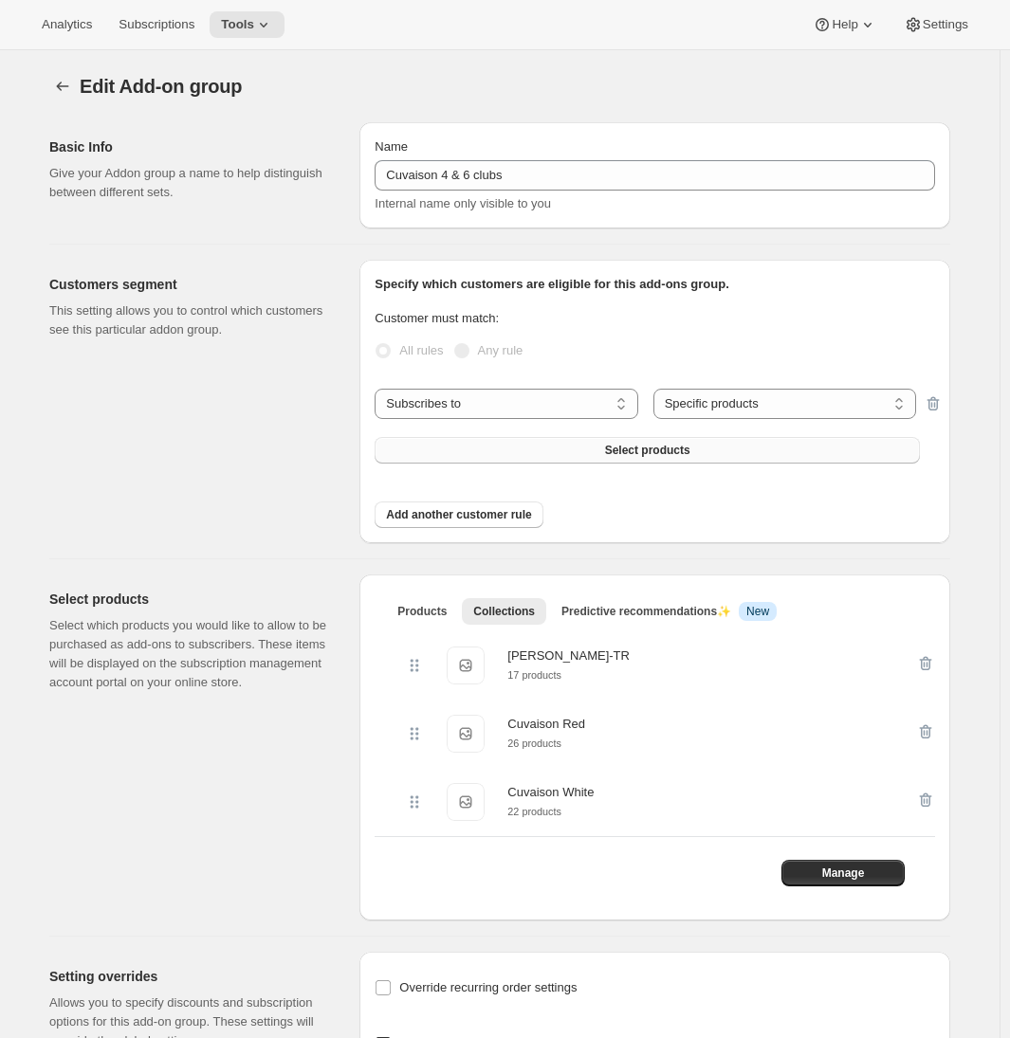
click at [669, 459] on button "Select products" at bounding box center [647, 450] width 545 height 27
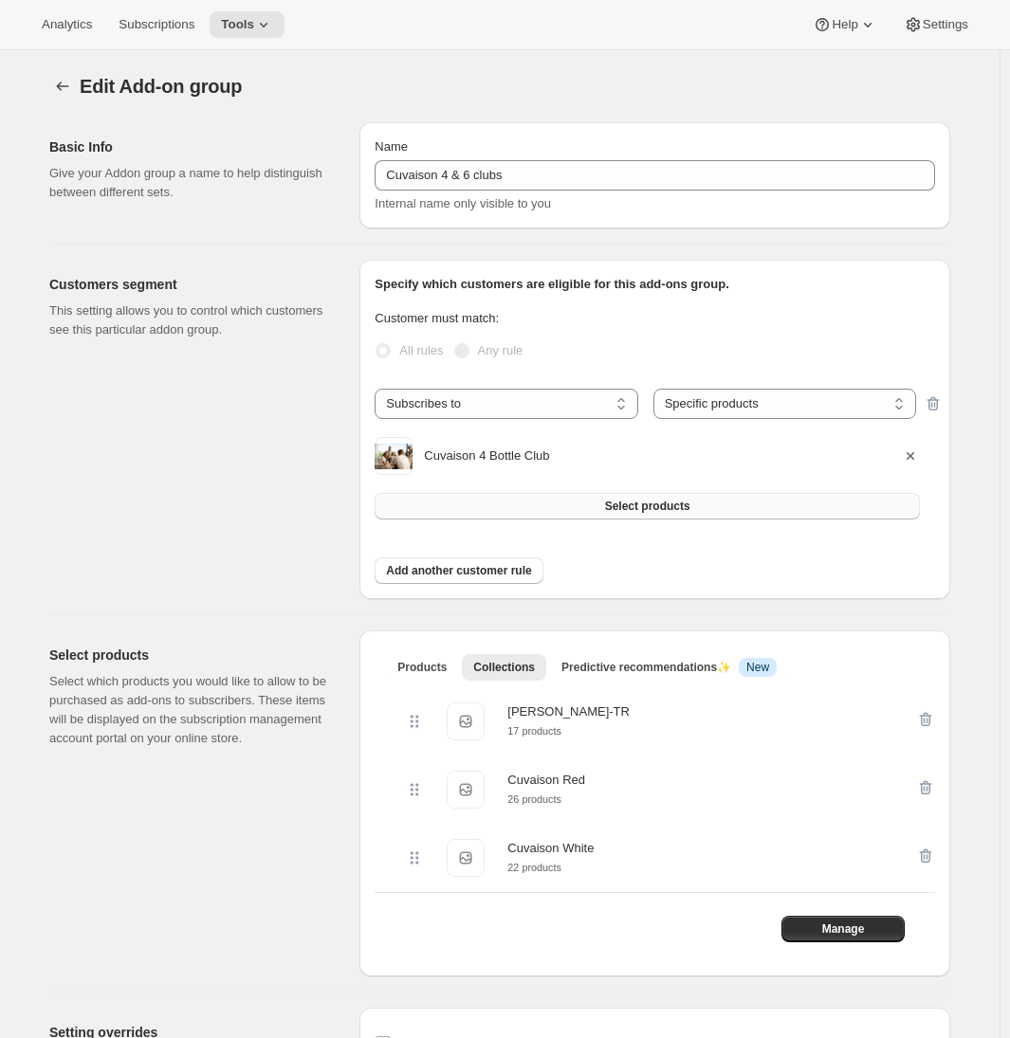
click at [701, 507] on button "Select products" at bounding box center [647, 506] width 545 height 27
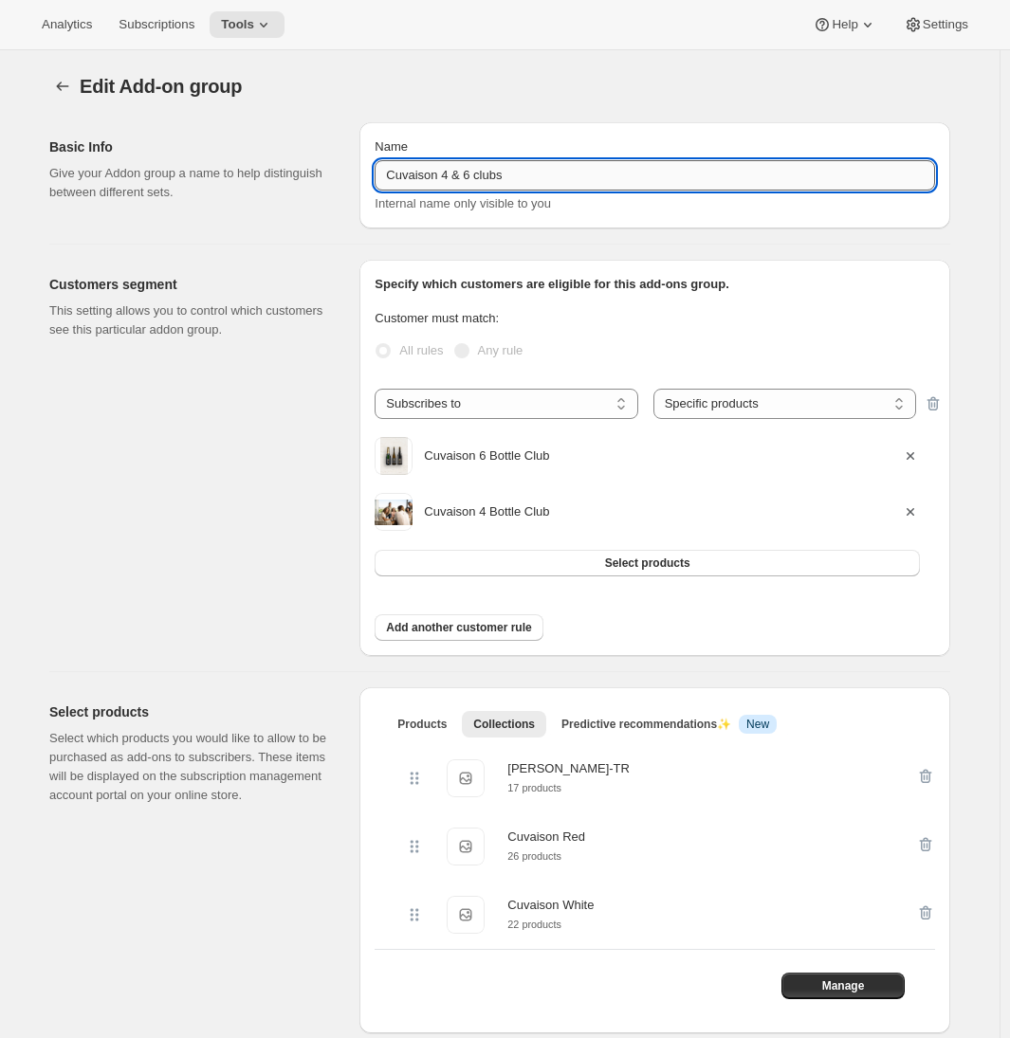
click at [487, 173] on input "Cuvaison 4 & 6 clubs" at bounding box center [655, 175] width 560 height 30
click at [547, 174] on input "Cuvaison 4 & 6 Clubs" at bounding box center [655, 175] width 560 height 30
type input "Cuvaison 4 & 6 Clubs (10%)"
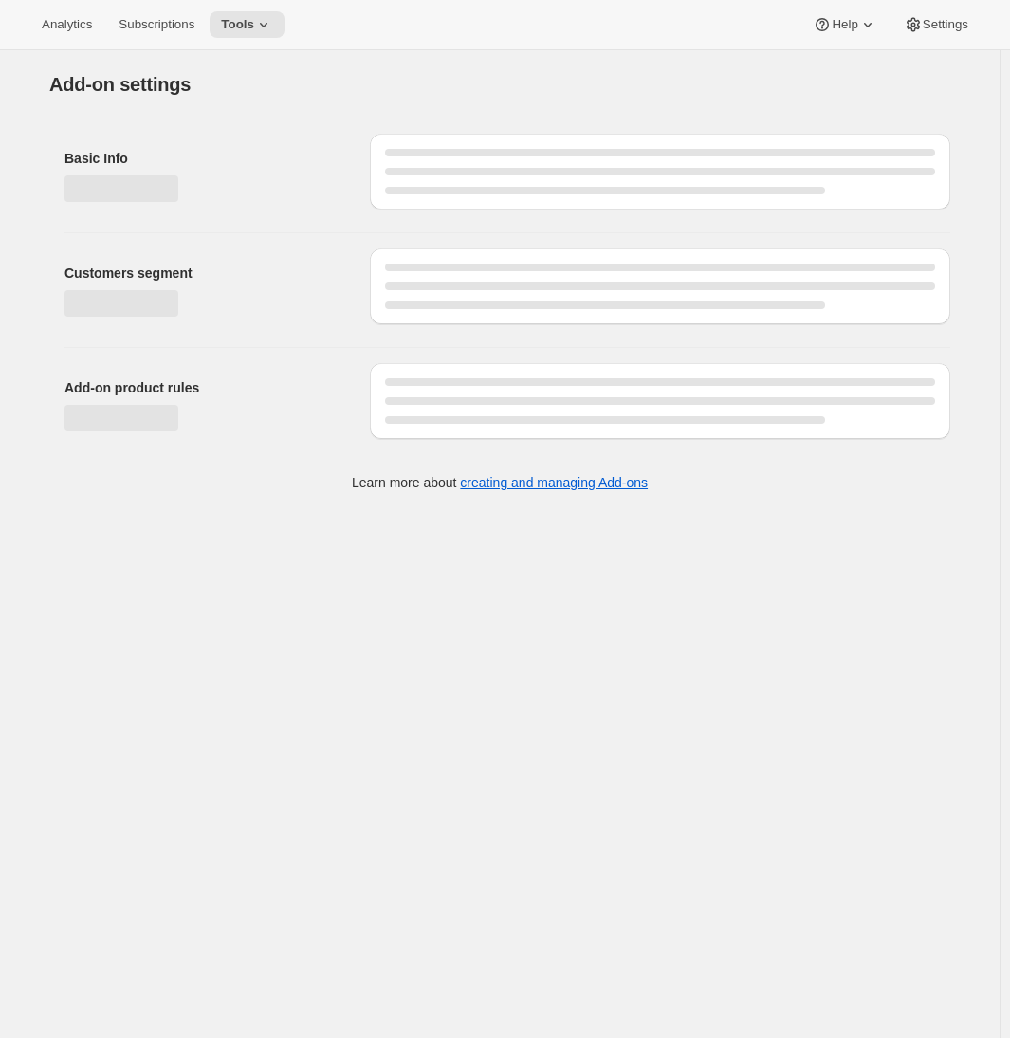
select select "selectedProducts"
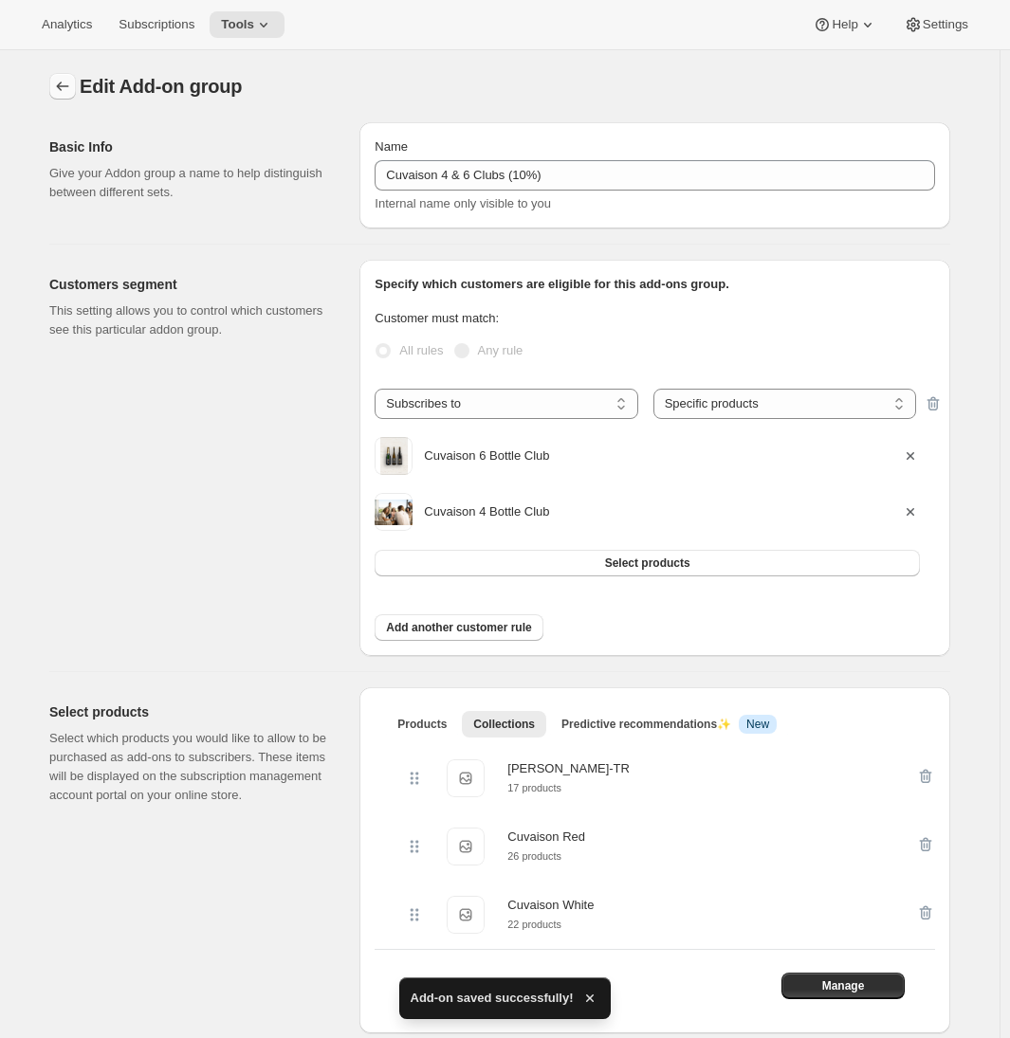
click at [71, 85] on icon "Addon groups" at bounding box center [62, 86] width 19 height 19
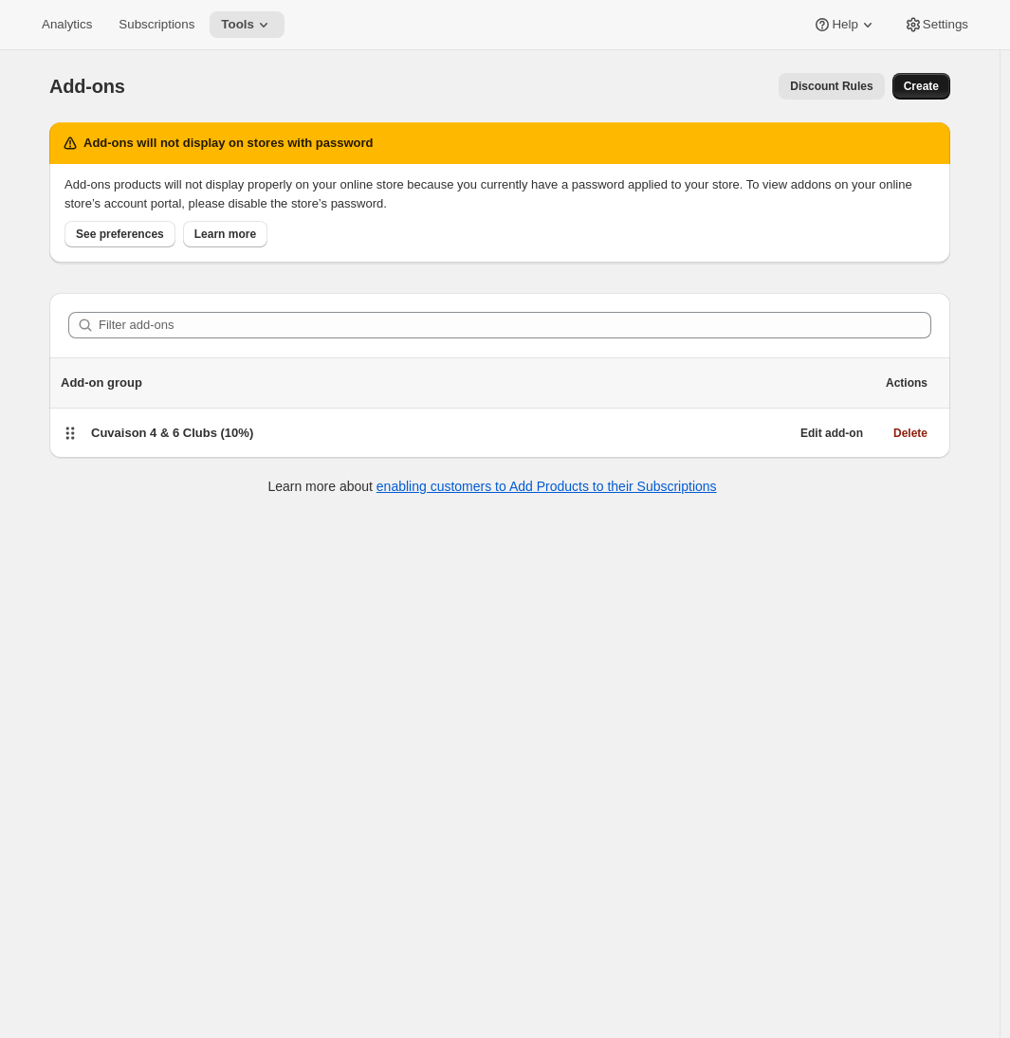
click at [915, 87] on span "Create" at bounding box center [921, 86] width 35 height 15
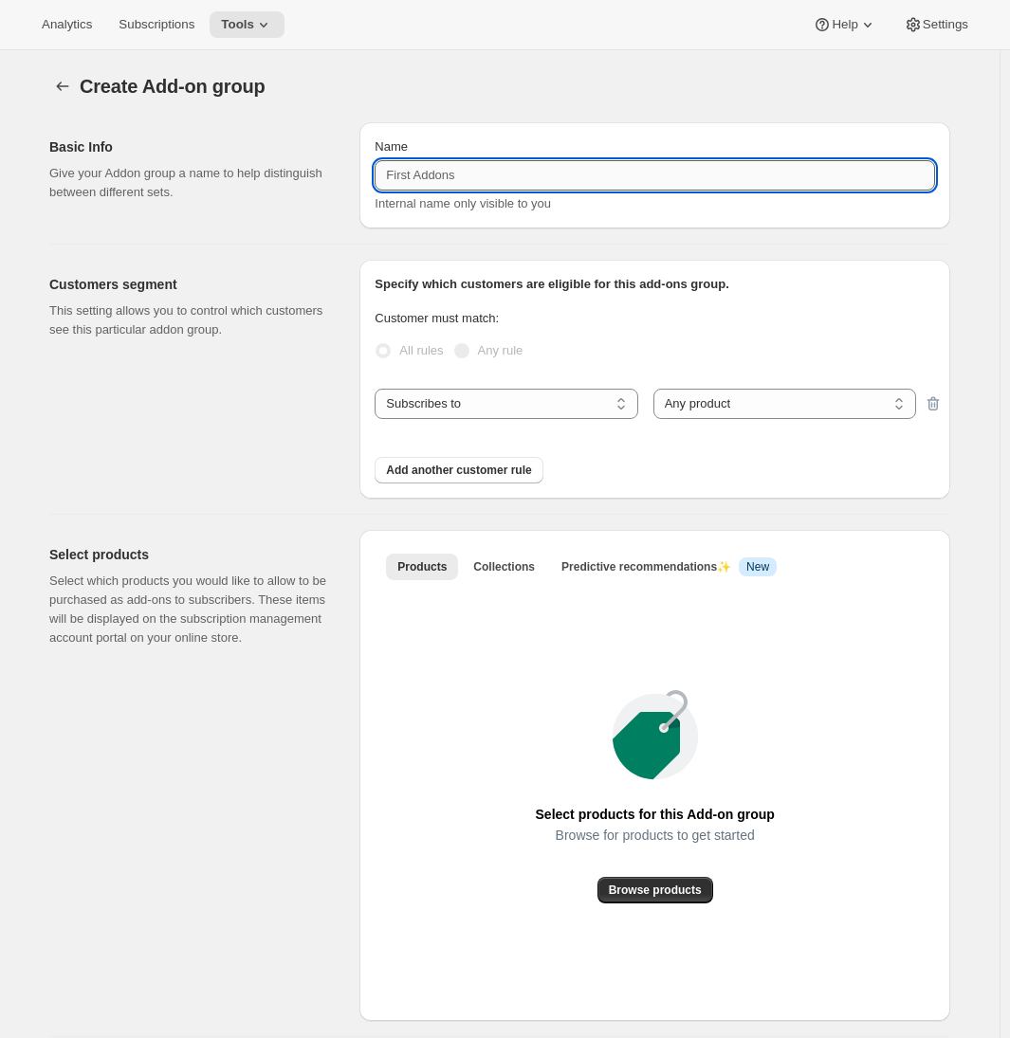
click at [462, 176] on input "Name" at bounding box center [655, 175] width 560 height 30
click at [463, 172] on input "Brandlin 6 Bottle Club" at bounding box center [655, 175] width 560 height 30
click at [550, 174] on input "Brandlin 6 Bottle Club" at bounding box center [655, 175] width 560 height 30
type input "[PERSON_NAME] 6 Bottle Club (15%)"
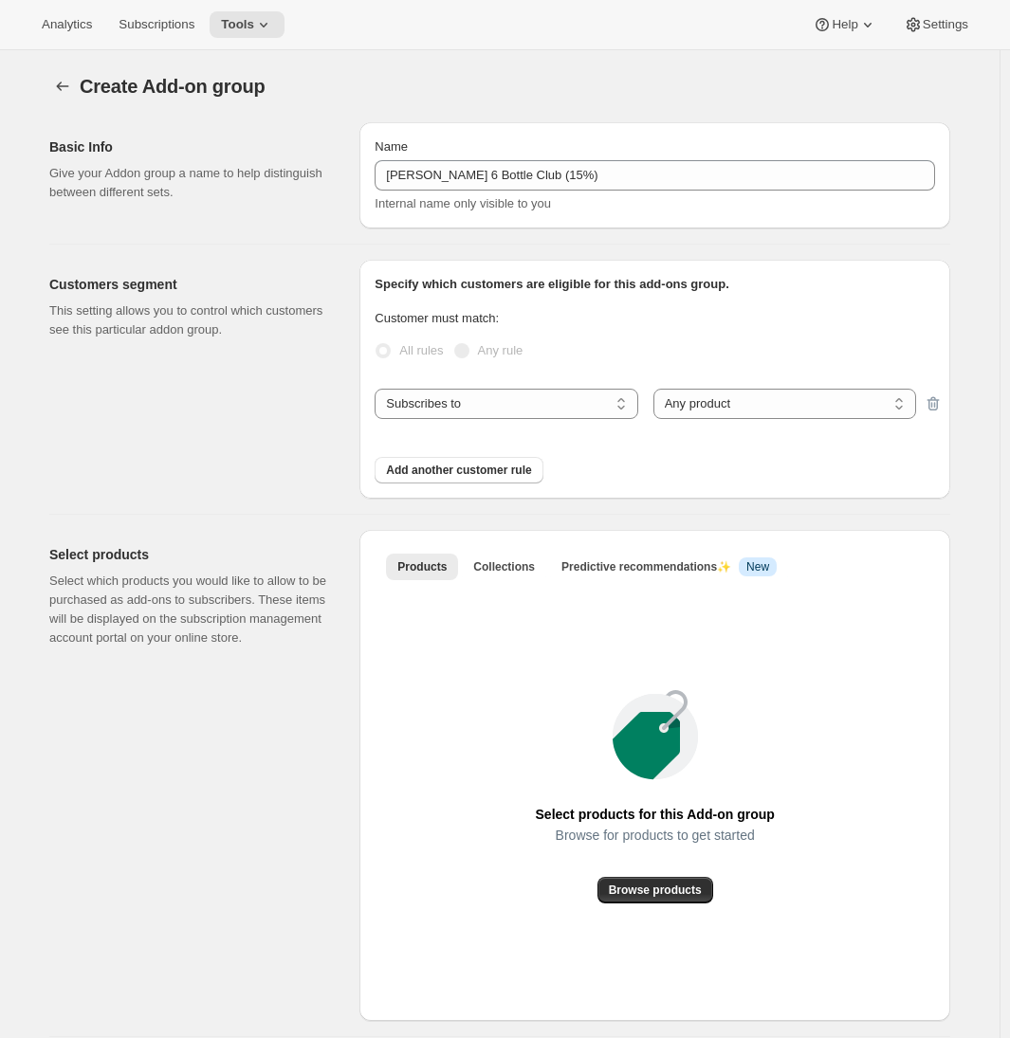
click at [300, 412] on div "Customers segment This setting allows you to control which customers see this p…" at bounding box center [196, 379] width 295 height 239
click at [707, 399] on select "Any product Specific products Specific product variants" at bounding box center [784, 404] width 263 height 30
select select "selectedProducts"
click at [657, 389] on select "Any product Specific products Specific product variants" at bounding box center [784, 404] width 263 height 30
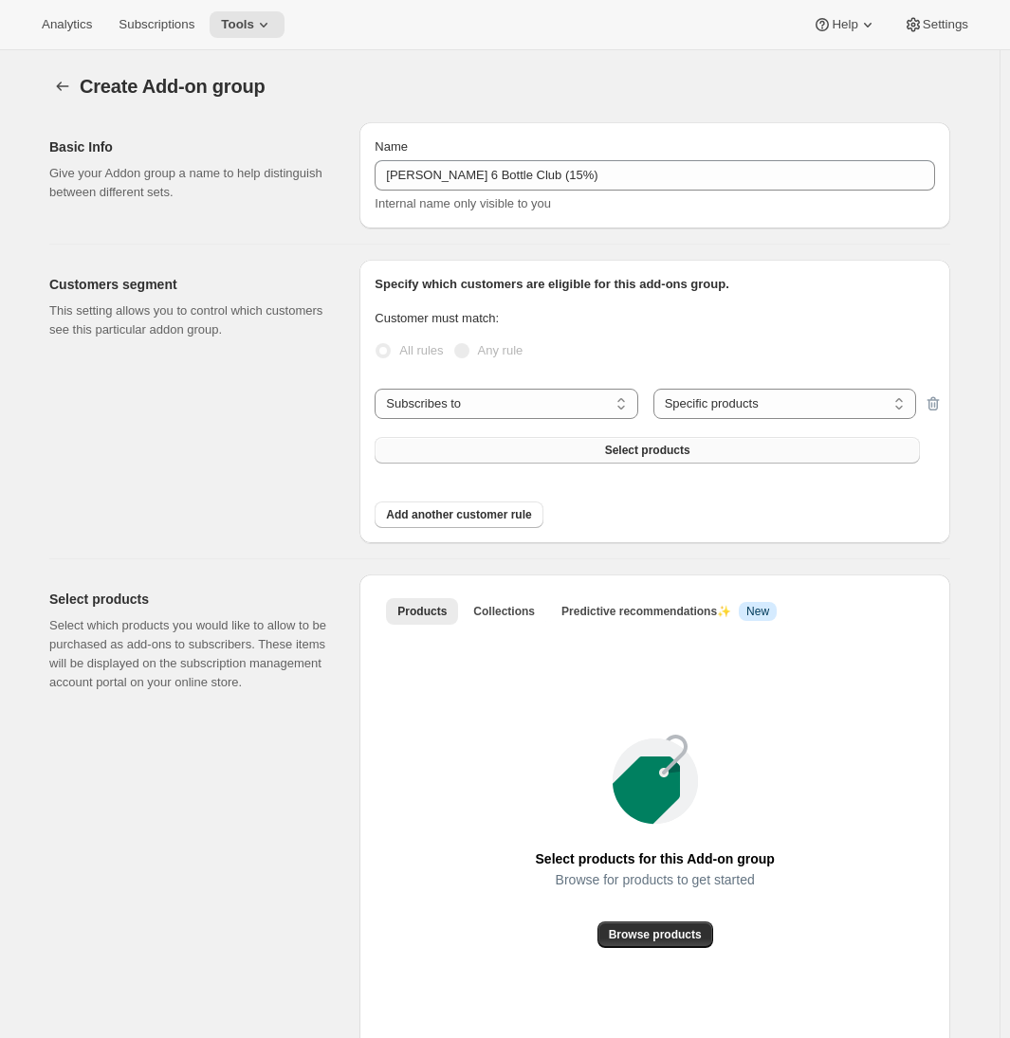
click at [507, 460] on button "Select products" at bounding box center [647, 450] width 545 height 27
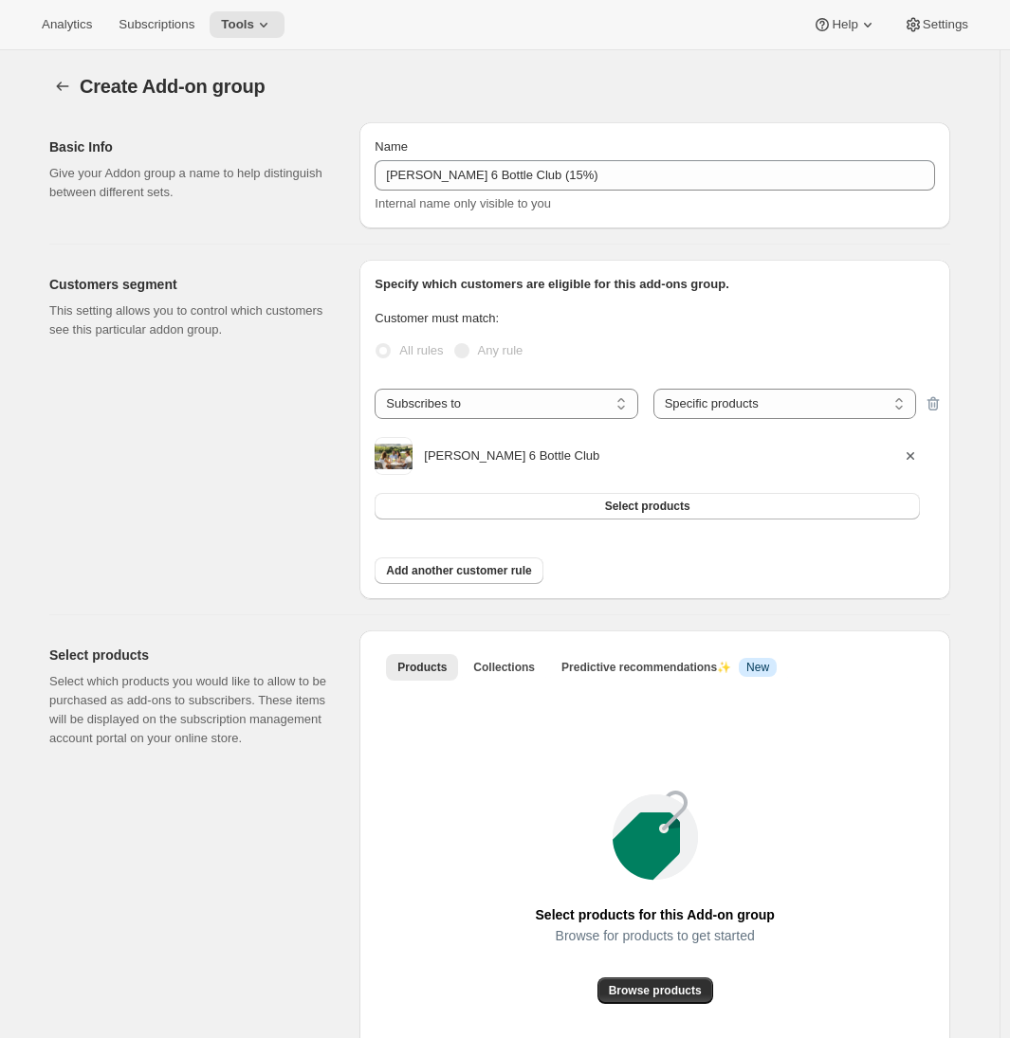
click at [297, 807] on div "Select products Select which products you would like to allow to be purchased a…" at bounding box center [196, 876] width 295 height 491
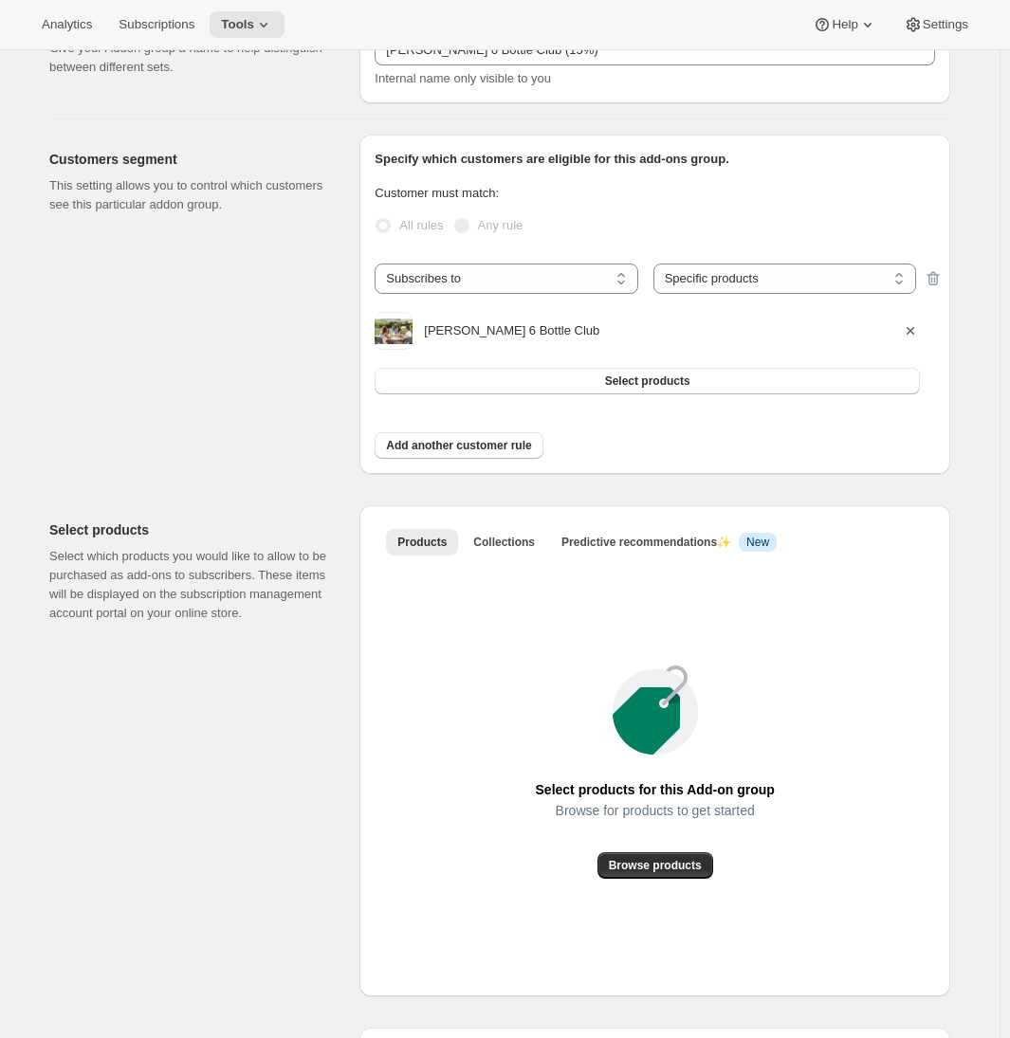
scroll to position [208, 0]
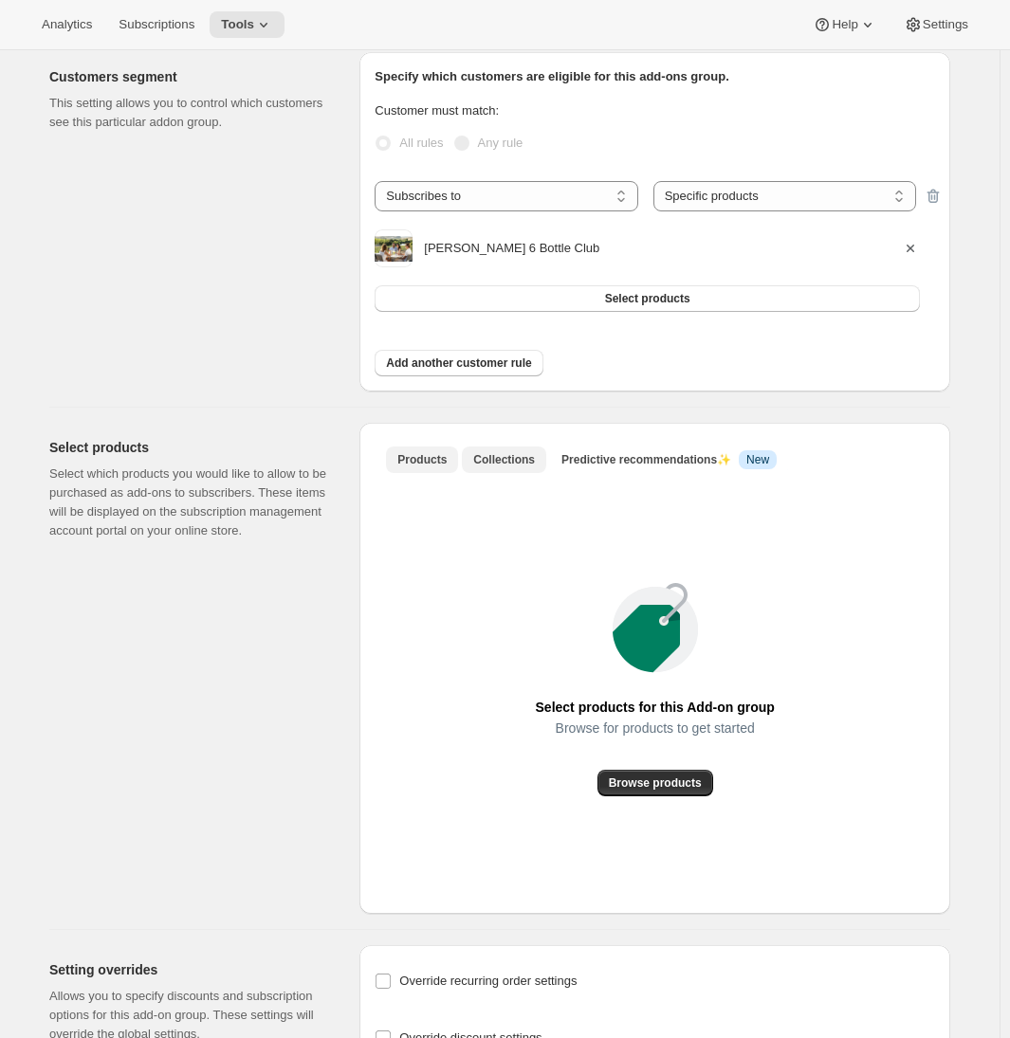
click at [488, 452] on span "Collections" at bounding box center [504, 459] width 62 height 15
click at [645, 782] on span "Add collection" at bounding box center [655, 783] width 79 height 15
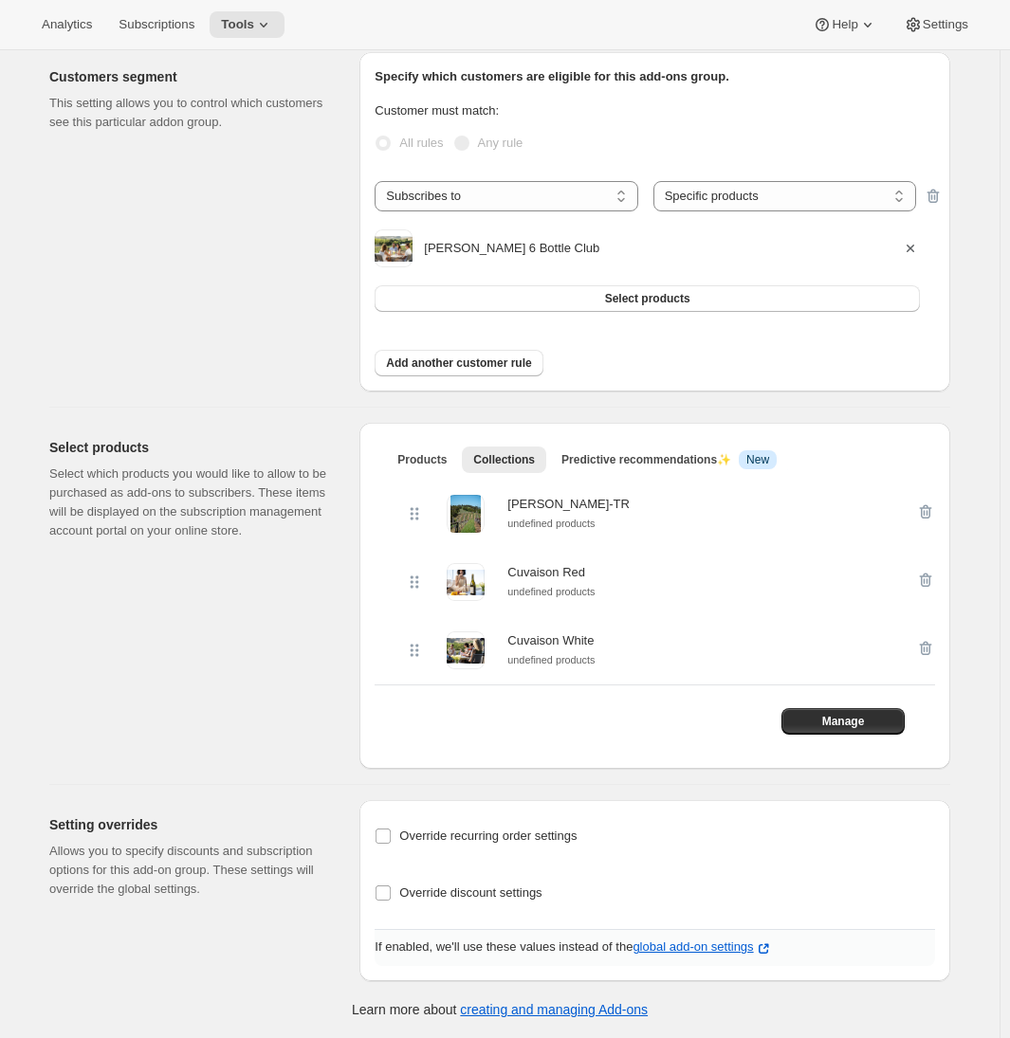
click at [289, 695] on div "Select products Select which products you would like to allow to be purchased a…" at bounding box center [196, 596] width 295 height 346
click at [391, 893] on input "Override discount settings" at bounding box center [383, 893] width 15 height 15
checkbox input "true"
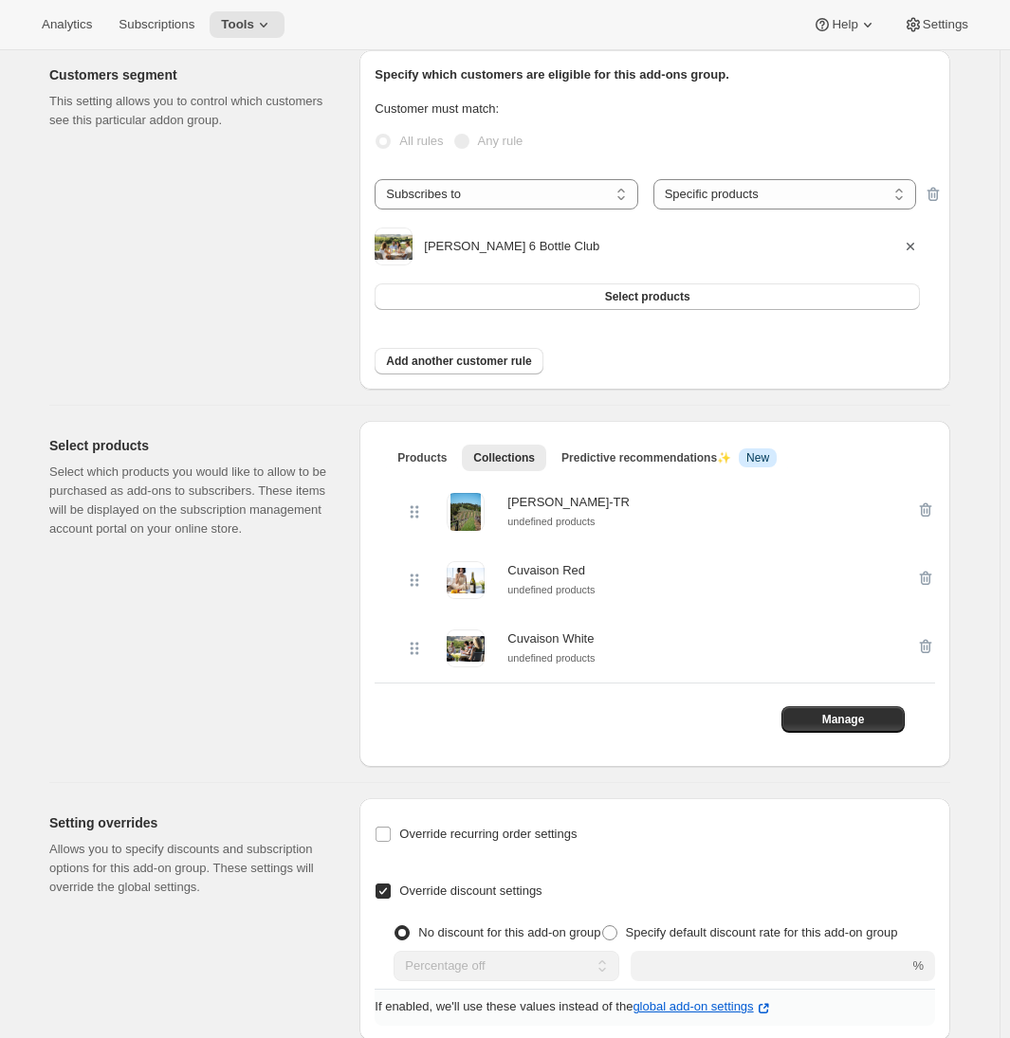
scroll to position [232, 0]
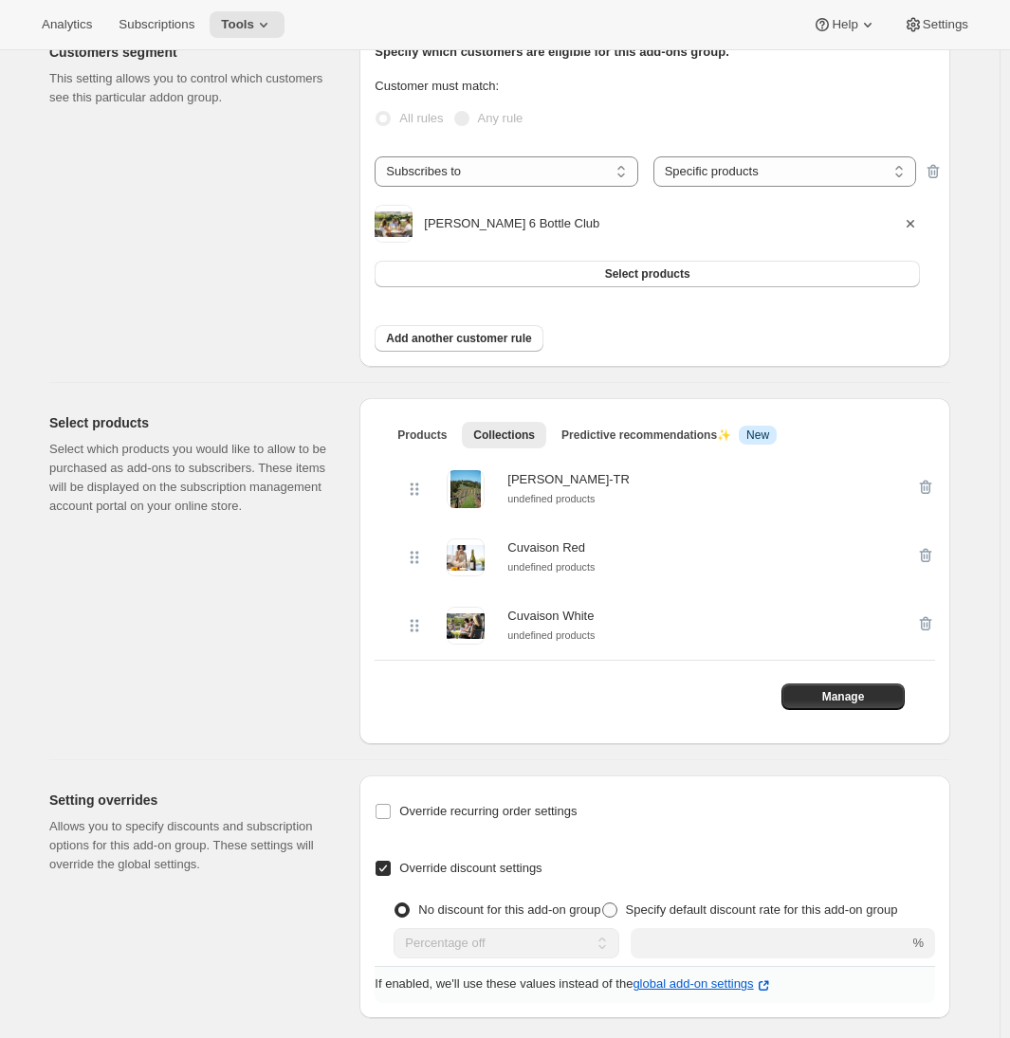
click at [601, 924] on label "Specify default discount rate for this add-on group" at bounding box center [749, 910] width 297 height 27
click at [602, 904] on input "Specify default discount rate for this add-on group" at bounding box center [602, 903] width 1 height 1
radio input "true"
click at [719, 956] on div "No discount for this add-on group Specify default discount rate for this add-on…" at bounding box center [665, 928] width 542 height 62
click at [707, 959] on input "integer" at bounding box center [748, 943] width 264 height 30
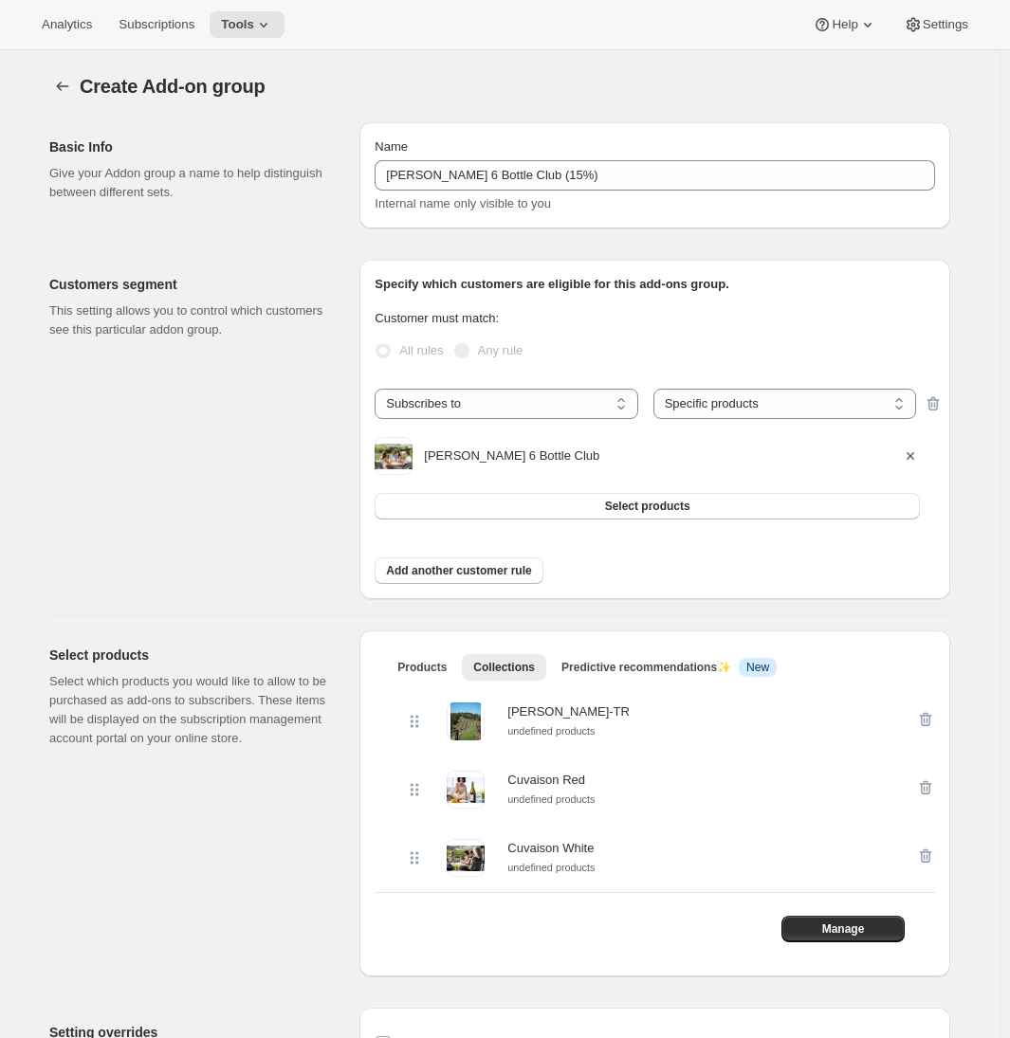
scroll to position [303, 0]
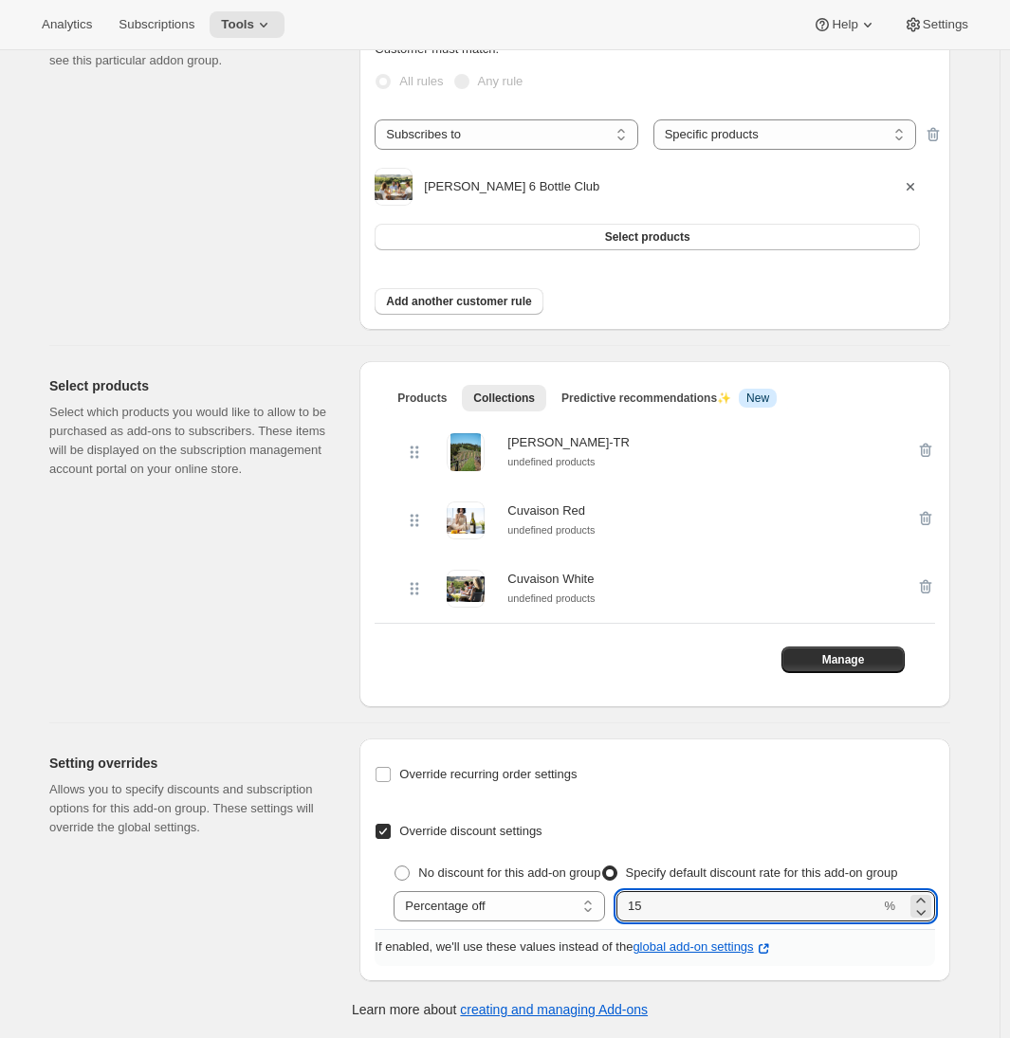
type input "15"
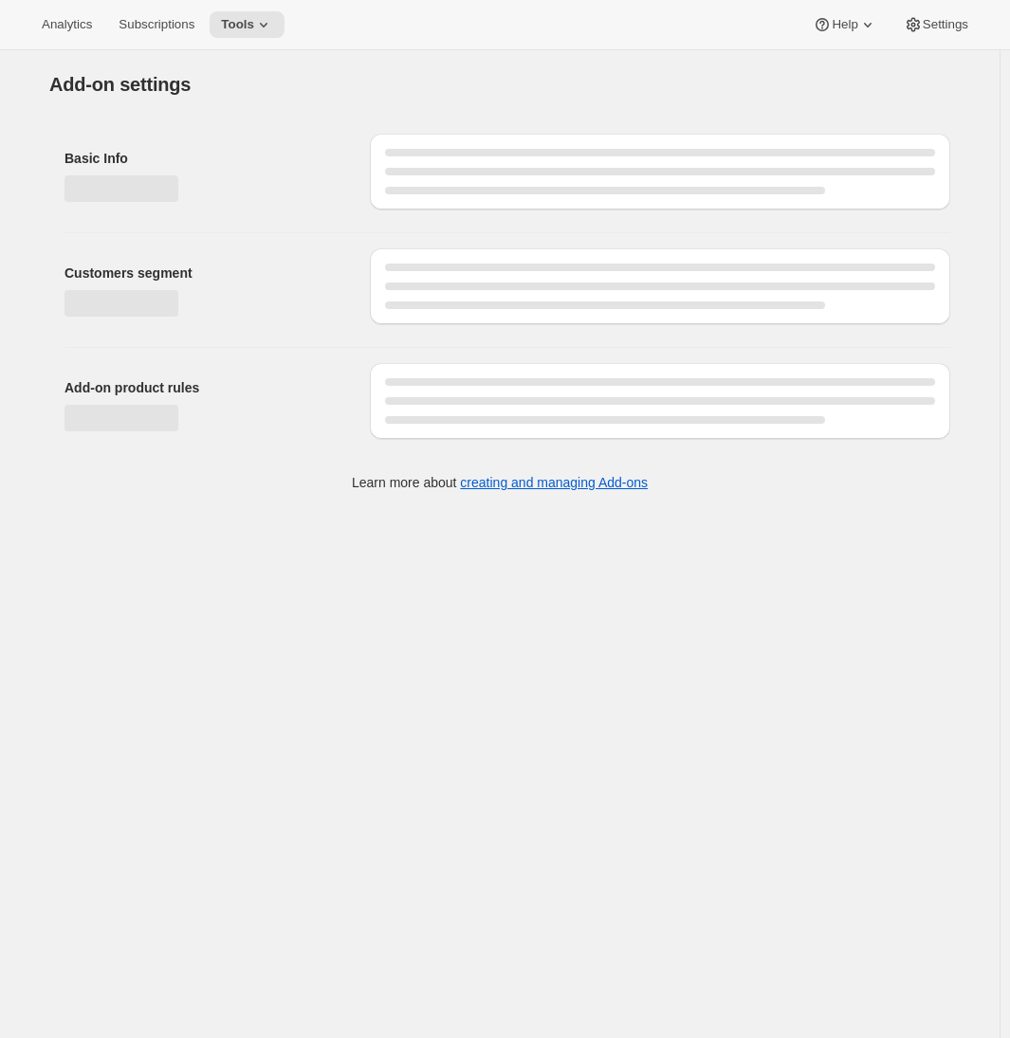
select select "selectedProducts"
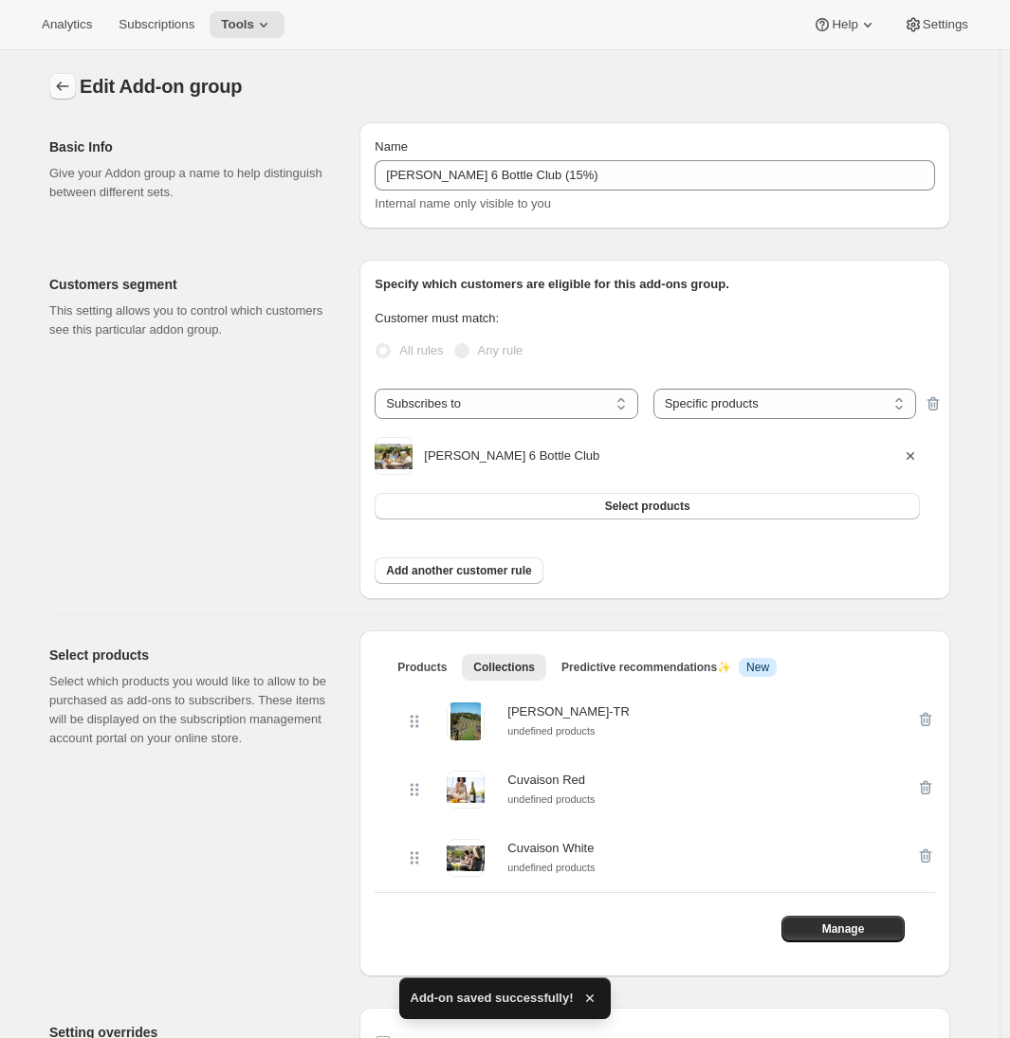
click at [71, 89] on icon "Addon groups" at bounding box center [62, 86] width 19 height 19
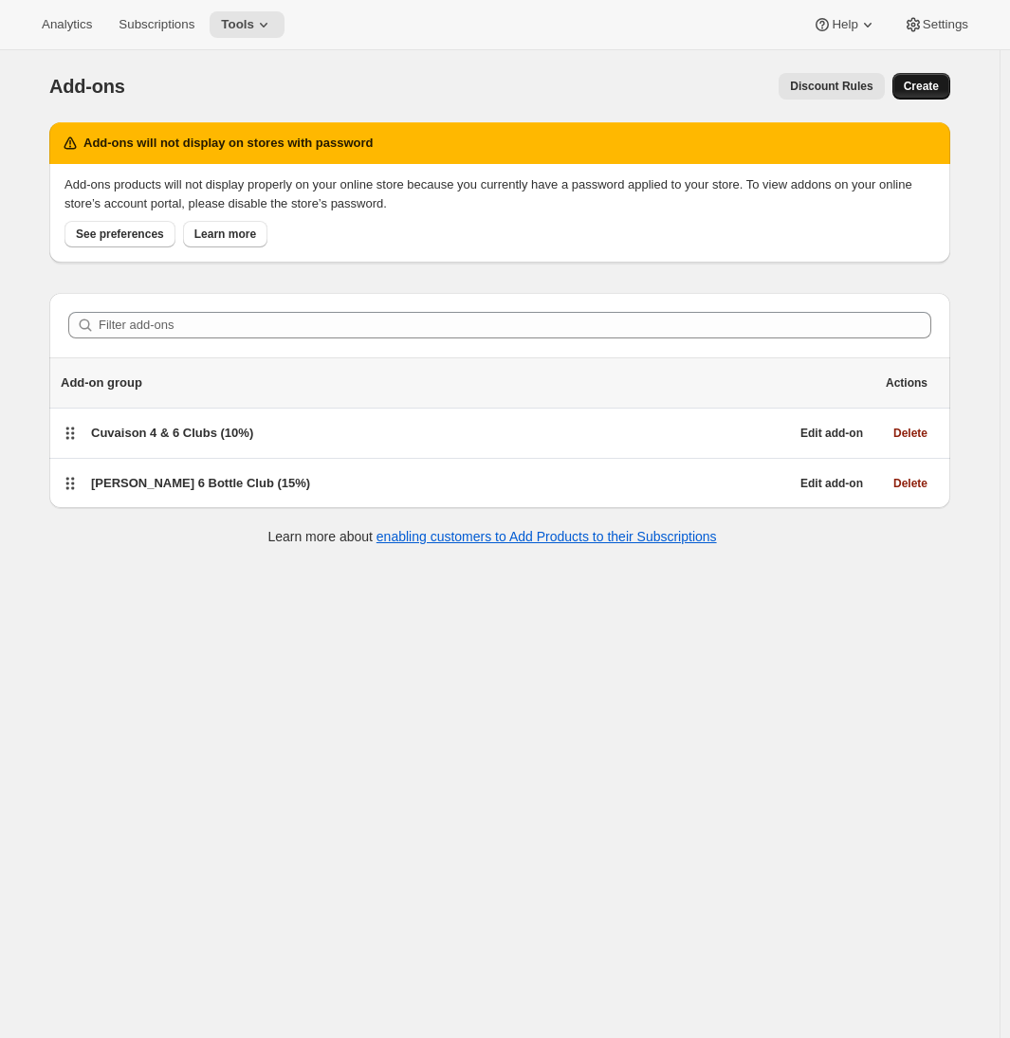
click at [929, 87] on span "Create" at bounding box center [921, 86] width 35 height 15
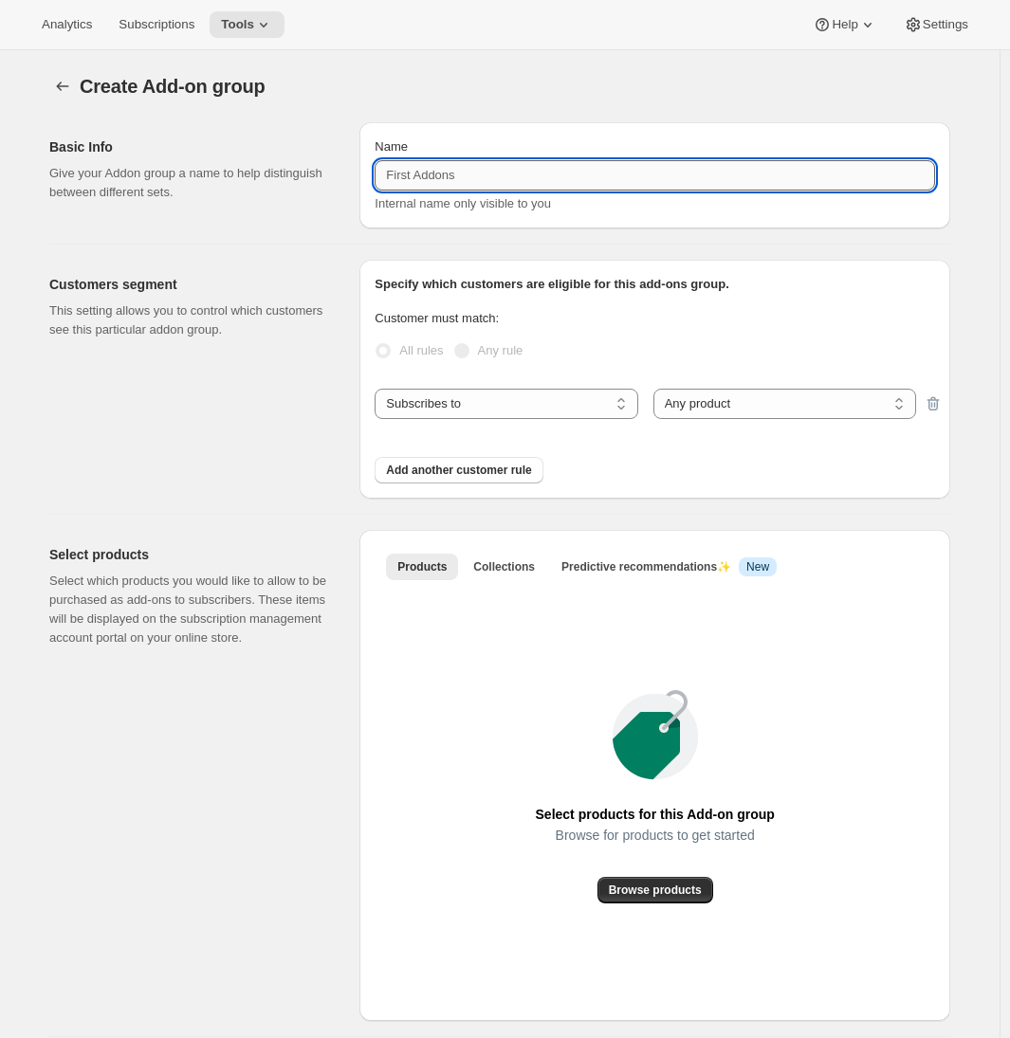
click at [466, 176] on input "Name" at bounding box center [655, 175] width 560 height 30
type input "[PERSON_NAME] 12 Bottle Club (20%)"
click at [693, 401] on select "Any product Specific products Specific product variants" at bounding box center [784, 404] width 263 height 30
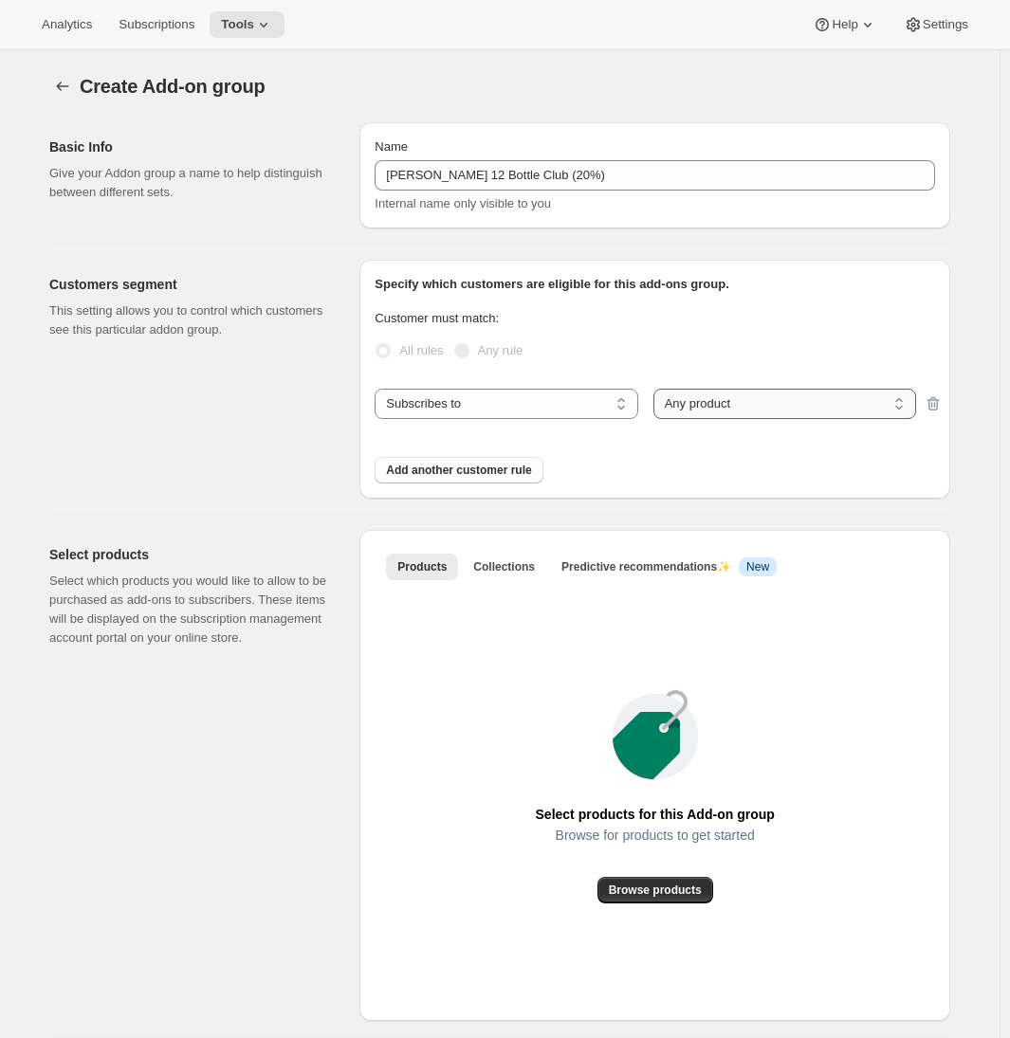
select select "selectedProducts"
click at [657, 389] on select "Any product Specific products Specific product variants" at bounding box center [784, 404] width 263 height 30
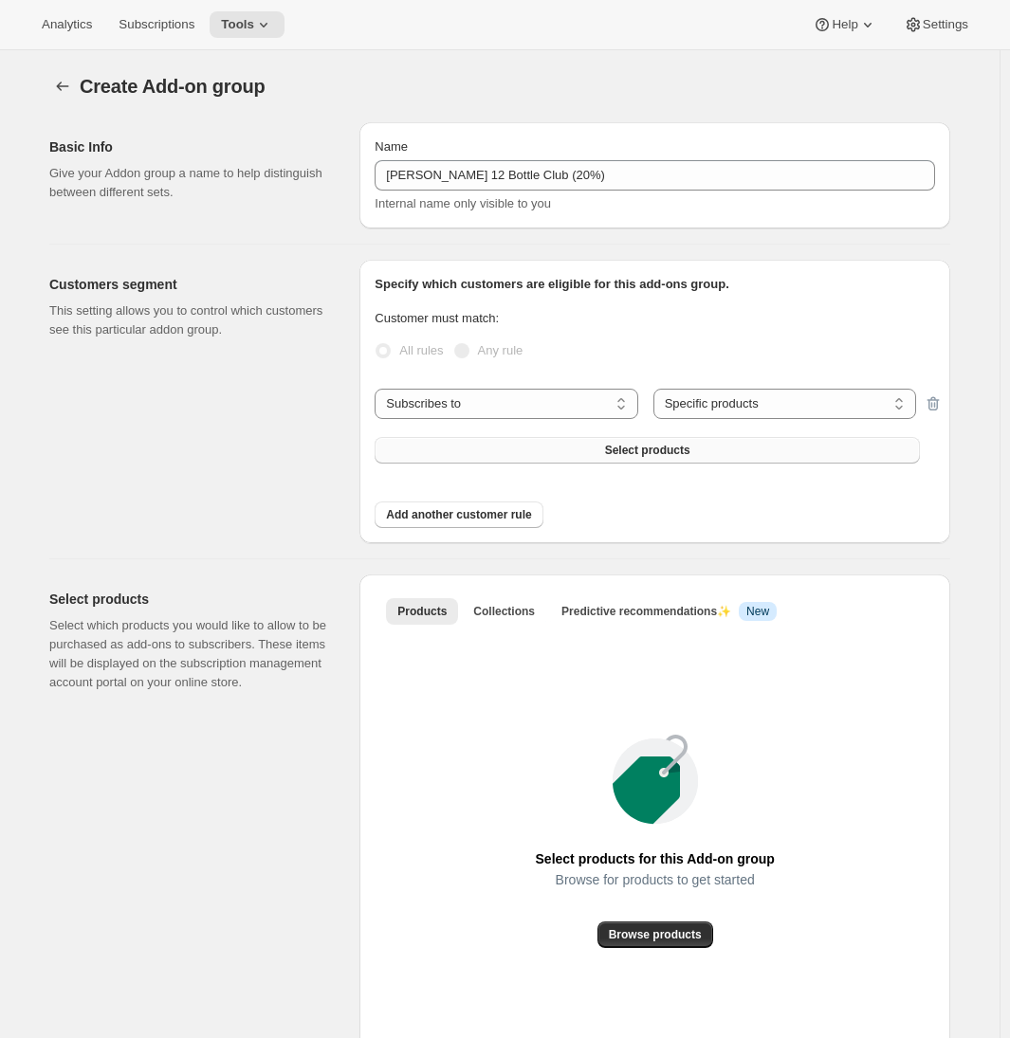
click at [546, 448] on button "Select products" at bounding box center [647, 450] width 545 height 27
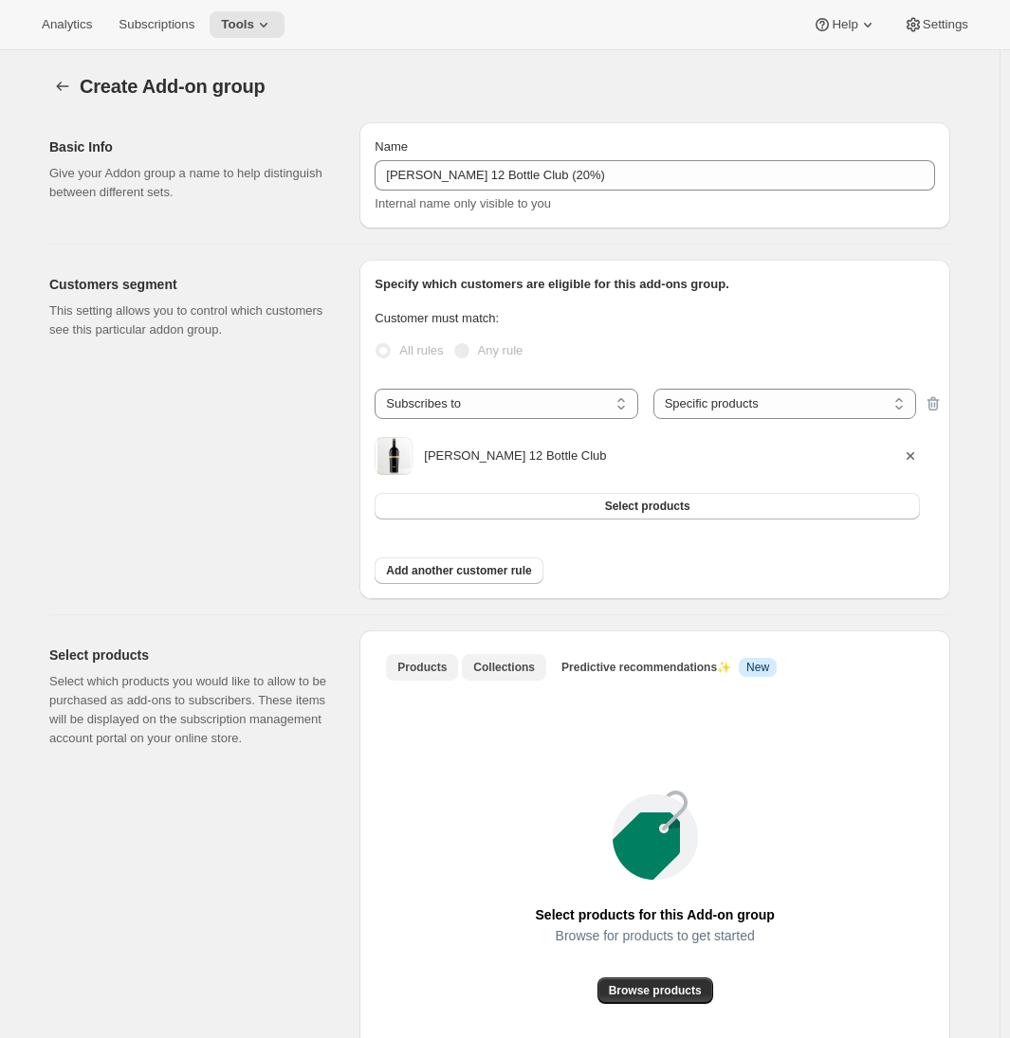
click at [515, 661] on span "Collections" at bounding box center [504, 667] width 62 height 15
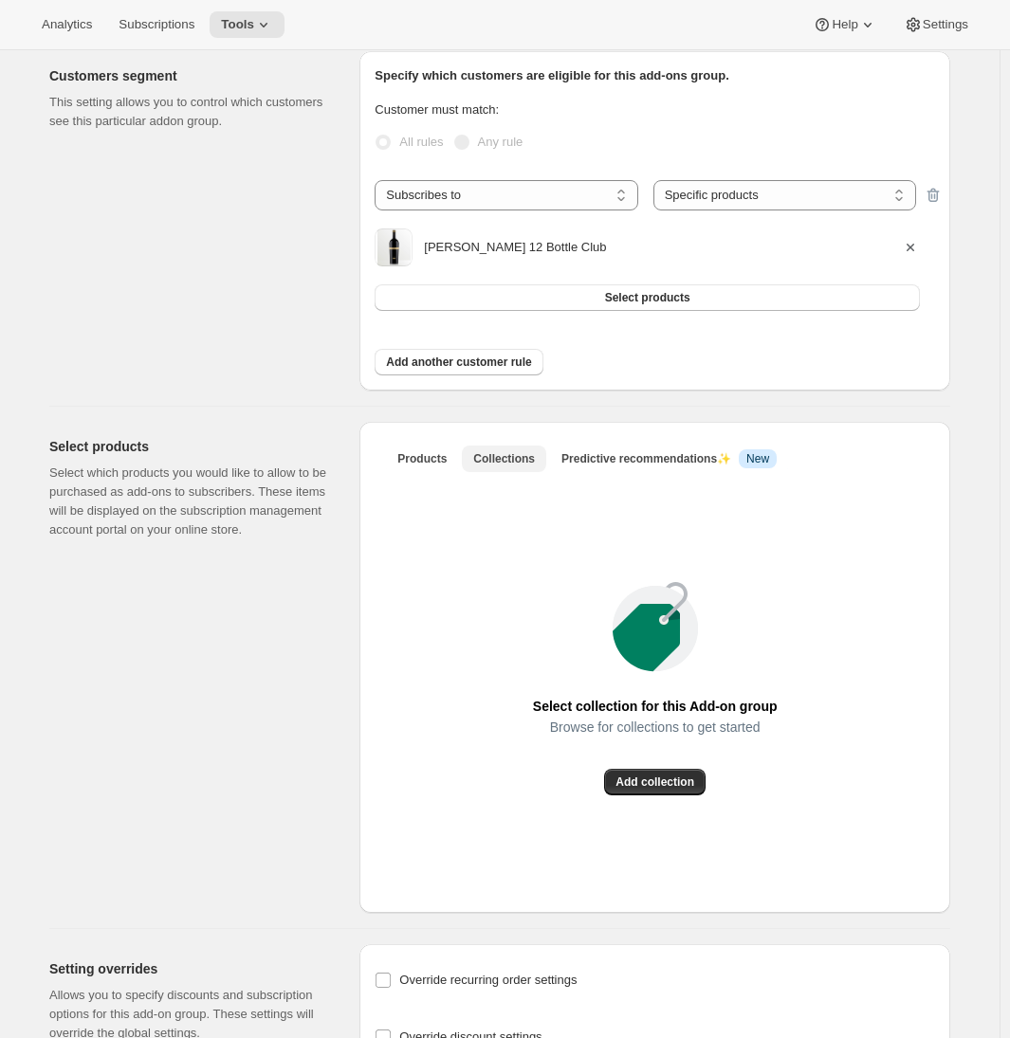
scroll to position [298, 0]
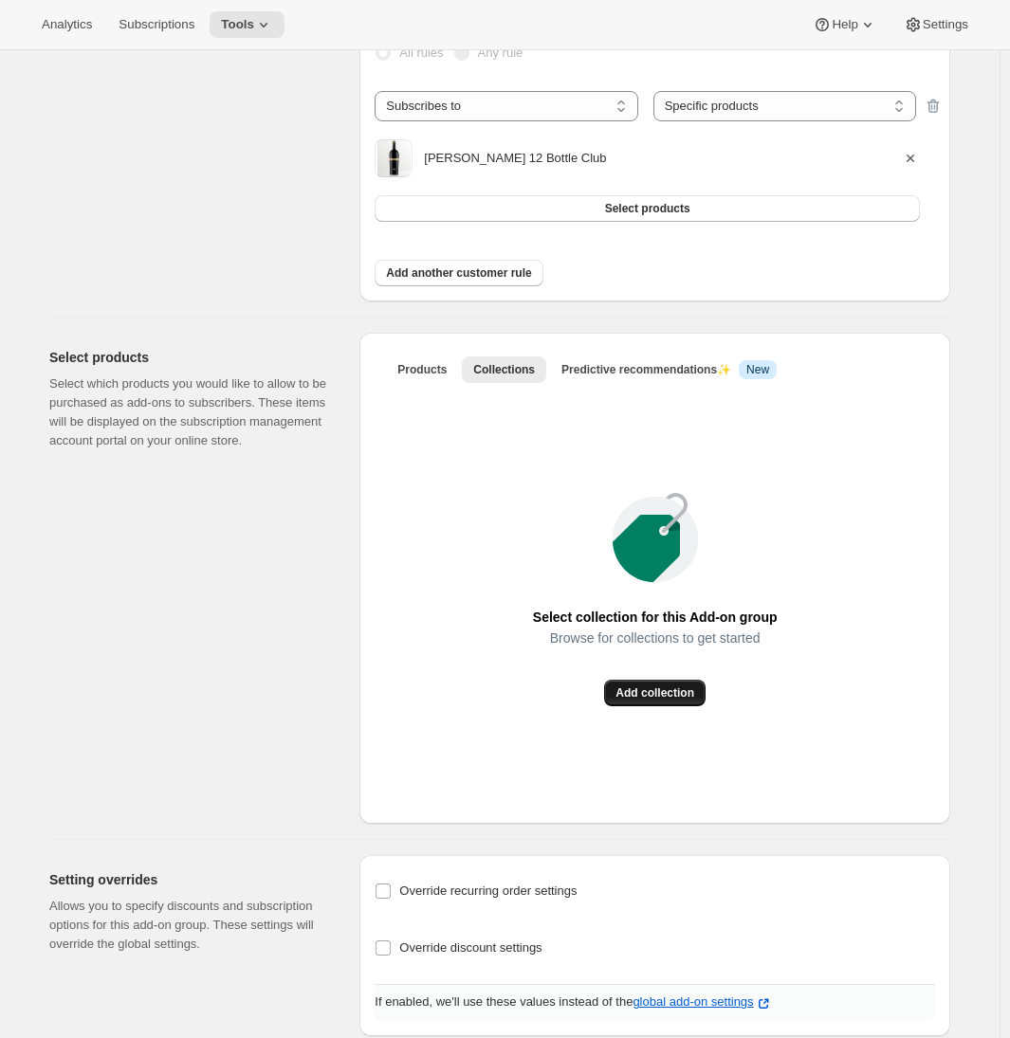
click at [661, 693] on span "Add collection" at bounding box center [655, 693] width 79 height 15
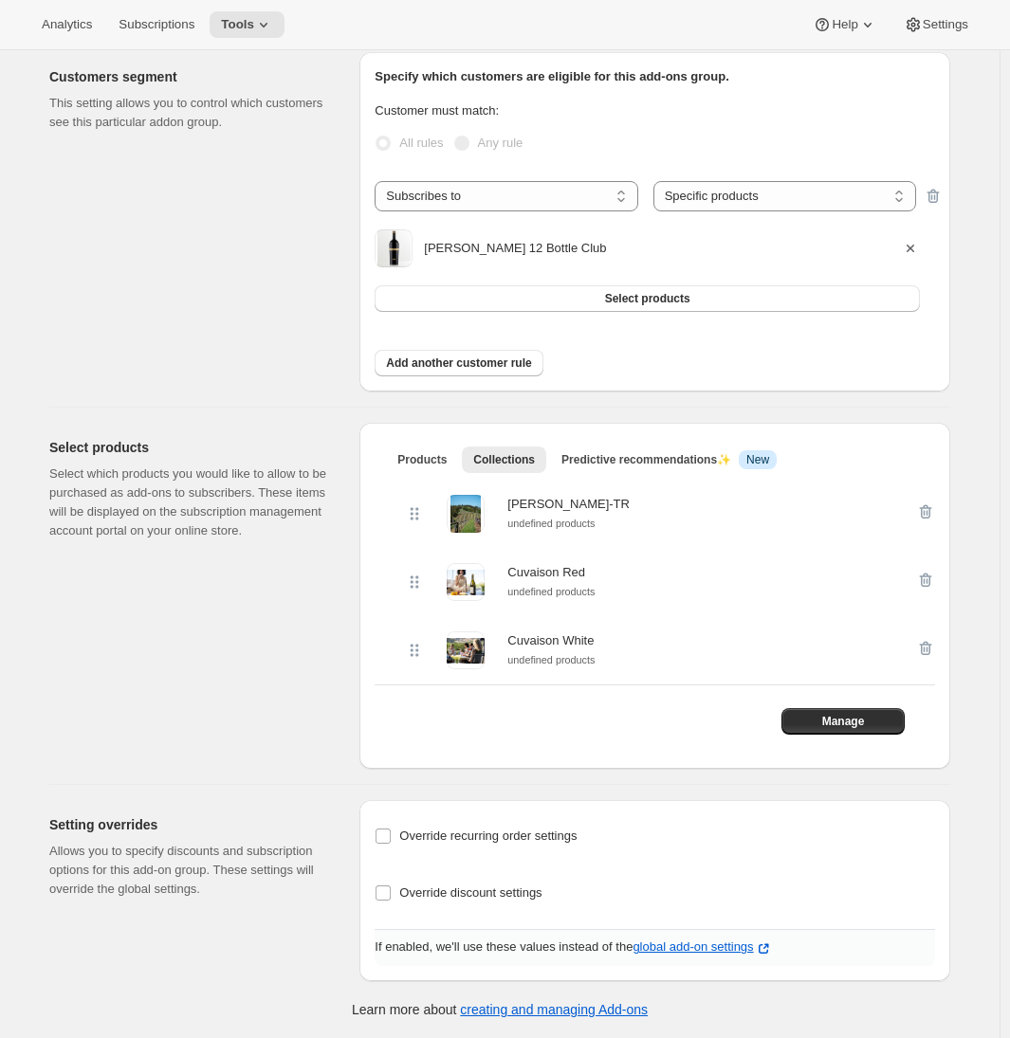
click at [351, 765] on div "Select products Select which products you would like to allow to be purchased a…" at bounding box center [492, 588] width 916 height 361
click at [404, 900] on span "Override discount settings" at bounding box center [470, 893] width 142 height 19
click at [391, 900] on input "Override discount settings" at bounding box center [383, 893] width 15 height 15
checkbox input "true"
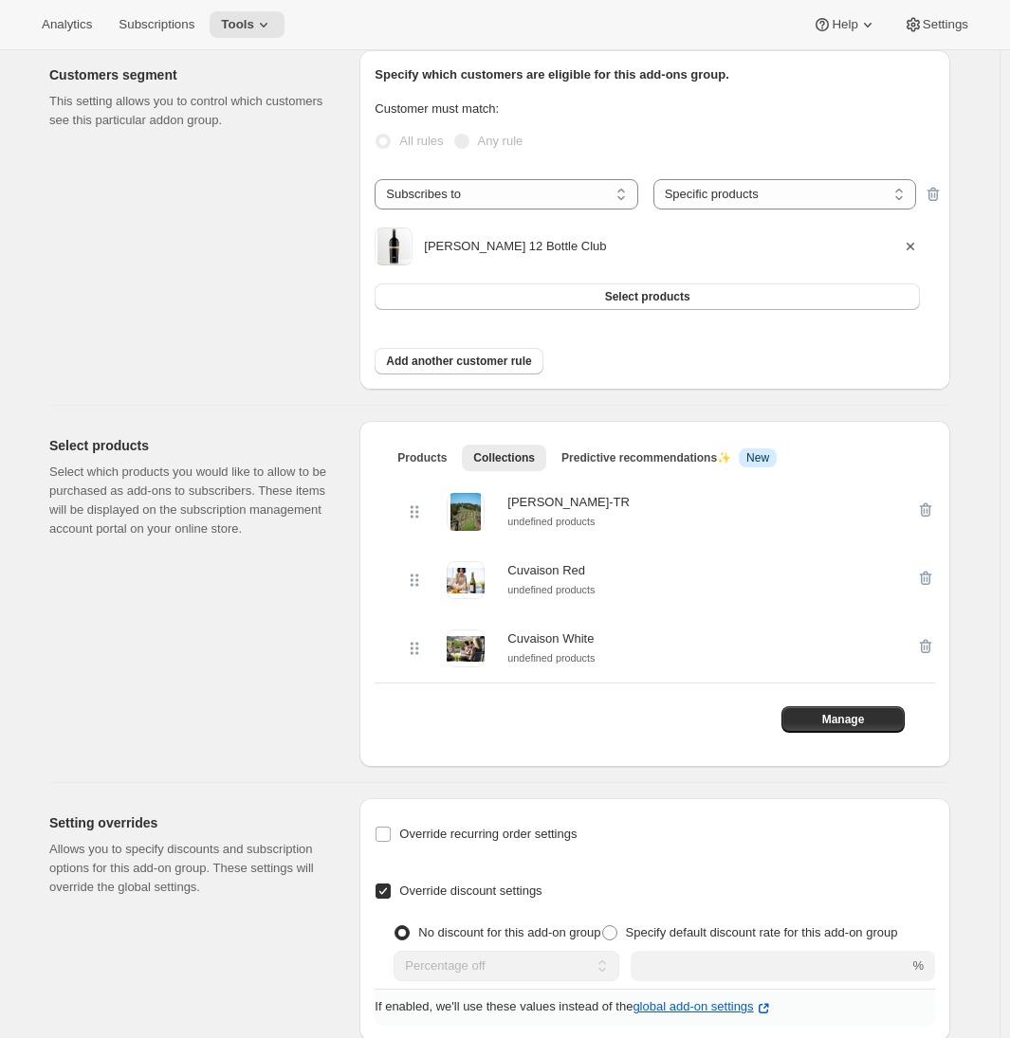
click at [362, 891] on div "Setting overrides Allows you to specify discounts and subscription options for …" at bounding box center [492, 912] width 916 height 258
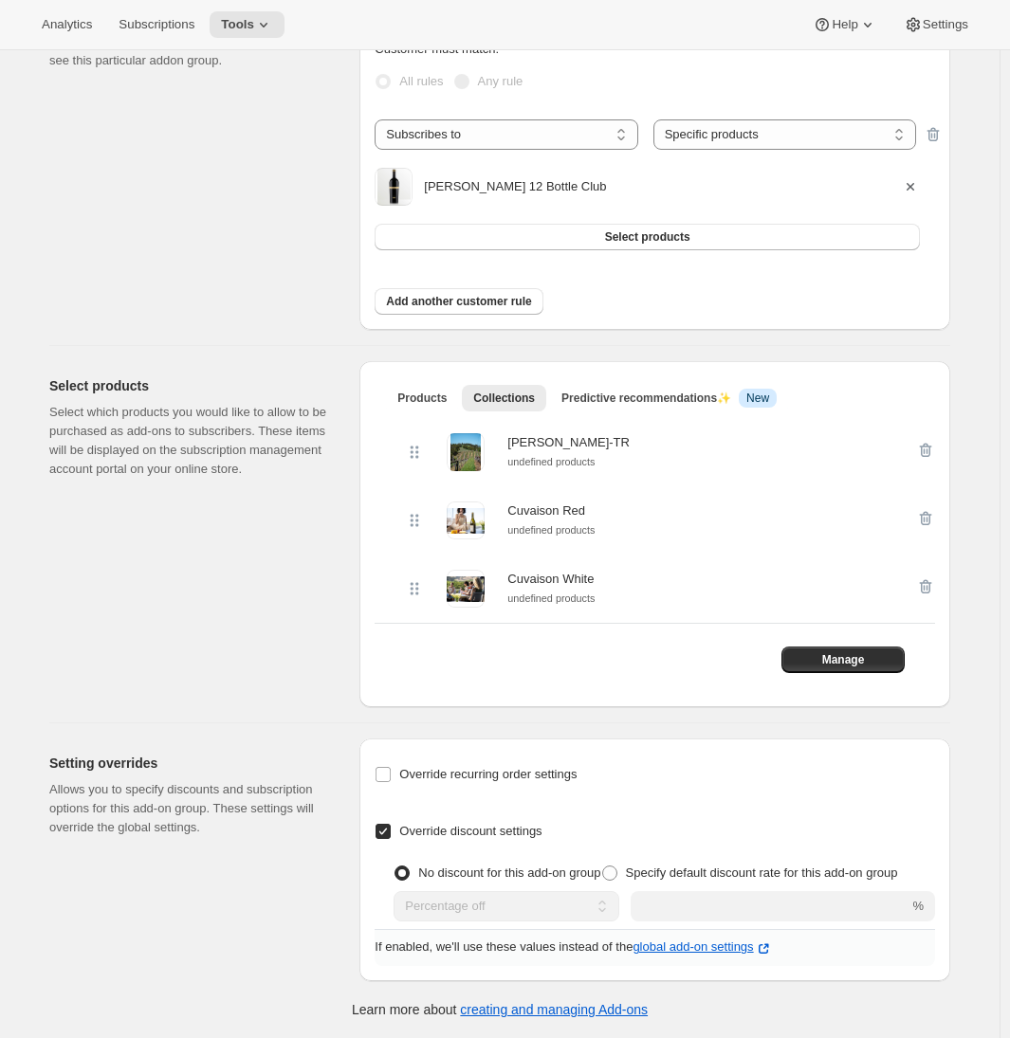
drag, startPoint x: 441, startPoint y: 873, endPoint x: 496, endPoint y: 891, distance: 57.9
click at [626, 873] on span "Specify default discount rate for this add-on group" at bounding box center [762, 873] width 272 height 14
click at [602, 875] on span at bounding box center [609, 873] width 15 height 15
click at [602, 867] on input "Specify default discount rate for this add-on group" at bounding box center [602, 866] width 1 height 1
radio input "true"
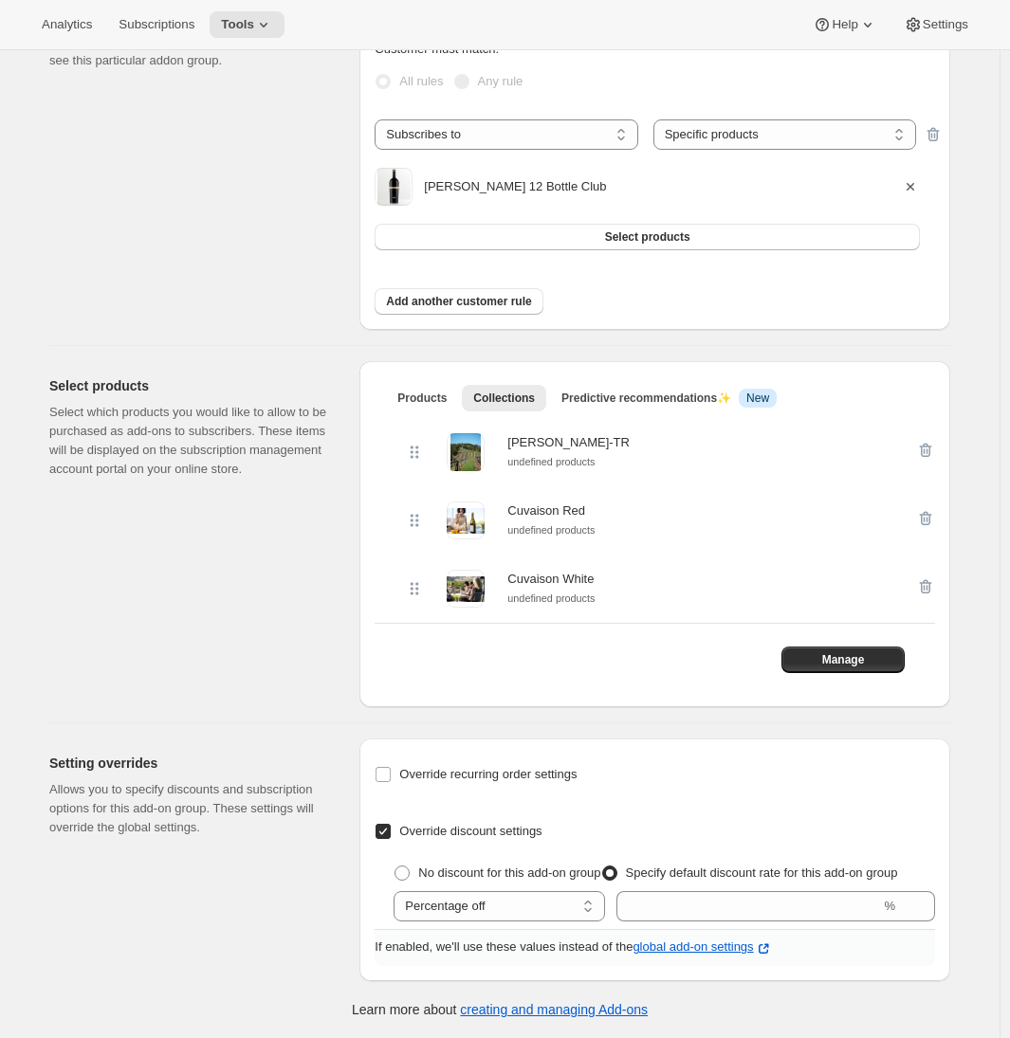
click at [705, 925] on div "Override recurring order settings Sell products within this add-on group as... …" at bounding box center [655, 841] width 560 height 175
click at [697, 915] on input "integer" at bounding box center [748, 906] width 264 height 30
type input "20"
click at [140, 639] on div "Select products Select which products you would like to allow to be purchased a…" at bounding box center [196, 534] width 295 height 346
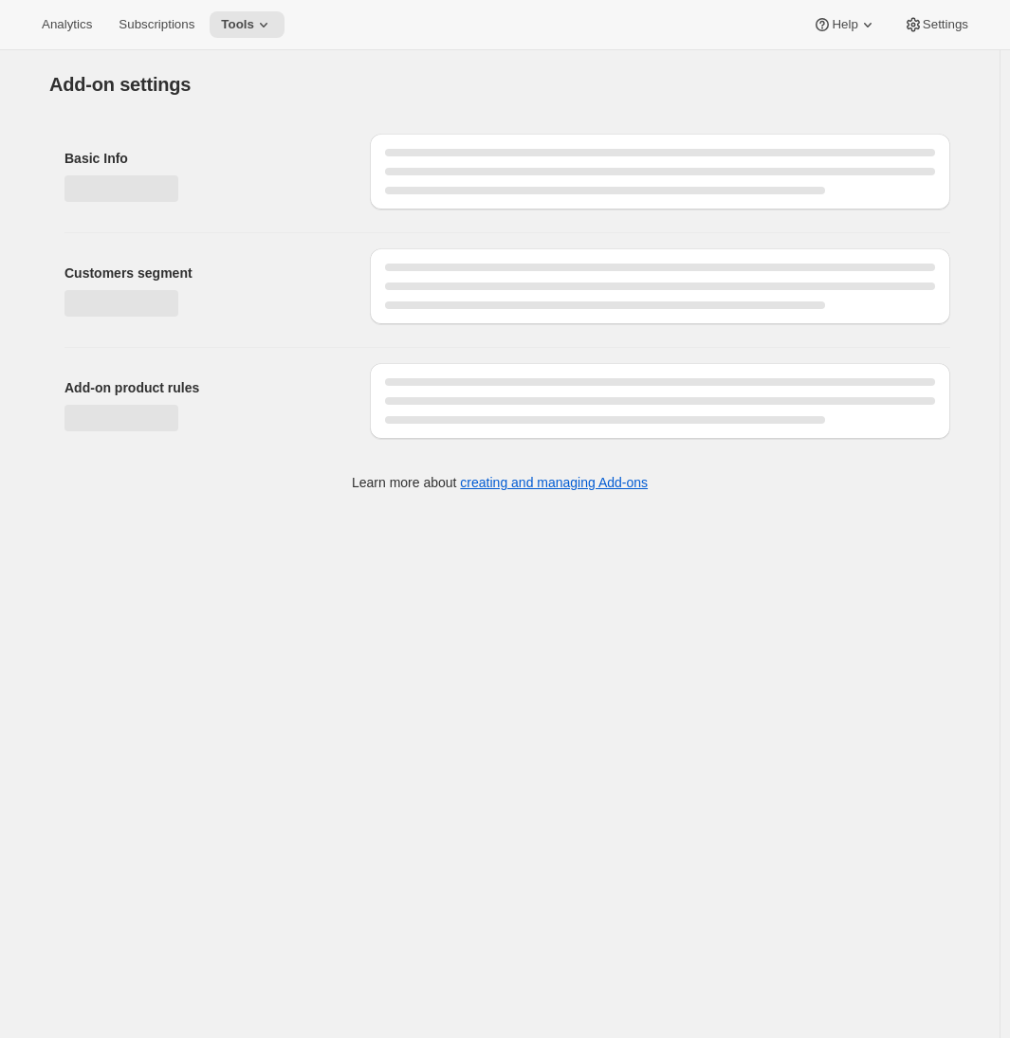
select select "selectedProducts"
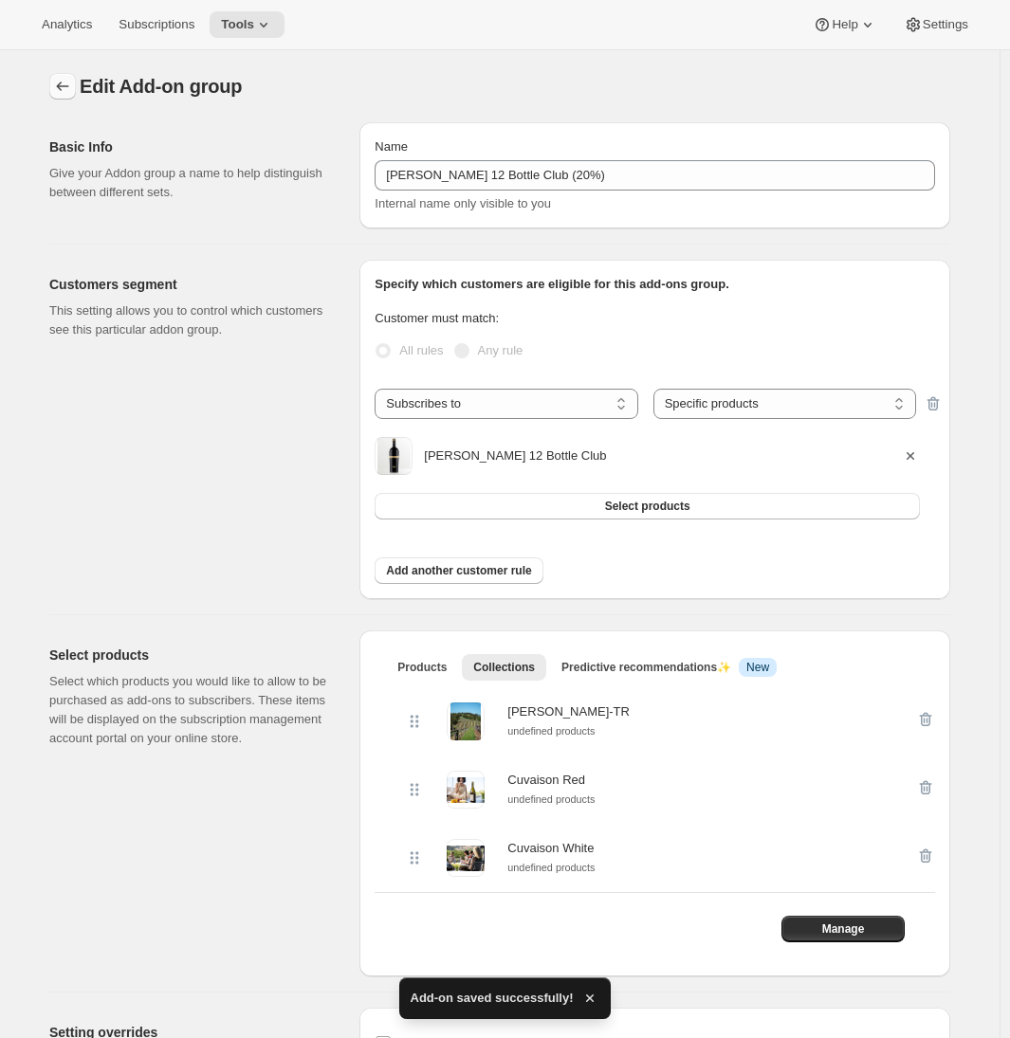
click at [67, 83] on icon "Addon groups" at bounding box center [62, 86] width 19 height 19
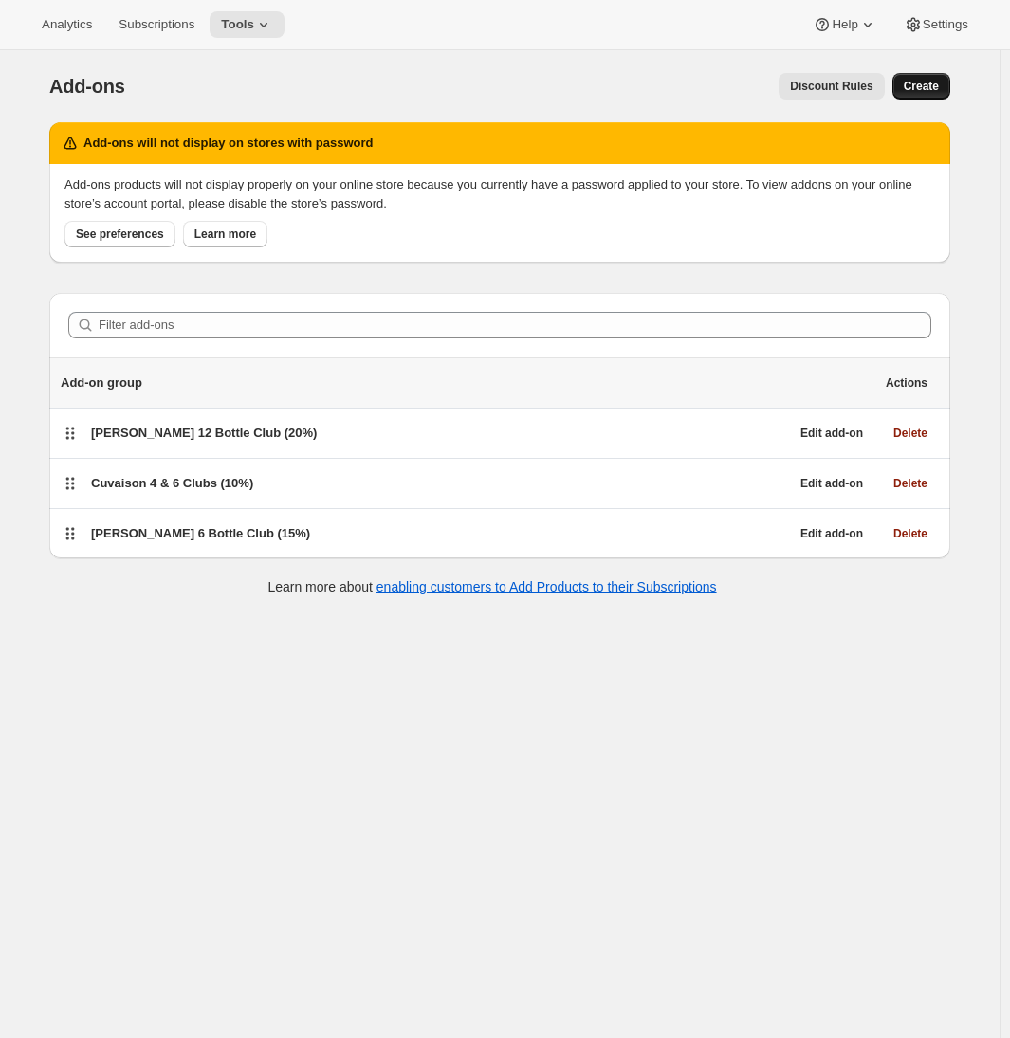
click at [934, 83] on span "Create" at bounding box center [921, 86] width 35 height 15
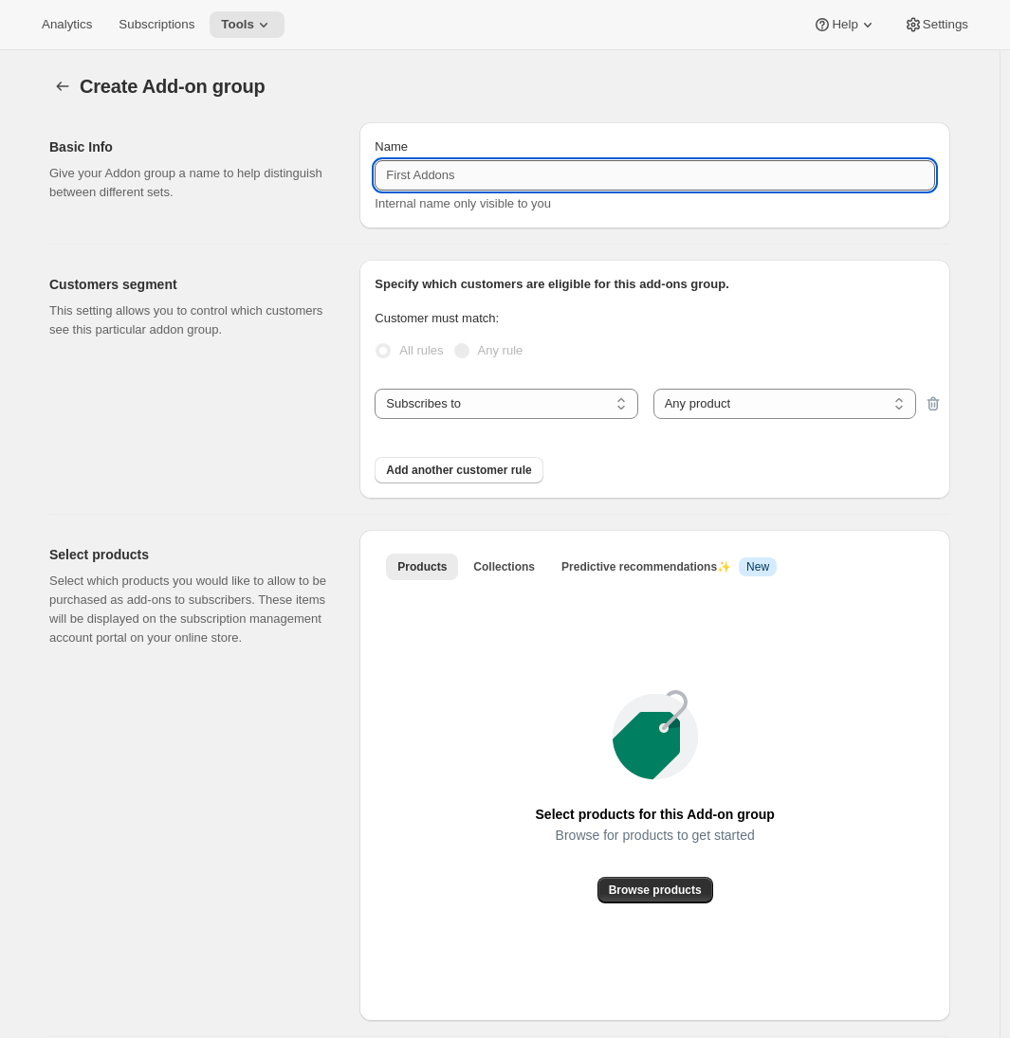
click at [469, 179] on input "Name" at bounding box center [655, 175] width 560 height 30
type input "Cuvaison 12 Bottle Club (20%)"
drag, startPoint x: 262, startPoint y: 523, endPoint x: 416, endPoint y: 453, distance: 169.4
click at [263, 523] on div "Select products Select which products you would like to allow to be purchased a…" at bounding box center [492, 768] width 916 height 506
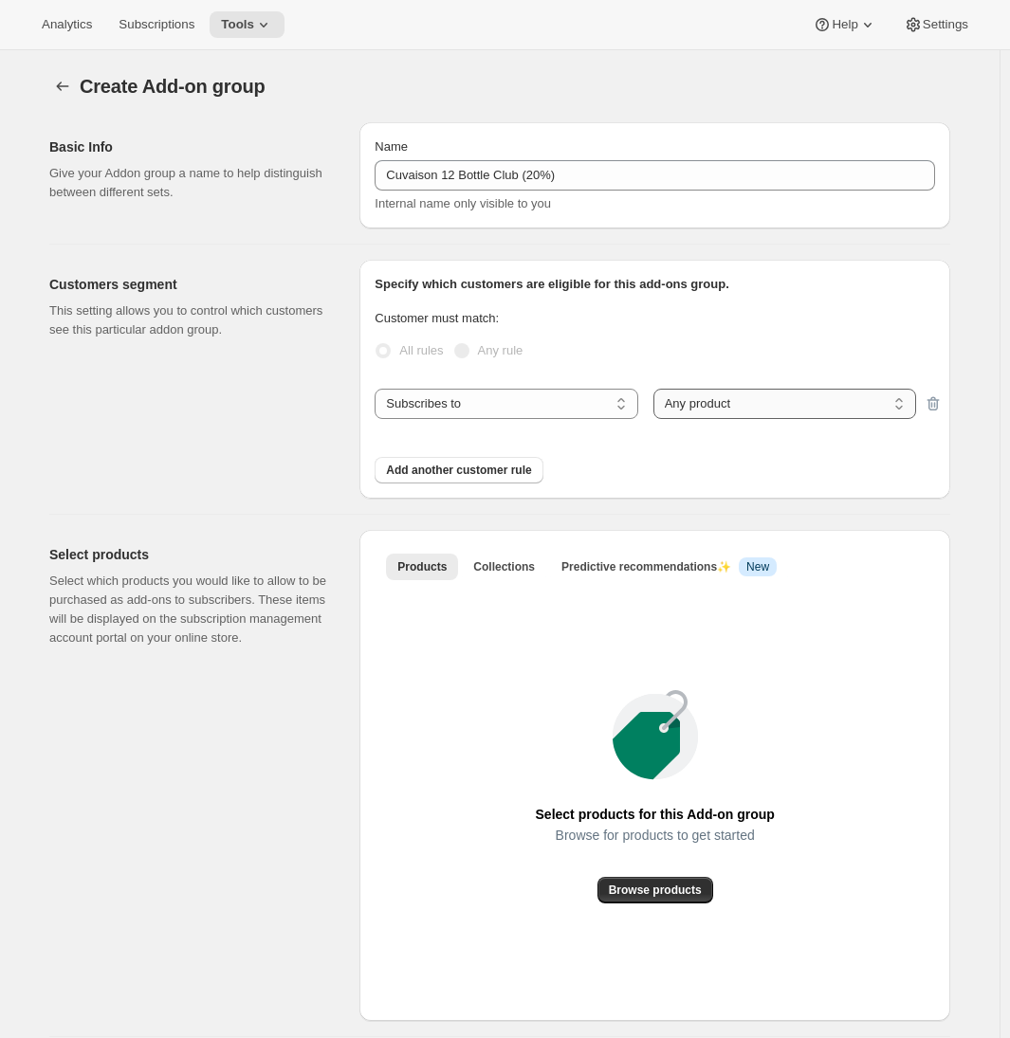
click at [705, 397] on select "Any product Specific products Specific product variants" at bounding box center [784, 404] width 263 height 30
select select "selectedProducts"
click at [657, 389] on select "Any product Specific products Specific product variants" at bounding box center [784, 404] width 263 height 30
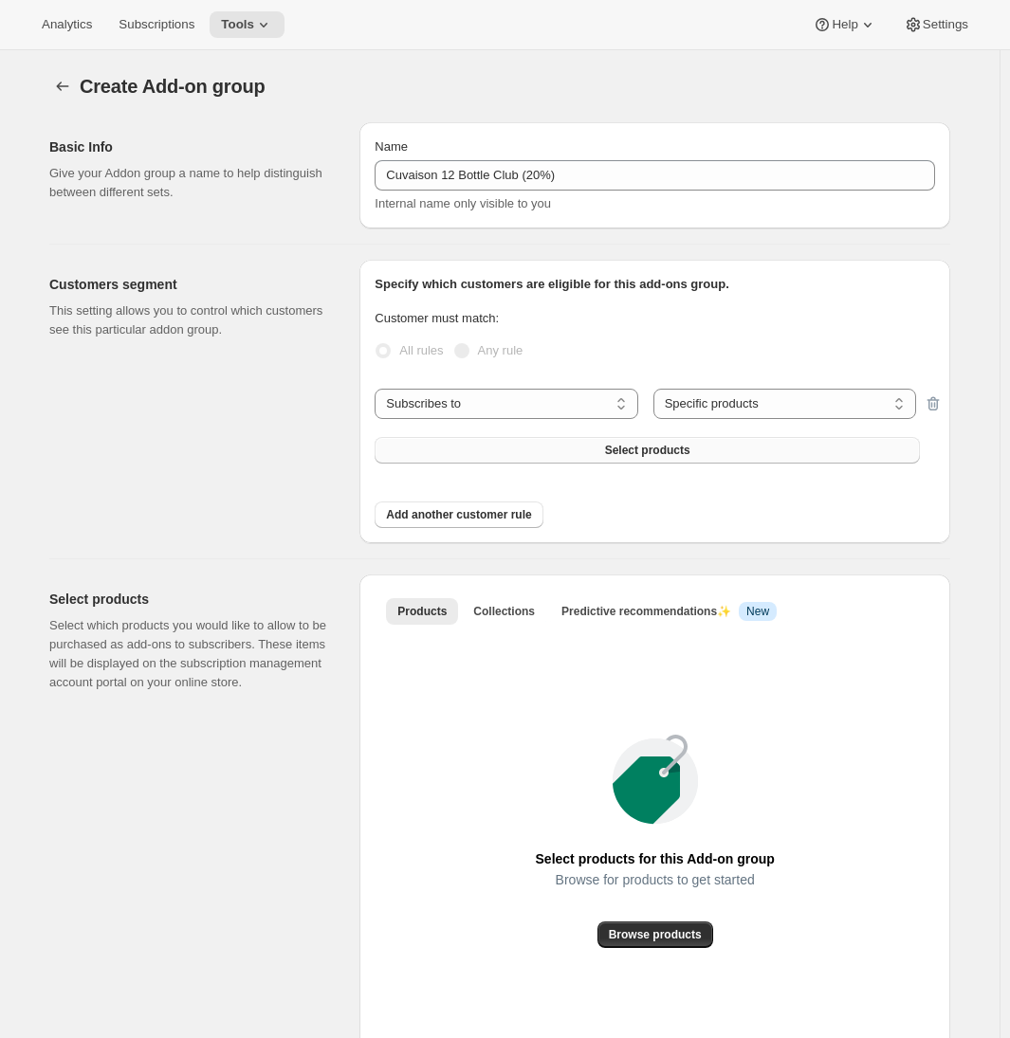
click at [579, 450] on button "Select products" at bounding box center [647, 450] width 545 height 27
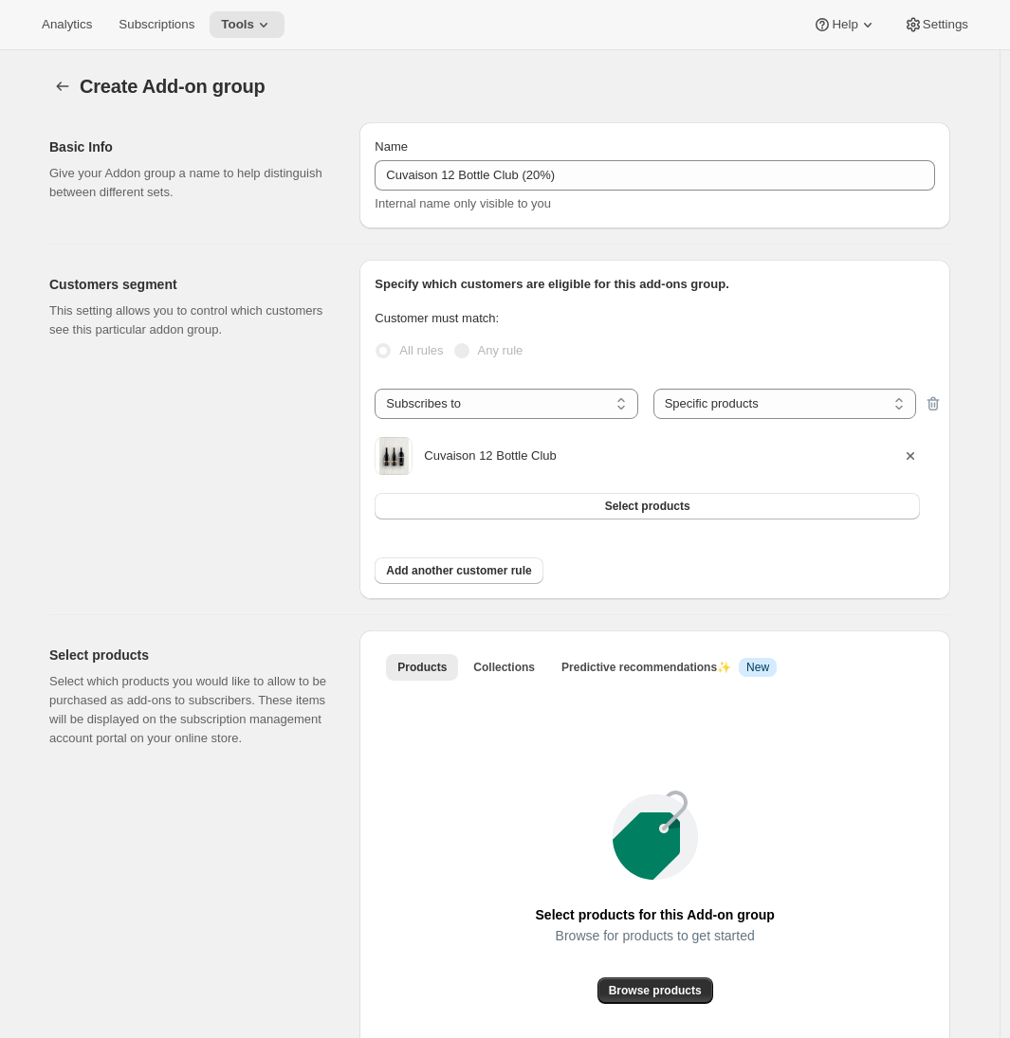
click at [279, 781] on div "Select products Select which products you would like to allow to be purchased a…" at bounding box center [196, 876] width 295 height 491
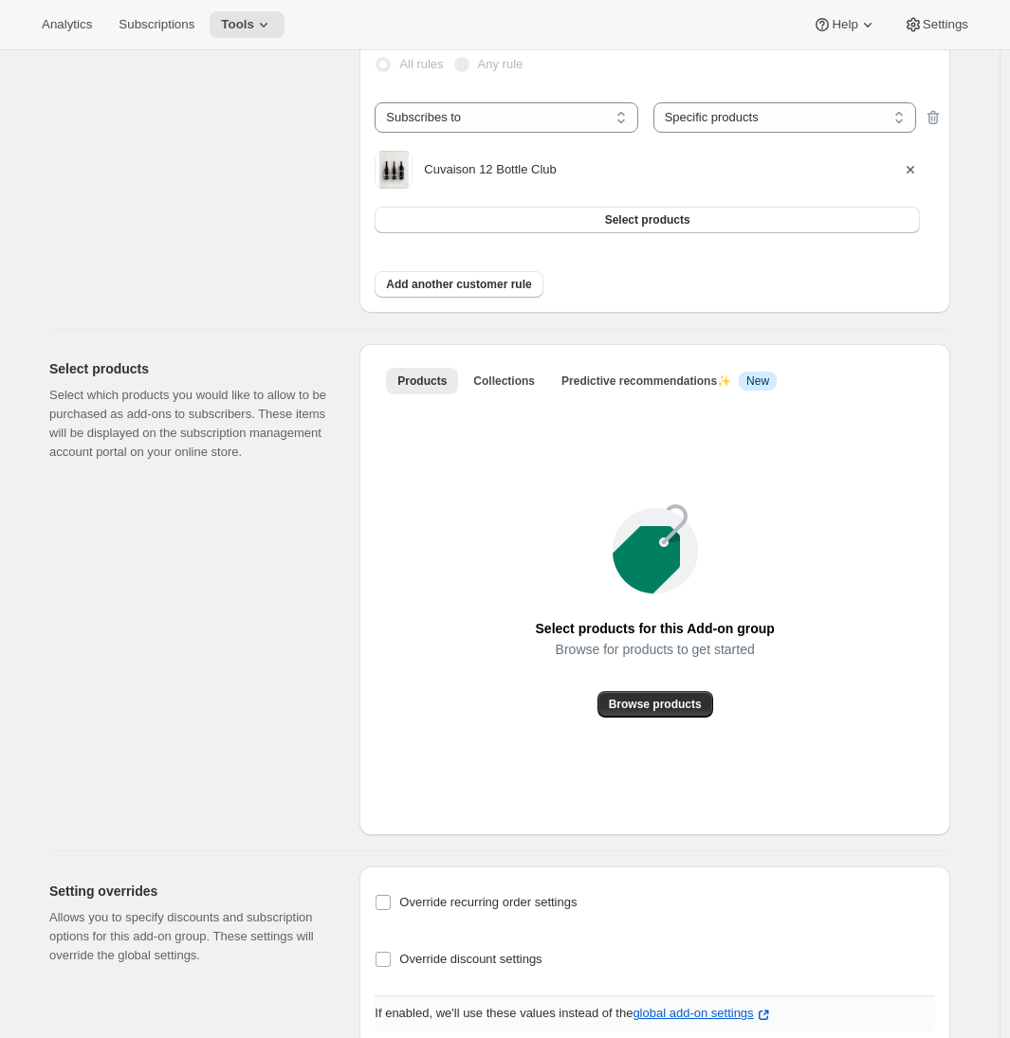
click at [512, 367] on li "Collections" at bounding box center [504, 380] width 84 height 27
click at [517, 379] on span "Collections" at bounding box center [504, 381] width 62 height 15
click at [634, 709] on span "Add collection" at bounding box center [655, 704] width 79 height 15
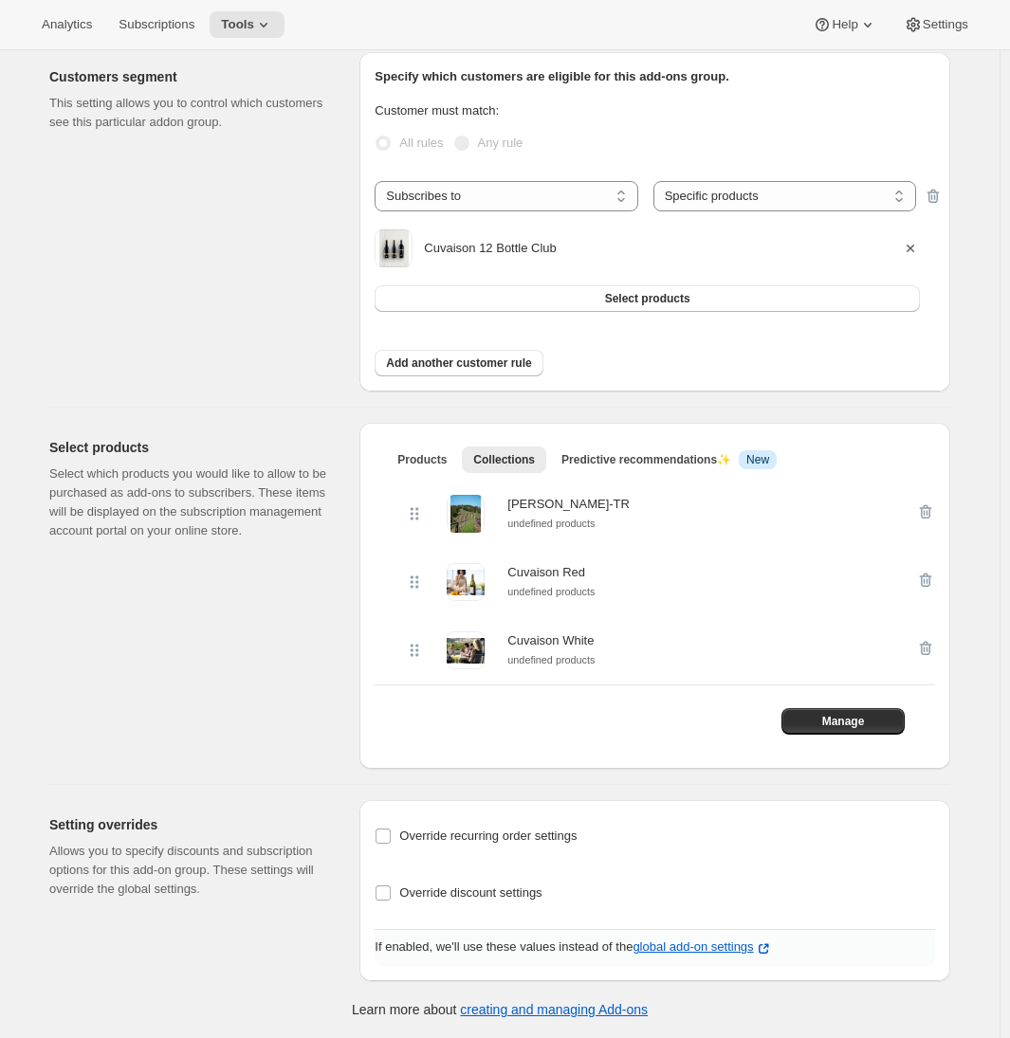
scroll to position [210, 0]
click at [428, 892] on span "Override discount settings" at bounding box center [470, 893] width 142 height 14
click at [391, 892] on input "Override discount settings" at bounding box center [383, 893] width 15 height 15
checkbox input "true"
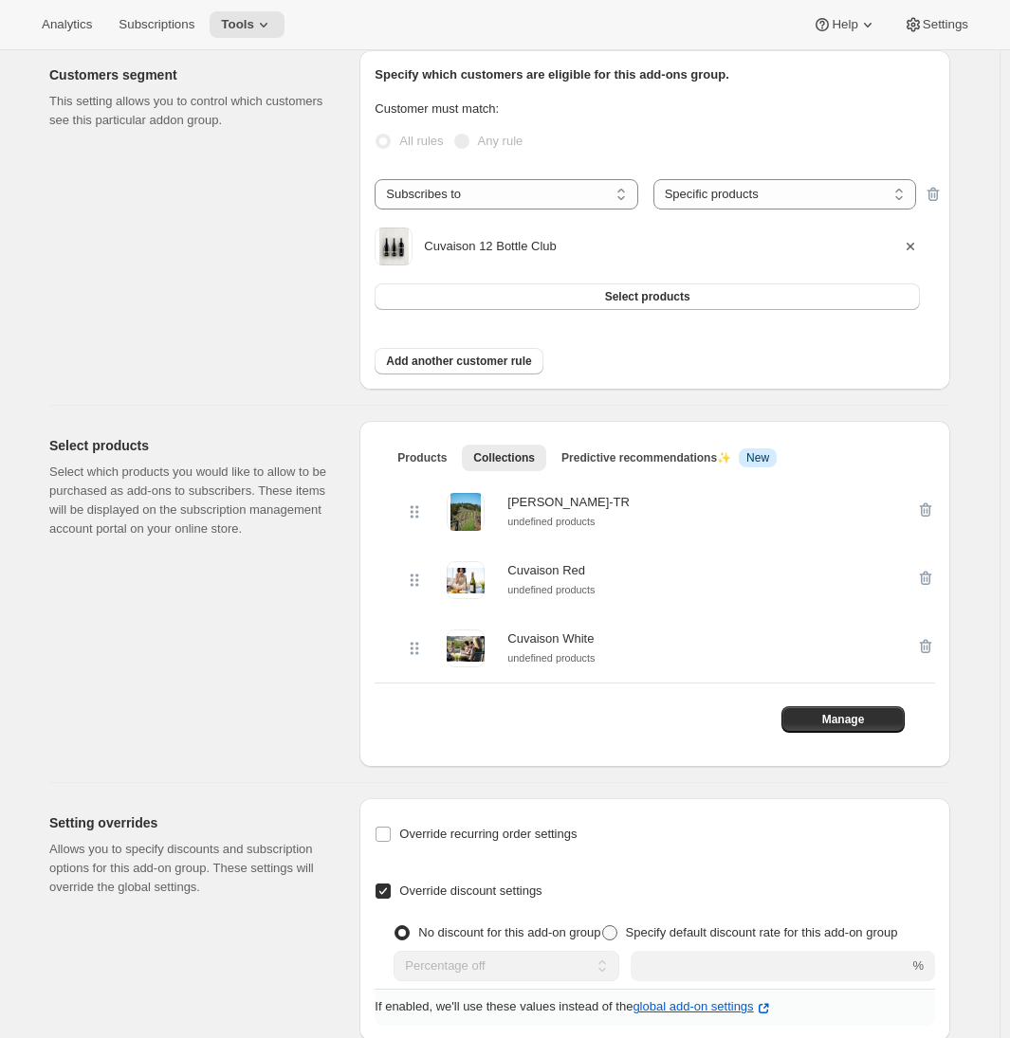
click at [626, 940] on span "Specify default discount rate for this add-on group" at bounding box center [762, 933] width 272 height 14
click at [602, 927] on input "Specify default discount rate for this add-on group" at bounding box center [602, 926] width 1 height 1
radio input "true"
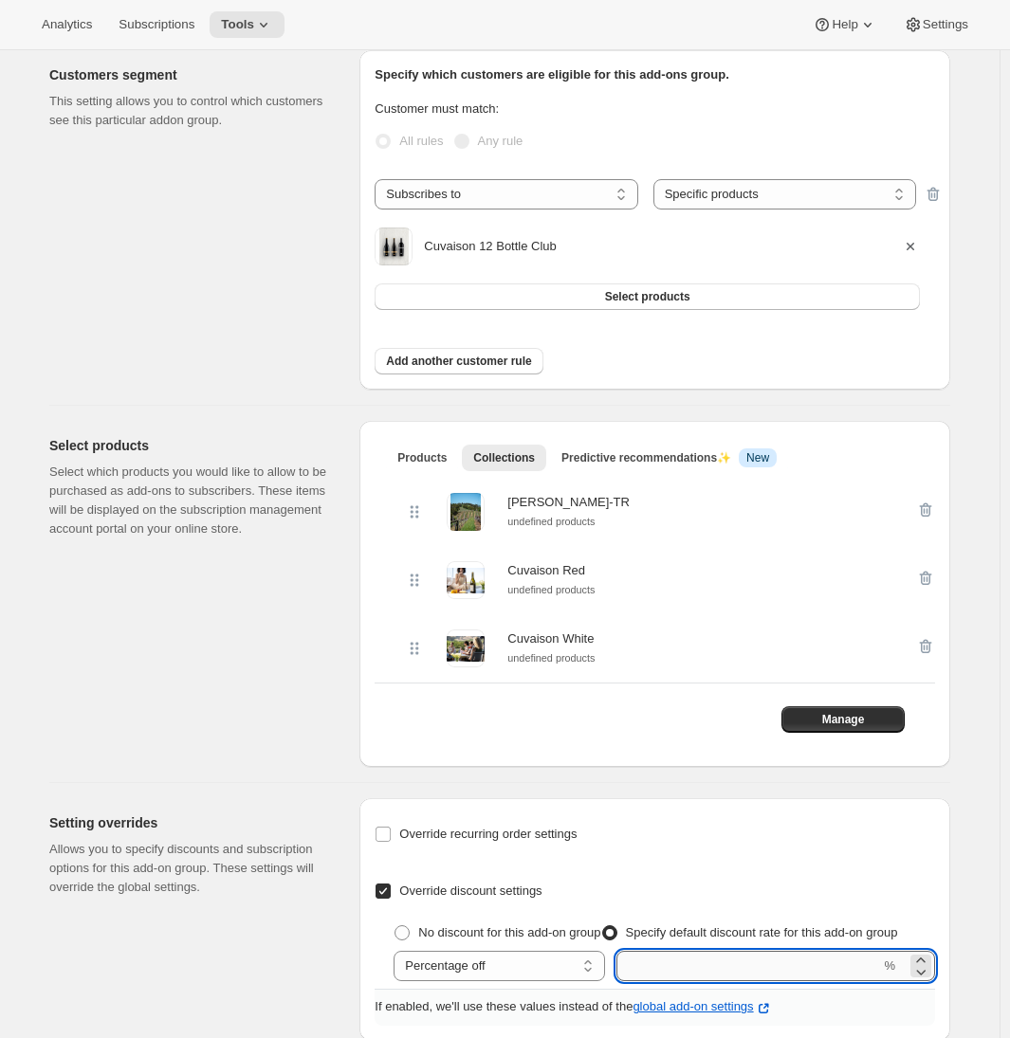
click at [682, 982] on input "integer" at bounding box center [748, 966] width 264 height 30
type input "20"
click at [201, 776] on div "Basic Info Give your Addon group a name to help distinguish between different s…" at bounding box center [492, 470] width 916 height 1144
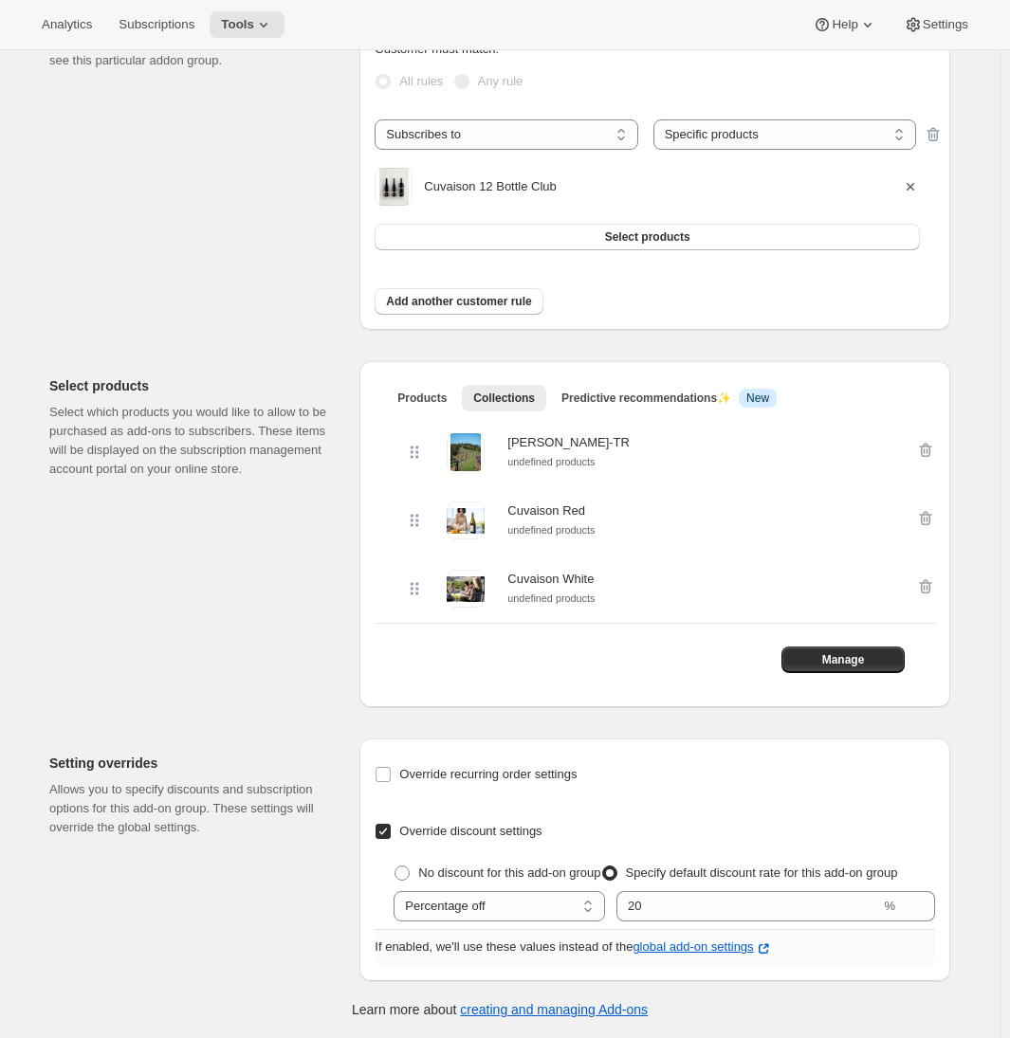
scroll to position [0, 0]
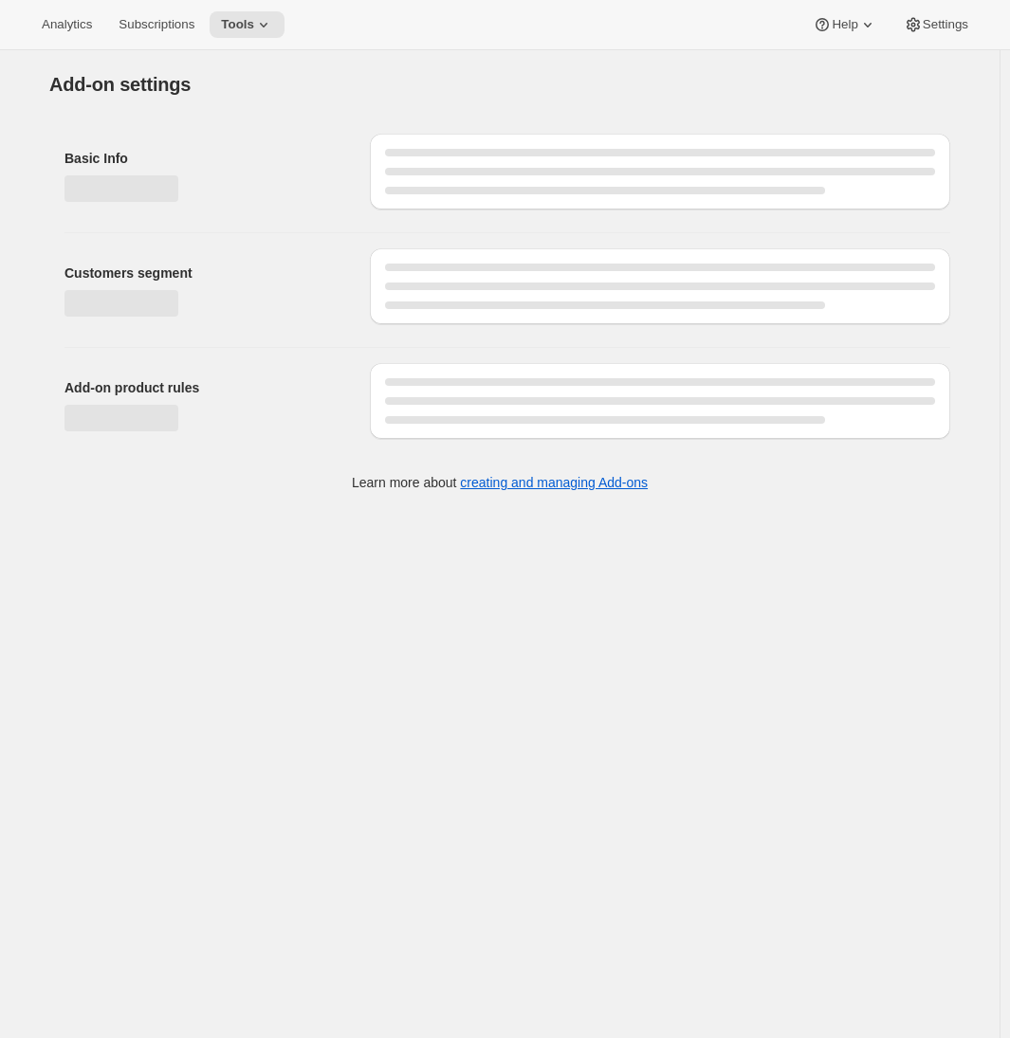
select select "selectedProducts"
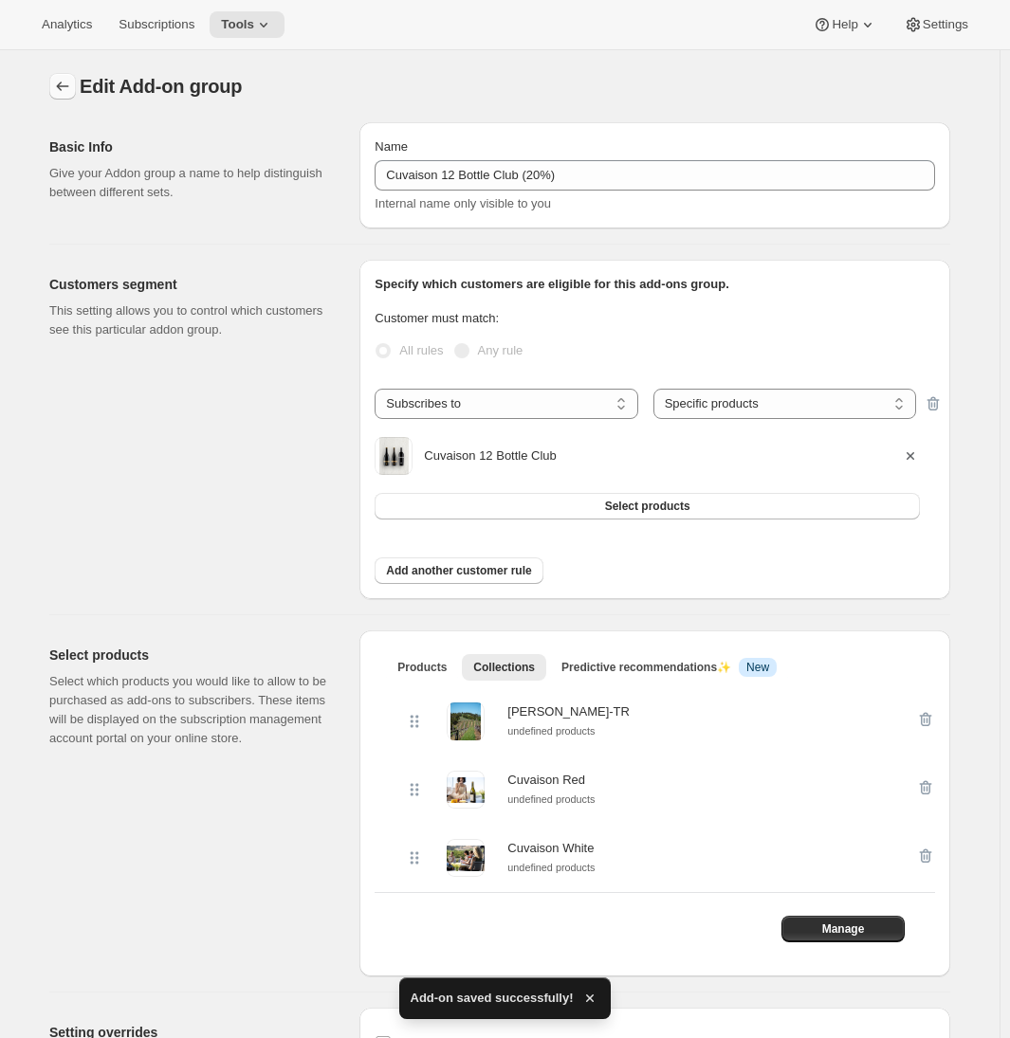
click at [67, 86] on icon "Addon groups" at bounding box center [62, 86] width 19 height 19
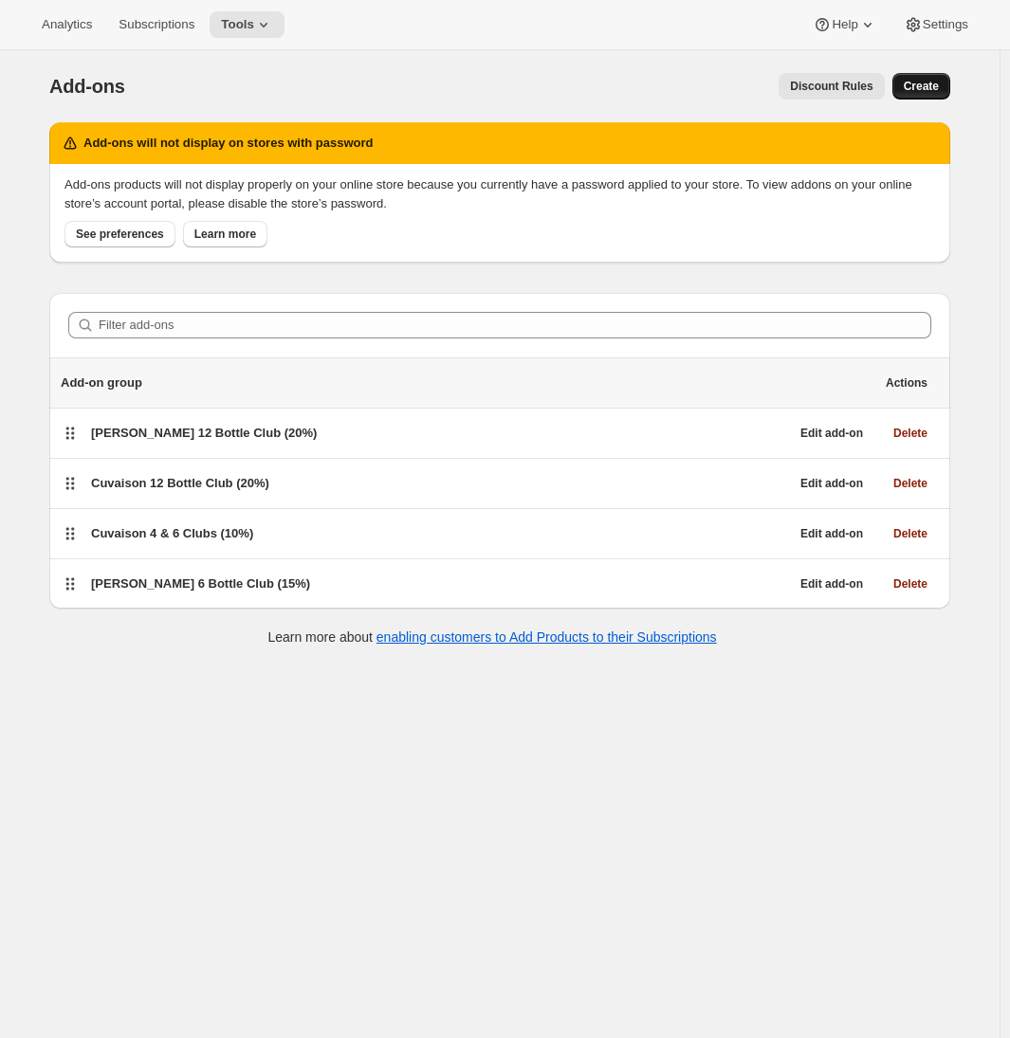
click at [926, 93] on span "Create" at bounding box center [921, 86] width 35 height 15
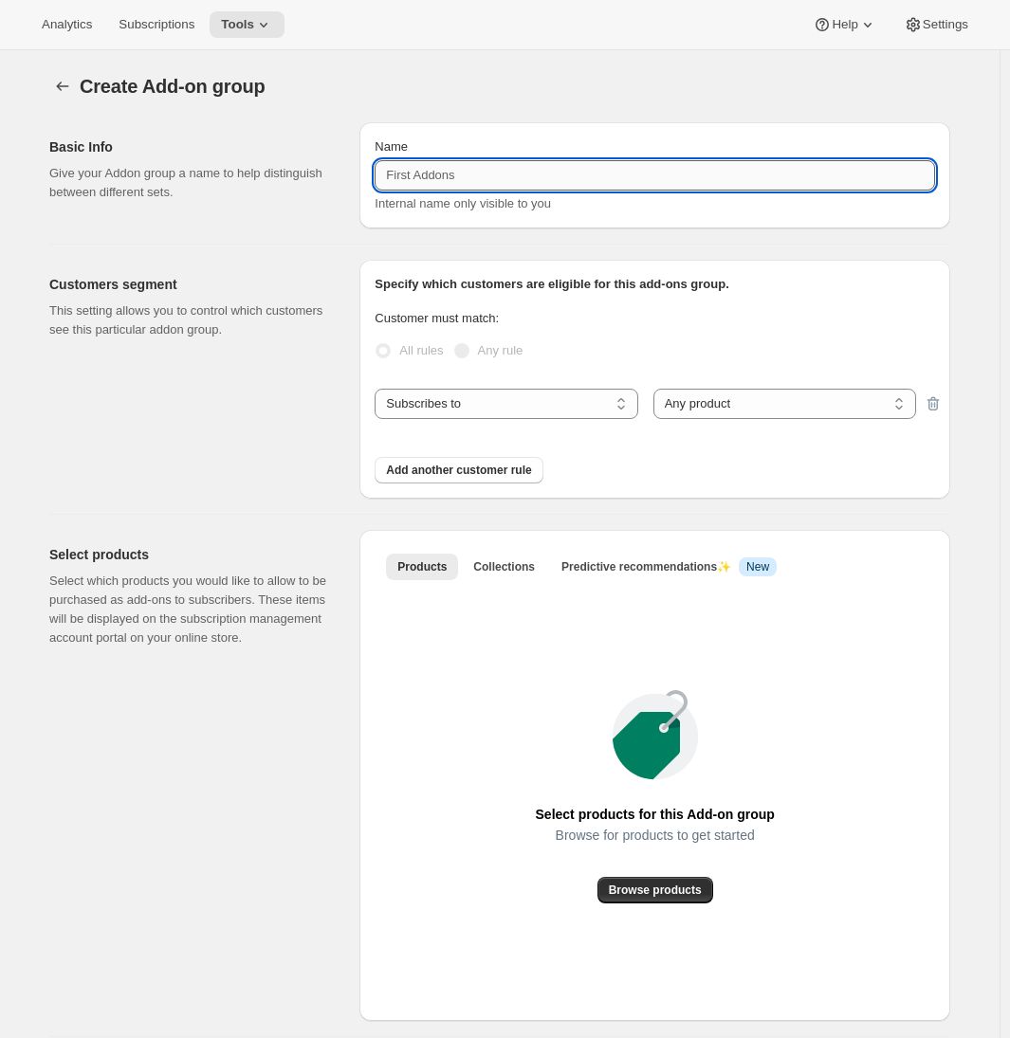
click at [542, 181] on input "Name" at bounding box center [655, 175] width 560 height 30
type input "Employee Club (50%)"
click at [704, 395] on select "Any product Specific products Specific product variants" at bounding box center [784, 404] width 263 height 30
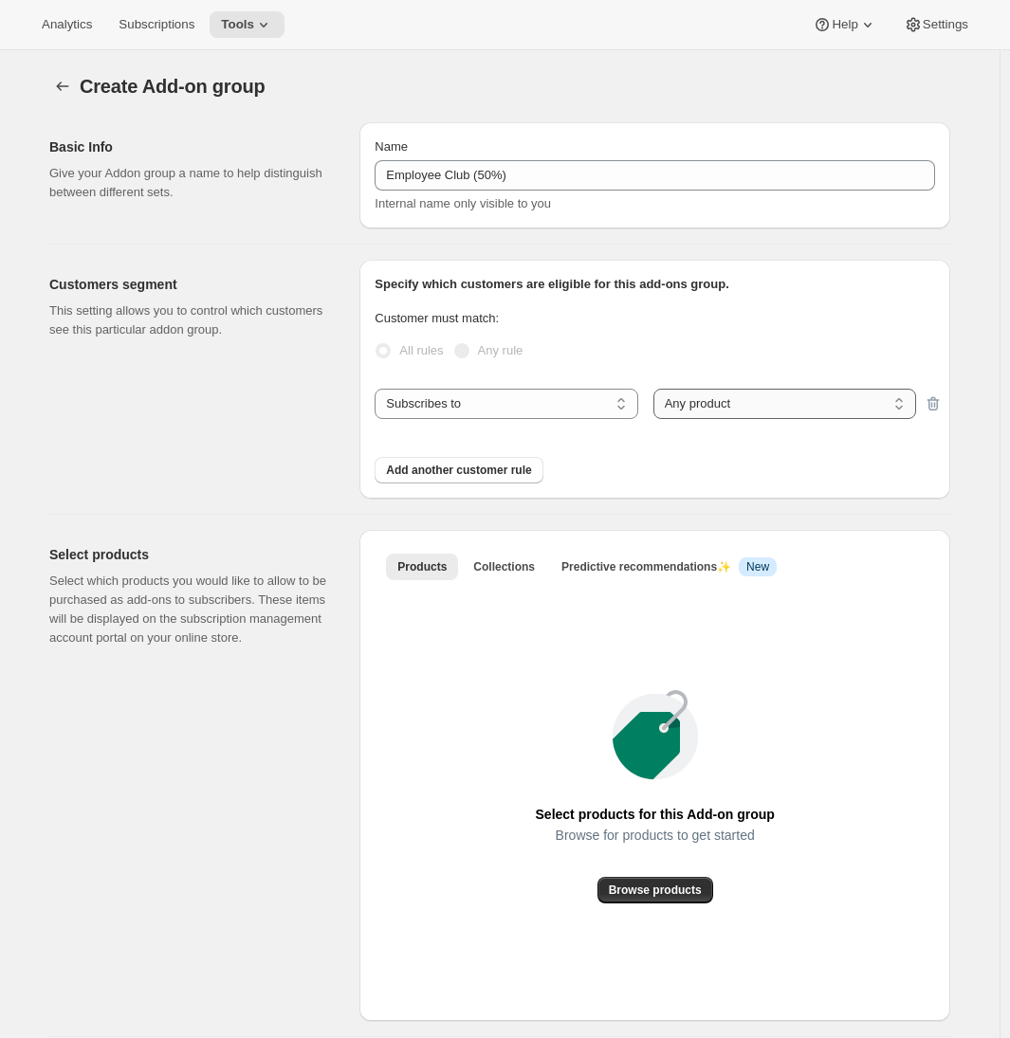
select select "selectedProducts"
click at [657, 389] on select "Any product Specific products Specific product variants" at bounding box center [784, 404] width 263 height 30
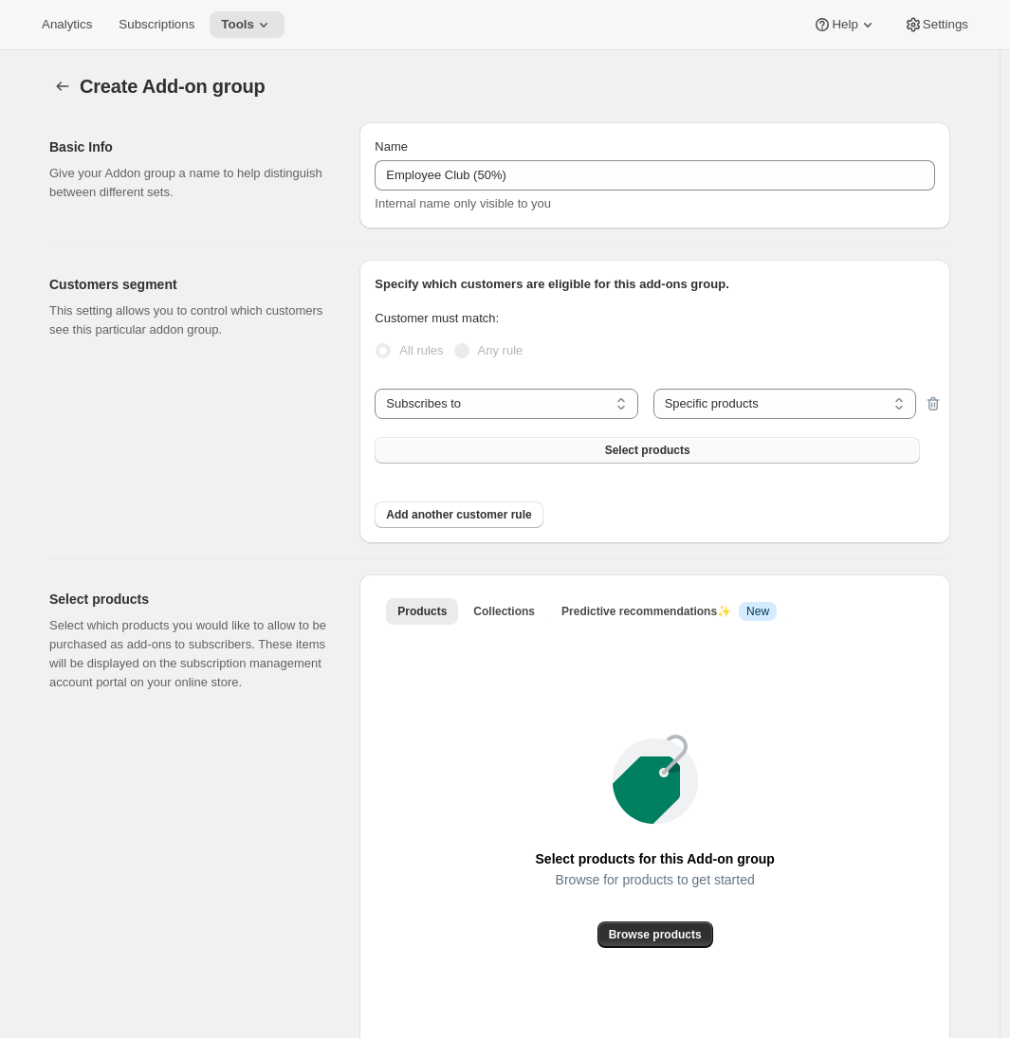
click at [675, 445] on span "Select products" at bounding box center [647, 450] width 85 height 15
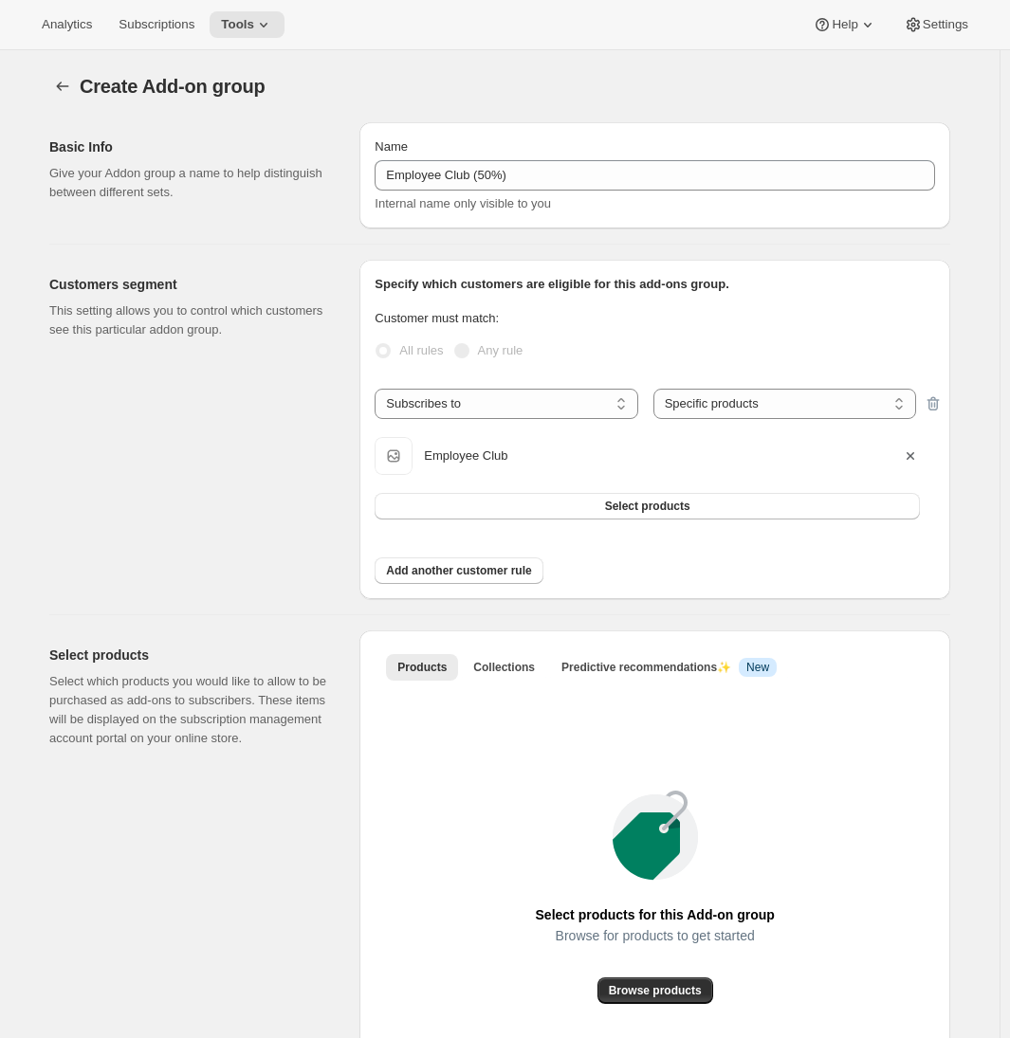
click at [343, 805] on div "Select products Select which products you would like to allow to be purchased a…" at bounding box center [196, 876] width 295 height 491
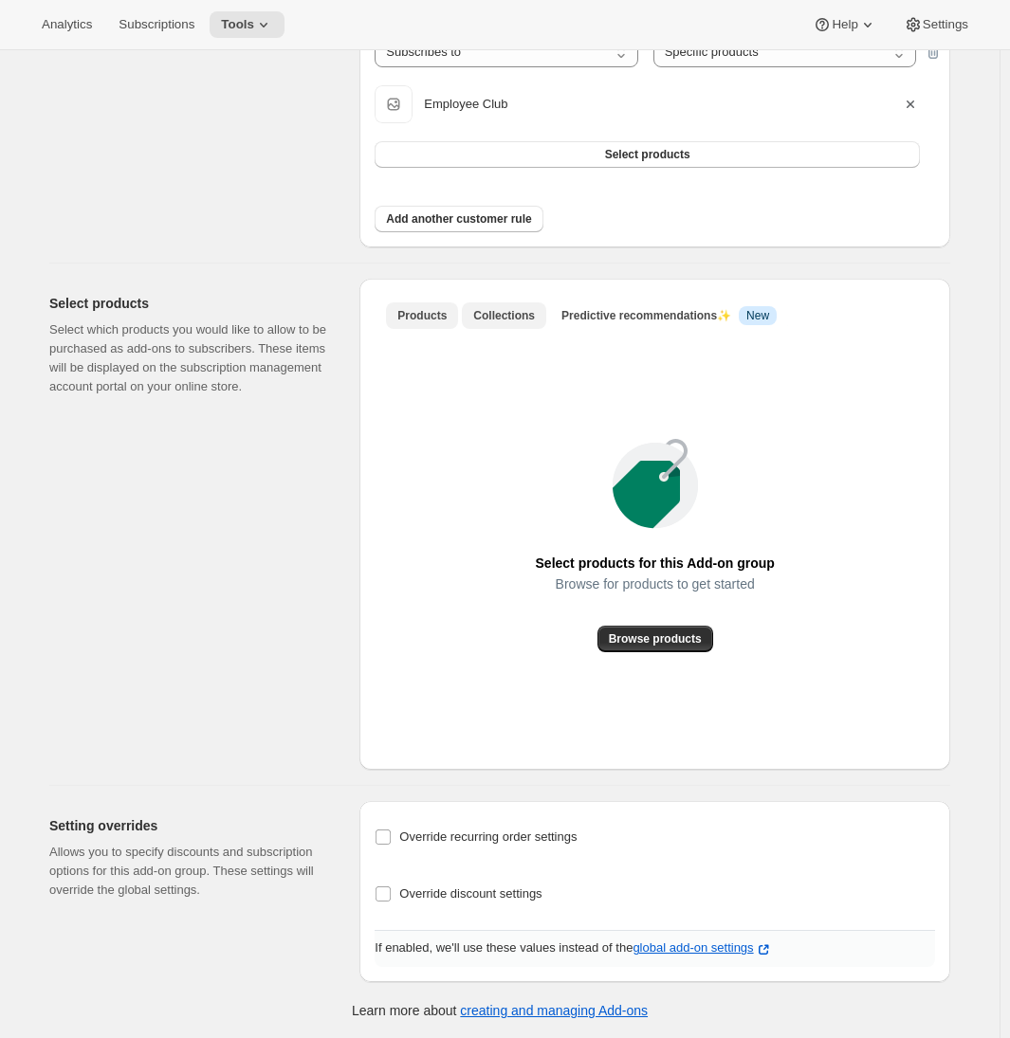
click at [519, 319] on span "Collections" at bounding box center [504, 315] width 62 height 15
click at [663, 635] on span "Add collection" at bounding box center [655, 639] width 79 height 15
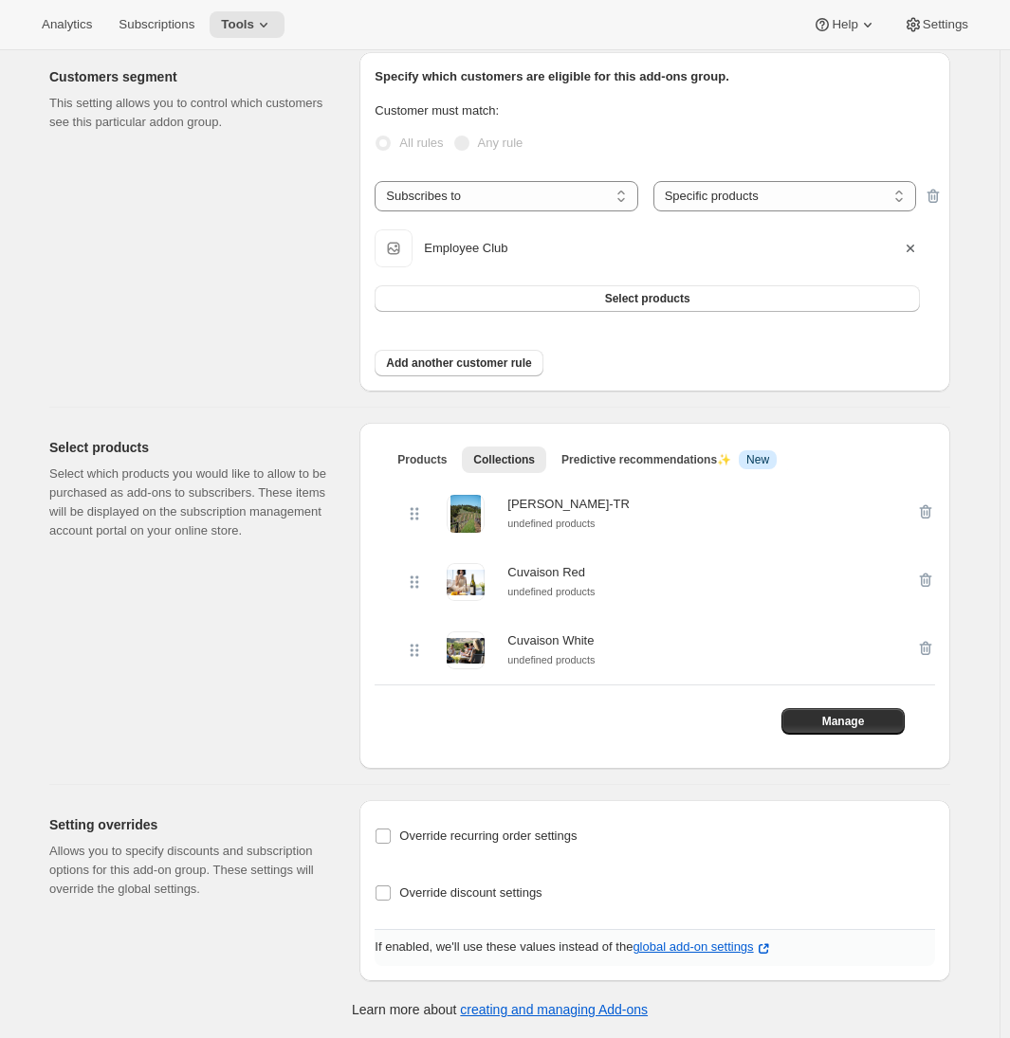
click at [242, 786] on div "Setting overrides Allows you to specify discounts and subscription options for …" at bounding box center [492, 883] width 916 height 196
click at [391, 894] on input "Override discount settings" at bounding box center [383, 893] width 15 height 15
checkbox input "true"
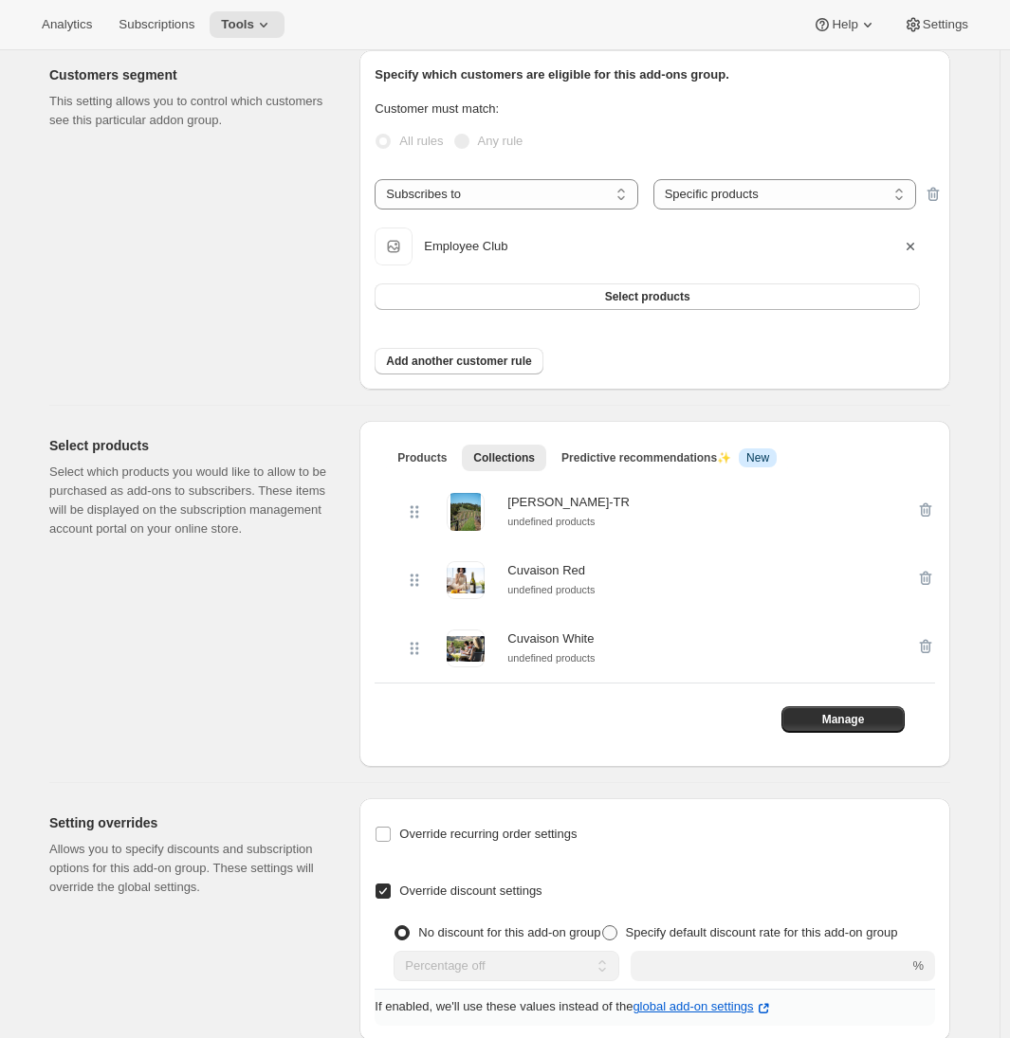
click at [602, 941] on span at bounding box center [609, 933] width 15 height 15
click at [602, 927] on input "Specify default discount rate for this add-on group" at bounding box center [602, 926] width 1 height 1
radio input "true"
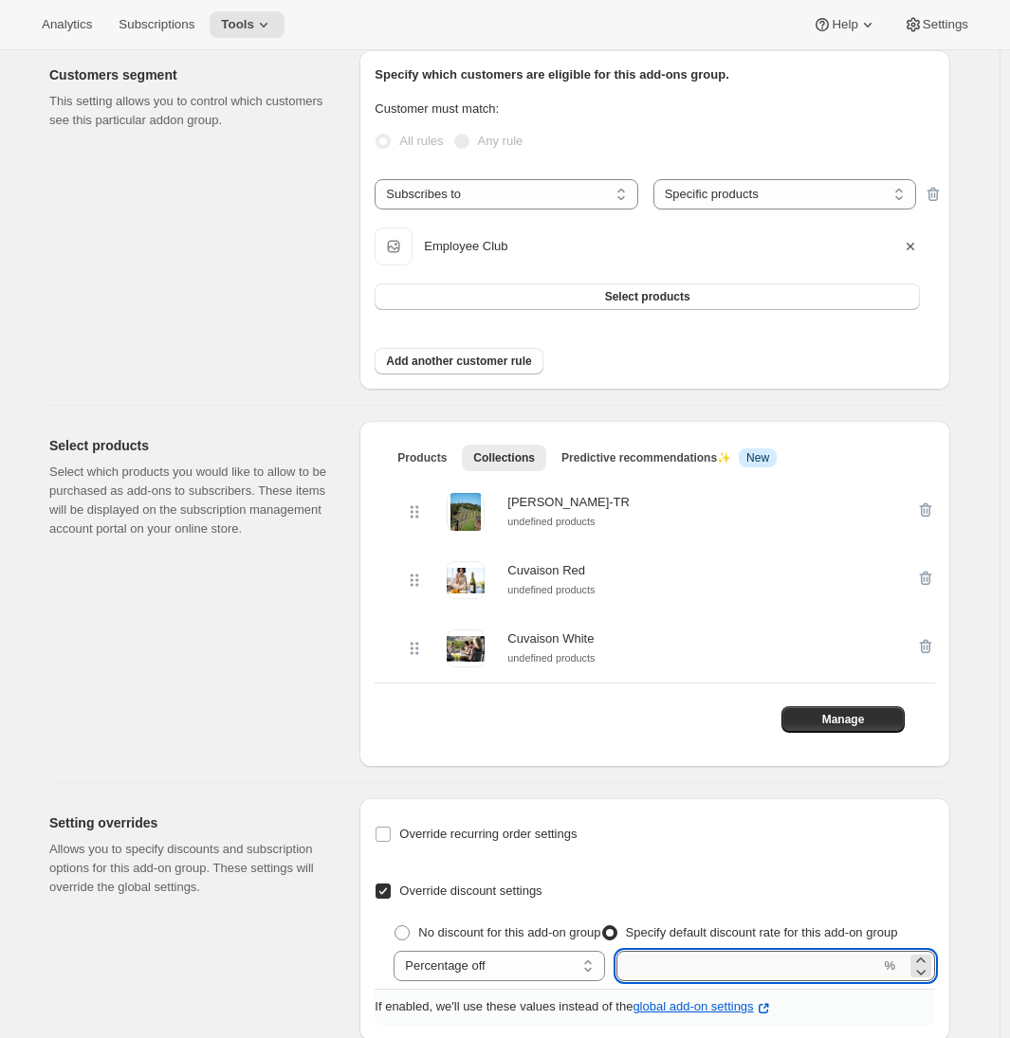
click at [651, 982] on input "integer" at bounding box center [748, 966] width 264 height 30
type input "50"
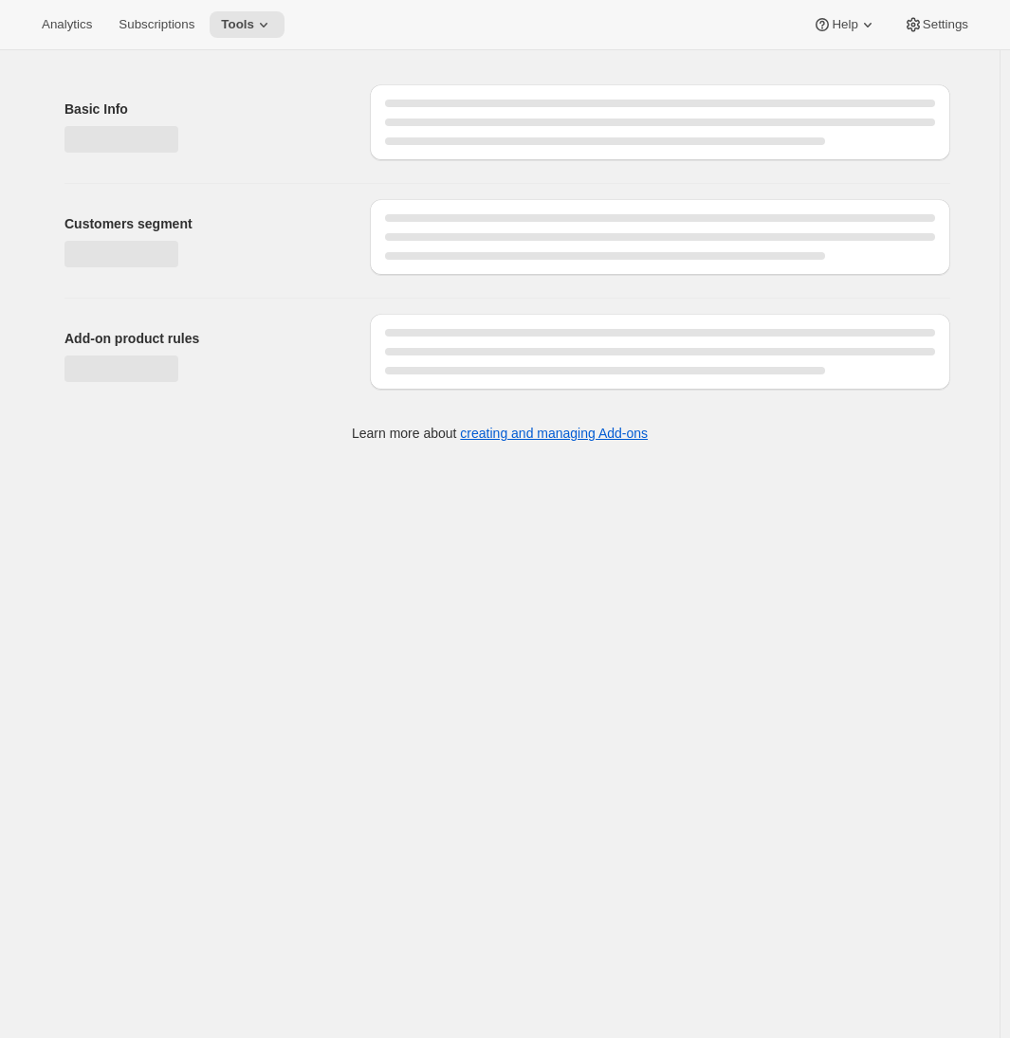
select select "selectedProducts"
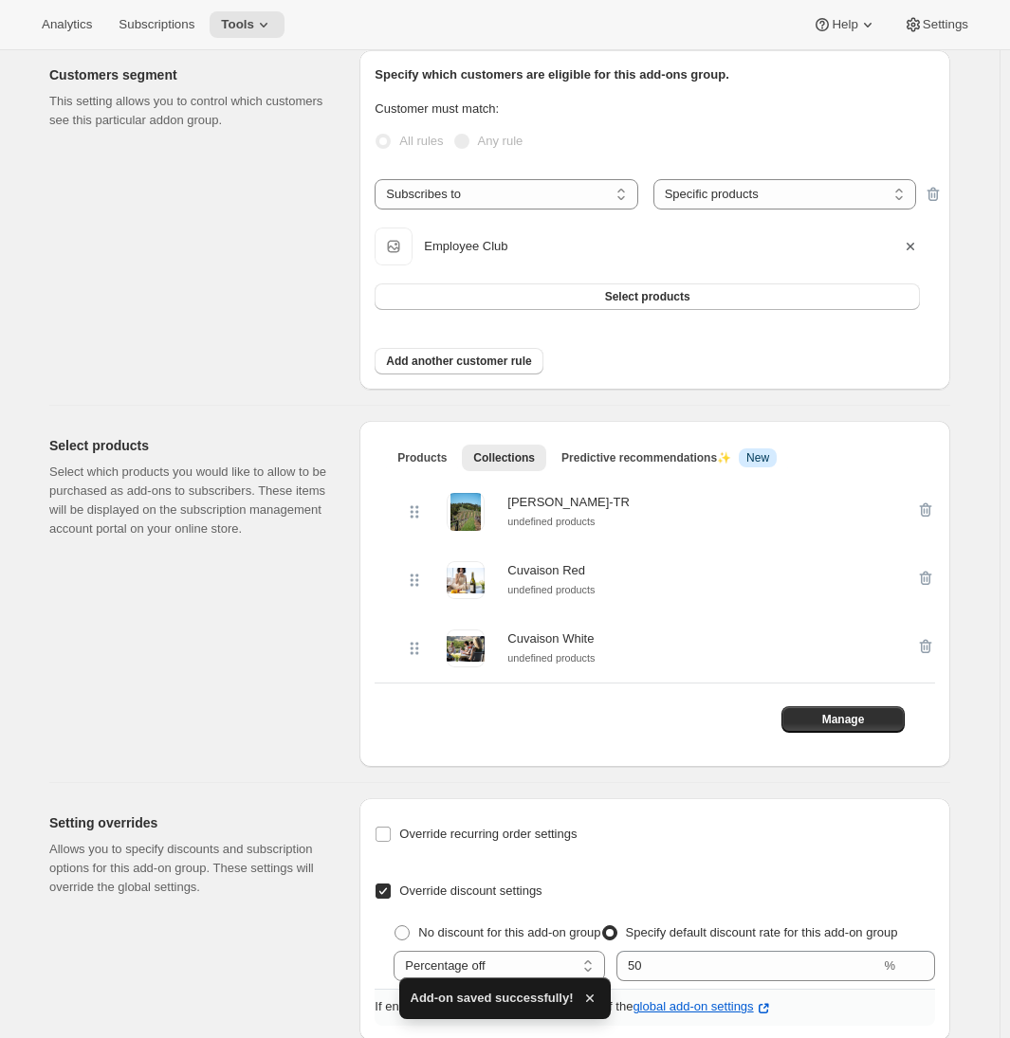
scroll to position [0, 0]
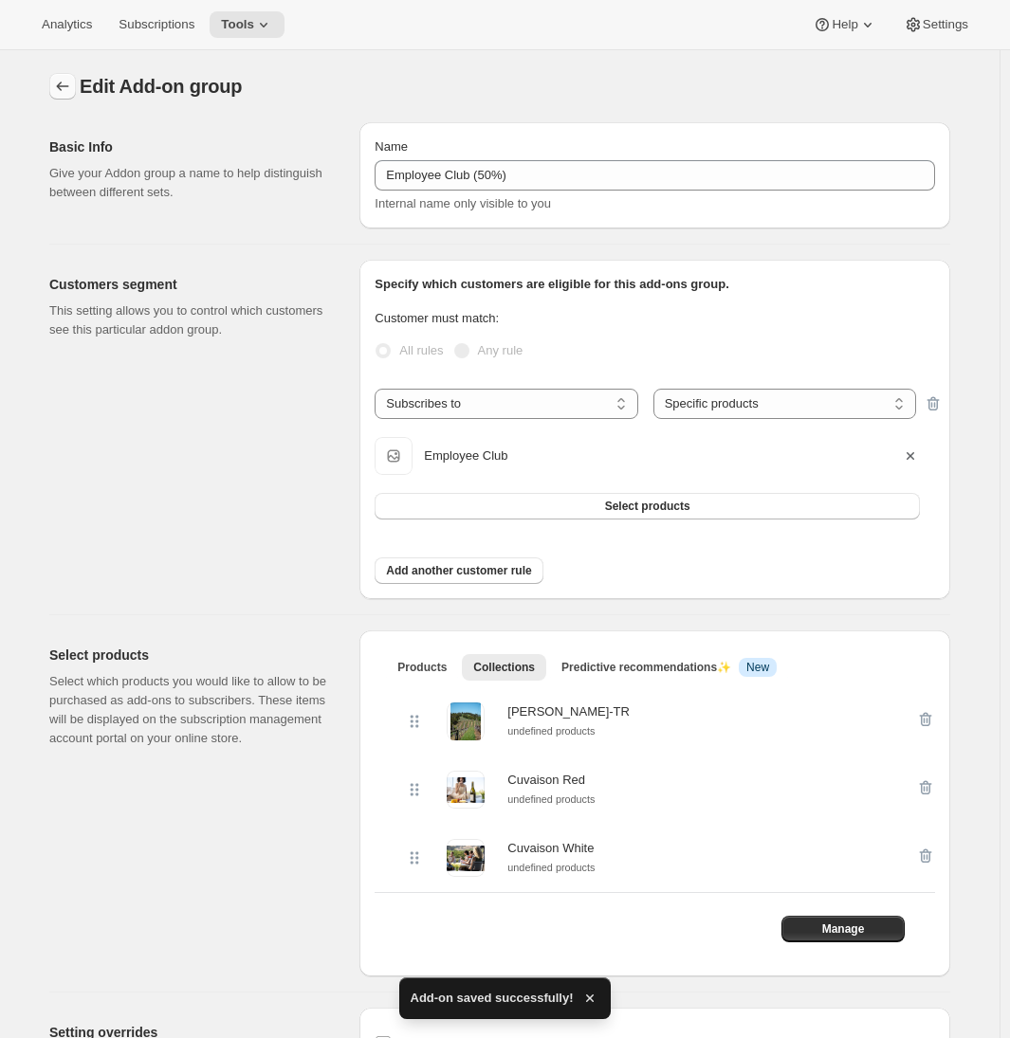
click at [69, 84] on icon "Addon groups" at bounding box center [62, 86] width 19 height 19
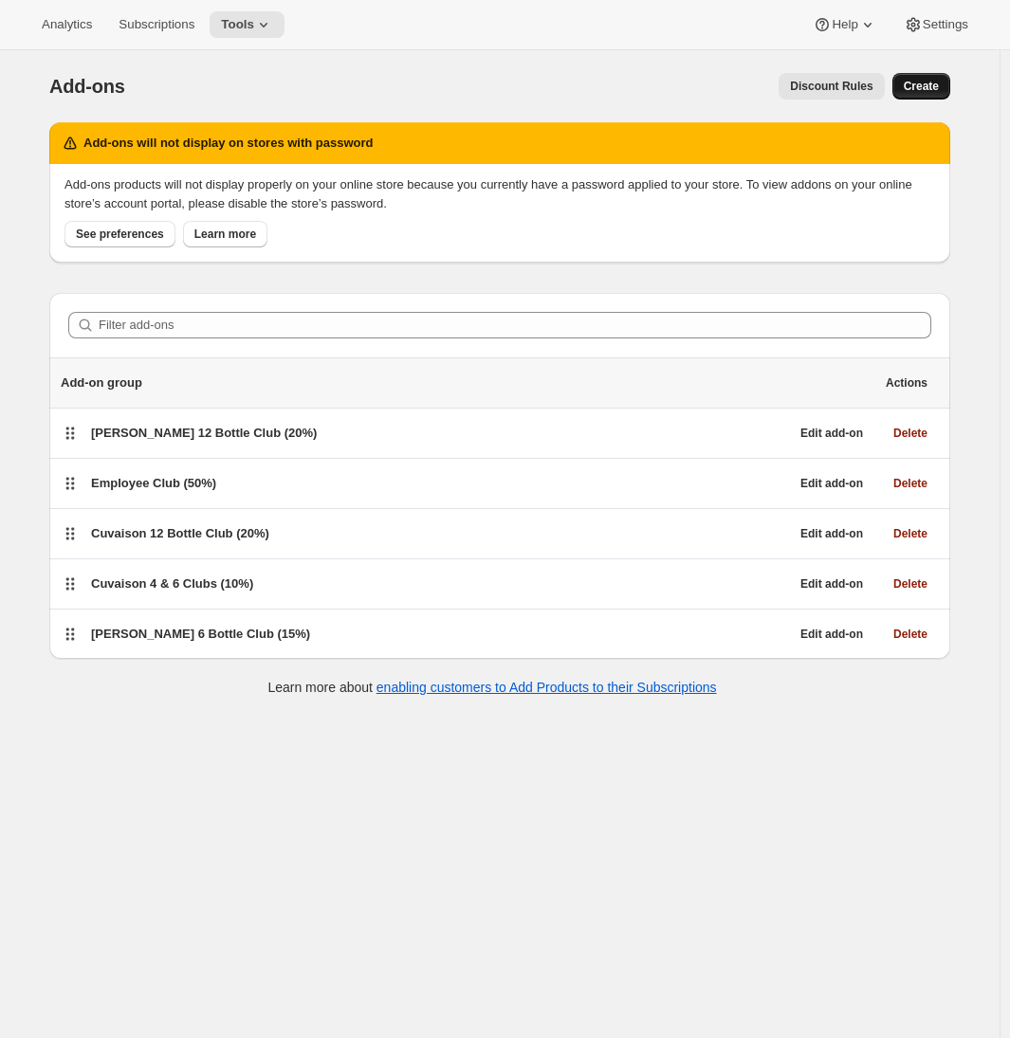
click at [930, 84] on span "Create" at bounding box center [921, 86] width 35 height 15
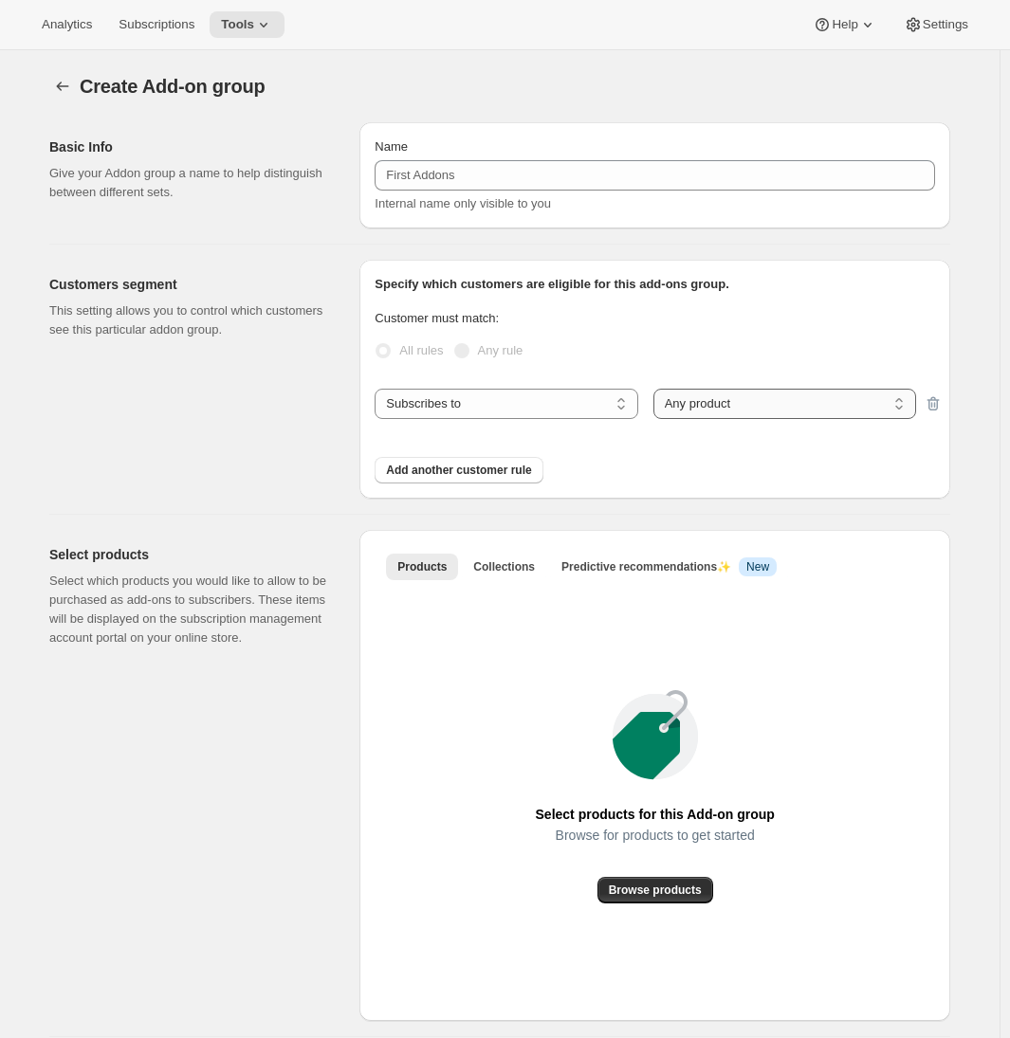
click at [707, 417] on select "Any product Specific products Specific product variants" at bounding box center [784, 404] width 263 height 30
select select "selectedProducts"
click at [657, 389] on select "Any product Specific products Specific product variants" at bounding box center [784, 404] width 263 height 30
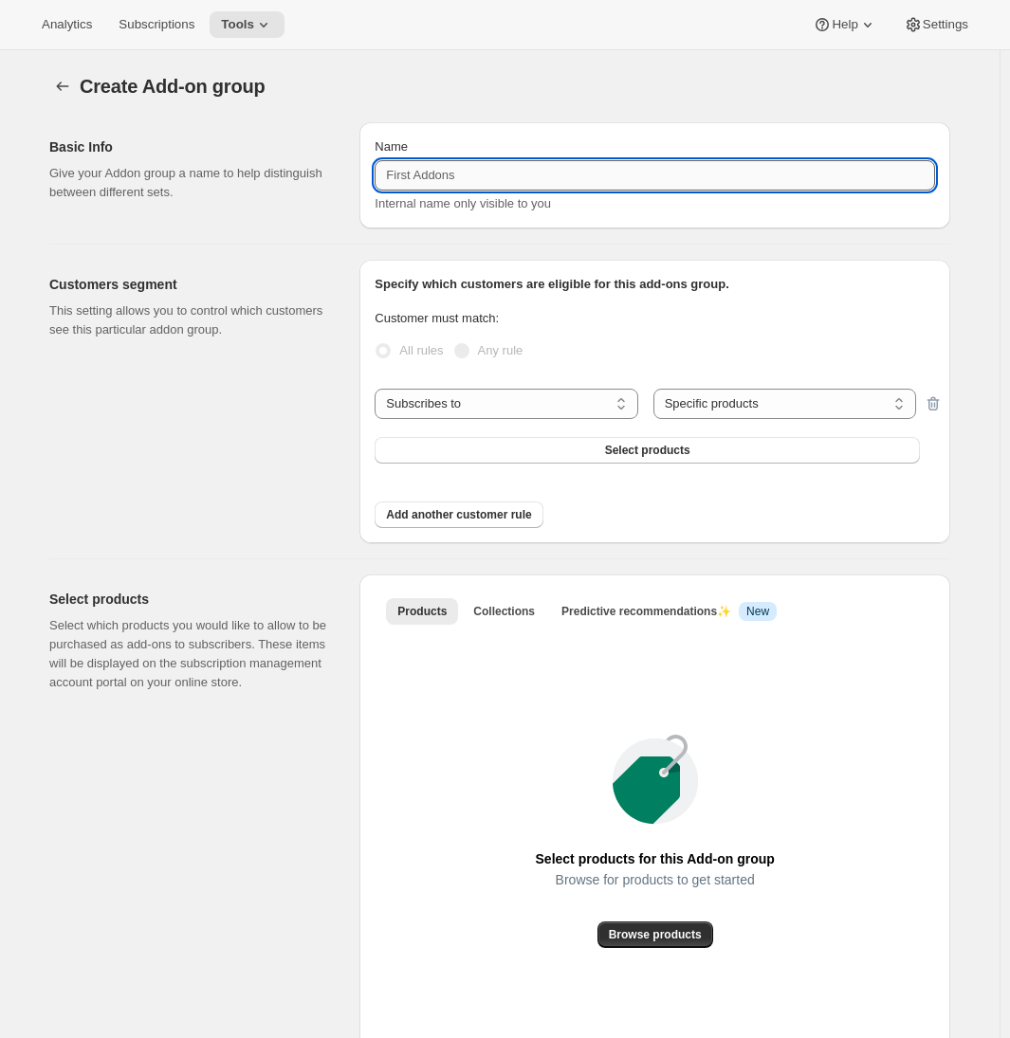
click at [452, 180] on input "Name" at bounding box center [655, 175] width 560 height 30
type input "Industry Club (30%)"
click at [683, 450] on span "Select products" at bounding box center [647, 450] width 85 height 15
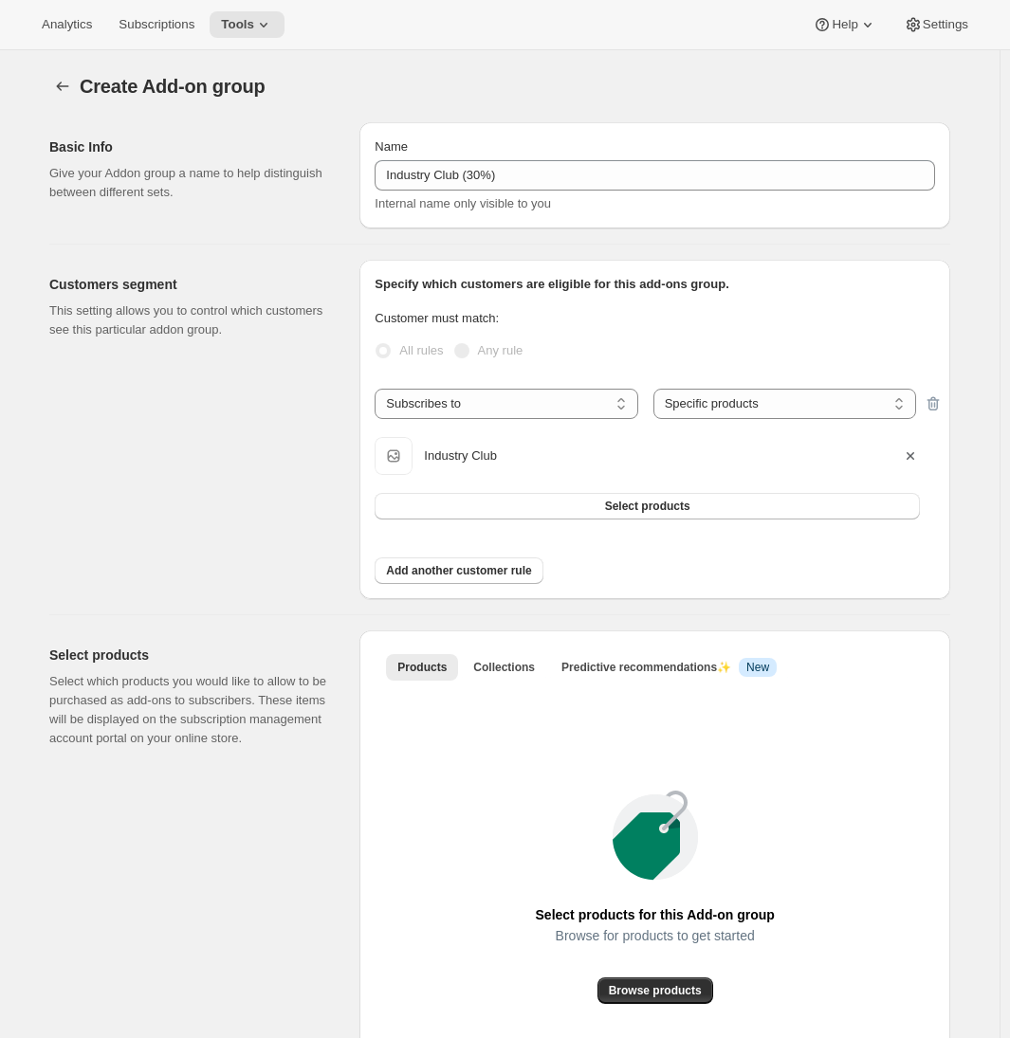
click at [163, 744] on p "Select which products you would like to allow to be purchased as add-ons to sub…" at bounding box center [189, 710] width 280 height 76
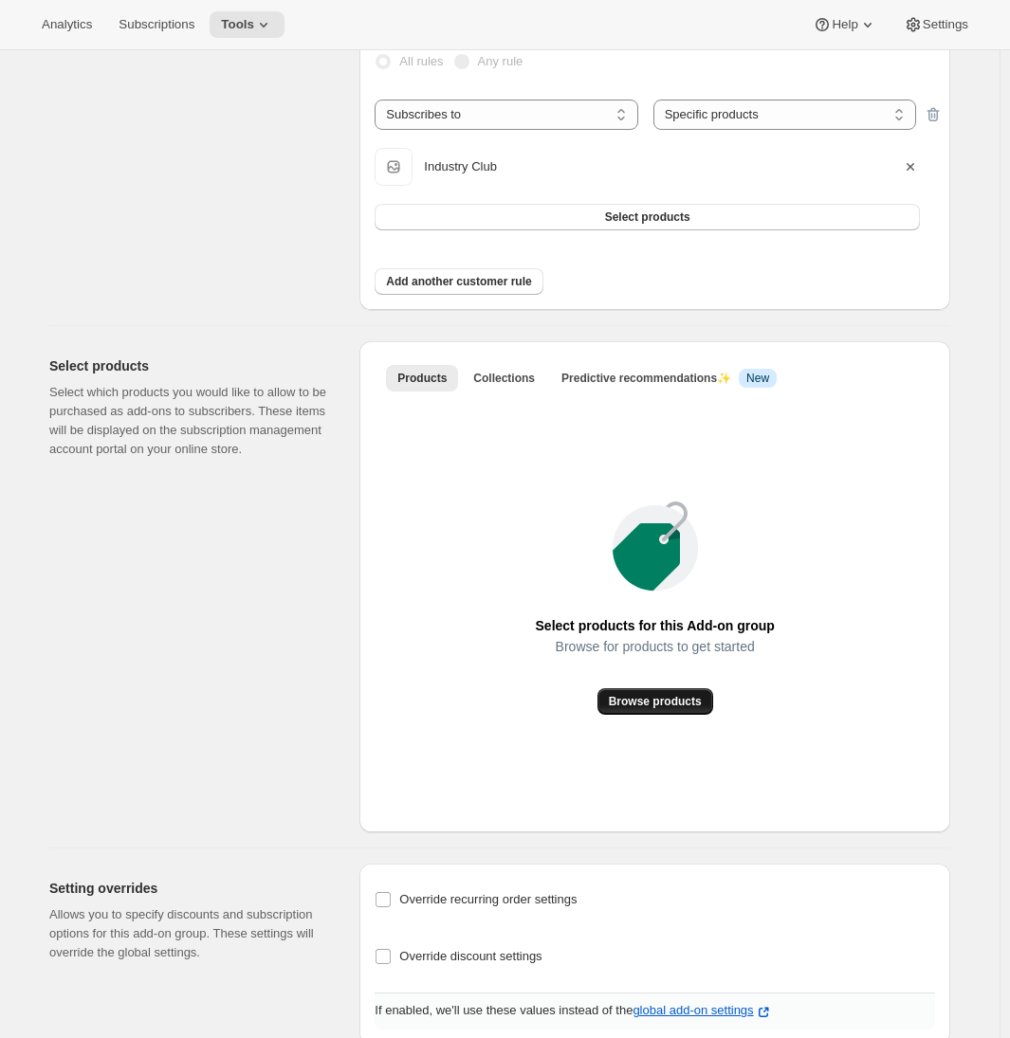
click at [640, 708] on span "Browse products" at bounding box center [655, 701] width 93 height 15
click at [509, 366] on button "Collections" at bounding box center [504, 378] width 84 height 27
click at [670, 705] on span "Add collection" at bounding box center [655, 701] width 79 height 15
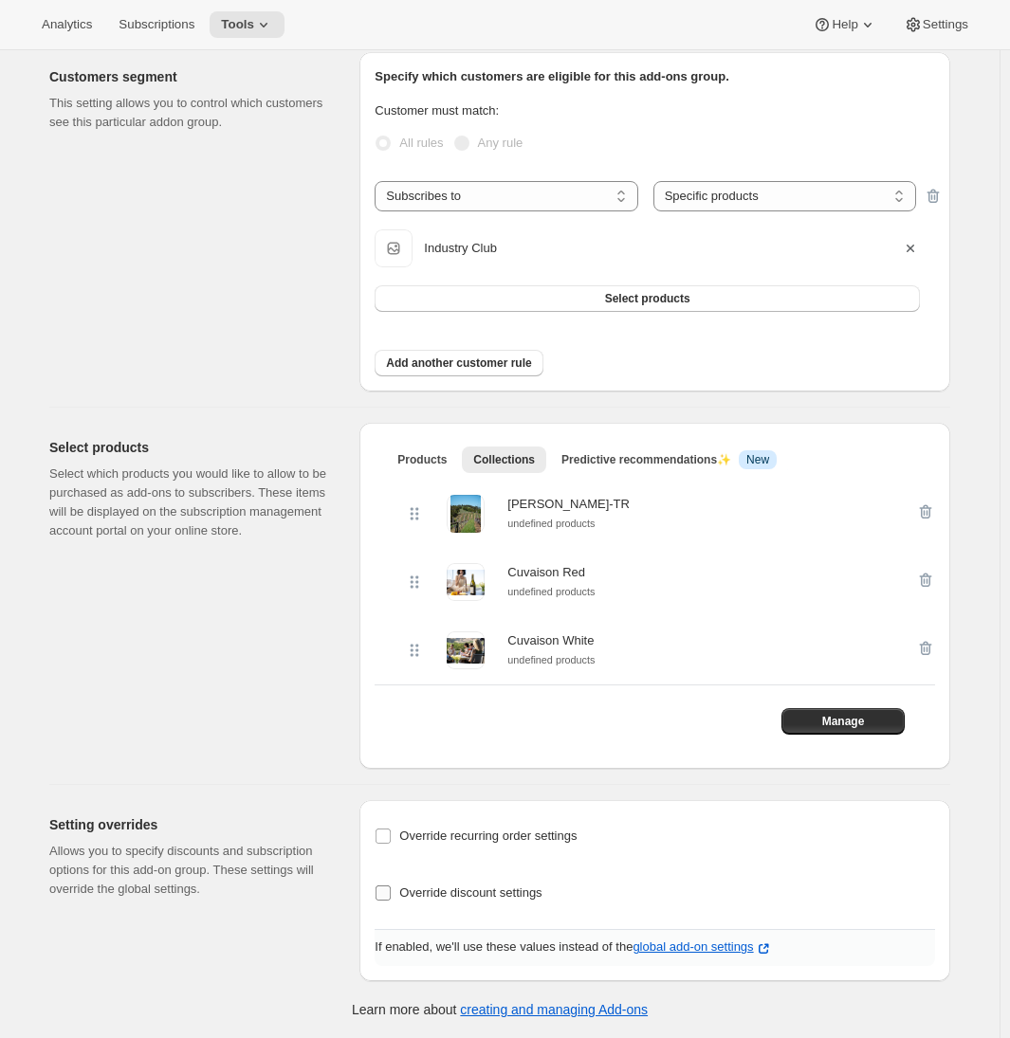
click at [443, 897] on span "Override discount settings" at bounding box center [470, 893] width 142 height 14
click at [391, 897] on input "Override discount settings" at bounding box center [383, 893] width 15 height 15
checkbox input "true"
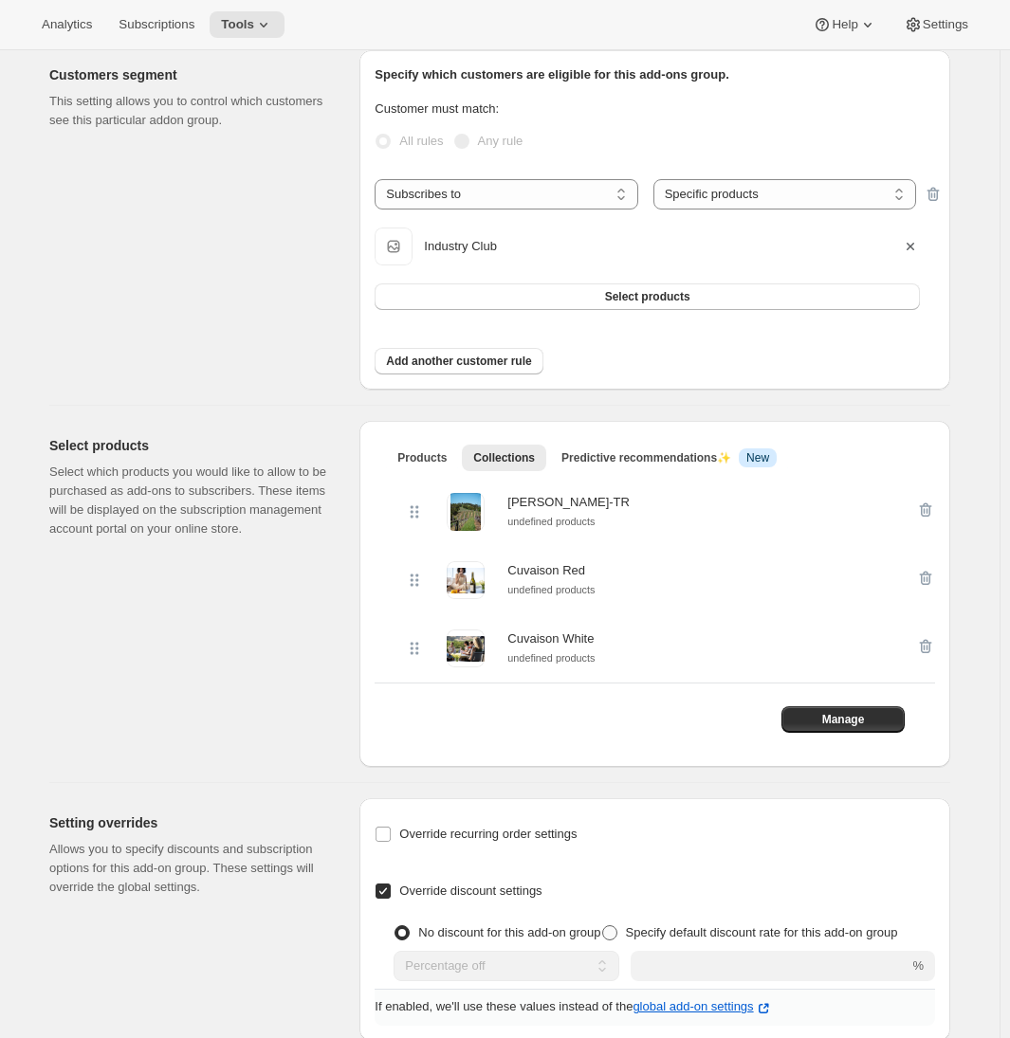
click at [626, 940] on span "Specify default discount rate for this add-on group" at bounding box center [762, 933] width 272 height 14
click at [602, 927] on input "Specify default discount rate for this add-on group" at bounding box center [602, 926] width 1 height 1
radio input "true"
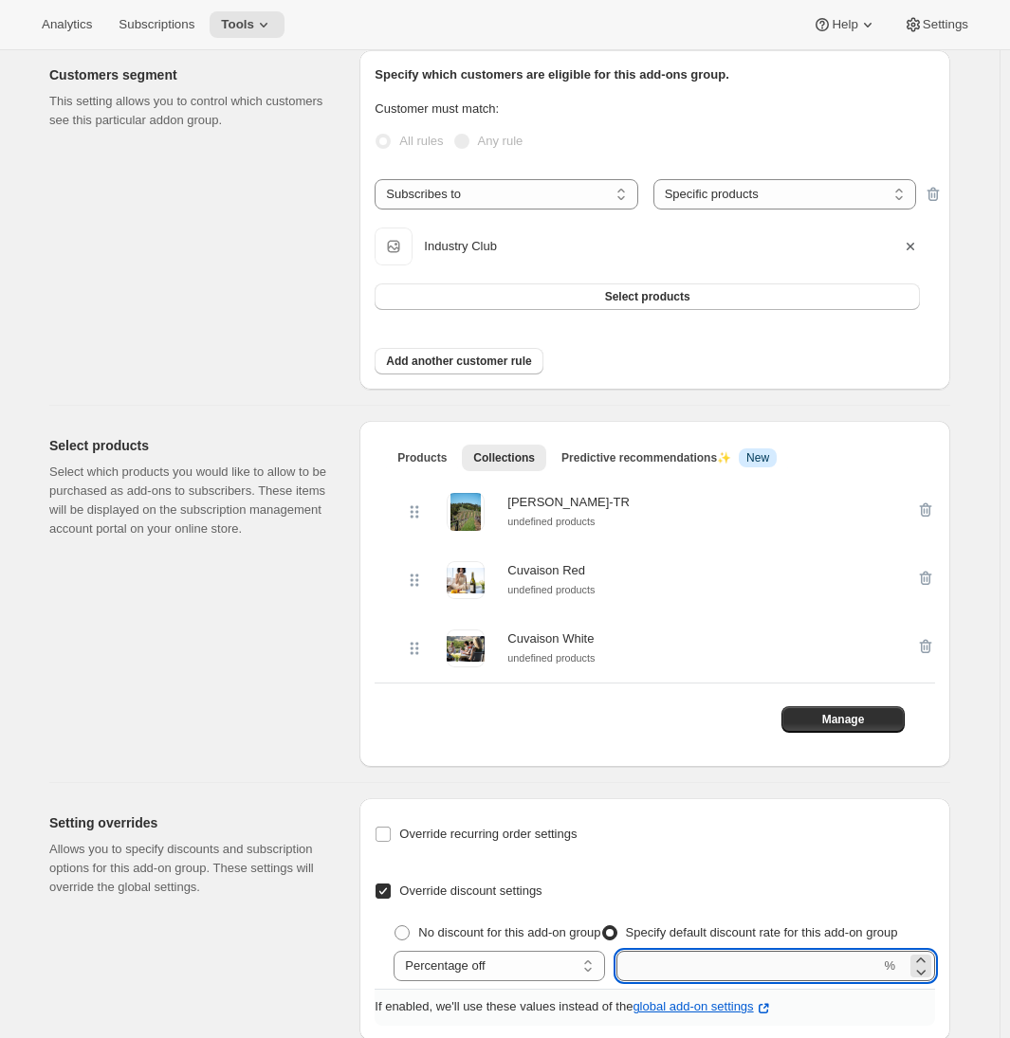
click at [660, 982] on input "integer" at bounding box center [748, 966] width 264 height 30
type input "30"
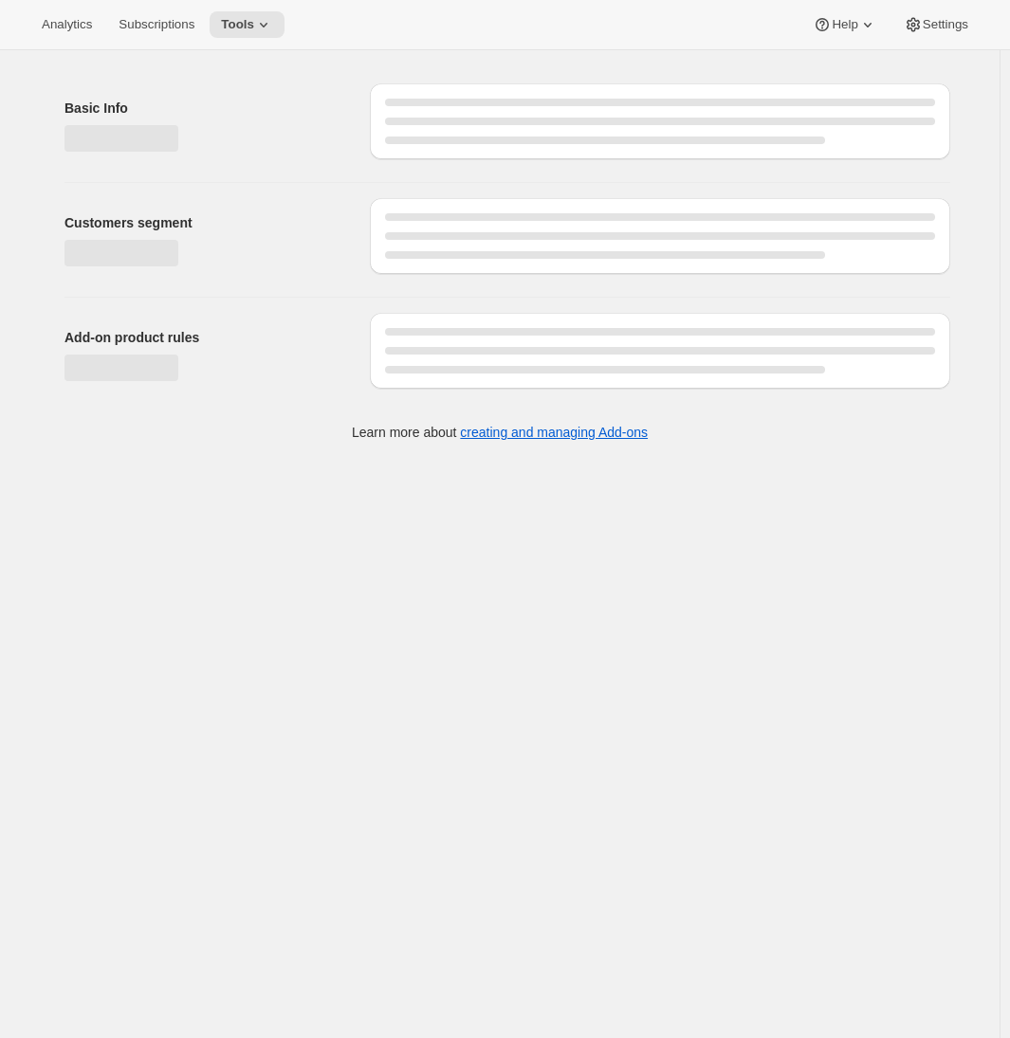
select select "selectedProducts"
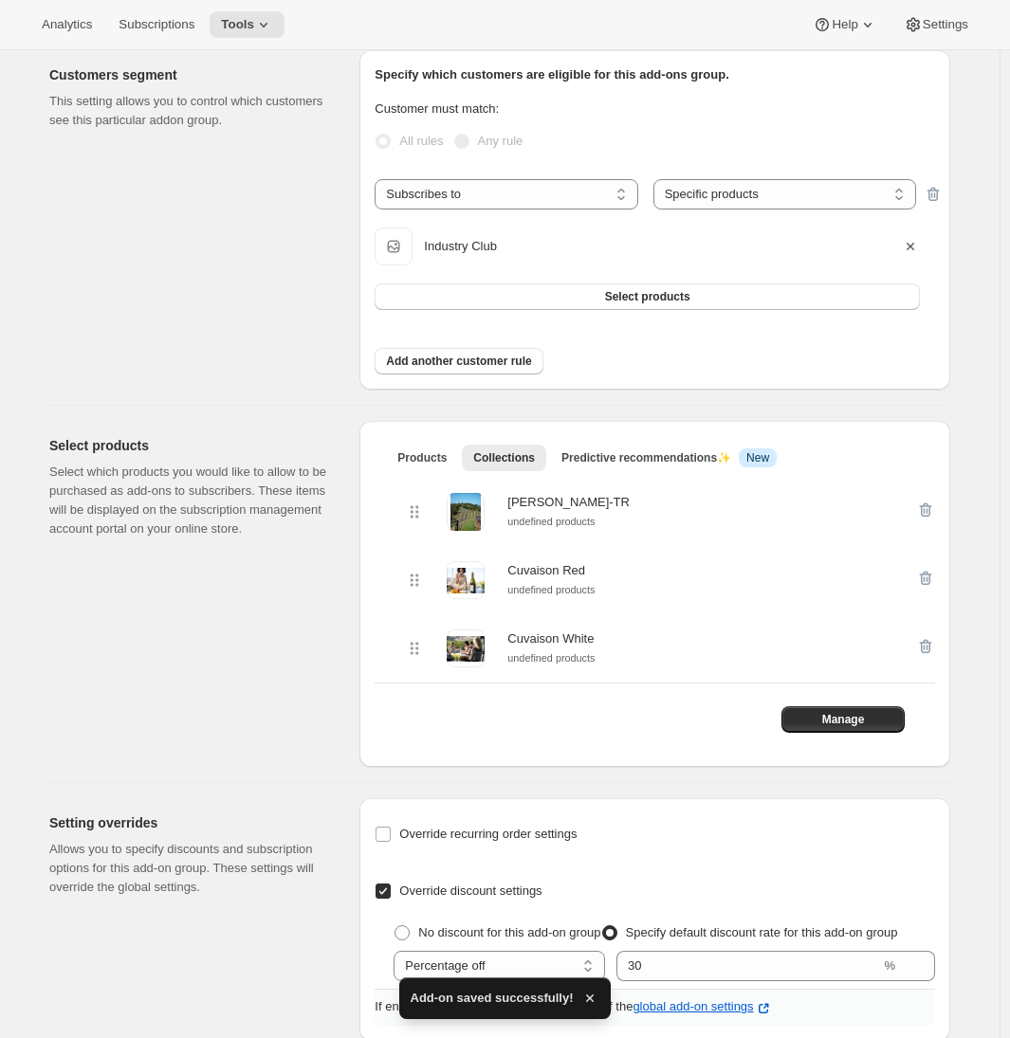
click at [185, 195] on div "Customers segment This setting allows you to control which customers see this p…" at bounding box center [196, 220] width 295 height 340
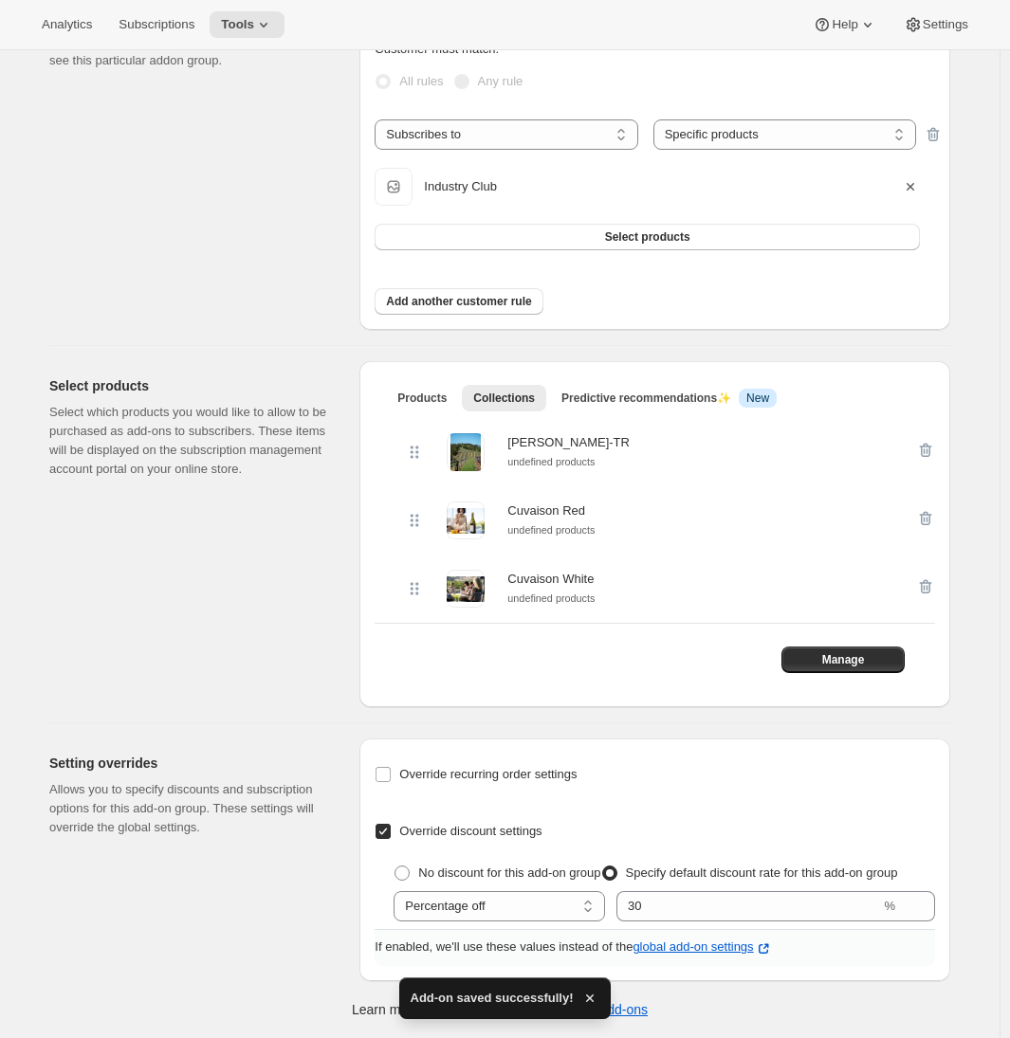
scroll to position [0, 0]
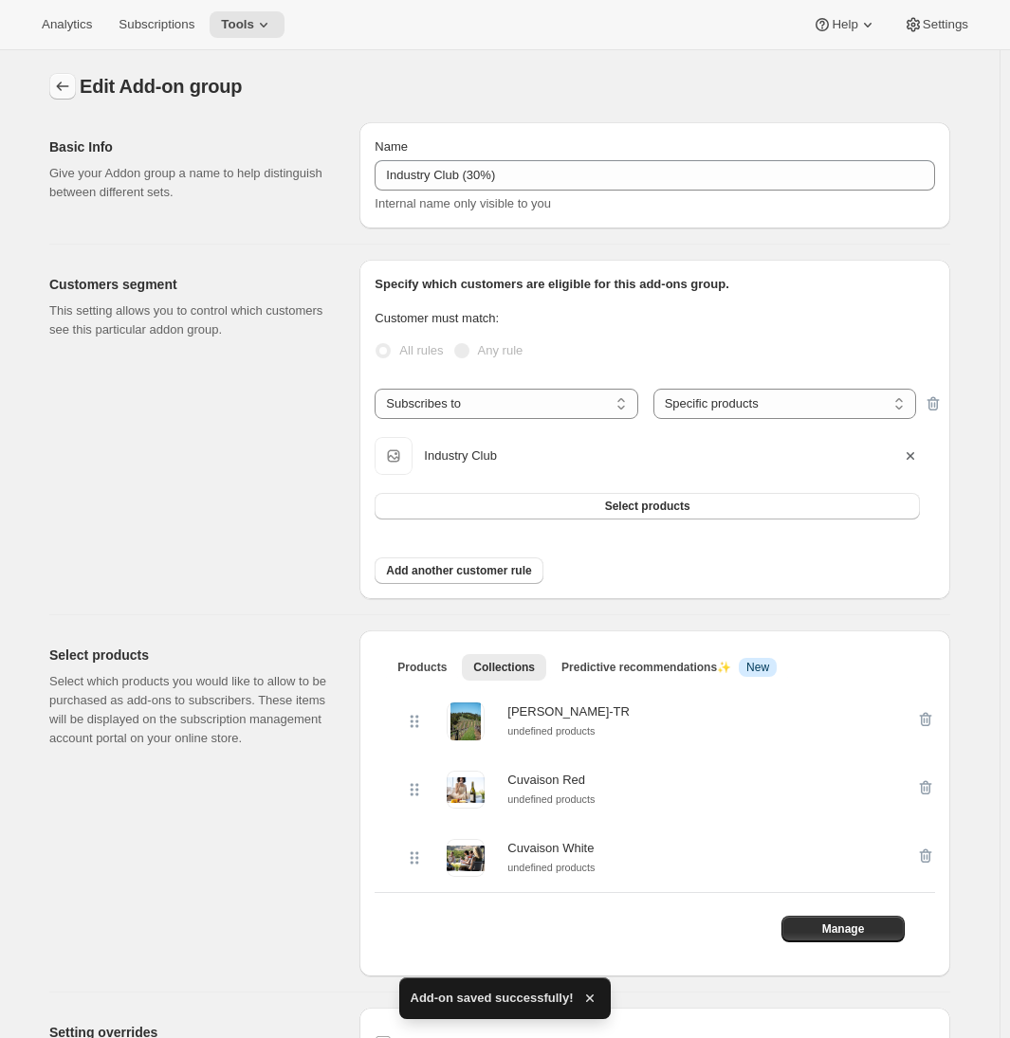
click at [64, 82] on icon "Addon groups" at bounding box center [62, 86] width 19 height 19
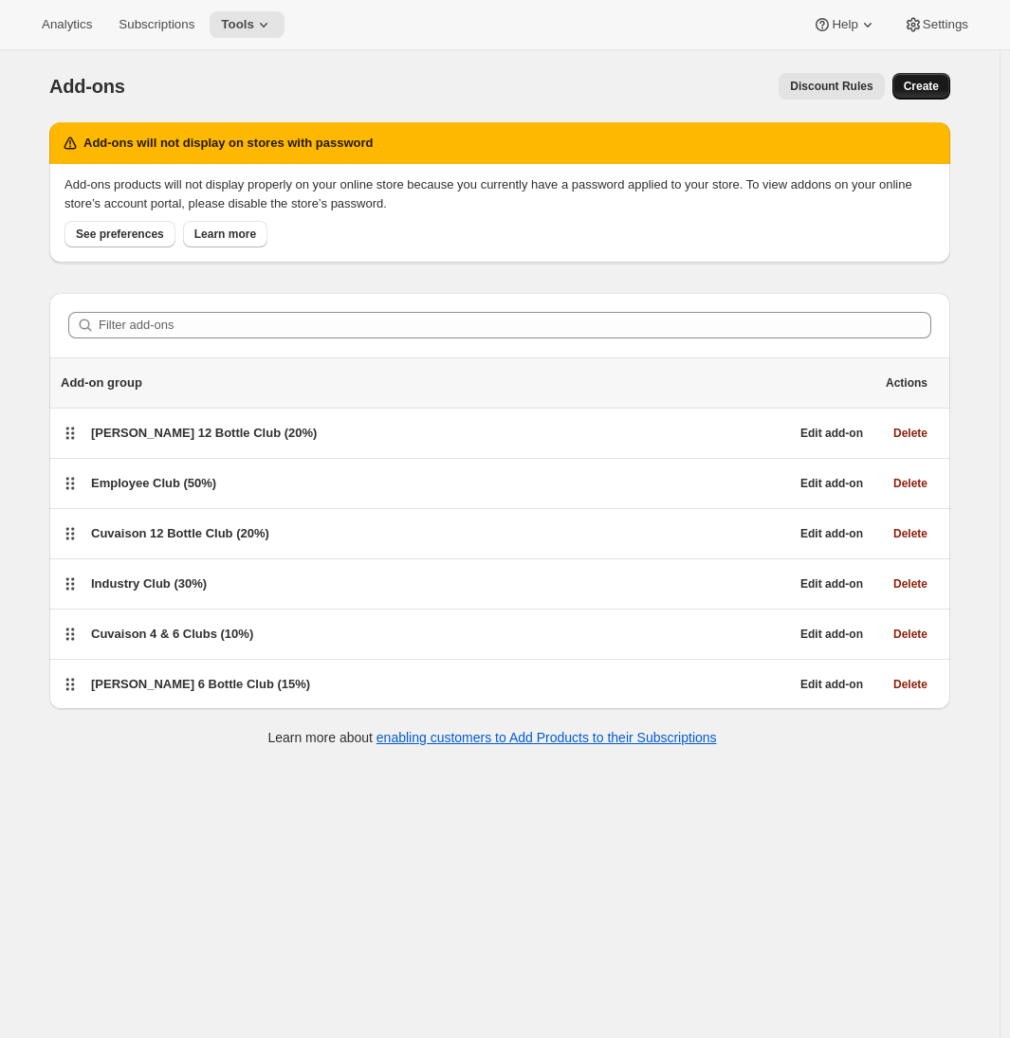
click at [917, 88] on span "Create" at bounding box center [921, 86] width 35 height 15
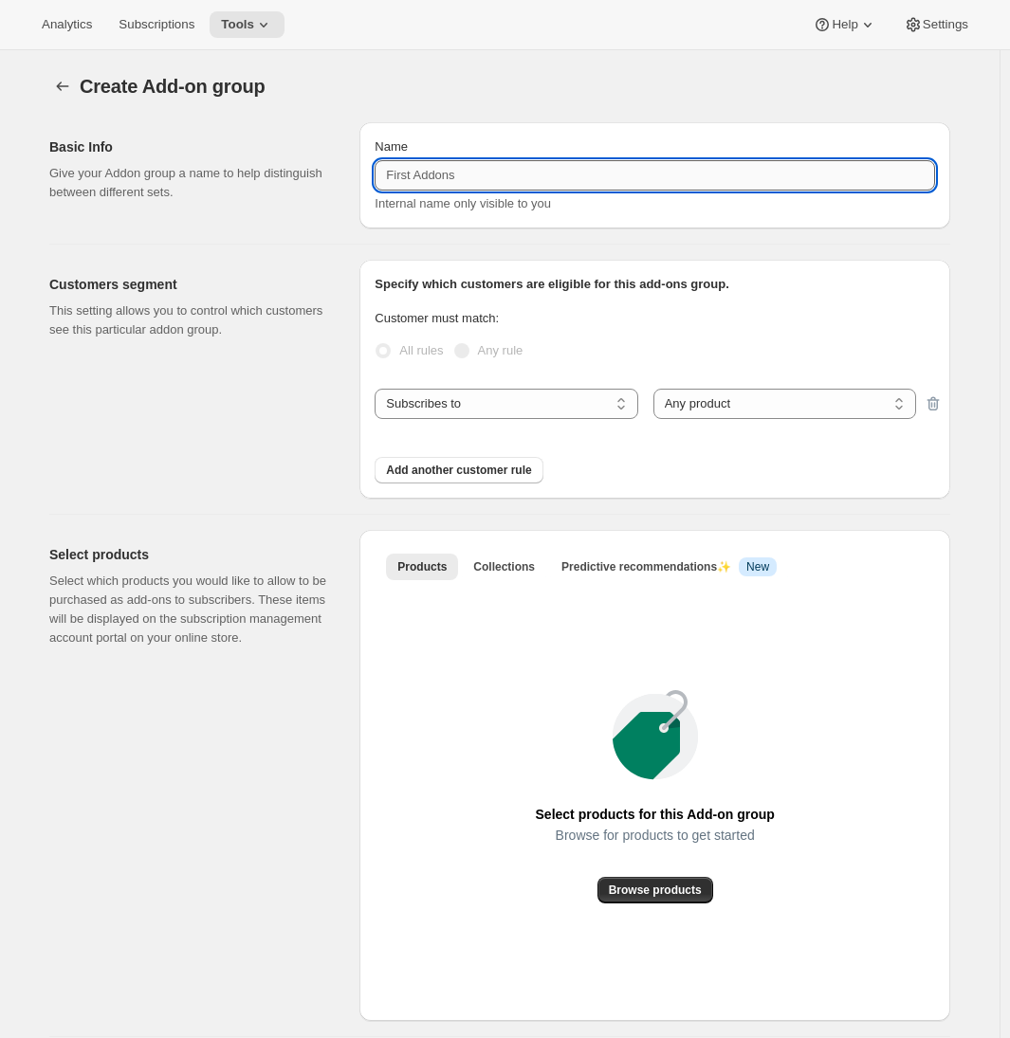
click at [472, 181] on input "Name" at bounding box center [655, 175] width 560 height 30
type input "Holiday Magnum Club (15%)"
click at [731, 407] on select "Any product Specific products Specific product variants" at bounding box center [784, 404] width 263 height 30
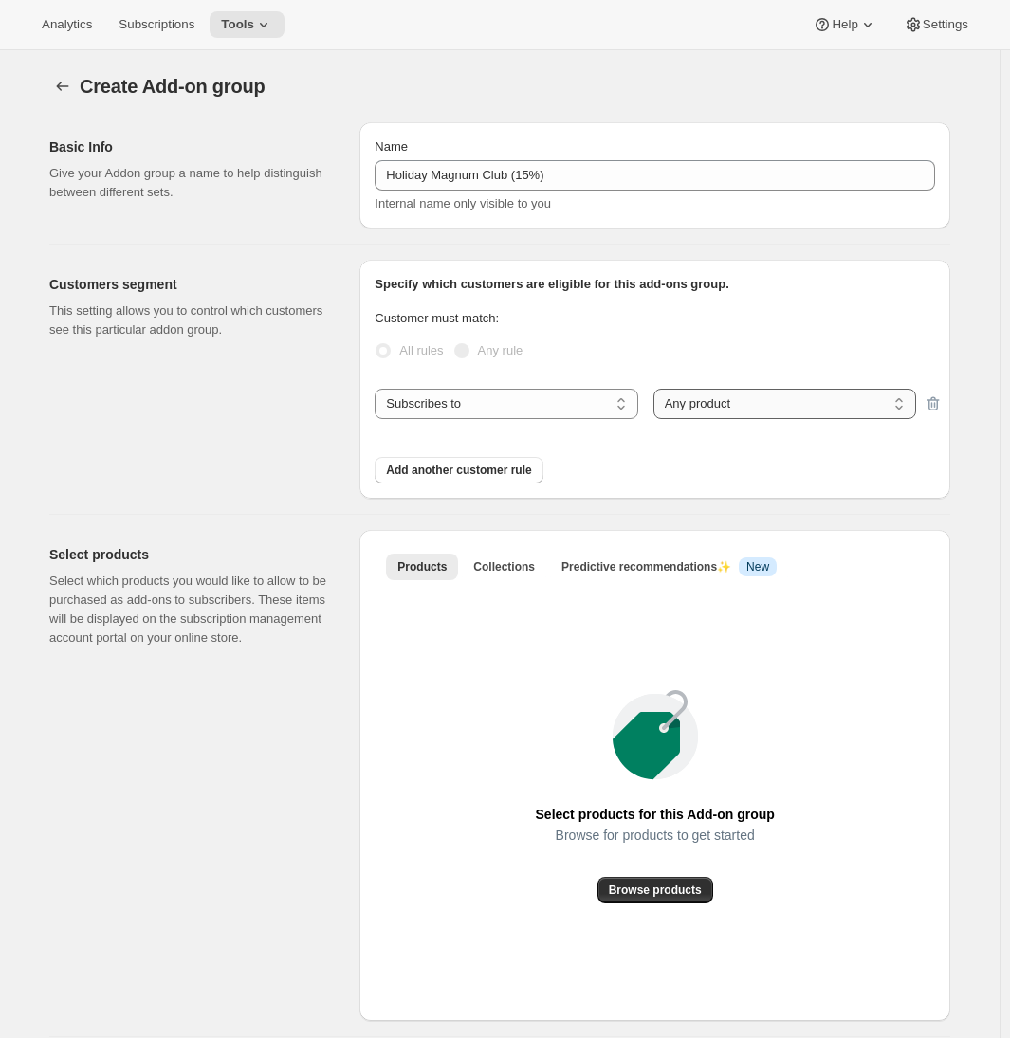
select select "selectedProducts"
click at [657, 389] on select "Any product Specific products Specific product variants" at bounding box center [784, 404] width 263 height 30
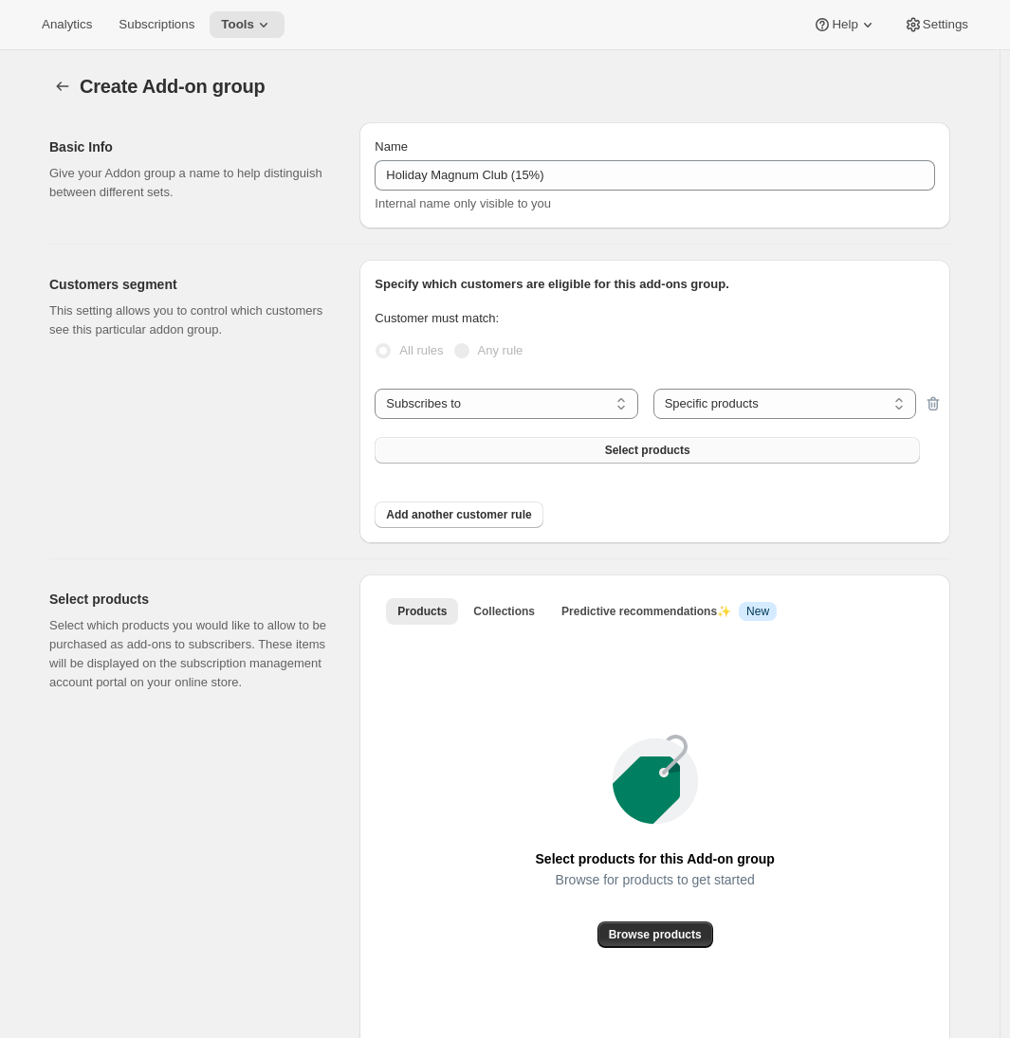
click at [649, 454] on span "Select products" at bounding box center [647, 450] width 85 height 15
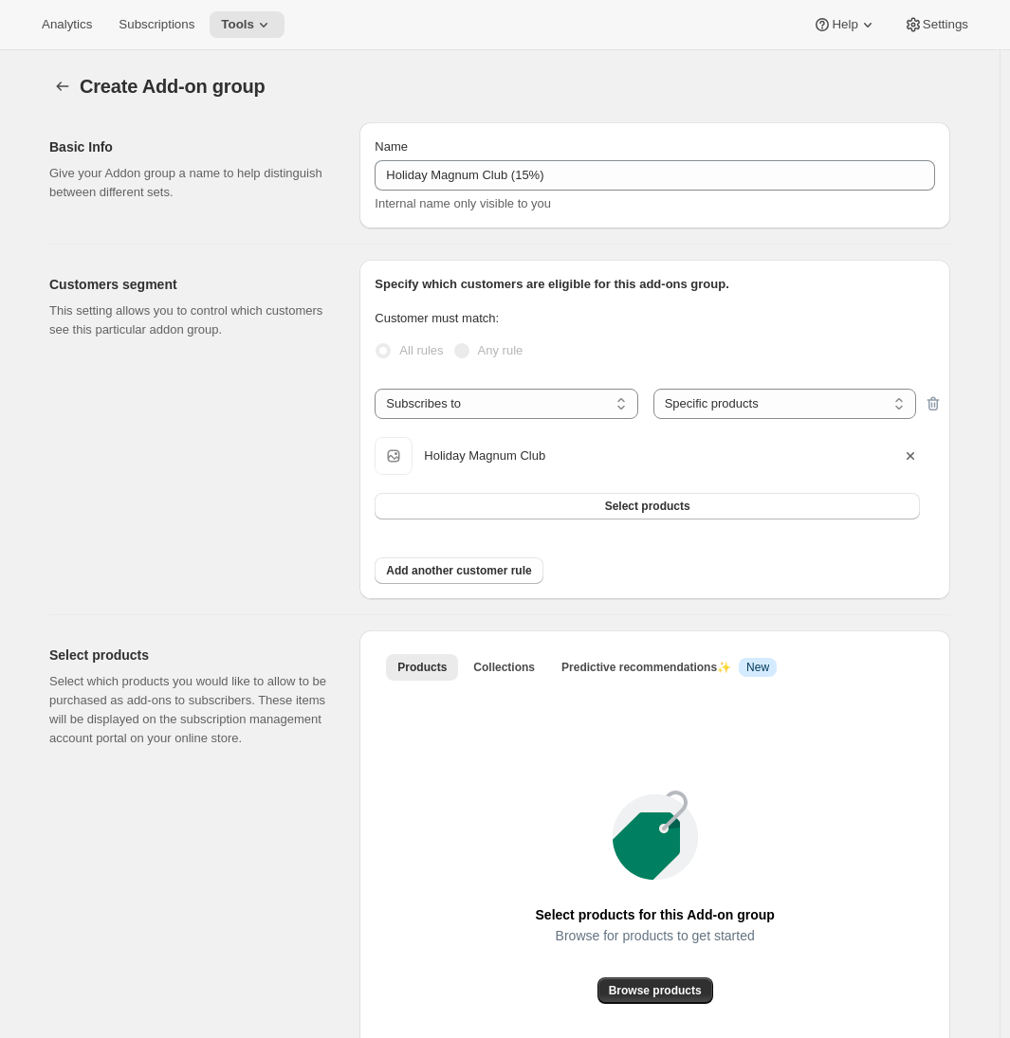
click at [278, 681] on p "Select which products you would like to allow to be purchased as add-ons to sub…" at bounding box center [189, 710] width 280 height 76
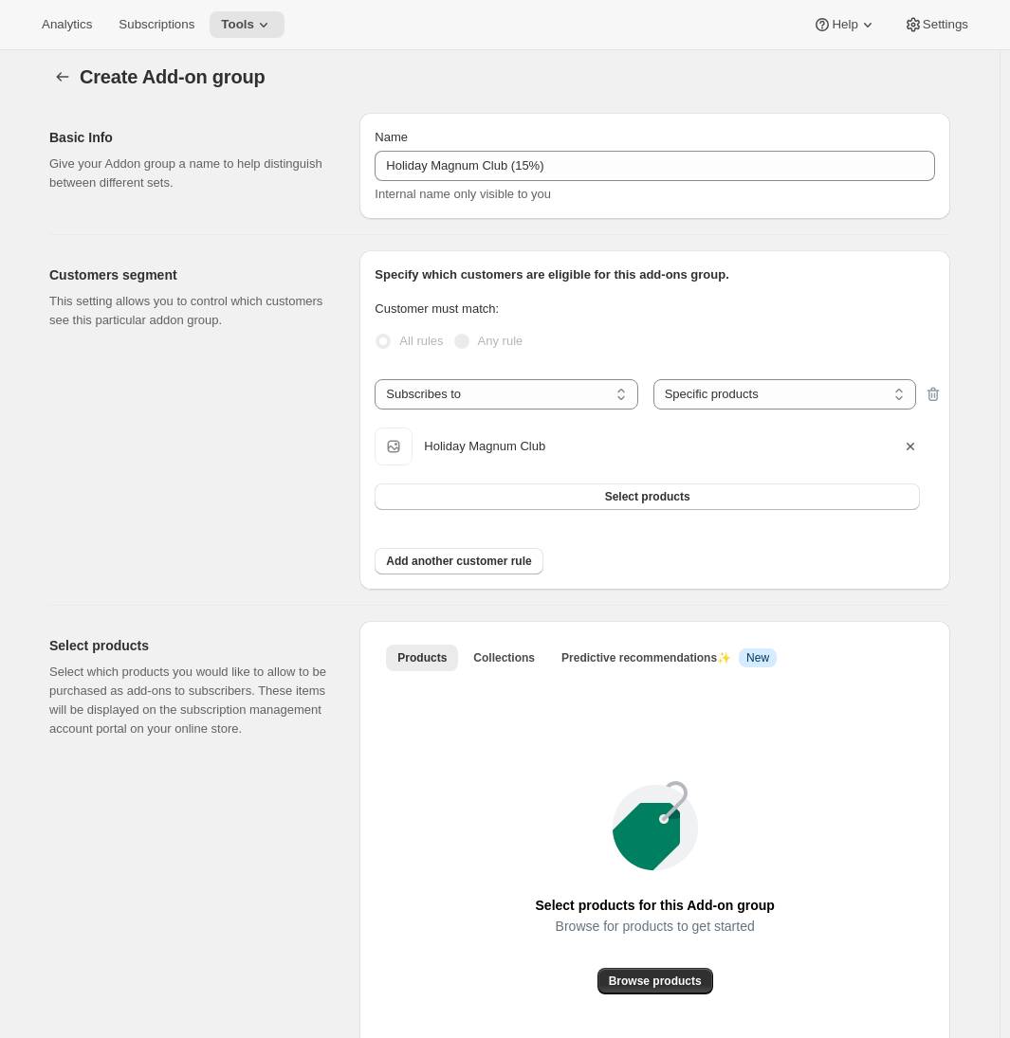
scroll to position [302, 0]
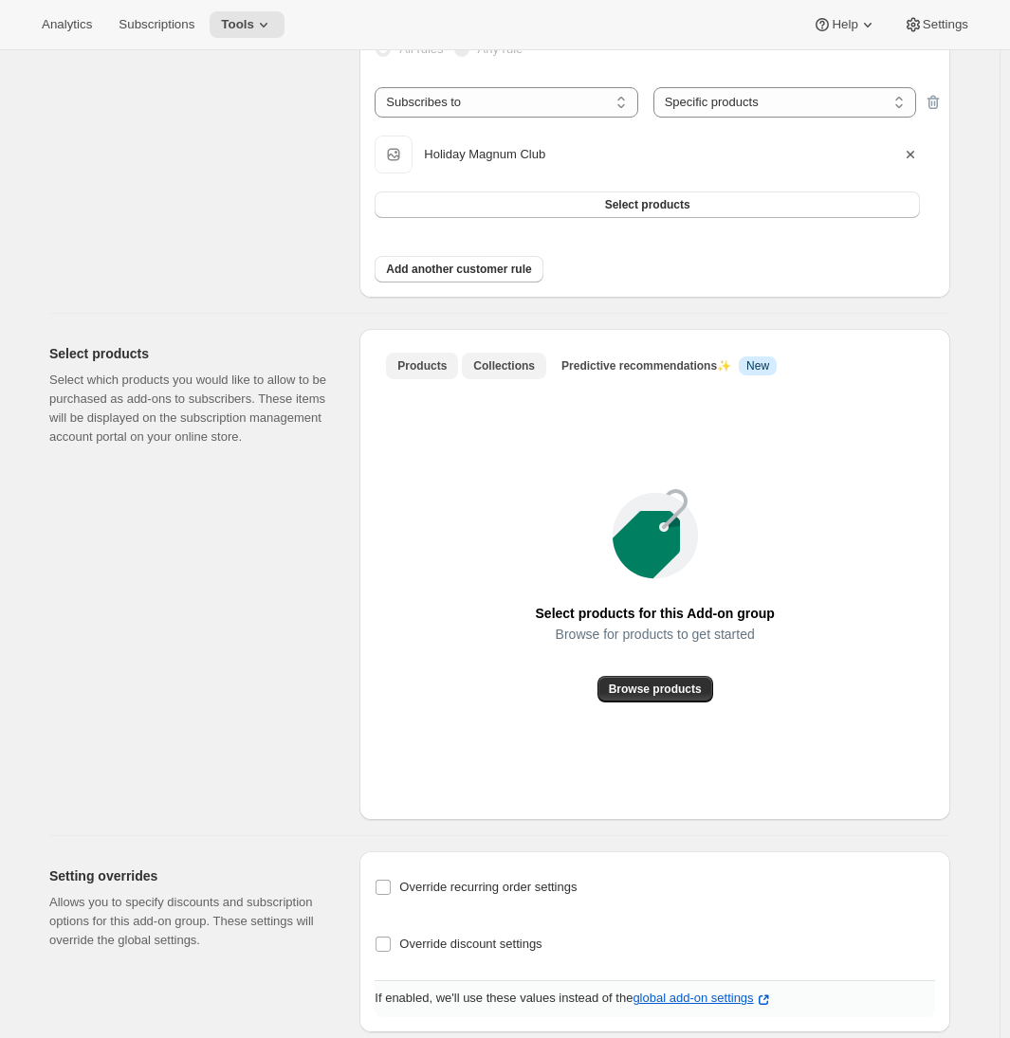
click at [498, 366] on span "Collections" at bounding box center [504, 365] width 62 height 15
click at [653, 693] on span "Add collection" at bounding box center [655, 689] width 79 height 15
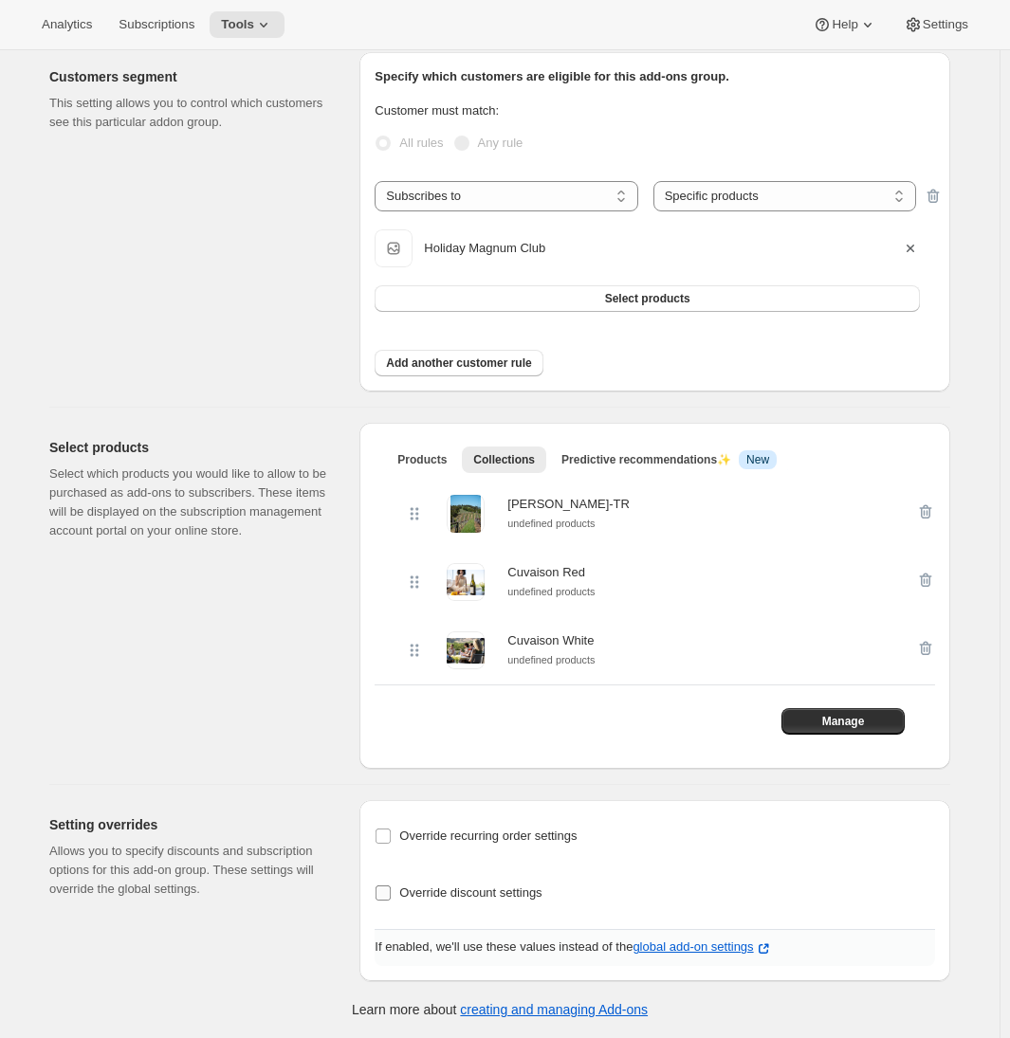
click at [390, 890] on input "Override discount settings" at bounding box center [383, 893] width 15 height 15
checkbox input "true"
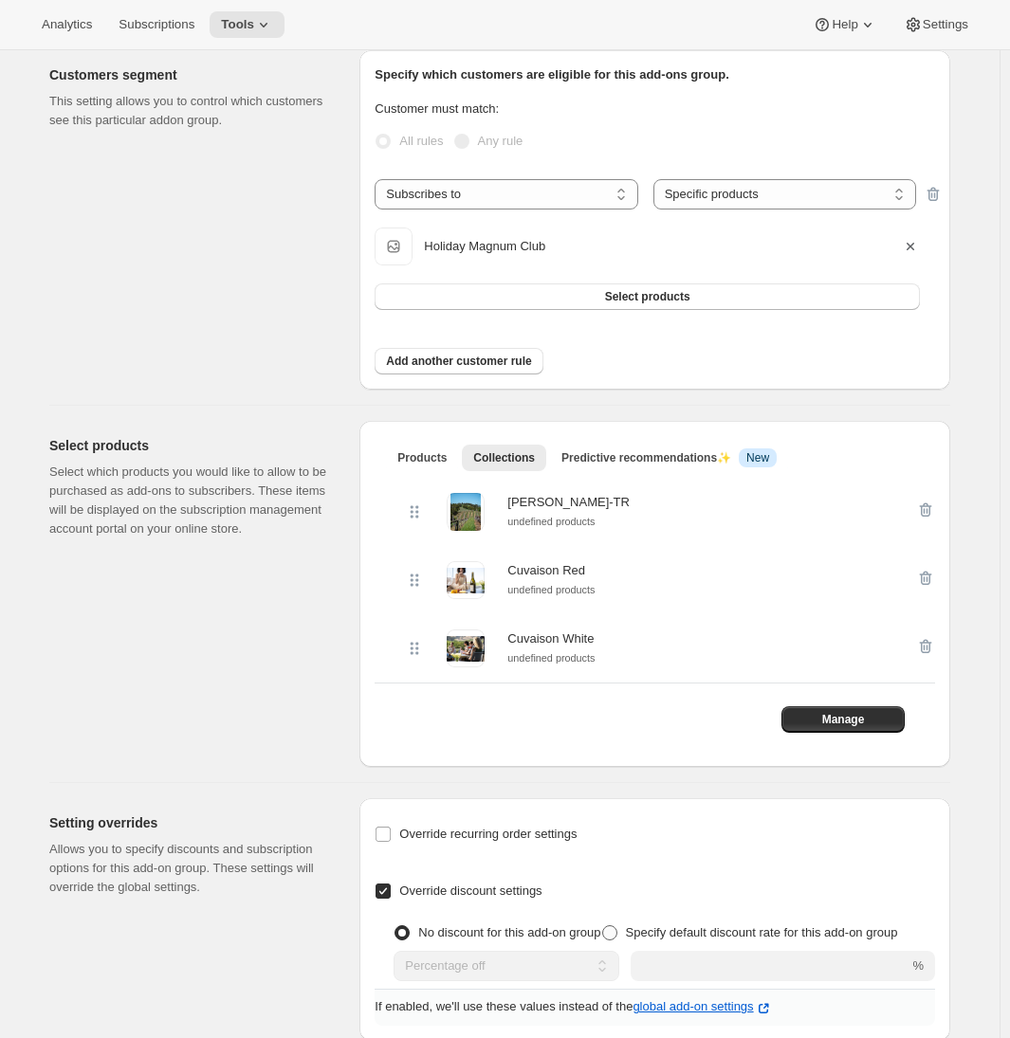
click at [602, 941] on span at bounding box center [609, 933] width 15 height 15
click at [602, 927] on input "Specify default discount rate for this add-on group" at bounding box center [602, 926] width 1 height 1
radio input "true"
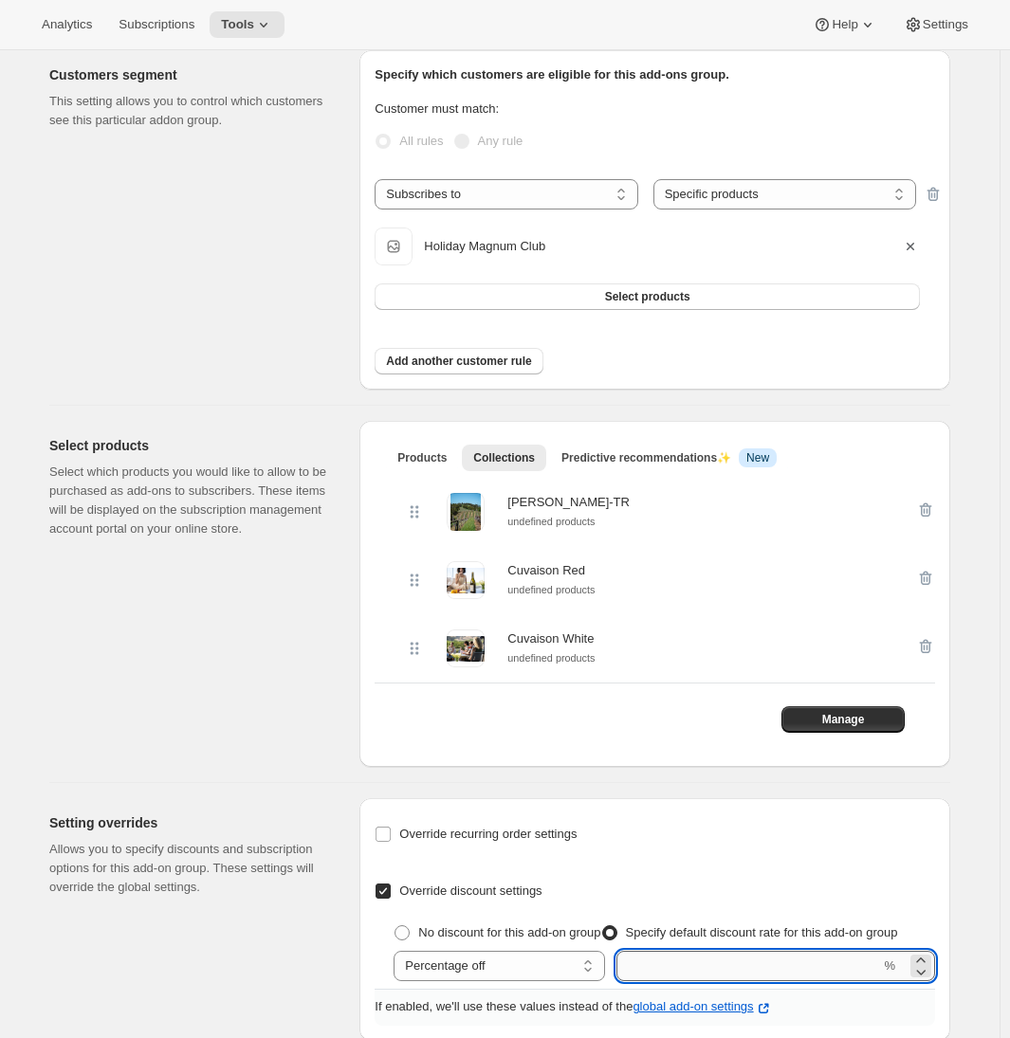
click at [694, 982] on input "integer" at bounding box center [748, 966] width 264 height 30
type input "15"
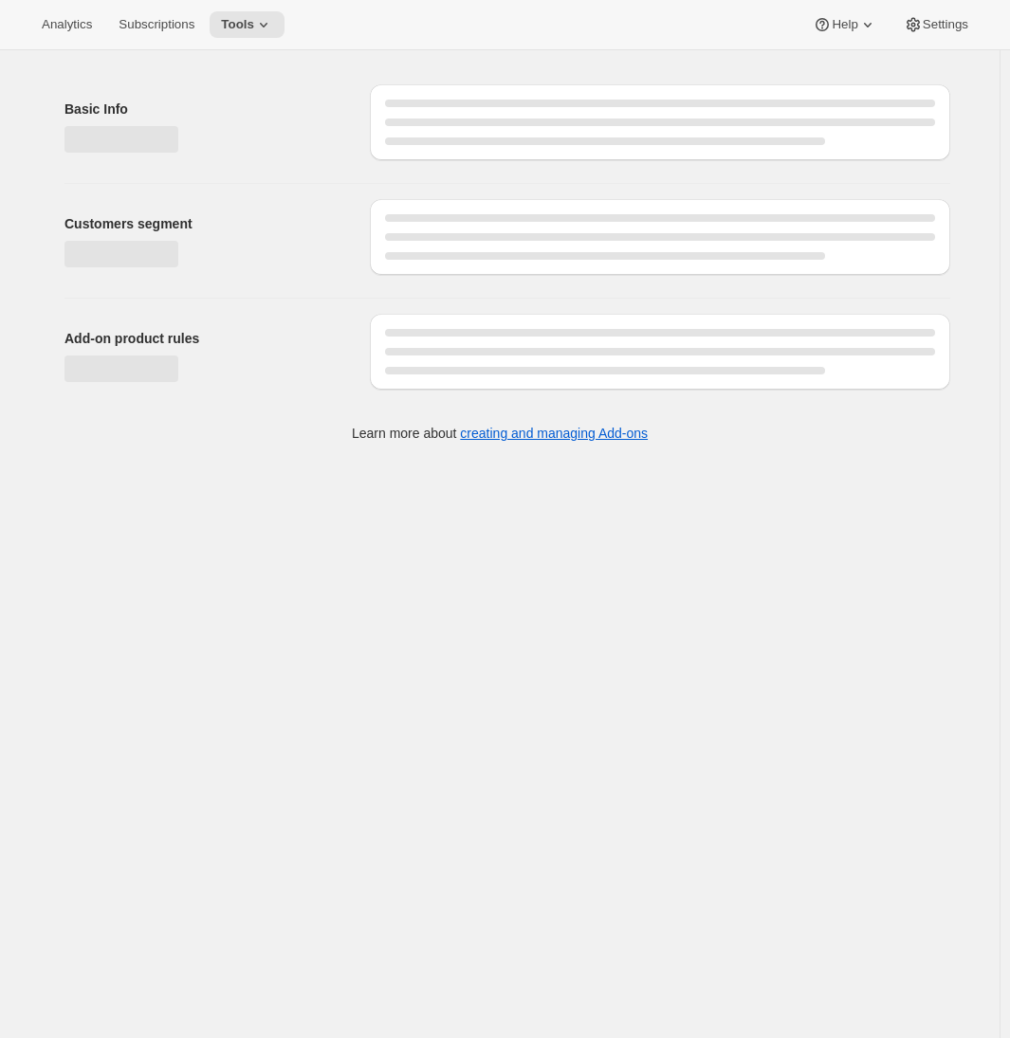
select select "selectedProducts"
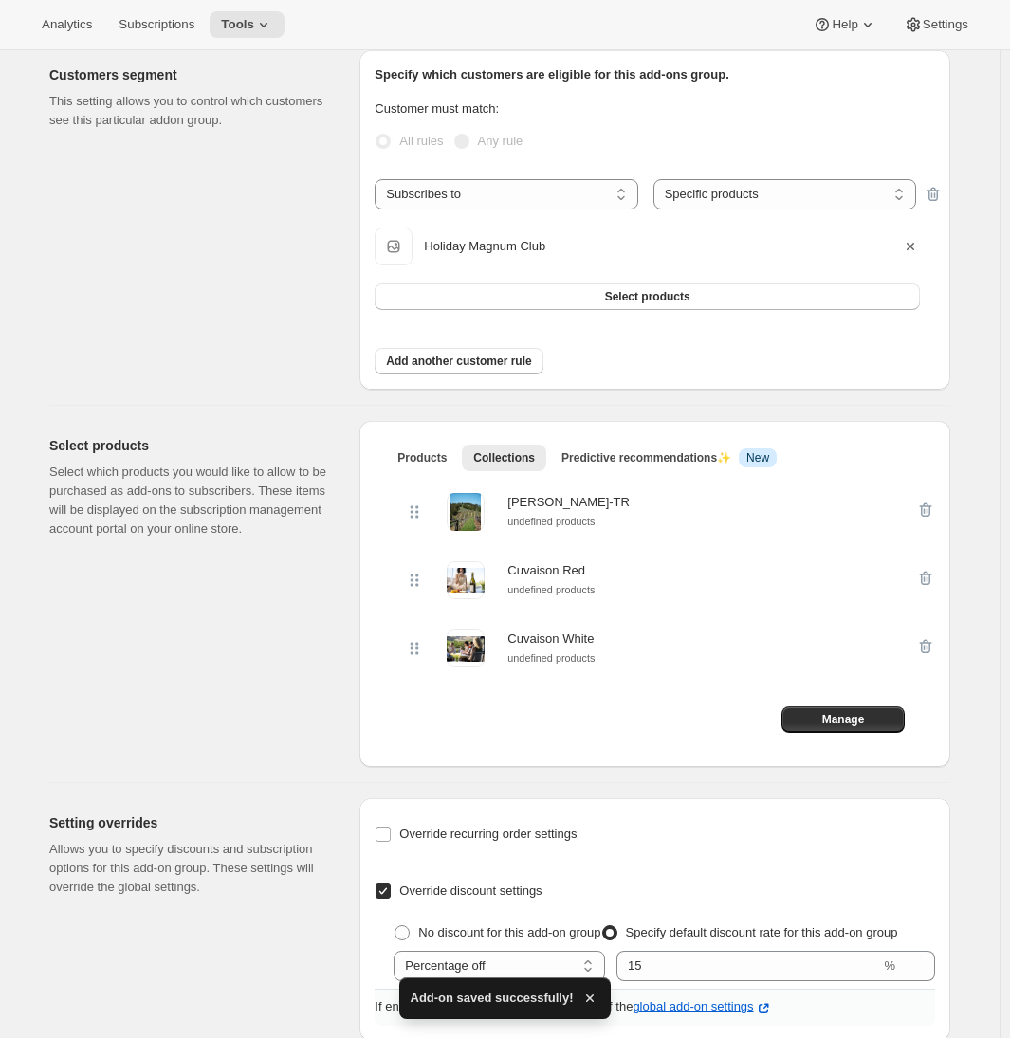
click at [266, 418] on div "Select products Select which products you would like to allow to be purchased a…" at bounding box center [492, 586] width 916 height 361
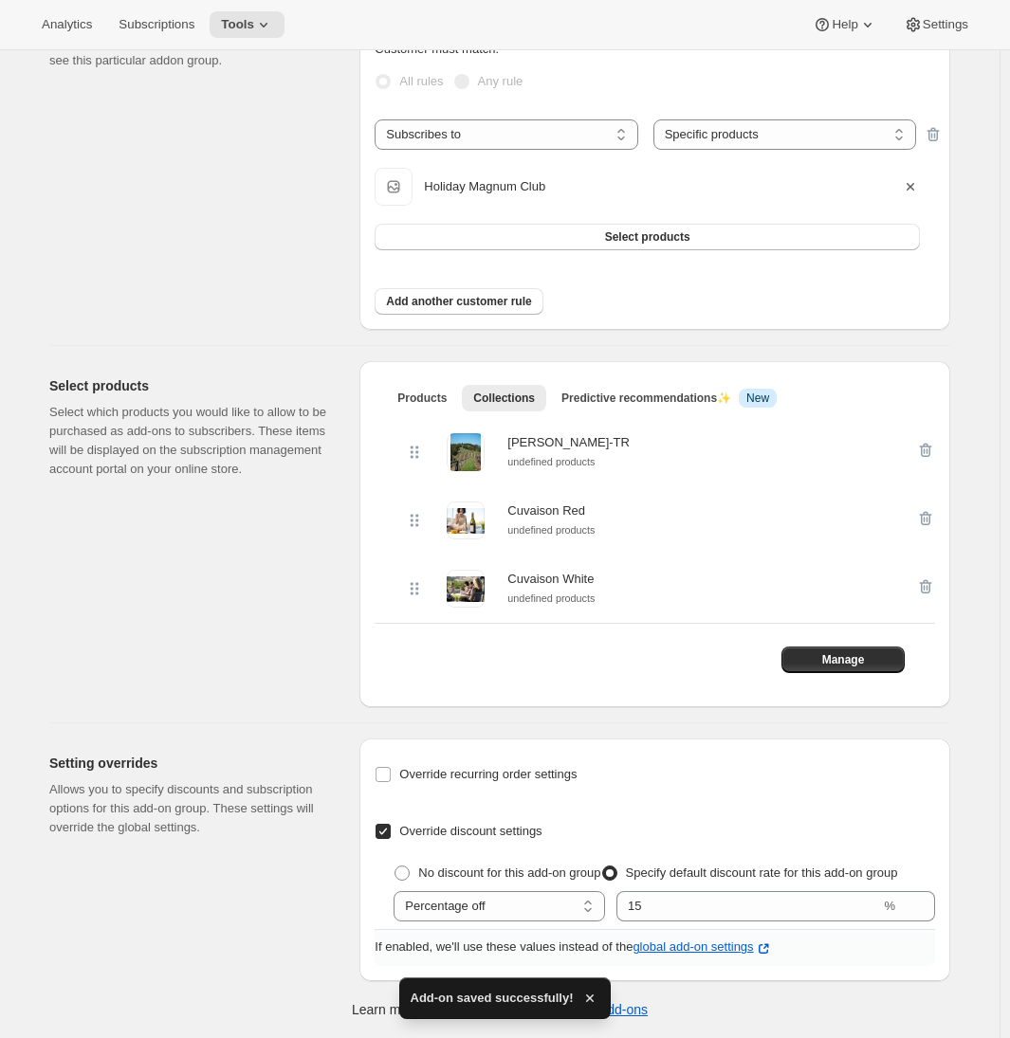
scroll to position [0, 0]
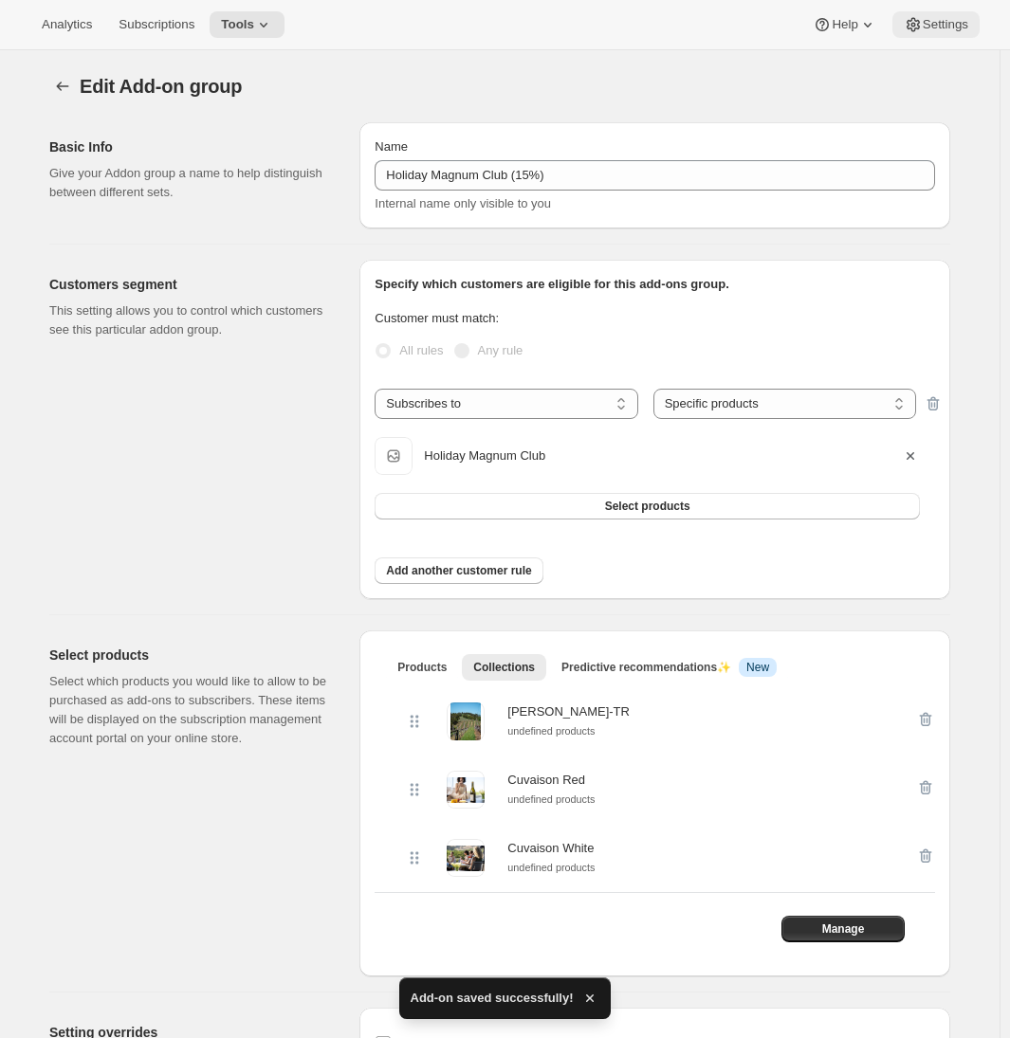
click at [924, 28] on span "Settings" at bounding box center [946, 24] width 46 height 15
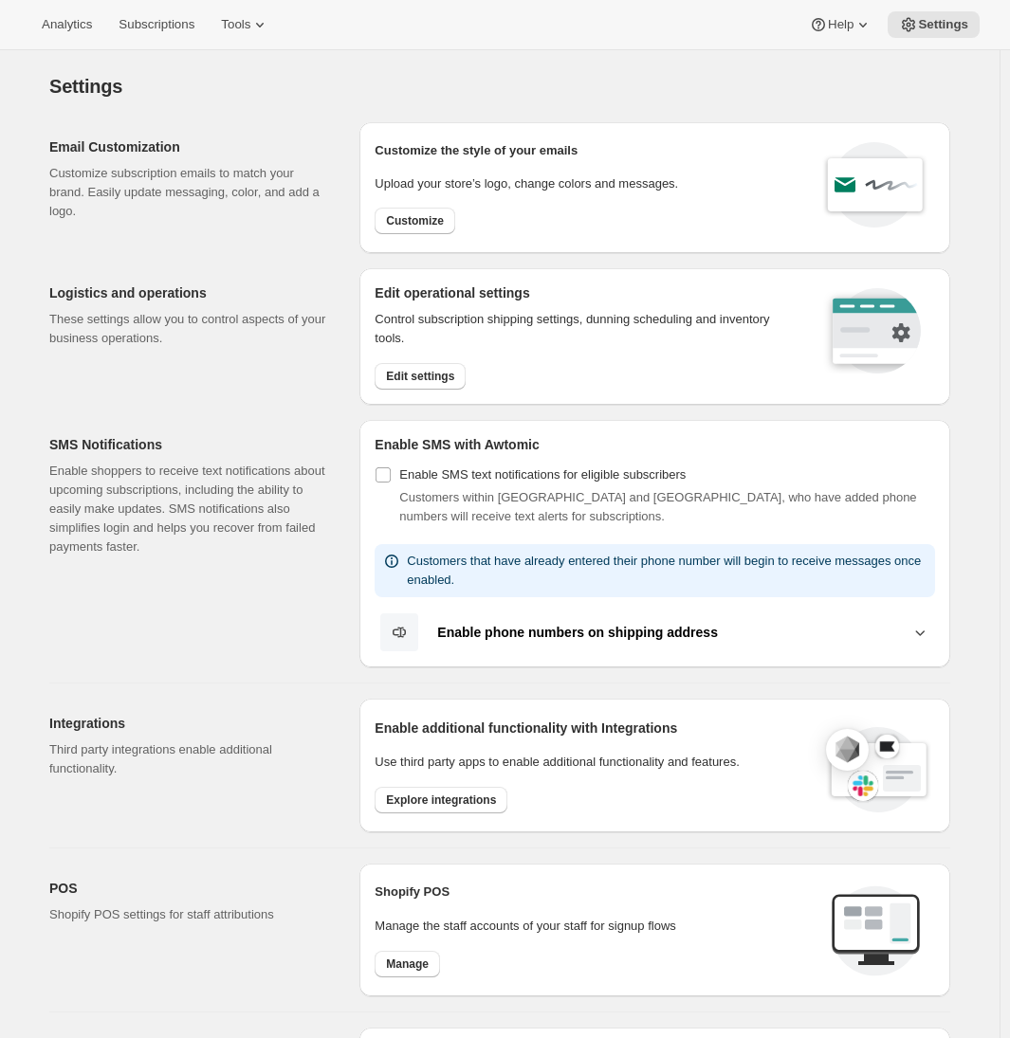
scroll to position [275, 0]
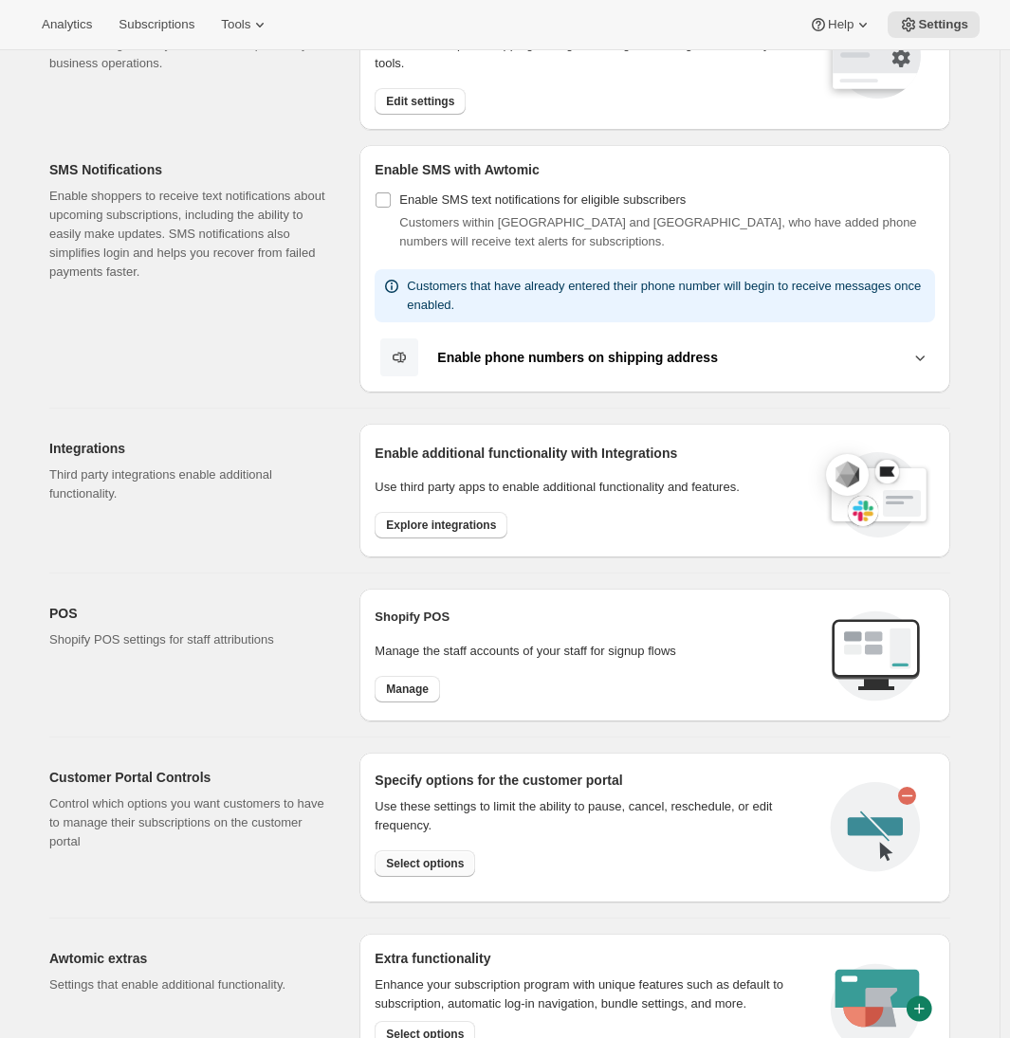
click at [446, 860] on span "Select options" at bounding box center [425, 863] width 78 height 15
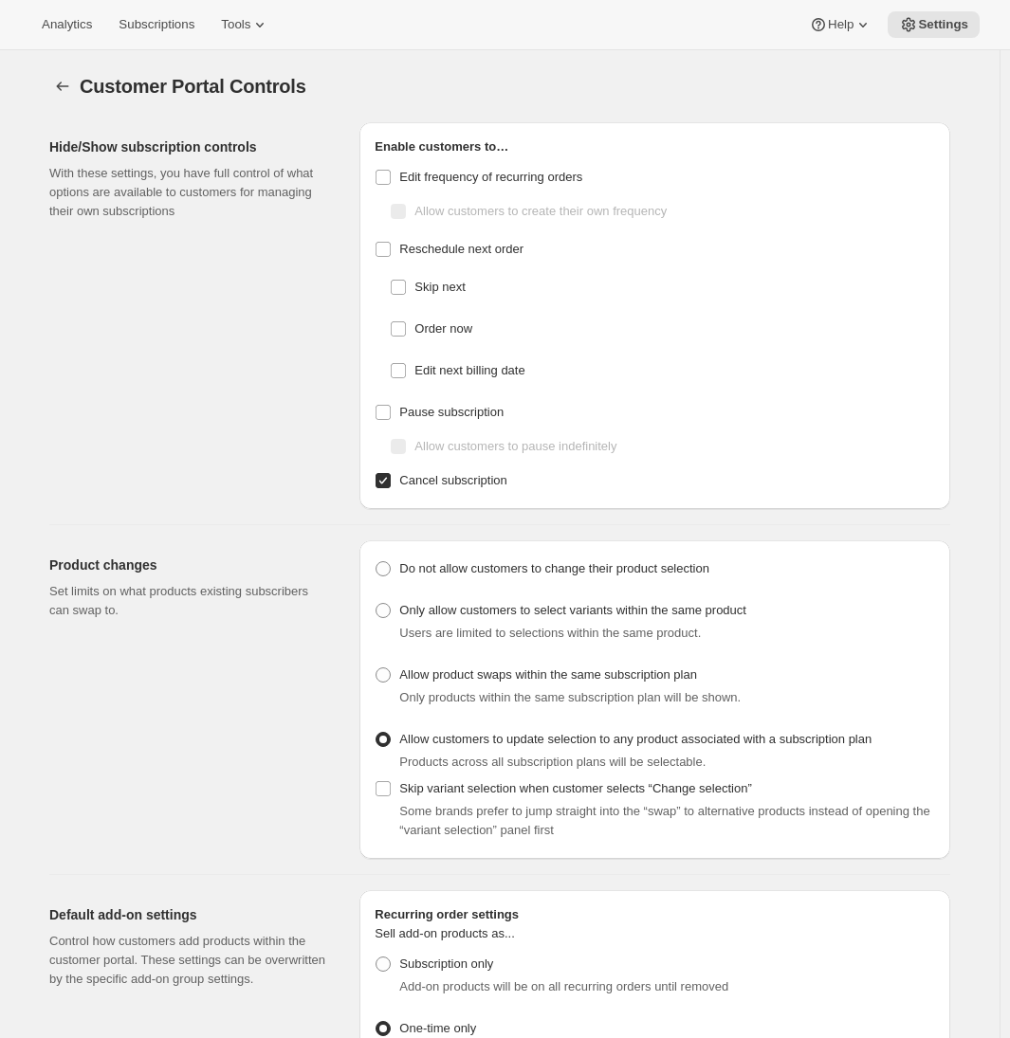
click at [287, 848] on div "Product changes Set limits on what products existing subscribers can swap to." at bounding box center [196, 700] width 295 height 319
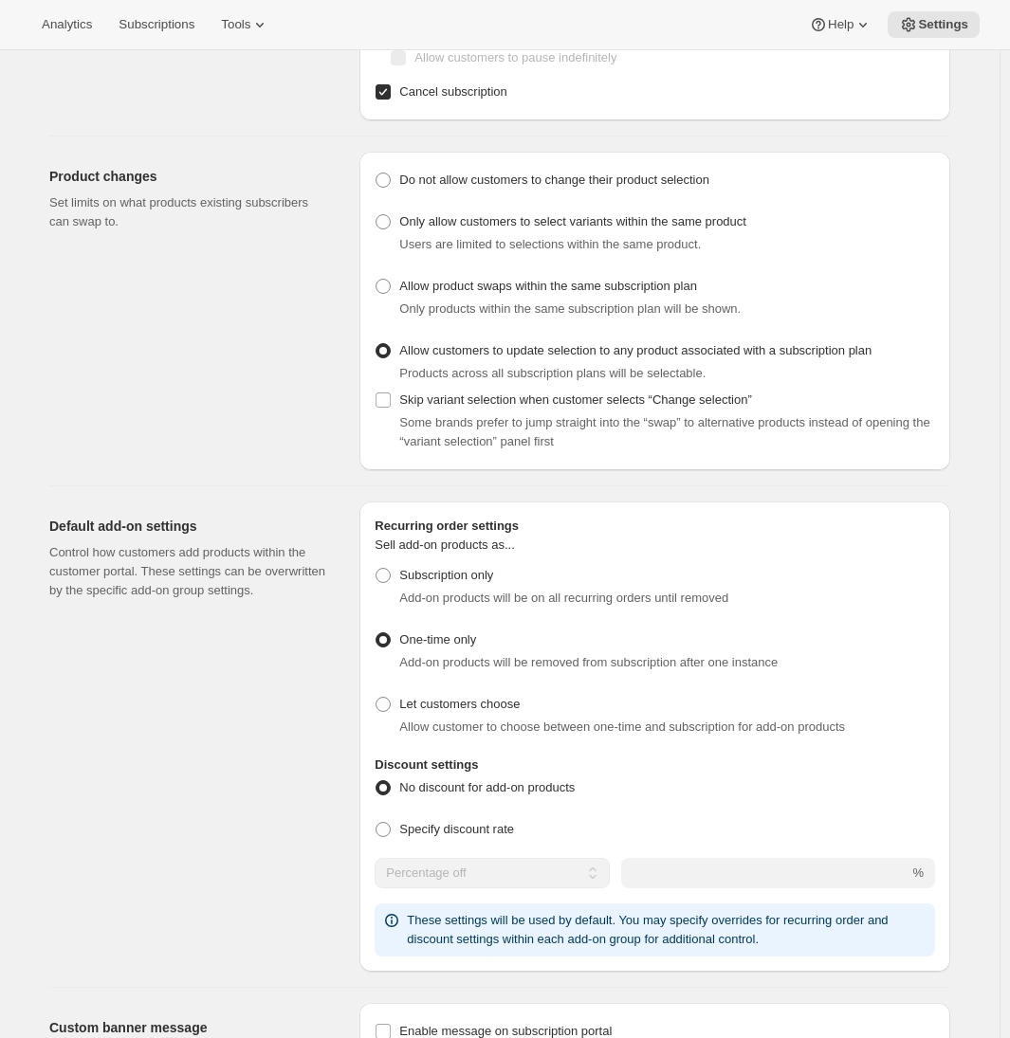
scroll to position [570, 0]
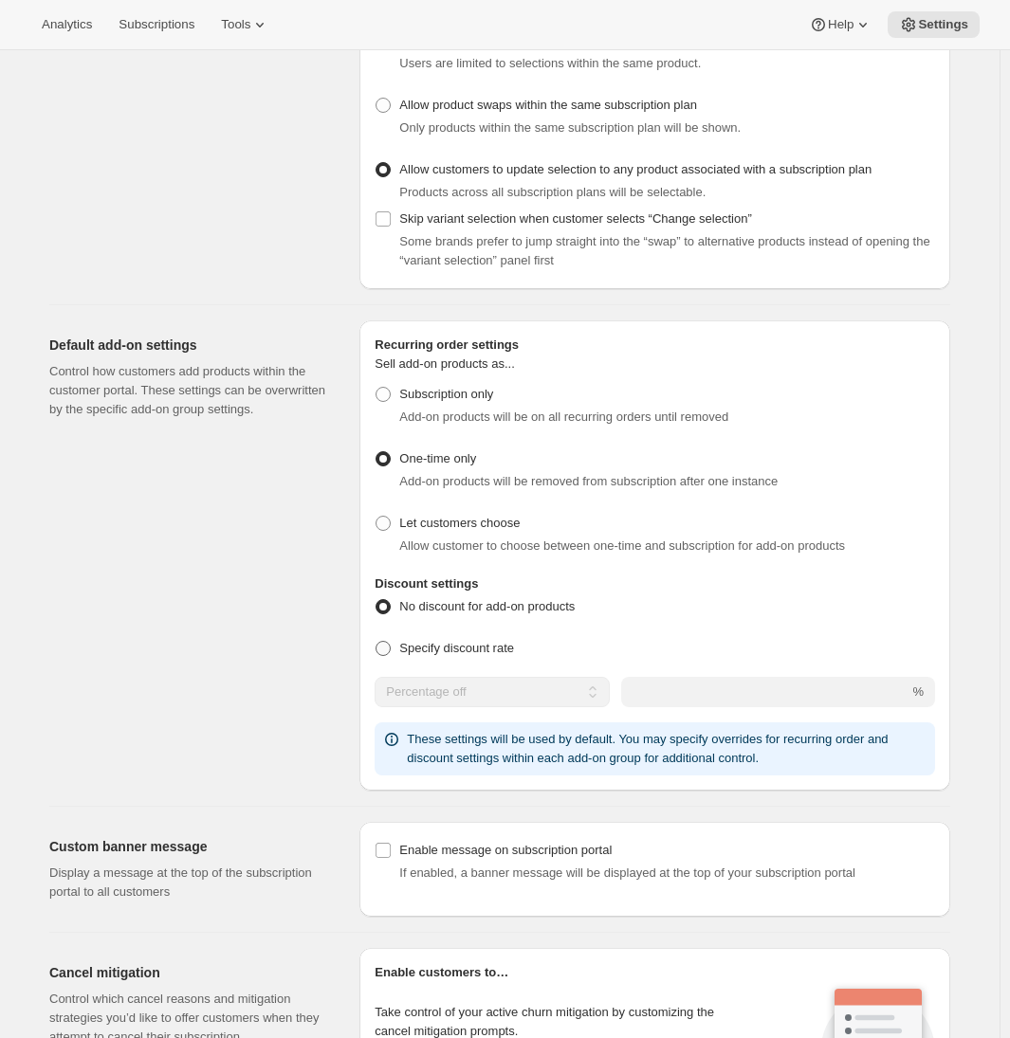
click at [391, 647] on span at bounding box center [383, 648] width 15 height 15
click at [377, 642] on input "Specify discount rate" at bounding box center [376, 641] width 1 height 1
radio input "true"
click at [644, 690] on input "integer" at bounding box center [743, 692] width 273 height 30
type input "10"
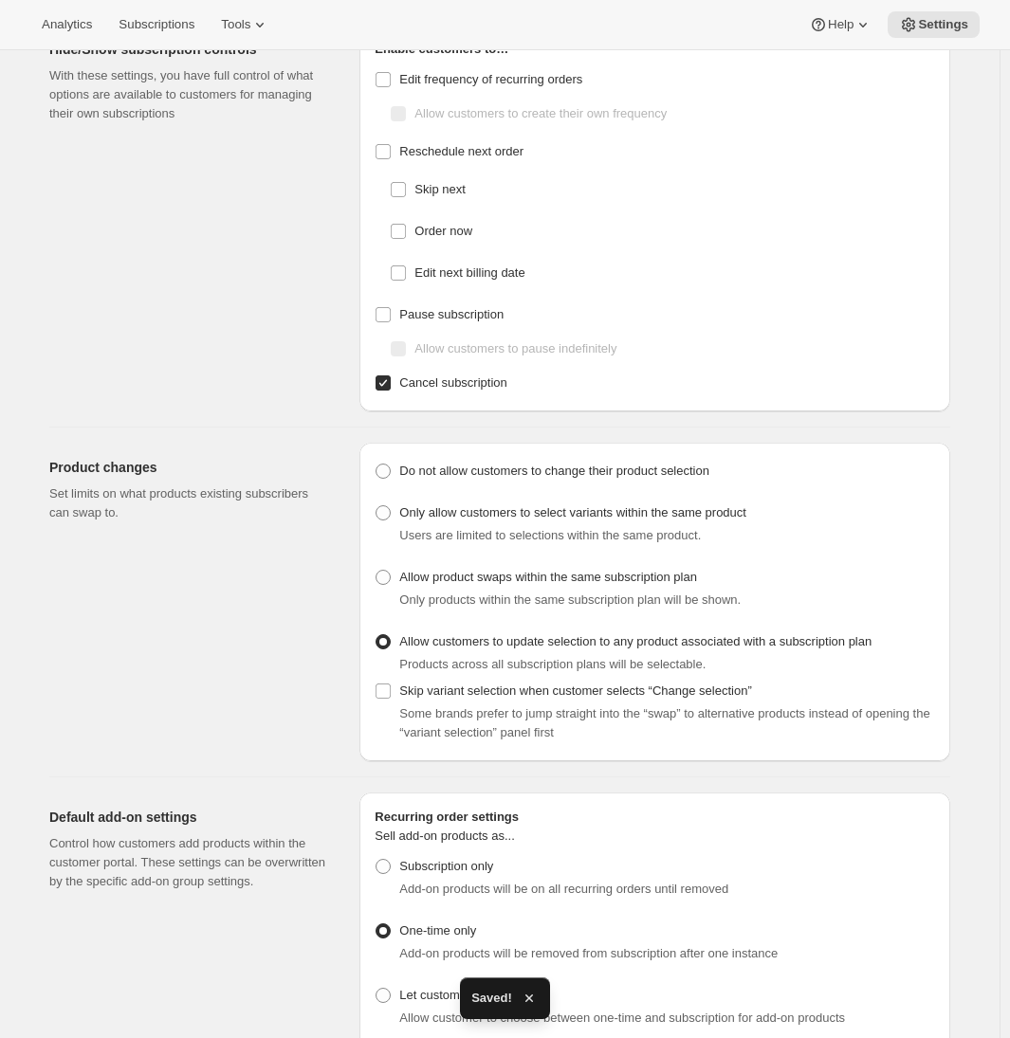
scroll to position [0, 0]
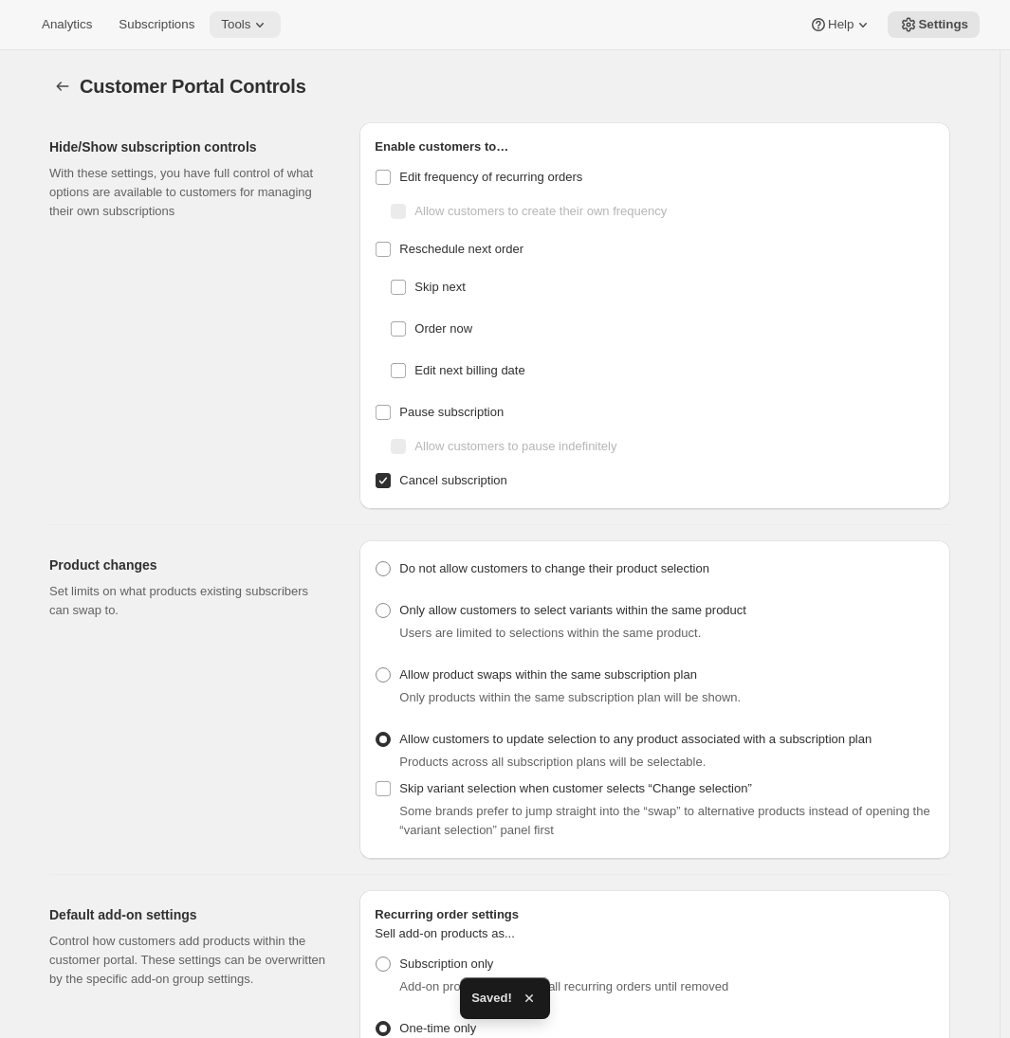
click at [250, 20] on span "Tools" at bounding box center [235, 24] width 29 height 15
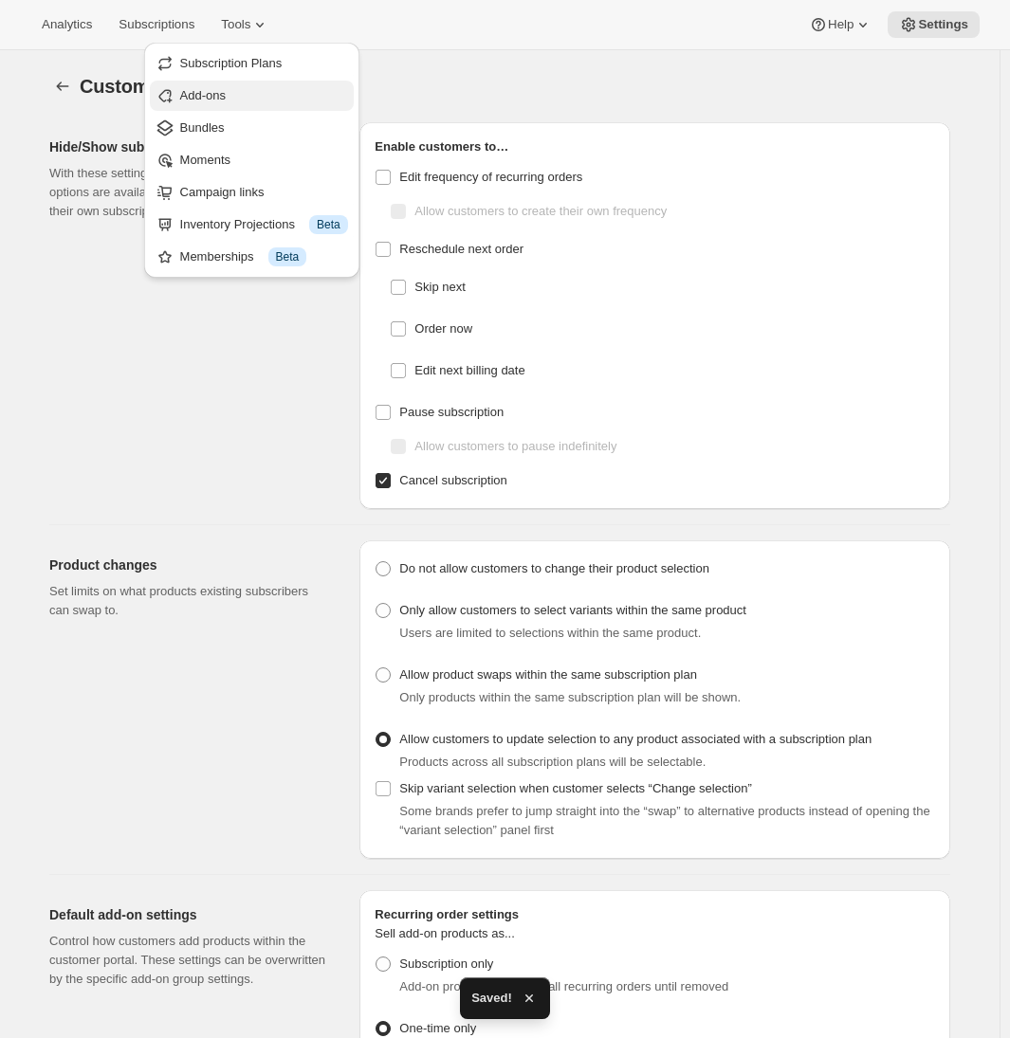
click at [254, 103] on span "Add-ons" at bounding box center [264, 95] width 168 height 19
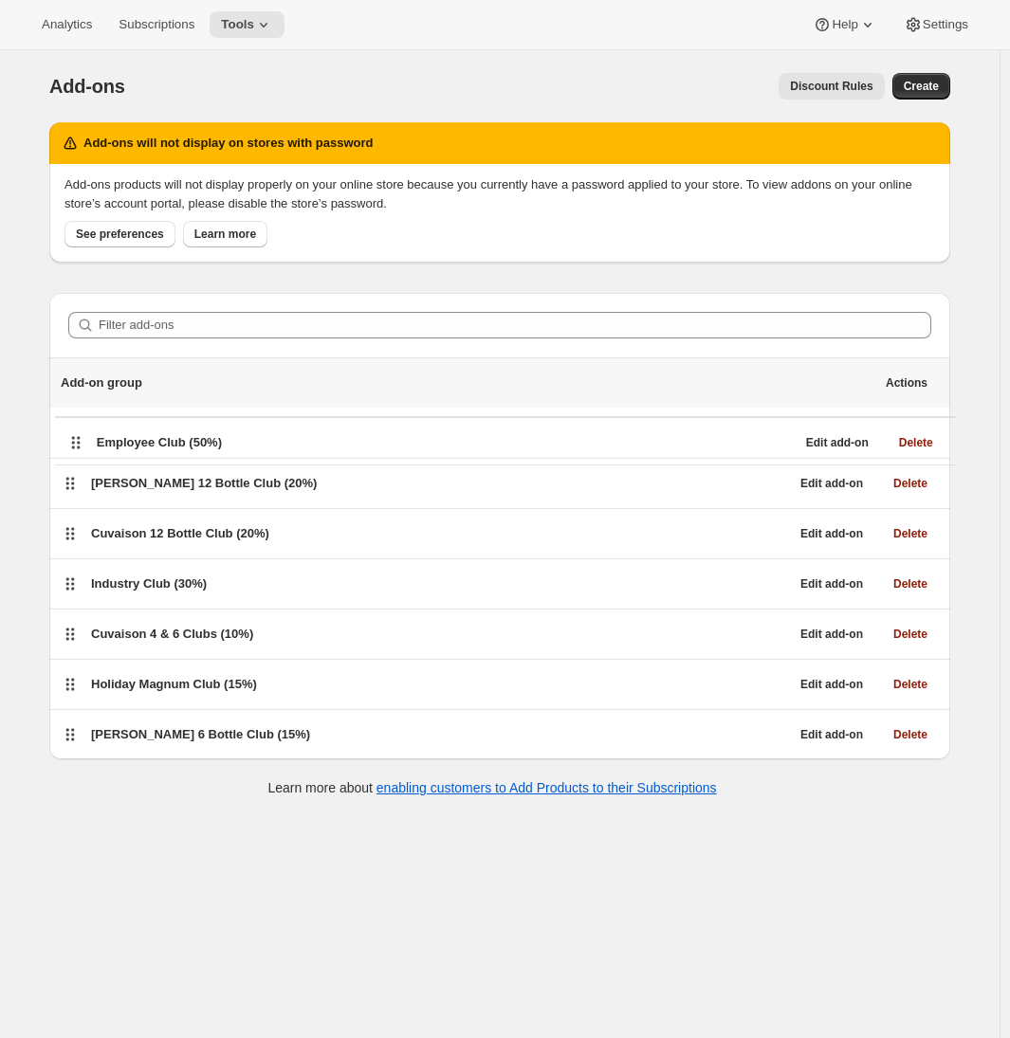
drag, startPoint x: 71, startPoint y: 482, endPoint x: 74, endPoint y: 433, distance: 48.5
click at [74, 433] on ul "Add-on group Actions Brandlin 12 Bottle Club (20%) Edit add-on Delete Employee …" at bounding box center [499, 534] width 901 height 352
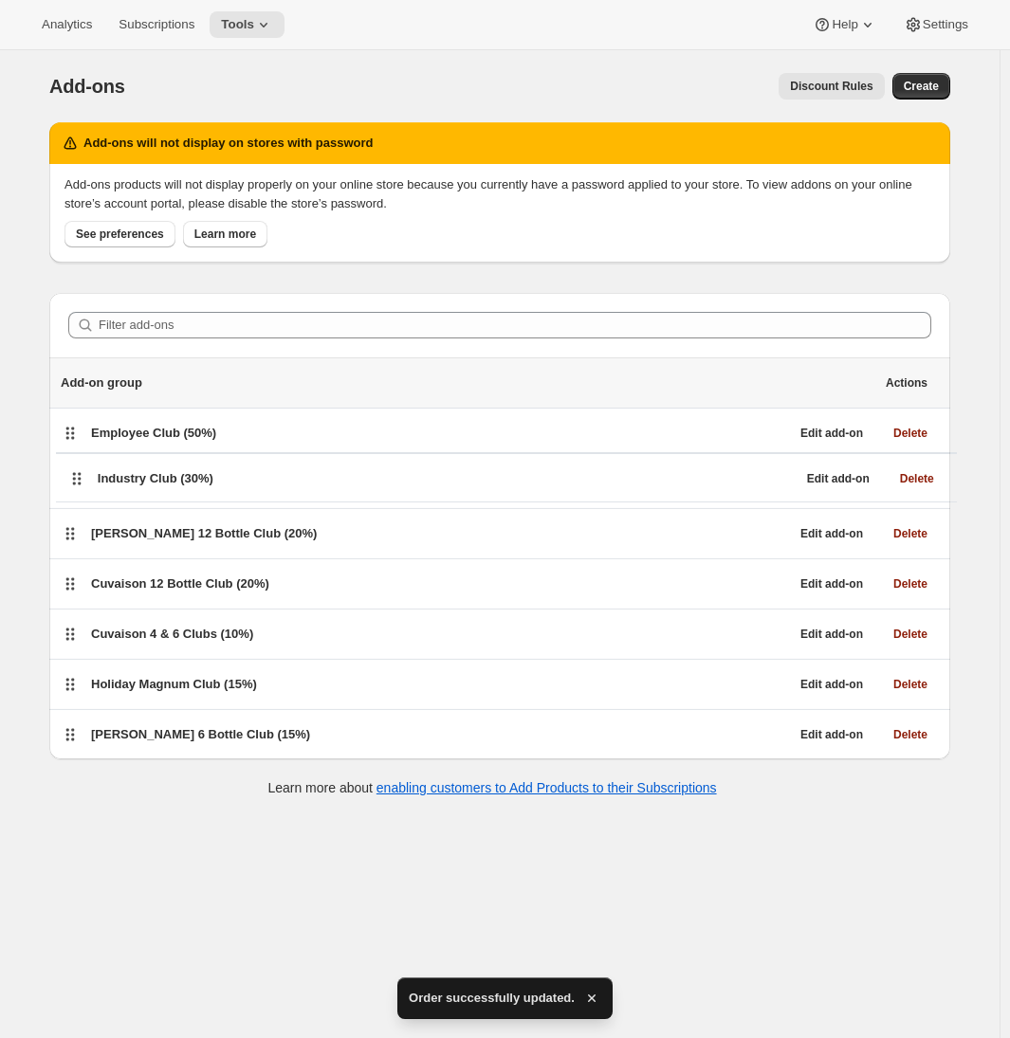
drag, startPoint x: 70, startPoint y: 580, endPoint x: 73, endPoint y: 471, distance: 109.1
click at [73, 471] on ul "Add-on group Actions Employee Club (50%) Edit add-on Delete Brandlin 12 Bottle …" at bounding box center [499, 534] width 901 height 352
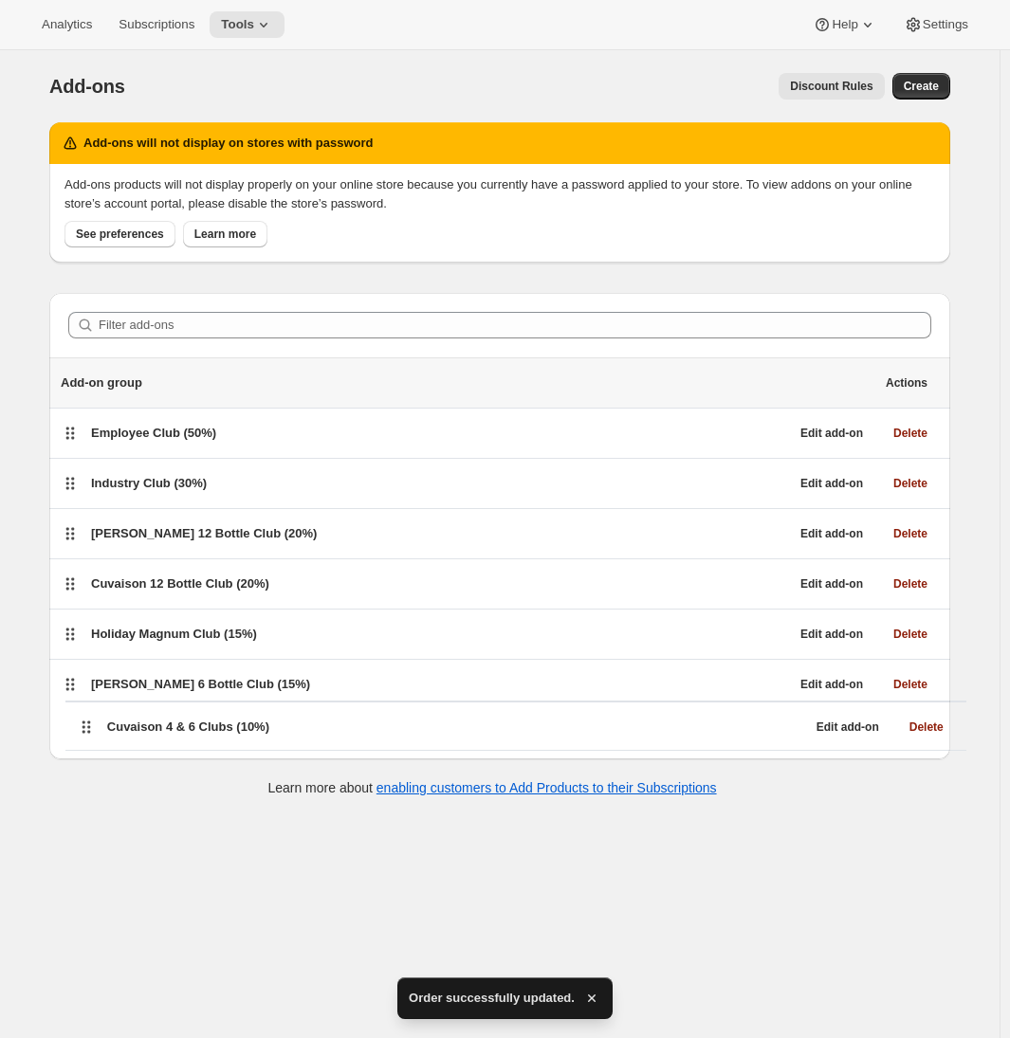
drag, startPoint x: 73, startPoint y: 633, endPoint x: 83, endPoint y: 730, distance: 98.1
click at [84, 731] on div "Filter add-ons Add-on group Actions Employee Club (50%) Edit add-on Delete Indu…" at bounding box center [499, 526] width 901 height 467
